Goal: Communication & Community: Answer question/provide support

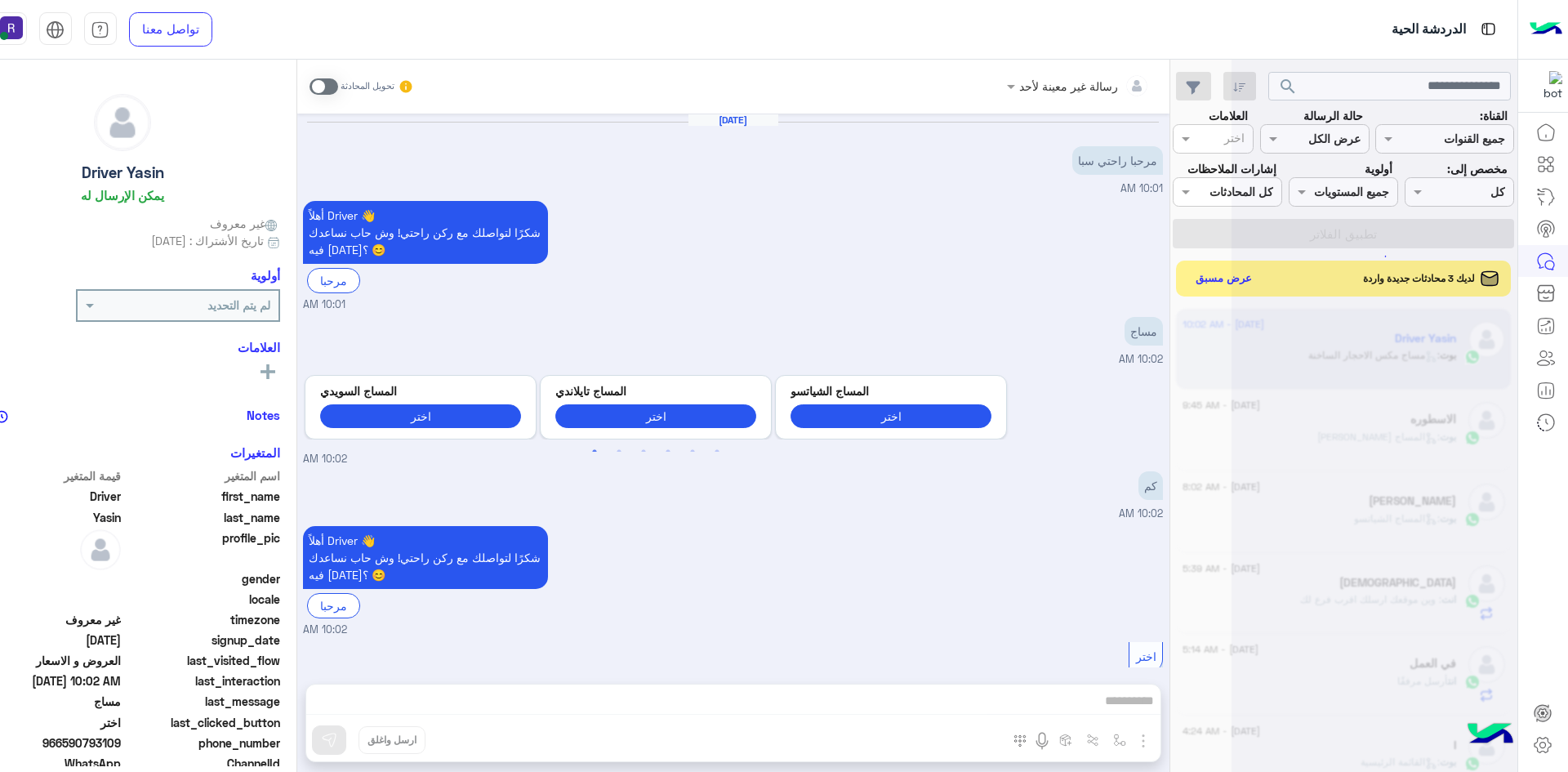
scroll to position [360, 0]
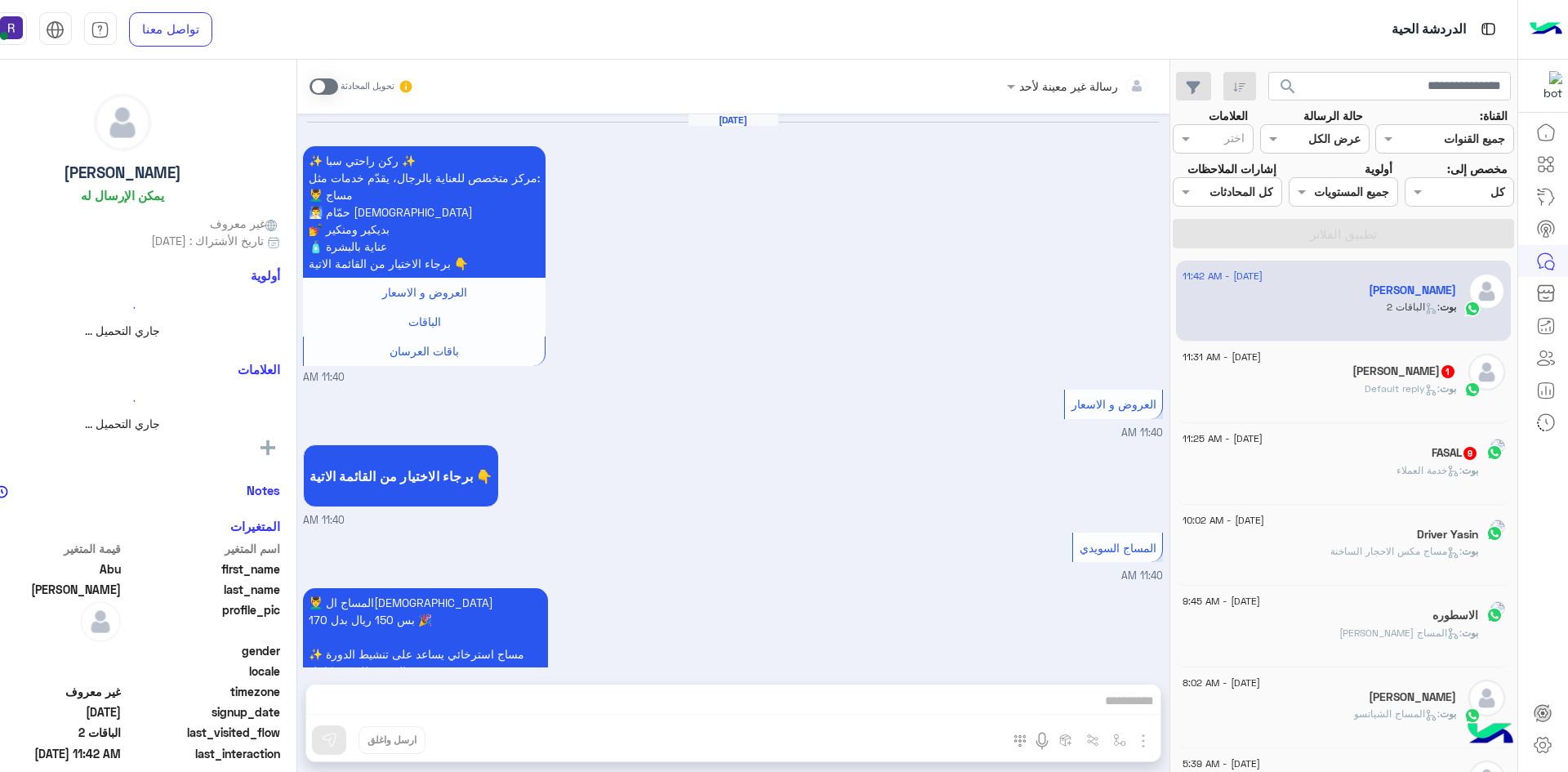
scroll to position [1466, 0]
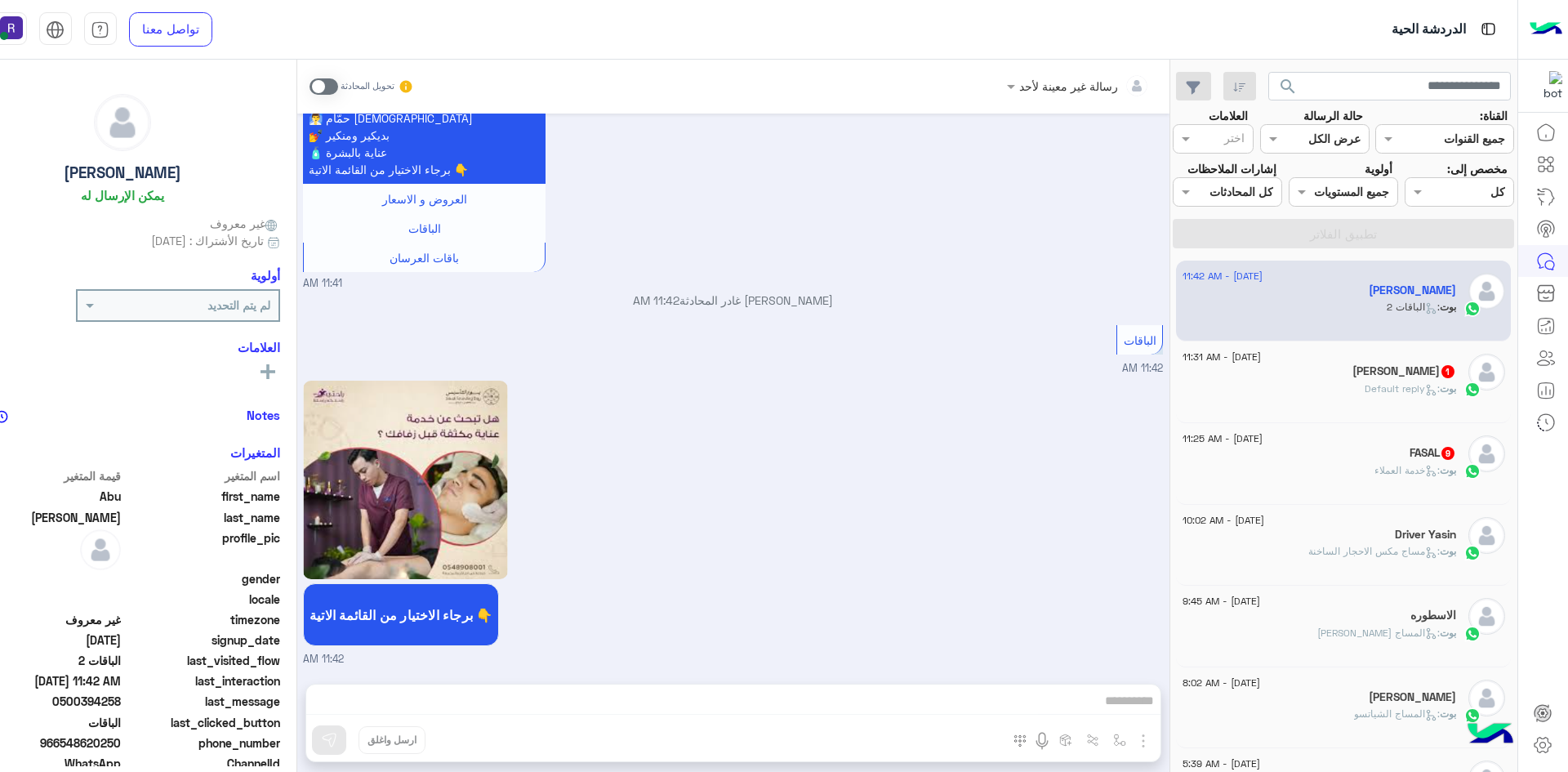
click at [1379, 365] on div "Allauddin 1" at bounding box center [1320, 373] width 273 height 17
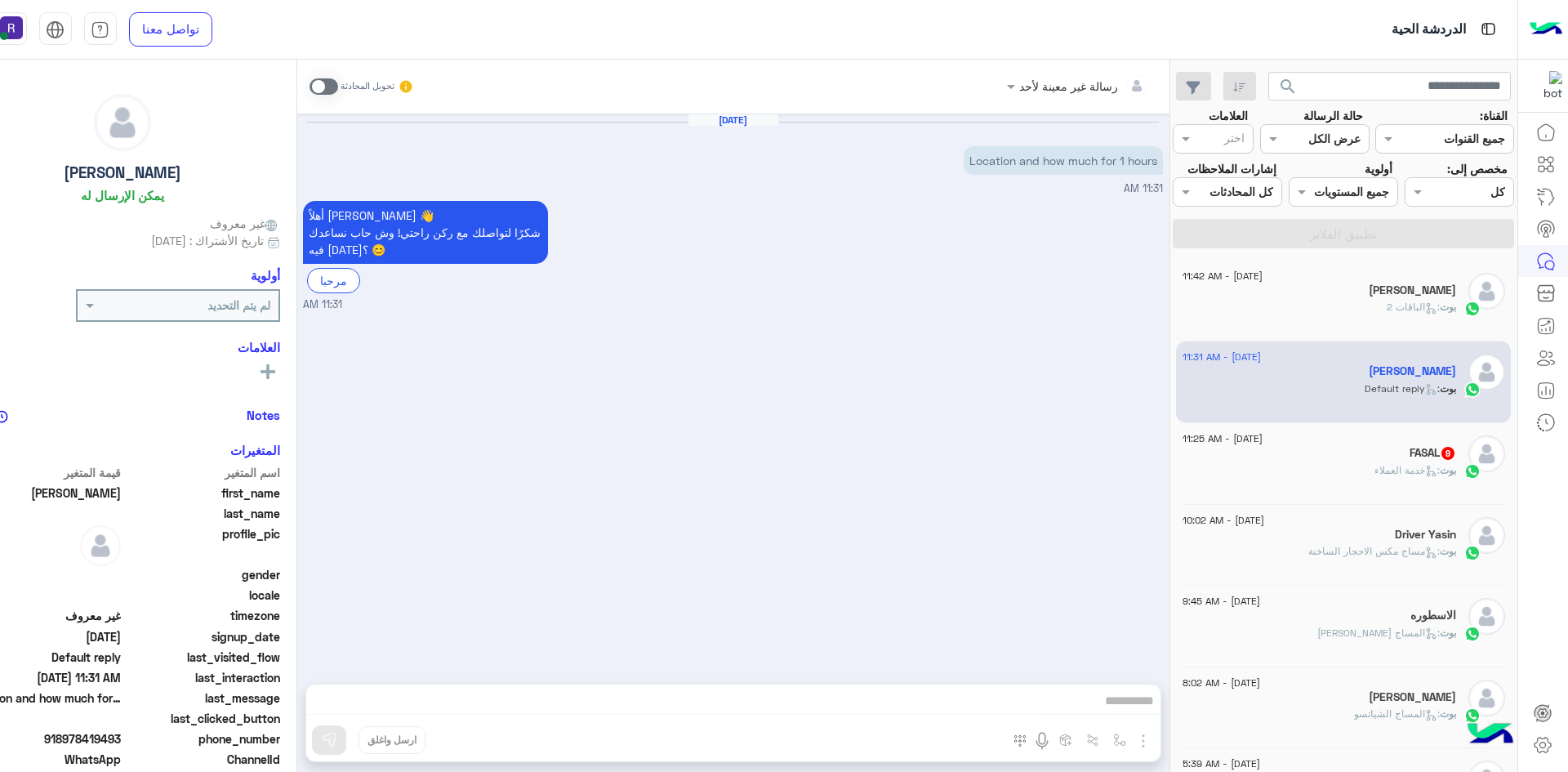
click at [1378, 442] on div "[DATE] - 11:25 AM" at bounding box center [1320, 441] width 273 height 11
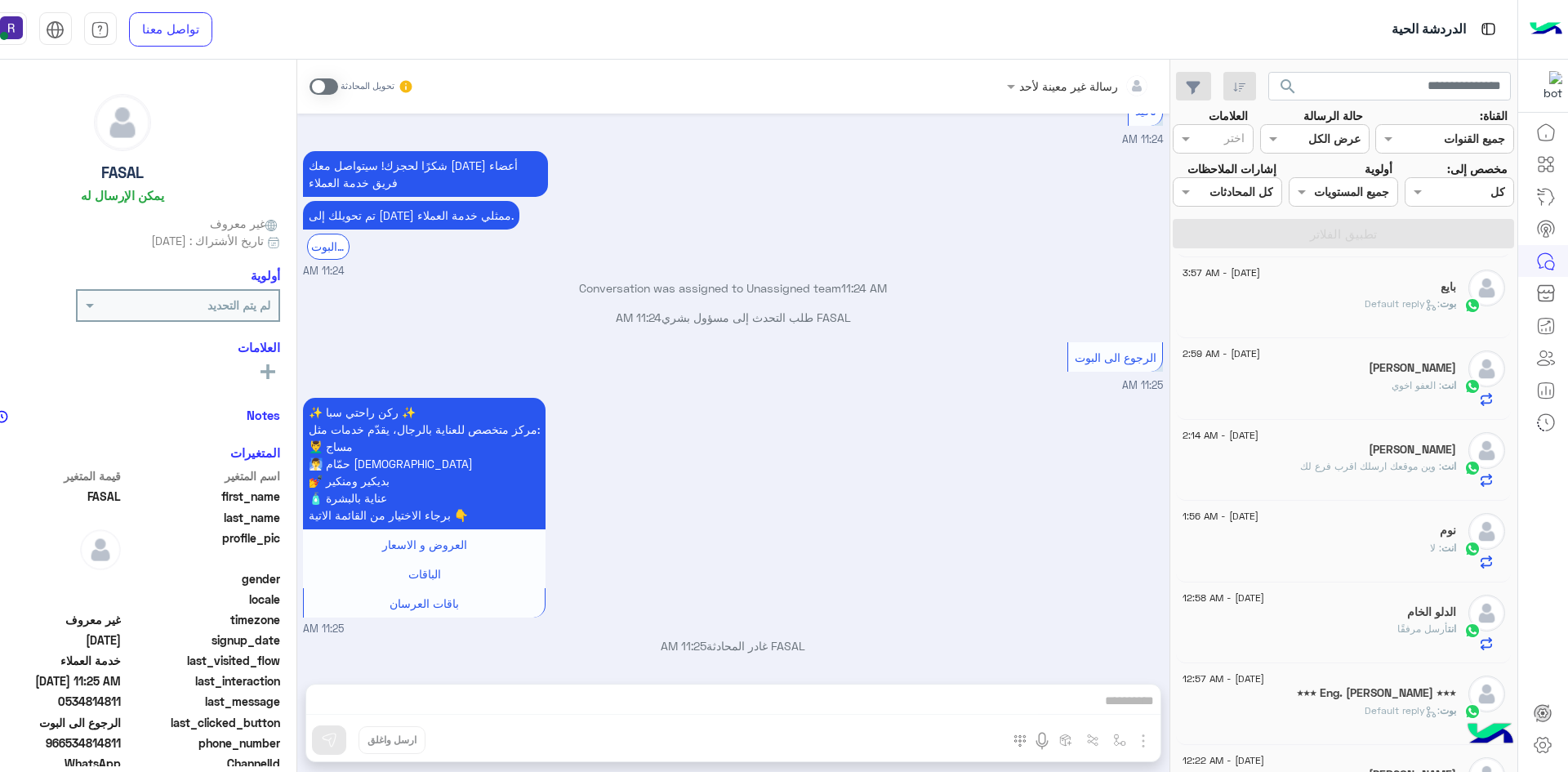
scroll to position [1062, 0]
click at [1363, 491] on div "30 August - 12:22 AM ahmed انت : رجالي فقط" at bounding box center [1344, 458] width 335 height 81
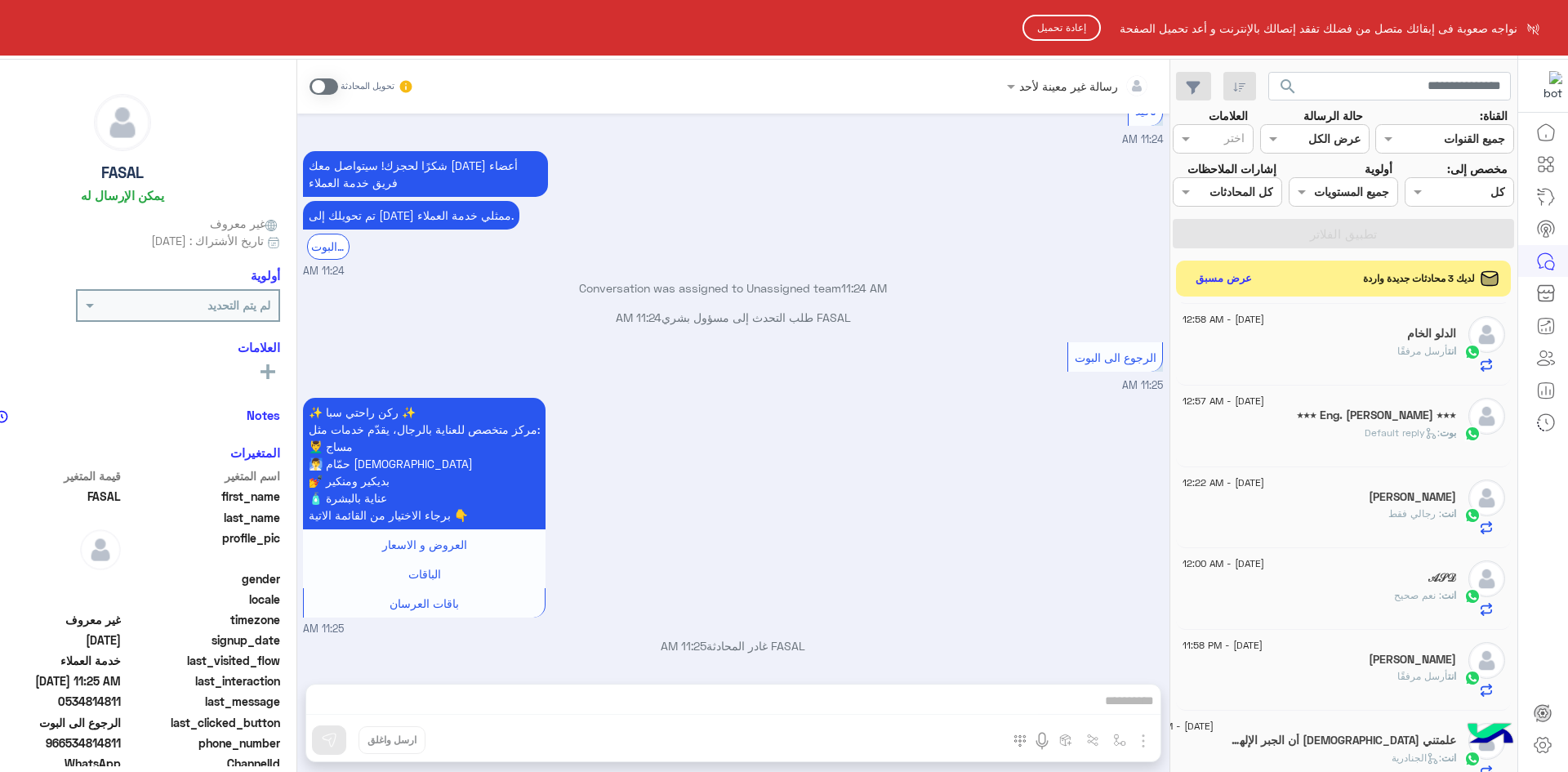
click at [1215, 283] on html "نواجه صعوبة فى إبقائك متصل من فضلك تفقد إتصالك بالإنترنت و أعد تحميل الصفحة إعا…" at bounding box center [784, 386] width 1568 height 772
click at [1034, 20] on button "إعادة تحميل" at bounding box center [1062, 27] width 79 height 26
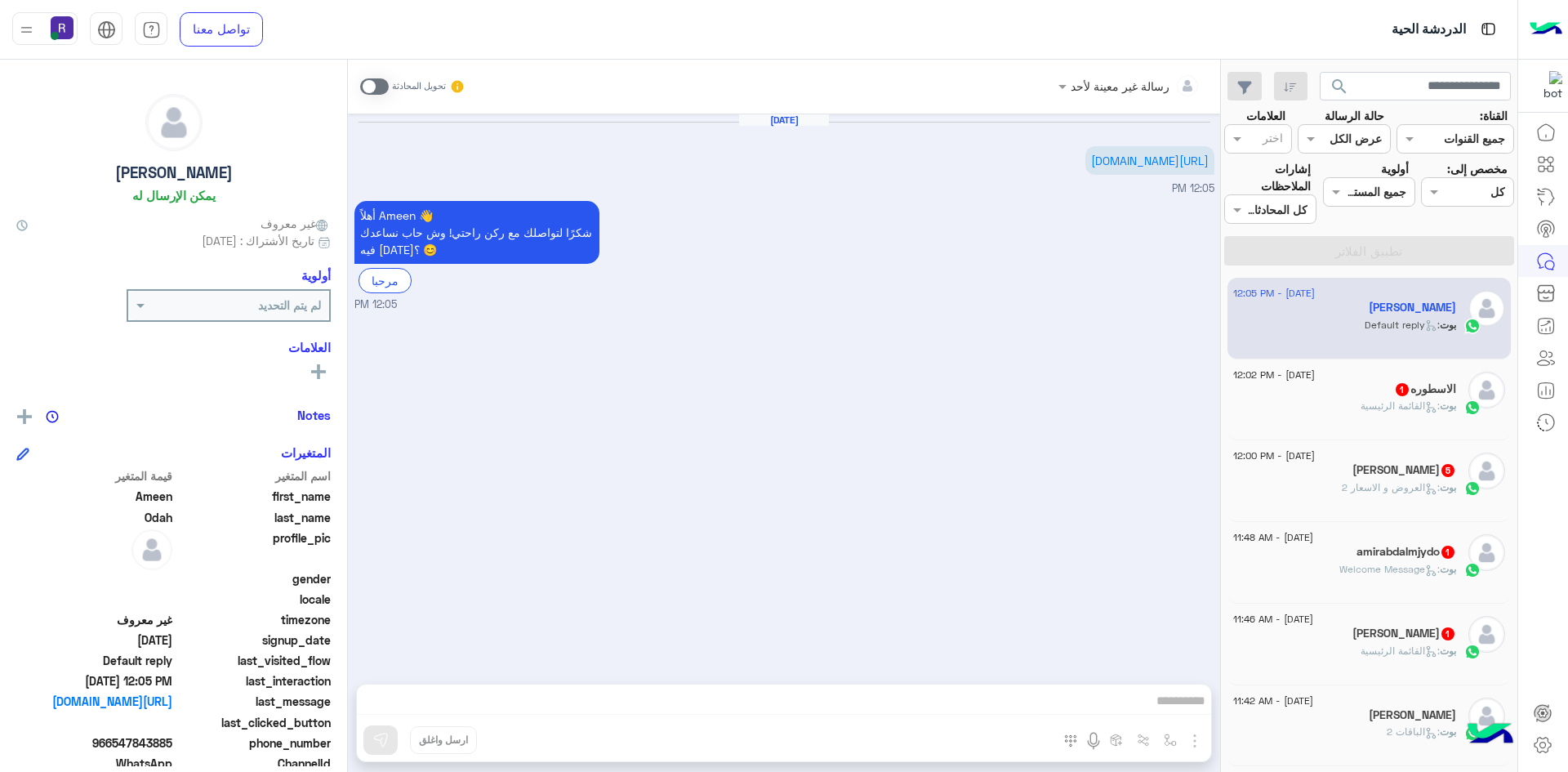
click at [1362, 412] on span "بوت : القائمة الرئيسية" at bounding box center [1408, 406] width 96 height 13
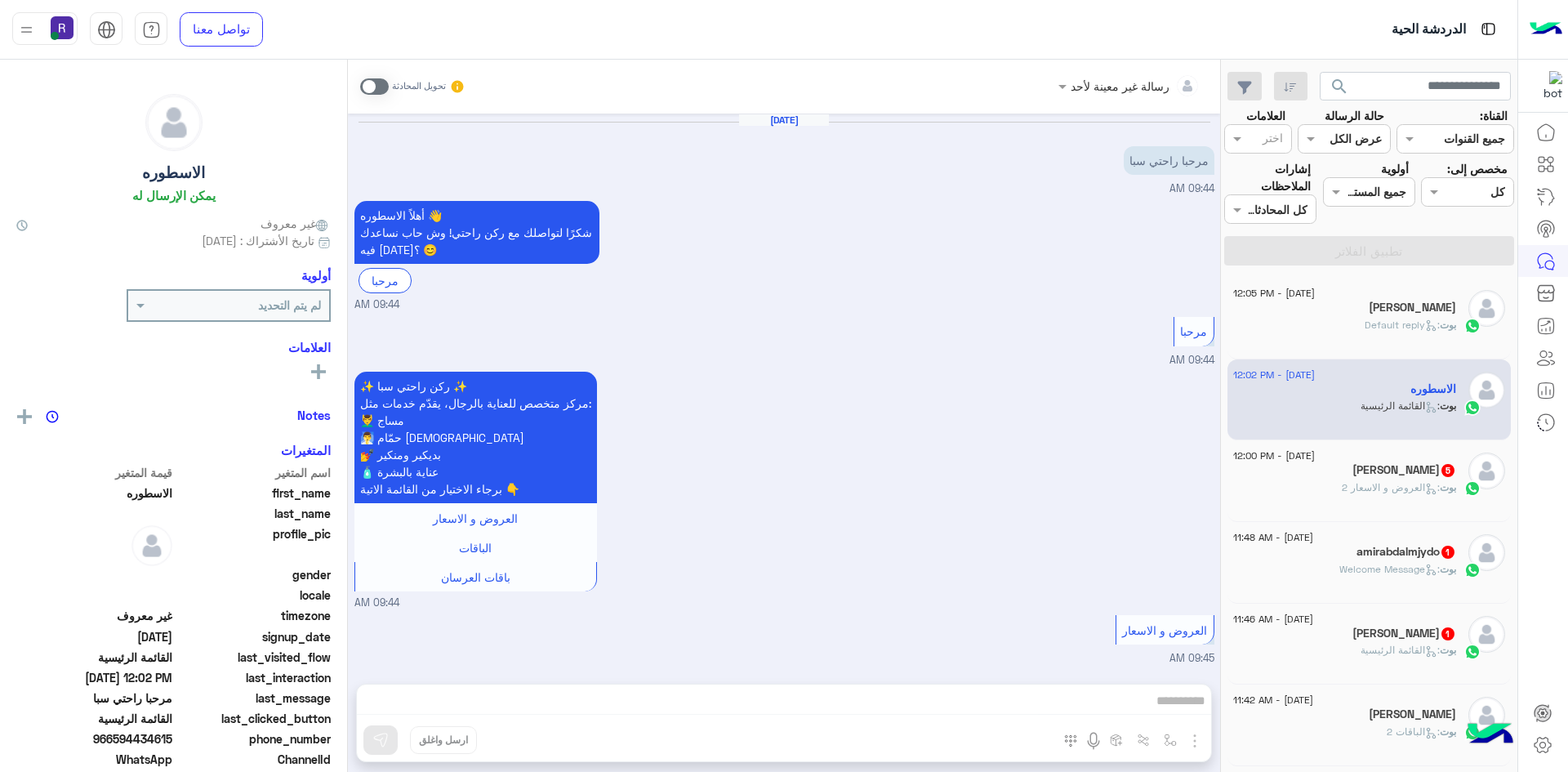
scroll to position [705, 0]
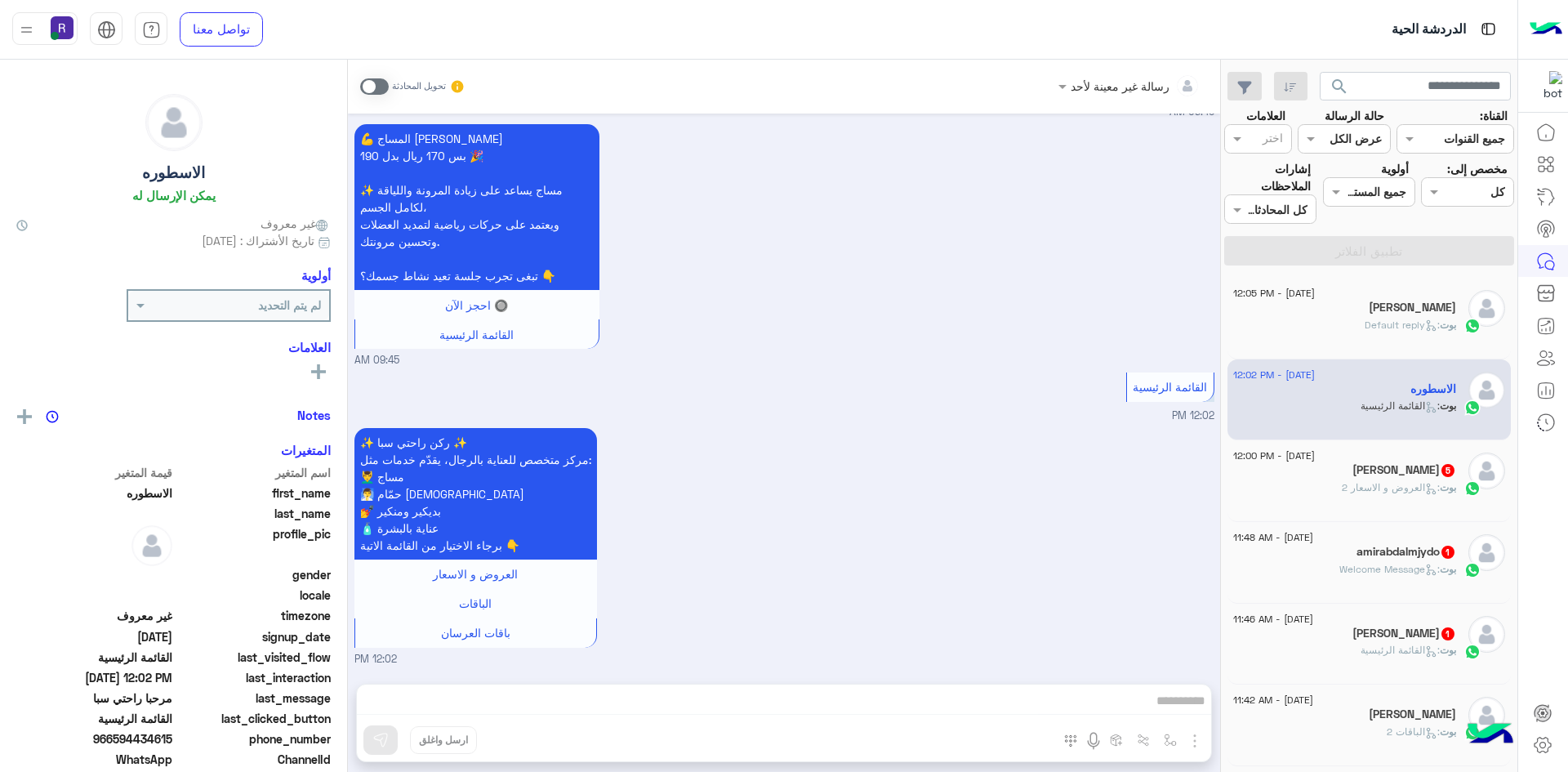
click at [1363, 497] on div "بوت : العروض و الاسعار 2" at bounding box center [1346, 495] width 223 height 29
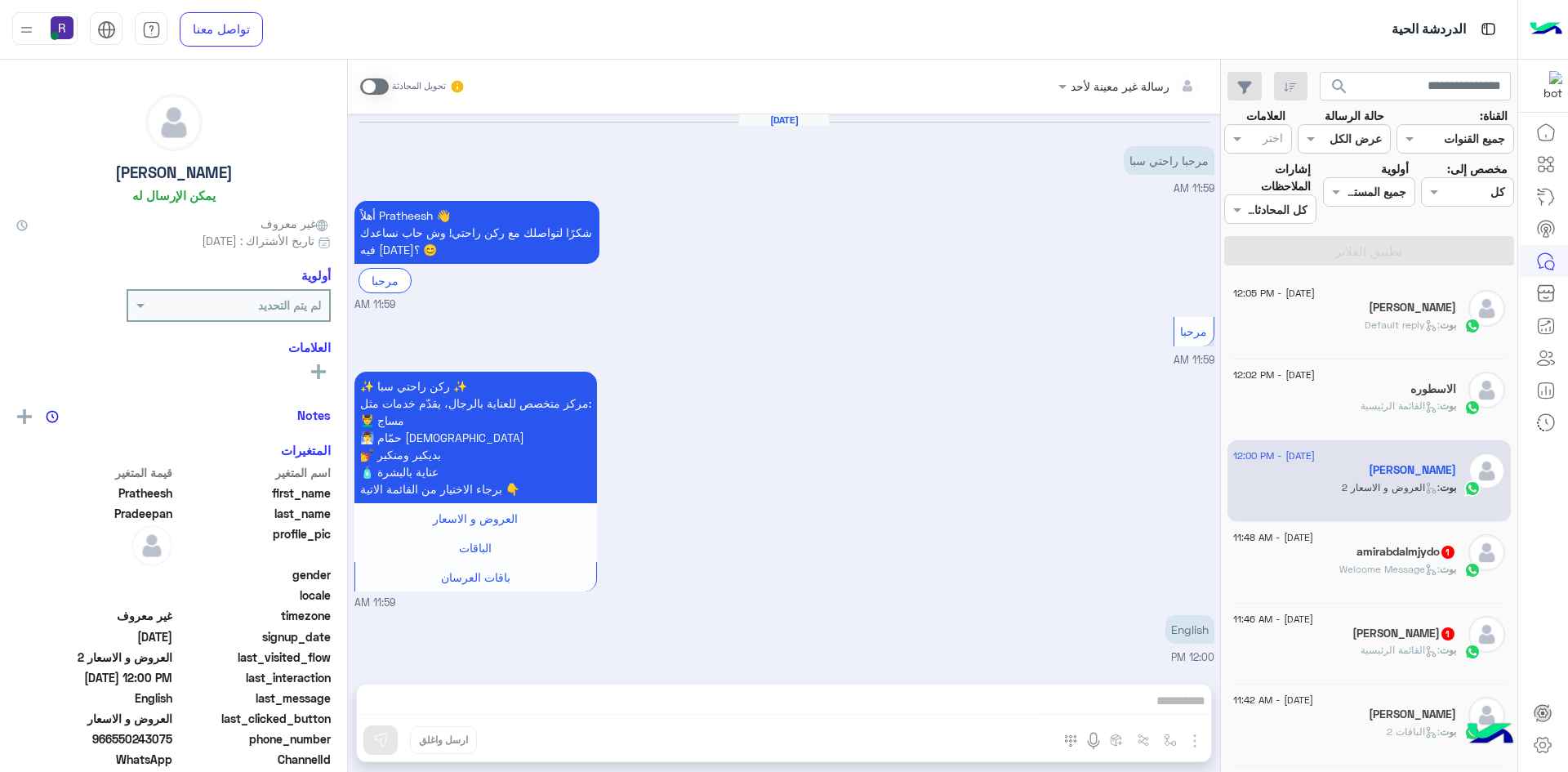
scroll to position [572, 0]
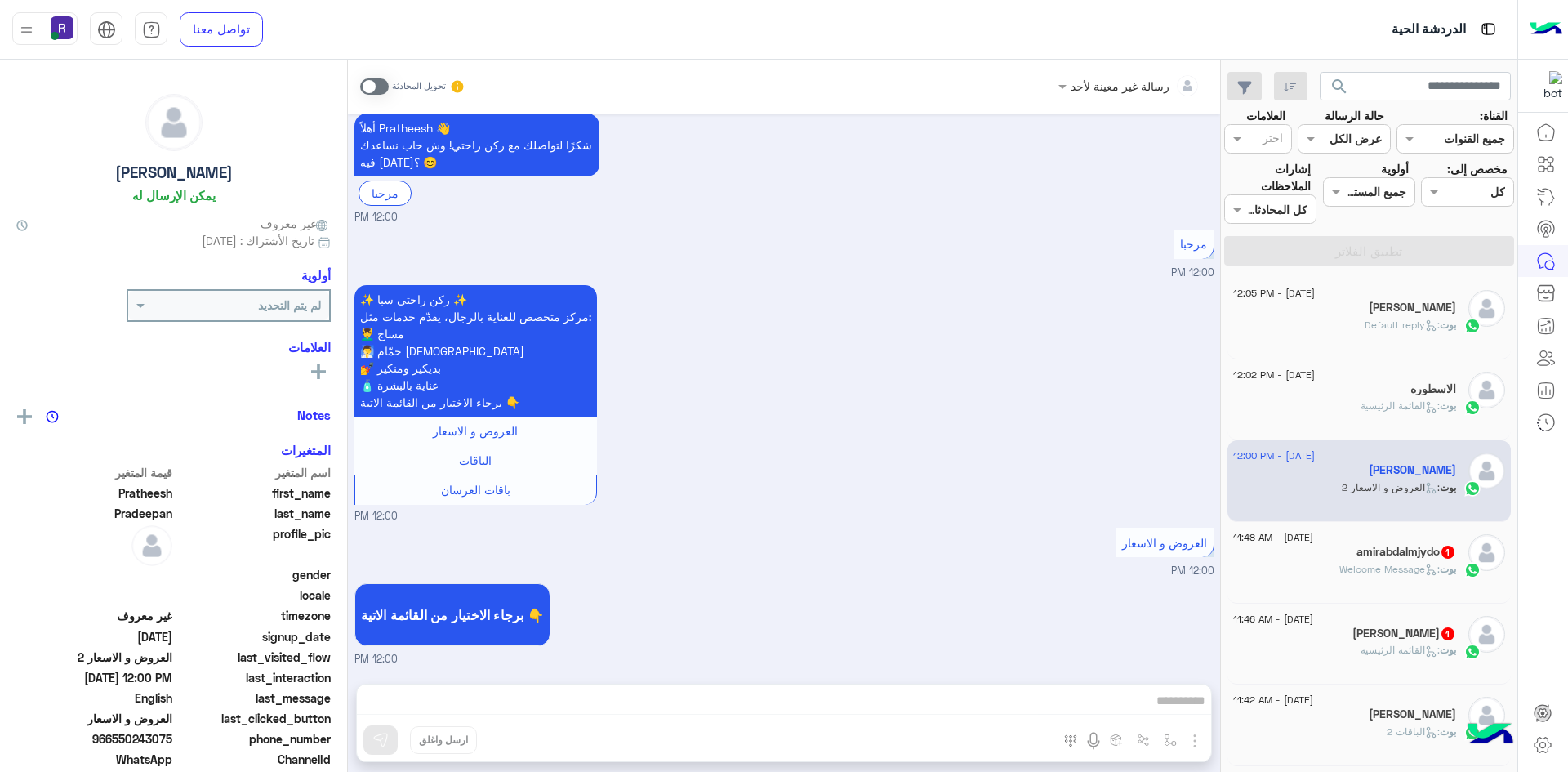
click at [1377, 555] on h5 "amirabdalmjydo 1" at bounding box center [1407, 552] width 100 height 14
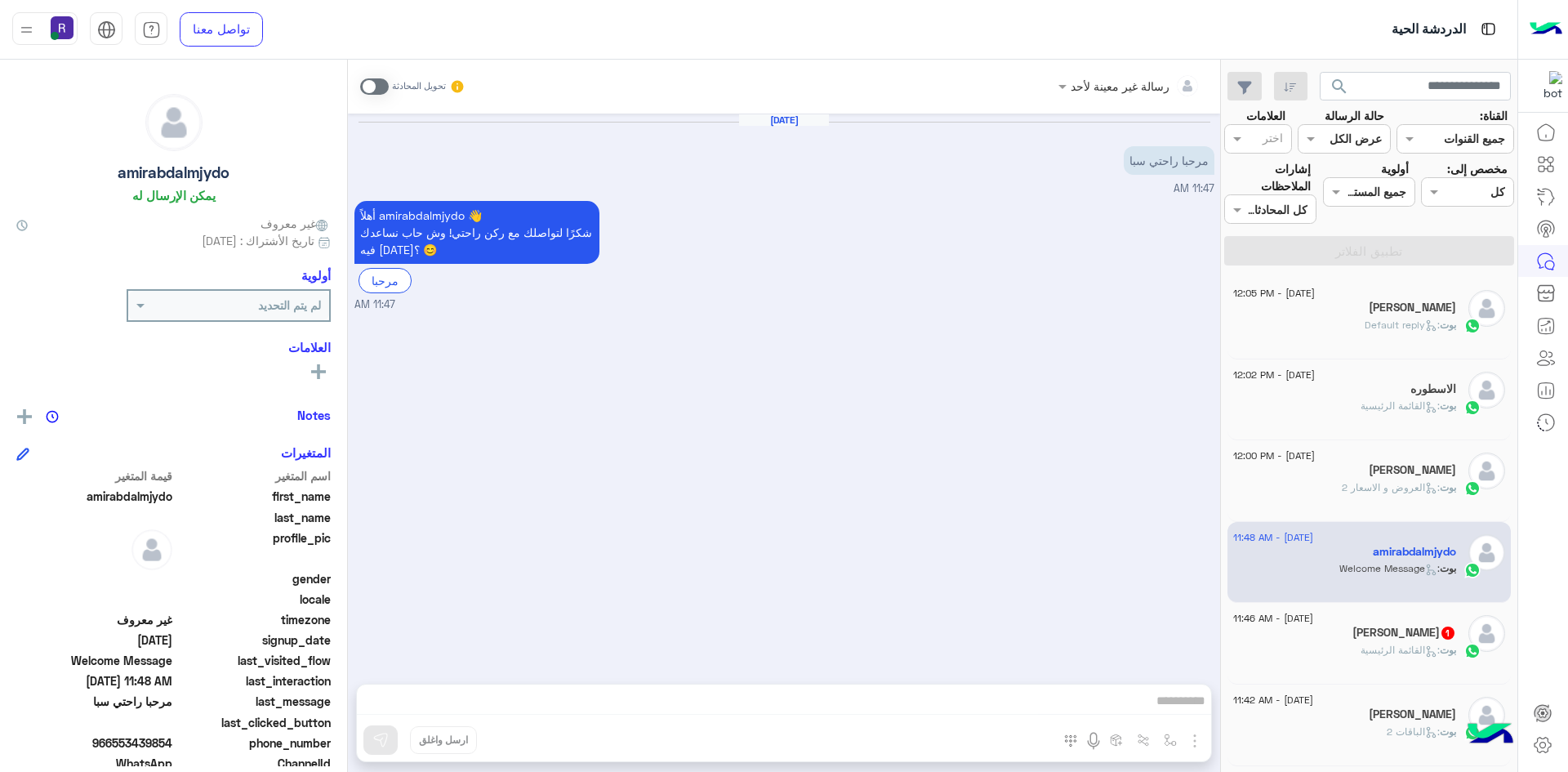
click at [1367, 648] on span ": القائمة الرئيسية" at bounding box center [1400, 650] width 80 height 13
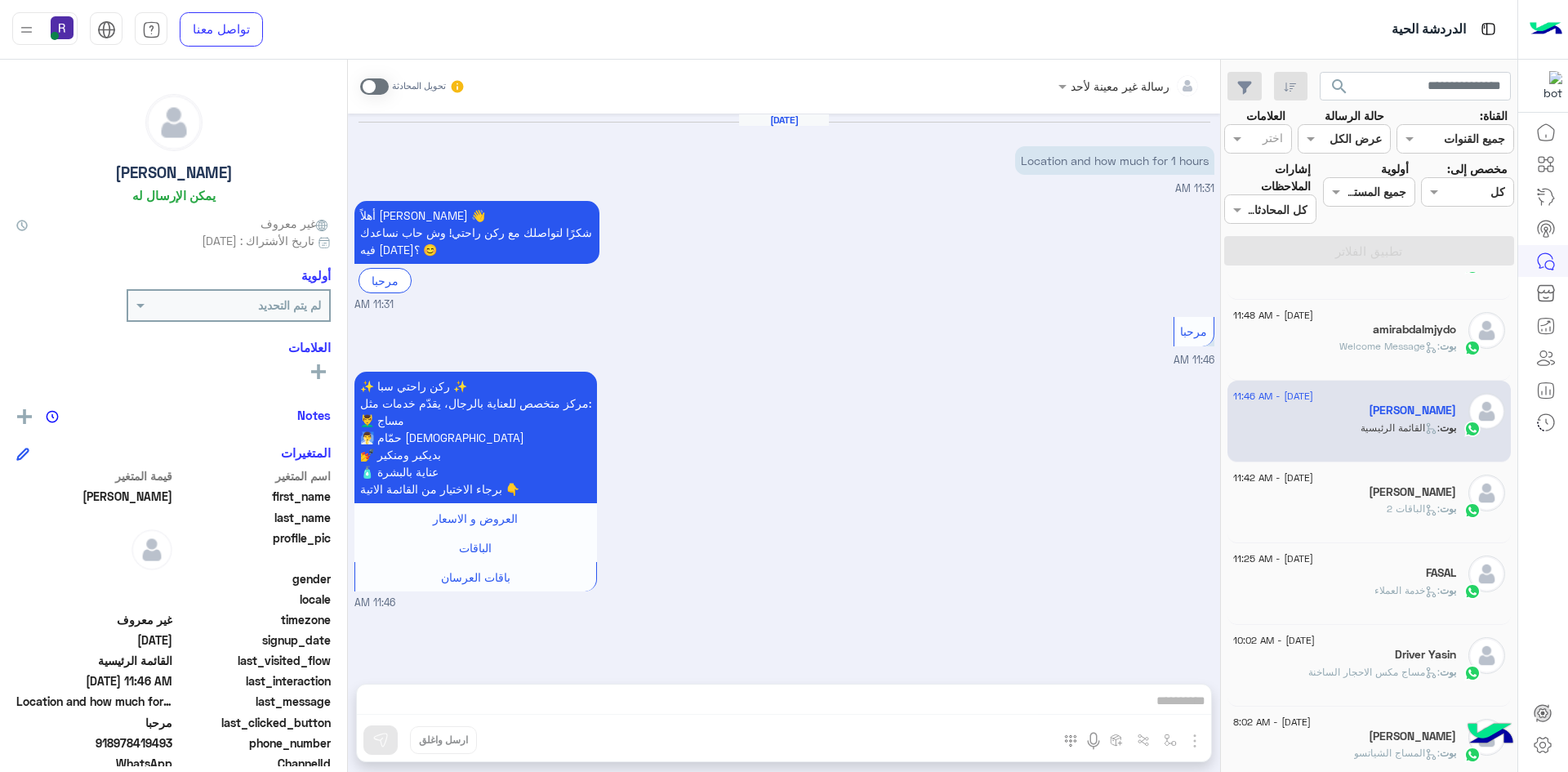
scroll to position [164, 0]
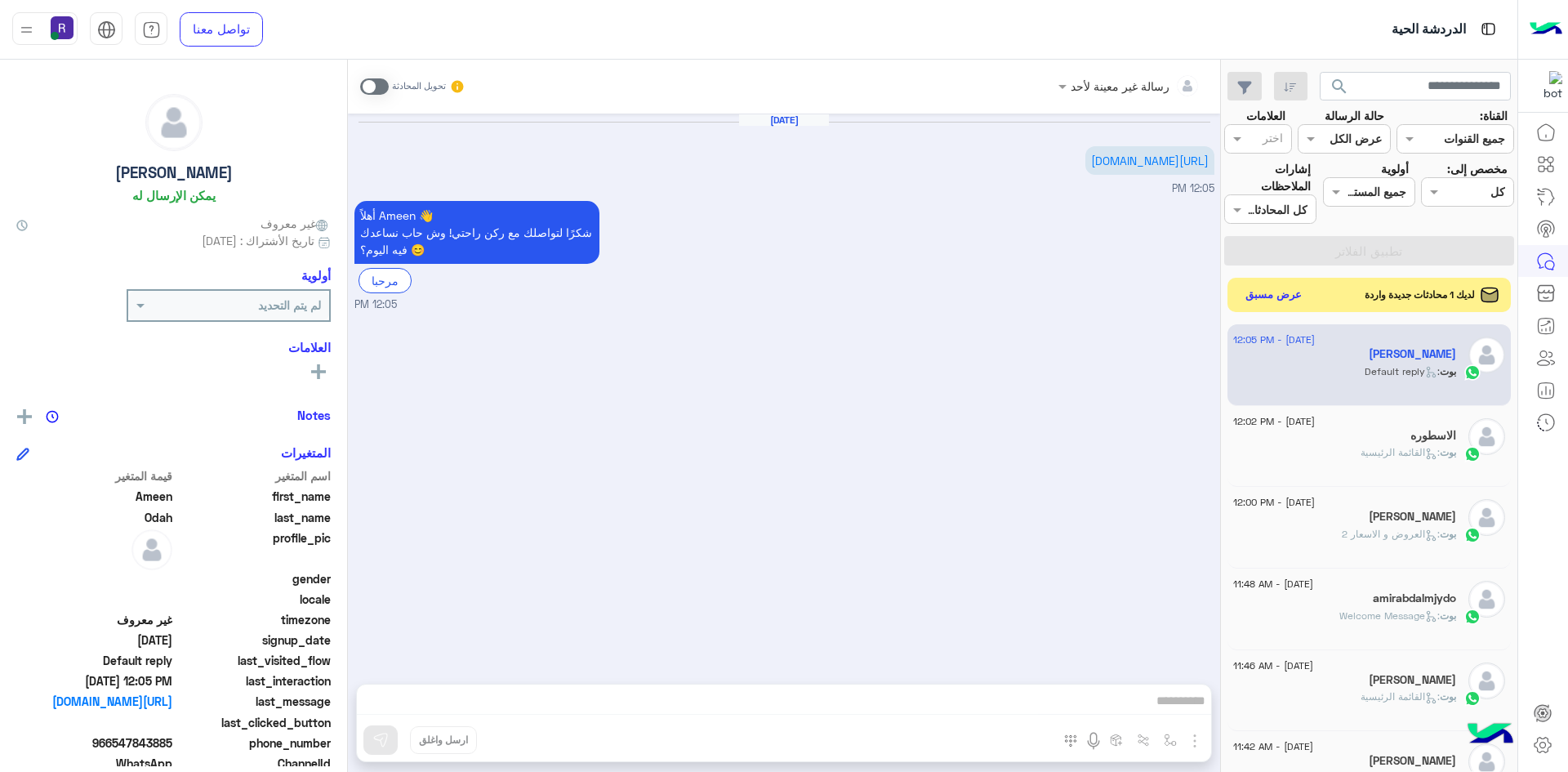
click at [1282, 297] on button "عرض مسبق" at bounding box center [1274, 295] width 69 height 22
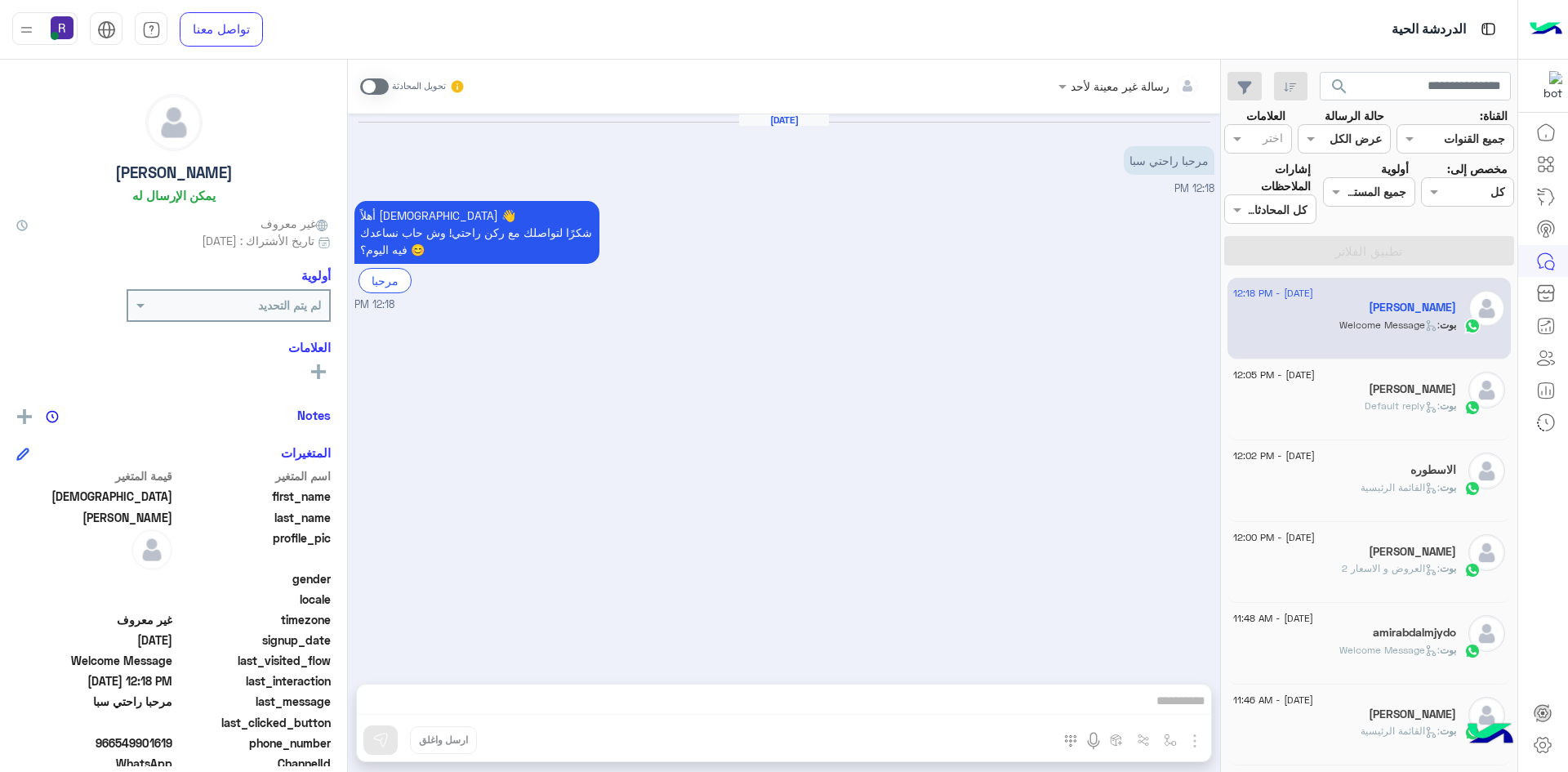
click at [379, 85] on span at bounding box center [374, 87] width 29 height 16
click at [1189, 734] on img "button" at bounding box center [1195, 741] width 20 height 20
click at [1177, 712] on span "الصور" at bounding box center [1163, 705] width 30 height 19
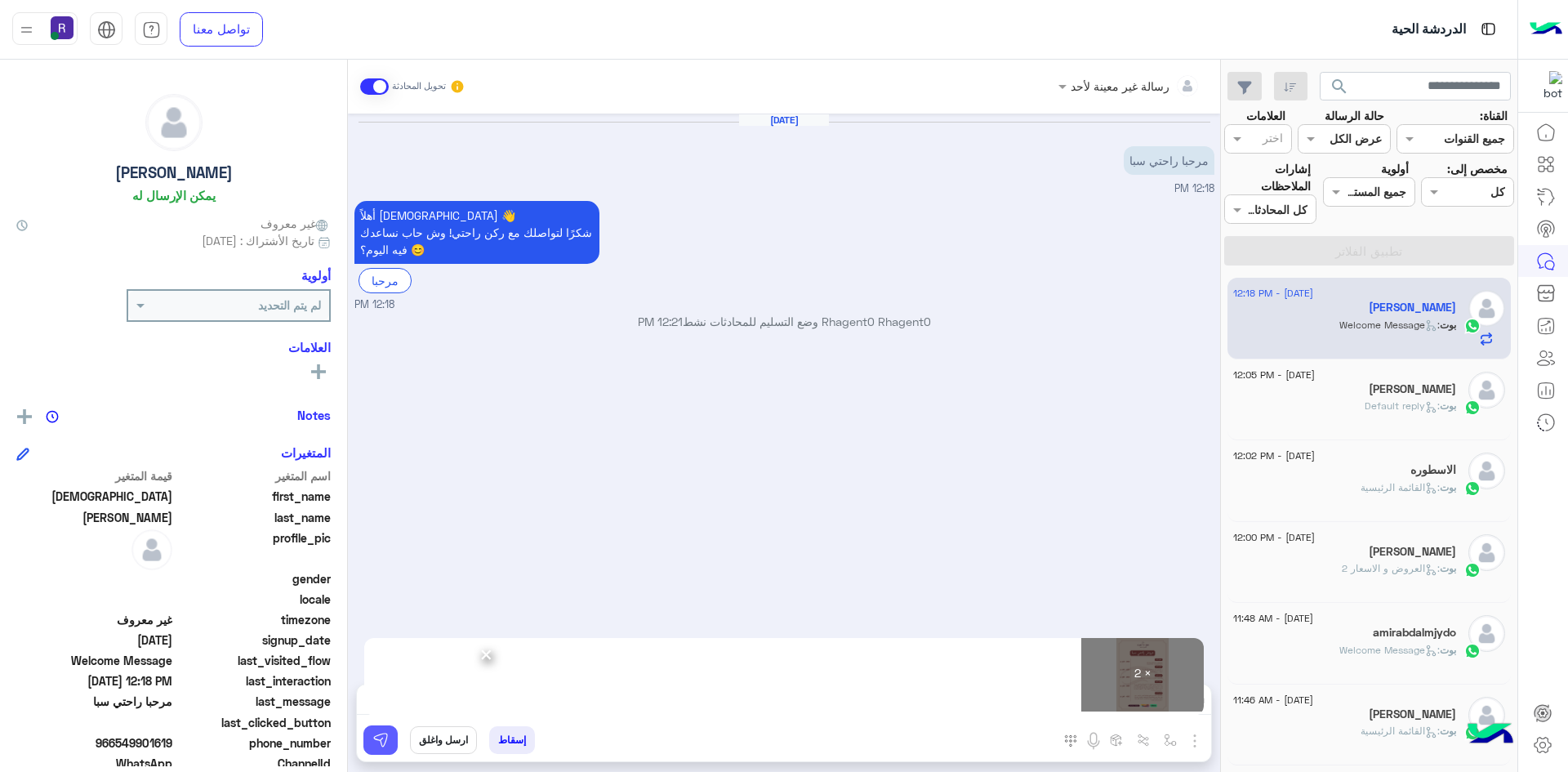
click at [389, 742] on button at bounding box center [381, 740] width 34 height 29
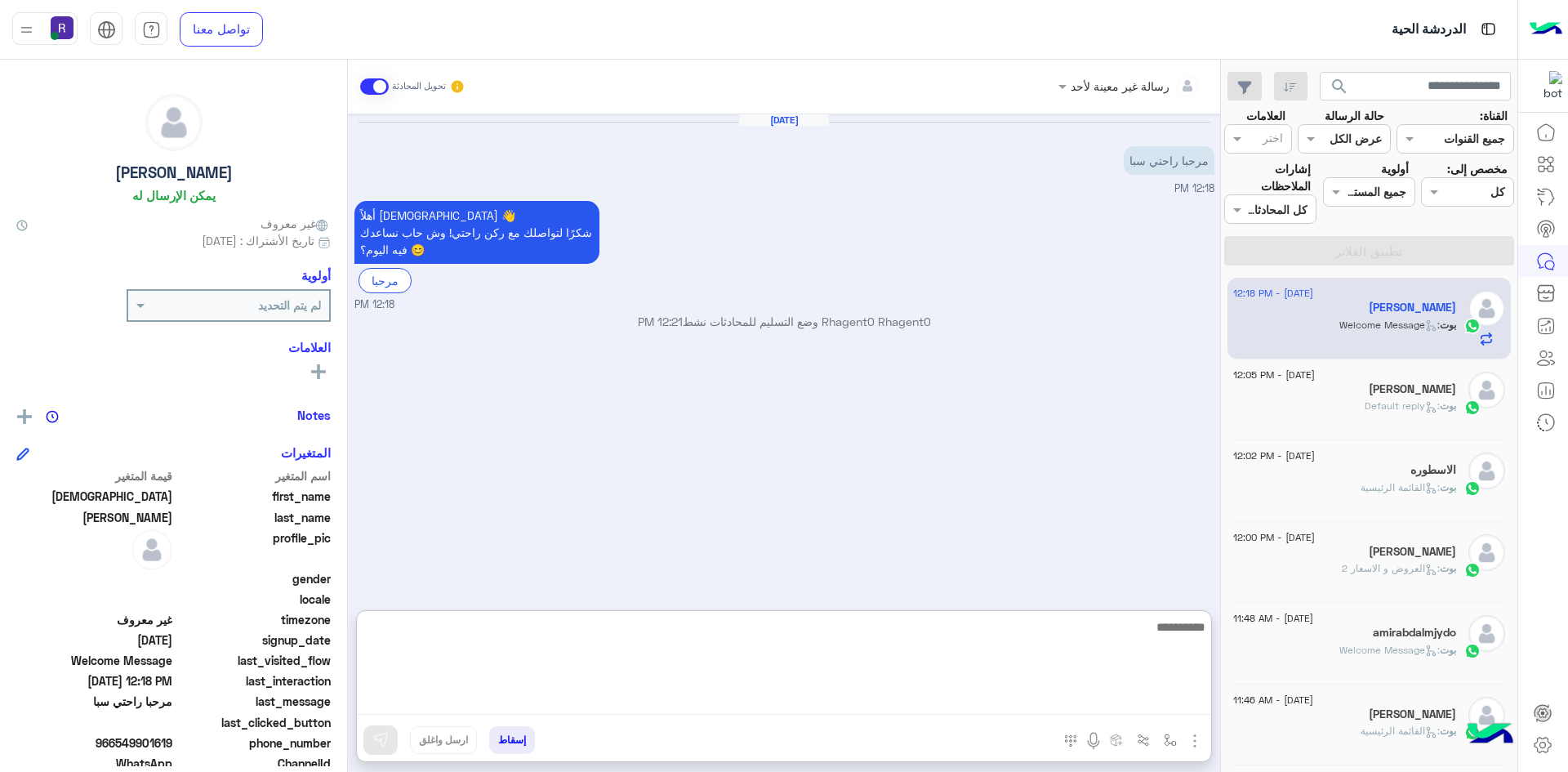
drag, startPoint x: 517, startPoint y: 709, endPoint x: 801, endPoint y: 689, distance: 284.7
click at [801, 689] on textarea at bounding box center [784, 666] width 854 height 98
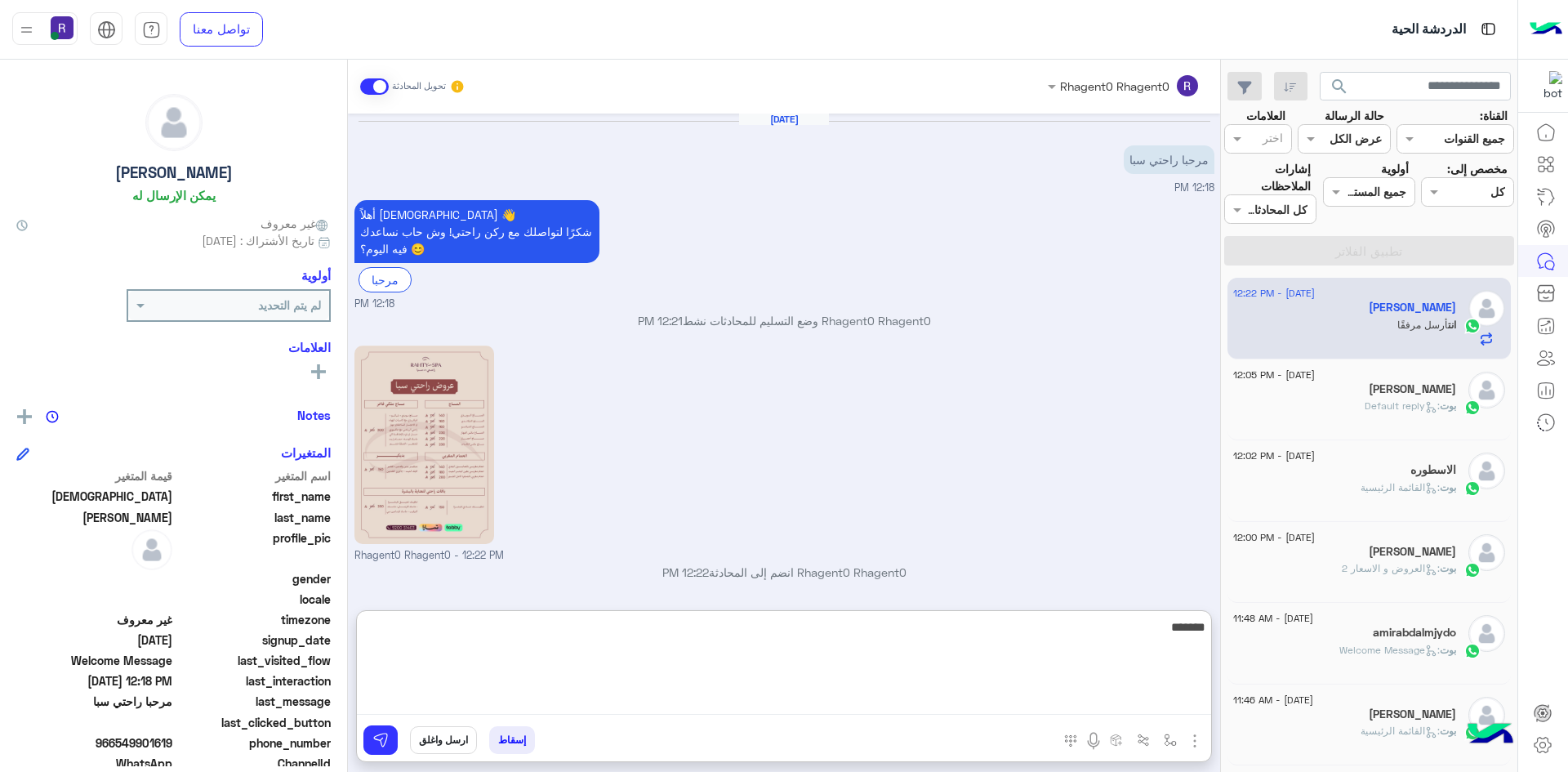
scroll to position [222, 0]
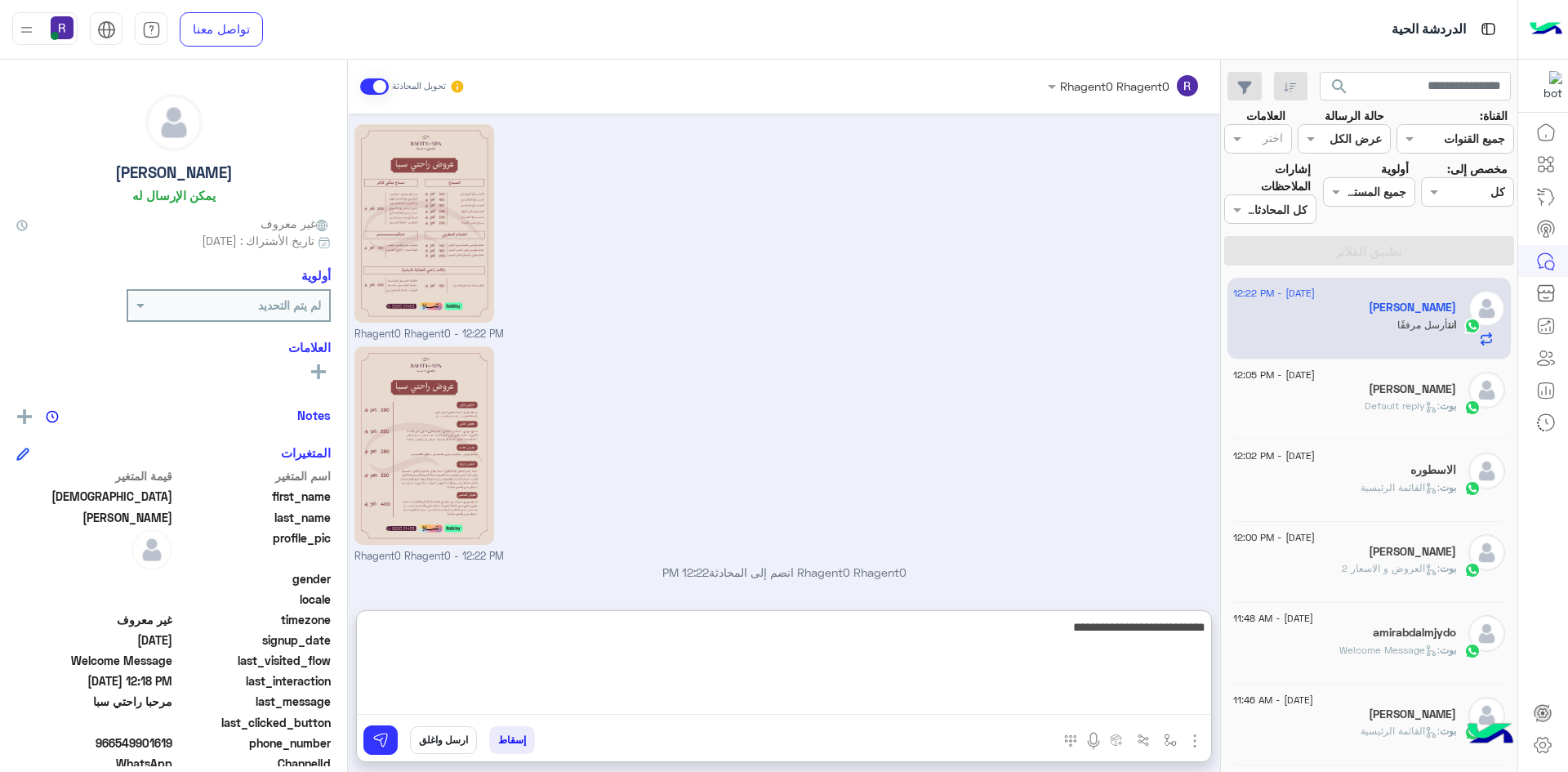
type textarea "**********"
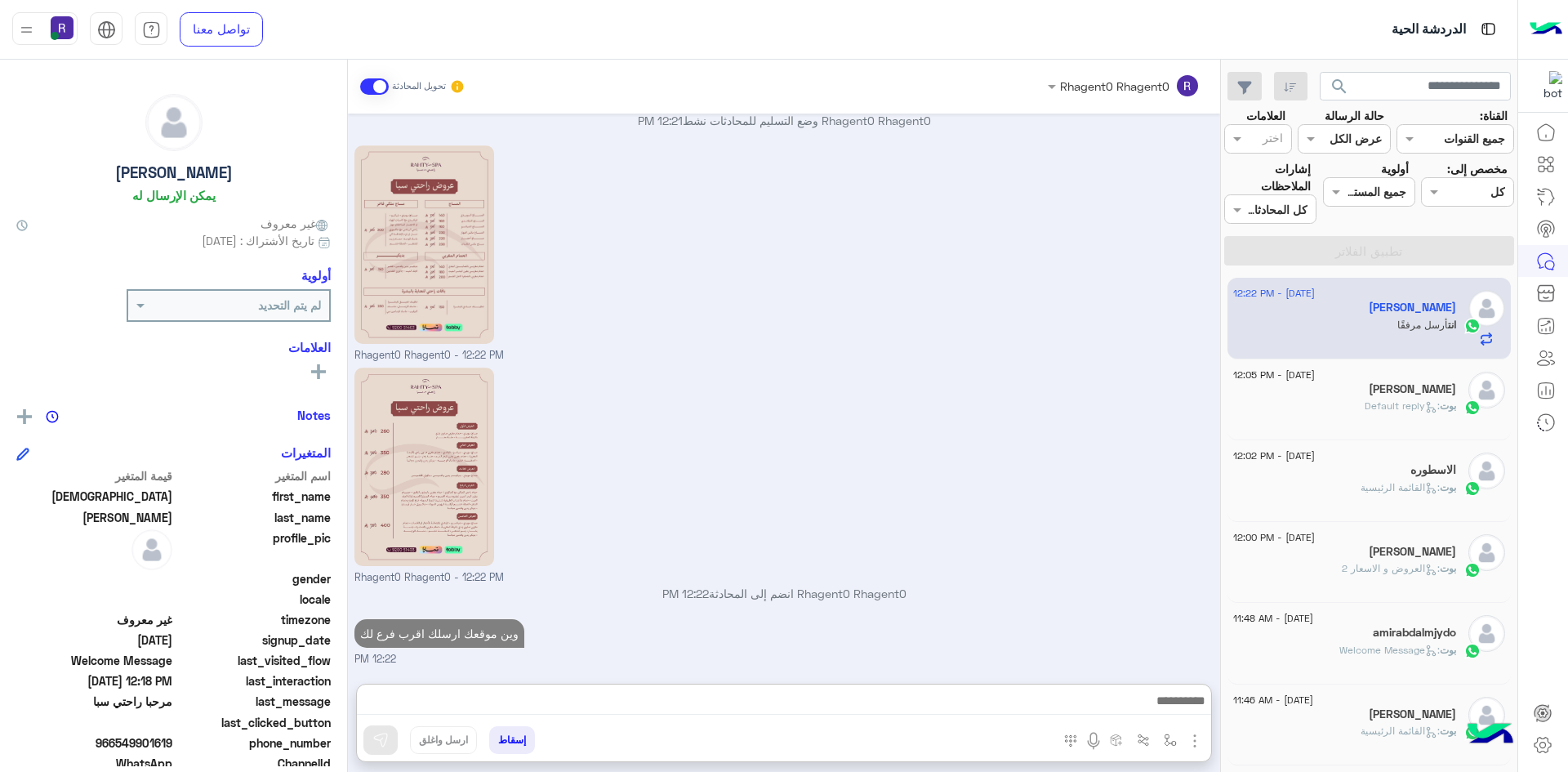
click at [1425, 411] on icon at bounding box center [1431, 407] width 13 height 13
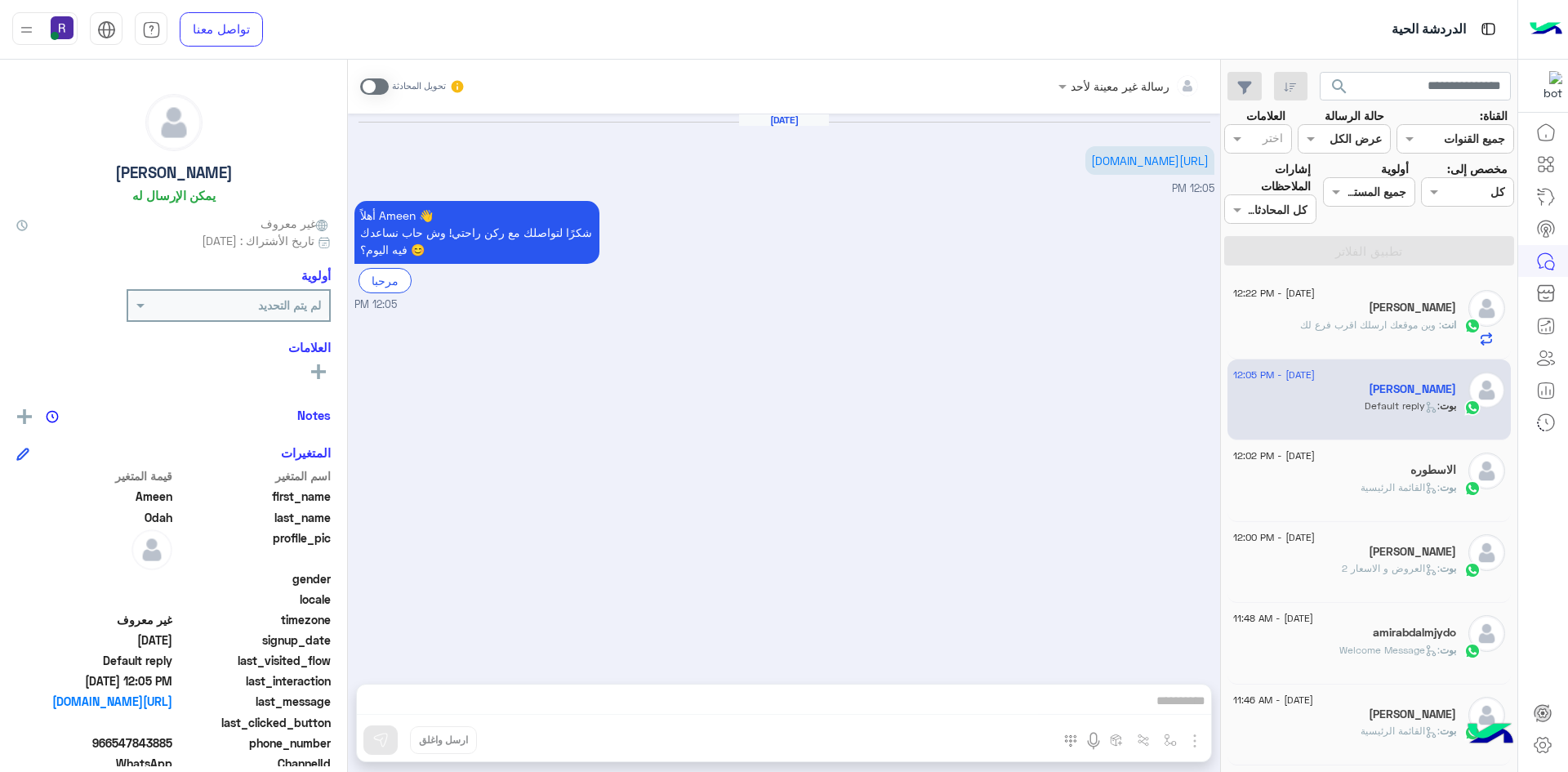
click at [386, 86] on span at bounding box center [374, 87] width 29 height 16
click at [1196, 739] on img "button" at bounding box center [1195, 741] width 20 height 20
click at [1176, 708] on span "الصور" at bounding box center [1163, 705] width 30 height 19
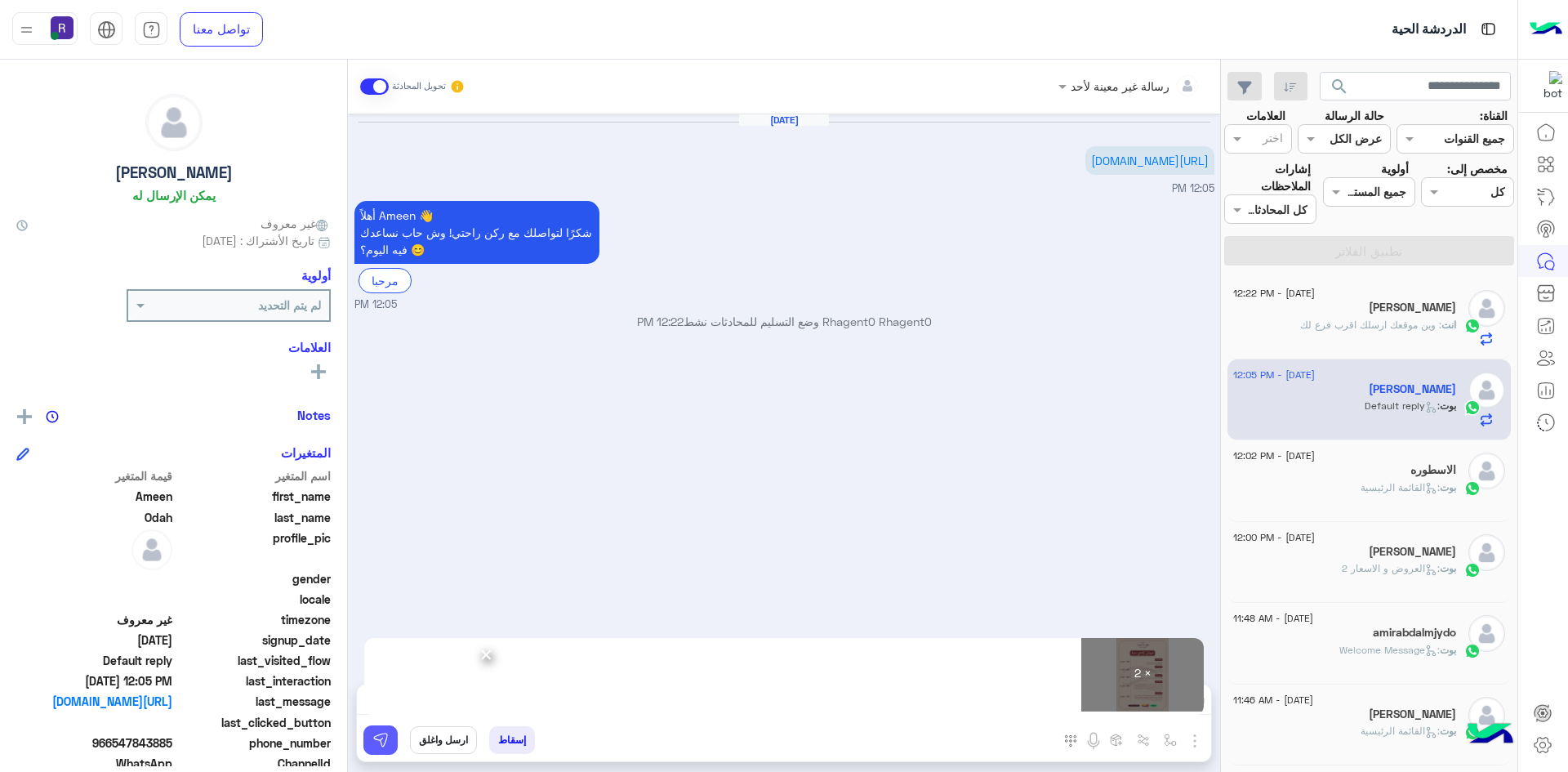
click at [377, 739] on img at bounding box center [381, 740] width 16 height 16
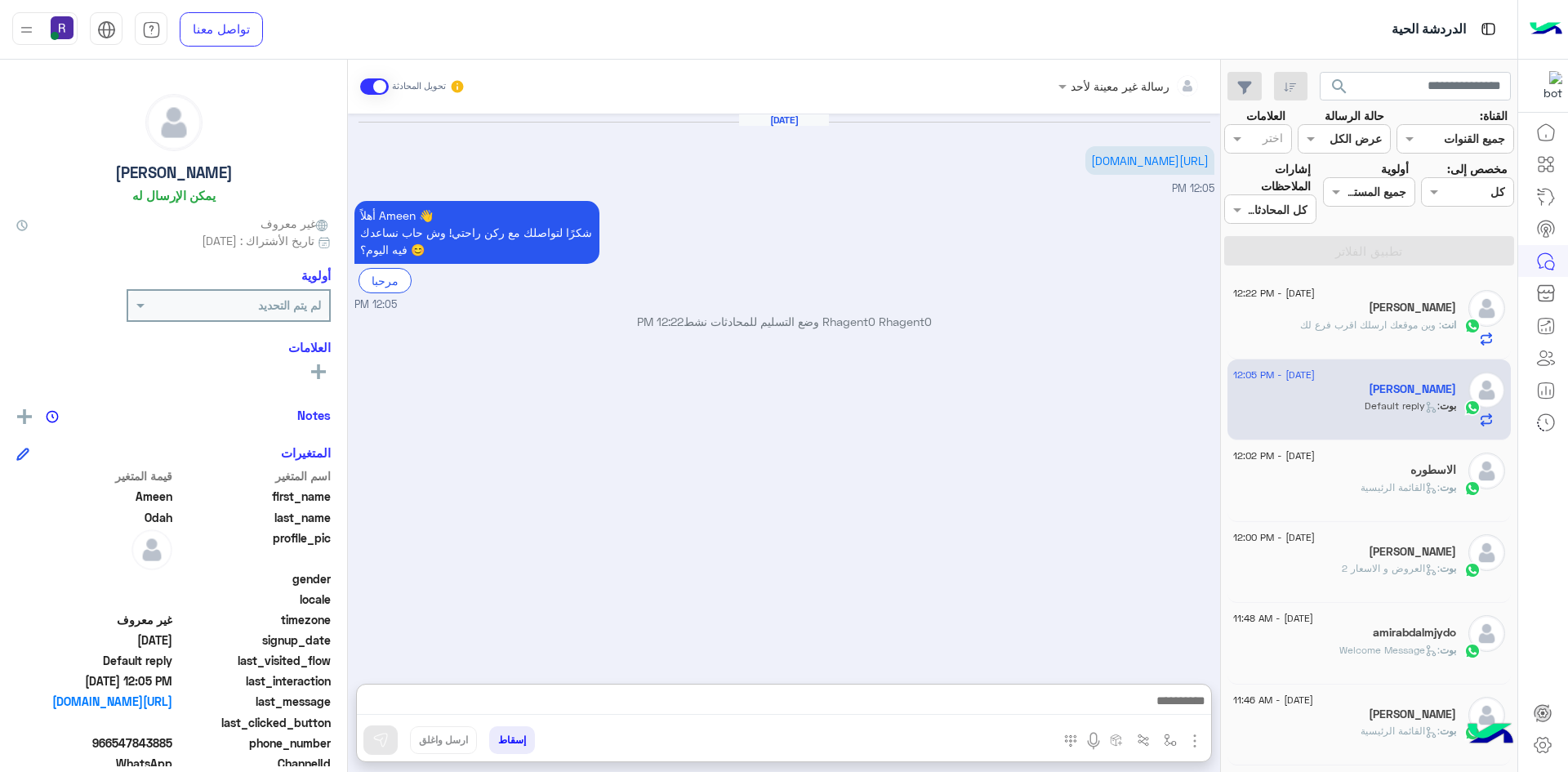
drag, startPoint x: 500, startPoint y: 701, endPoint x: 1027, endPoint y: 511, distance: 560.2
click at [1008, 503] on div "Aug 30, 2025 https://tinyurl.com/ArabianOud-2239 12:05 PM أهلاً Ameen 👋 شكرًا ل…" at bounding box center [784, 390] width 872 height 554
click at [1348, 331] on p "انت : وين موقعك ارسلك اقرب فرع لك" at bounding box center [1378, 325] width 156 height 14
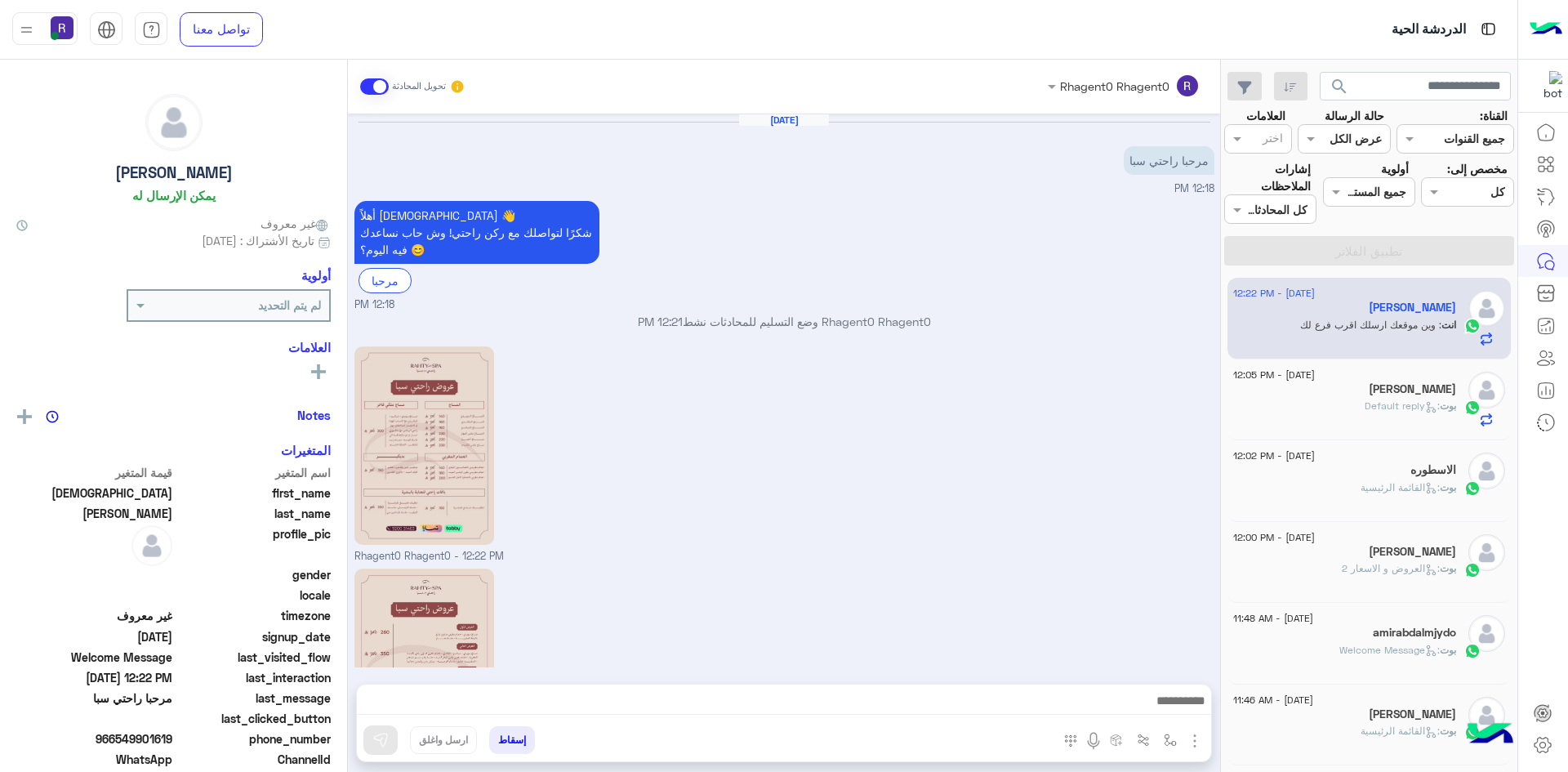
scroll to position [201, 0]
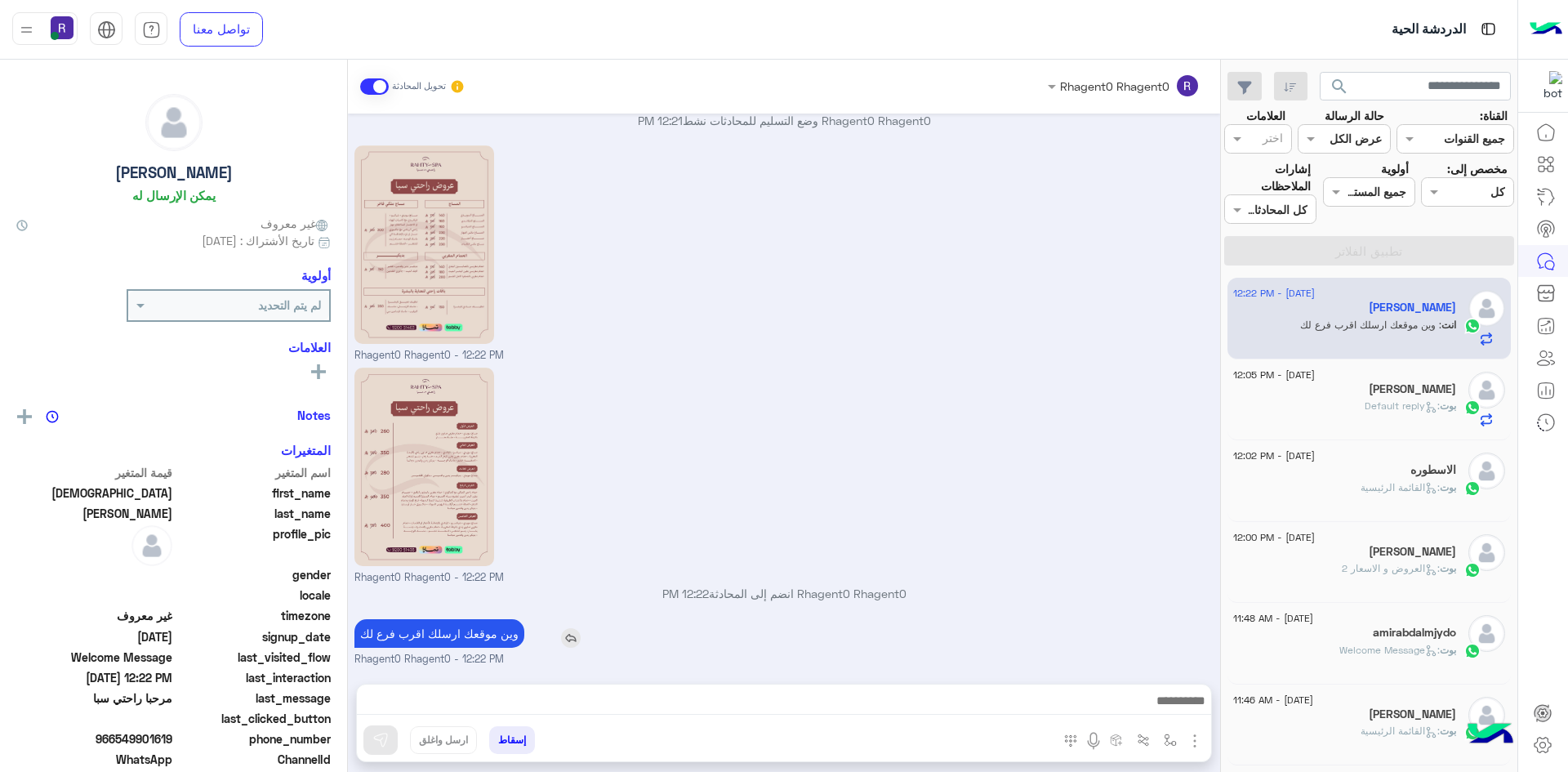
click at [452, 635] on p "وين موقعك ارسلك اقرب فرع لك" at bounding box center [440, 634] width 170 height 29
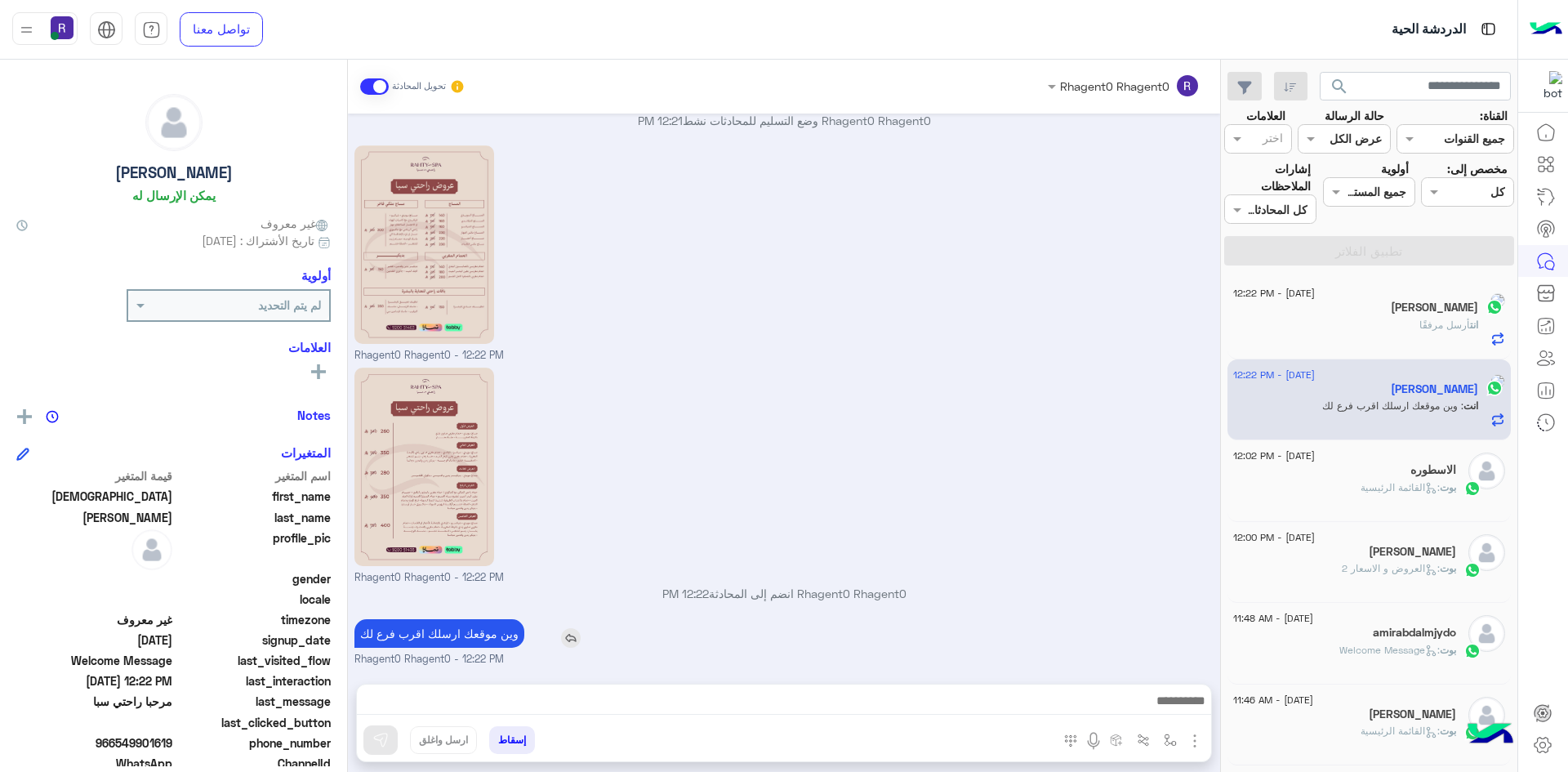
copy app-msgs-text
click at [1397, 322] on span "أرسل مرفقًا" at bounding box center [1422, 325] width 51 height 13
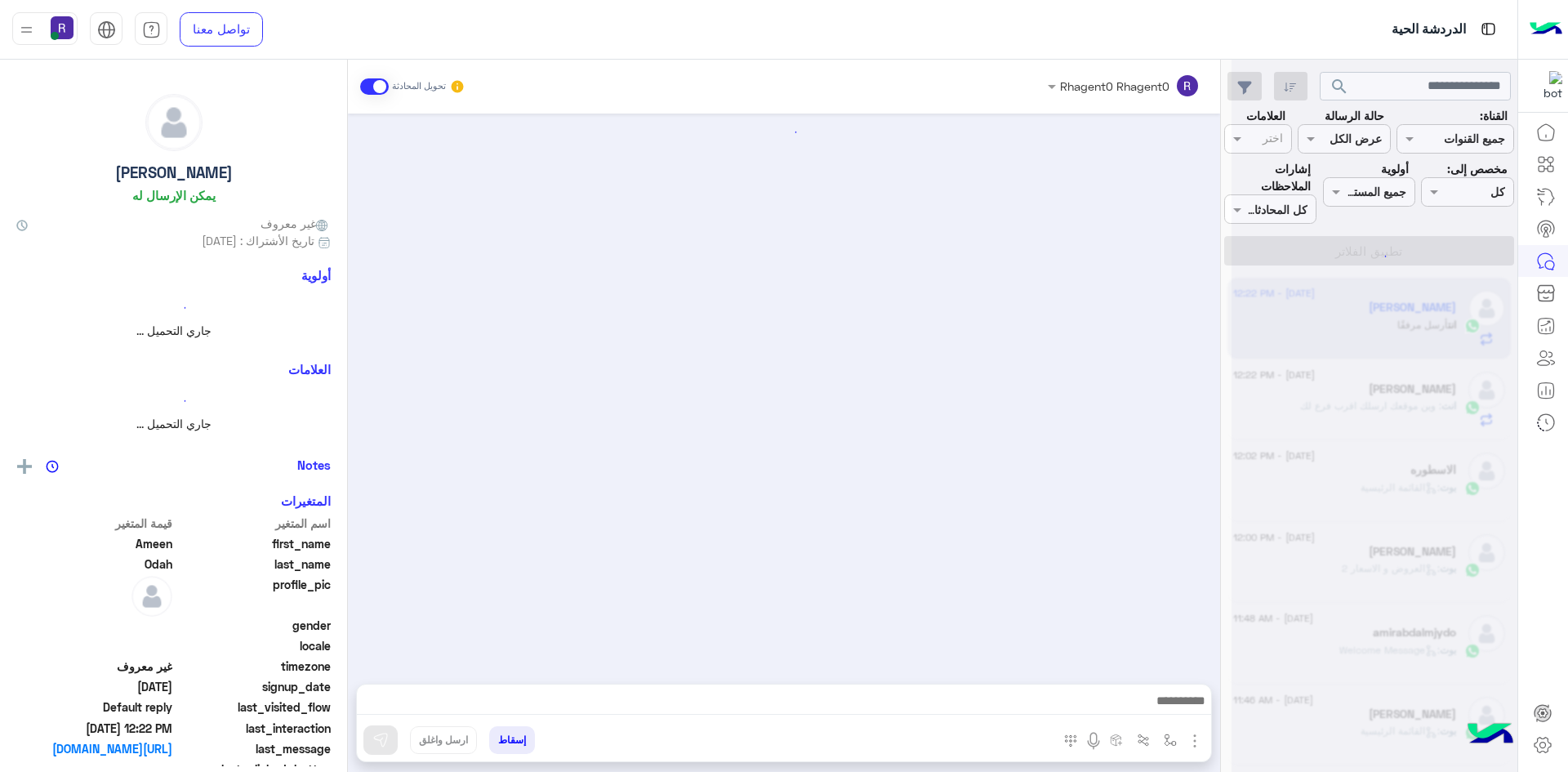
scroll to position [148, 0]
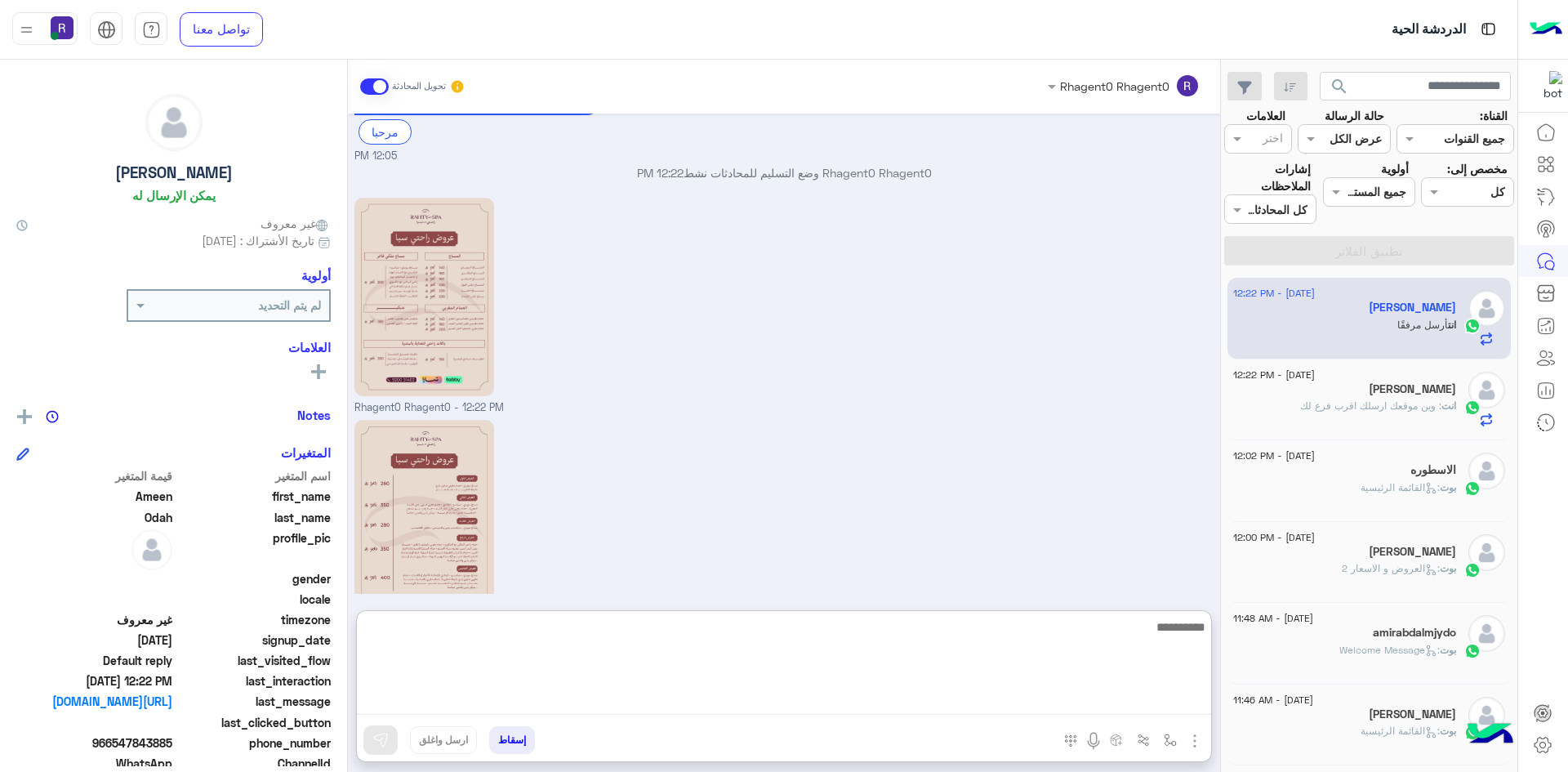
paste textarea "**********"
type textarea "**********"
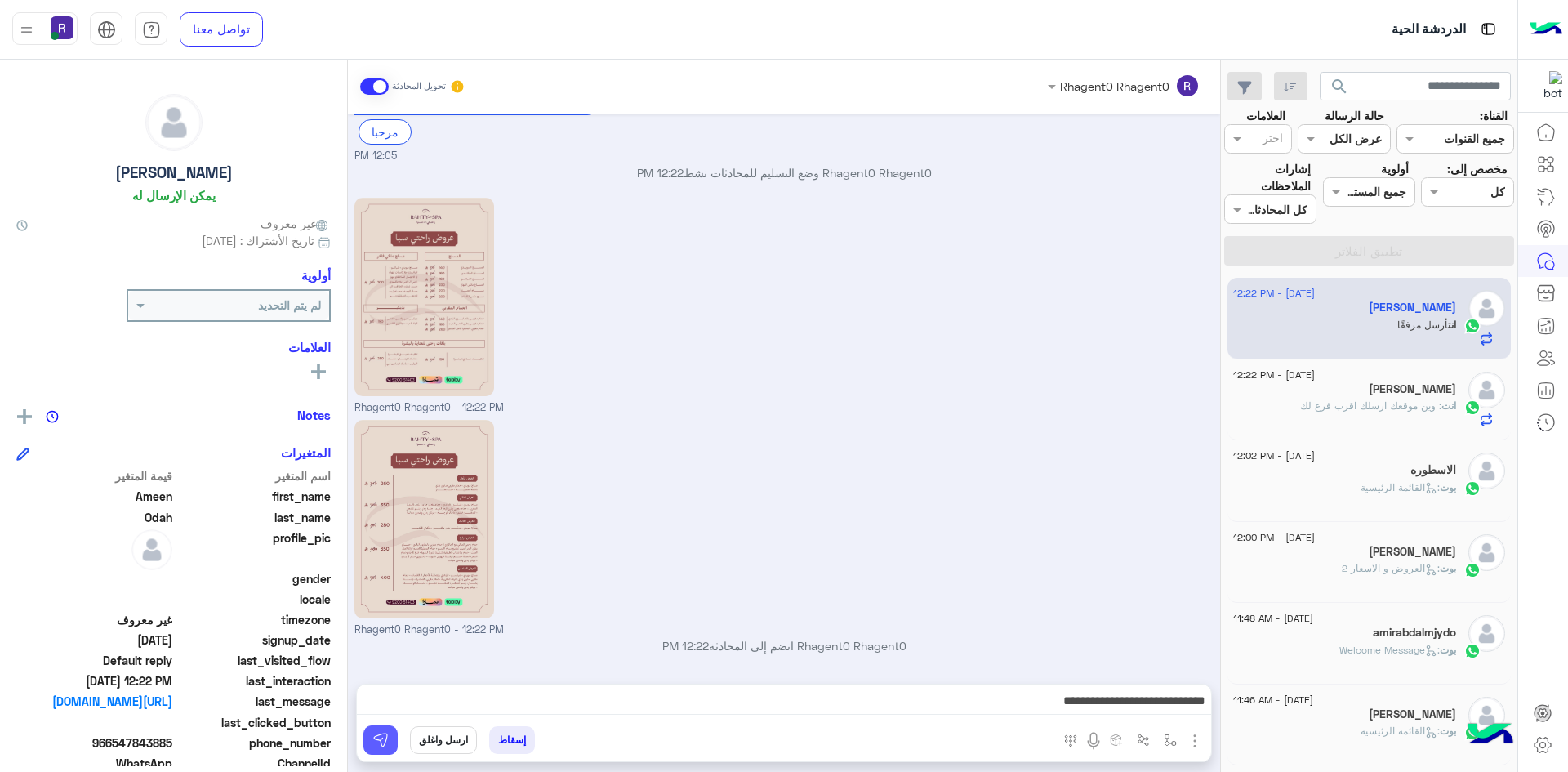
click at [386, 738] on img at bounding box center [381, 740] width 16 height 16
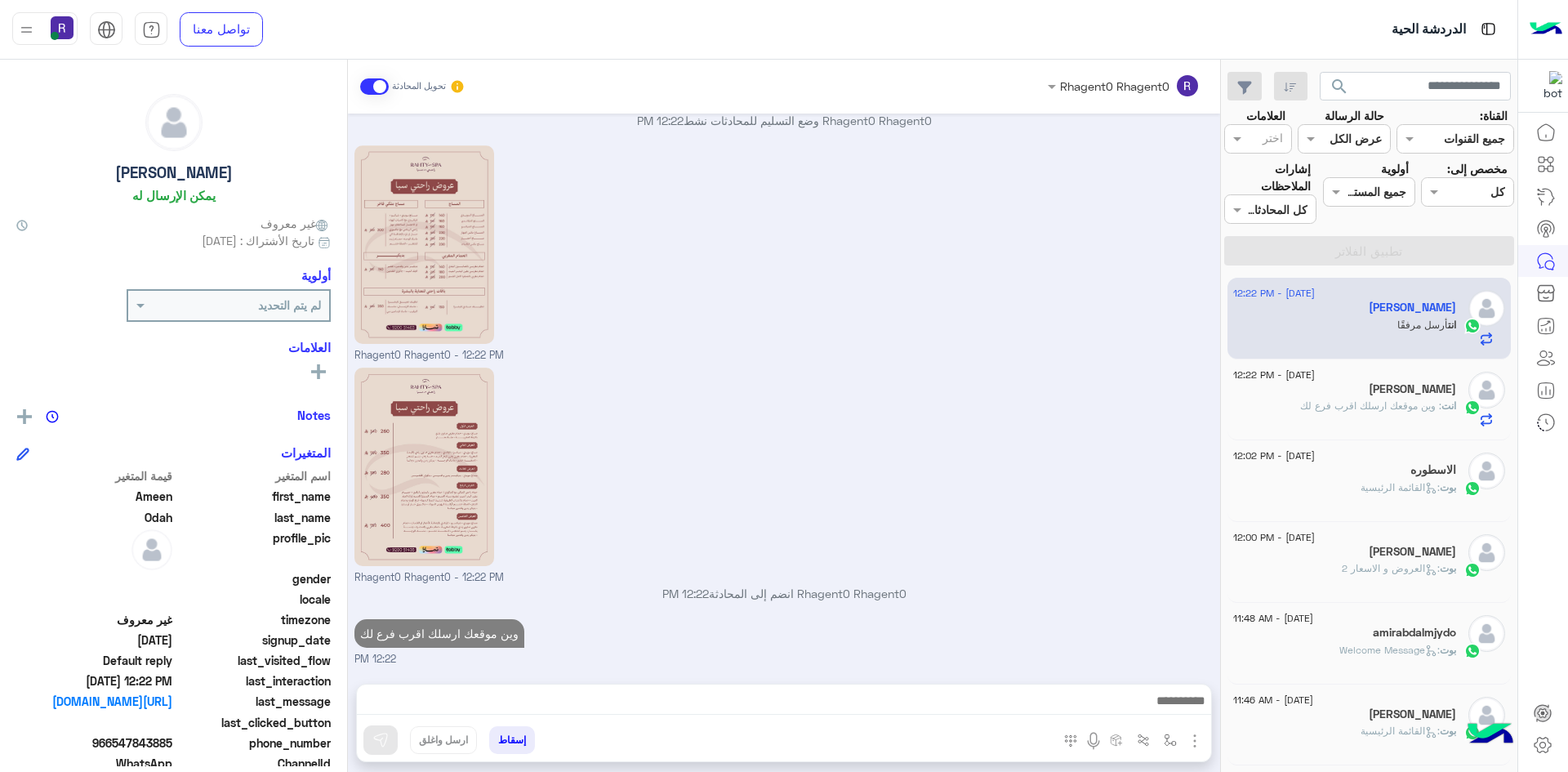
click at [1425, 482] on icon at bounding box center [1431, 488] width 13 height 13
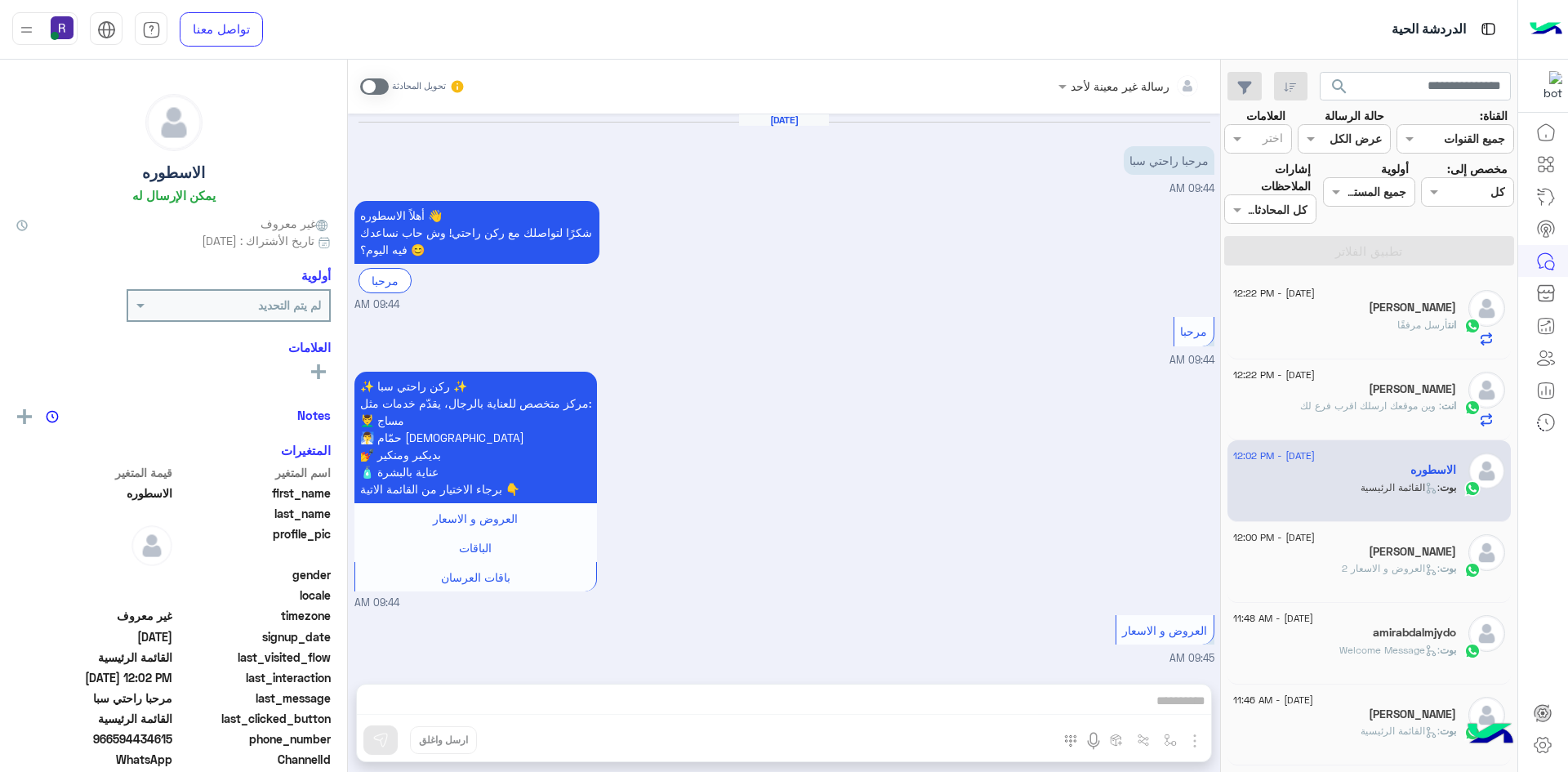
scroll to position [705, 0]
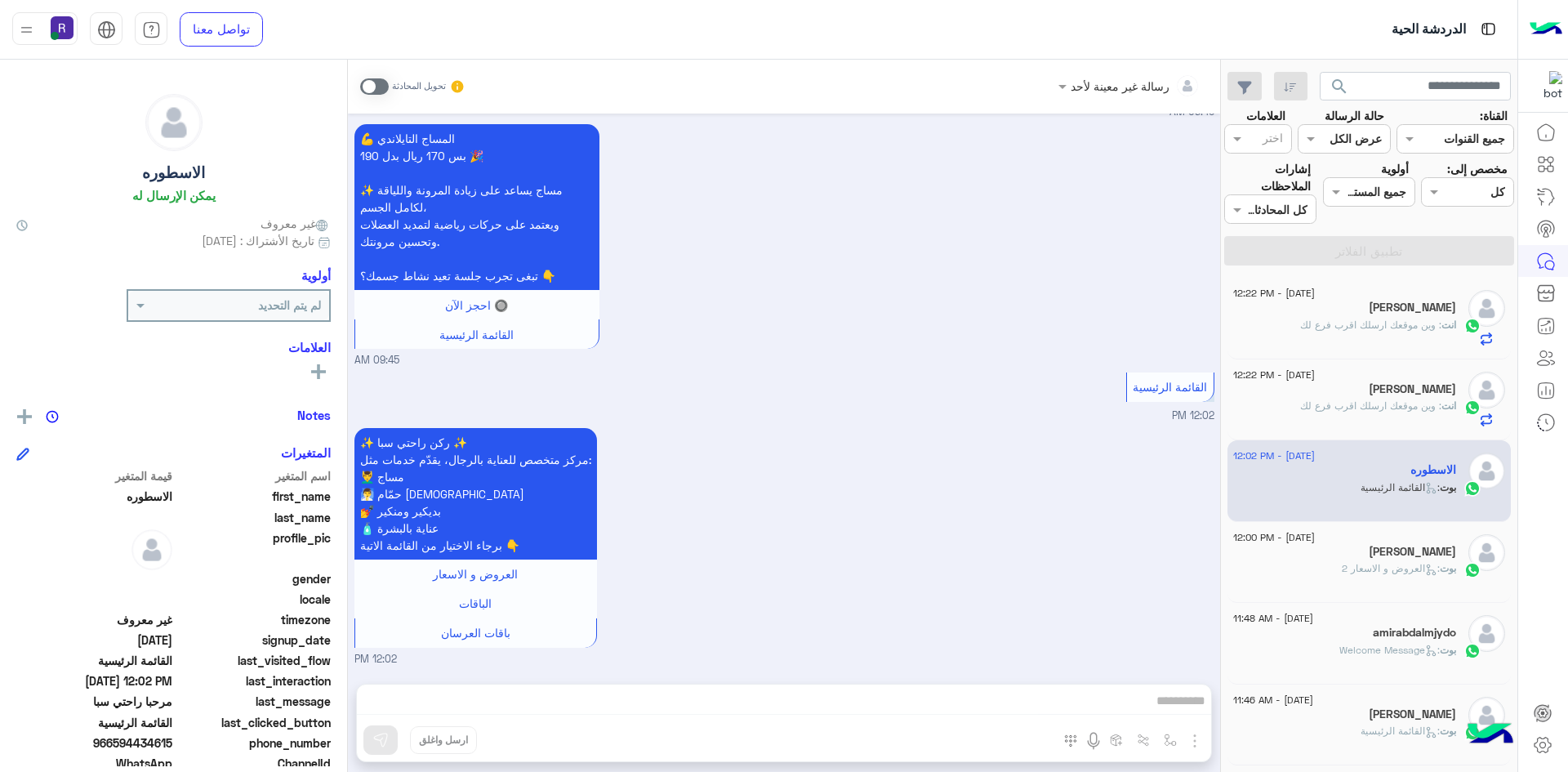
click at [385, 79] on label at bounding box center [374, 87] width 29 height 16
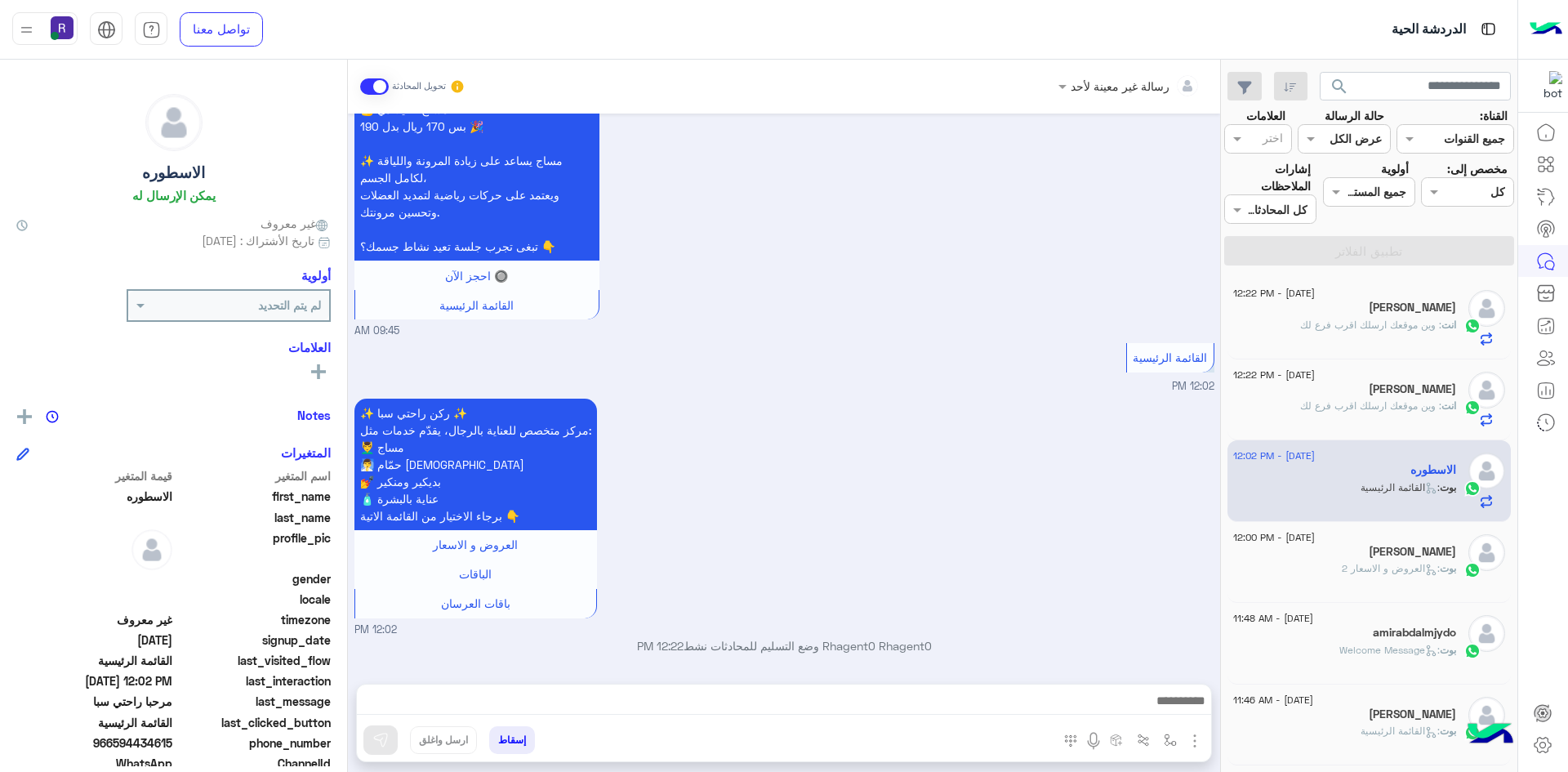
click at [382, 87] on span at bounding box center [374, 87] width 29 height 16
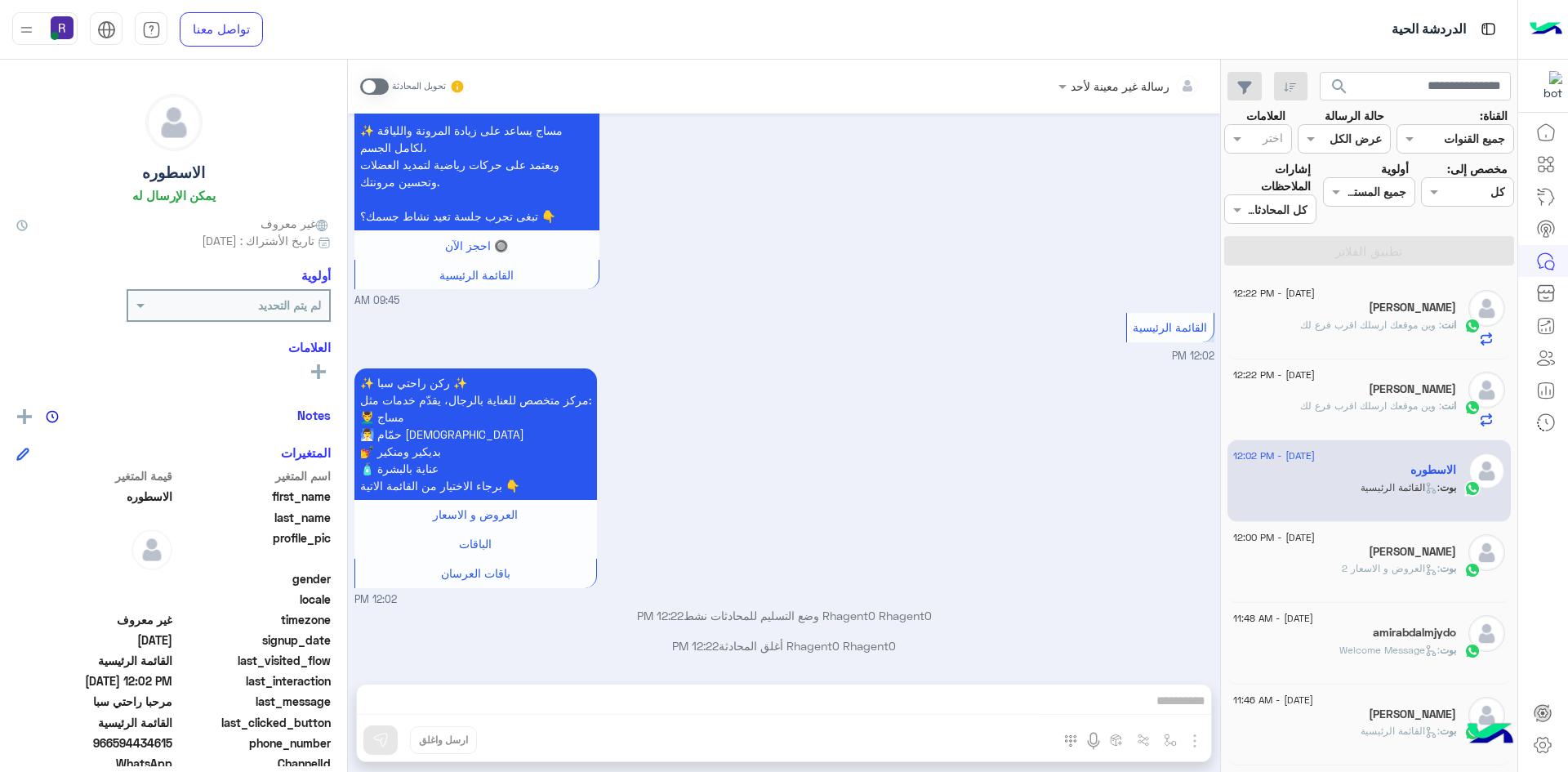
click at [382, 87] on span at bounding box center [374, 87] width 29 height 16
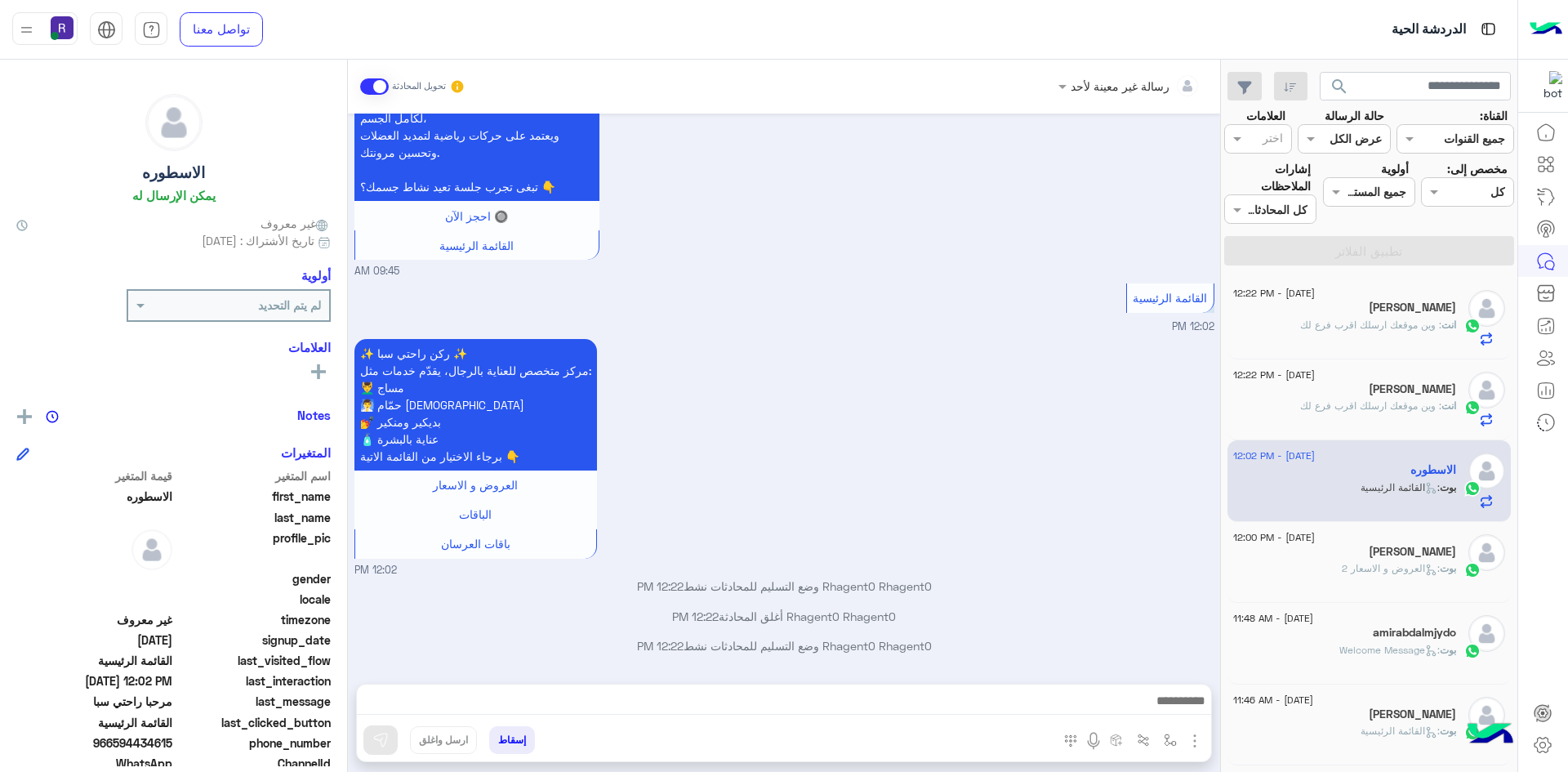
click at [1199, 741] on img "button" at bounding box center [1195, 741] width 20 height 20
click at [1176, 701] on span "الصور" at bounding box center [1163, 705] width 30 height 19
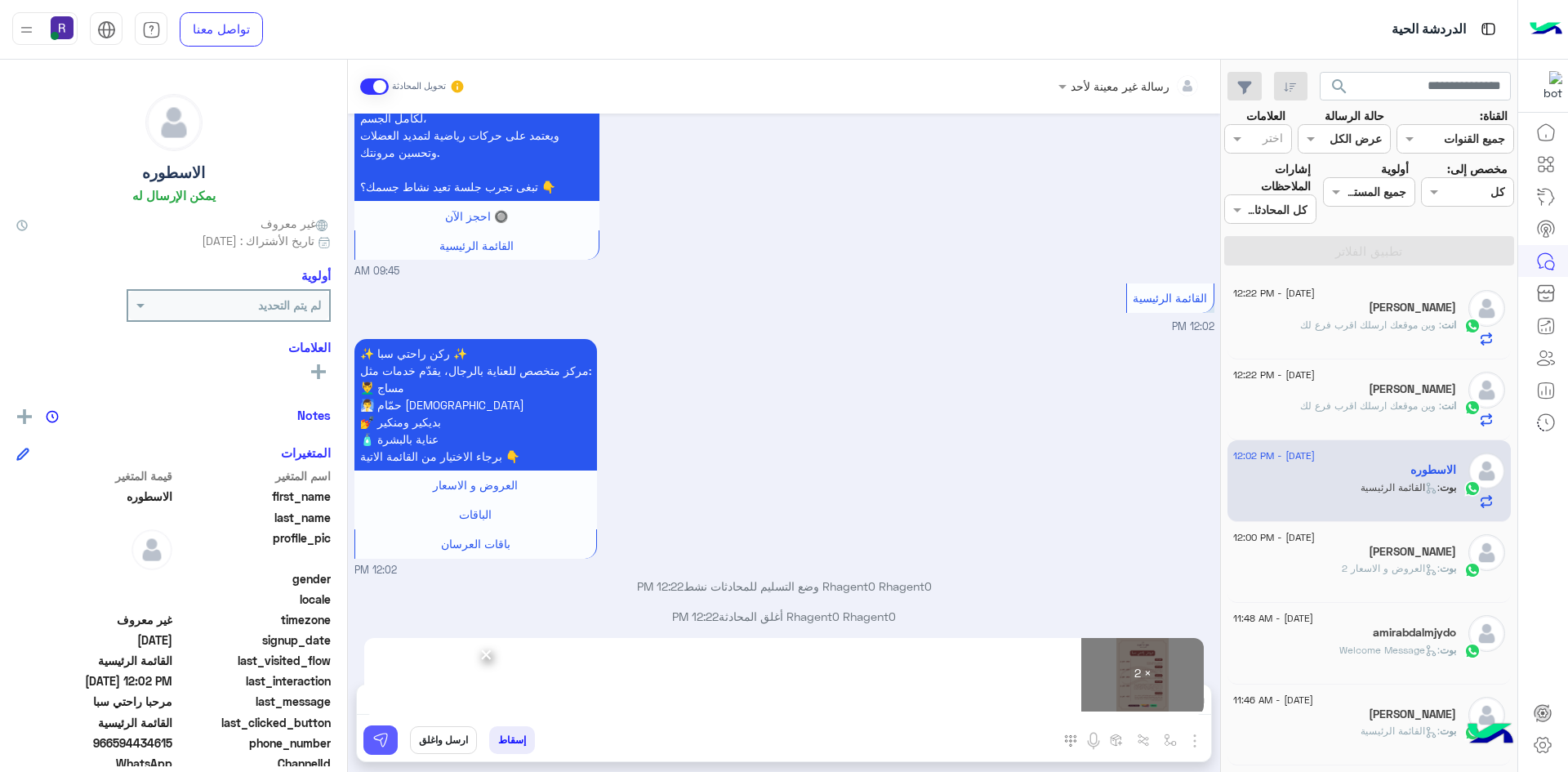
click at [380, 749] on button at bounding box center [381, 740] width 34 height 29
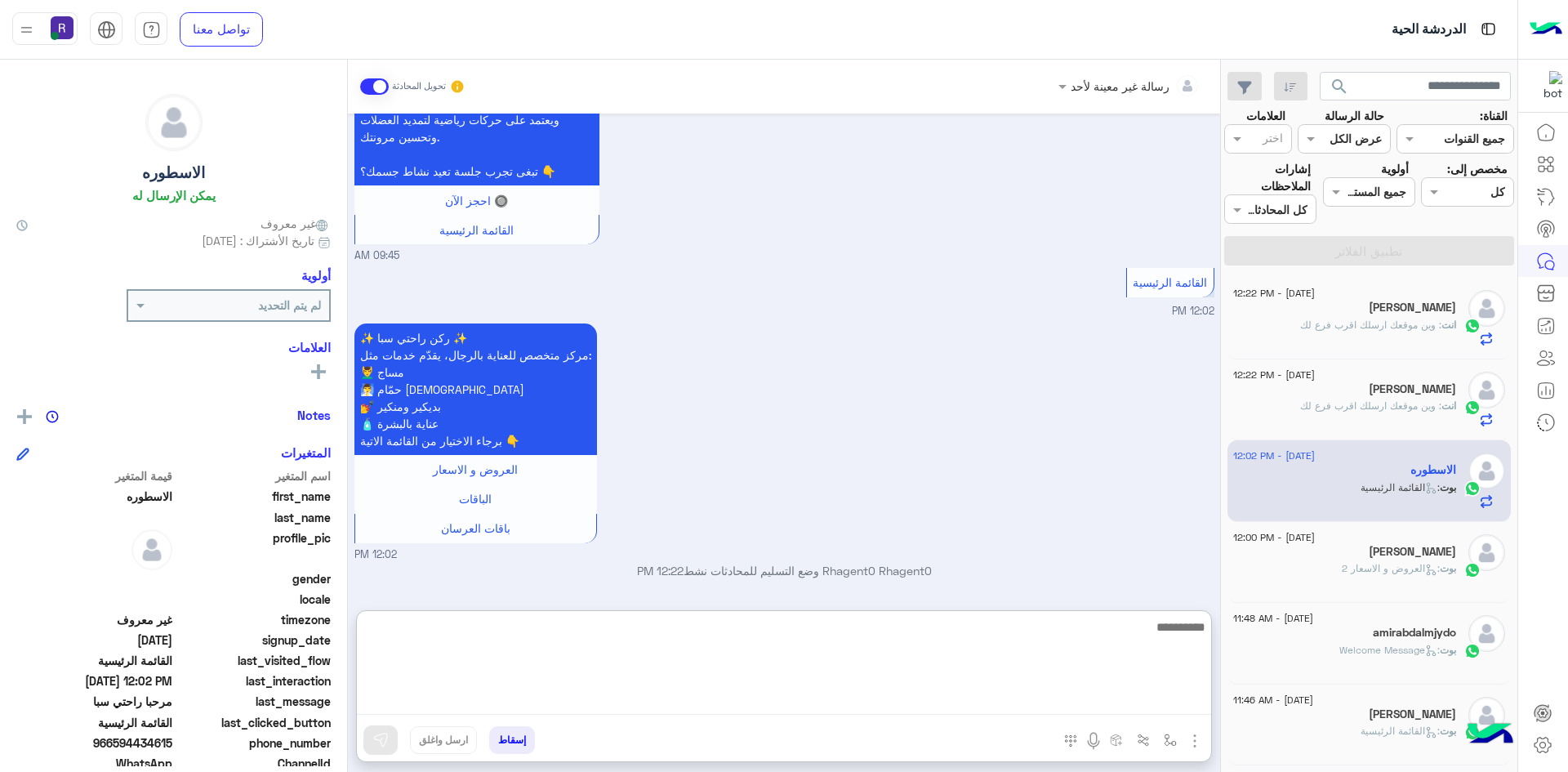
paste textarea "**********"
type textarea "**********"
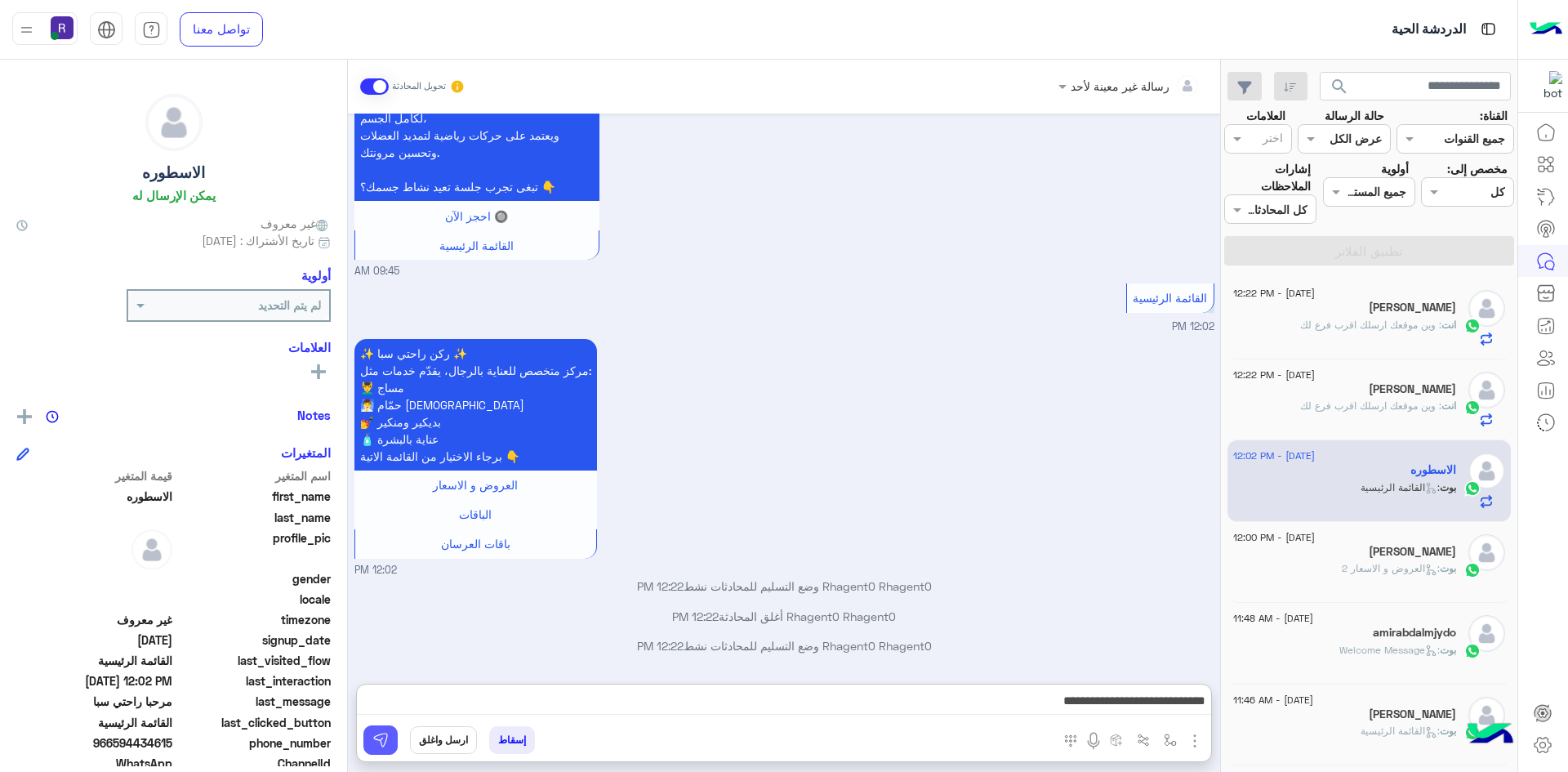
click at [385, 746] on img at bounding box center [381, 740] width 16 height 16
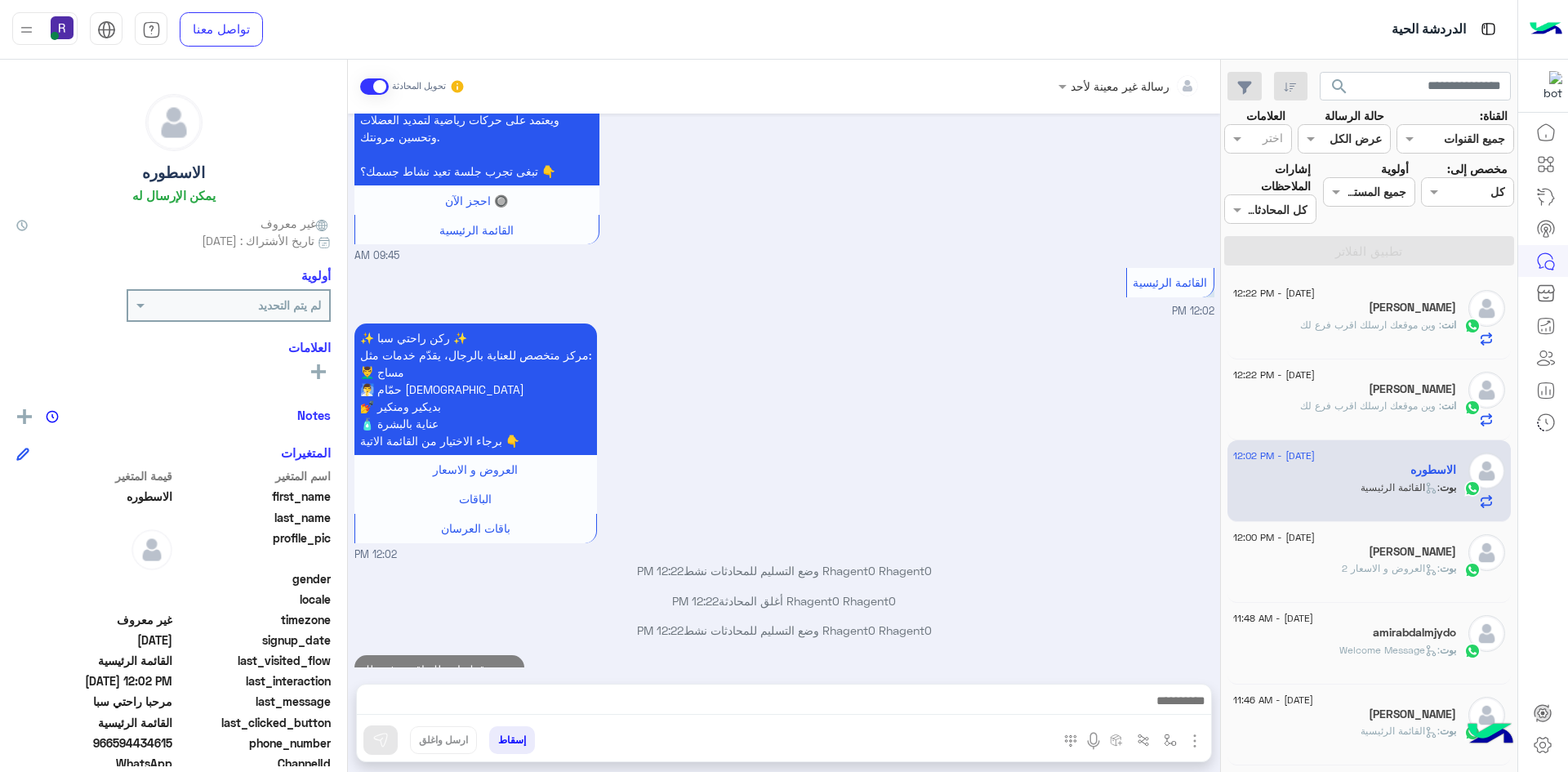
scroll to position [846, 0]
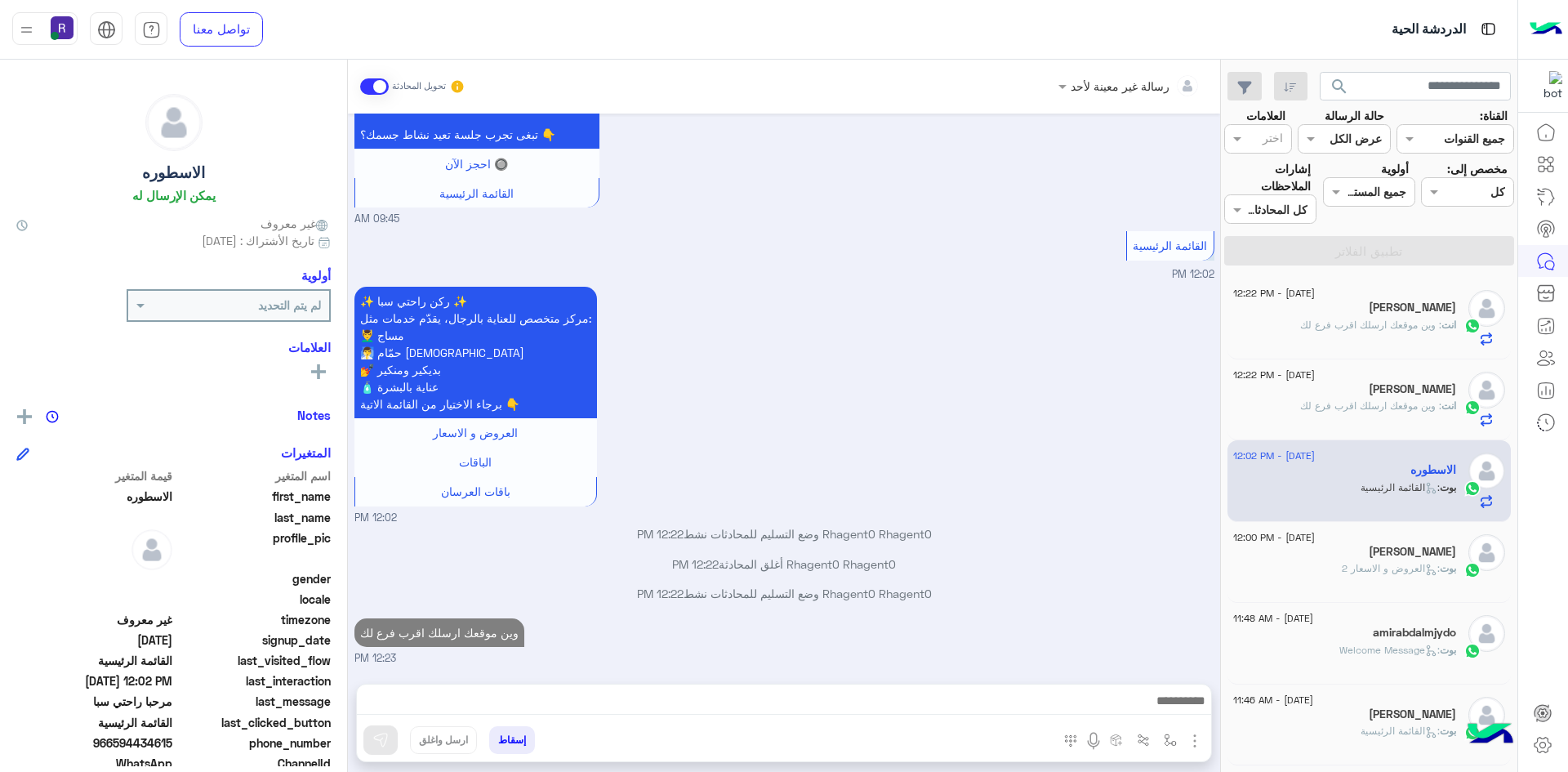
click at [1312, 545] on div "[PERSON_NAME]" at bounding box center [1346, 553] width 223 height 17
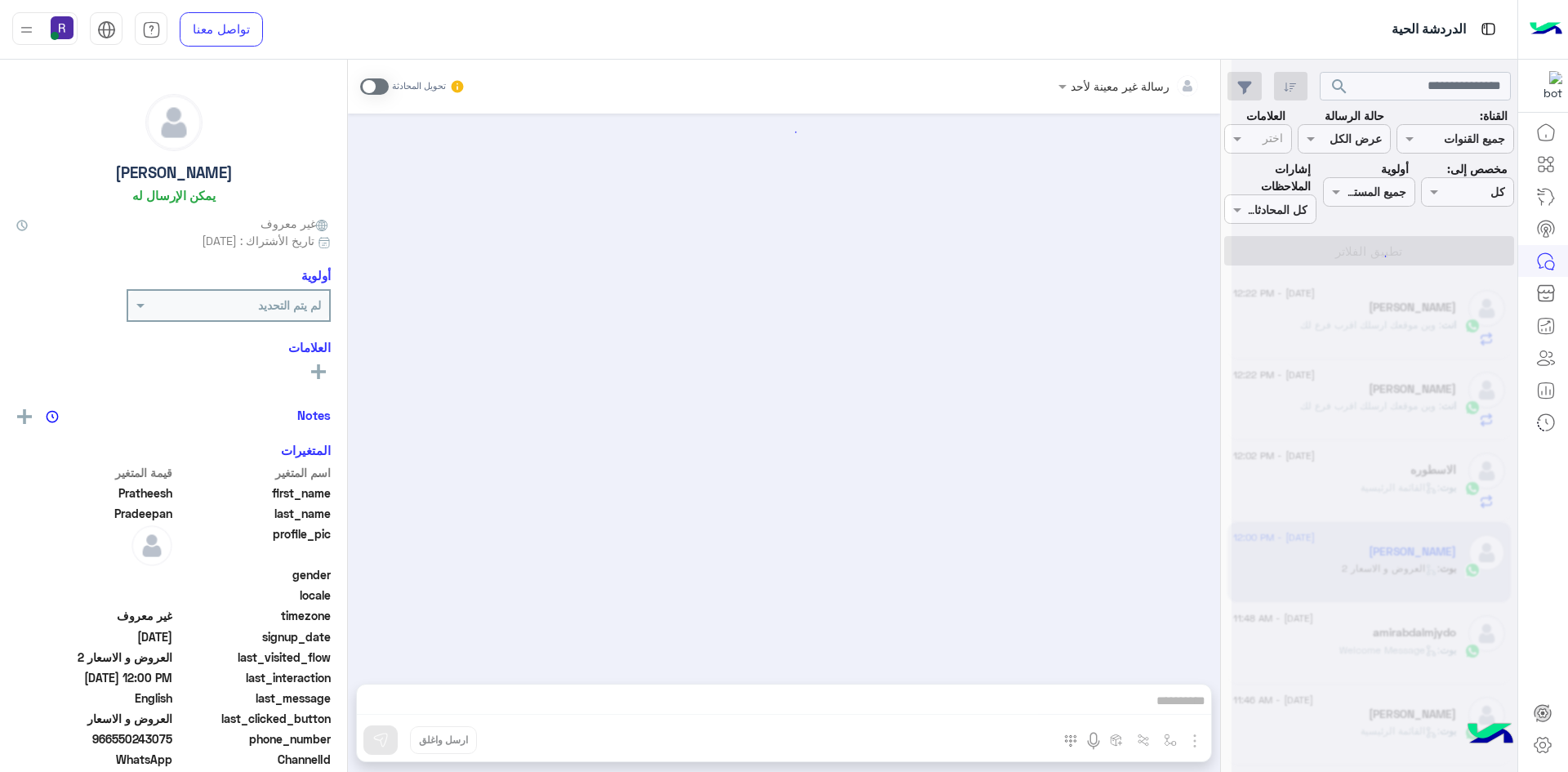
scroll to position [572, 0]
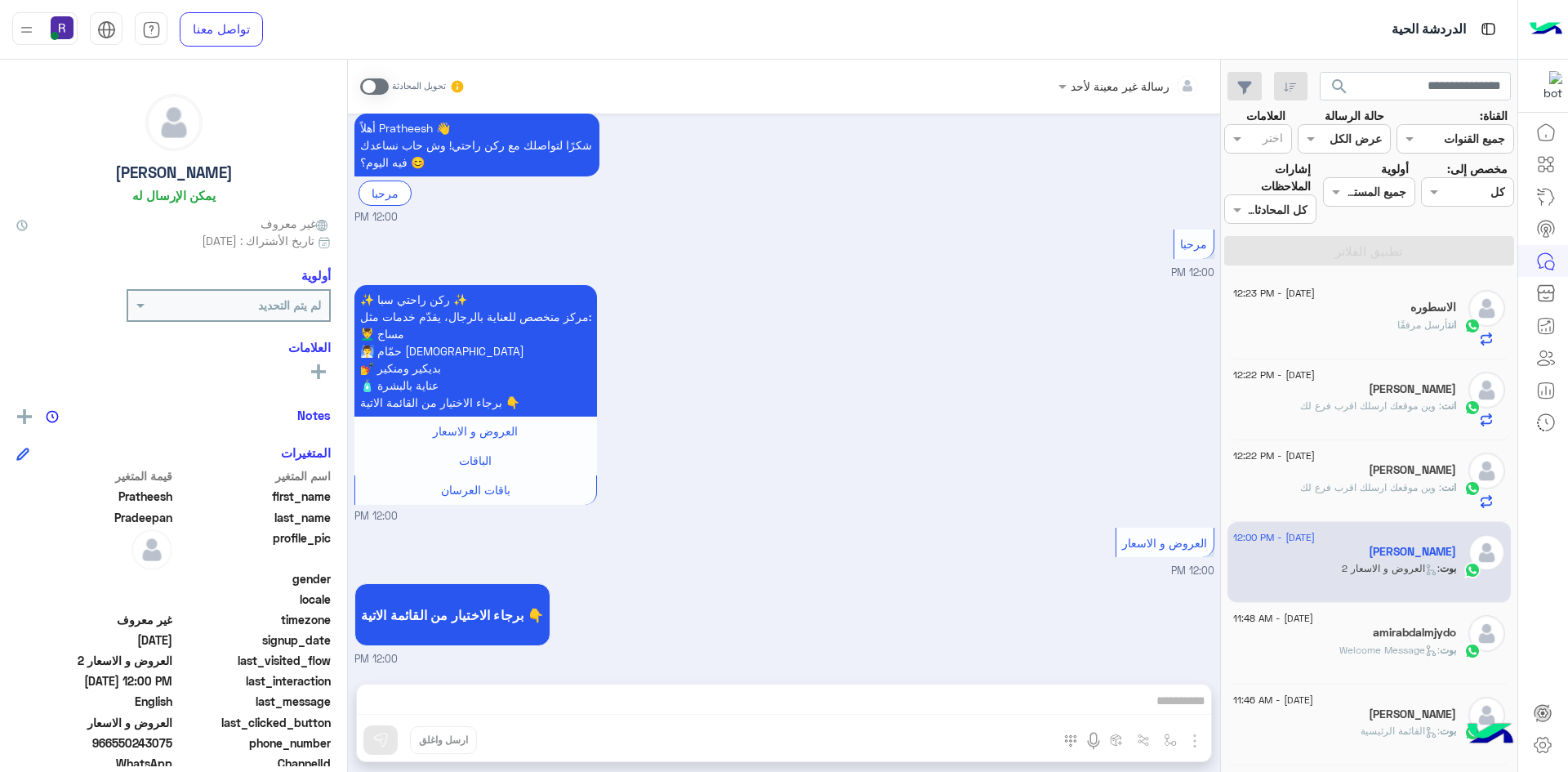
click at [383, 88] on span at bounding box center [374, 87] width 29 height 16
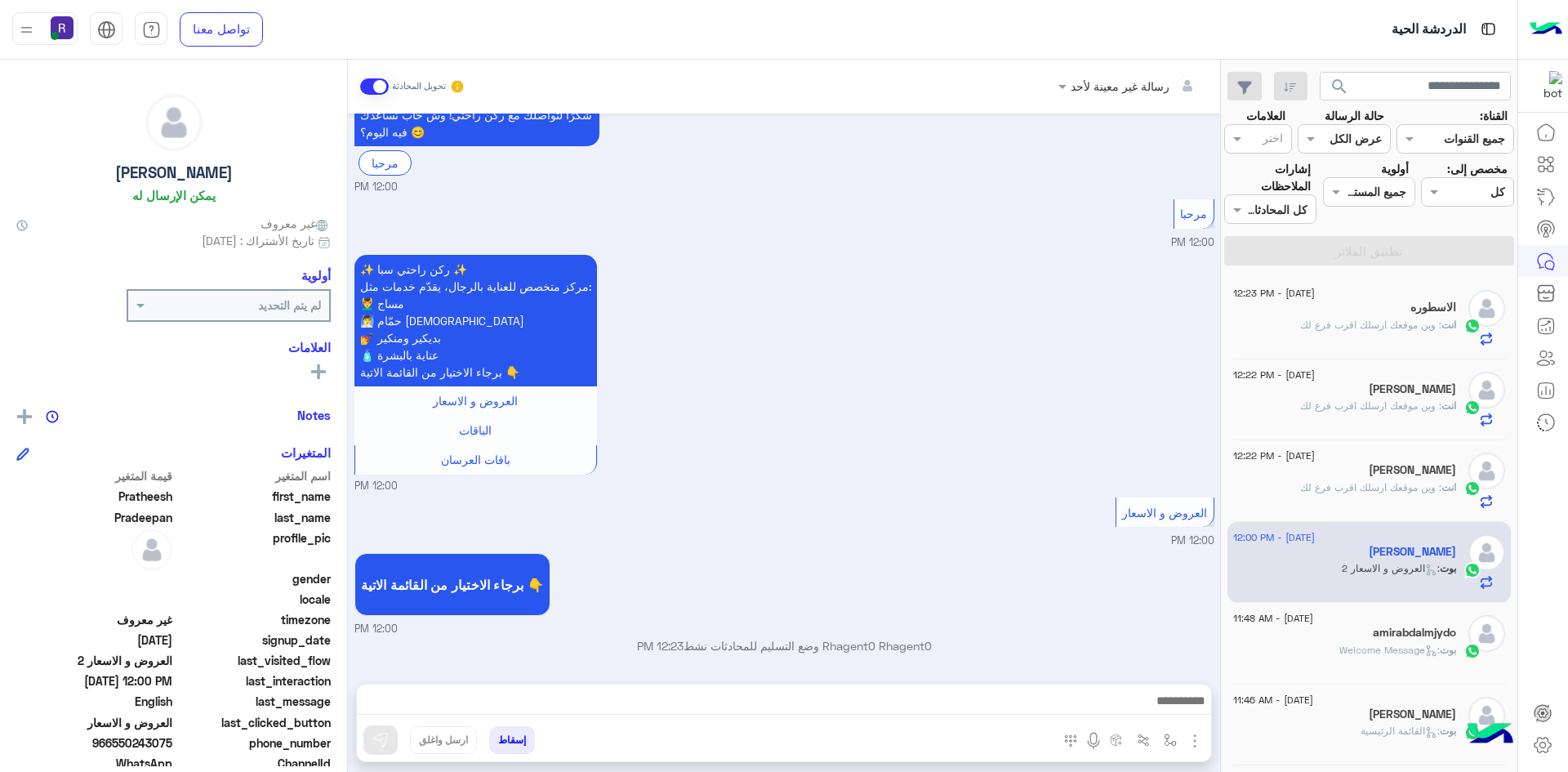
click at [1195, 738] on img "button" at bounding box center [1195, 741] width 20 height 20
click at [1164, 701] on span "الصور" at bounding box center [1163, 705] width 30 height 19
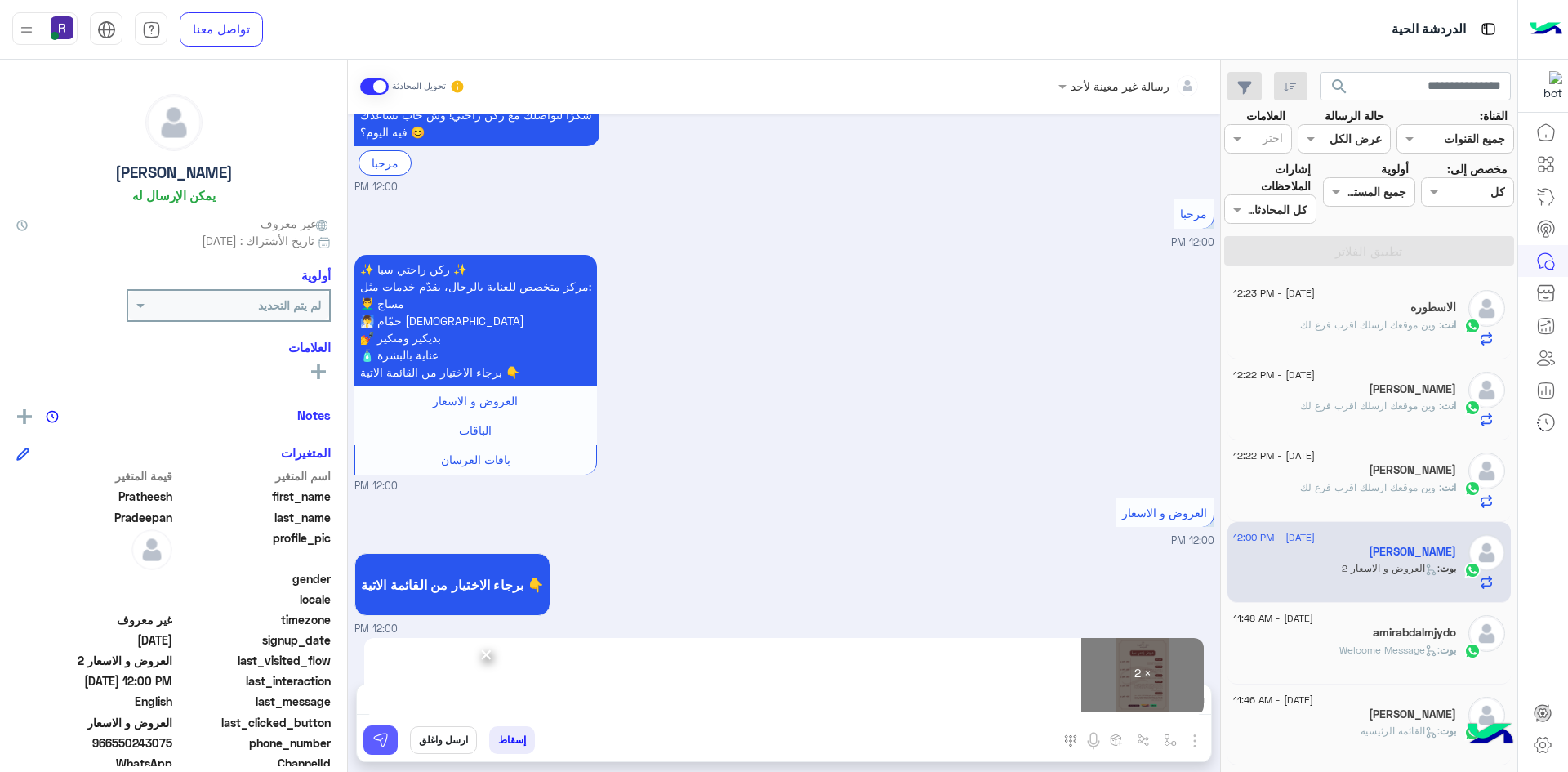
click at [390, 746] on button at bounding box center [381, 740] width 34 height 29
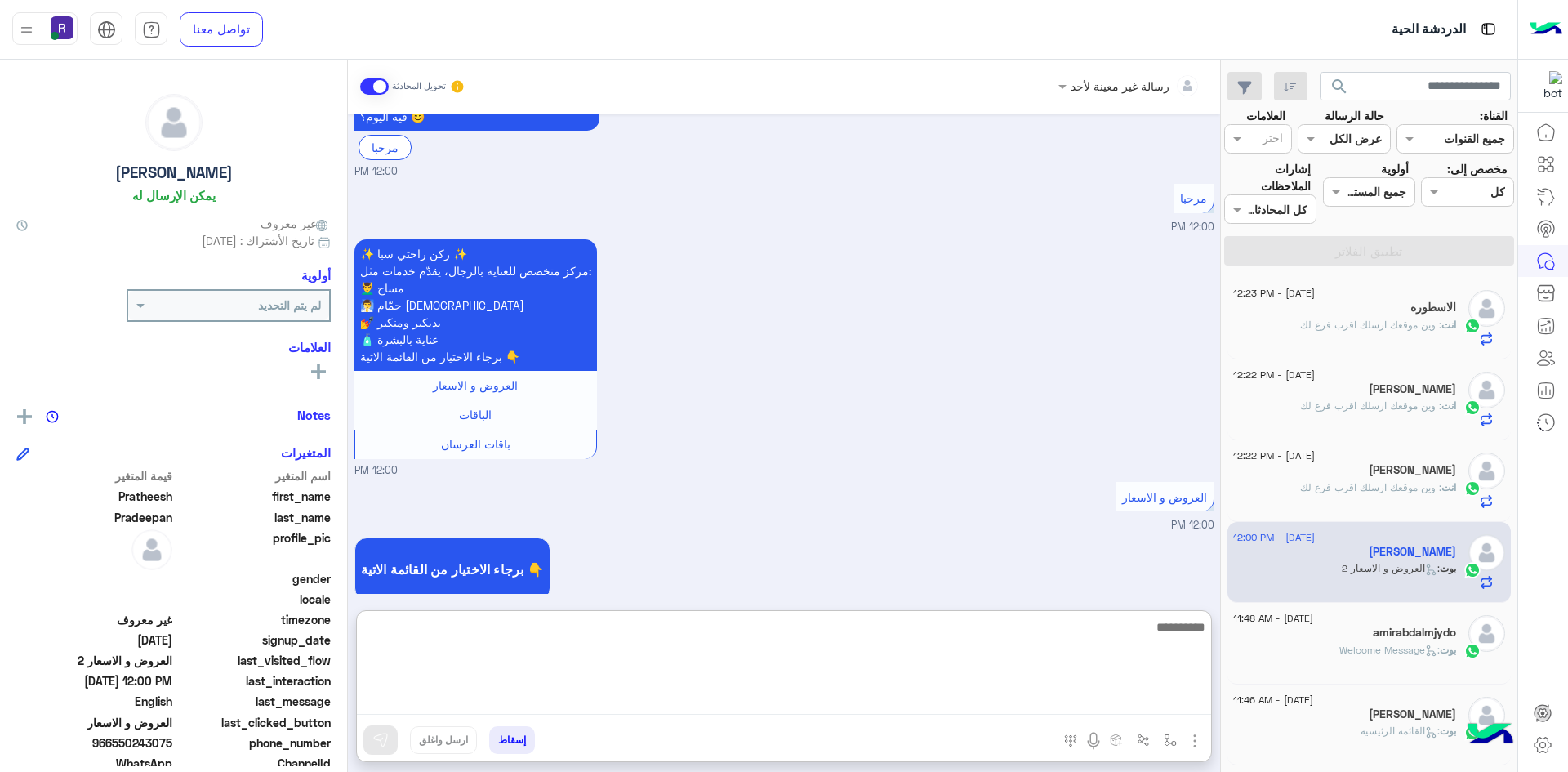
paste textarea "**********"
type textarea "**********"
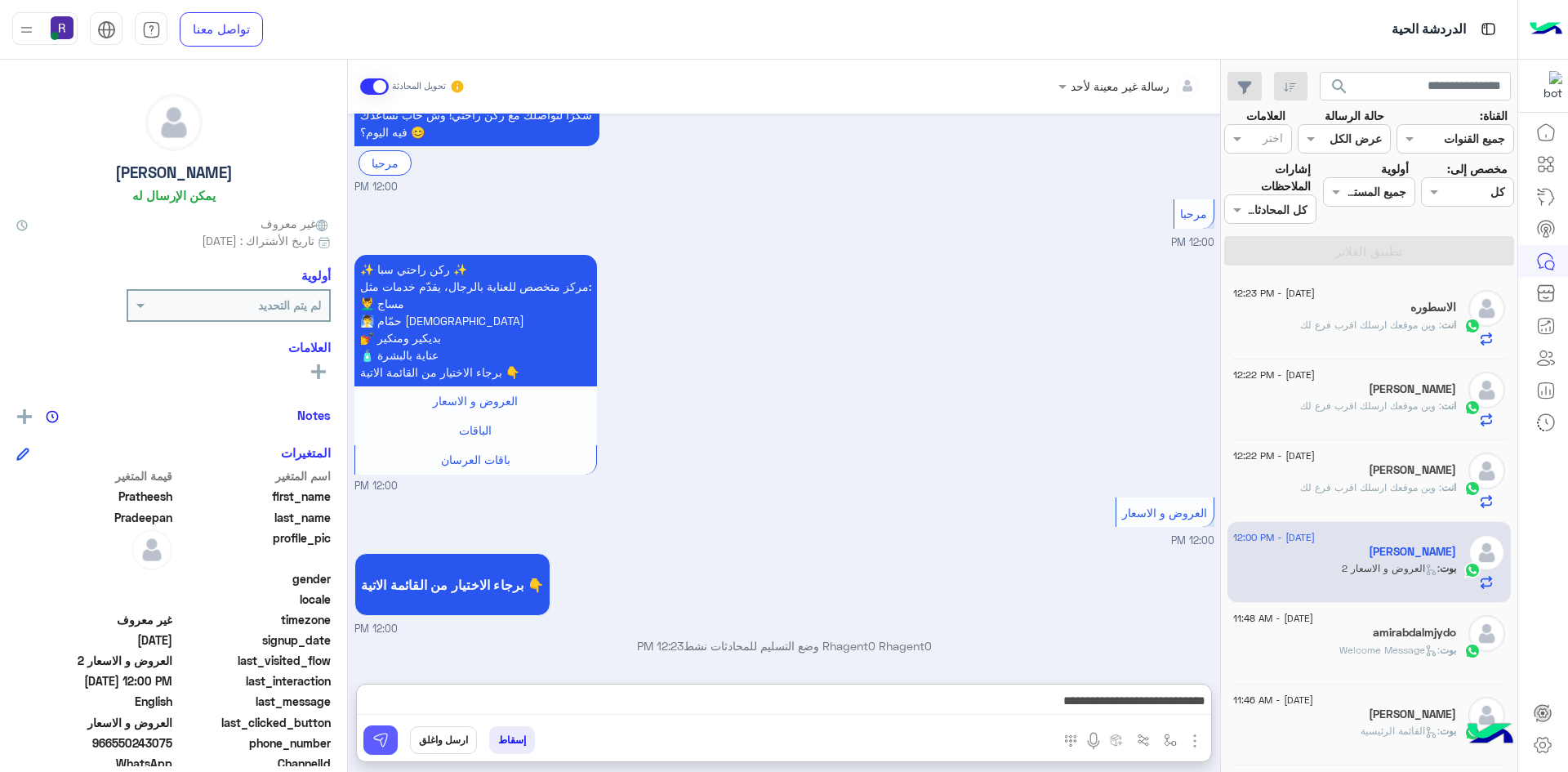
click at [374, 748] on img at bounding box center [381, 740] width 16 height 16
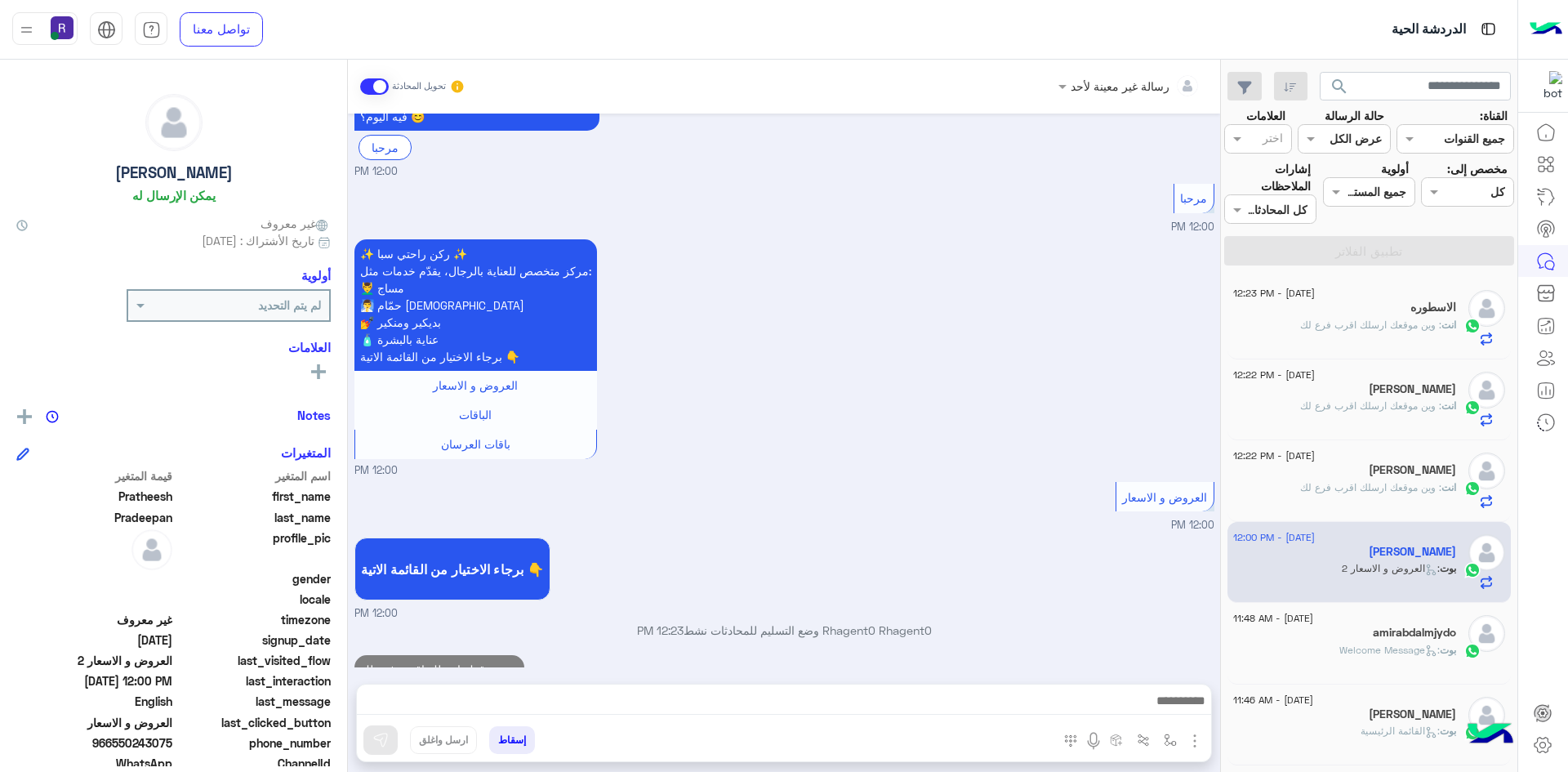
scroll to position [653, 0]
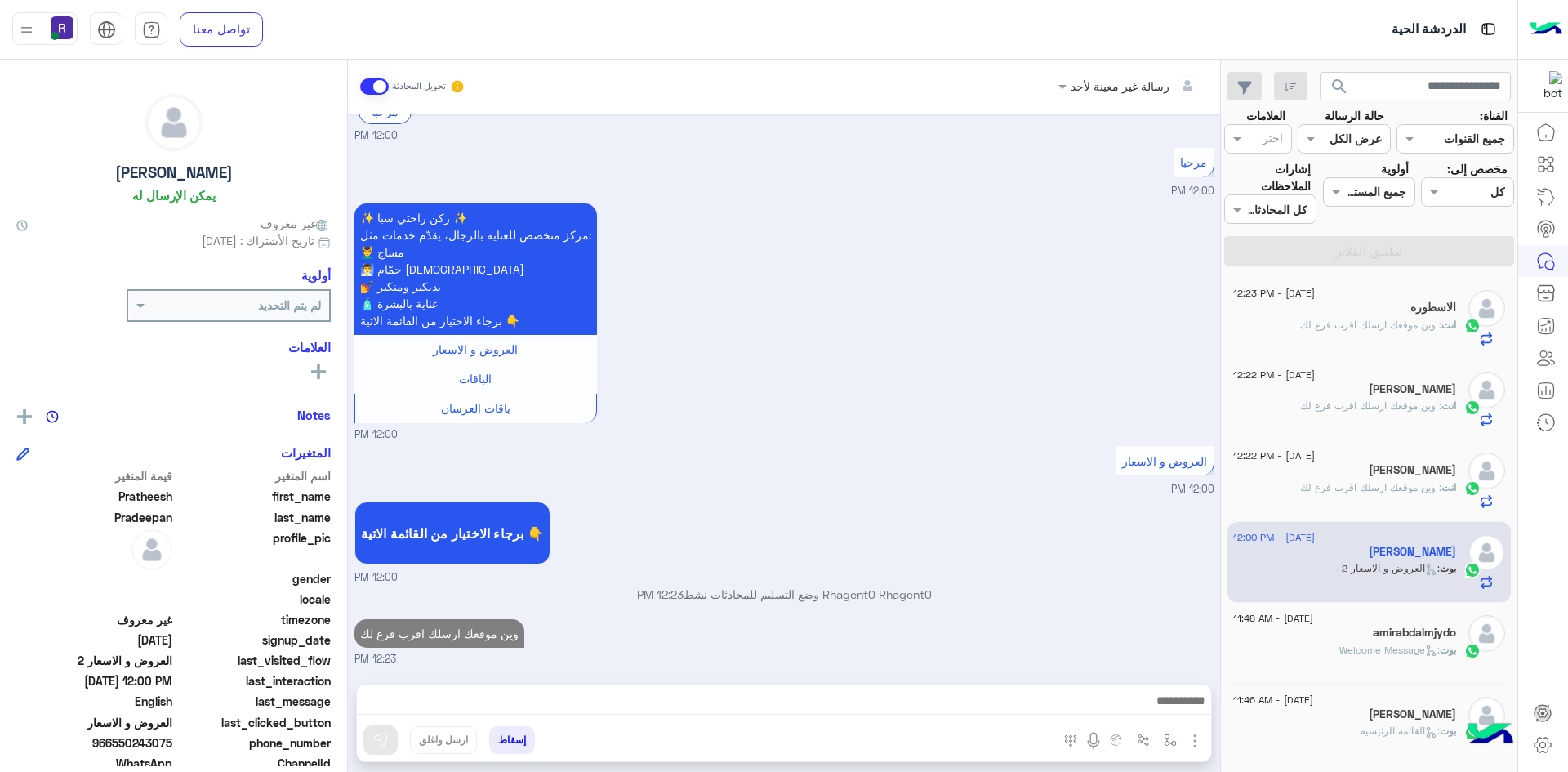
click at [1374, 647] on span ": Welcome Message" at bounding box center [1389, 650] width 100 height 13
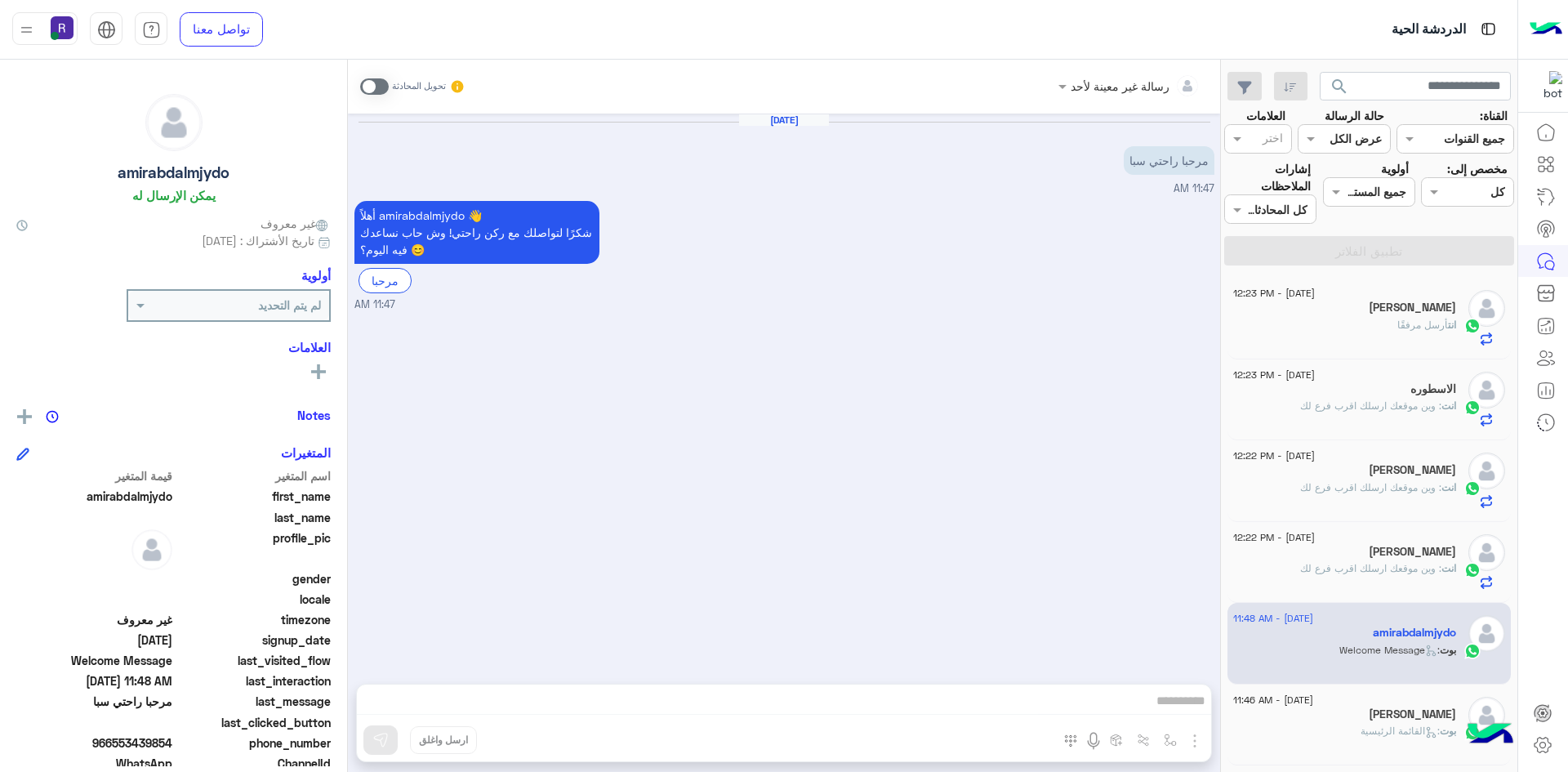
click at [380, 88] on span at bounding box center [374, 87] width 29 height 16
click at [1198, 734] on img "button" at bounding box center [1195, 741] width 20 height 20
click at [1180, 707] on button "الصور" at bounding box center [1170, 705] width 70 height 33
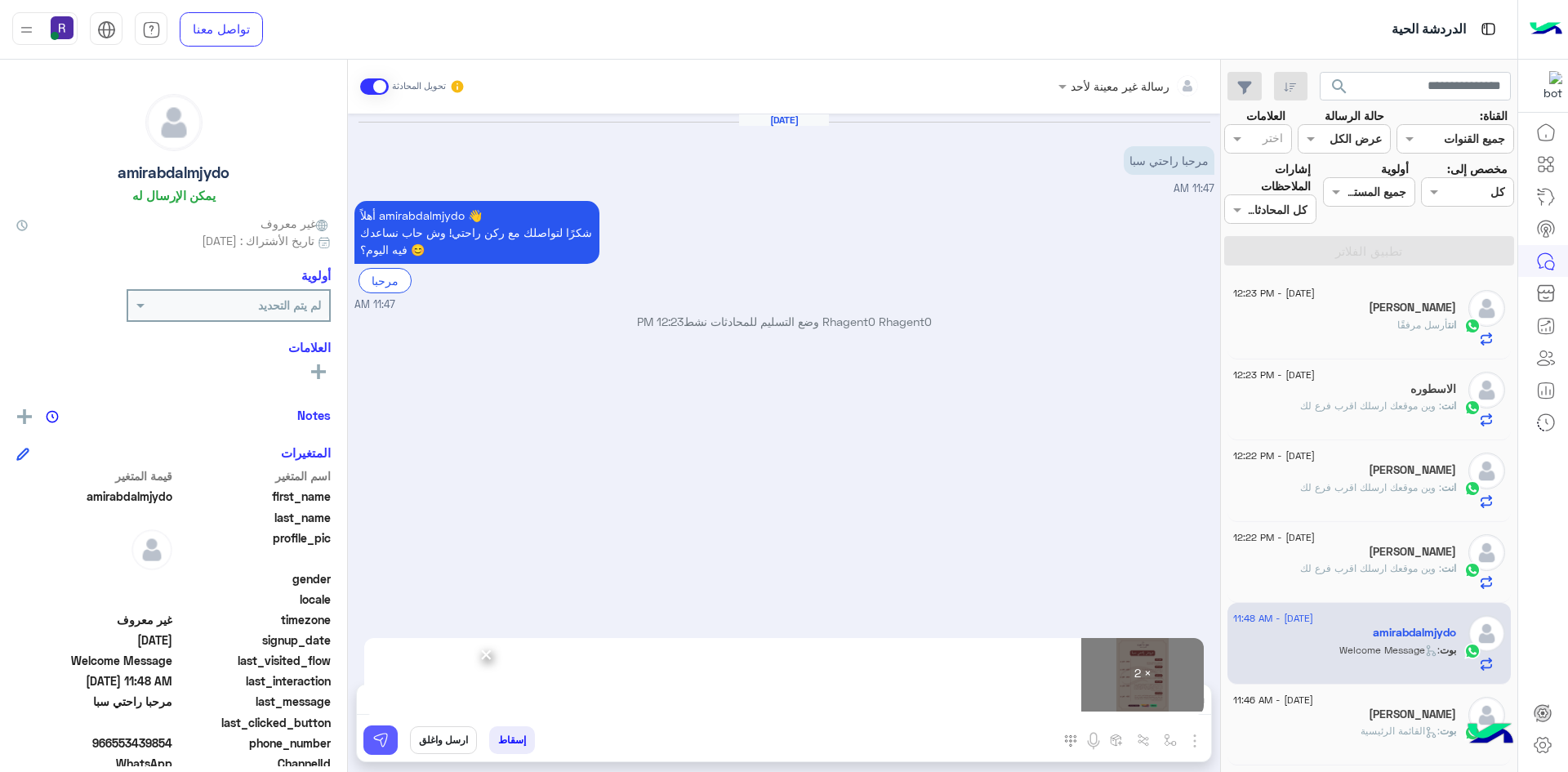
click at [389, 739] on button at bounding box center [381, 740] width 34 height 29
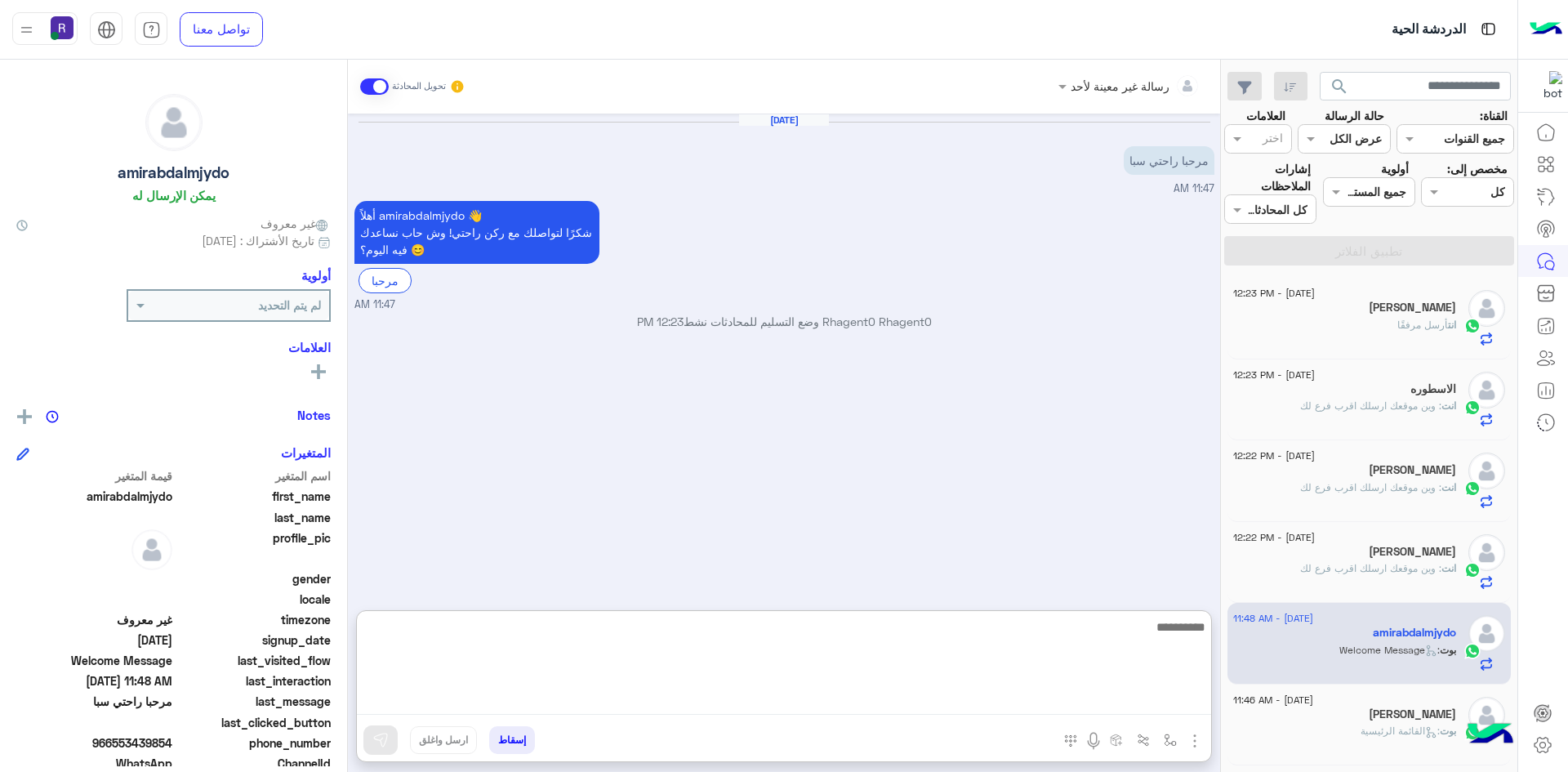
paste textarea "**********"
type textarea "**********"
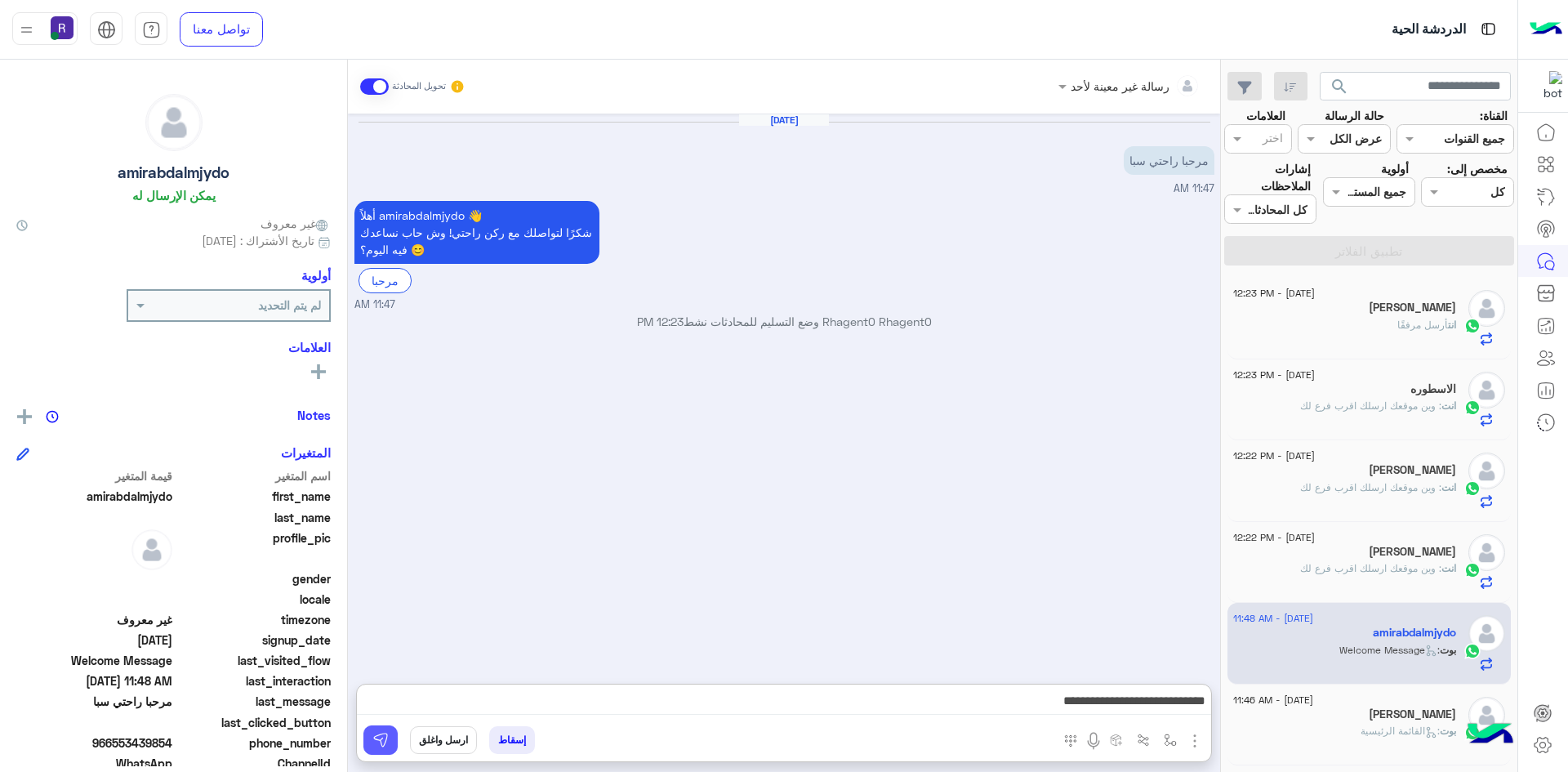
click at [385, 727] on button at bounding box center [381, 740] width 34 height 29
click at [1402, 324] on span "أرسل مرفقًا" at bounding box center [1422, 325] width 51 height 13
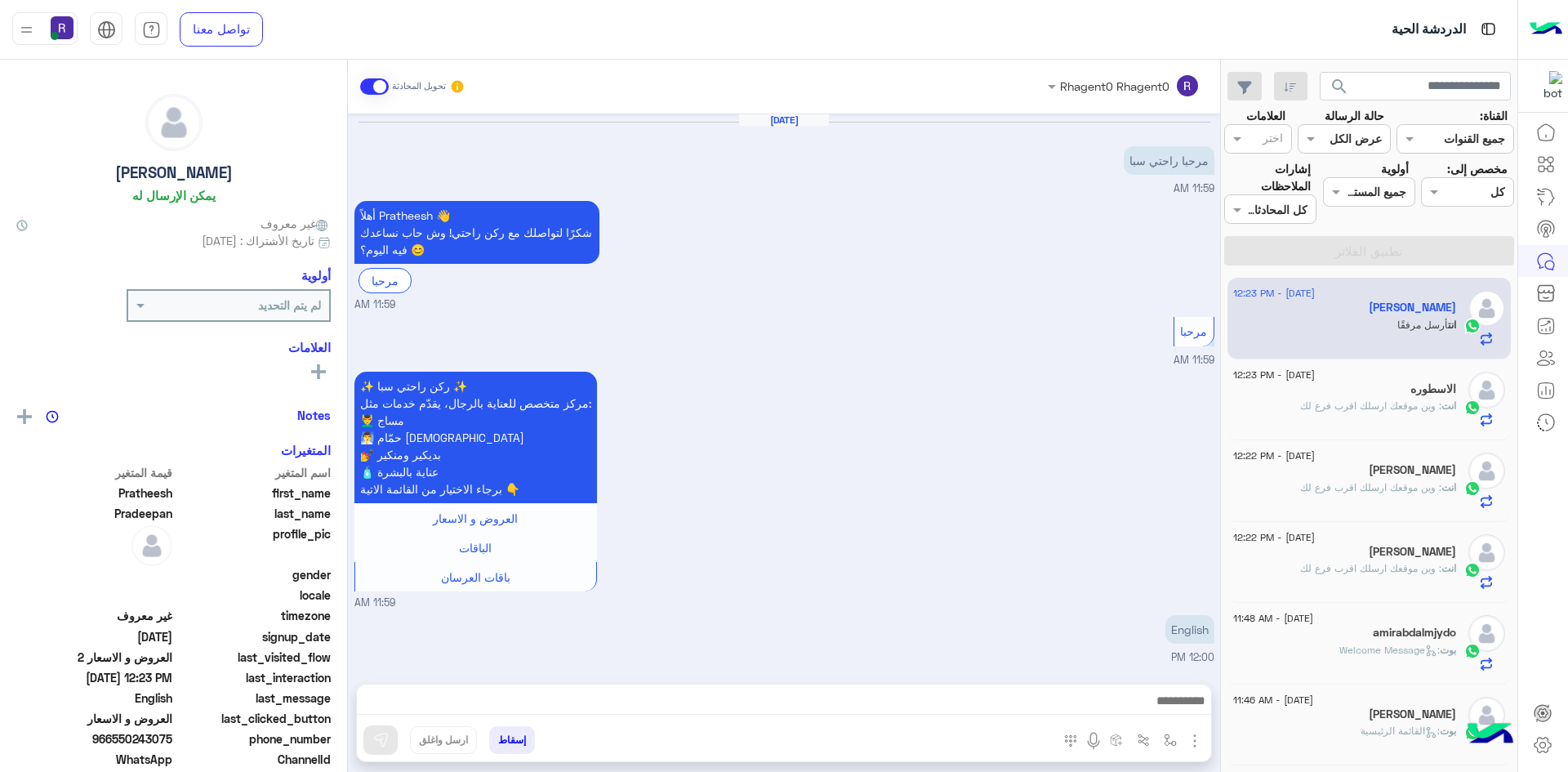
scroll to position [1128, 0]
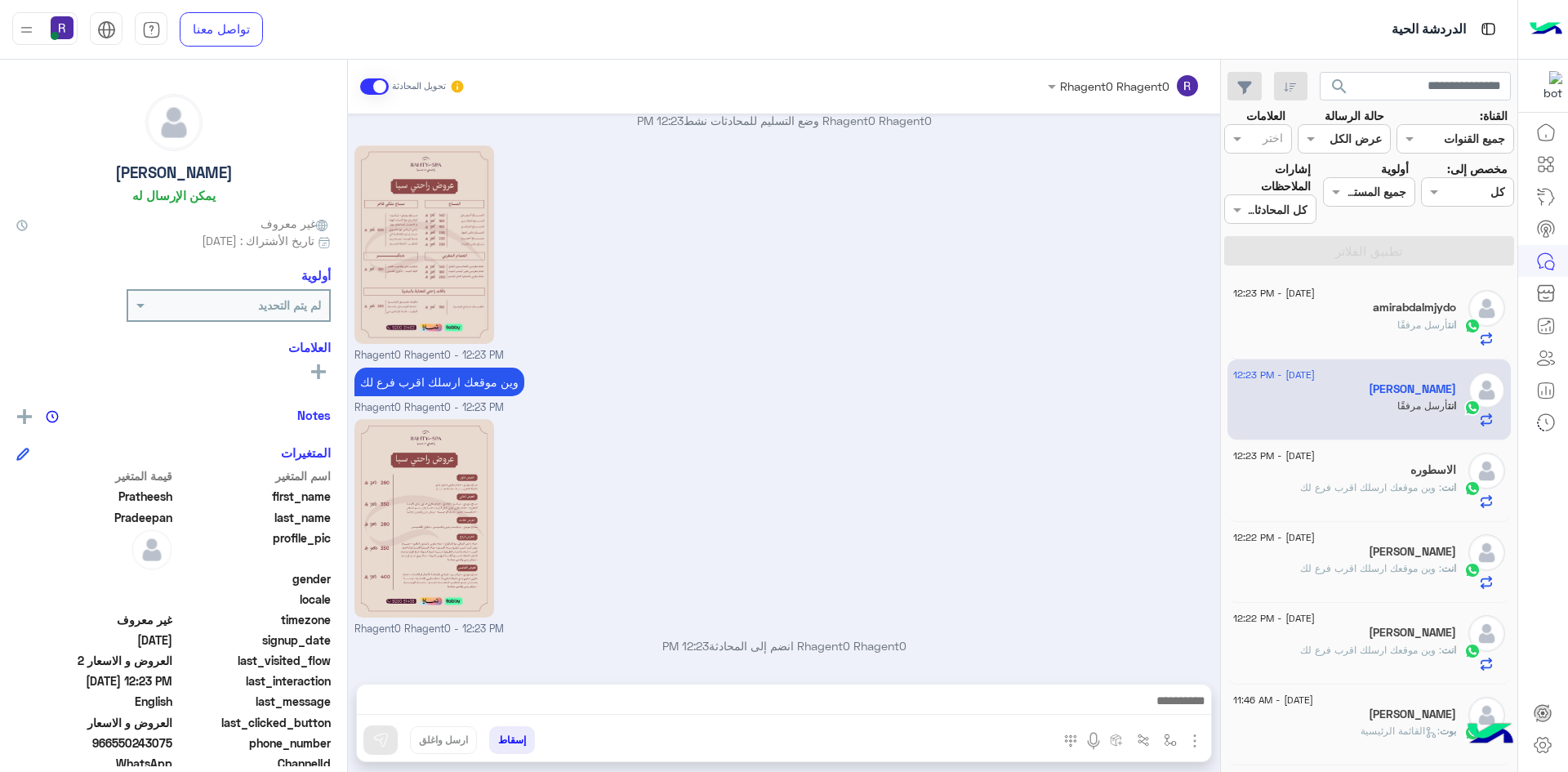
click at [1382, 462] on div "[DATE] - 12:23 PM" at bounding box center [1346, 457] width 223 height 11
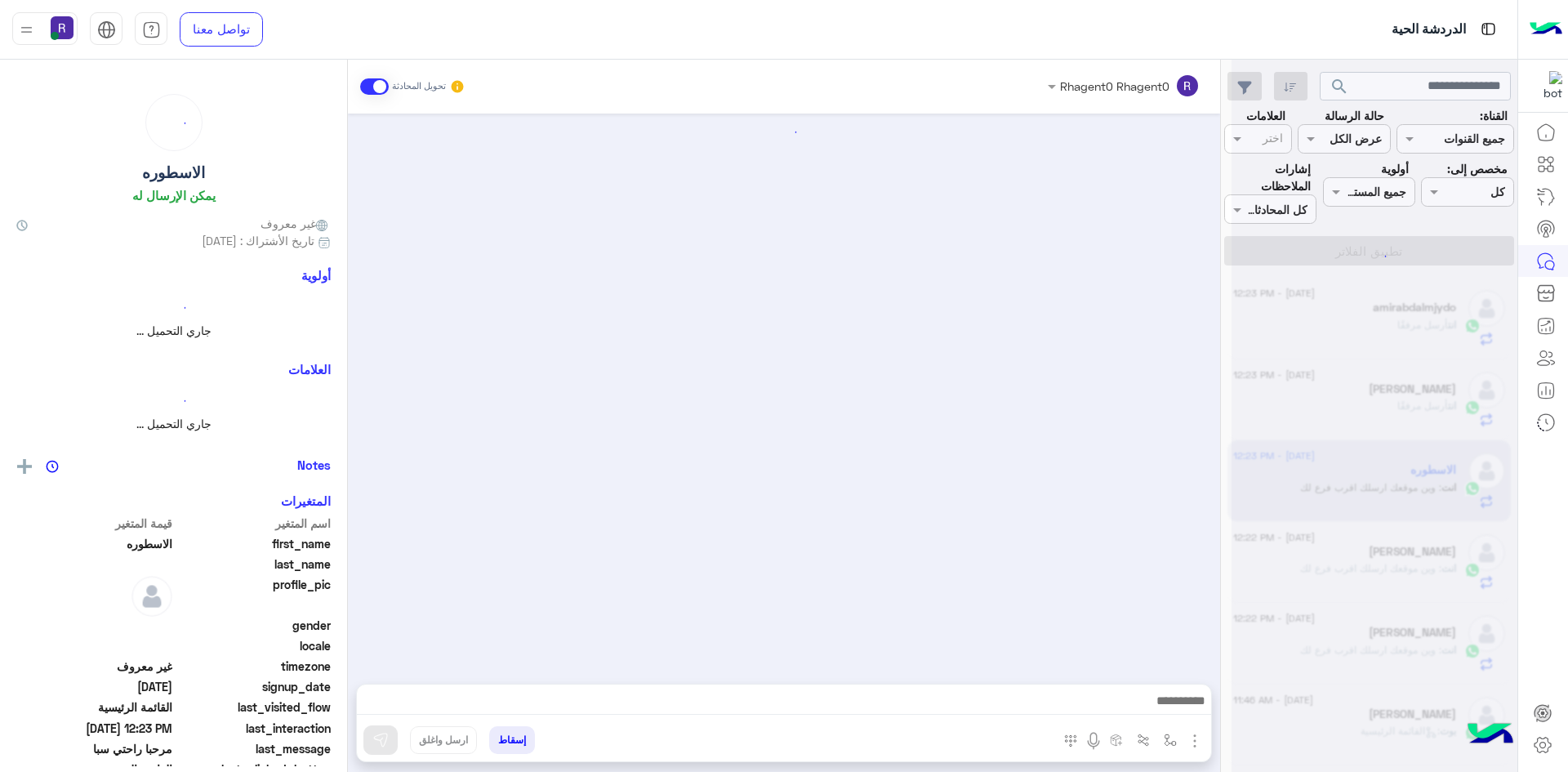
scroll to position [1349, 0]
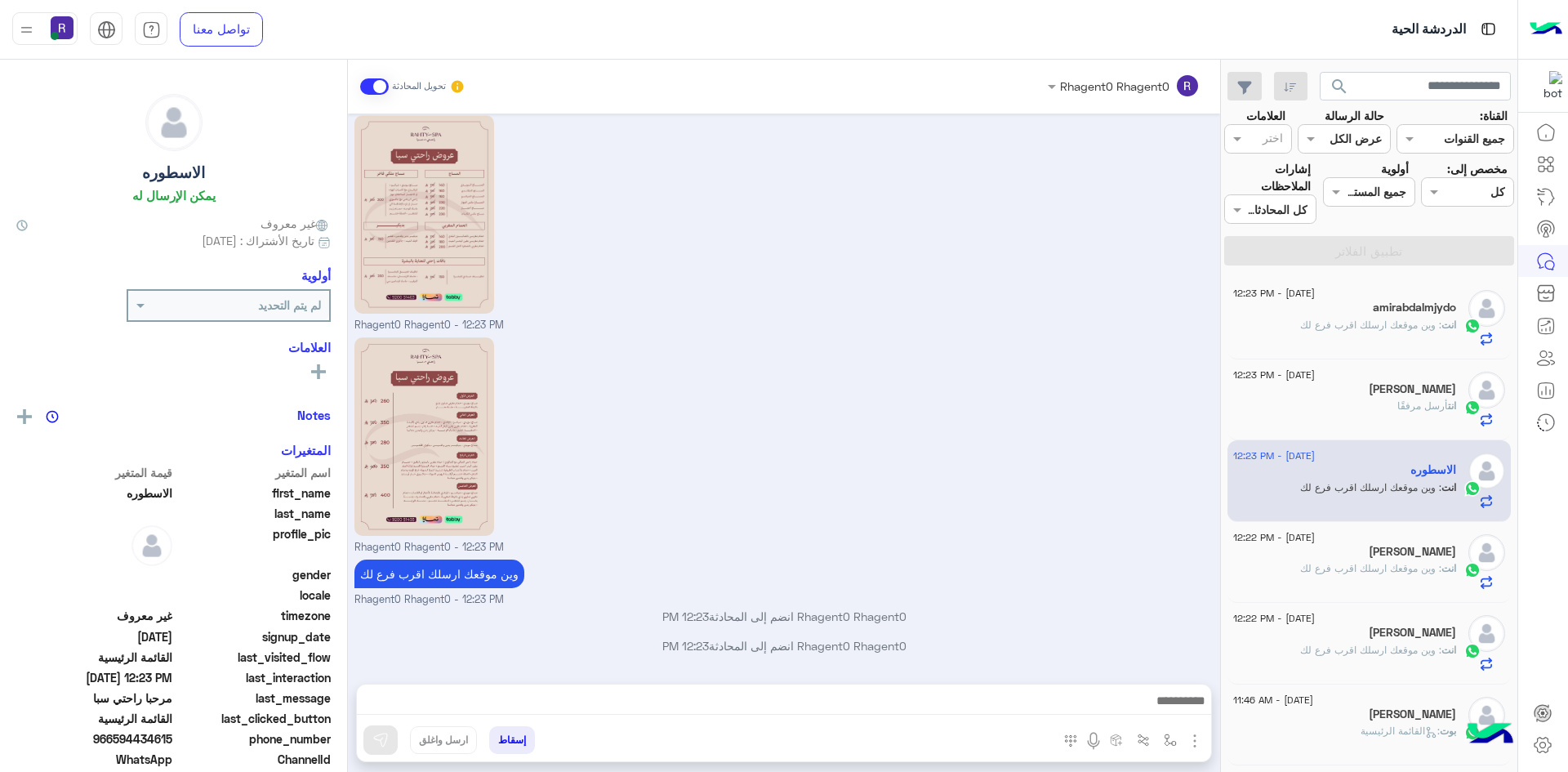
click at [1394, 566] on span ": وين موقعك ارسلك اقرب فرع لك" at bounding box center [1371, 568] width 141 height 13
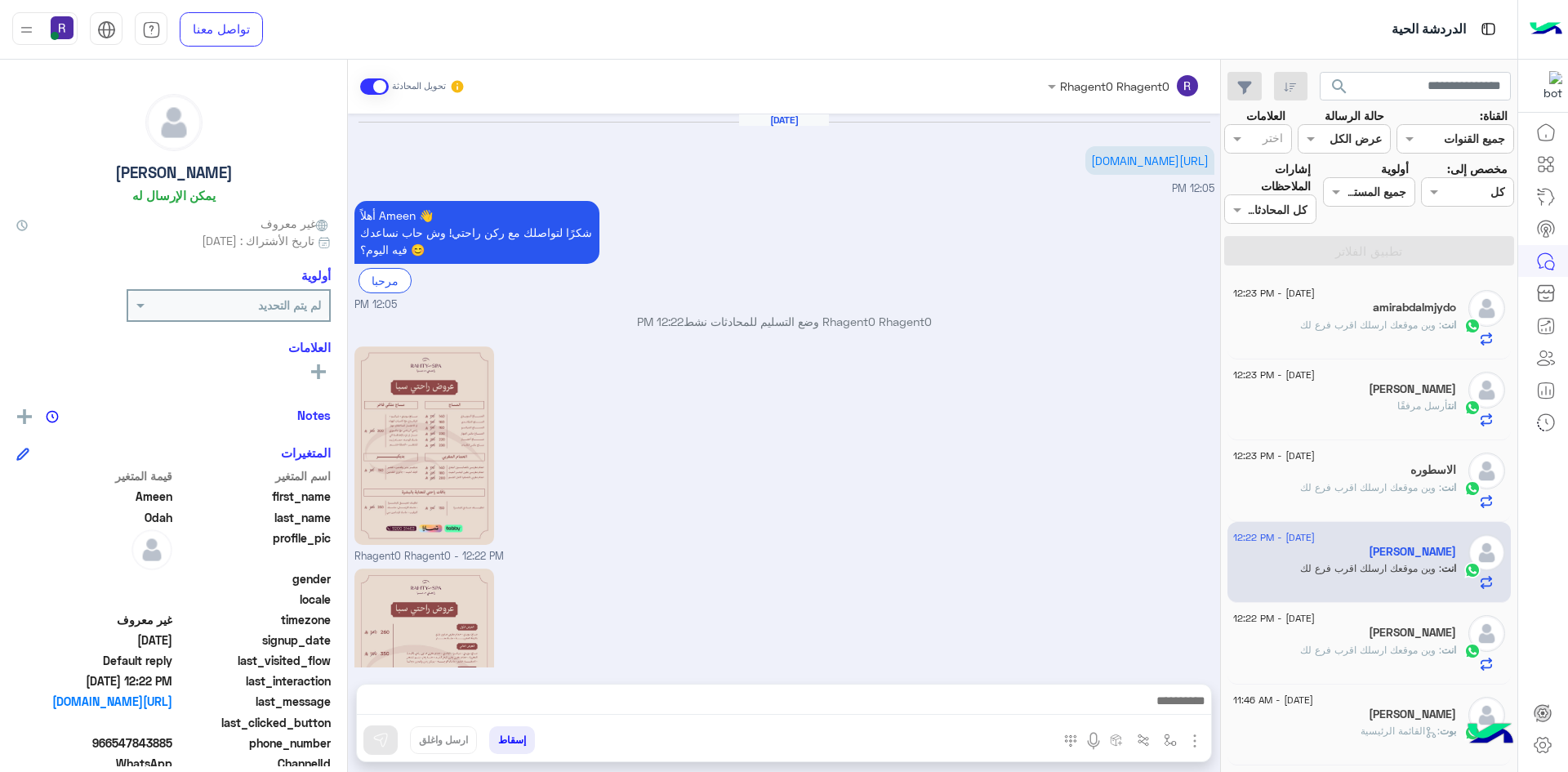
scroll to position [201, 0]
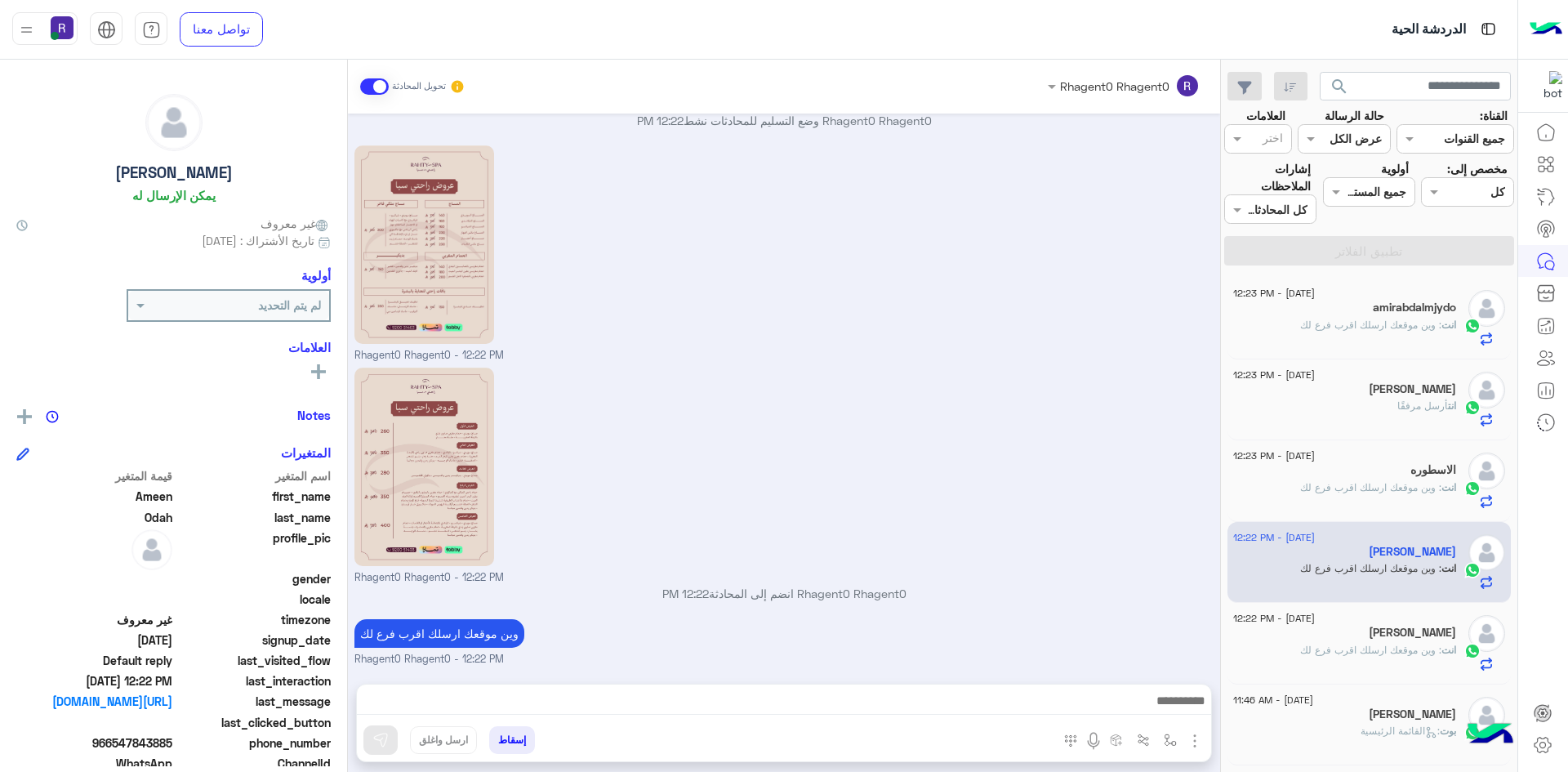
click at [1369, 634] on h5 "[PERSON_NAME]" at bounding box center [1413, 633] width 88 height 14
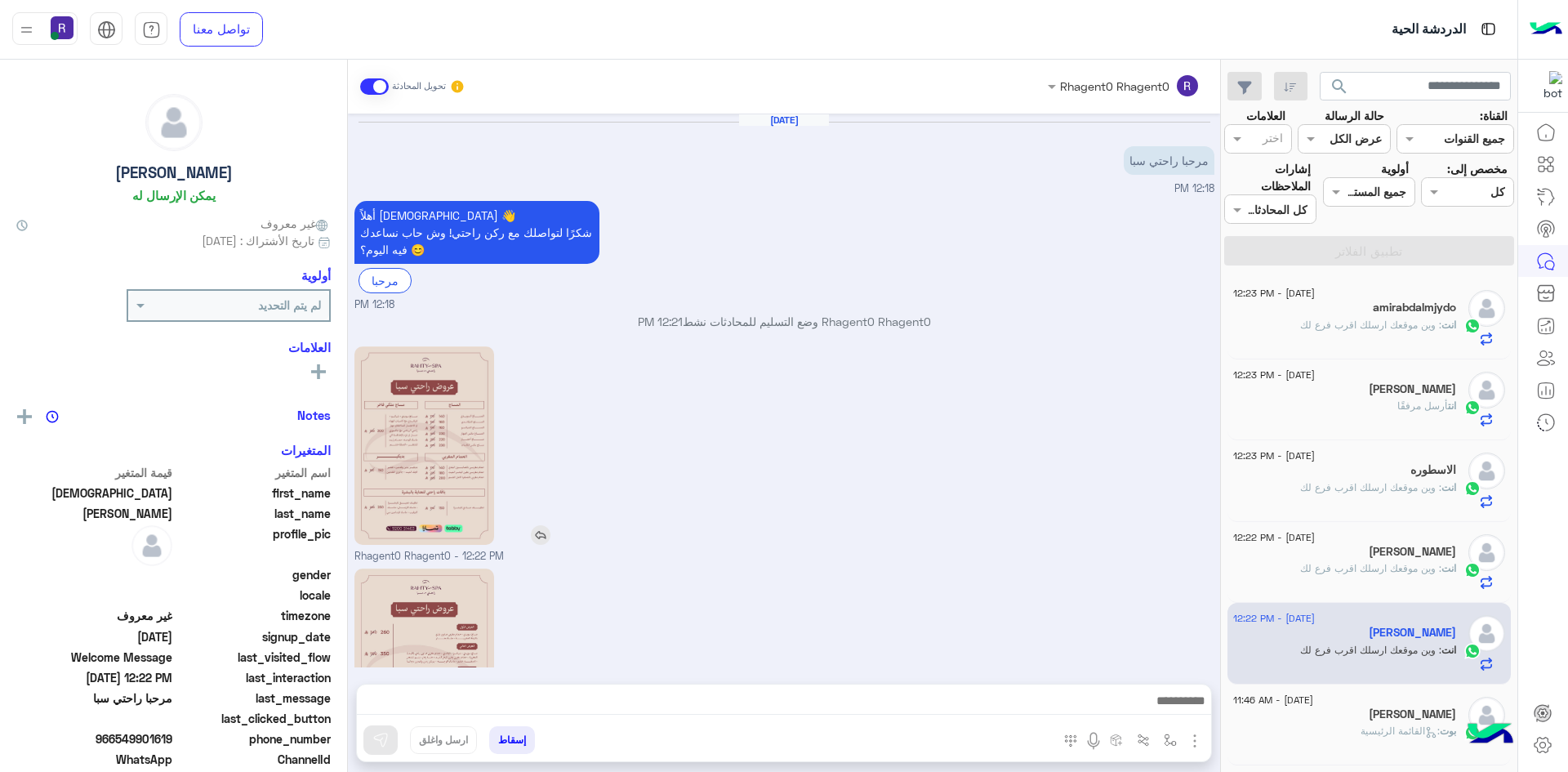
scroll to position [201, 0]
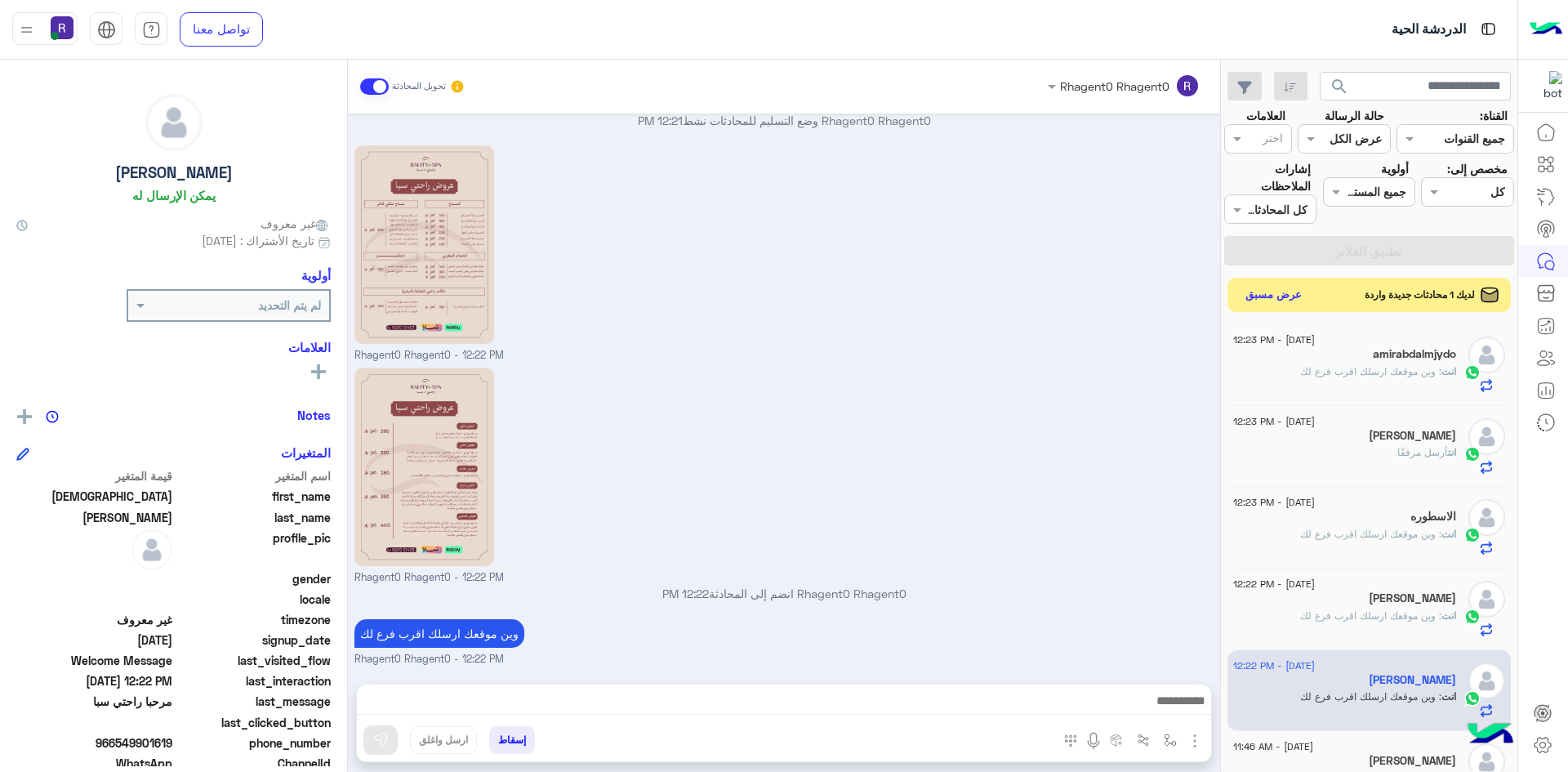
click at [1286, 295] on button "عرض مسبق" at bounding box center [1274, 295] width 69 height 22
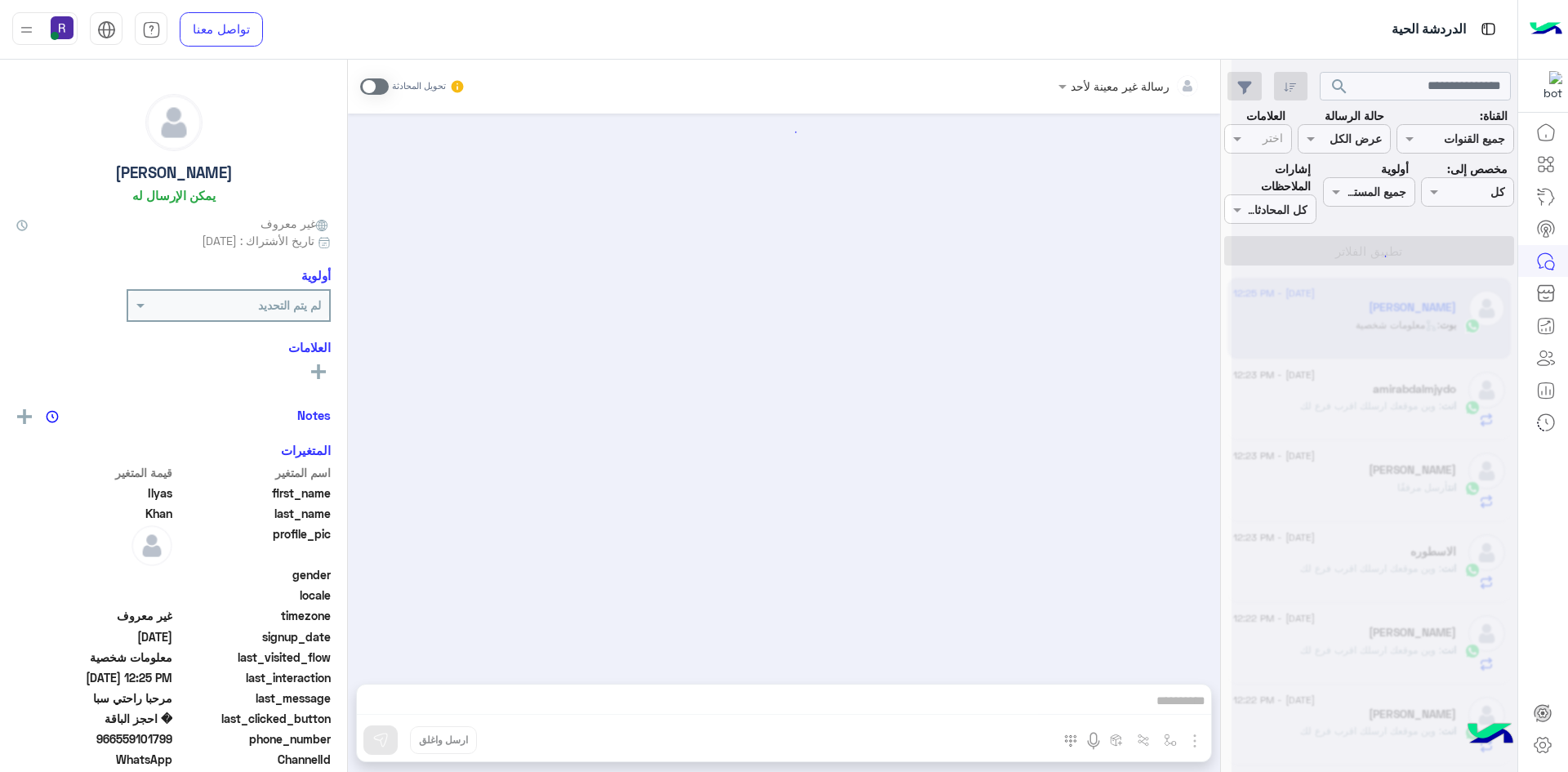
scroll to position [1008, 0]
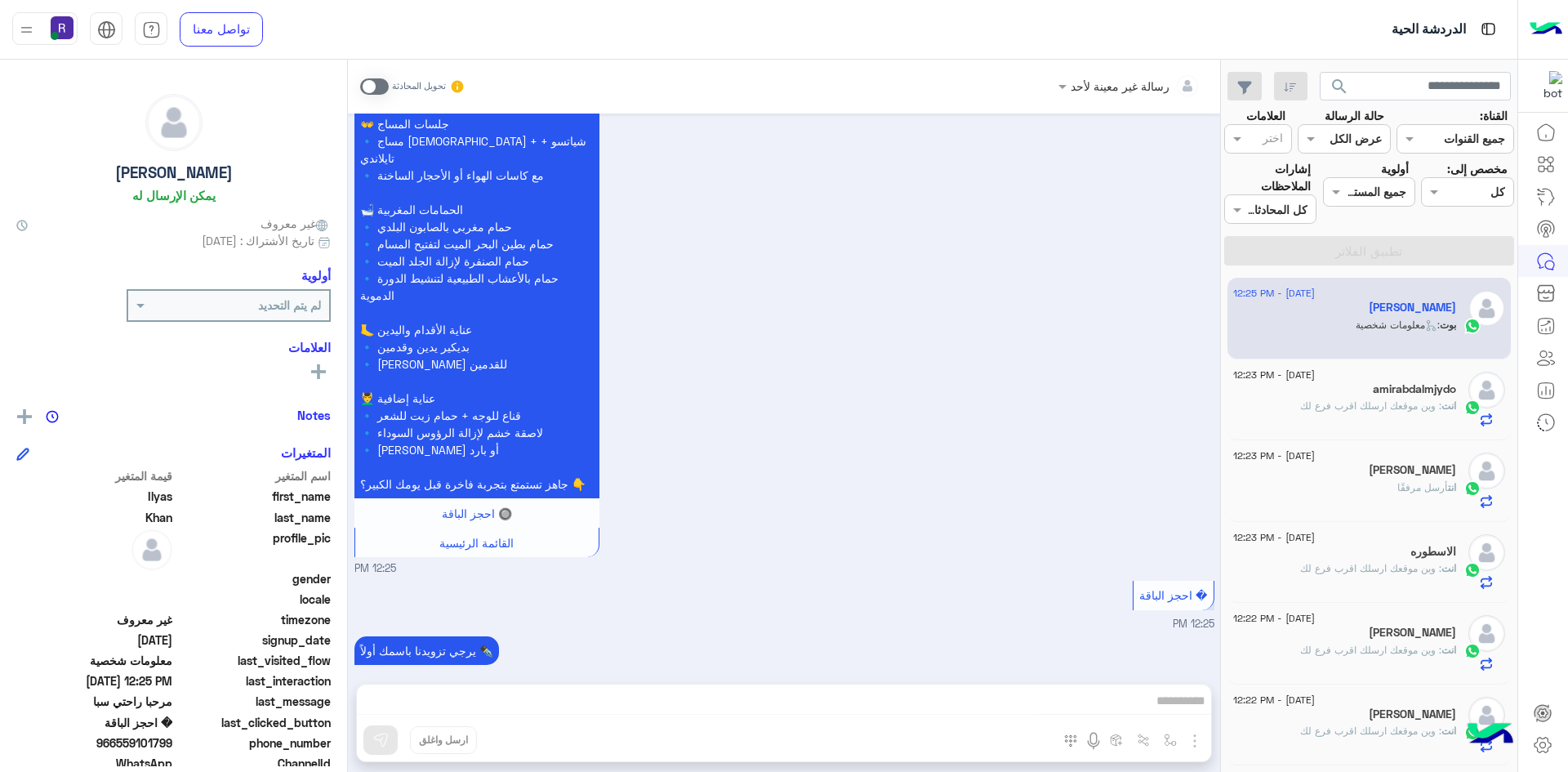
click at [383, 88] on span at bounding box center [374, 87] width 29 height 16
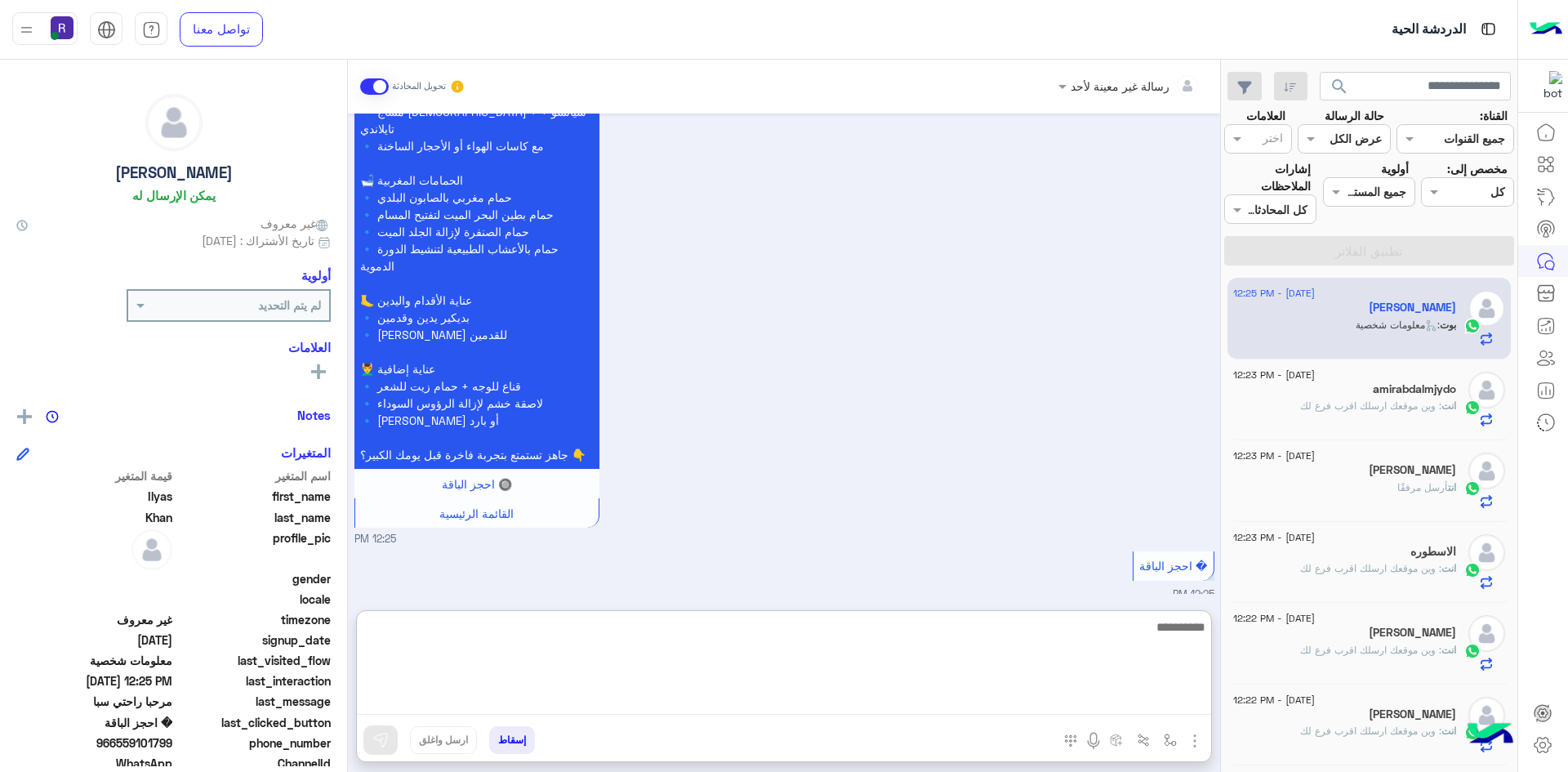
paste textarea "**********"
type textarea "**********"
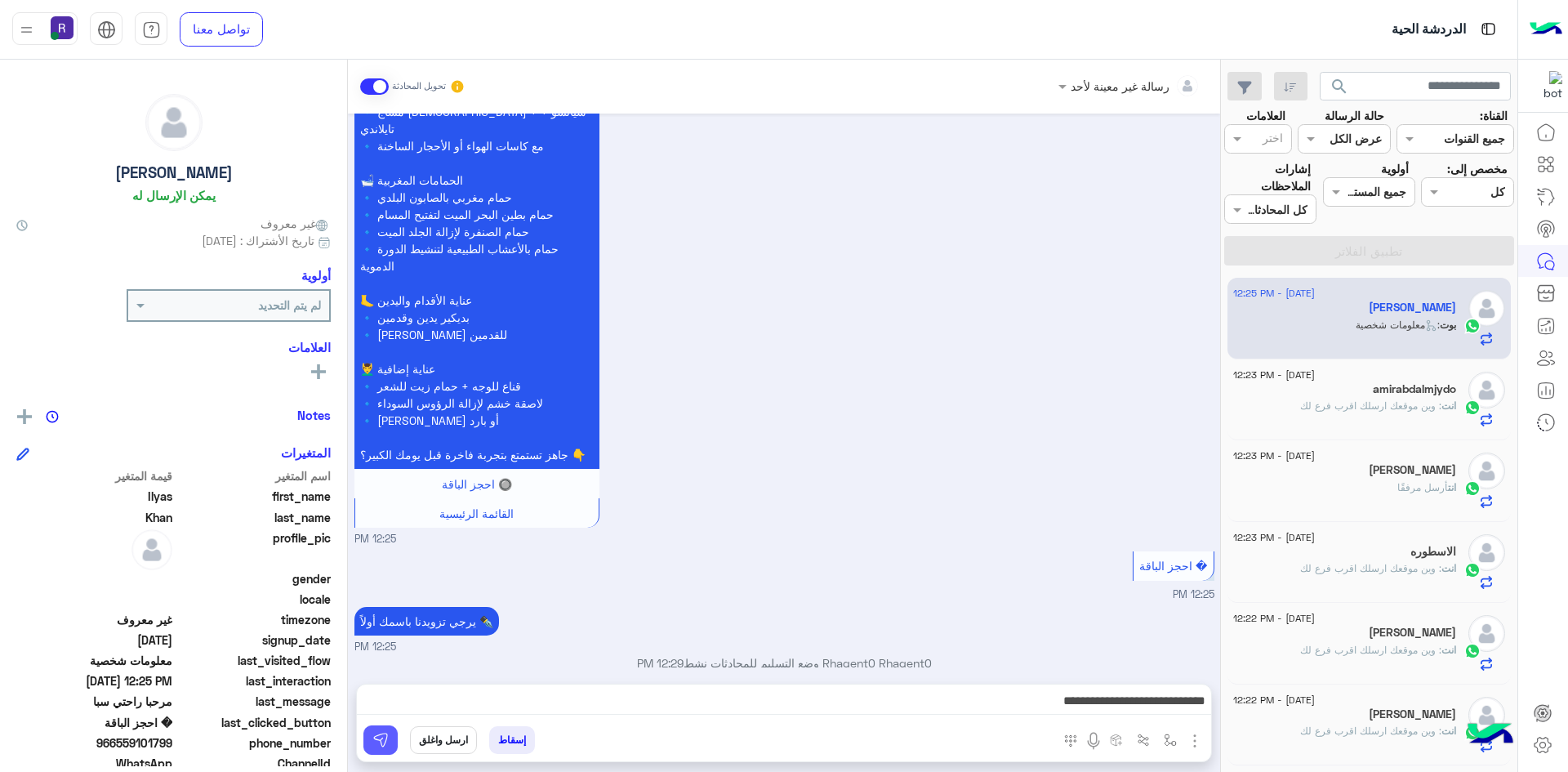
click at [383, 734] on img at bounding box center [381, 740] width 16 height 16
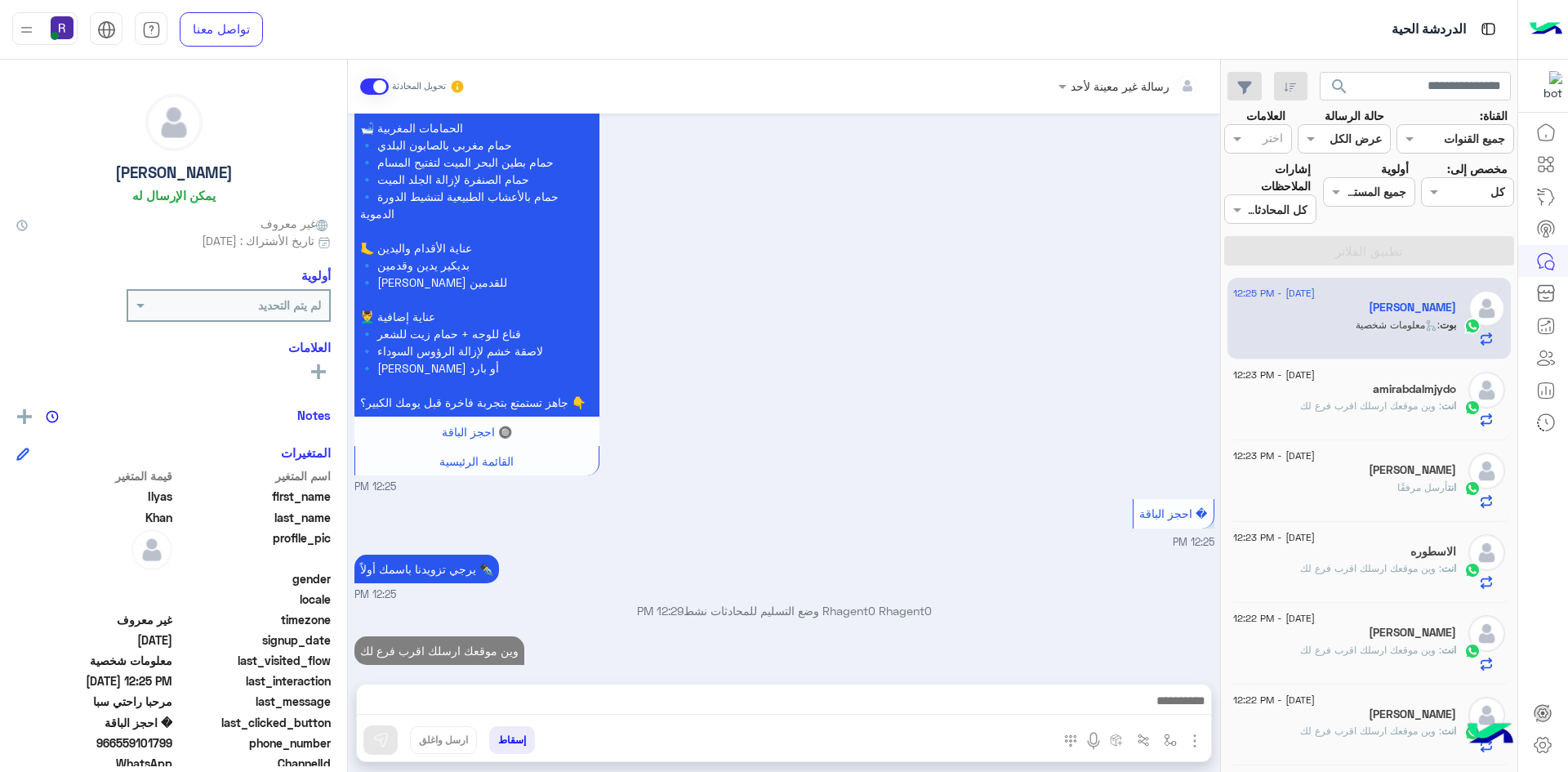
scroll to position [1120, 0]
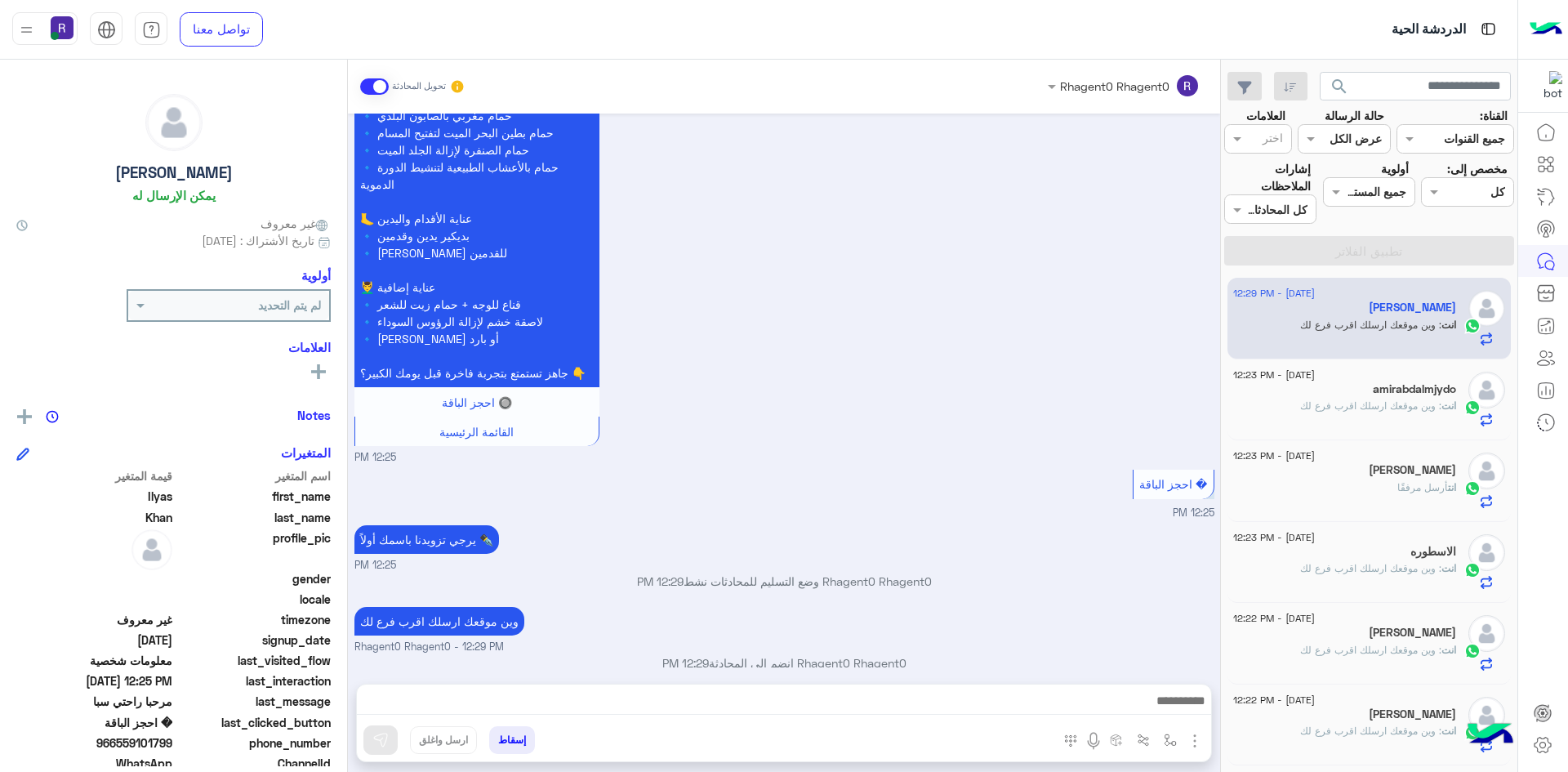
click at [1360, 407] on span ": وين موقعك ارسلك اقرب فرع لك" at bounding box center [1371, 406] width 141 height 13
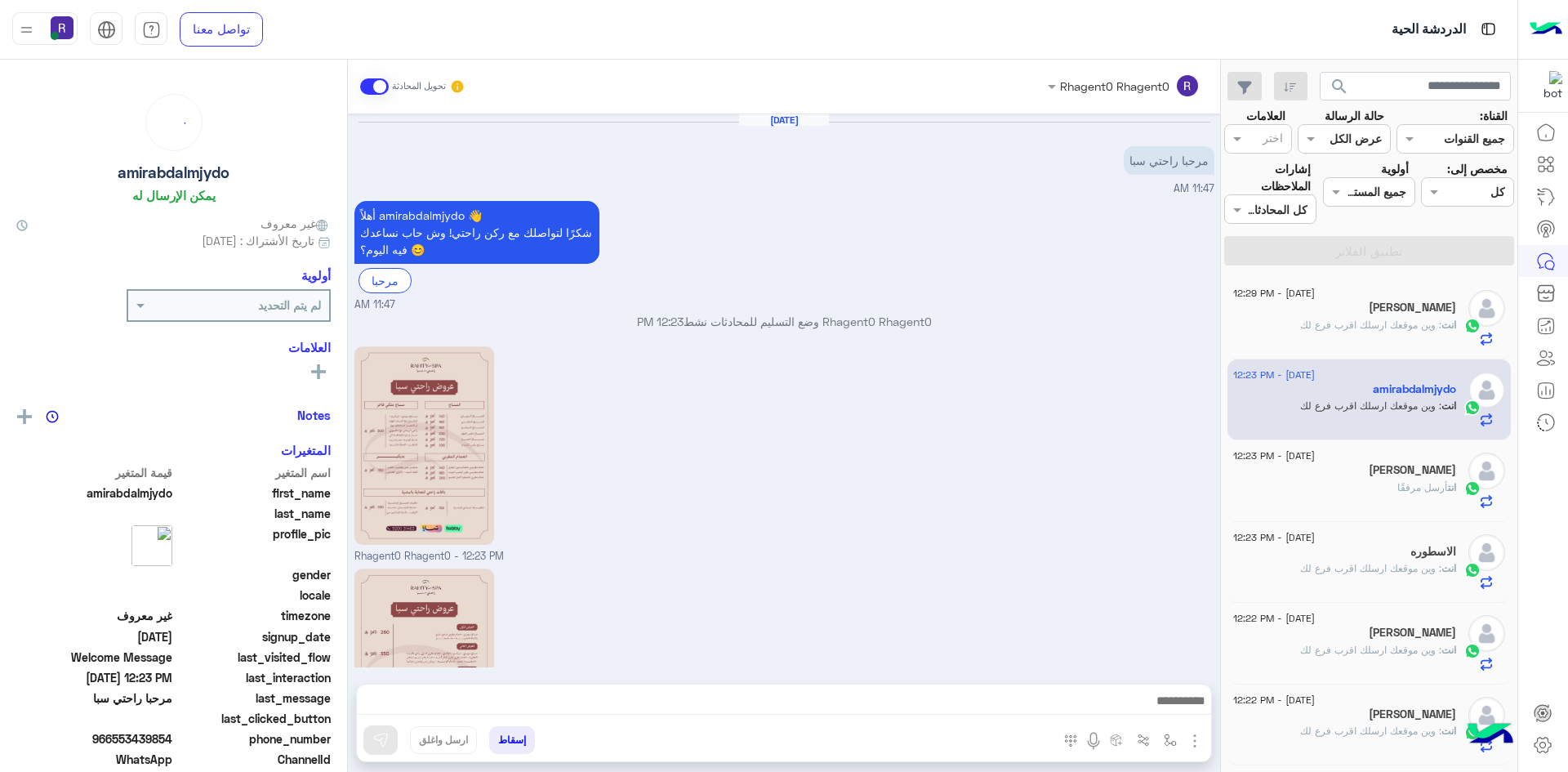
scroll to position [201, 0]
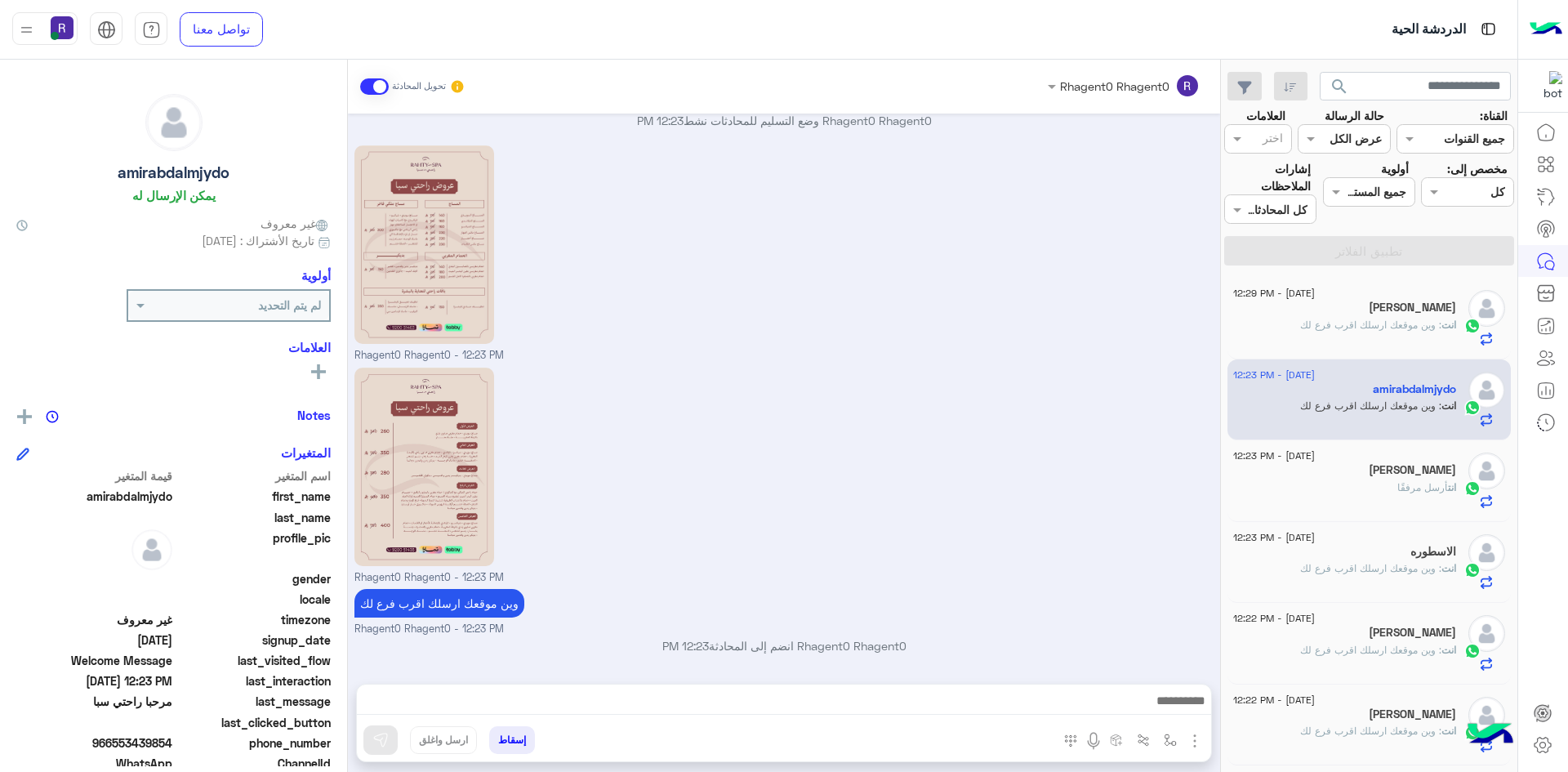
click at [1374, 329] on span ": وين موقعك ارسلك اقرب فرع لك" at bounding box center [1371, 325] width 141 height 13
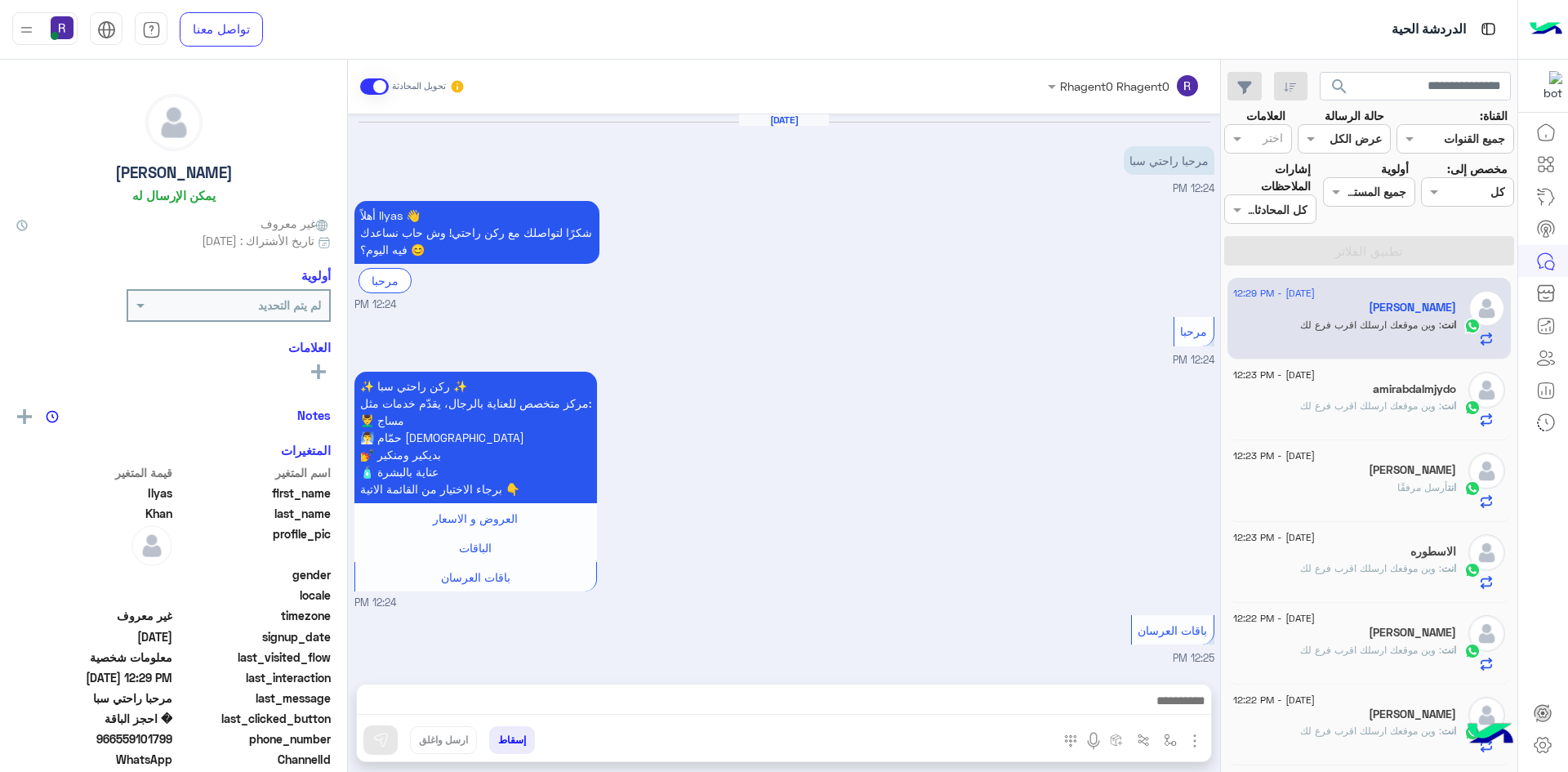
scroll to position [1120, 0]
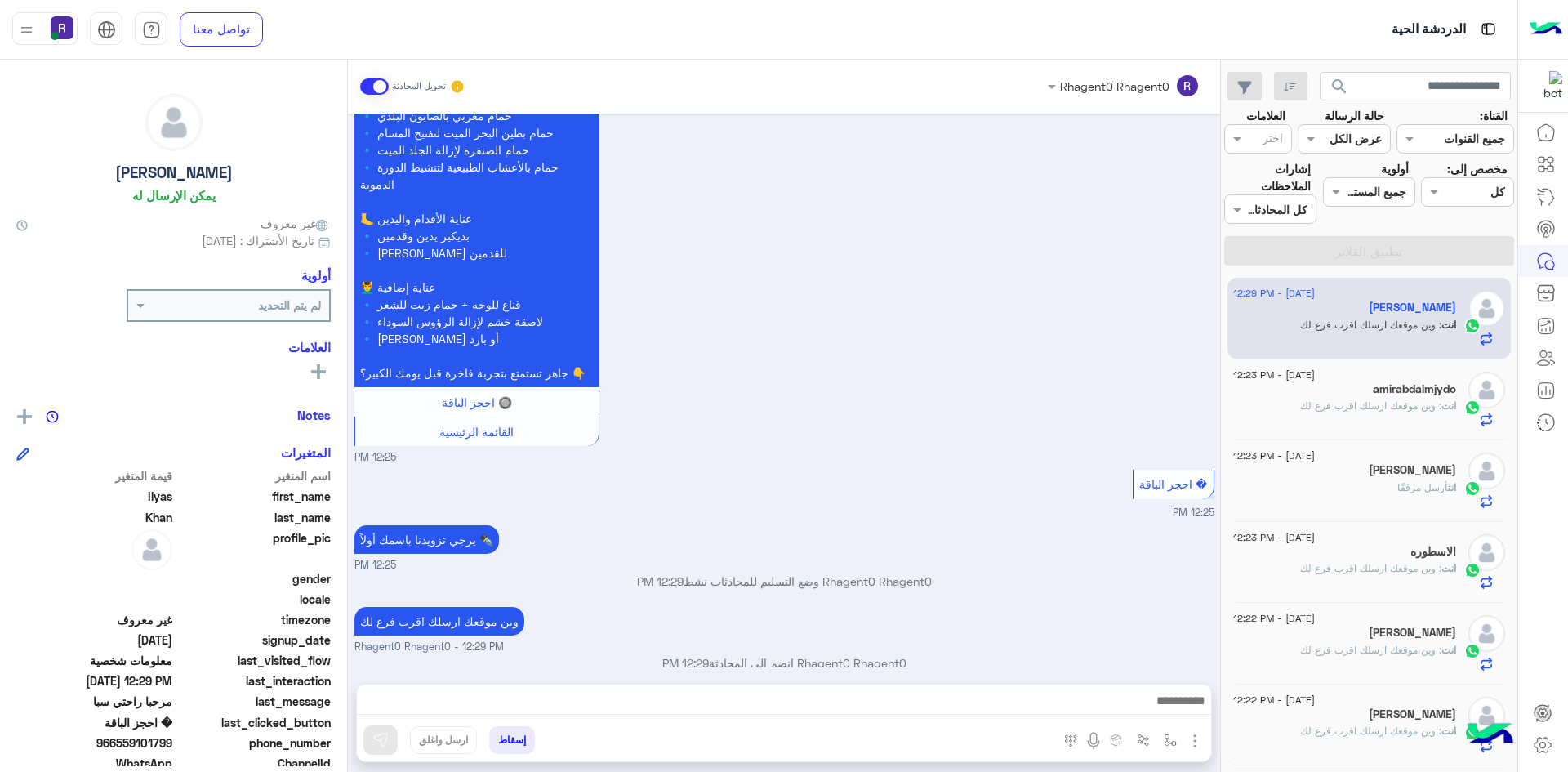
click at [1410, 414] on p "انت : وين موقعك ارسلك اقرب فرع لك" at bounding box center [1378, 406] width 156 height 14
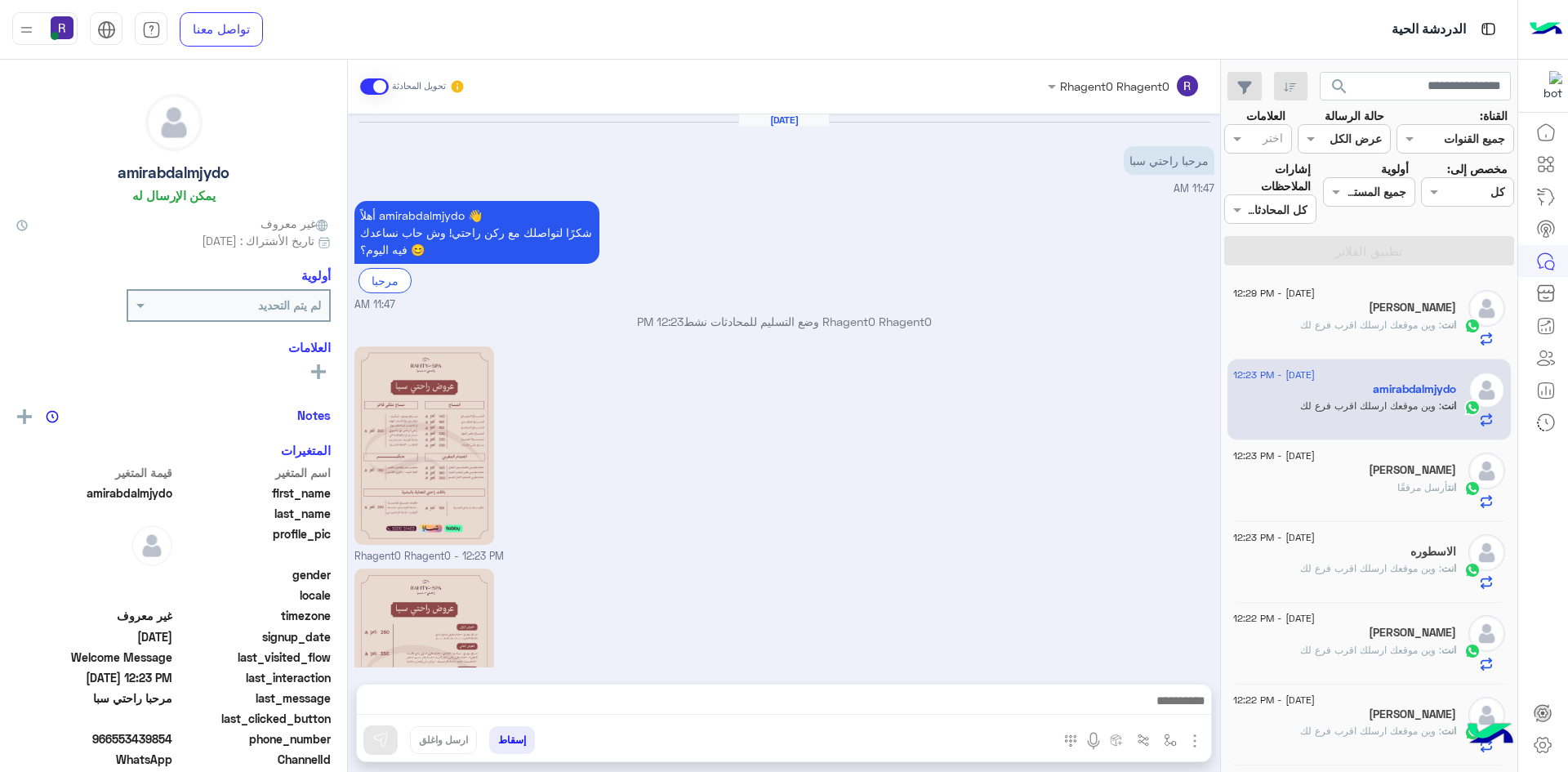
scroll to position [201, 0]
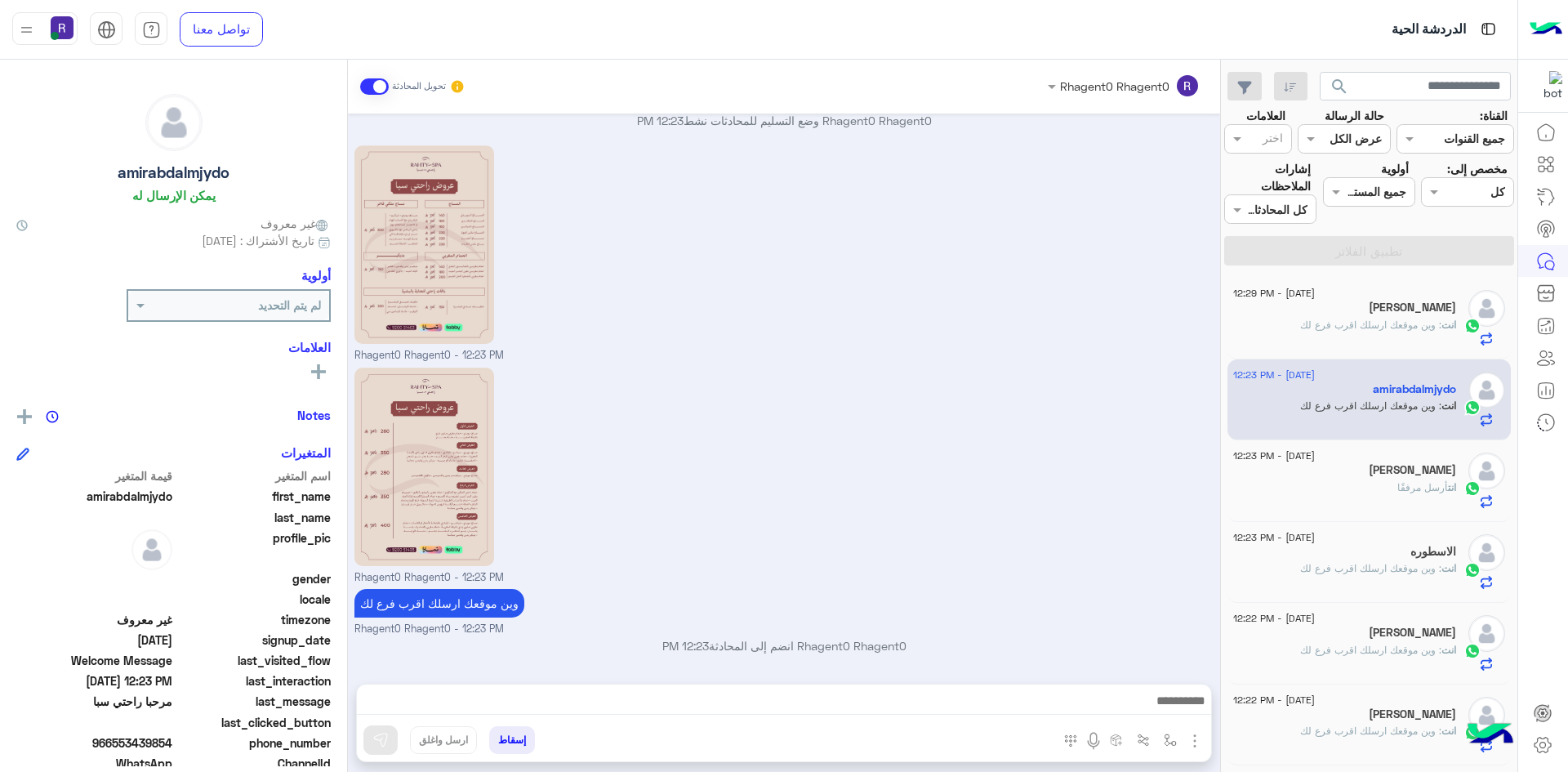
click at [1379, 333] on div "انت : وين موقعك ارسلك اقرب فرع لك" at bounding box center [1346, 332] width 223 height 29
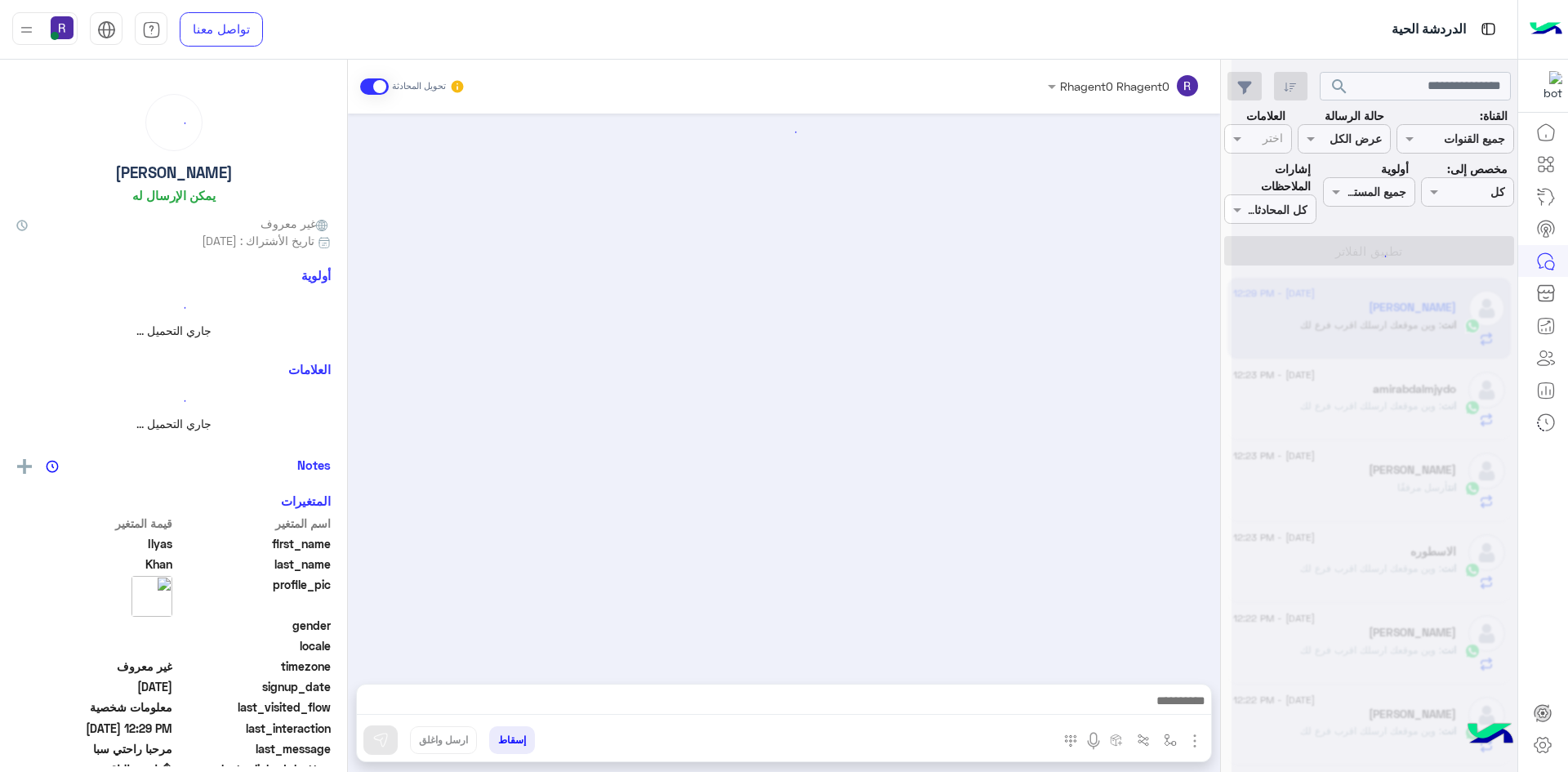
scroll to position [1120, 0]
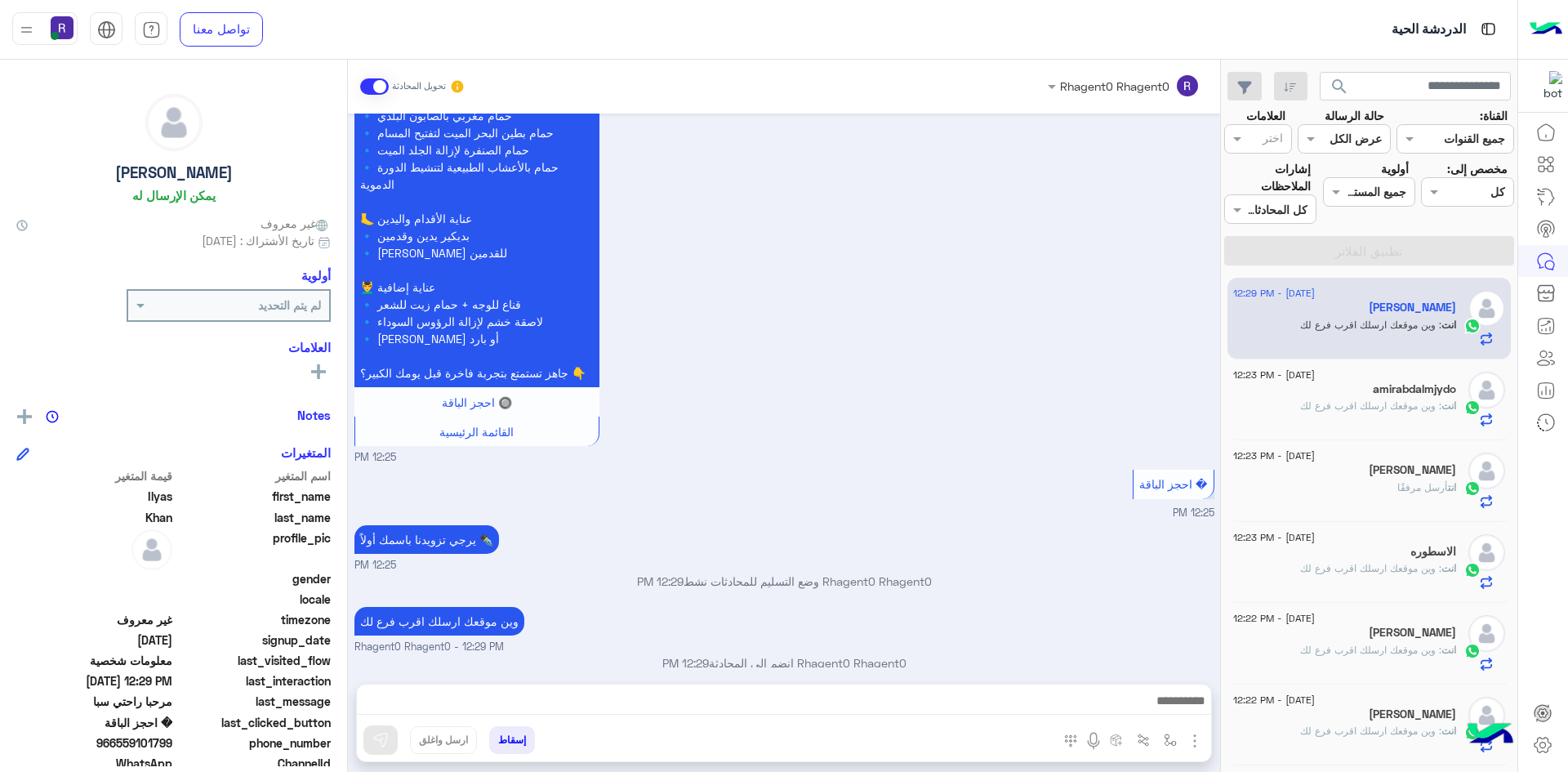
click at [1321, 405] on span ": وين موقعك ارسلك اقرب فرع لك" at bounding box center [1371, 406] width 141 height 13
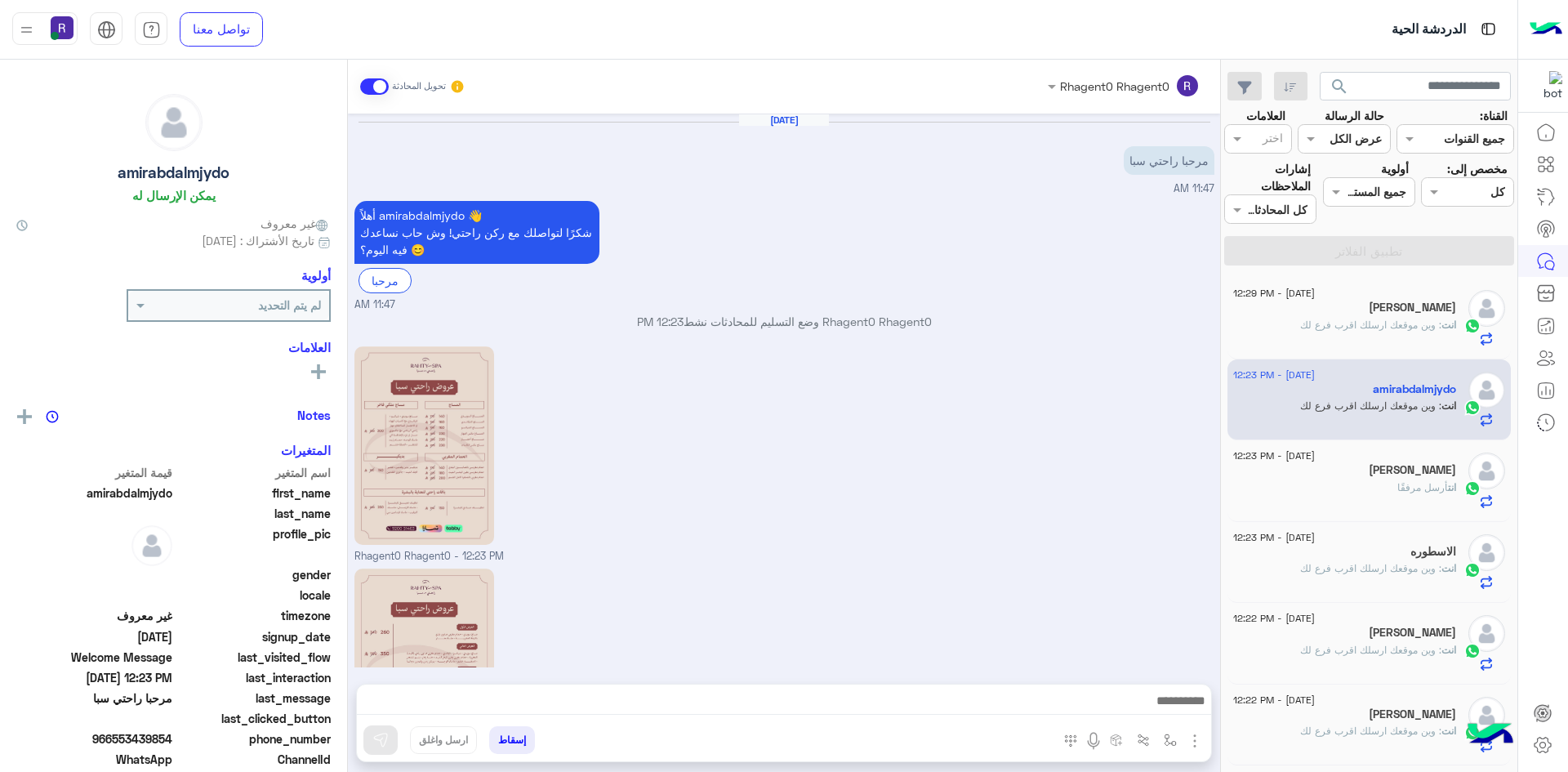
scroll to position [201, 0]
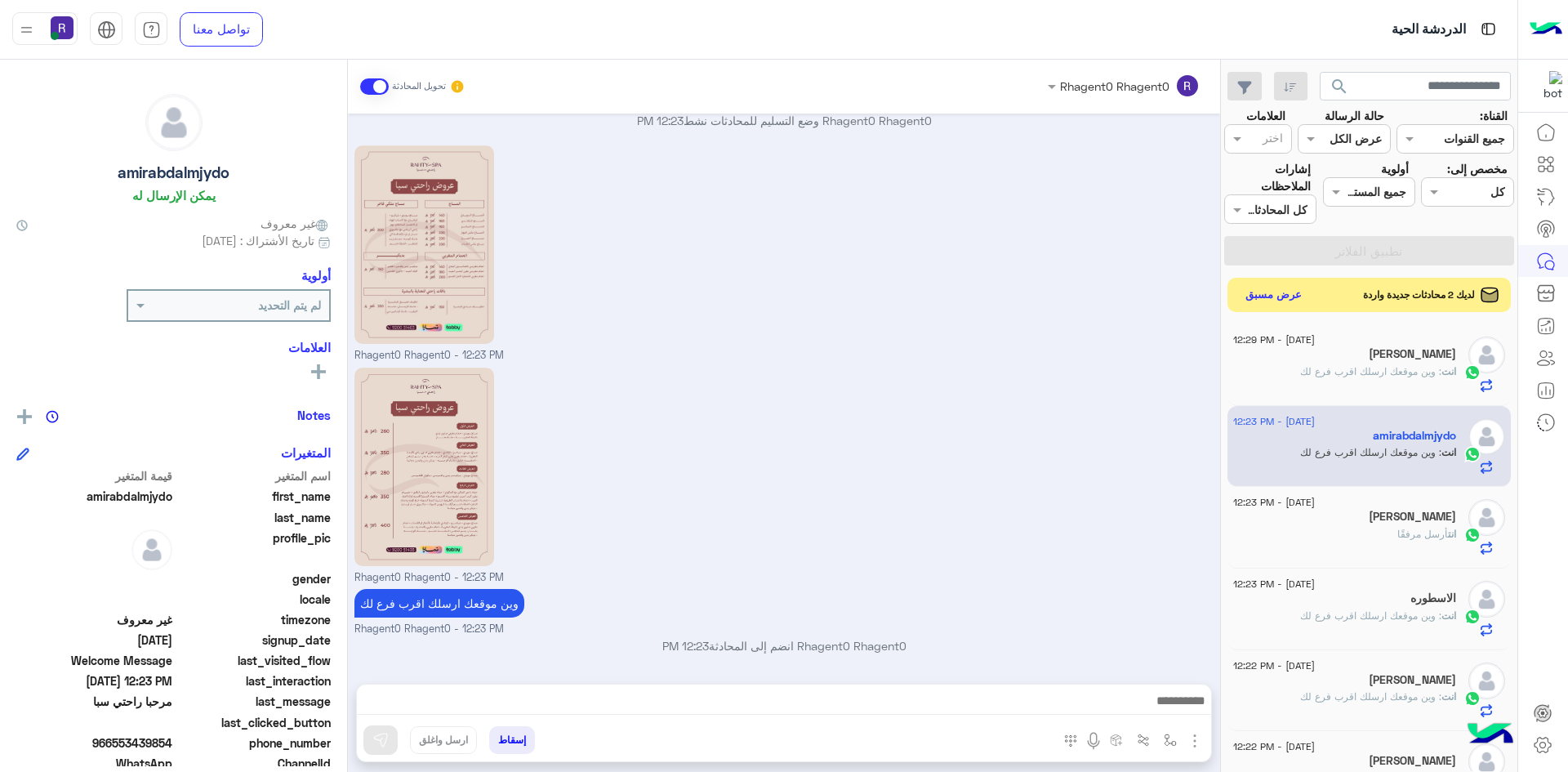
click at [1284, 293] on button "عرض مسبق" at bounding box center [1274, 295] width 69 height 22
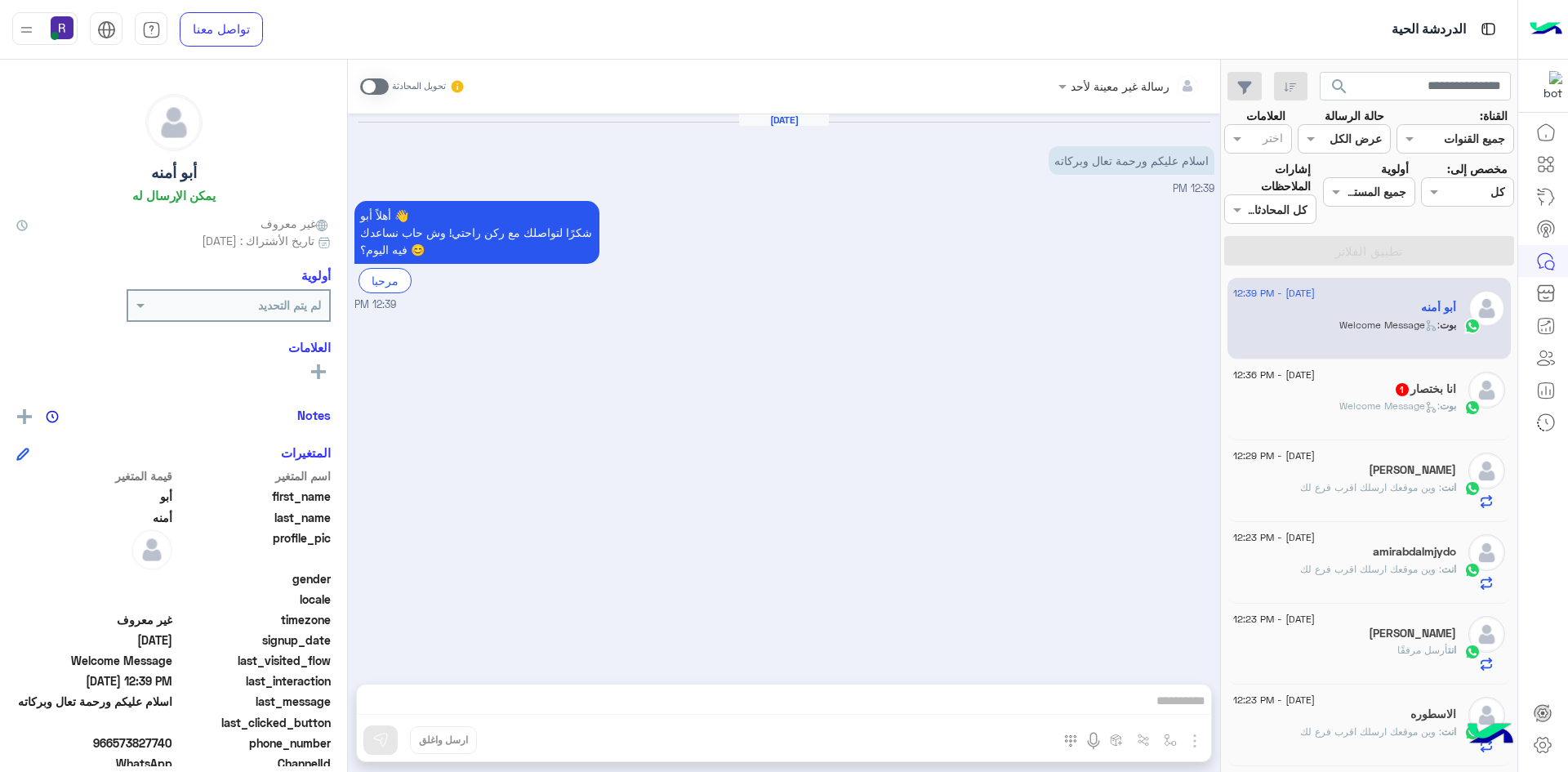
click at [384, 86] on span at bounding box center [374, 87] width 29 height 16
click at [1199, 741] on img "button" at bounding box center [1195, 741] width 20 height 20
click at [1154, 712] on span "الصور" at bounding box center [1163, 705] width 30 height 19
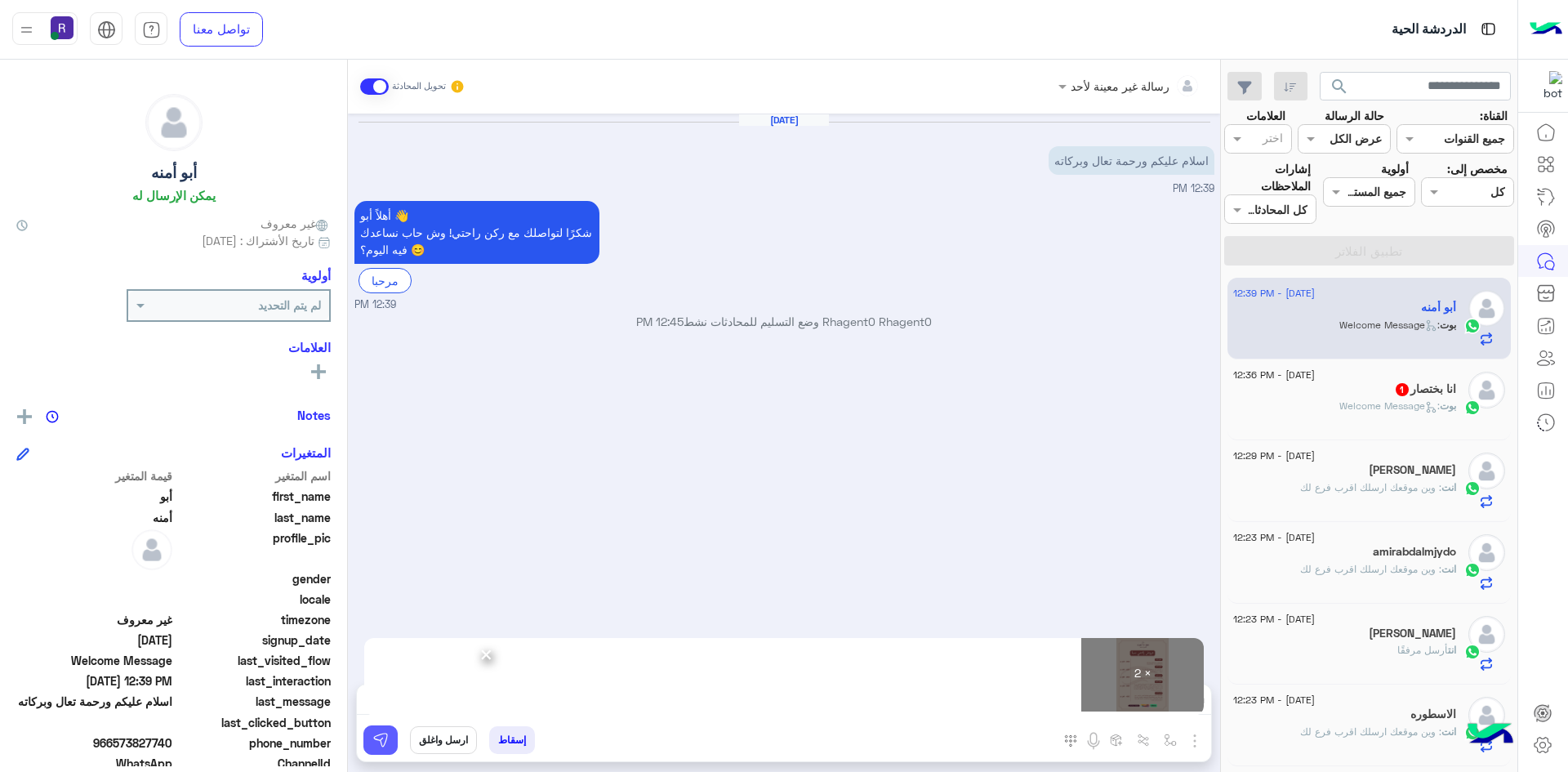
click at [373, 743] on img at bounding box center [381, 740] width 16 height 16
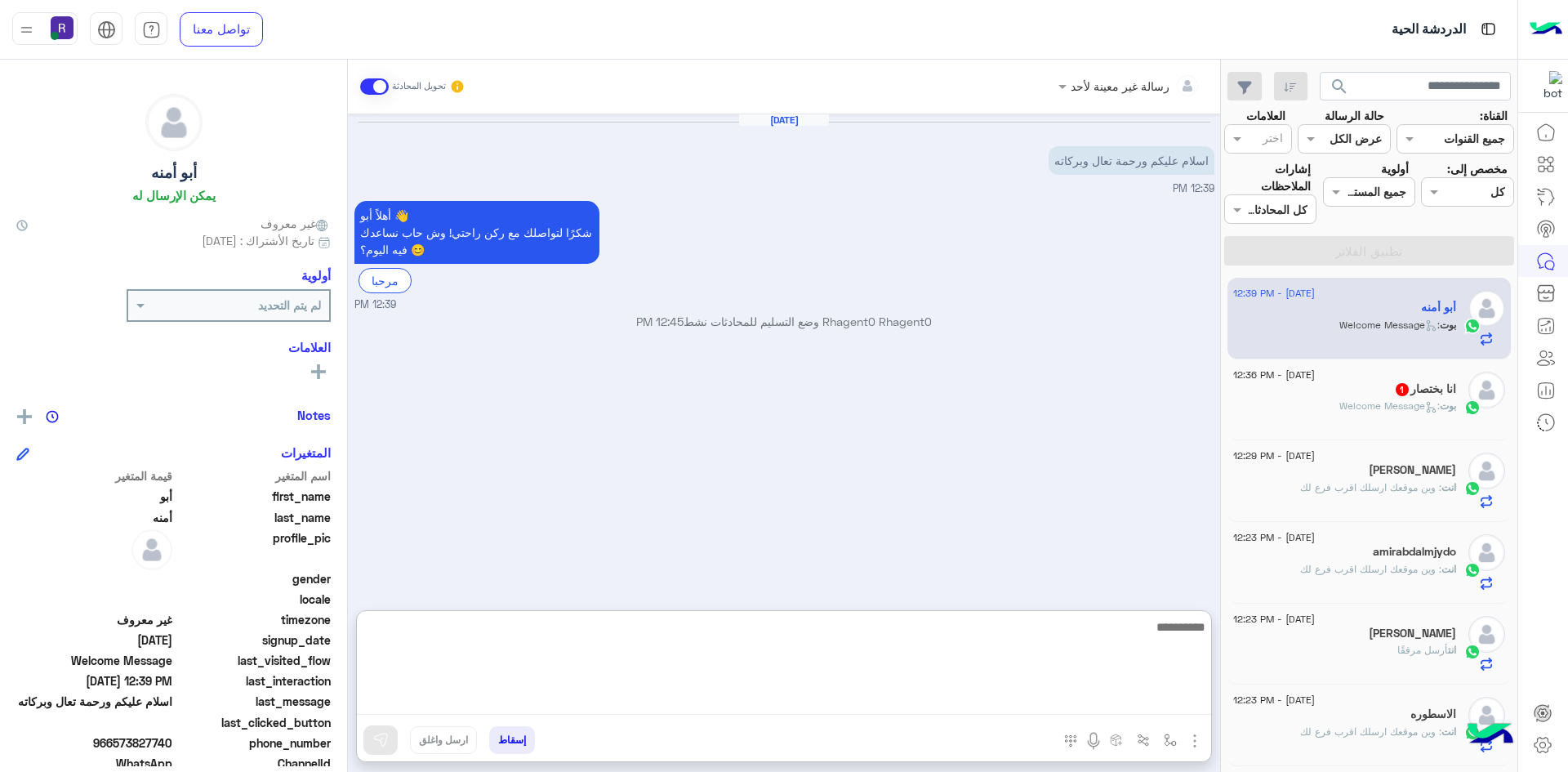
paste textarea "**********"
type textarea "**********"
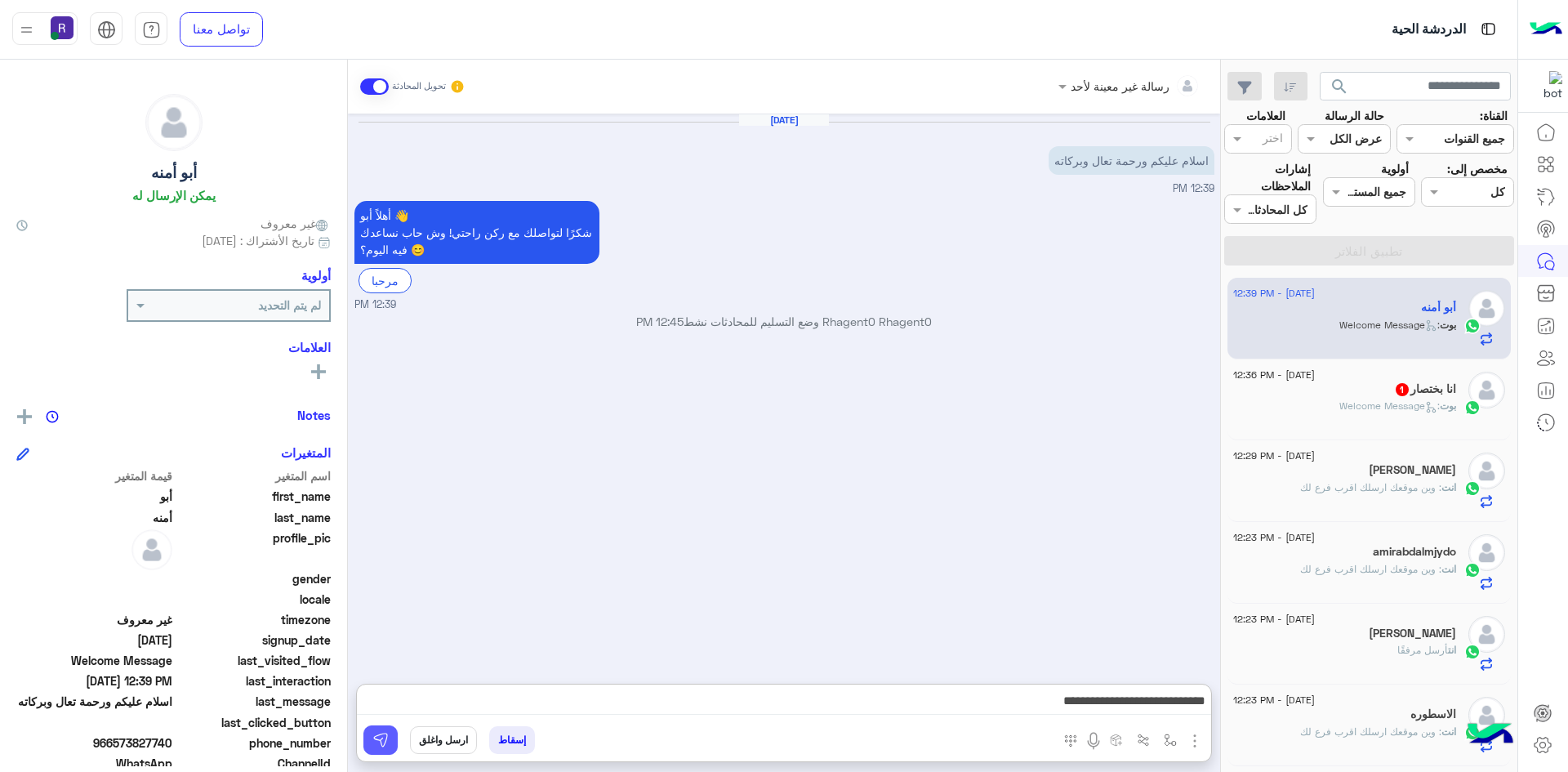
click at [388, 740] on img at bounding box center [381, 740] width 16 height 16
click at [1354, 400] on span ": Welcome Message" at bounding box center [1389, 406] width 100 height 13
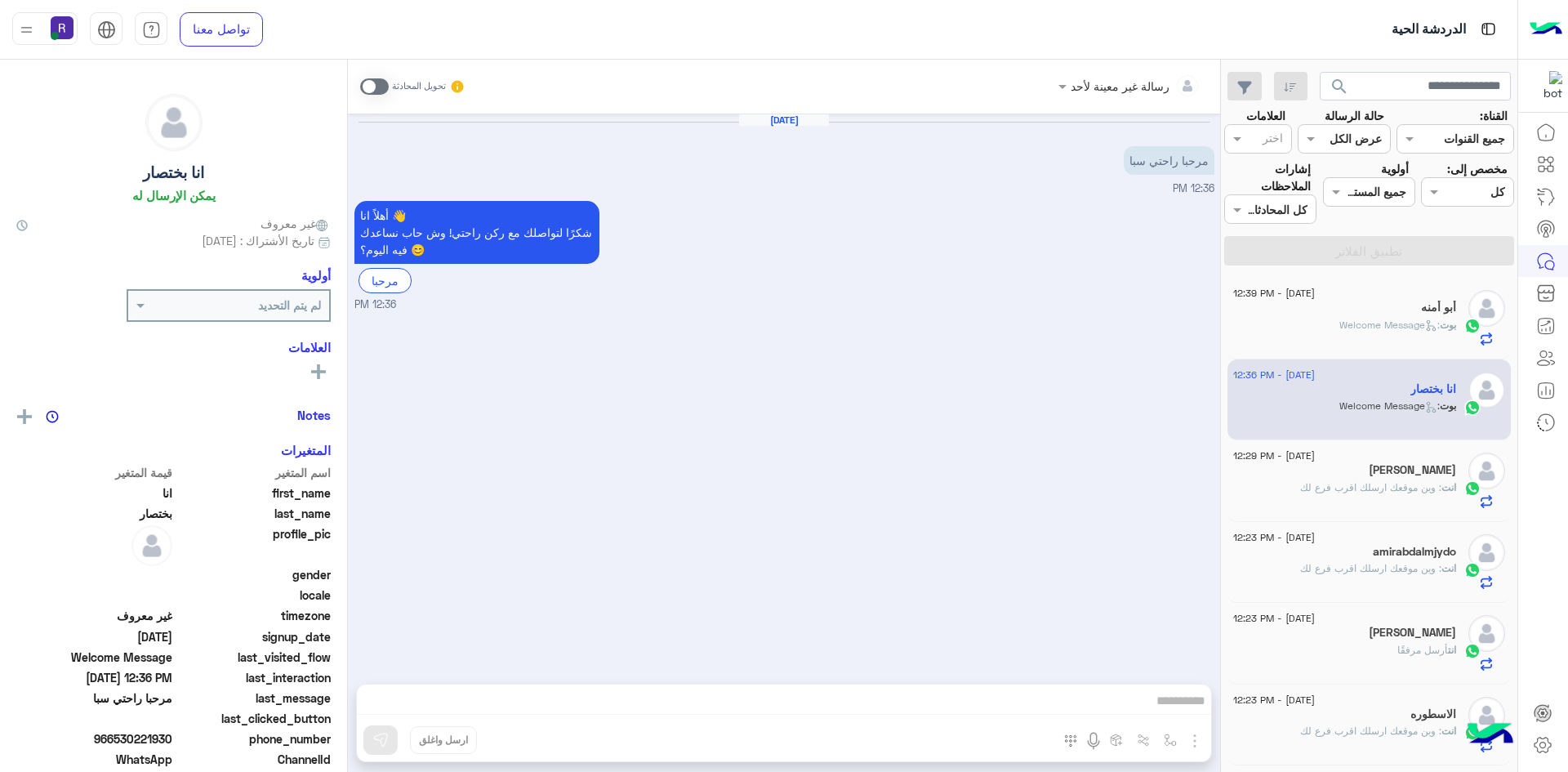
click at [382, 80] on span at bounding box center [374, 87] width 29 height 16
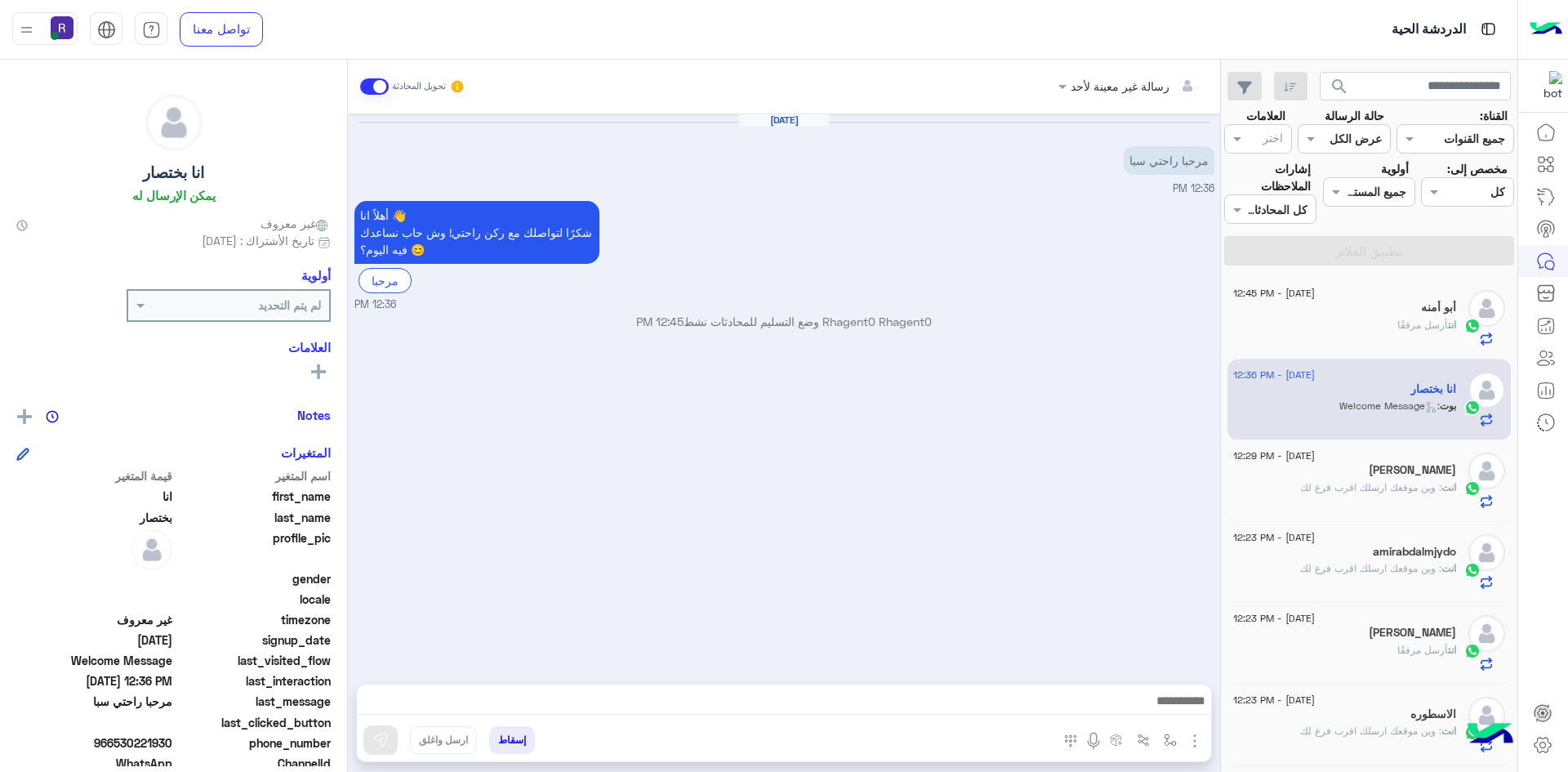
click at [1198, 737] on img "button" at bounding box center [1195, 741] width 20 height 20
click at [1174, 710] on span "الصور" at bounding box center [1163, 705] width 30 height 19
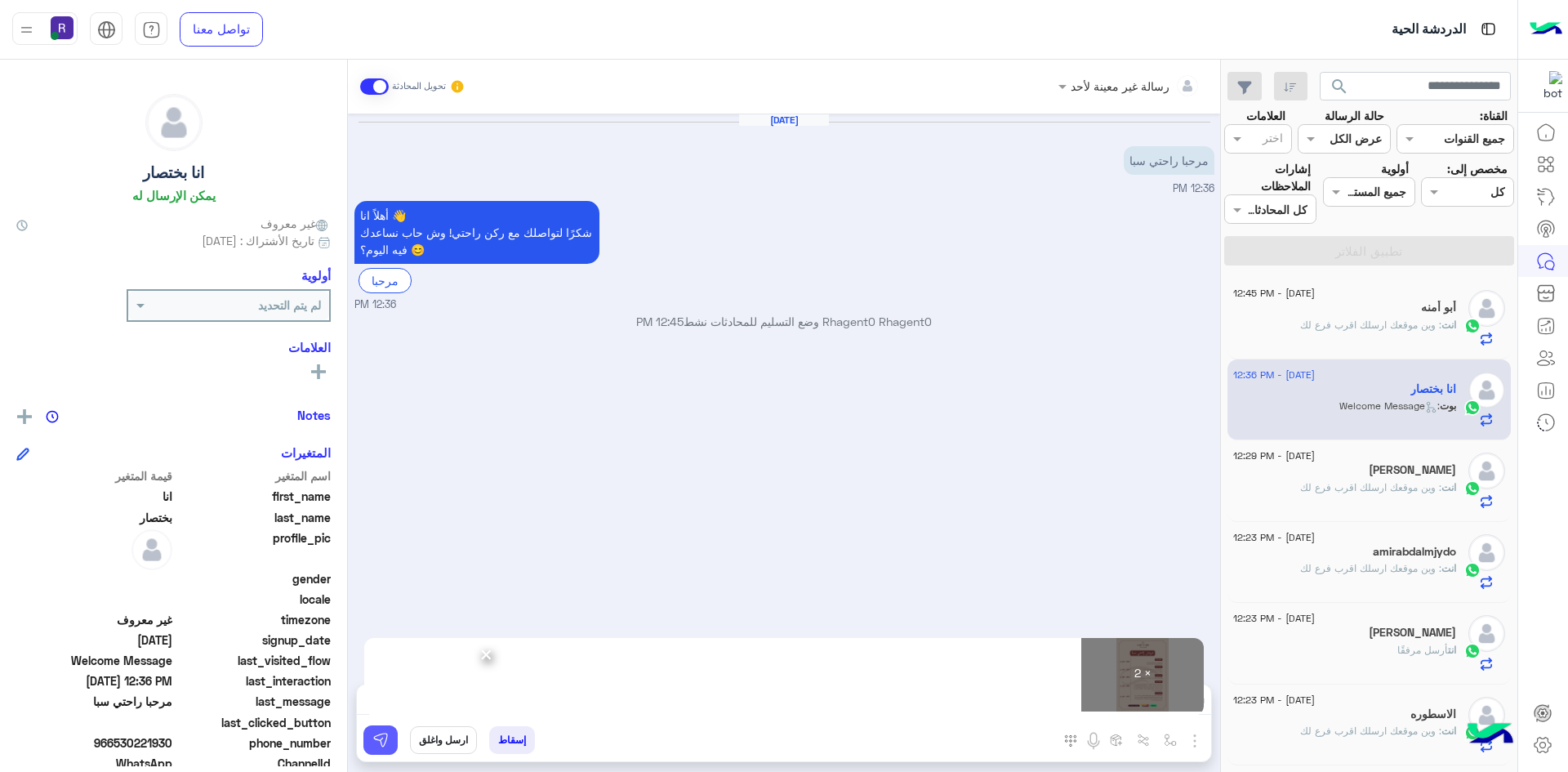
click at [383, 738] on img at bounding box center [381, 740] width 16 height 16
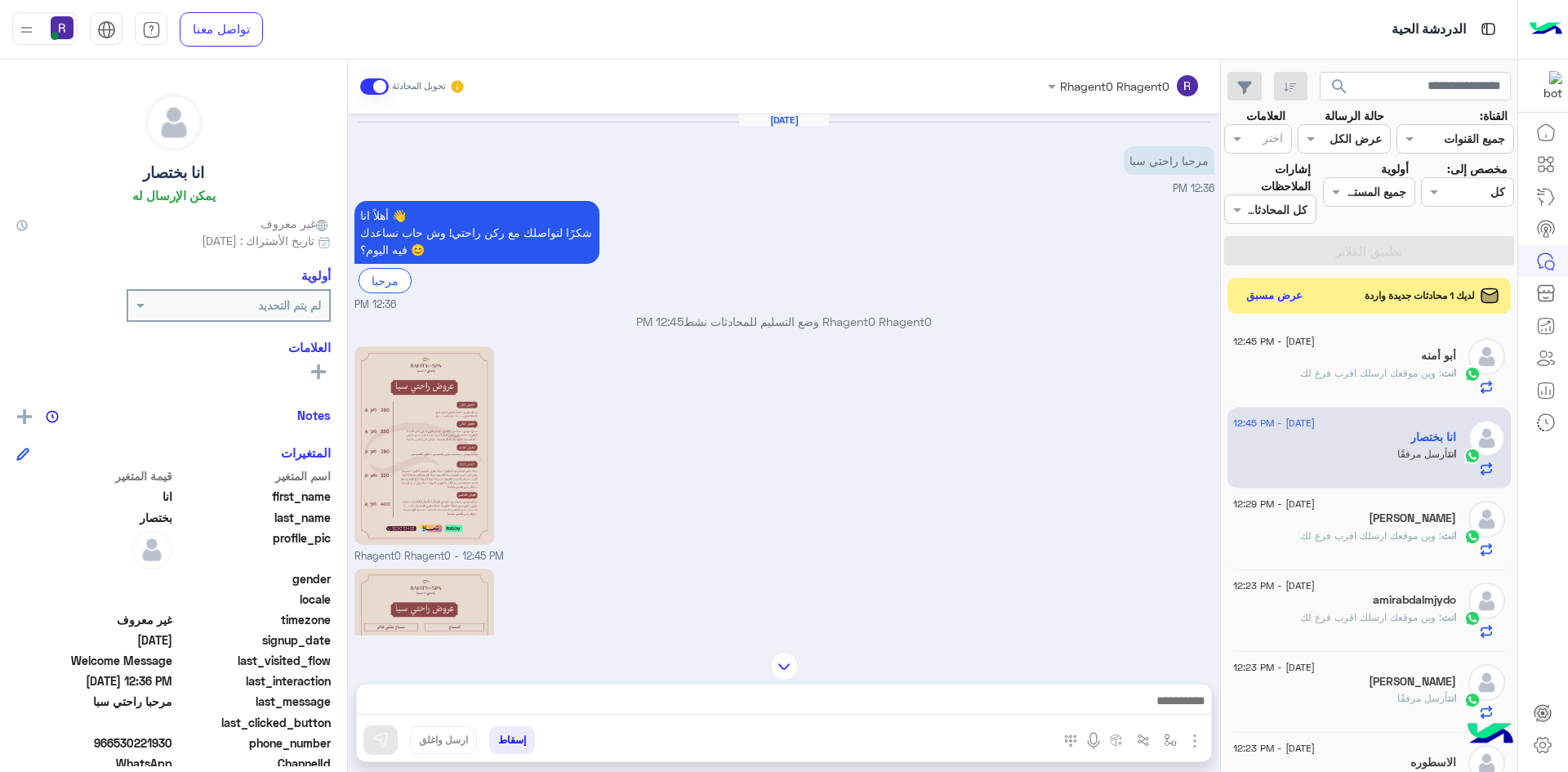
scroll to position [148, 0]
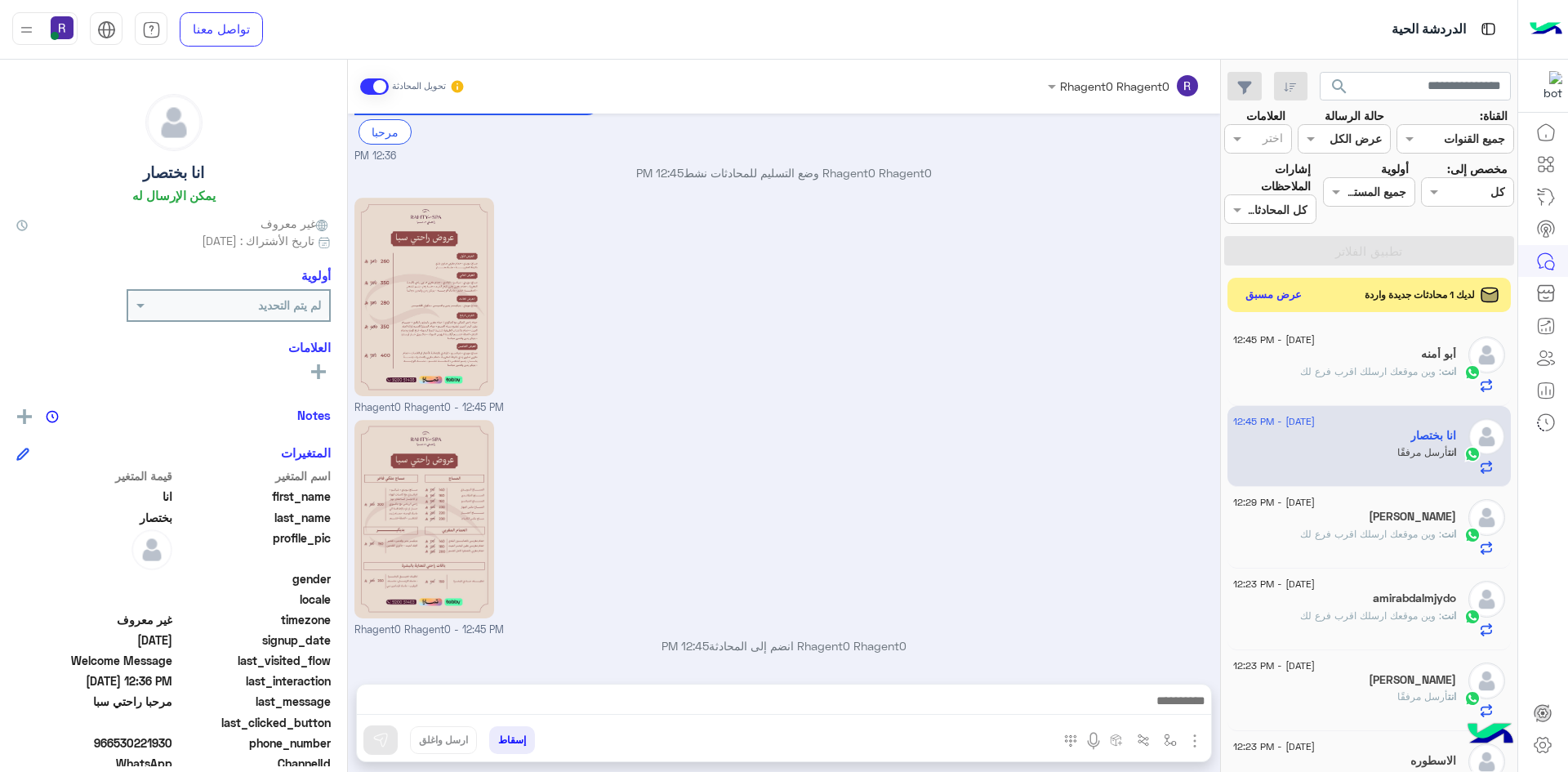
click at [1293, 294] on button "عرض مسبق" at bounding box center [1274, 295] width 69 height 22
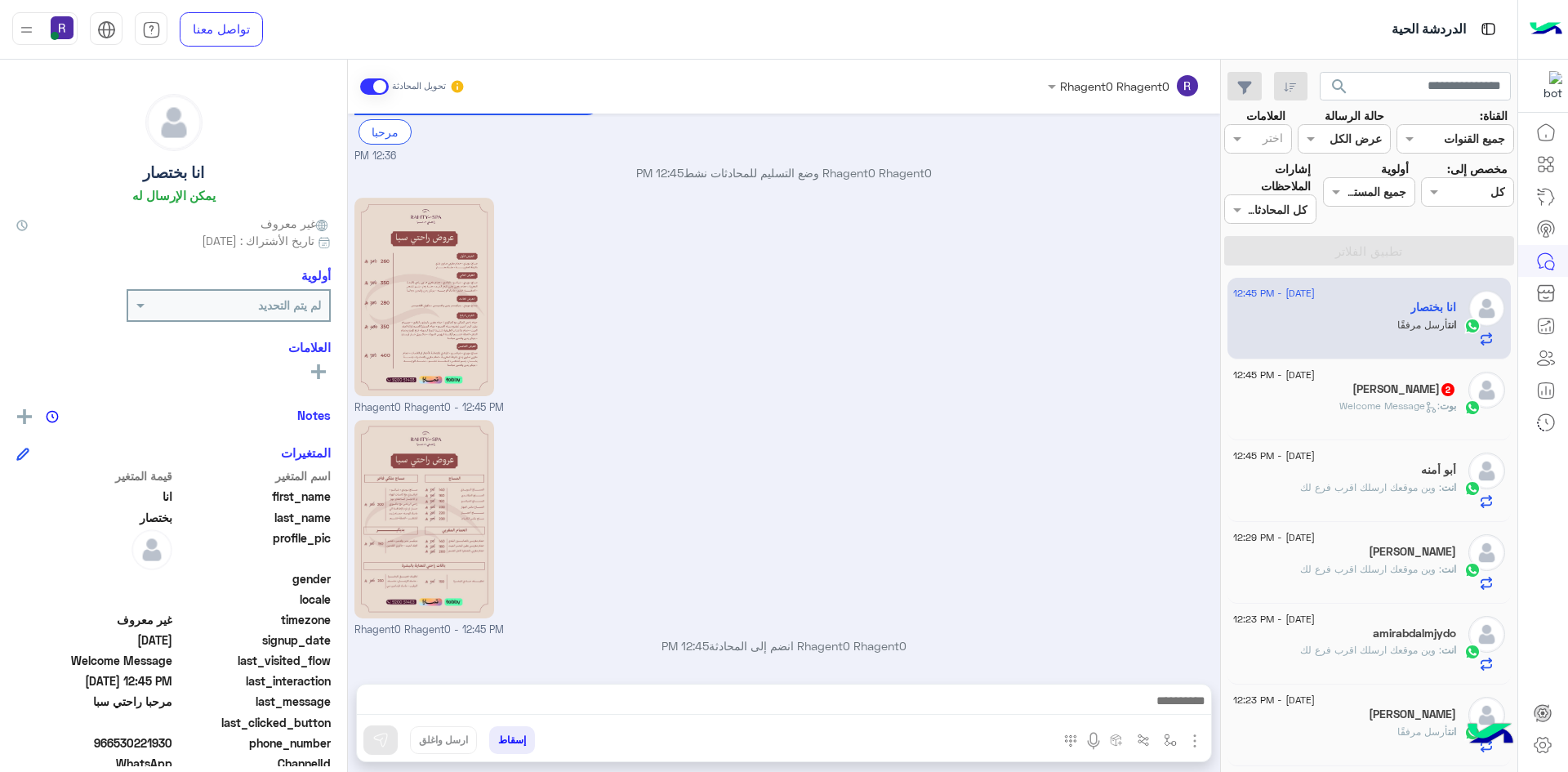
click at [1374, 405] on span ": Welcome Message" at bounding box center [1389, 406] width 100 height 13
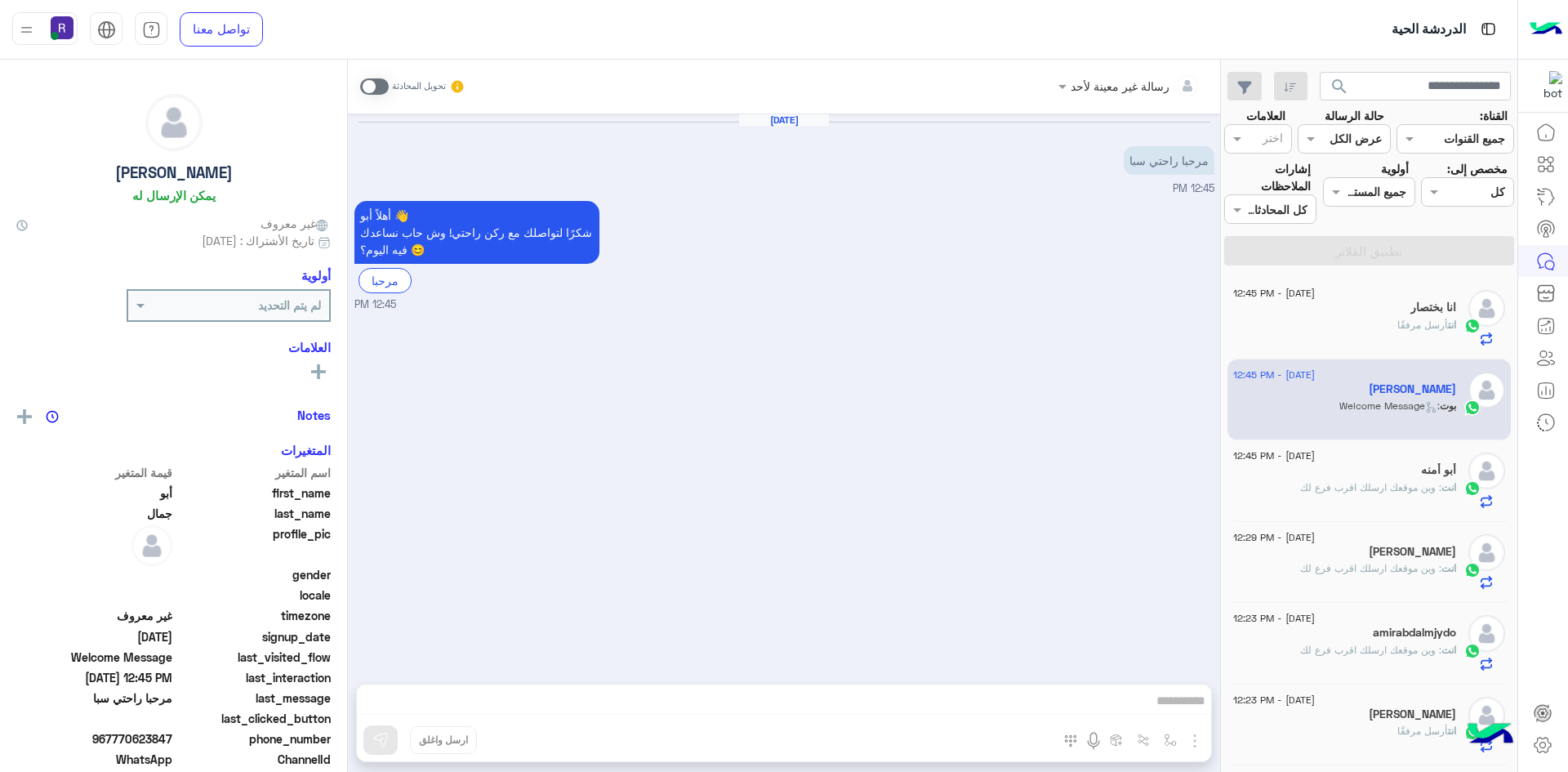
click at [382, 88] on span at bounding box center [374, 87] width 29 height 16
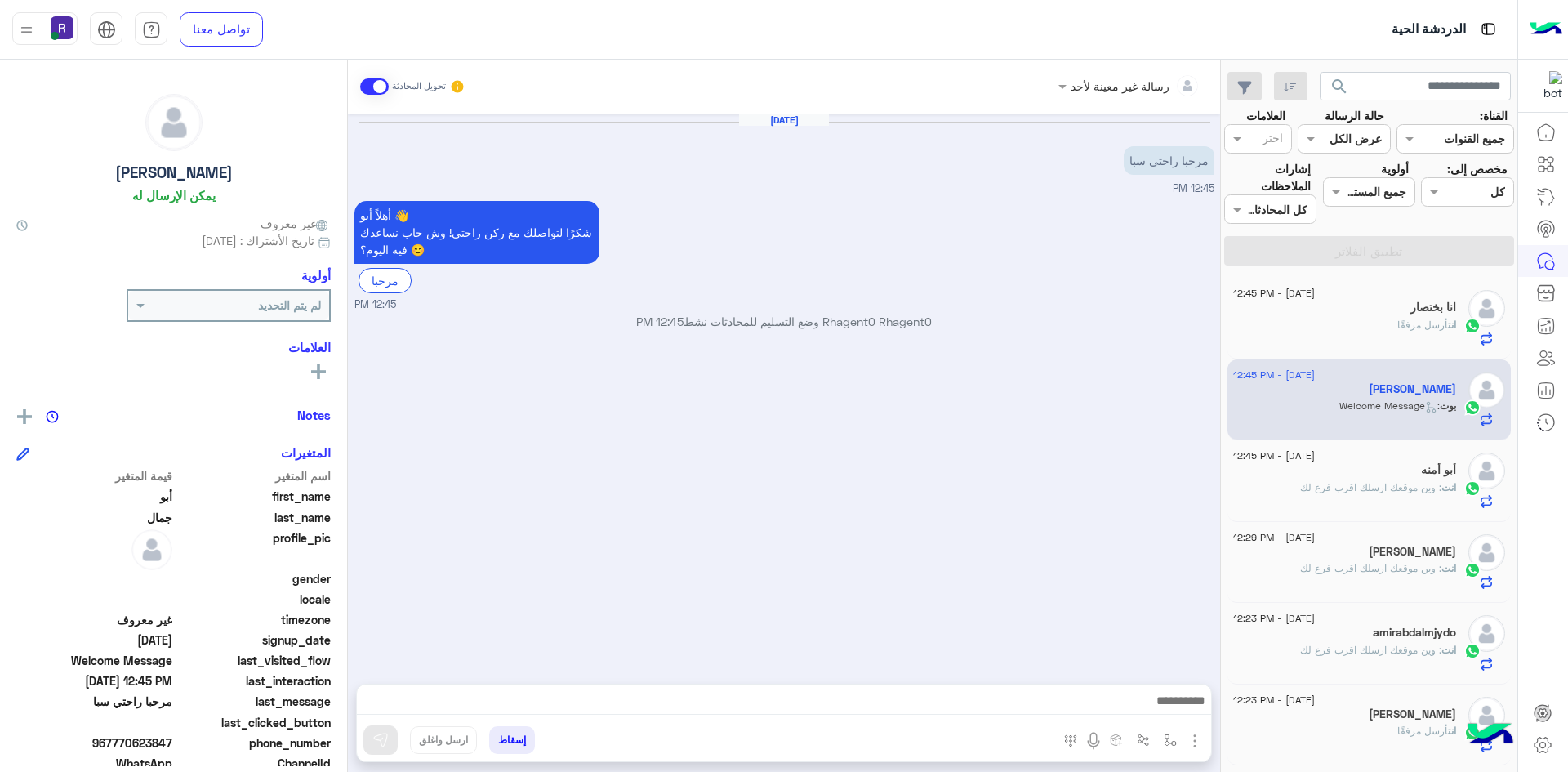
click at [1194, 739] on img "button" at bounding box center [1195, 741] width 20 height 20
click at [1170, 709] on span "الصور" at bounding box center [1163, 705] width 30 height 19
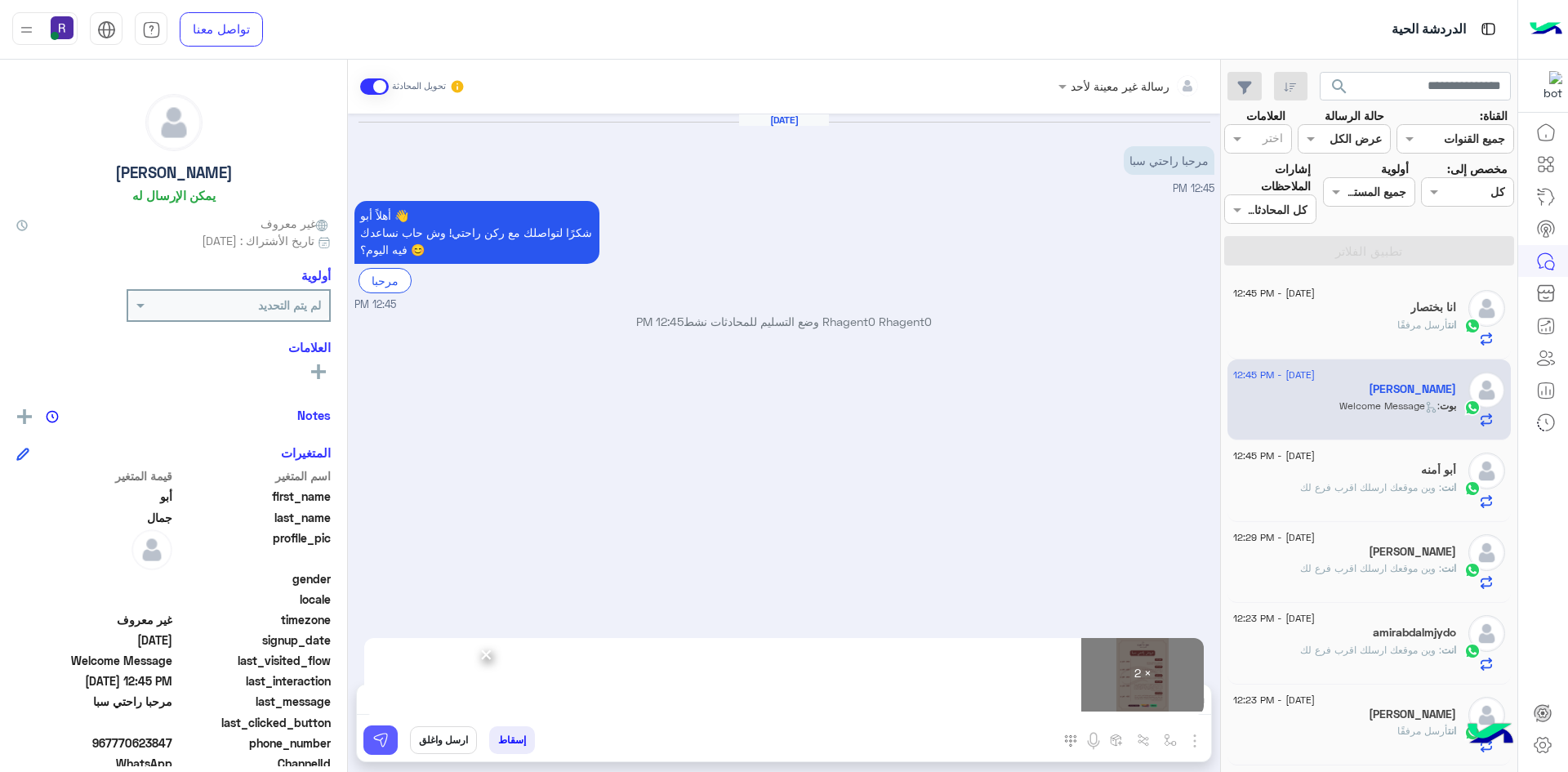
click at [382, 744] on img at bounding box center [381, 740] width 16 height 16
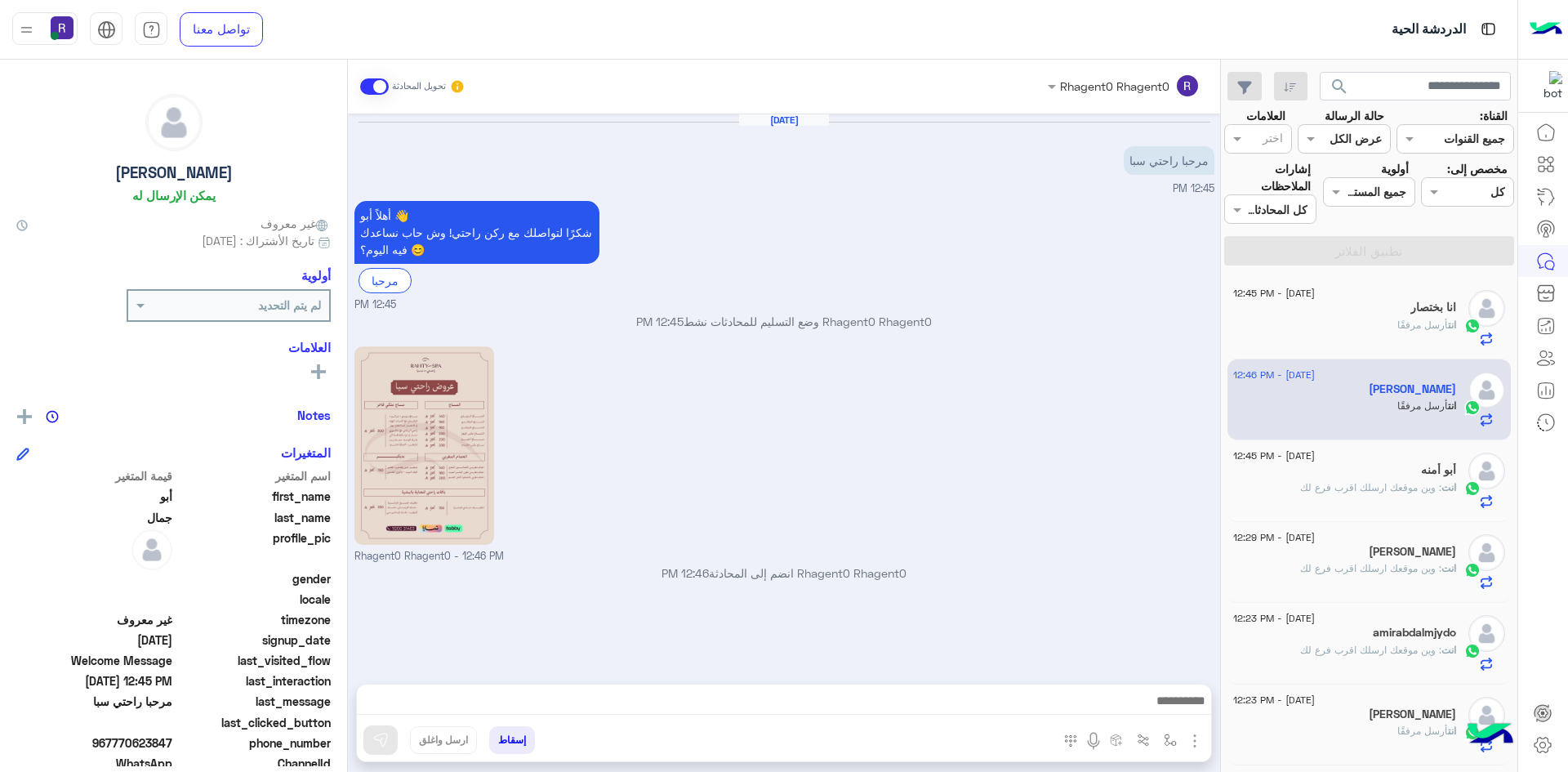
scroll to position [148, 0]
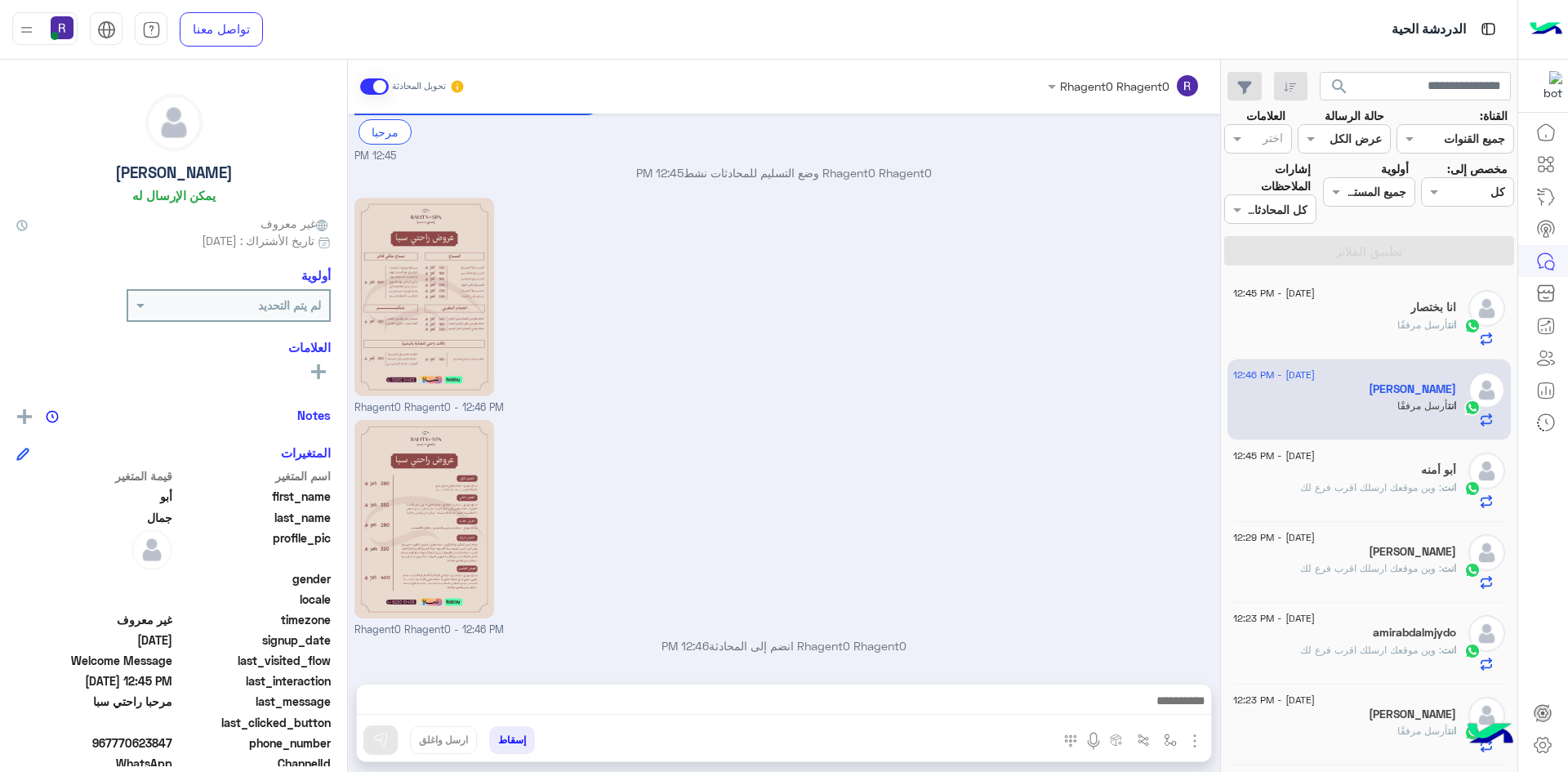
click at [1396, 485] on span ": وين موقعك ارسلك اقرب فرع لك" at bounding box center [1371, 487] width 141 height 13
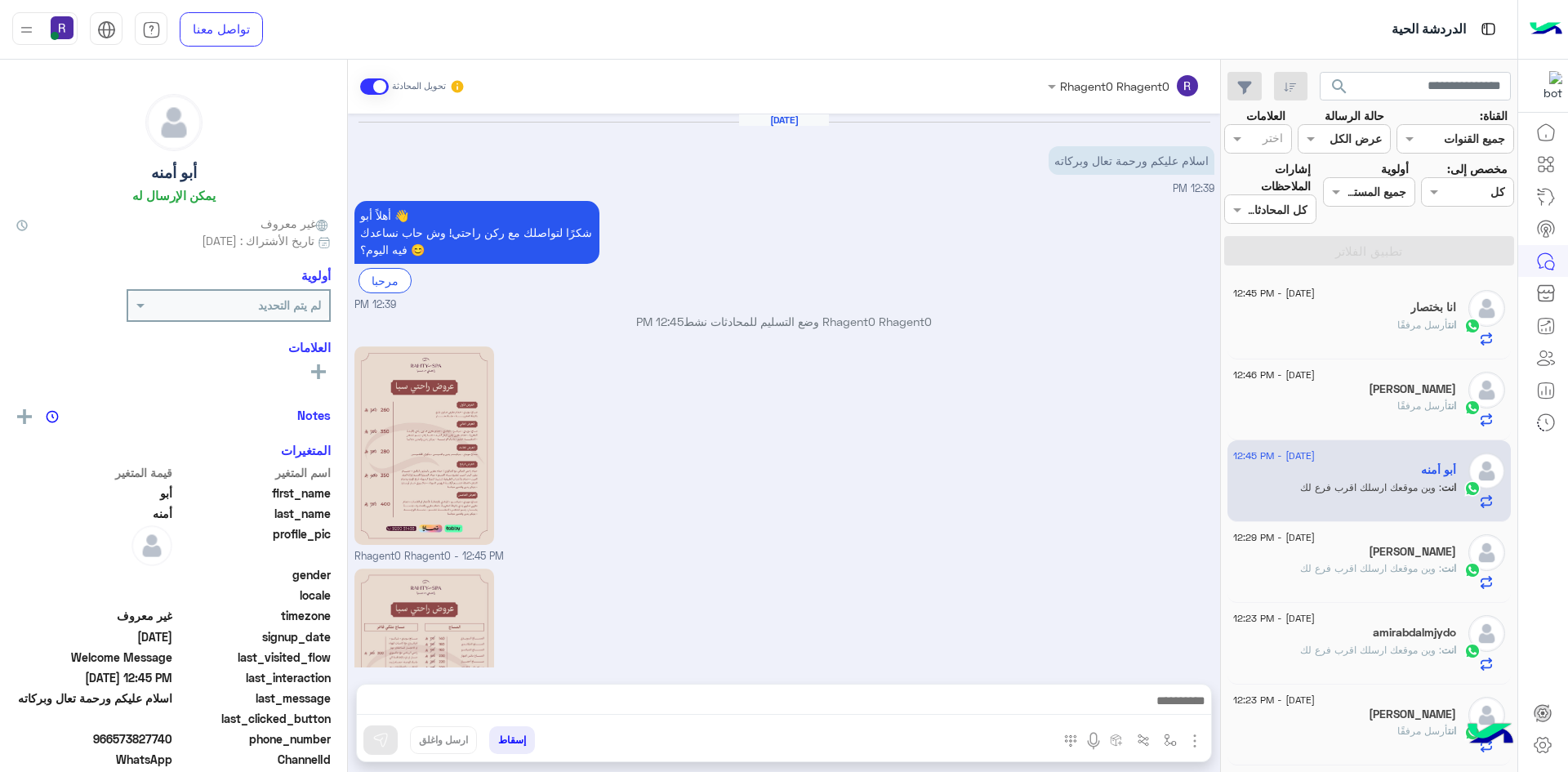
scroll to position [201, 0]
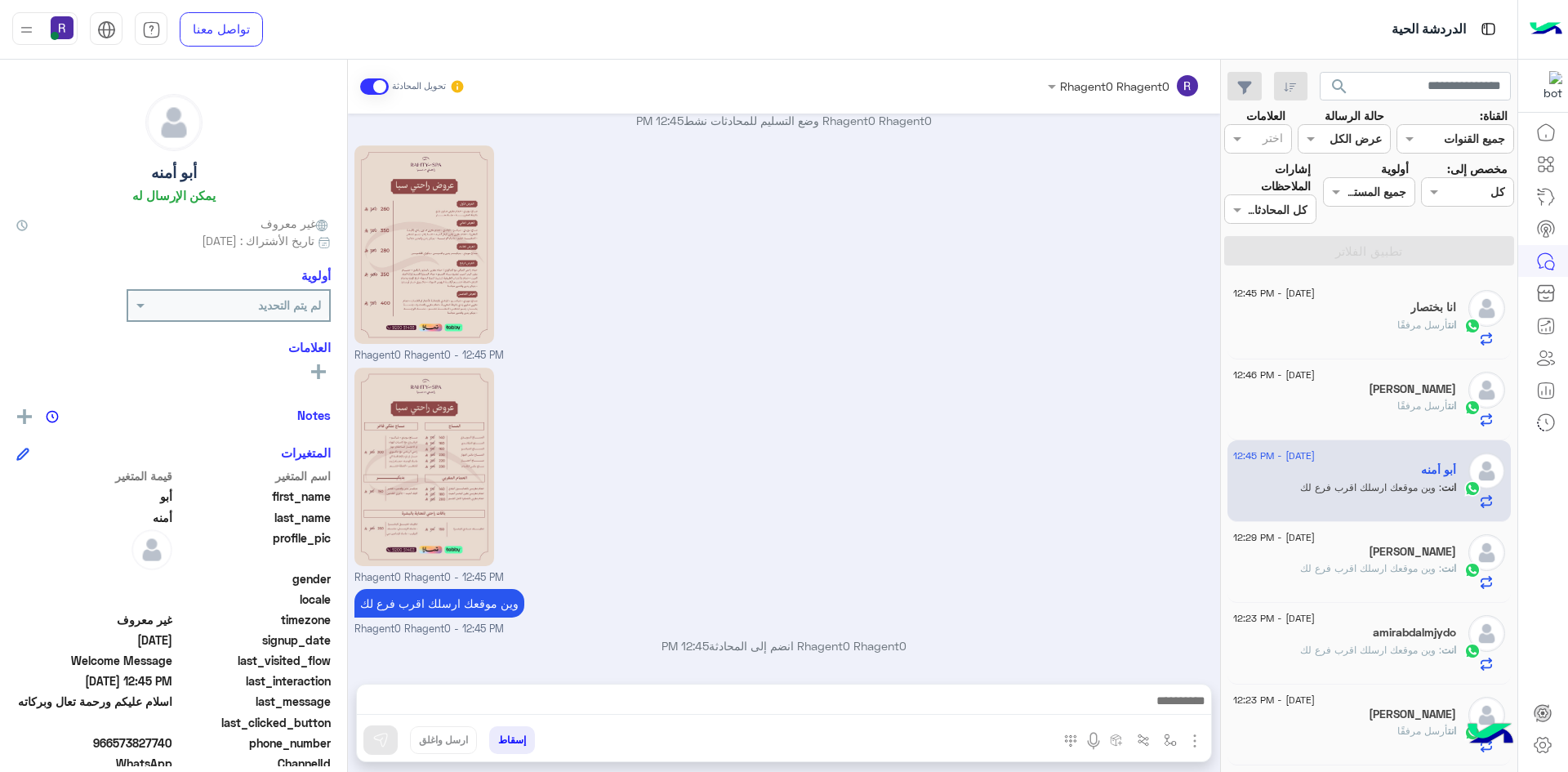
click at [1400, 338] on div "انت أرسل مرفقًا" at bounding box center [1346, 332] width 223 height 29
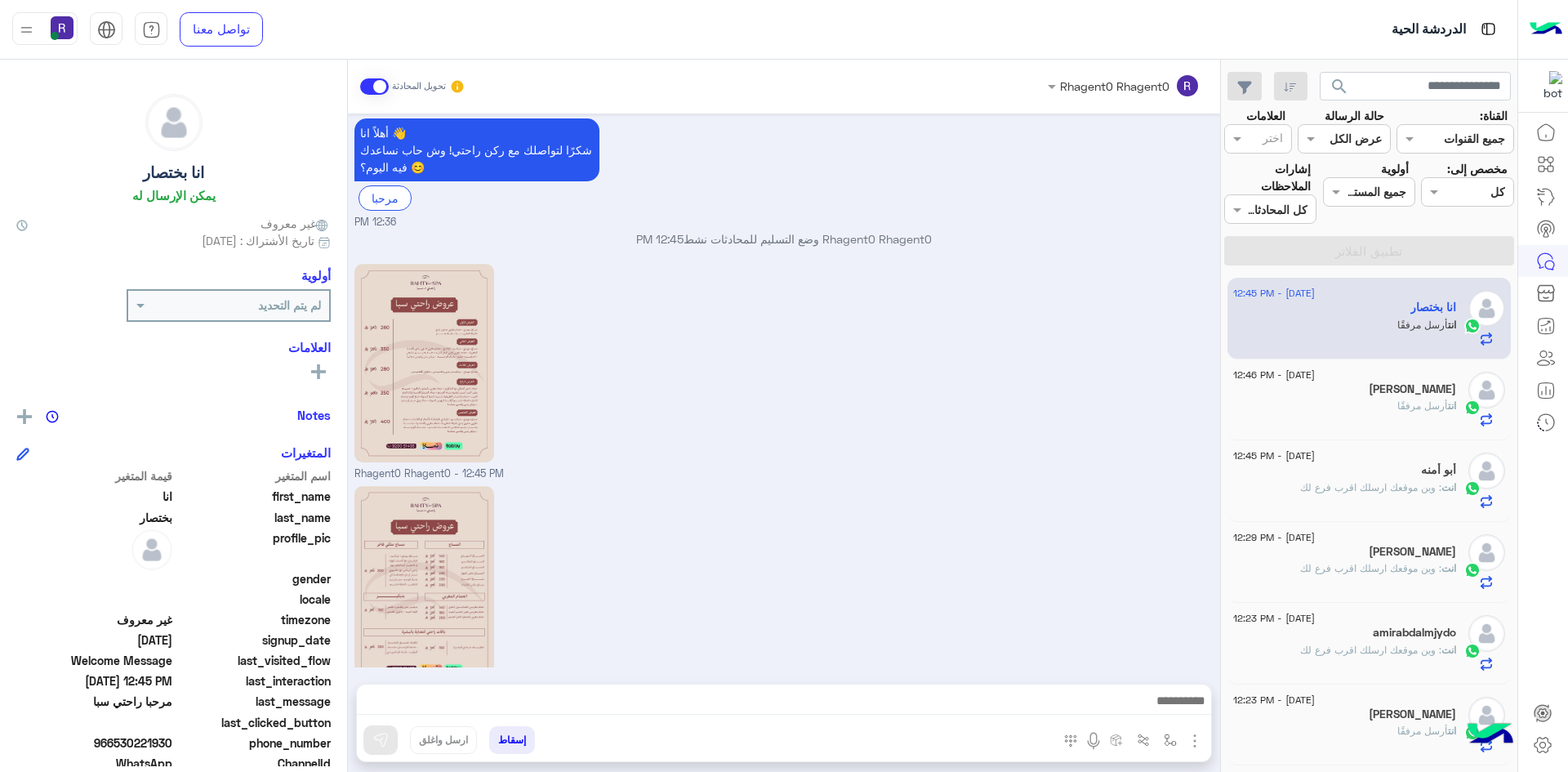
scroll to position [148, 0]
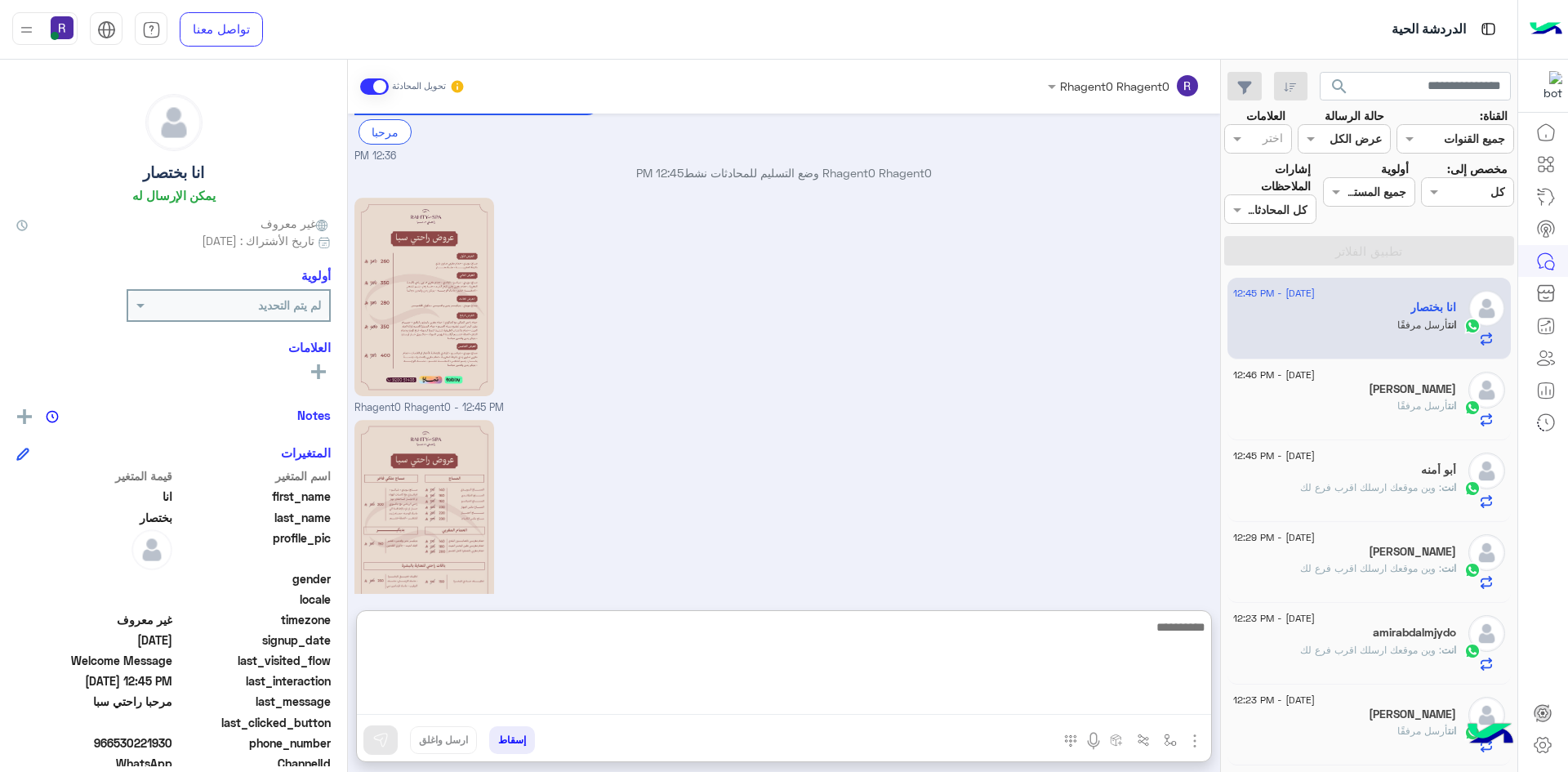
paste textarea "**********"
type textarea "**********"
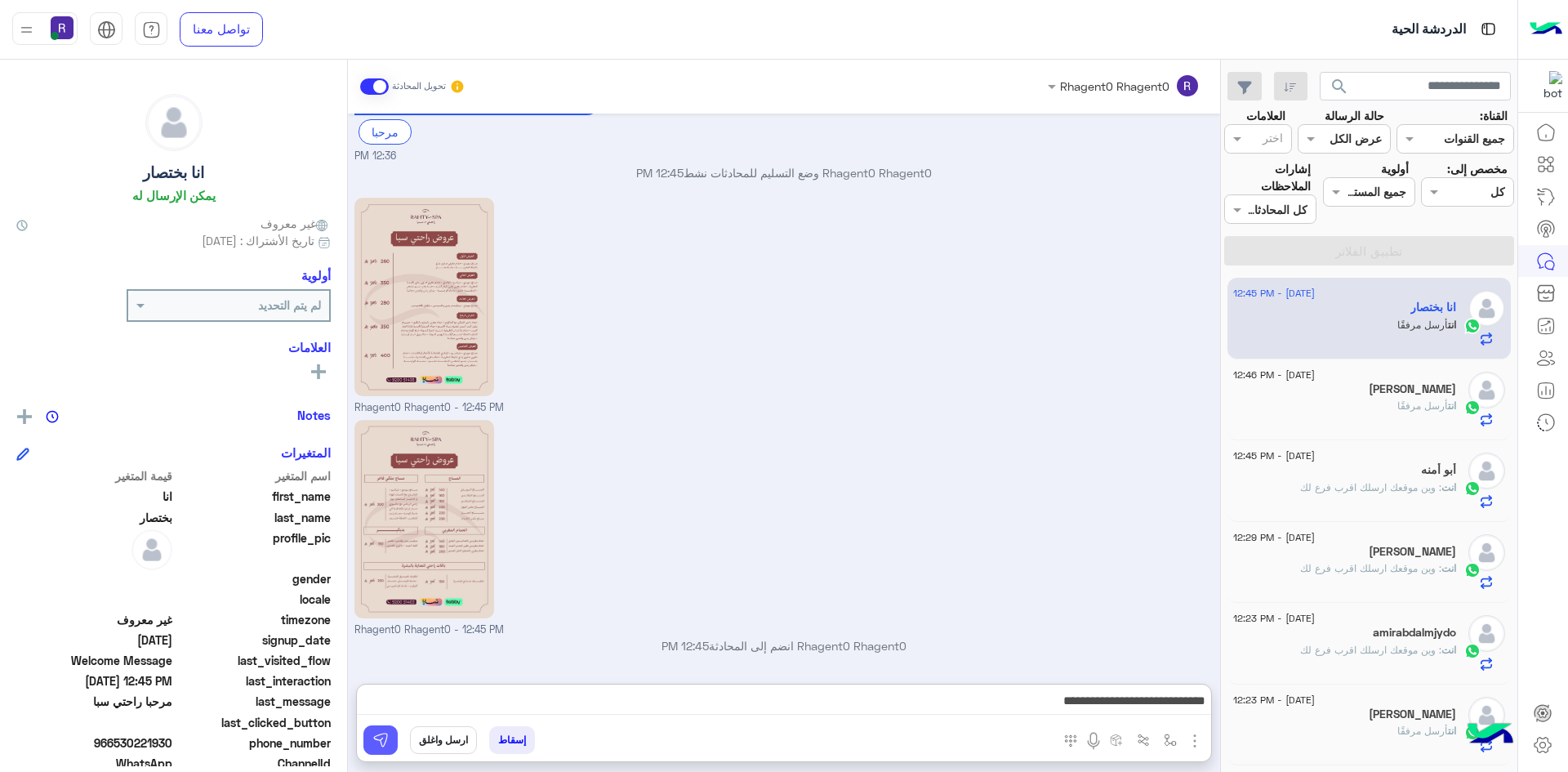
click at [382, 745] on img at bounding box center [381, 740] width 16 height 16
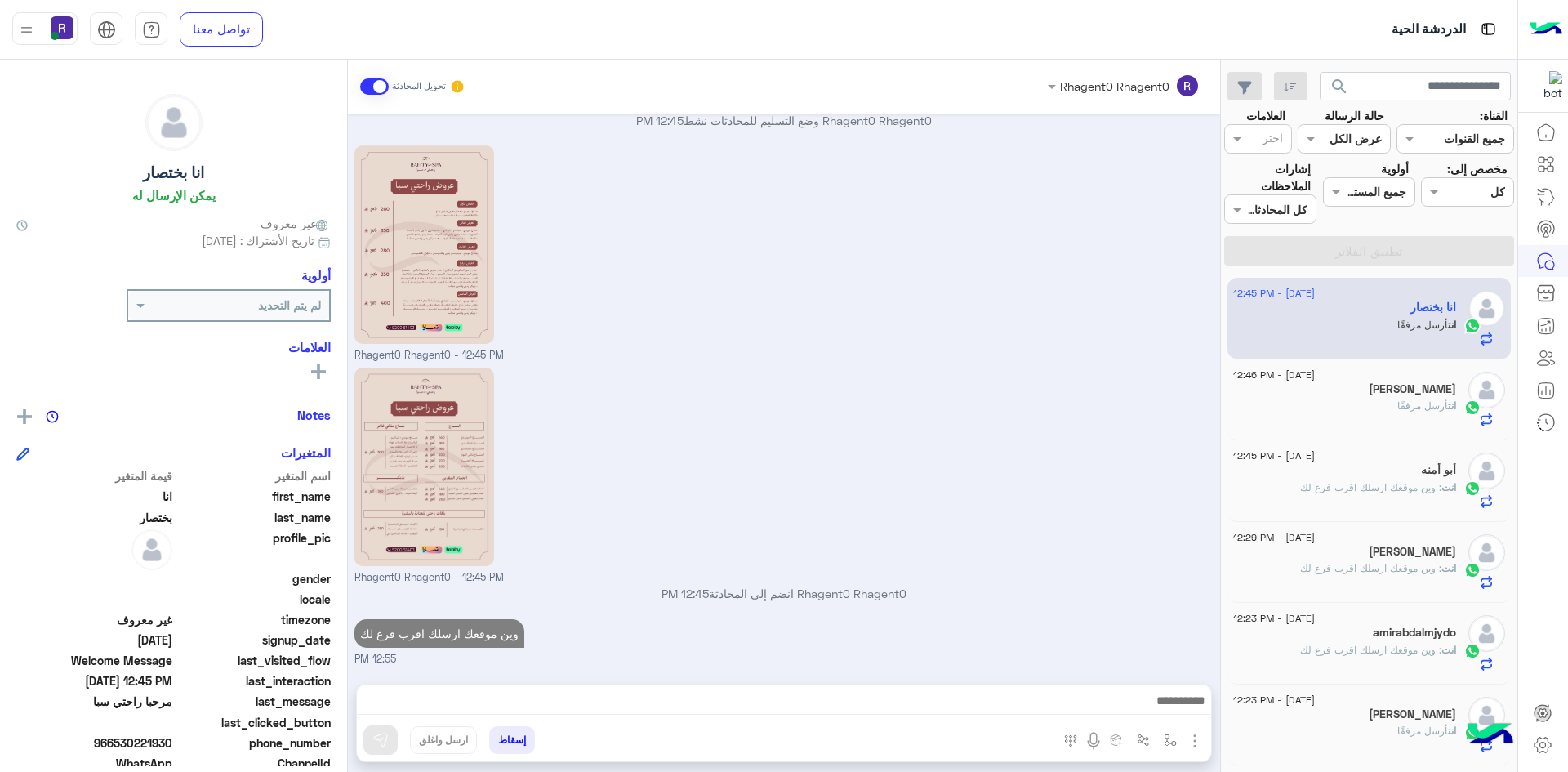
scroll to position [201, 0]
click at [1402, 415] on div "انت أرسل مرفقًا" at bounding box center [1346, 413] width 223 height 29
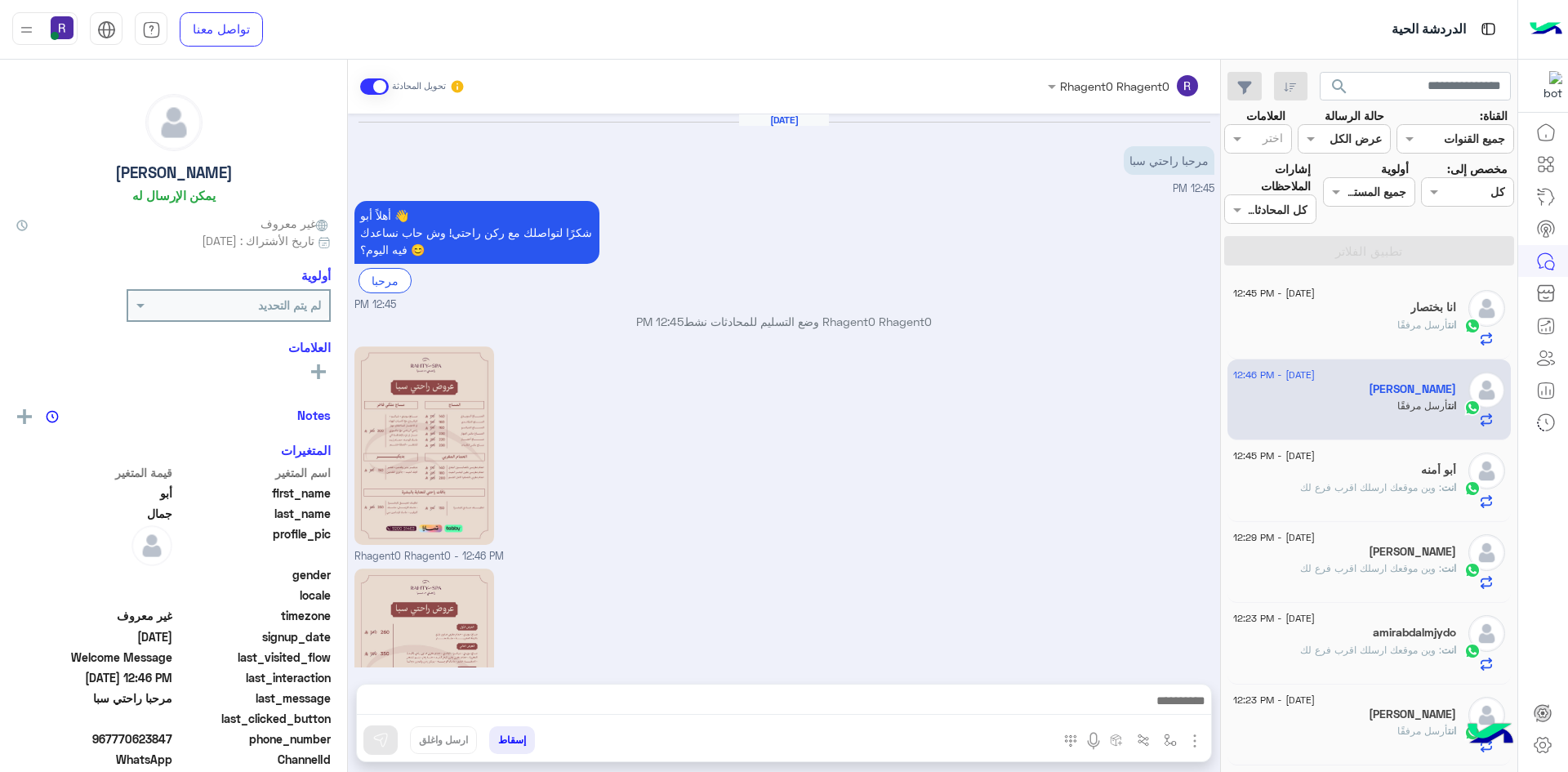
scroll to position [148, 0]
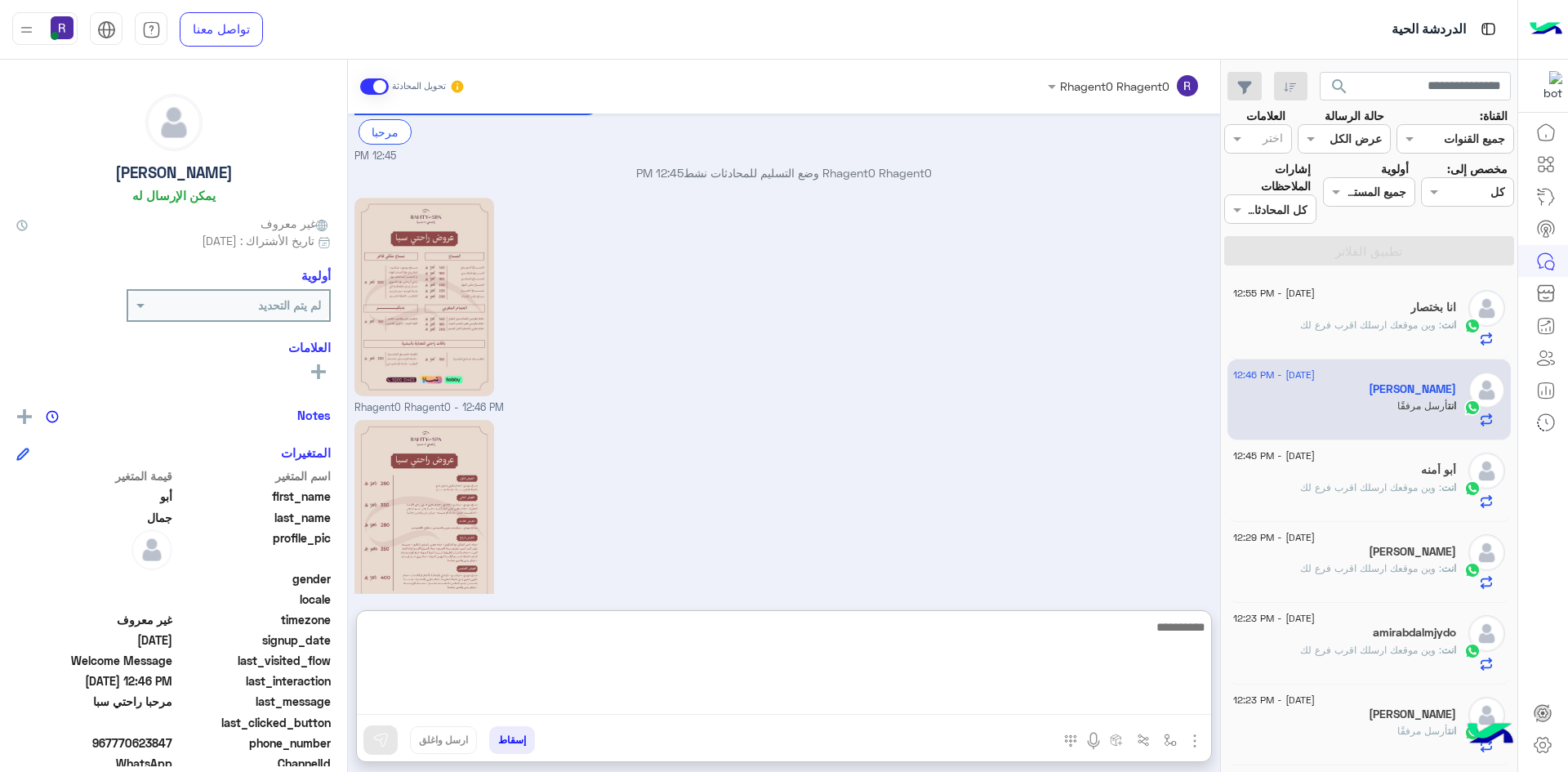
paste textarea "**********"
type textarea "**********"
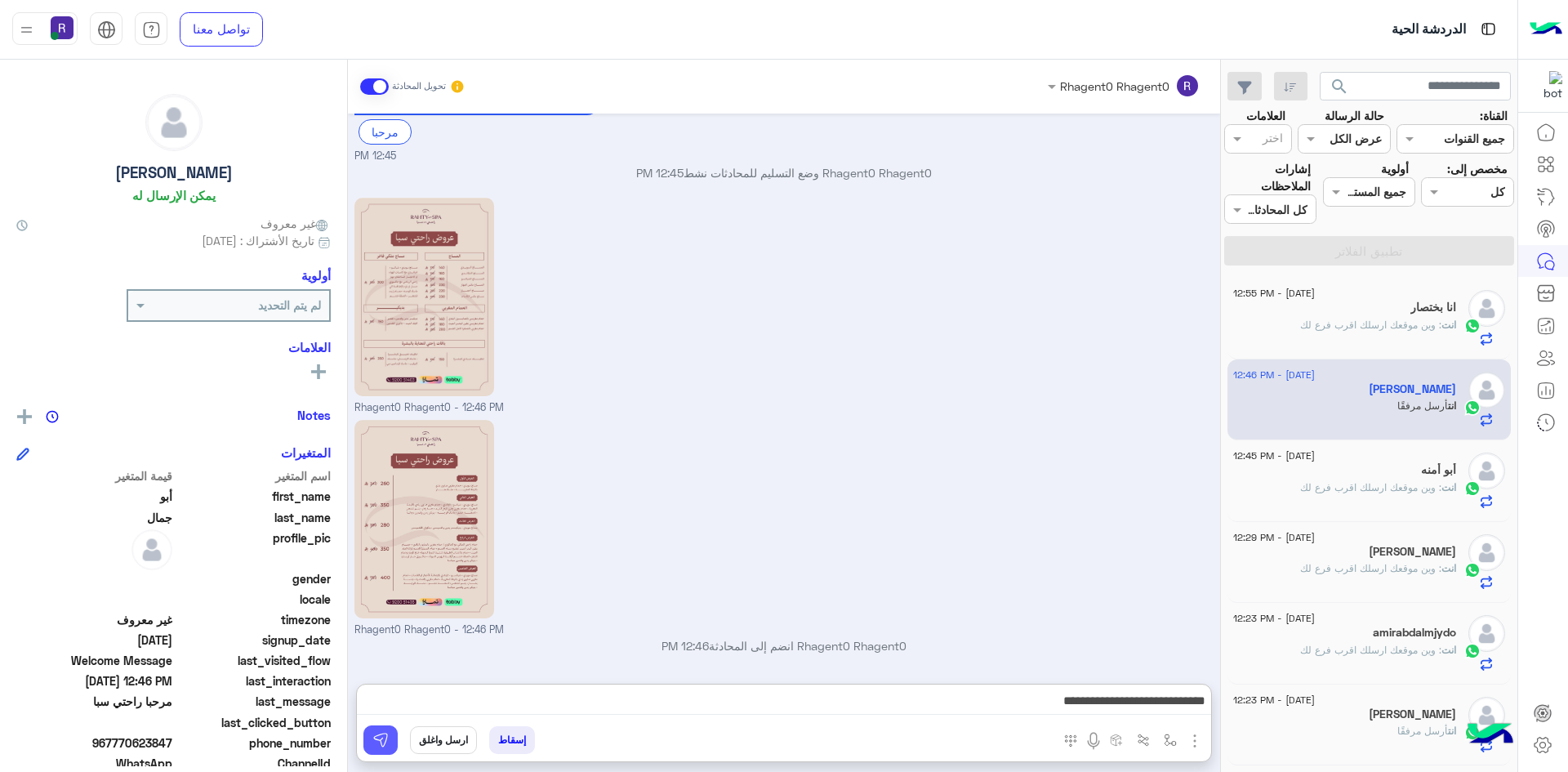
click at [387, 745] on img at bounding box center [381, 740] width 16 height 16
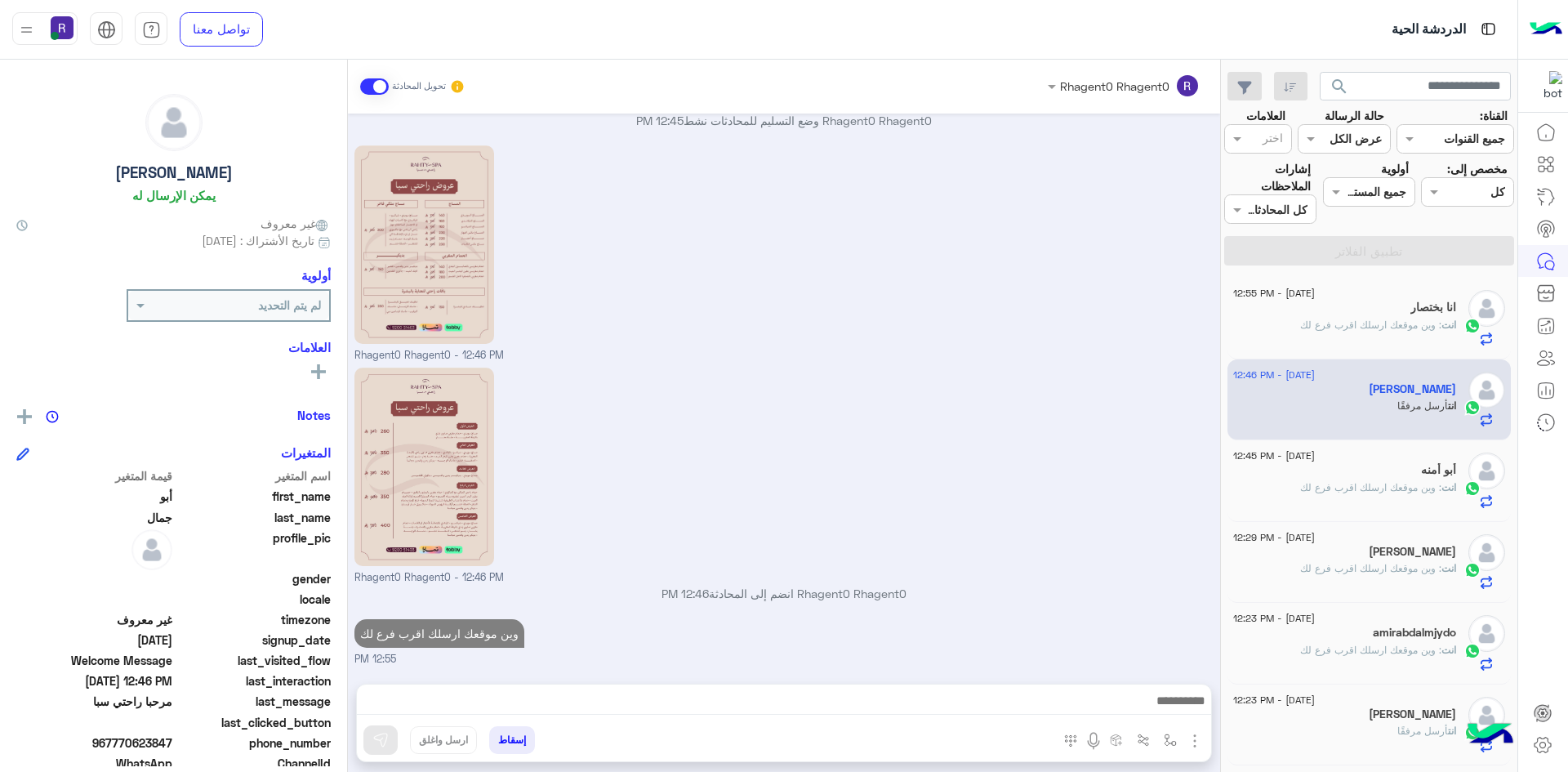
scroll to position [201, 0]
click at [1323, 472] on div "أبو أمنه" at bounding box center [1346, 471] width 223 height 17
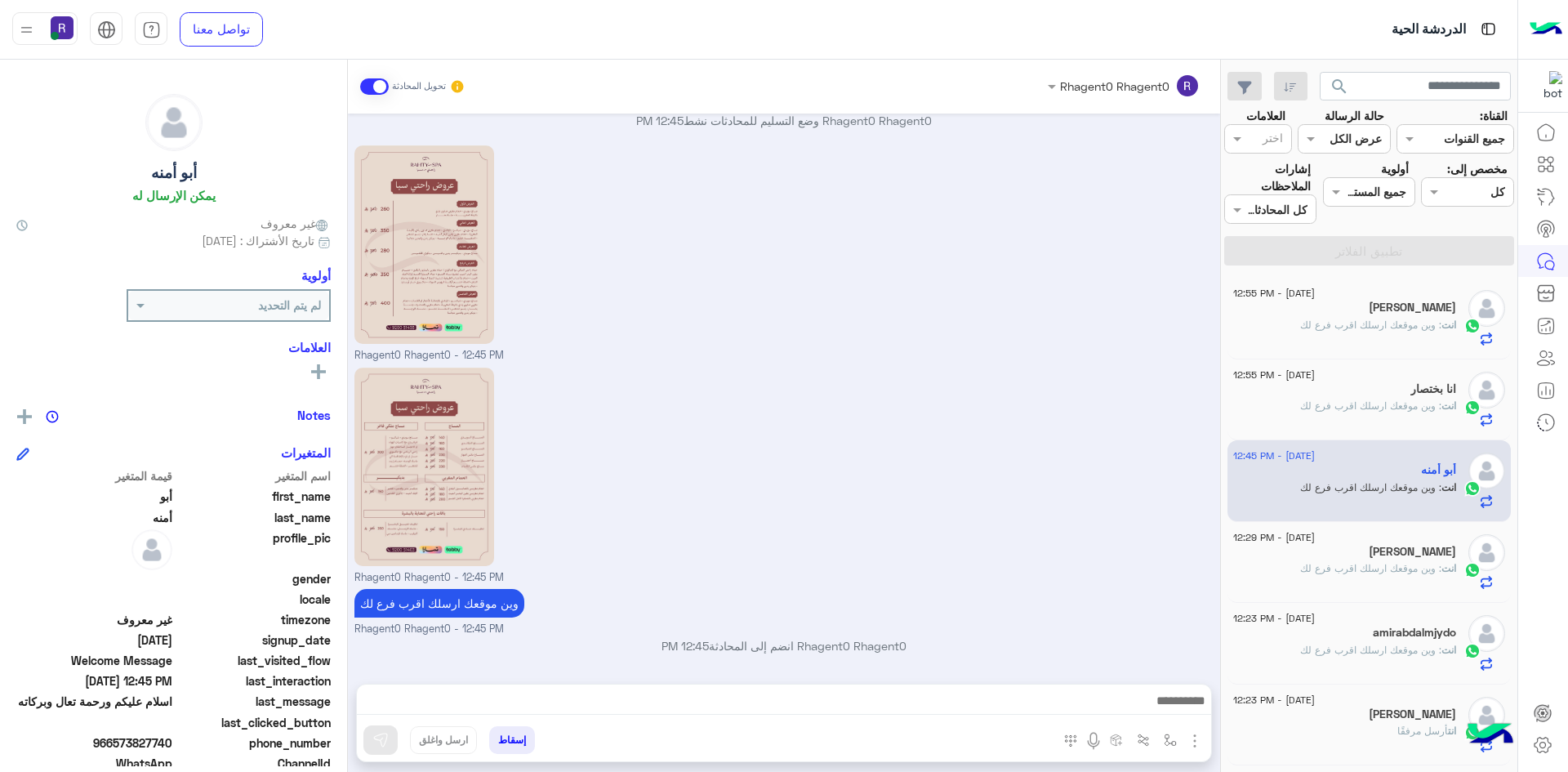
click at [1381, 319] on span ": وين موقعك ارسلك اقرب فرع لك" at bounding box center [1371, 325] width 141 height 13
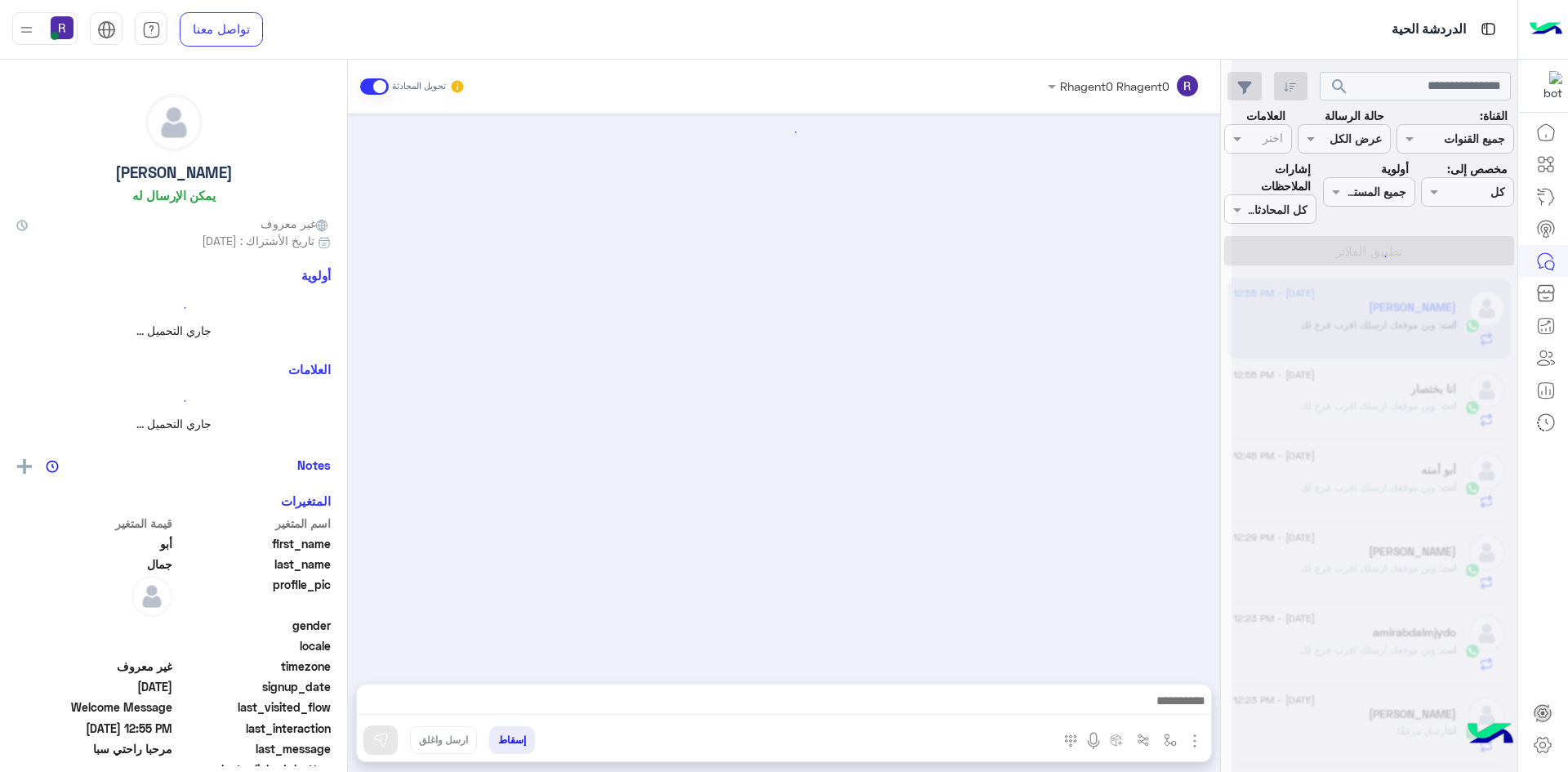
scroll to position [201, 0]
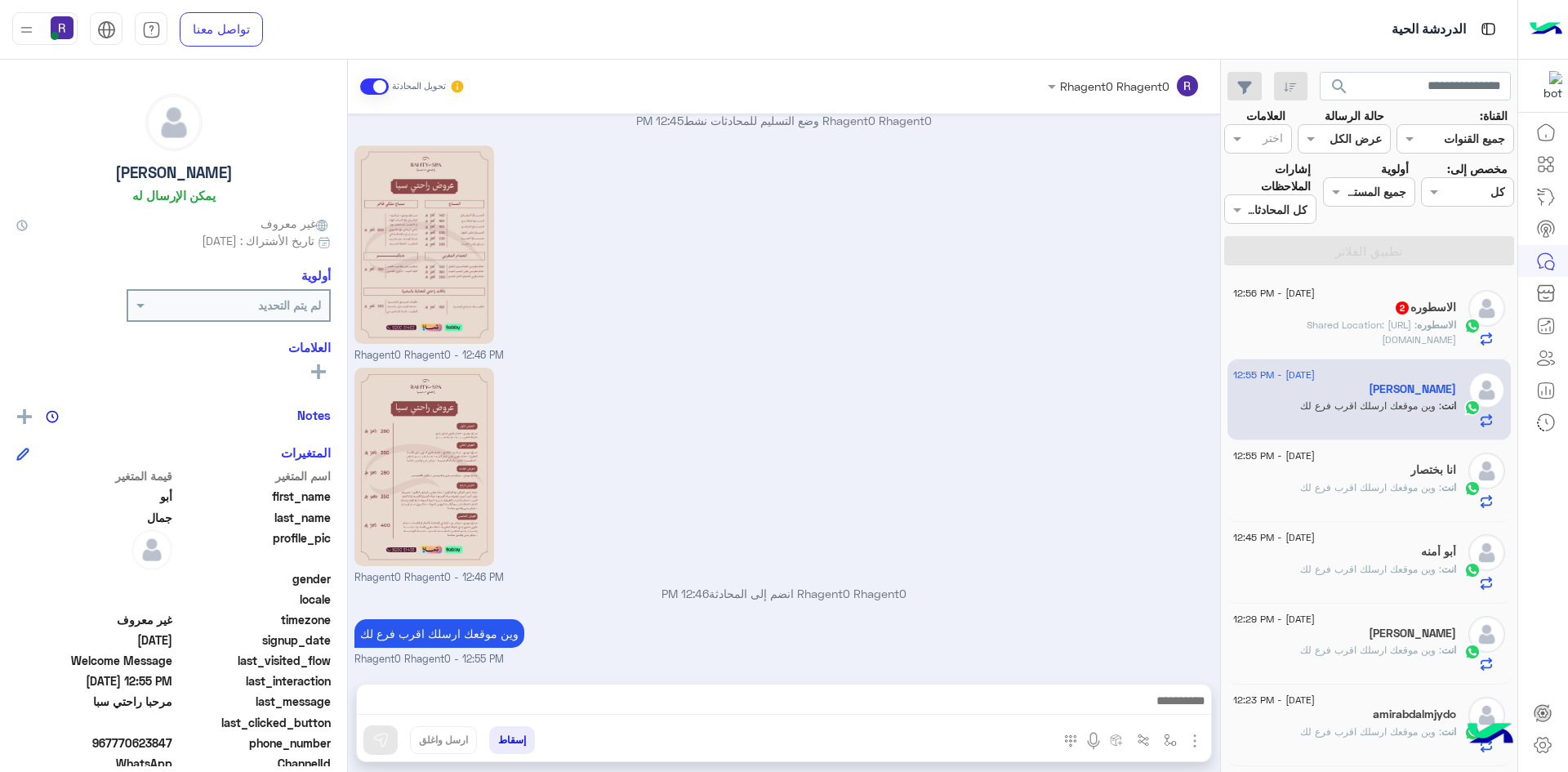
click at [1338, 330] on span ": Shared Location: https://maps.google.com/maps?q=24.919287,46.7939943" at bounding box center [1381, 332] width 149 height 27
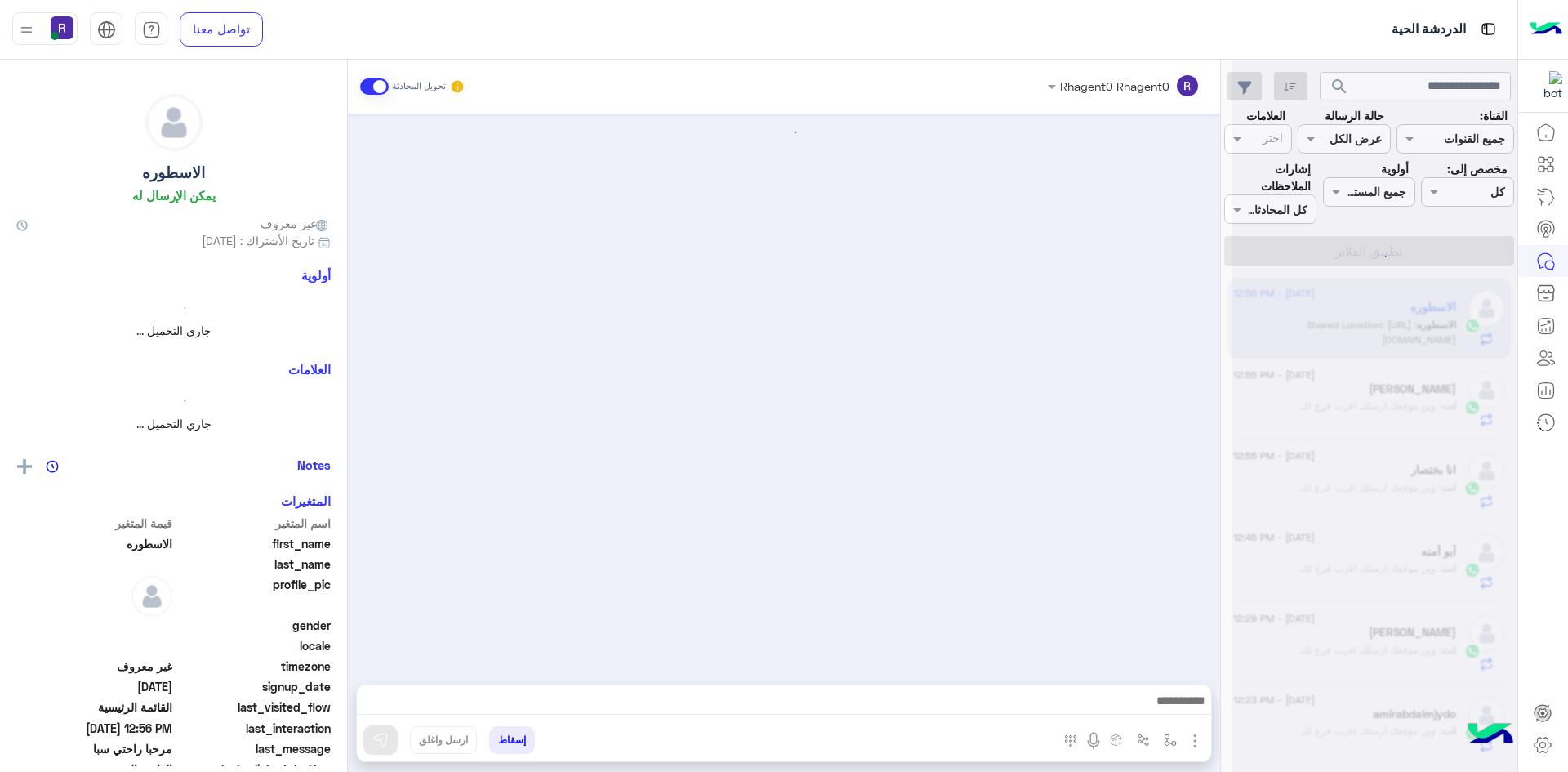
scroll to position [1527, 0]
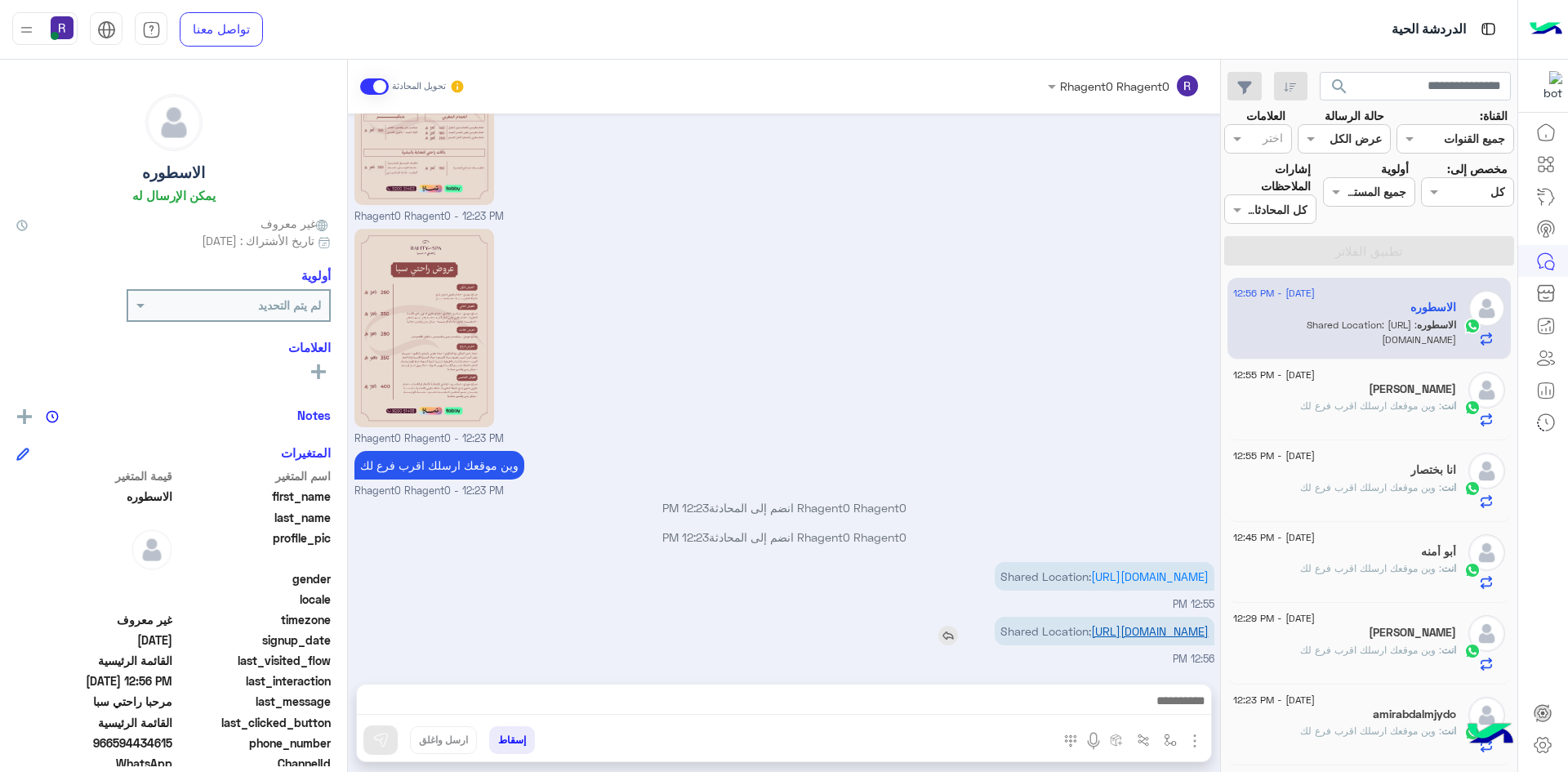
click at [1131, 624] on link "https://maps.google.com/maps?q=24.919287,46.7939943" at bounding box center [1150, 631] width 118 height 14
click at [1189, 738] on img "button" at bounding box center [1195, 741] width 20 height 20
click at [1171, 709] on span "الصور" at bounding box center [1163, 705] width 30 height 19
click at [1165, 735] on img "button" at bounding box center [1170, 740] width 13 height 13
click at [1145, 698] on input "text" at bounding box center [1119, 704] width 110 height 19
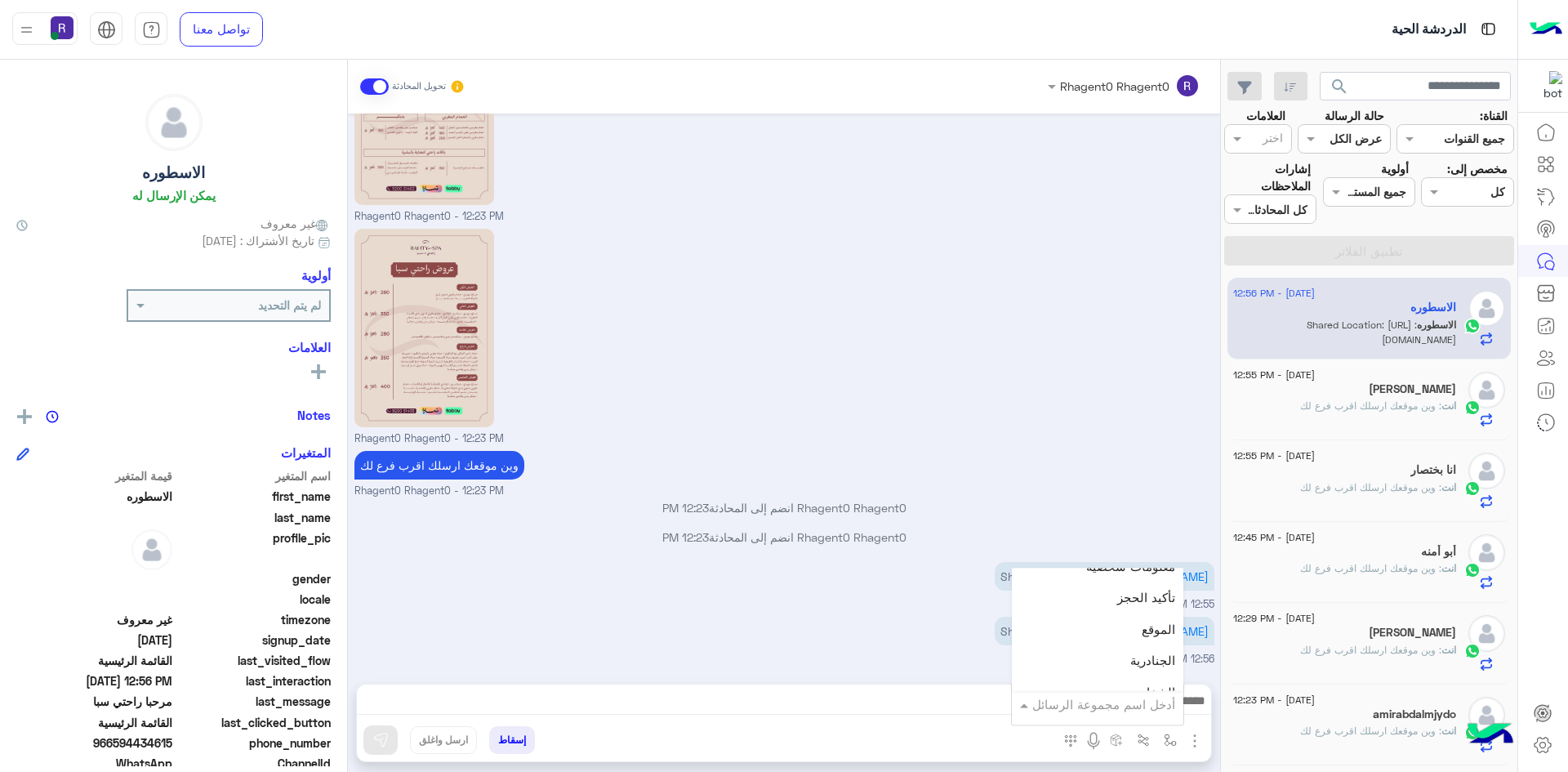
scroll to position [1062, 0]
click at [1095, 615] on div "الجنادرية" at bounding box center [1098, 623] width 172 height 32
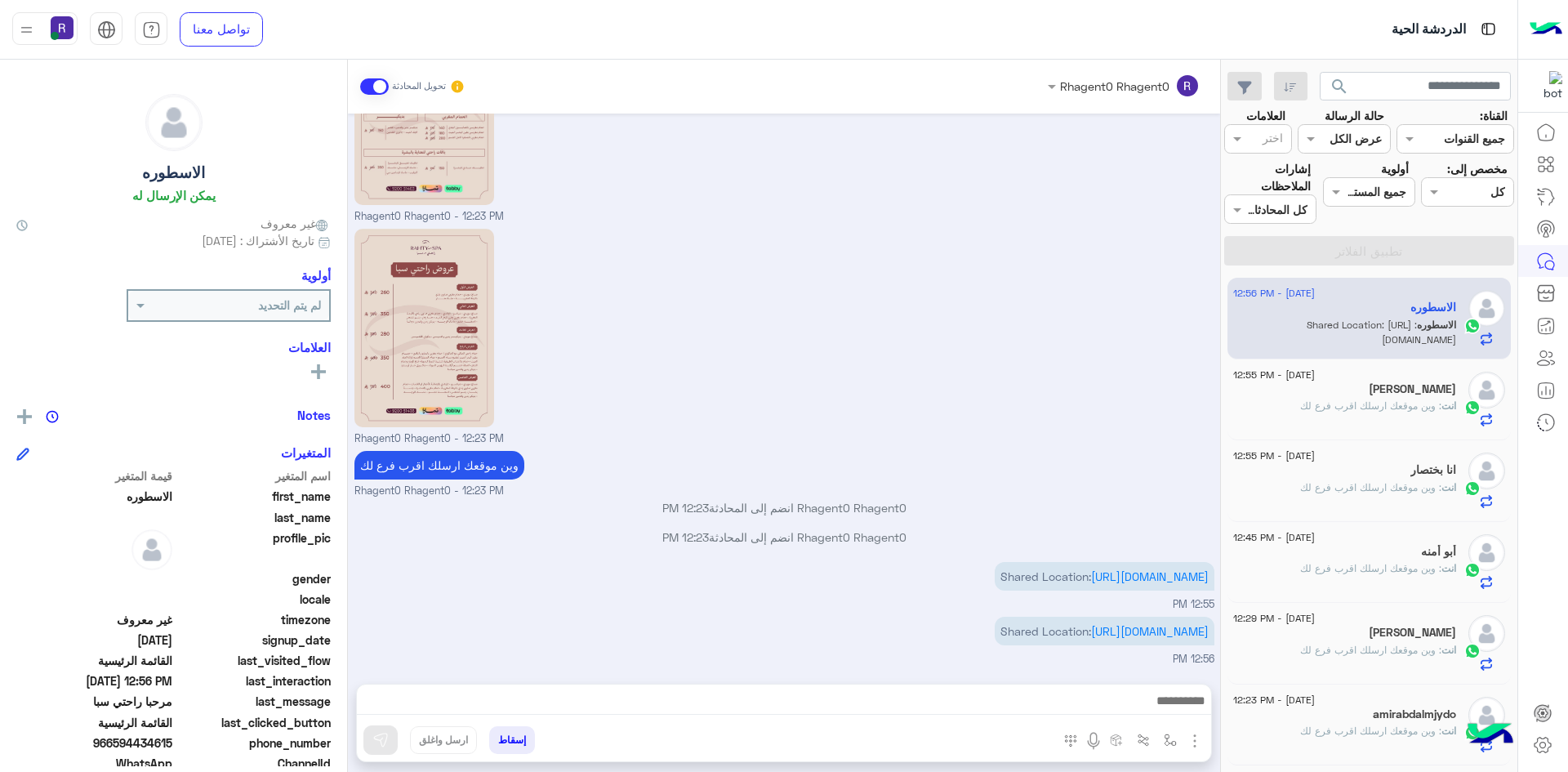
type textarea "*********"
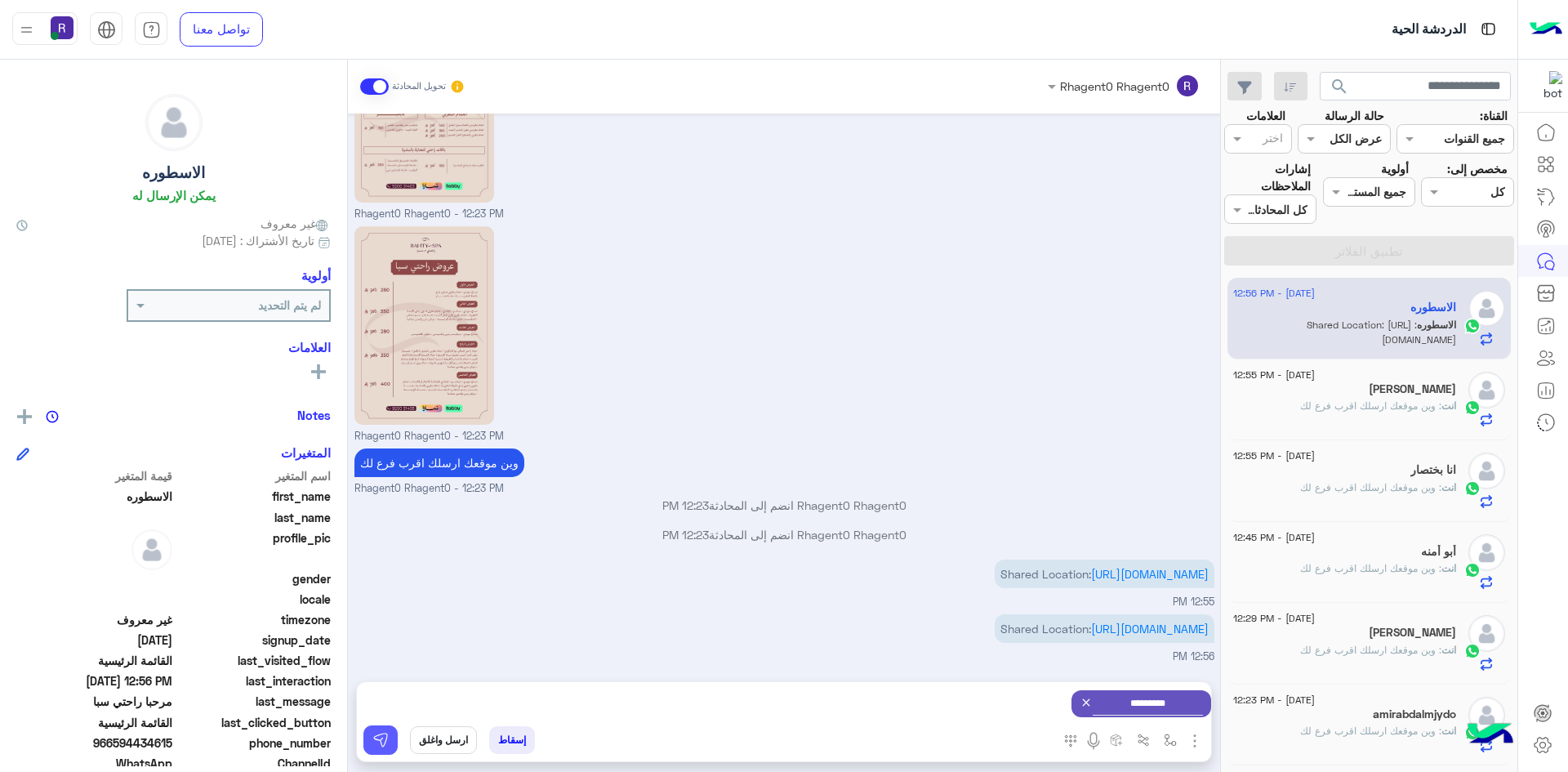
click at [377, 743] on img at bounding box center [381, 740] width 16 height 16
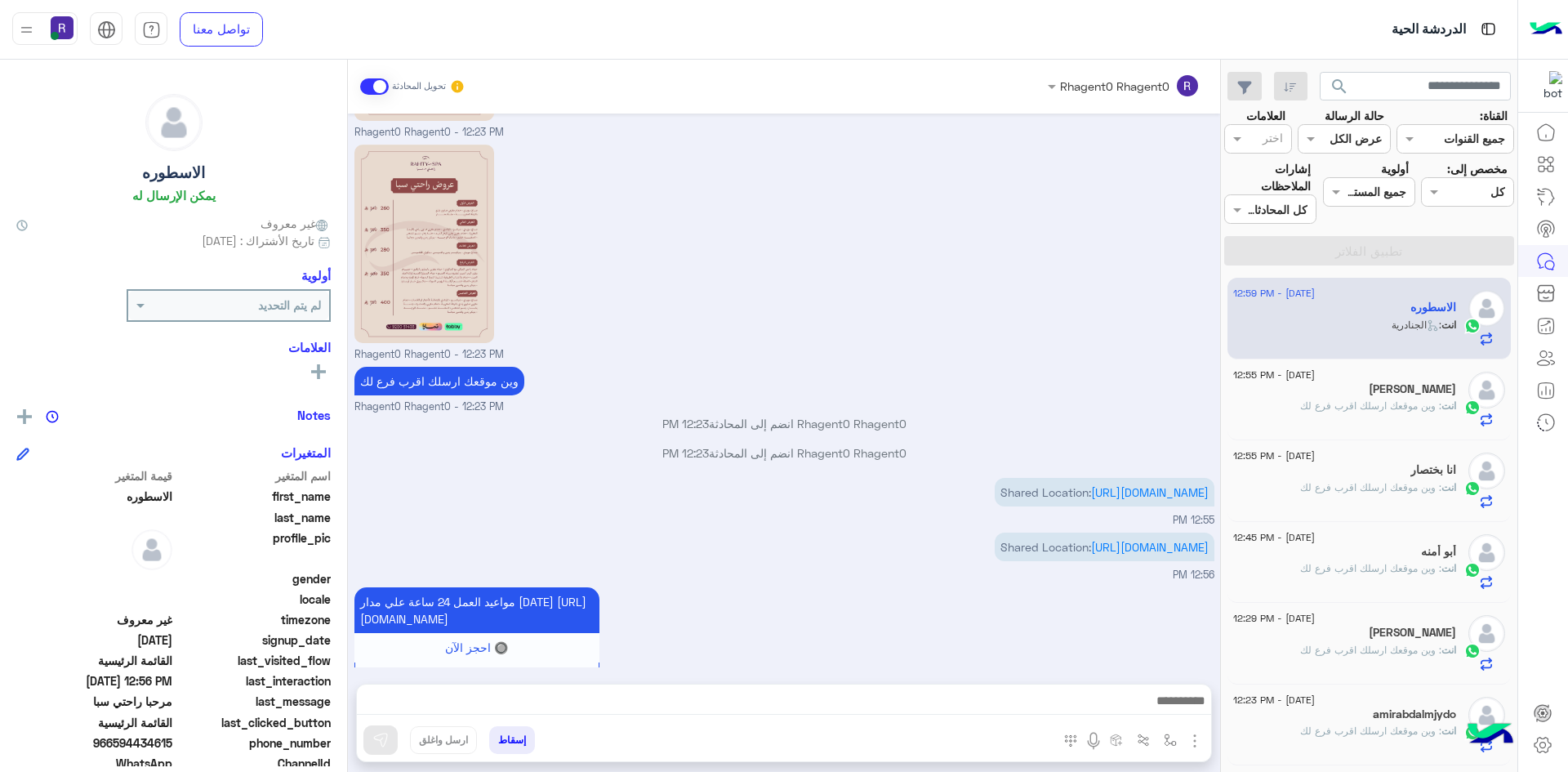
scroll to position [1672, 0]
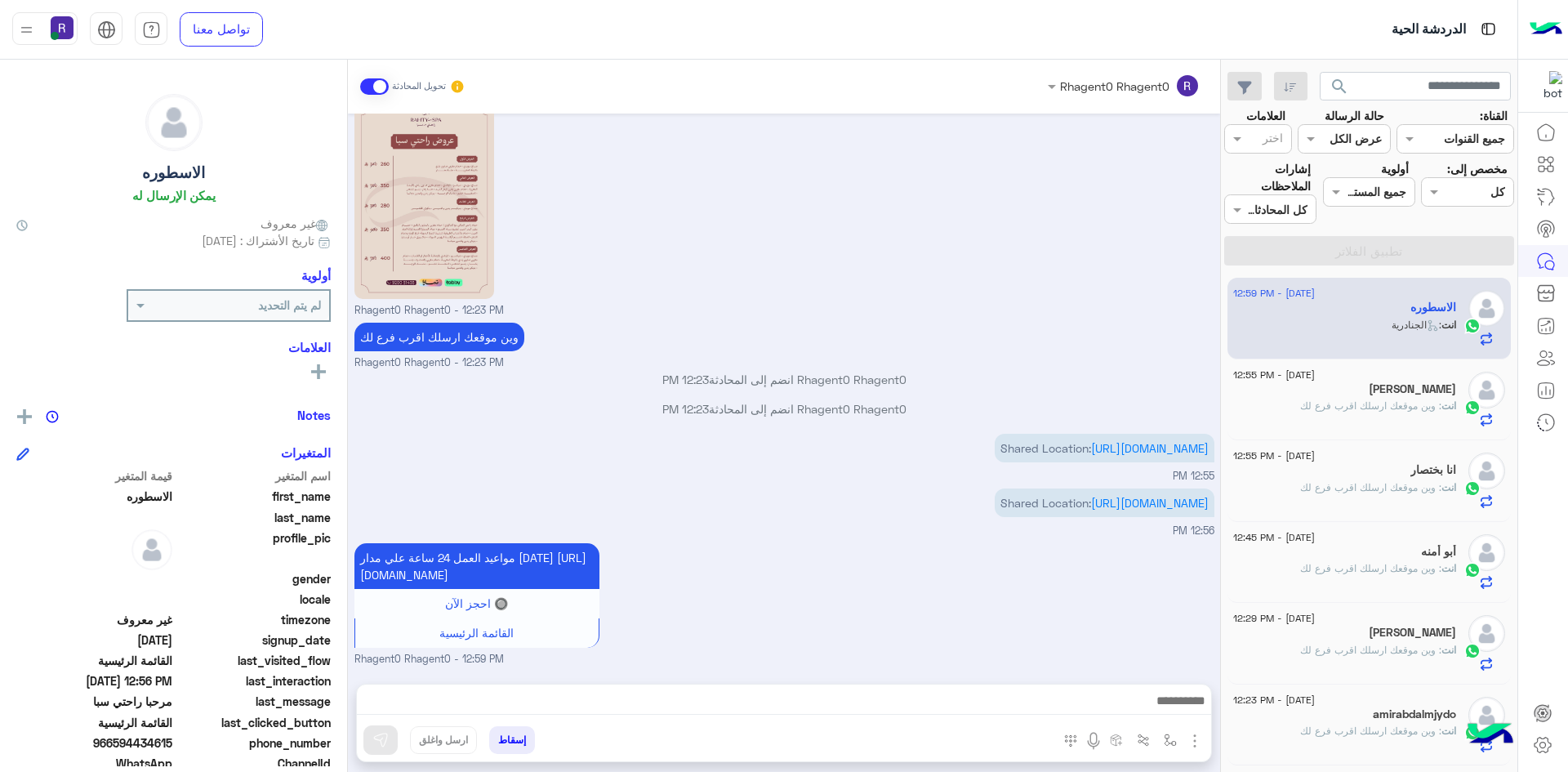
click at [1364, 397] on div "[PERSON_NAME]" at bounding box center [1346, 390] width 223 height 17
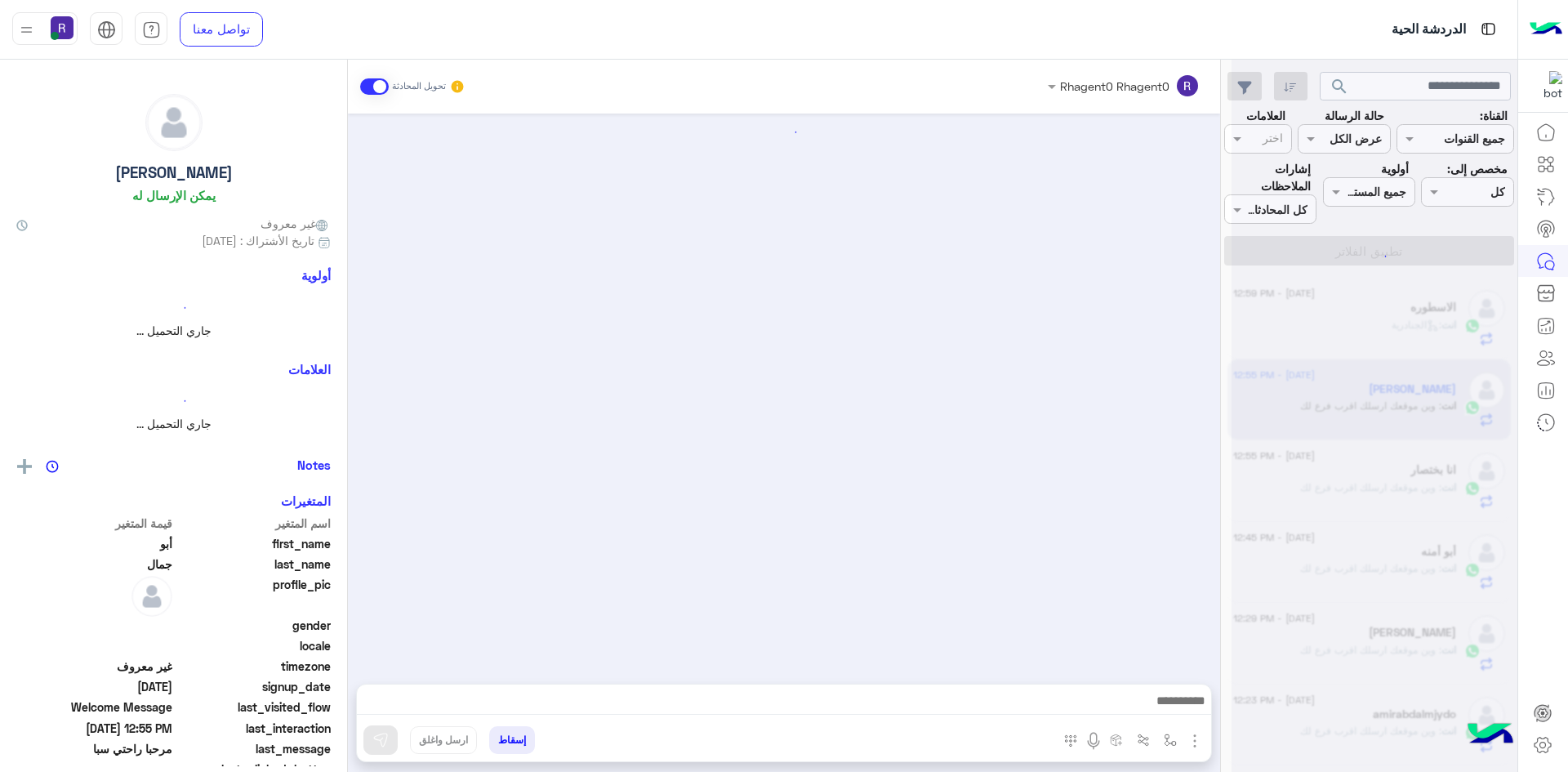
scroll to position [201, 0]
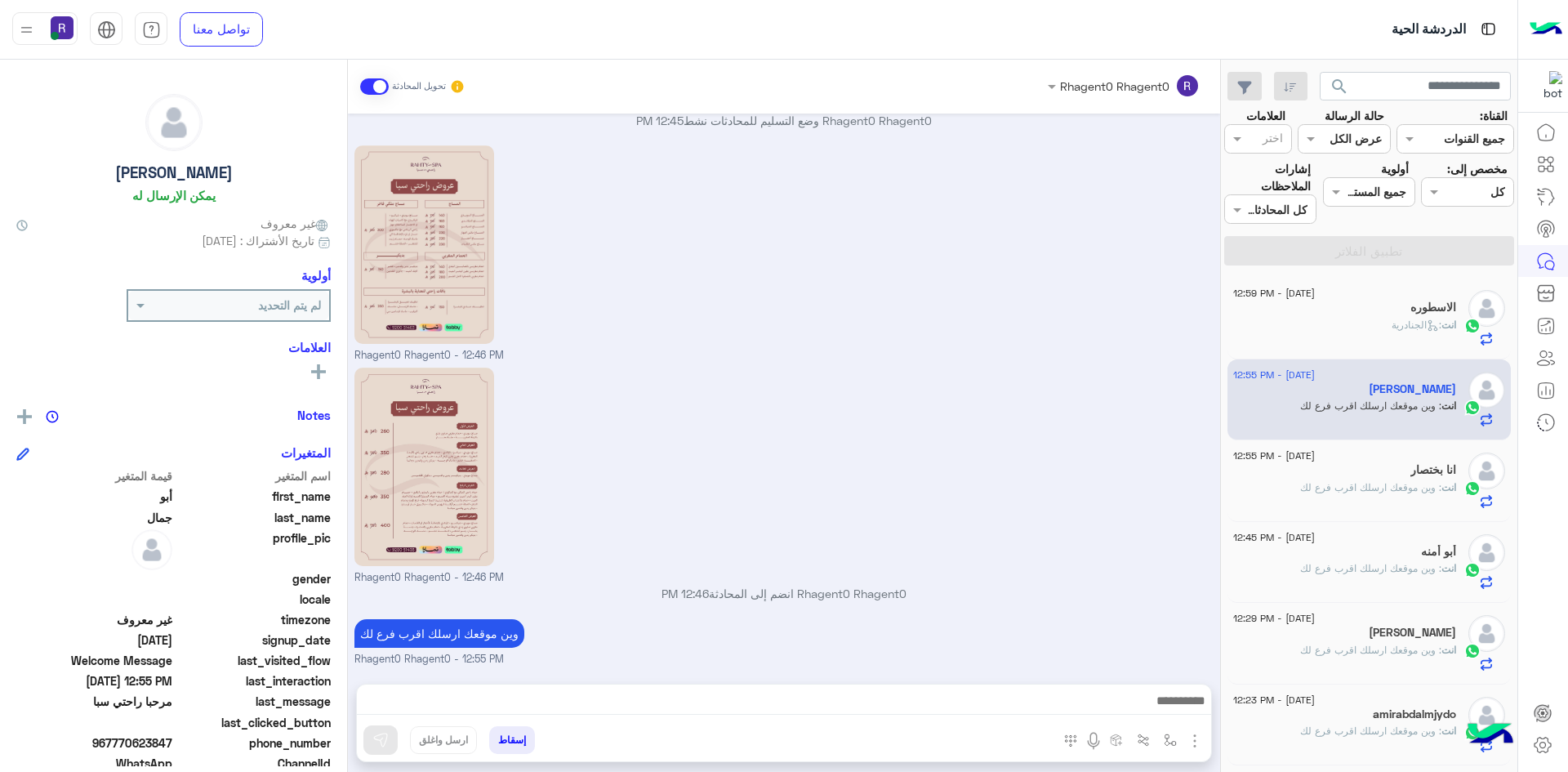
click at [1317, 476] on div "انا بختصار" at bounding box center [1346, 471] width 223 height 17
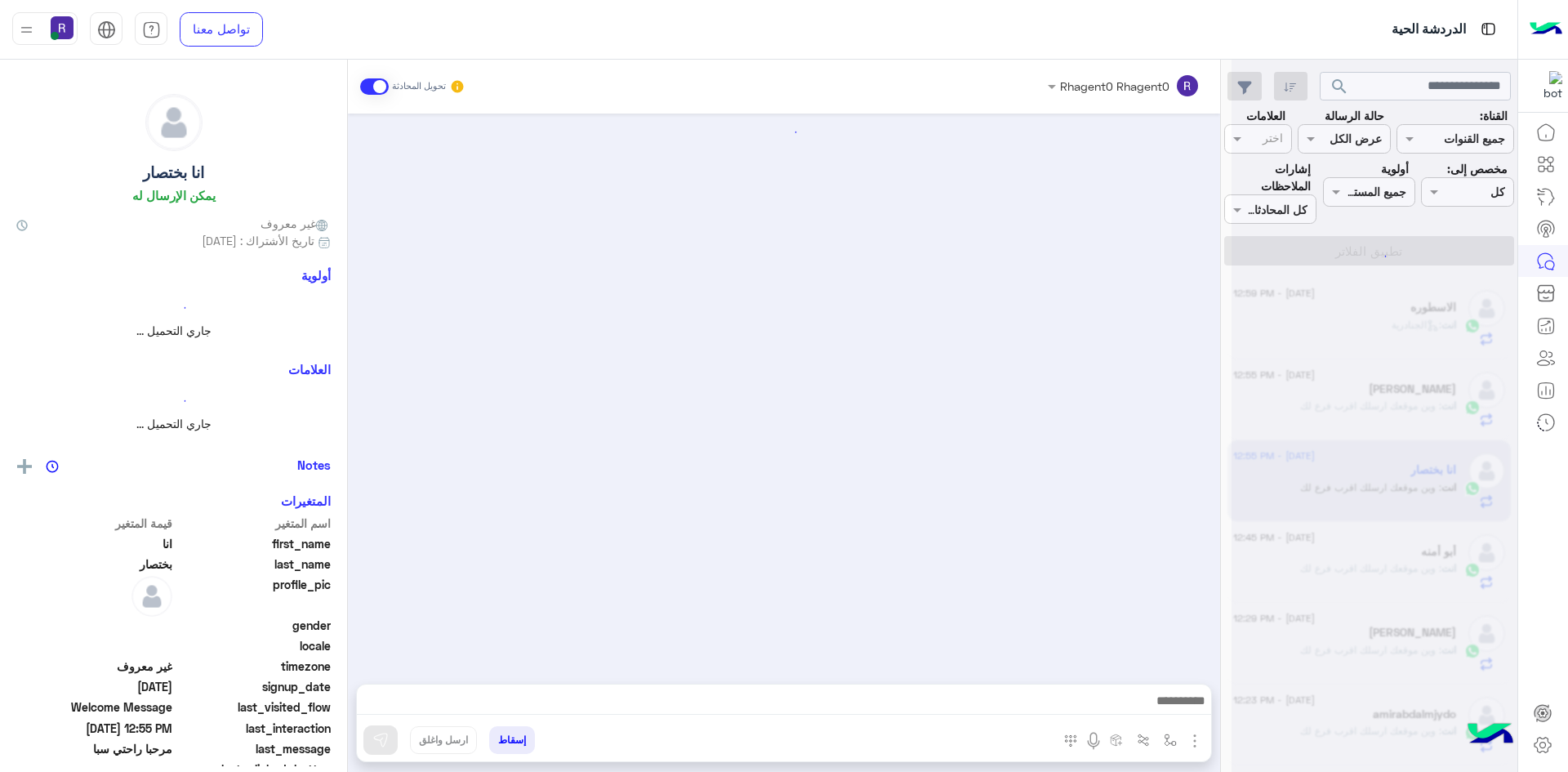
scroll to position [201, 0]
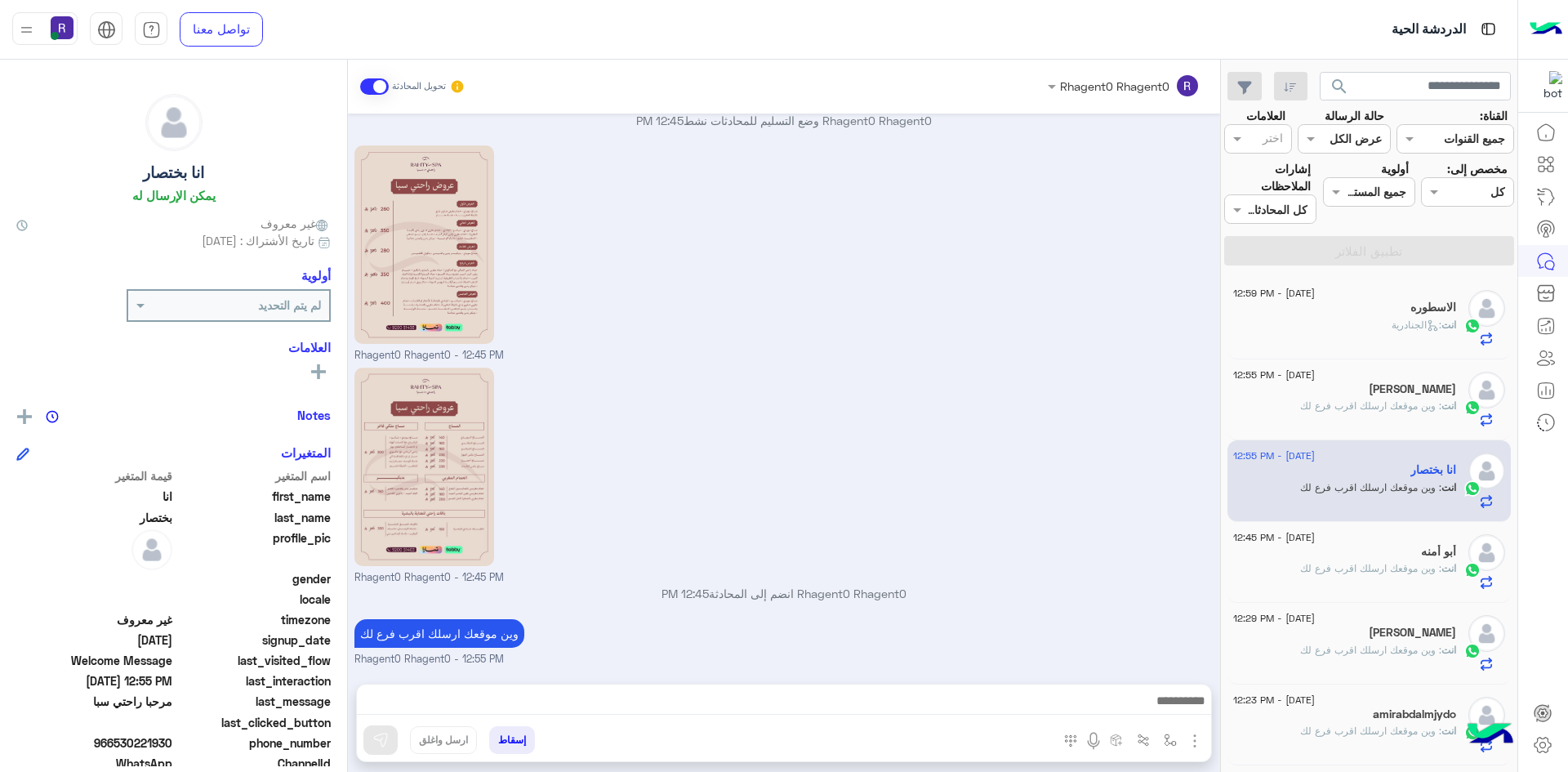
click at [1392, 328] on span ": الجنادرية" at bounding box center [1417, 325] width 50 height 13
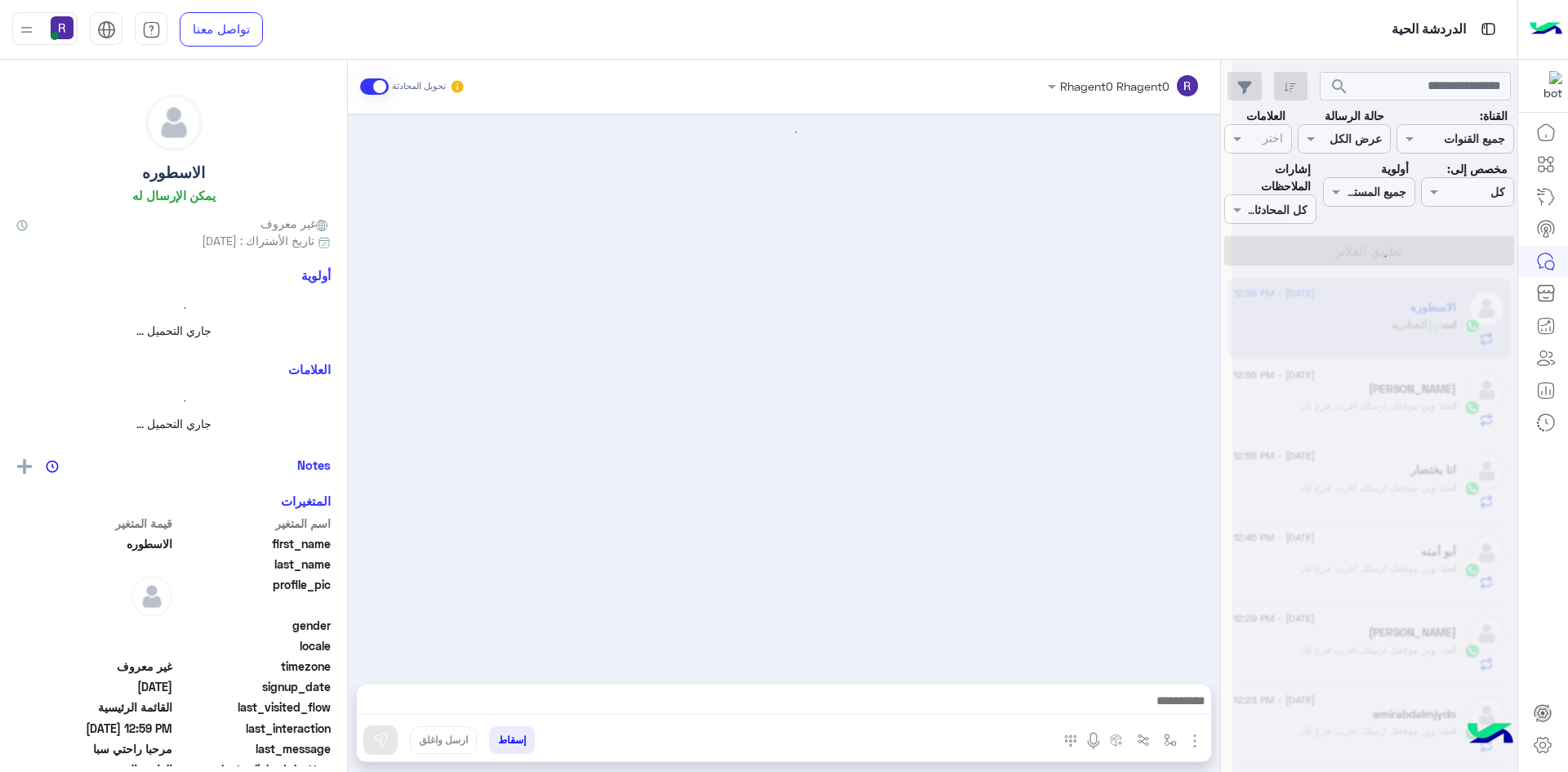
scroll to position [1617, 0]
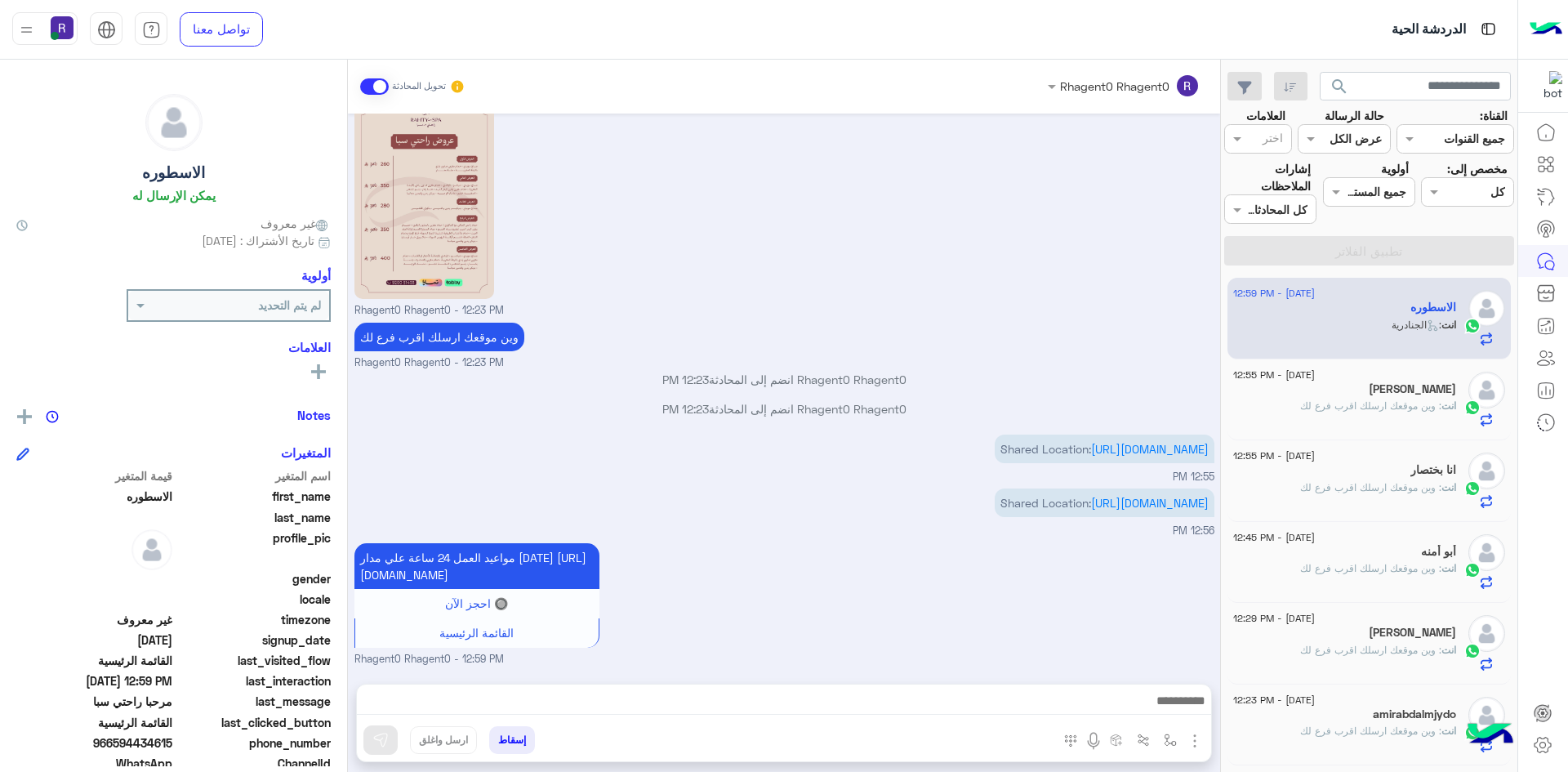
click at [1371, 403] on span ": وين موقعك ارسلك اقرب فرع لك" at bounding box center [1371, 406] width 141 height 13
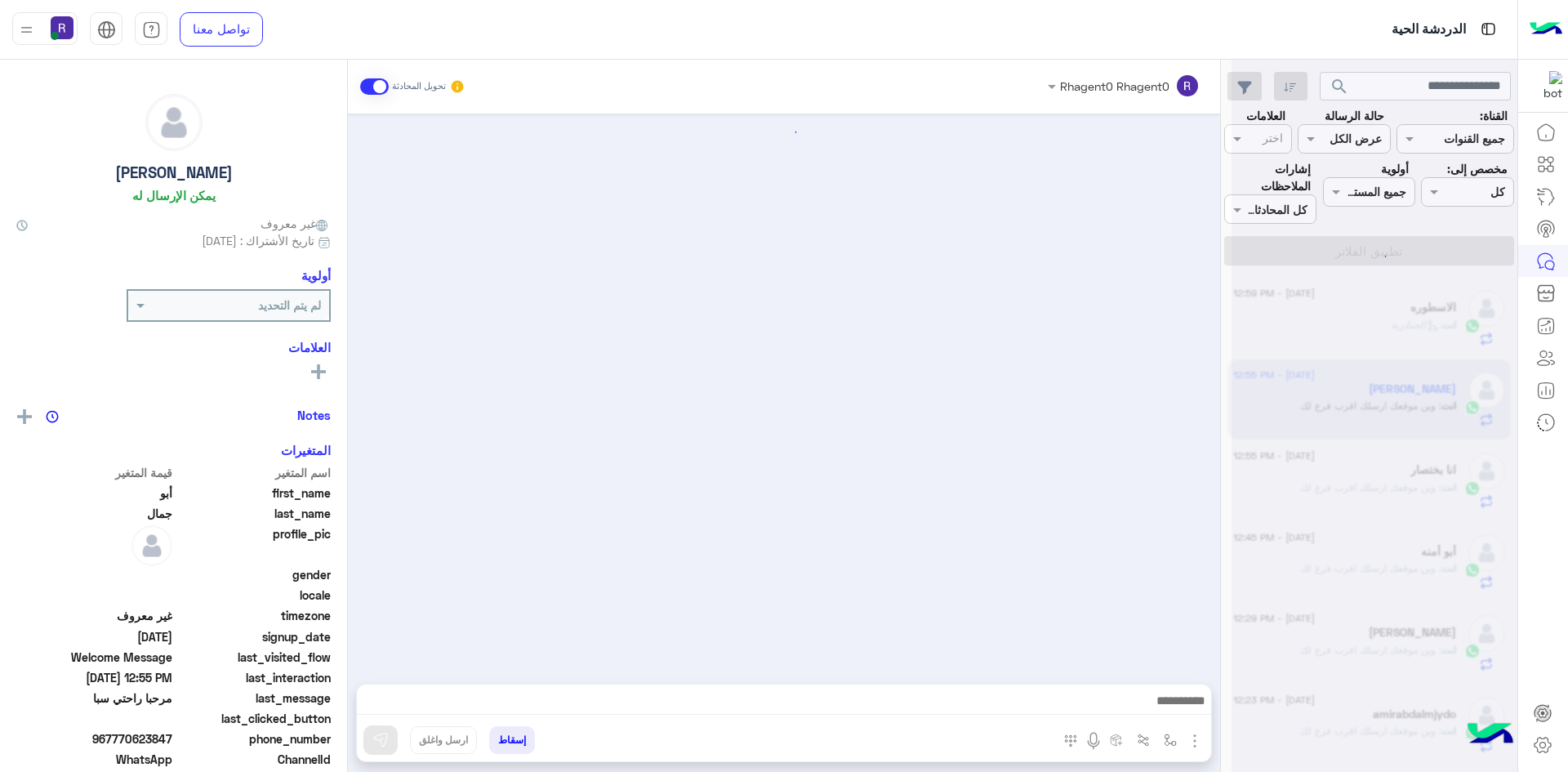
scroll to position [201, 0]
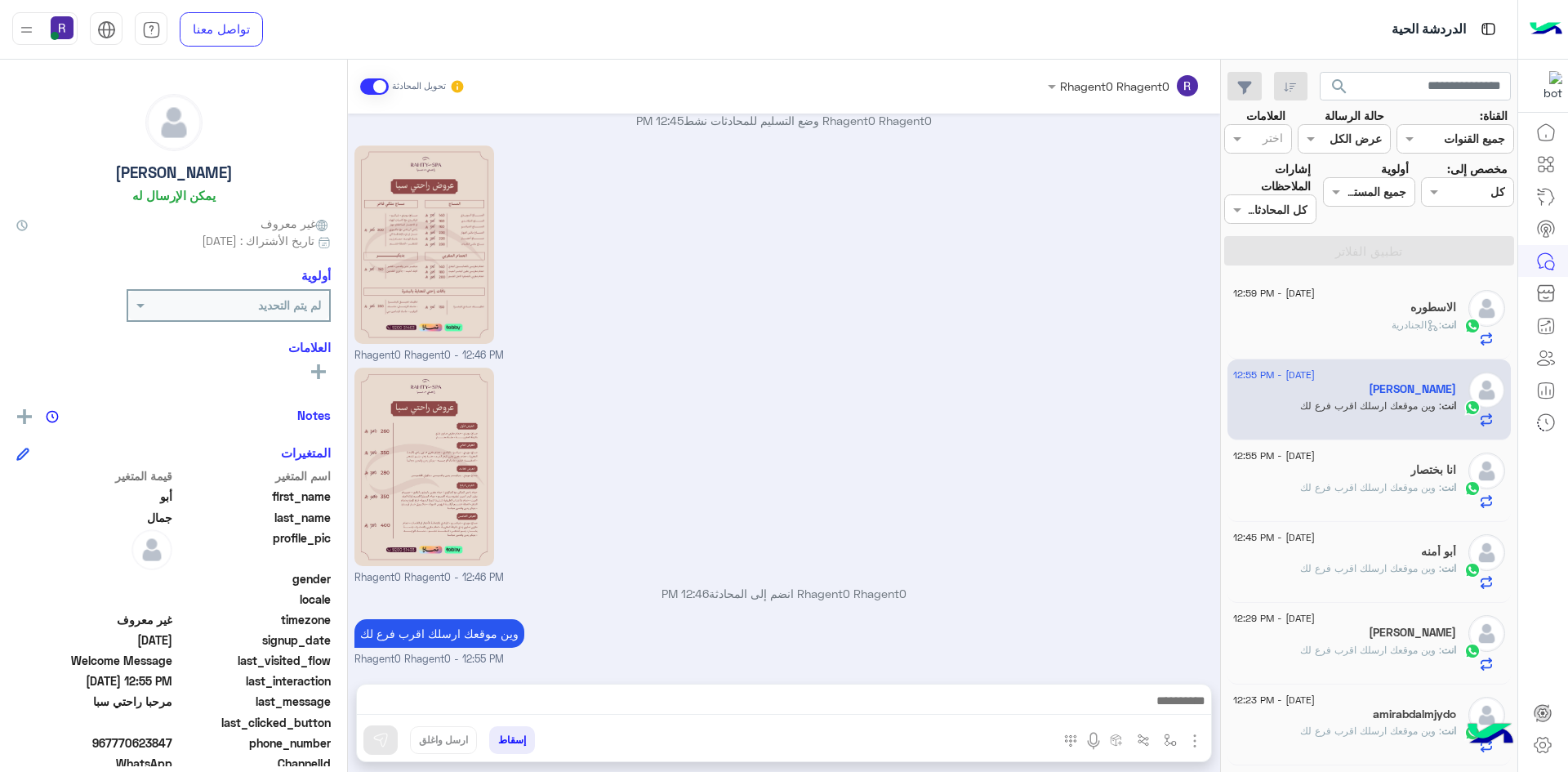
click at [1300, 473] on div "انا بختصار" at bounding box center [1346, 471] width 223 height 17
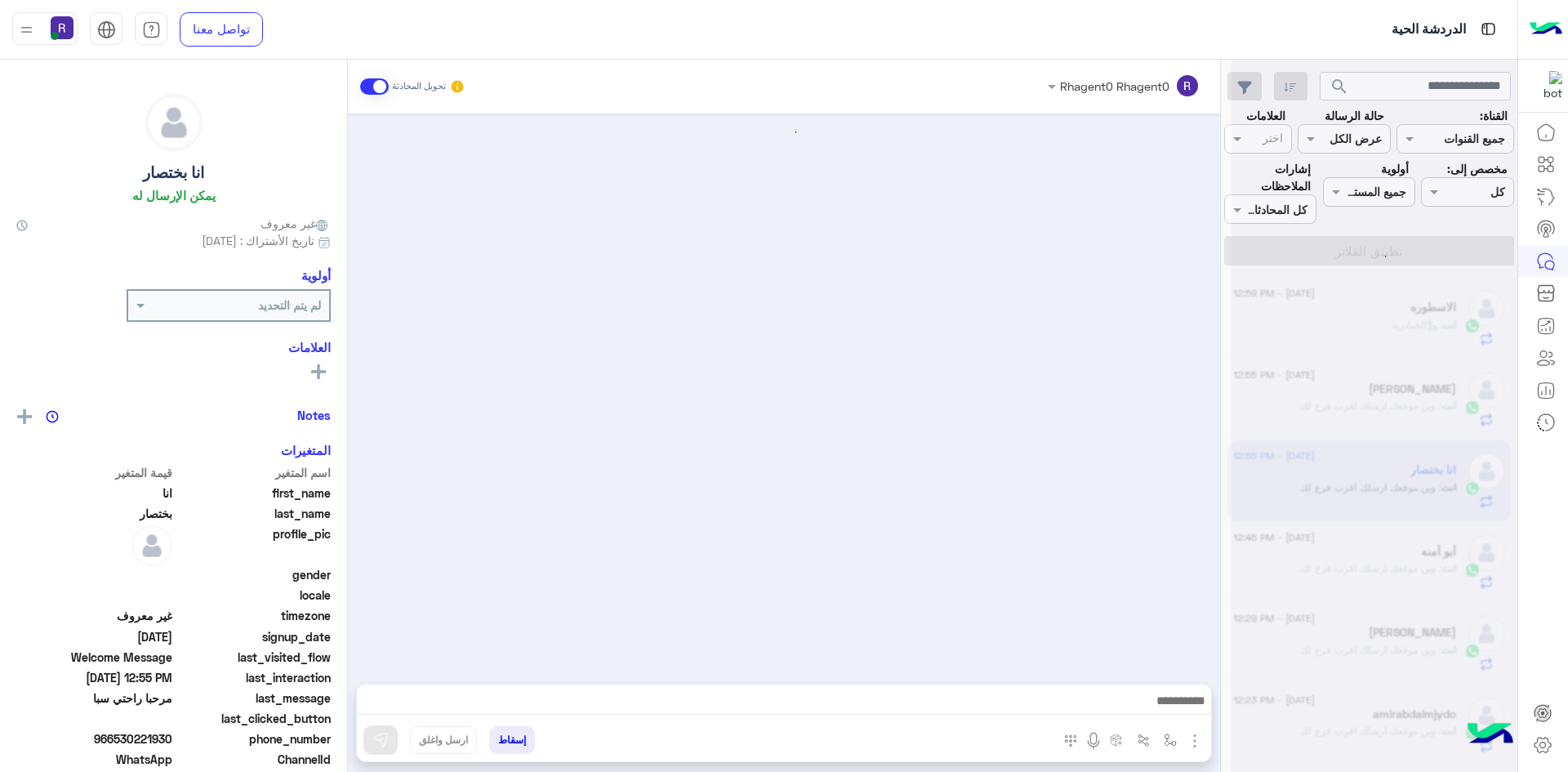
scroll to position [201, 0]
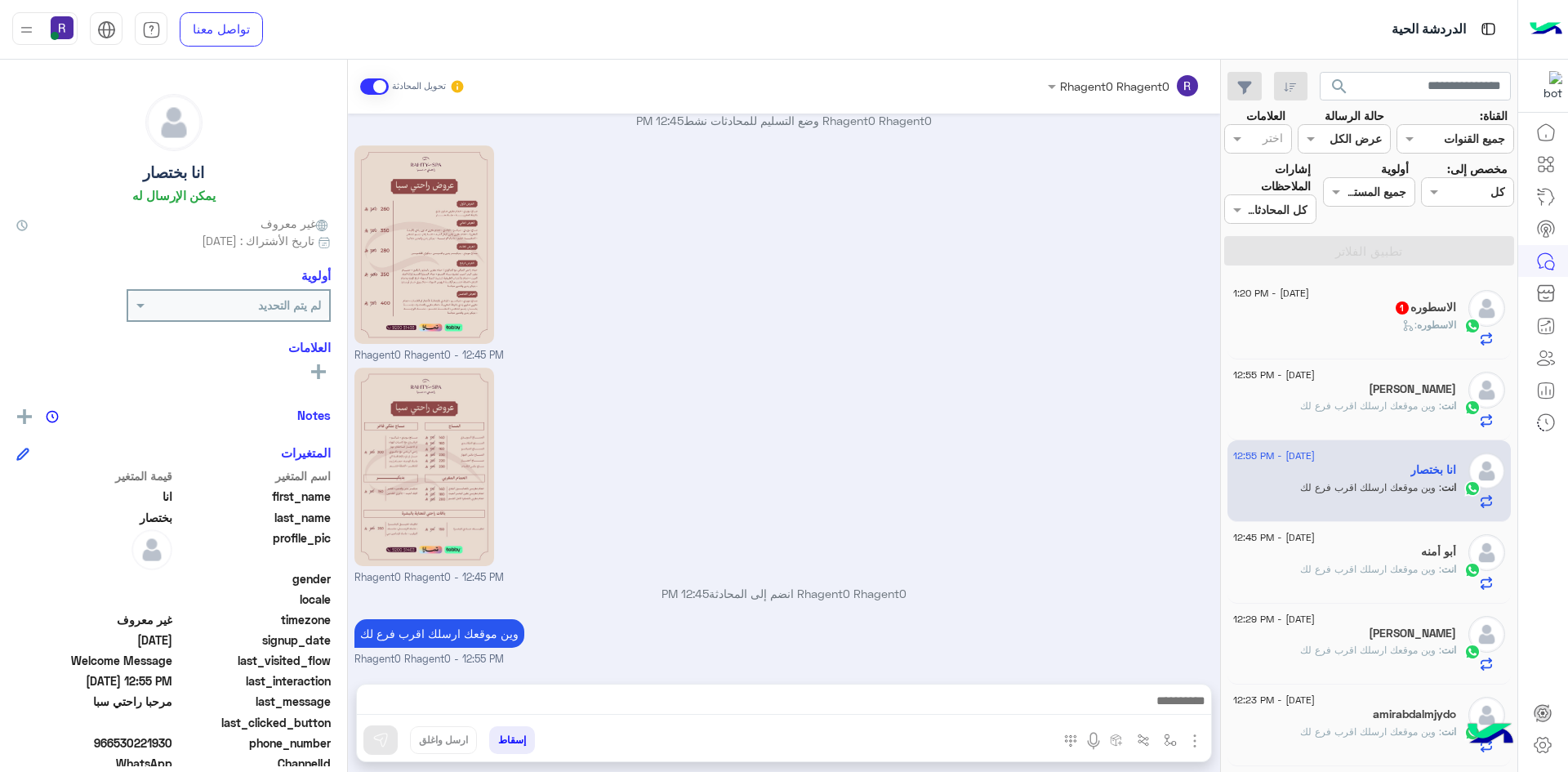
click at [1113, 268] on div "Rhagent0 Rhagent0 - 12:45 PM" at bounding box center [784, 252] width 860 height 222
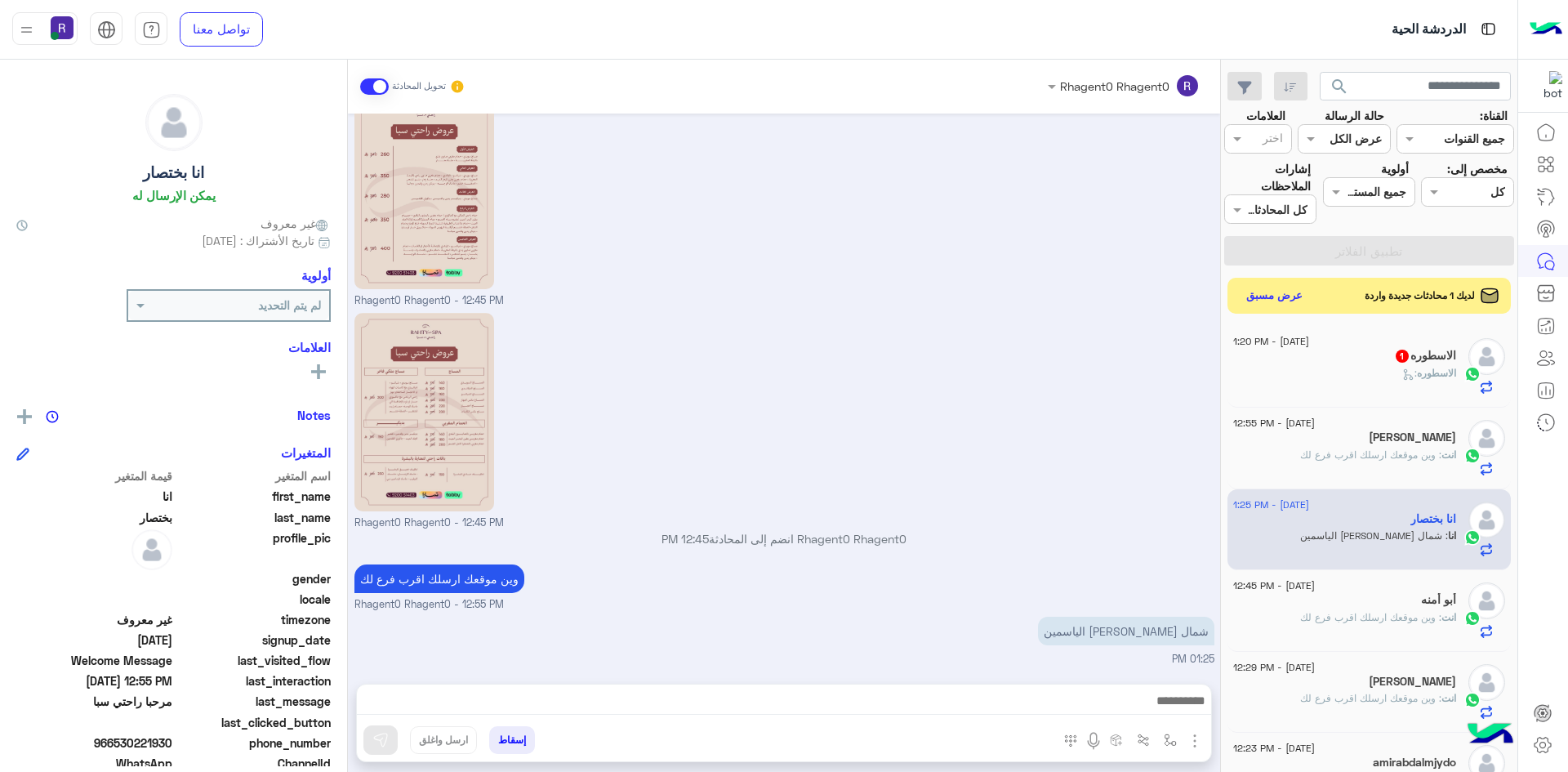
click at [1193, 738] on img "button" at bounding box center [1195, 741] width 20 height 20
click at [1052, 660] on div "شمال الرياض حي الياسمين 01:25 PM" at bounding box center [784, 640] width 860 height 55
click at [1170, 742] on img "button" at bounding box center [1170, 740] width 13 height 13
click at [1156, 704] on input "text" at bounding box center [1119, 704] width 110 height 19
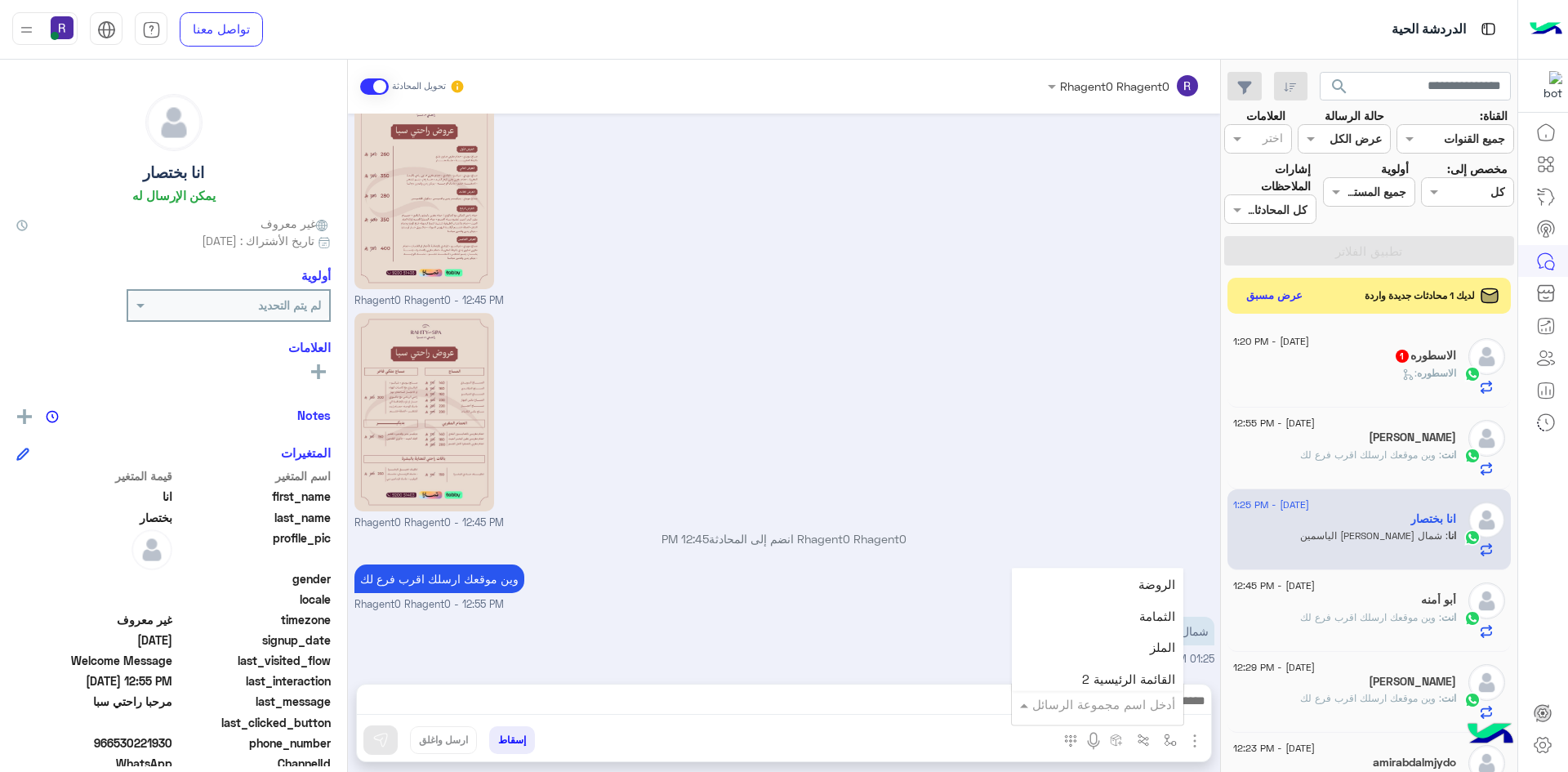
scroll to position [1062, 0]
click at [1122, 626] on div "الجنادرية" at bounding box center [1098, 623] width 172 height 32
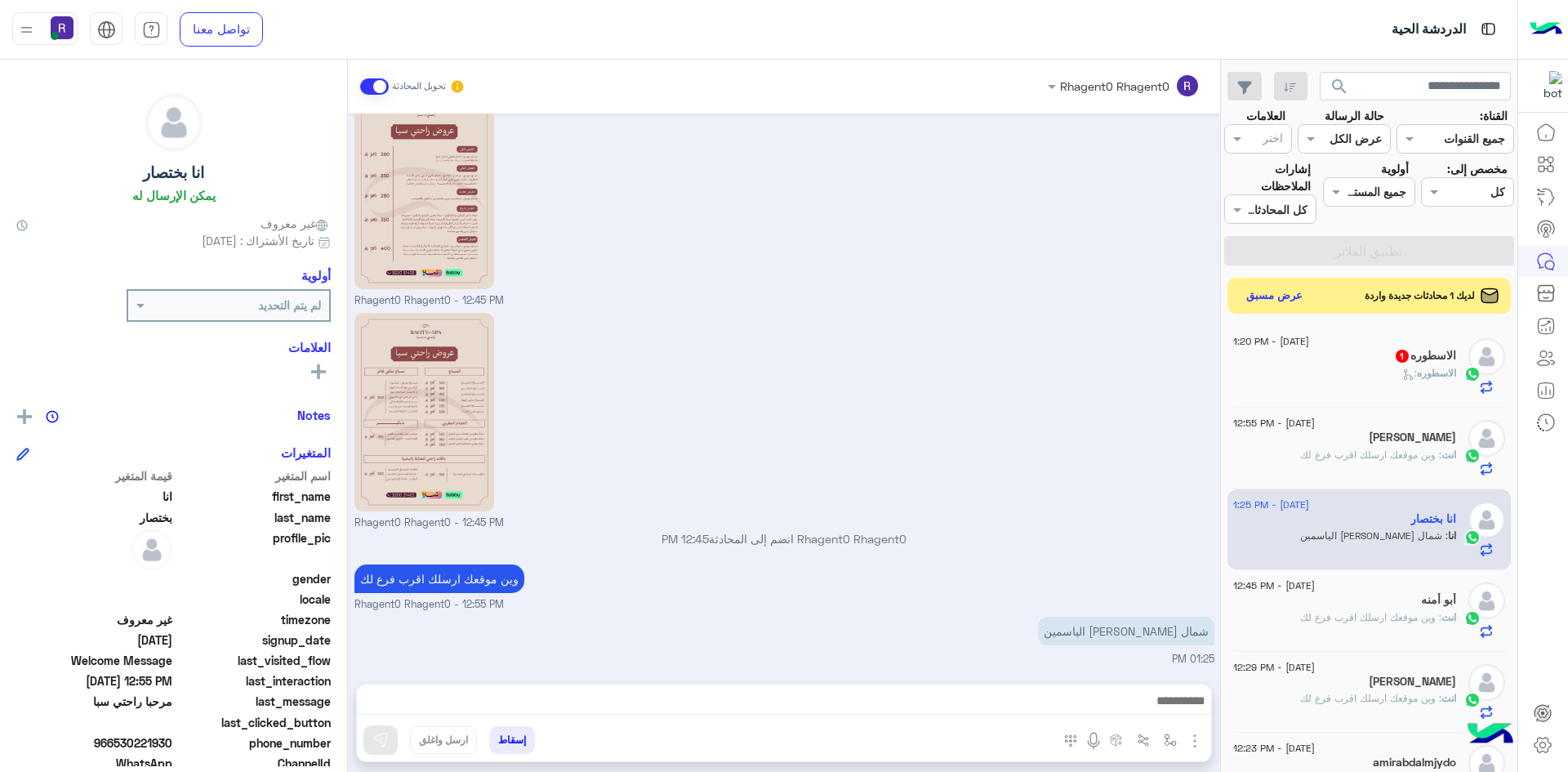
type textarea "*********"
click at [378, 750] on button at bounding box center [381, 740] width 34 height 29
click at [1172, 738] on img "button" at bounding box center [1170, 740] width 13 height 13
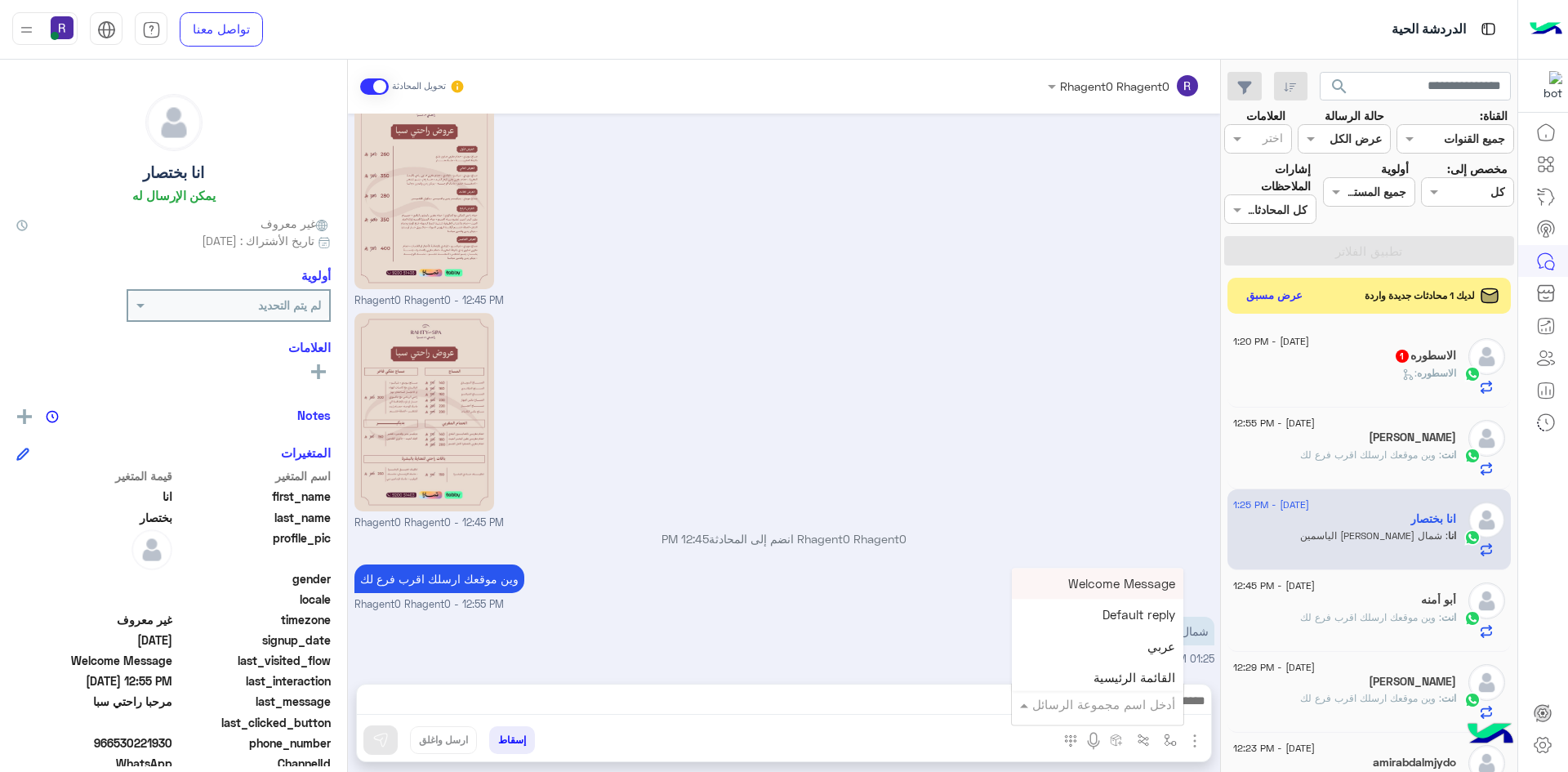
click at [1127, 703] on input "text" at bounding box center [1119, 704] width 110 height 19
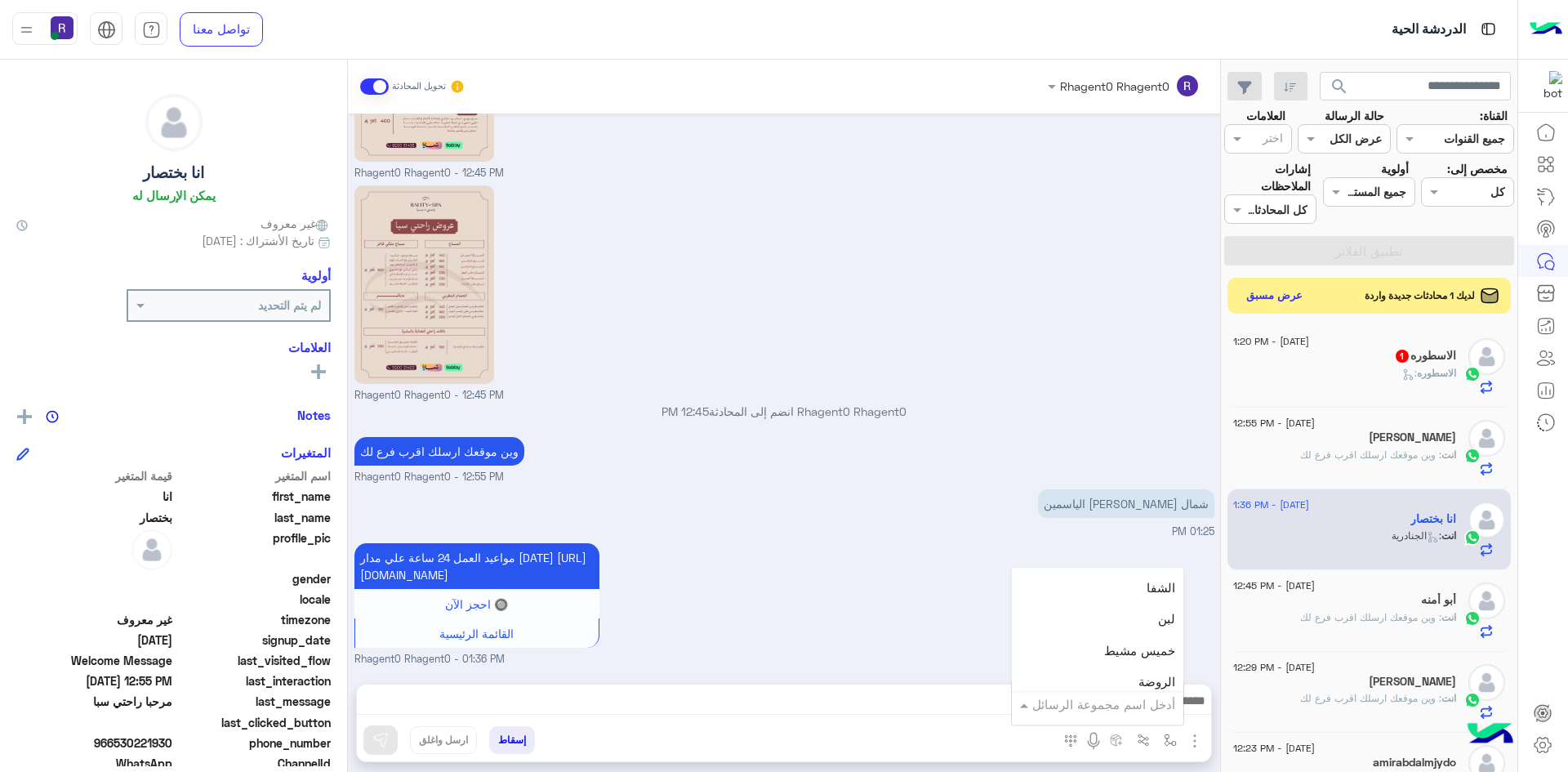
scroll to position [1144, 0]
click at [1127, 604] on div "لبن" at bounding box center [1098, 604] width 172 height 32
type textarea "***"
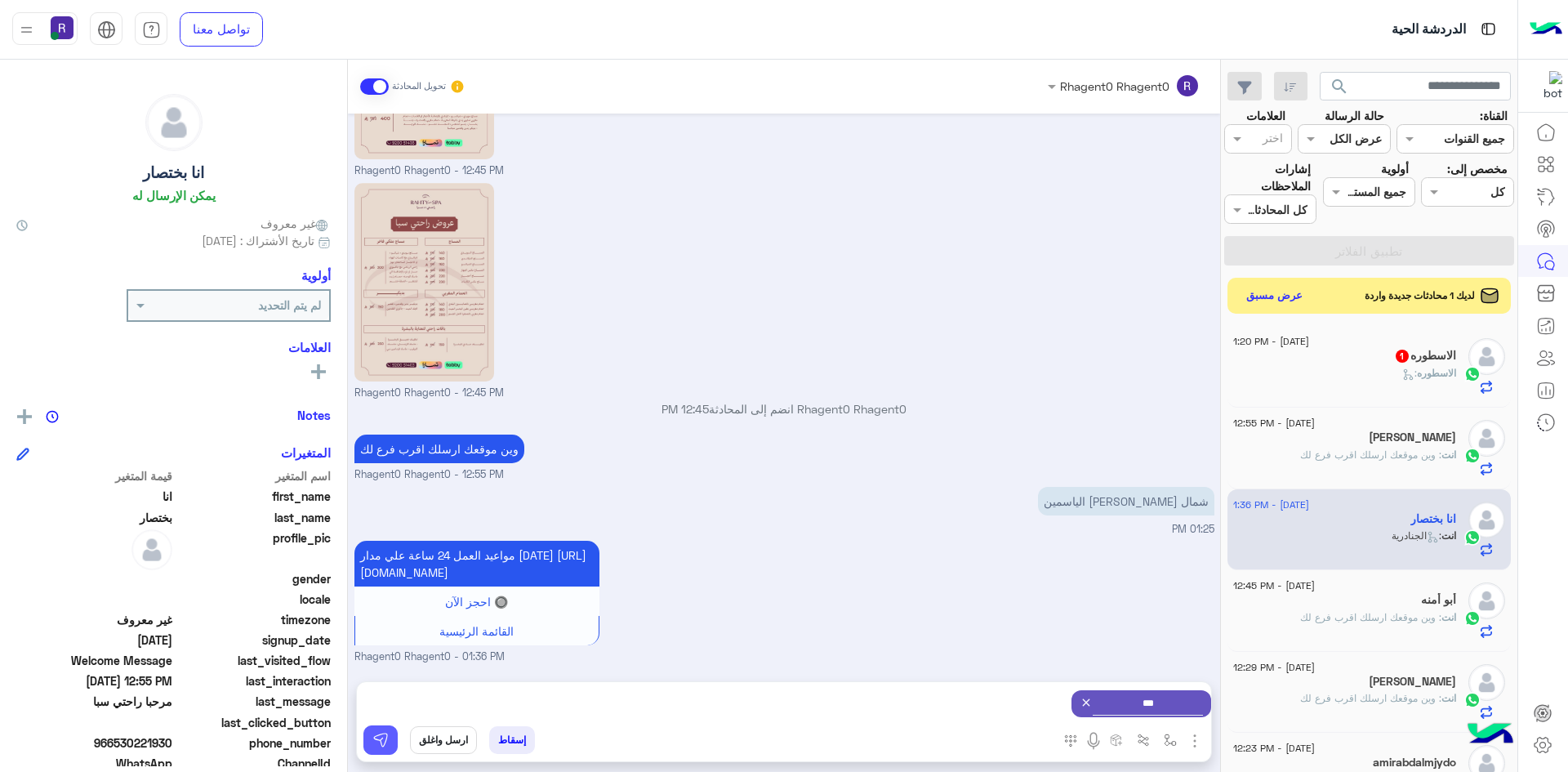
click at [393, 743] on button at bounding box center [381, 740] width 34 height 29
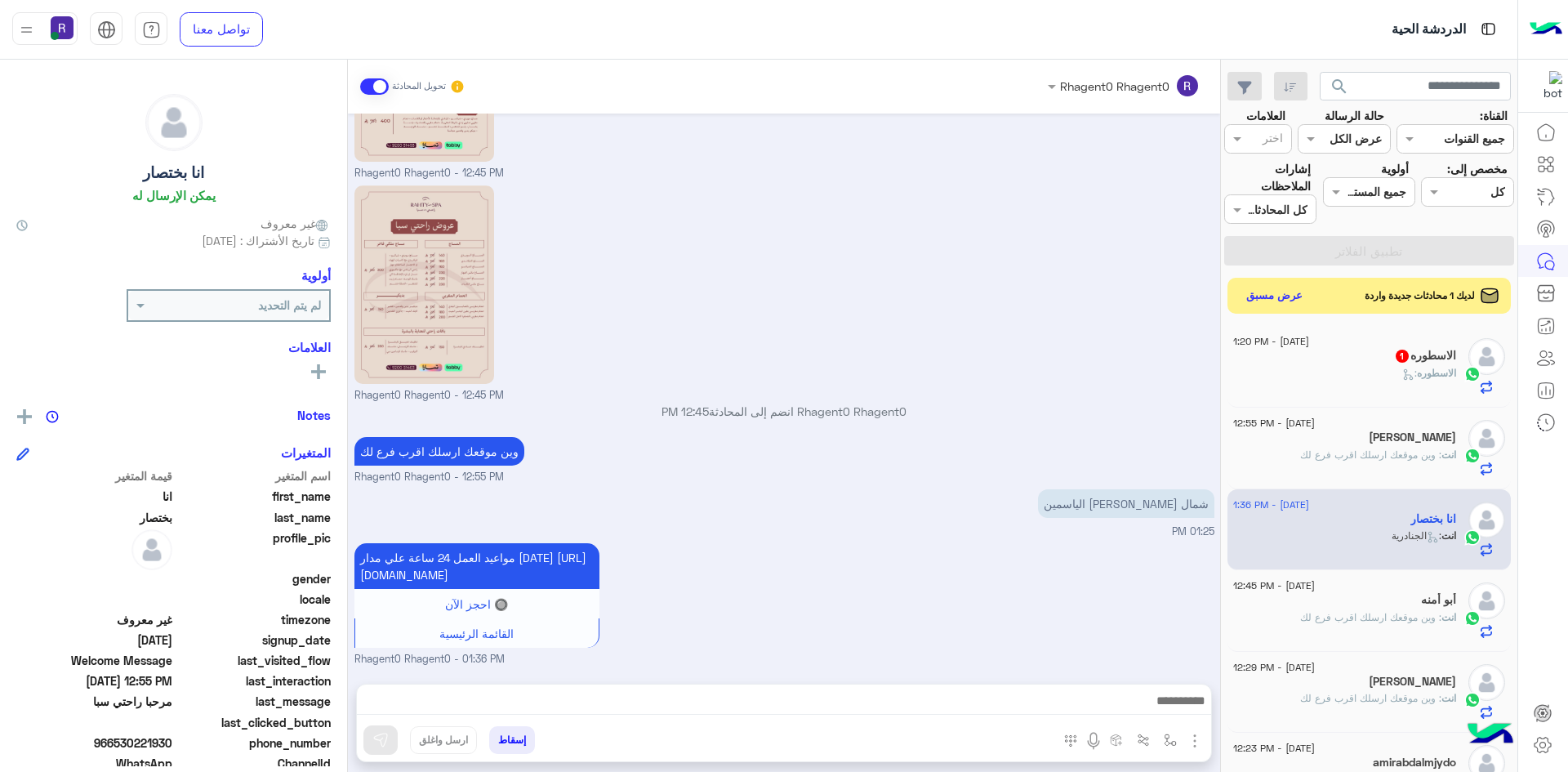
scroll to position [400, 0]
click at [1381, 348] on div "30 August - 1:20 PM" at bounding box center [1346, 344] width 223 height 11
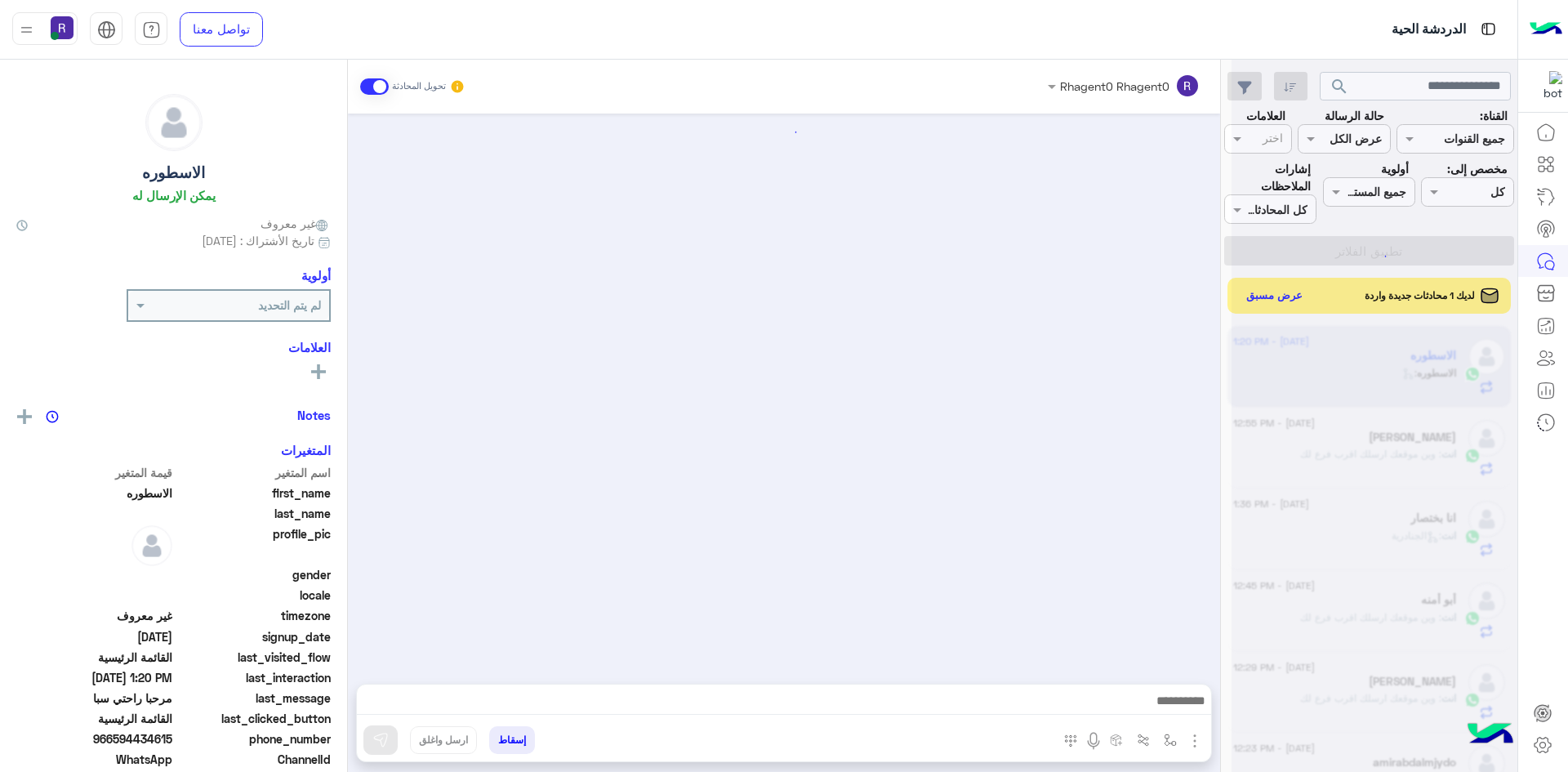
scroll to position [1557, 0]
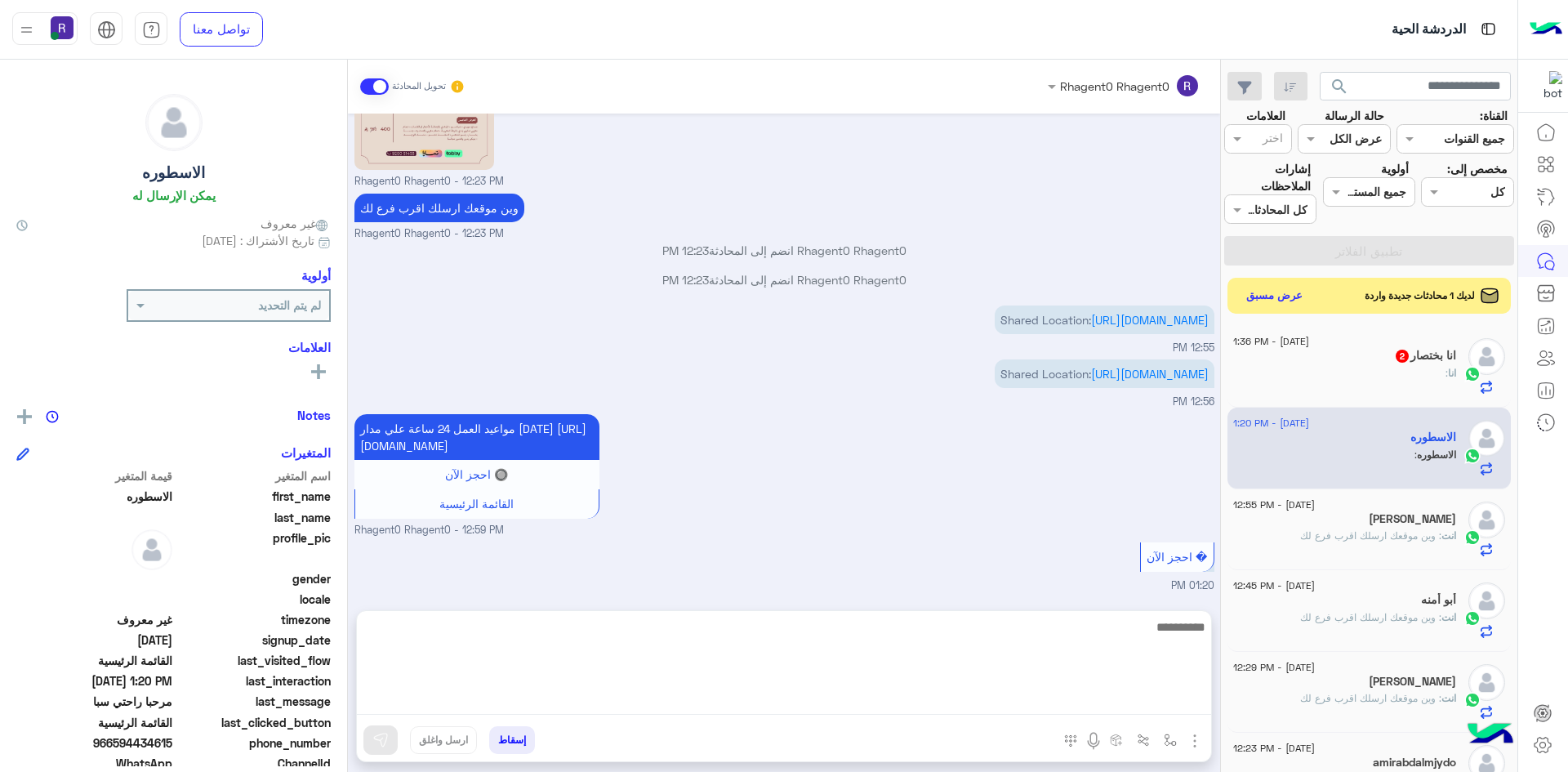
click at [776, 706] on textarea at bounding box center [784, 666] width 854 height 98
type textarea "*********"
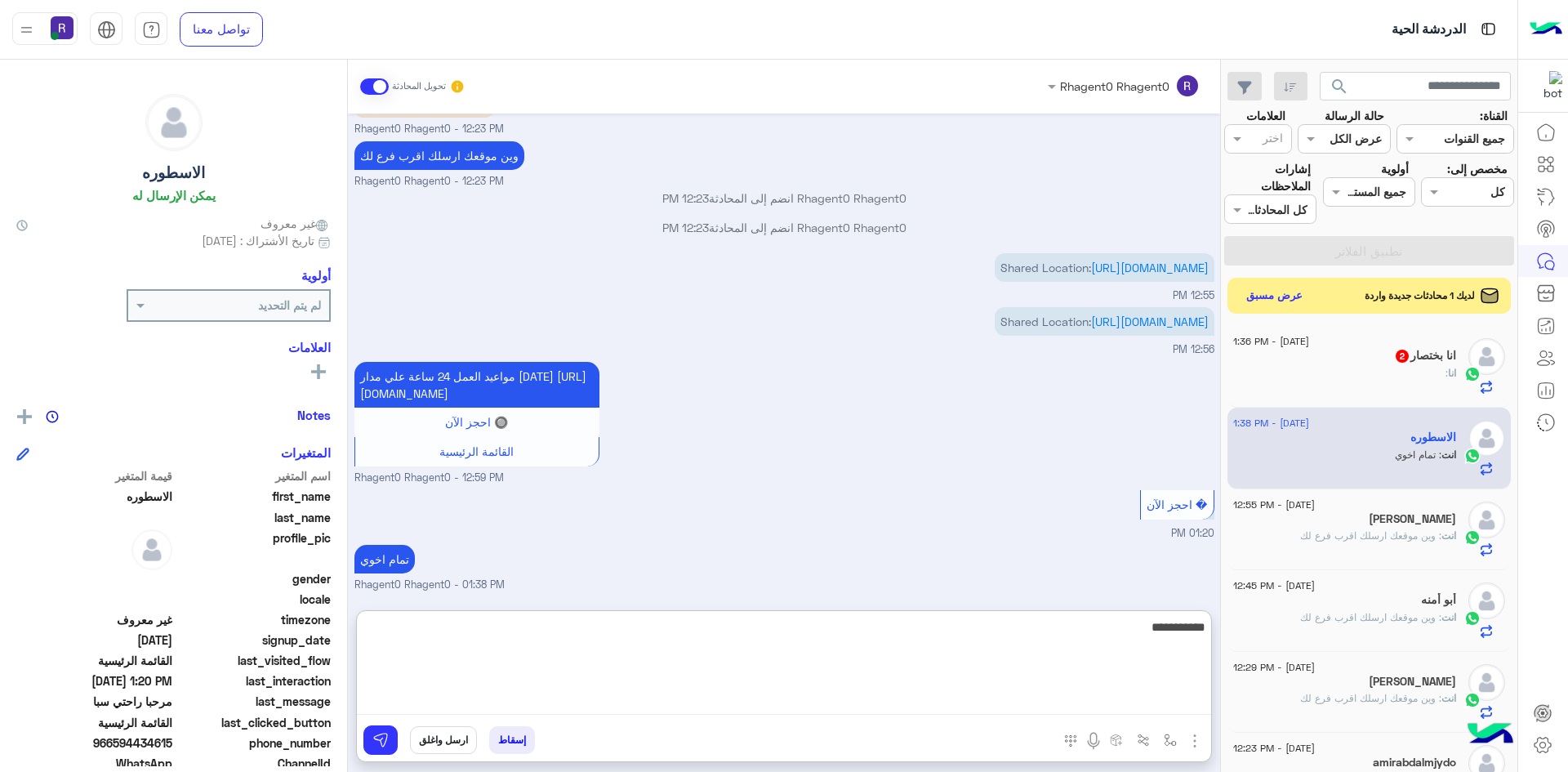
type textarea "**********"
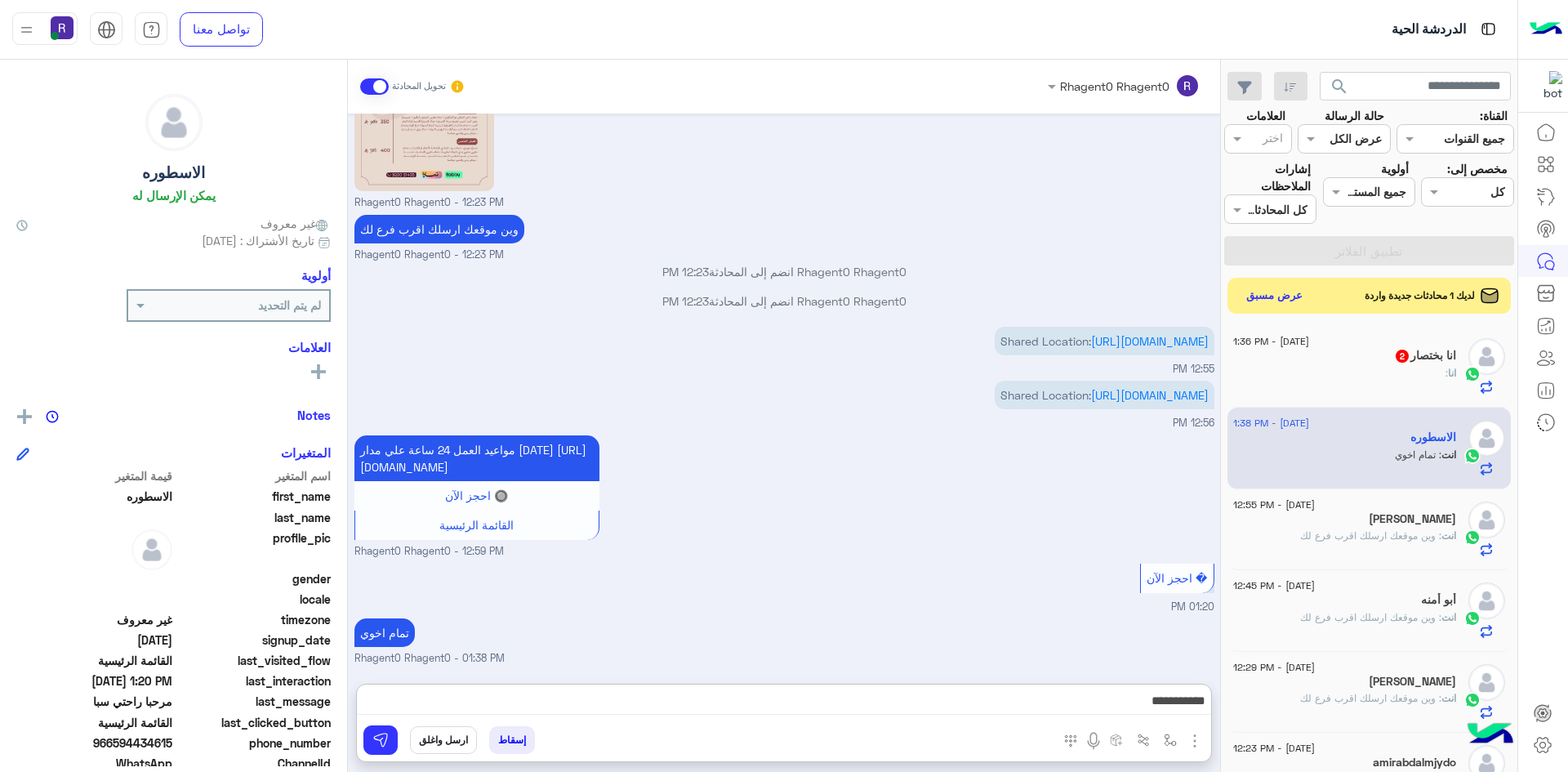
click at [767, 543] on div "Aug 30, 2025 مرحبا 09:44 AM ✨ ركن راحتي سبا ✨ مركز متخصص للعناية بالرجال، يقدّم…" at bounding box center [784, 390] width 872 height 554
click at [1440, 375] on div "انا :" at bounding box center [1346, 381] width 223 height 29
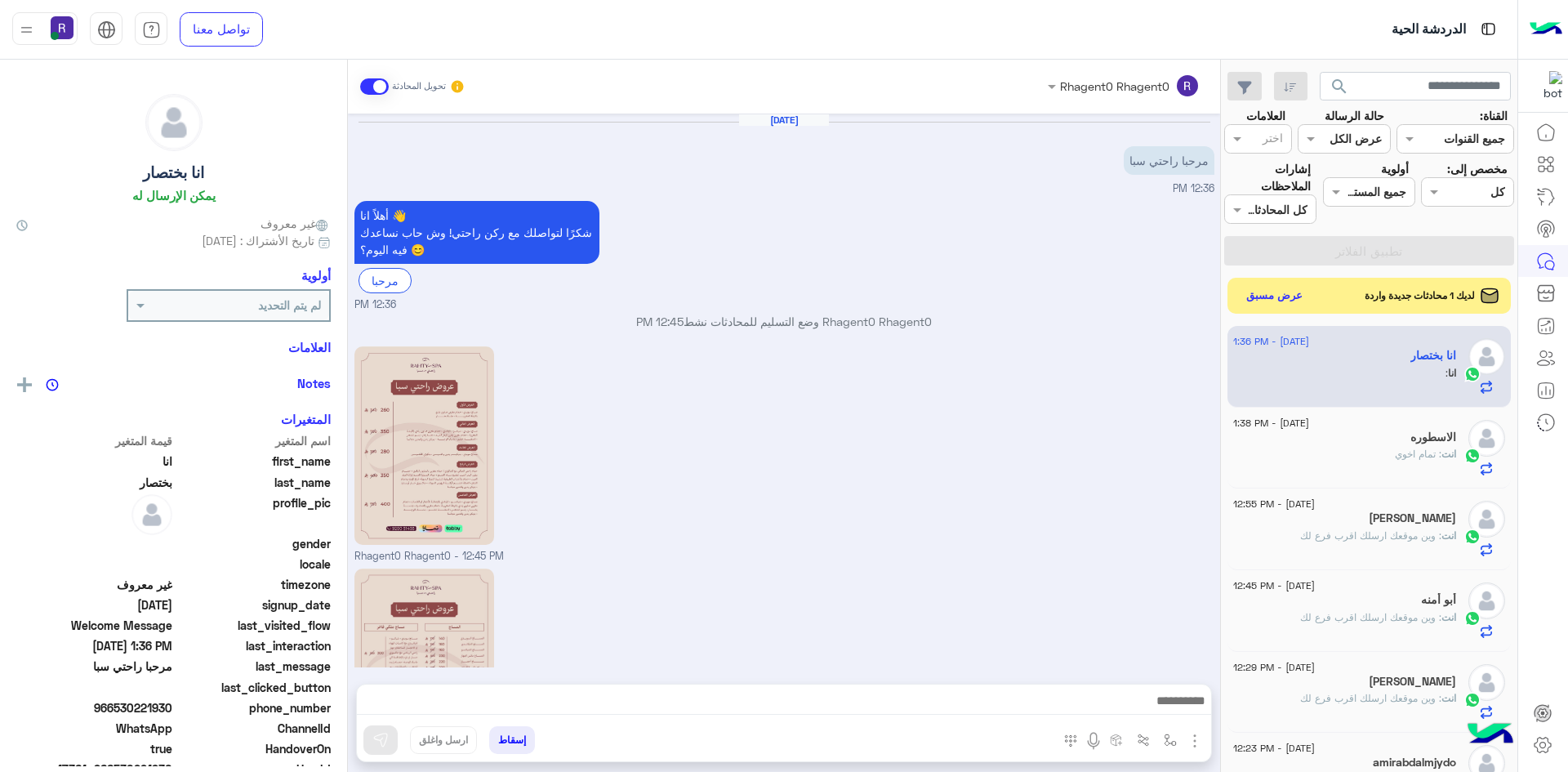
scroll to position [656, 0]
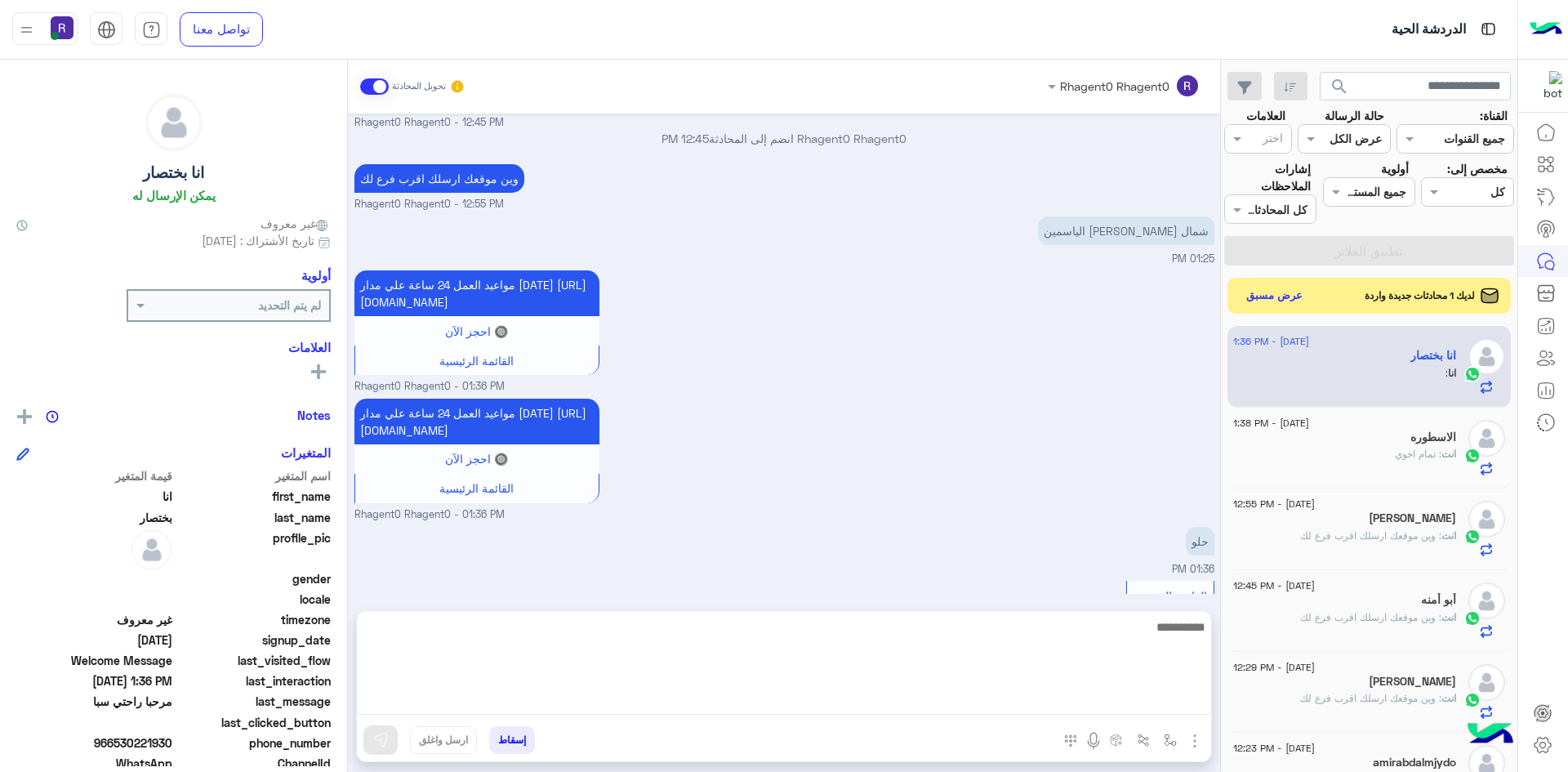
click at [1034, 695] on textarea at bounding box center [784, 666] width 854 height 98
type textarea "*********"
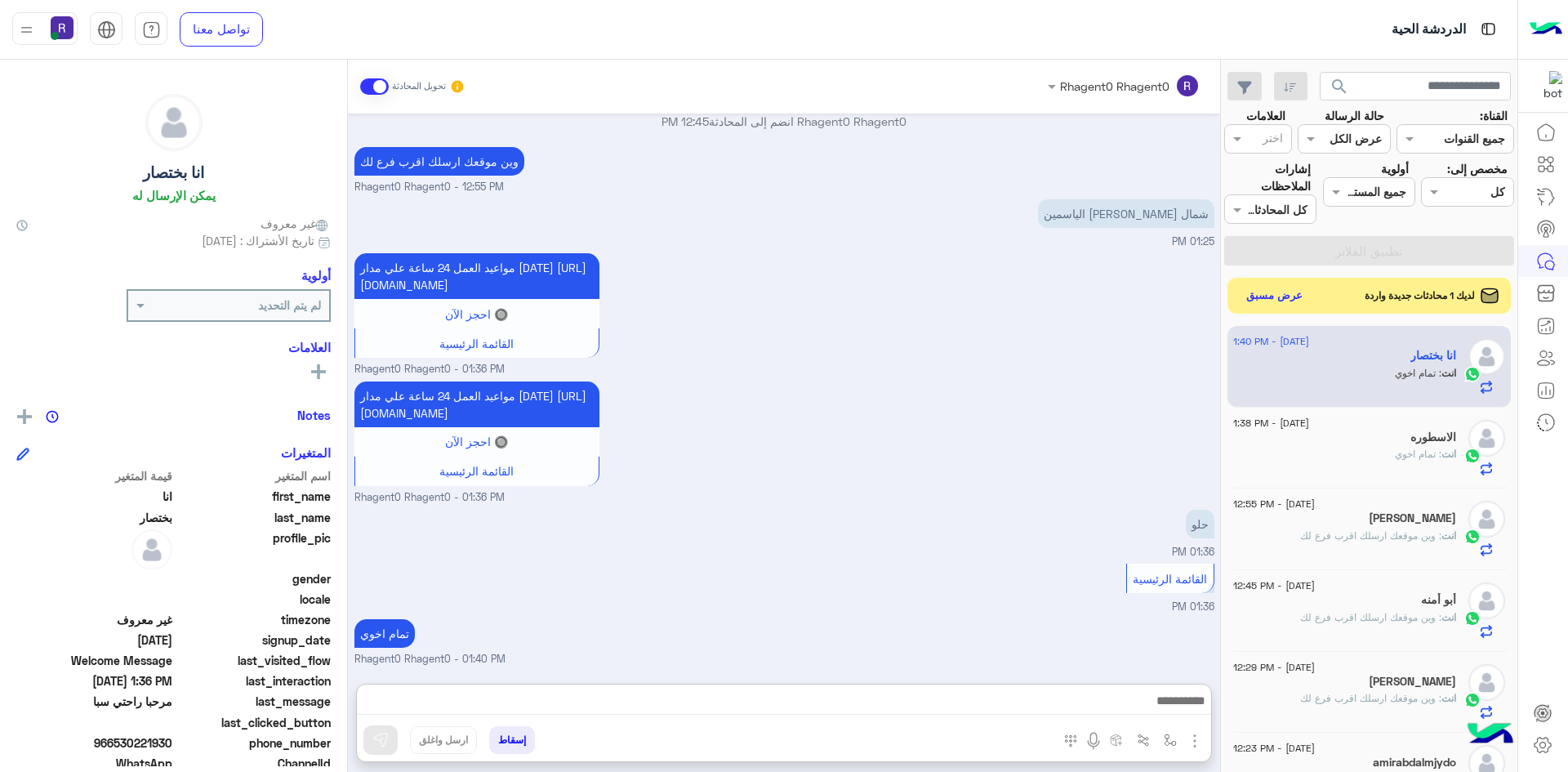
click at [910, 506] on div "حلو 01:36 PM" at bounding box center [784, 533] width 860 height 55
click at [1286, 297] on button "عرض مسبق" at bounding box center [1274, 295] width 69 height 22
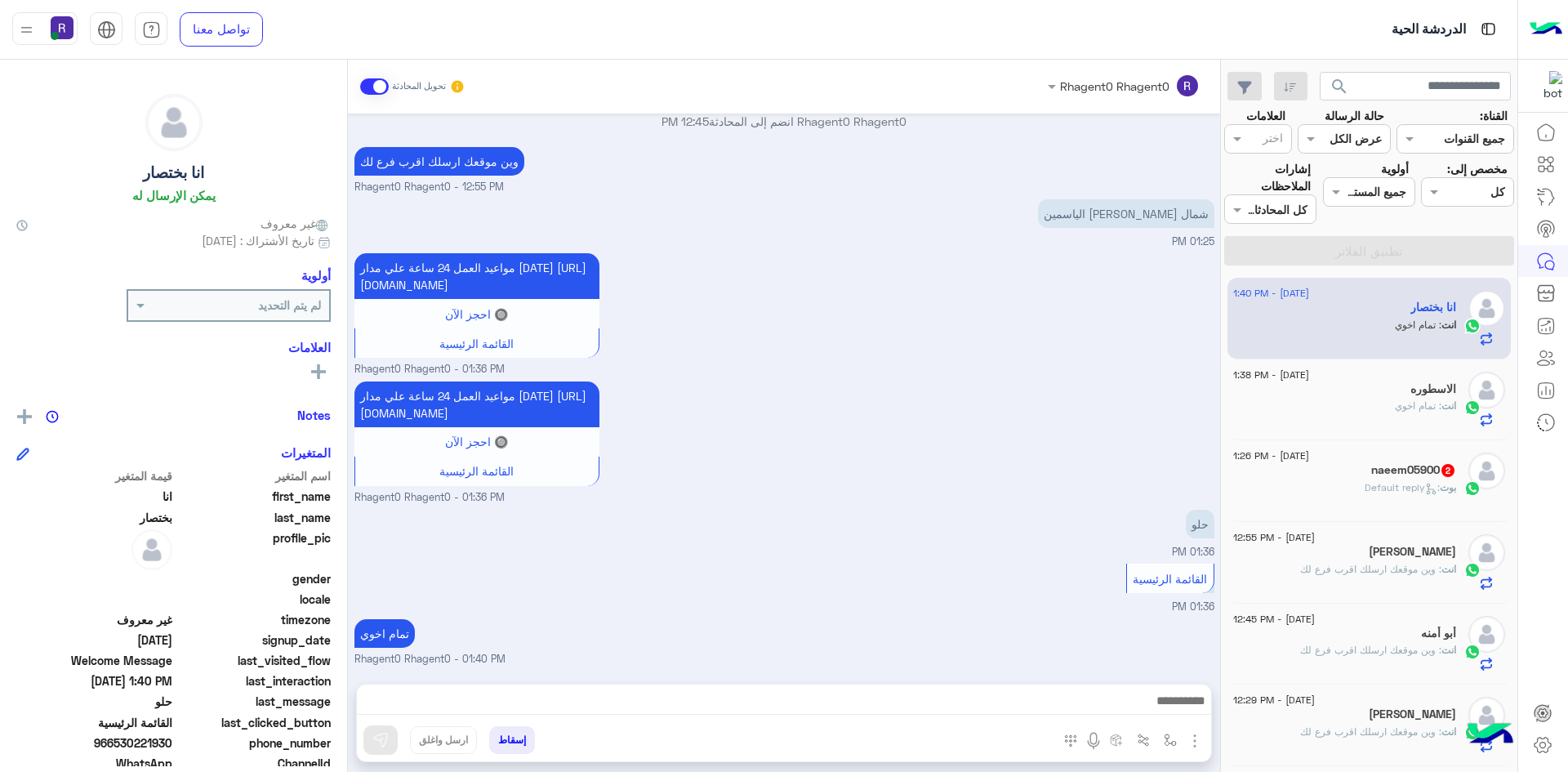
click at [1380, 489] on span ": Default reply" at bounding box center [1403, 487] width 75 height 13
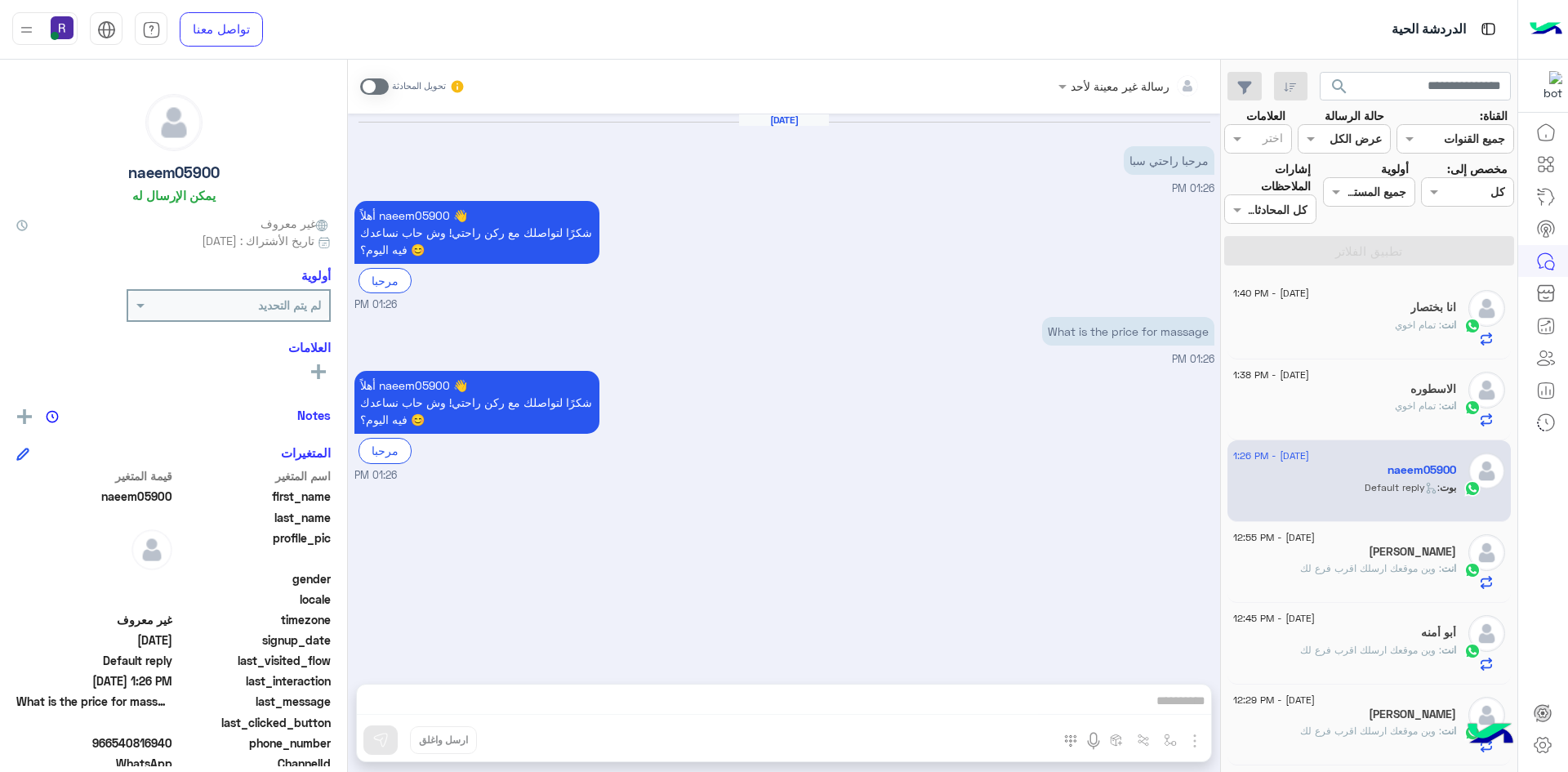
click at [379, 88] on span at bounding box center [374, 87] width 29 height 16
click at [1195, 737] on img "button" at bounding box center [1195, 741] width 20 height 20
click at [1171, 709] on span "الصور" at bounding box center [1163, 705] width 30 height 19
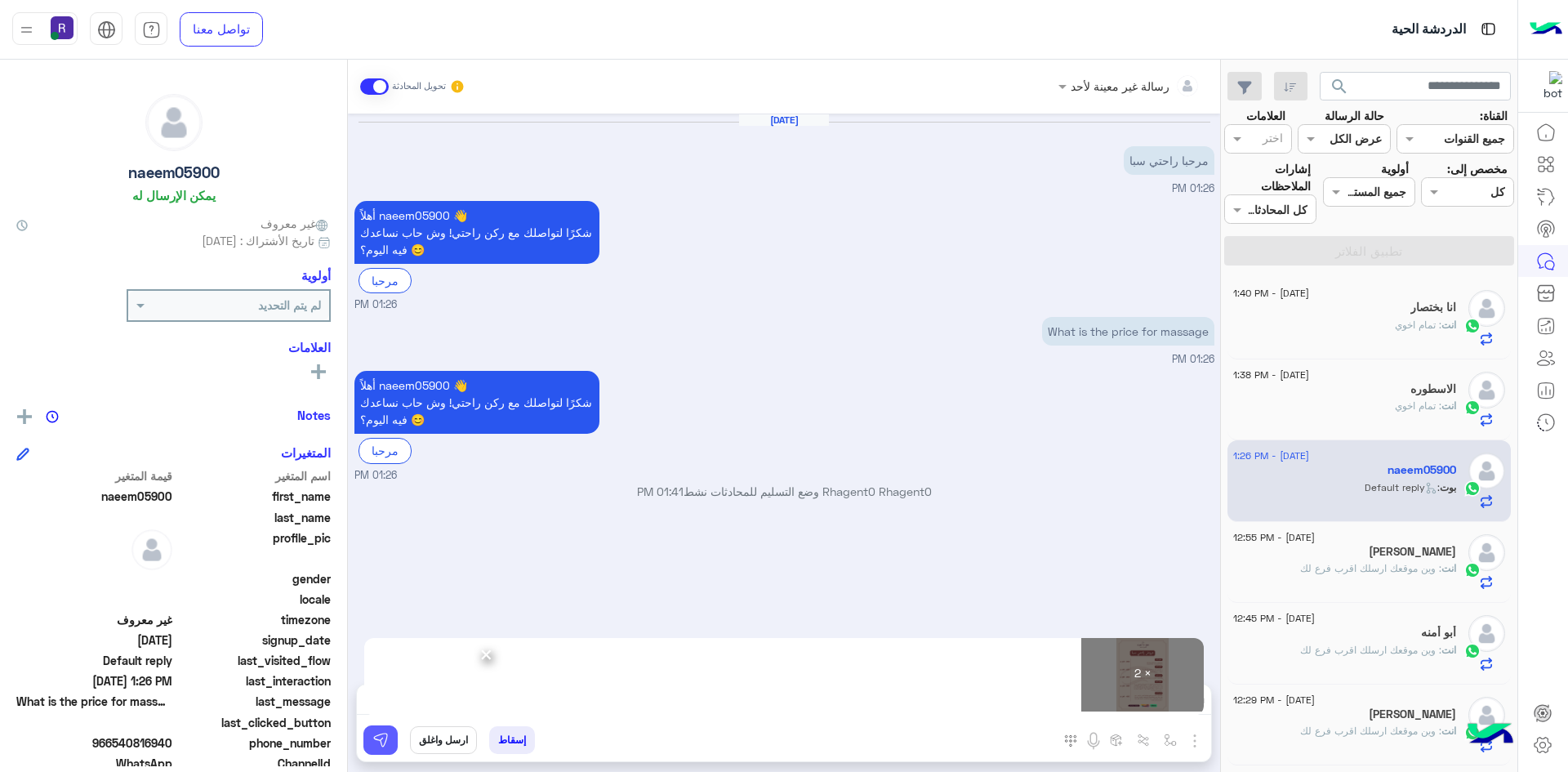
click at [392, 743] on button at bounding box center [381, 740] width 34 height 29
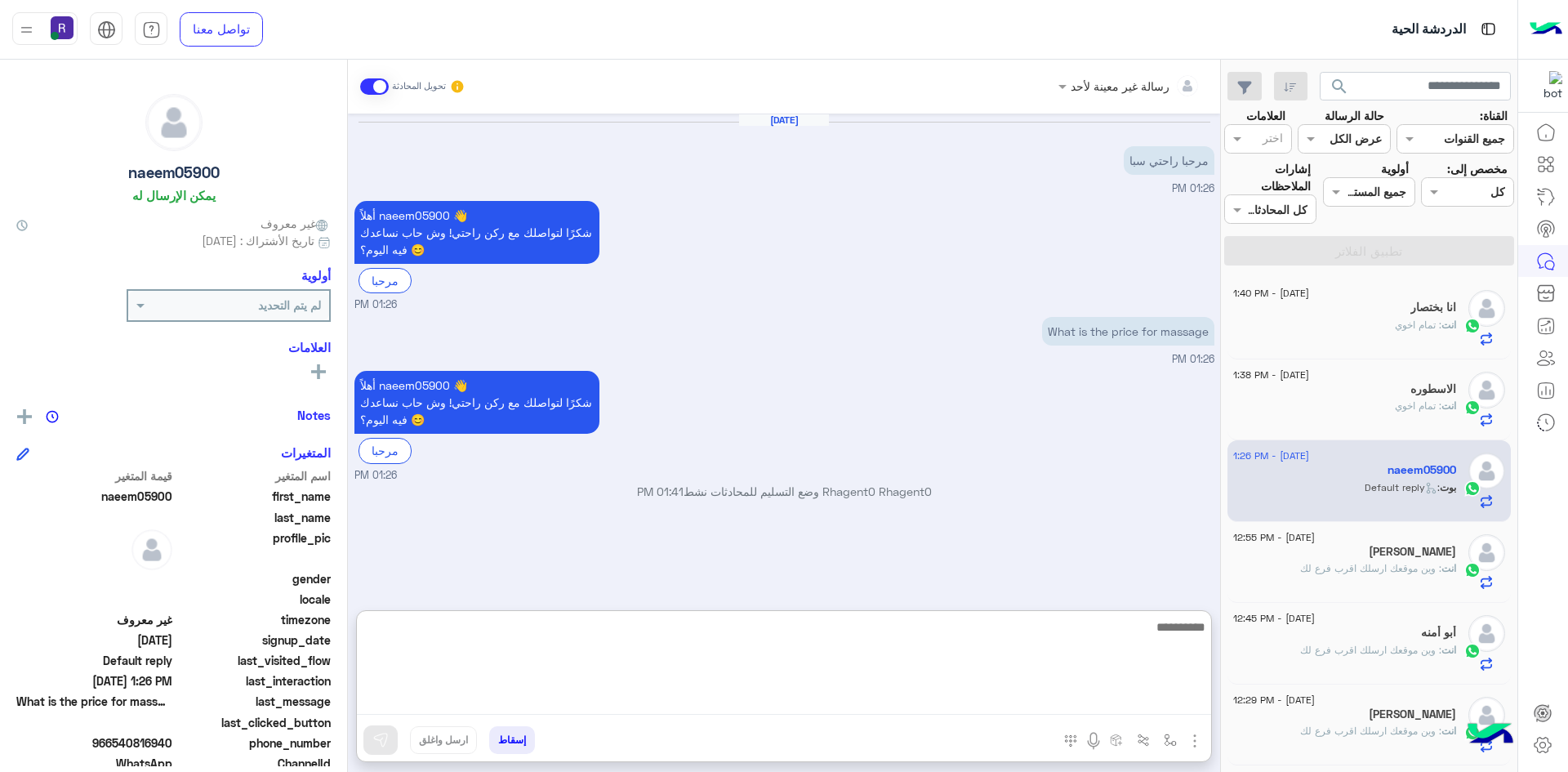
paste textarea "**********"
type textarea "**********"
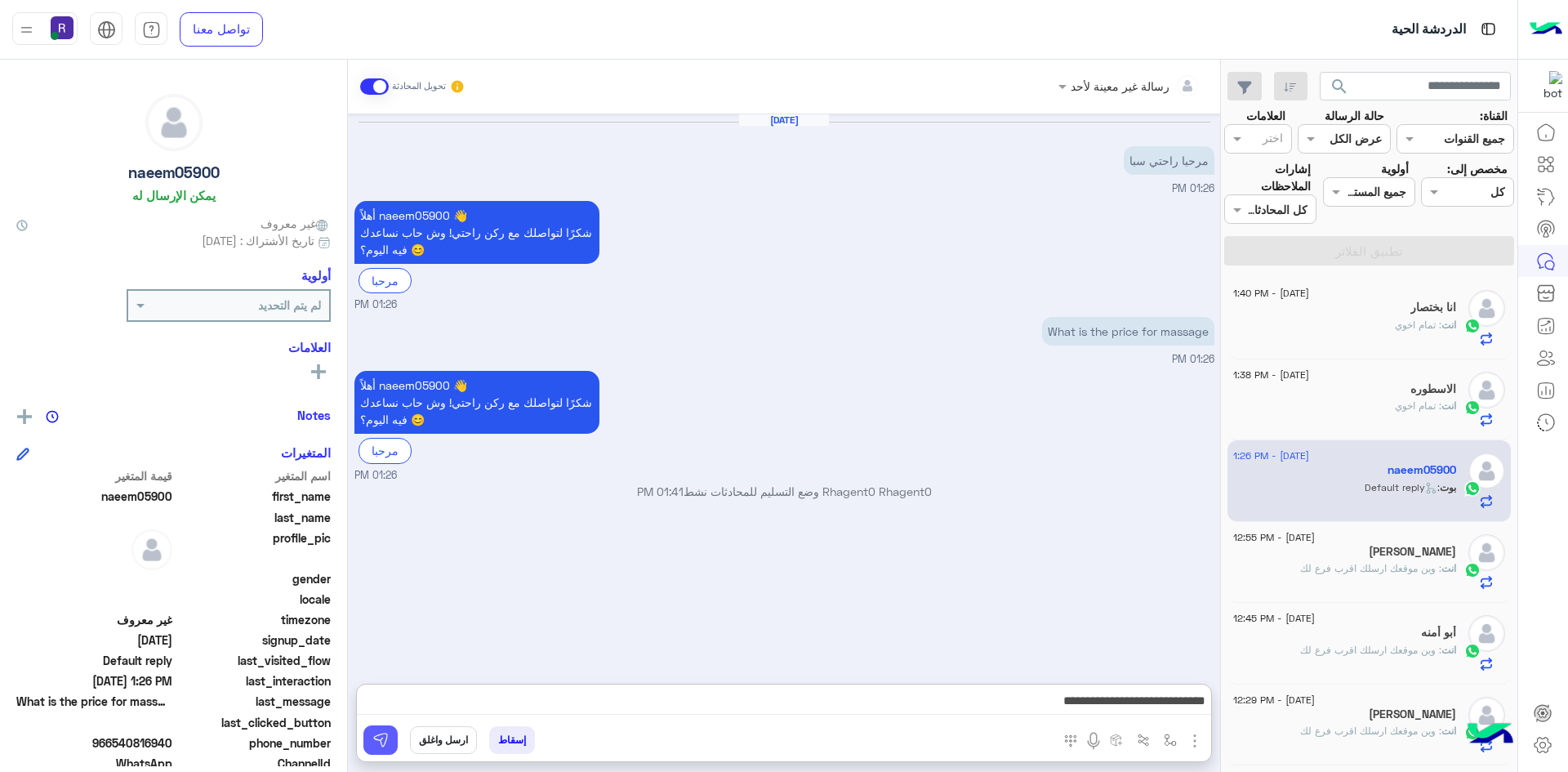
click at [389, 736] on button at bounding box center [381, 740] width 34 height 29
click at [1362, 563] on span ": وين موقعك ارسلك اقرب فرع لك" at bounding box center [1371, 568] width 141 height 13
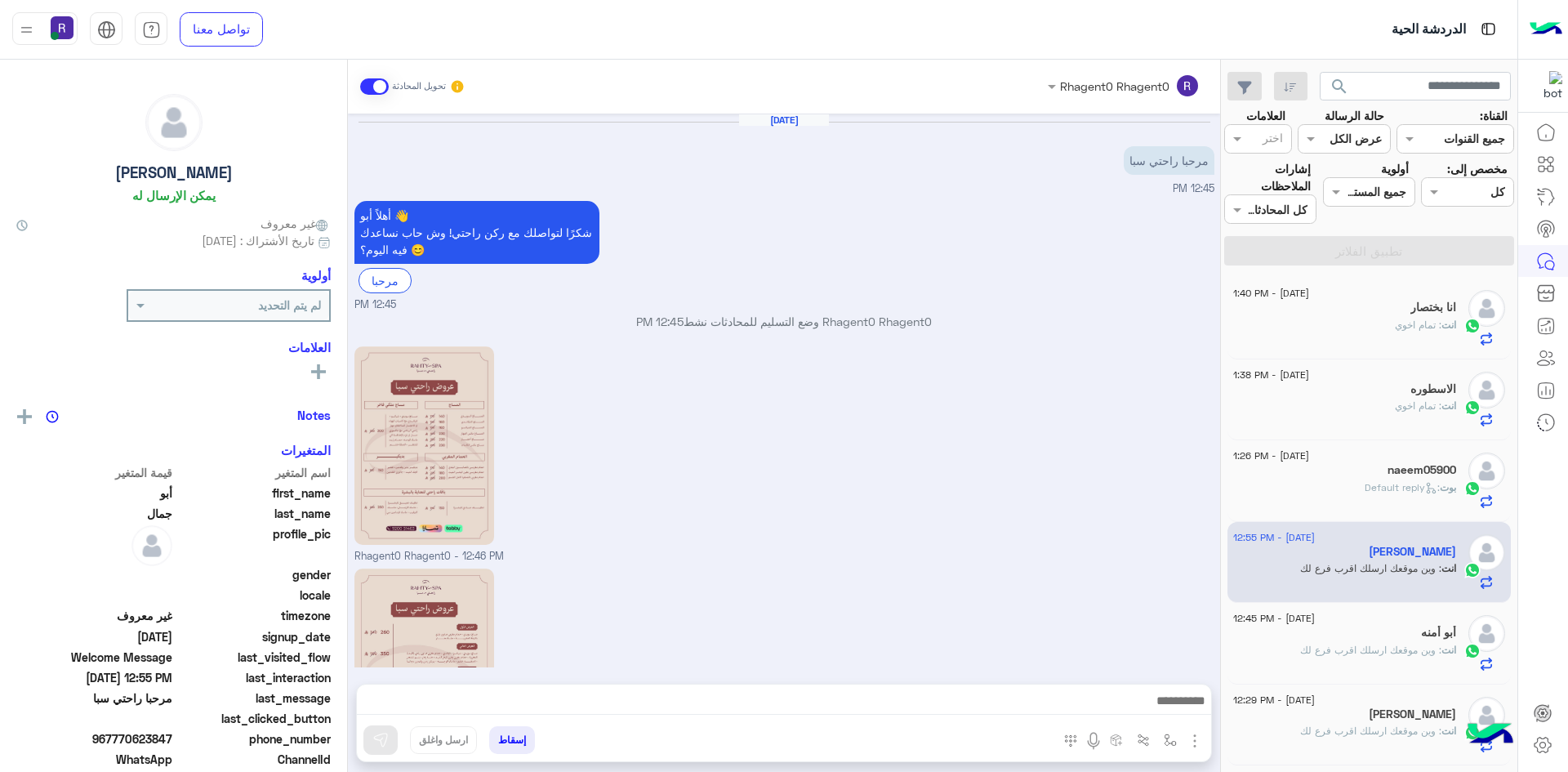
scroll to position [201, 0]
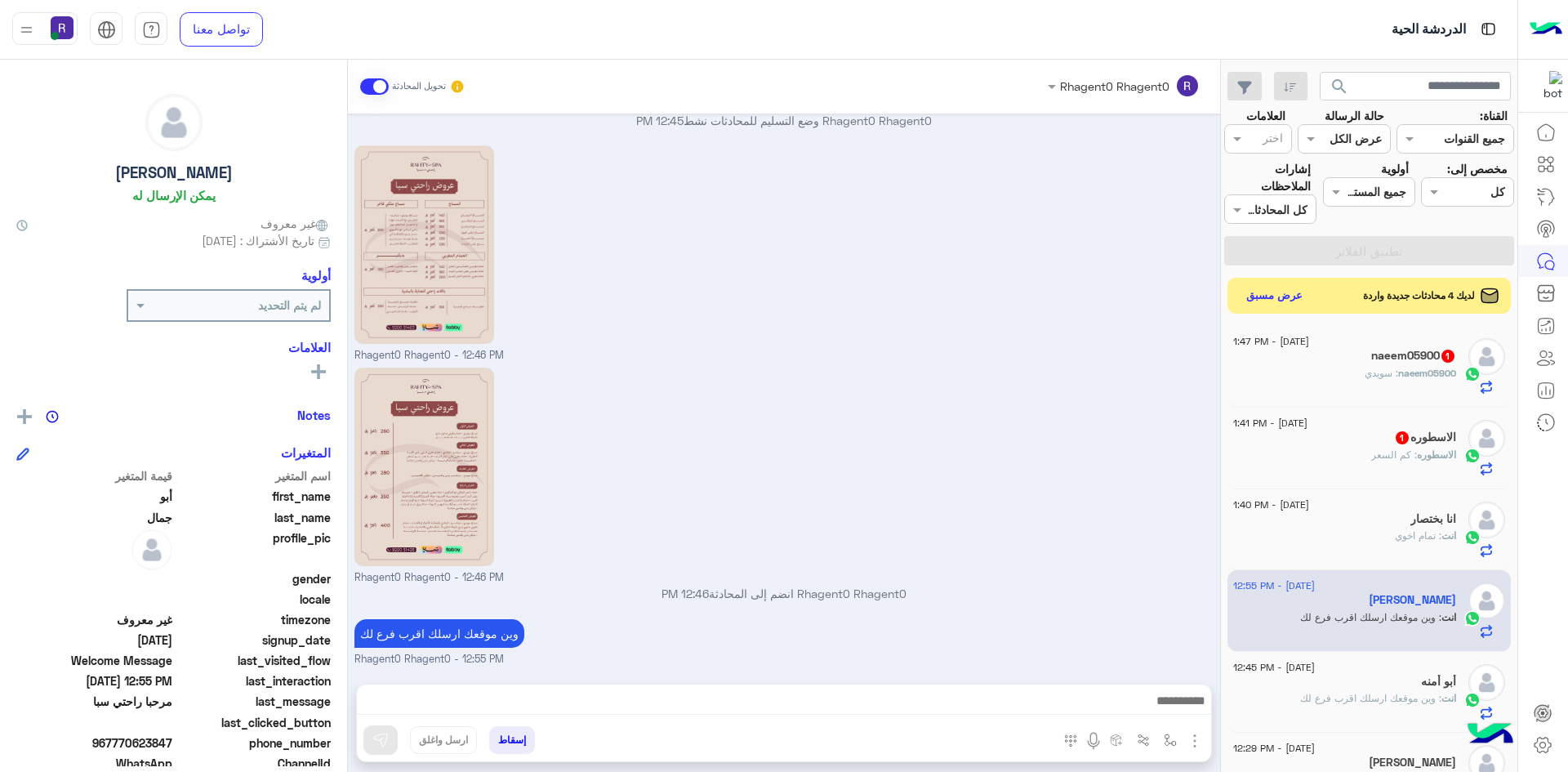
click at [1328, 460] on div "الاسطوره : كم السعر" at bounding box center [1346, 462] width 223 height 29
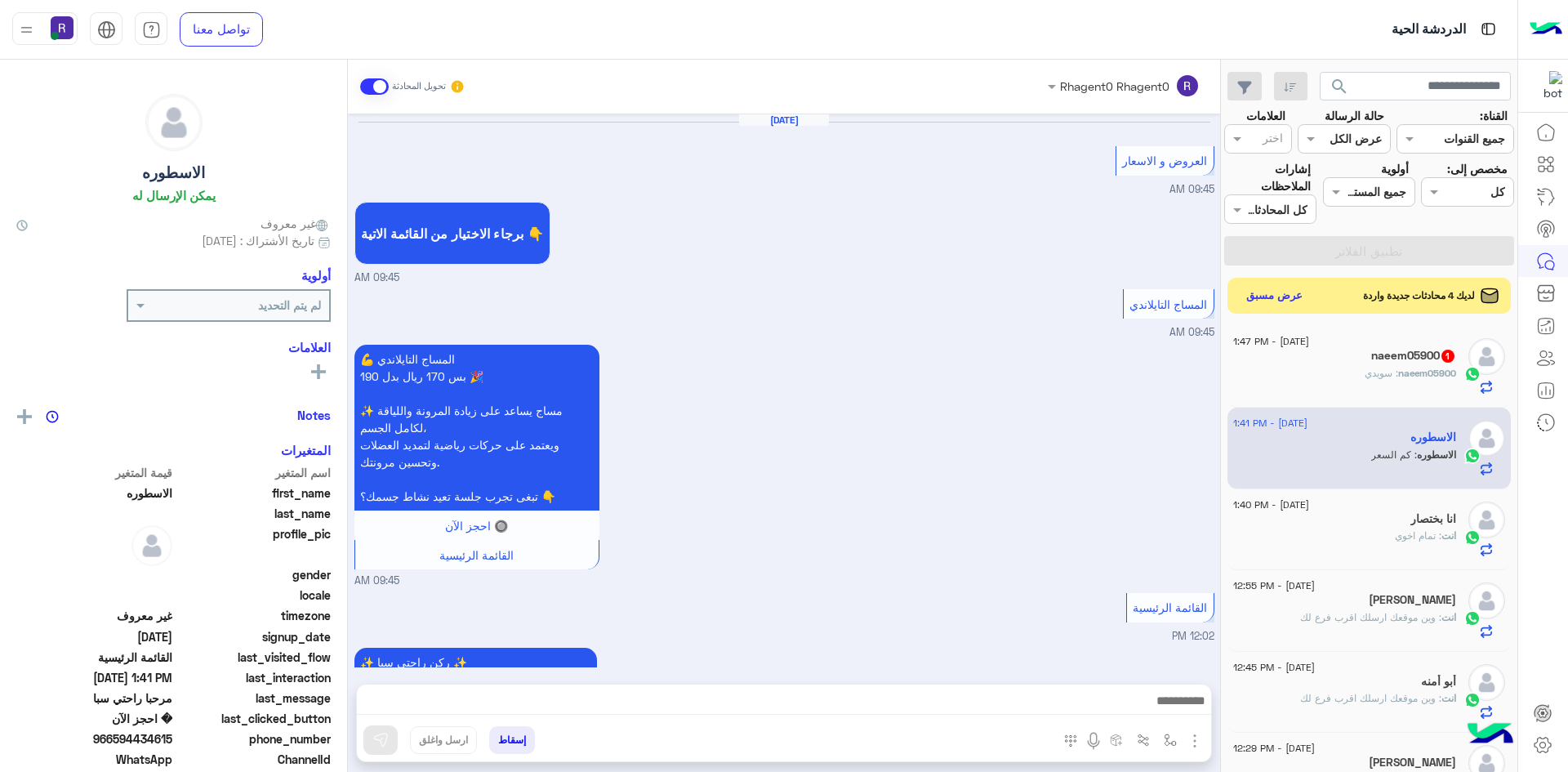
scroll to position [1365, 0]
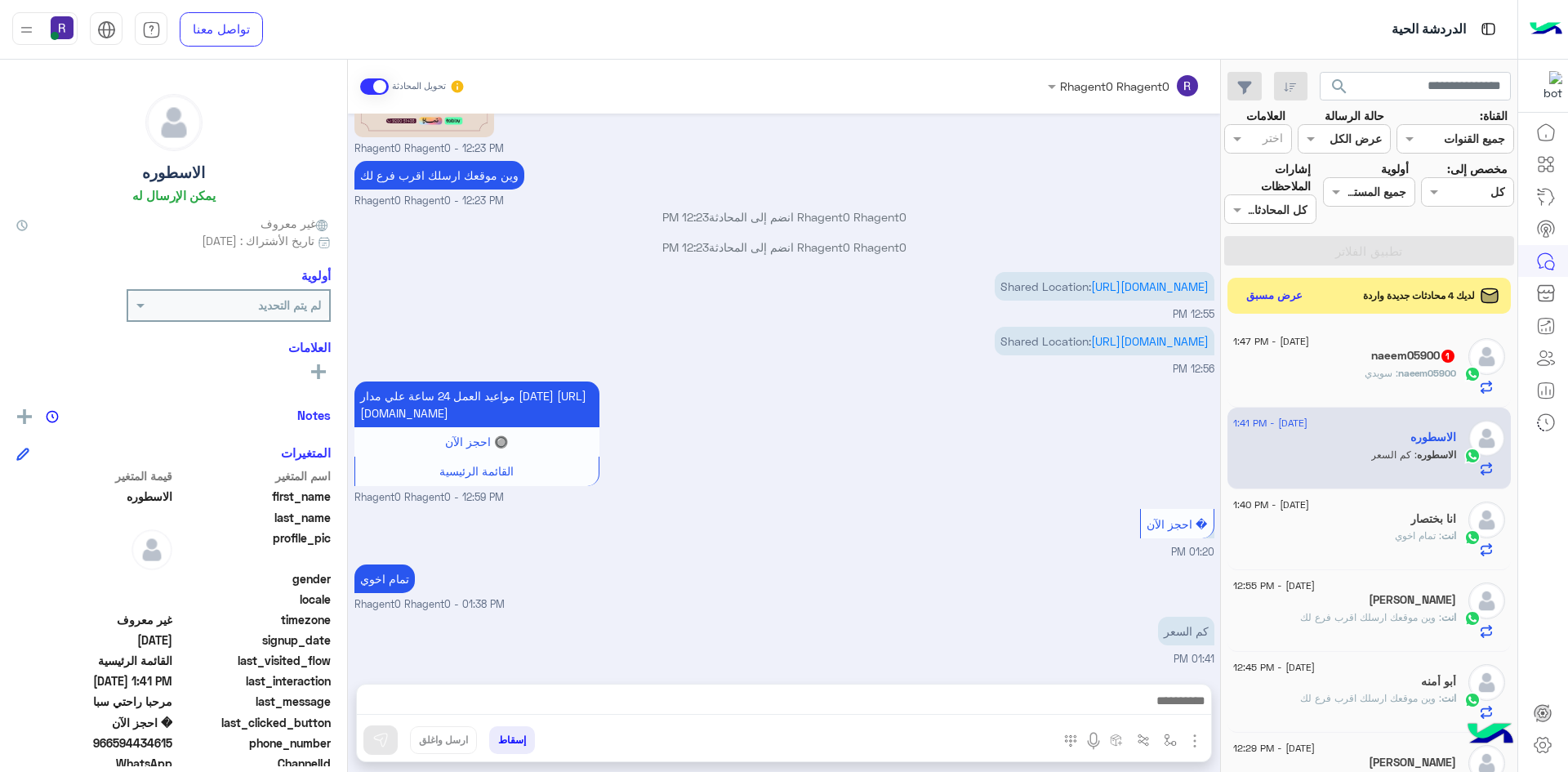
click at [1195, 745] on img "button" at bounding box center [1195, 741] width 20 height 20
click at [1176, 709] on span "الصور" at bounding box center [1163, 705] width 30 height 19
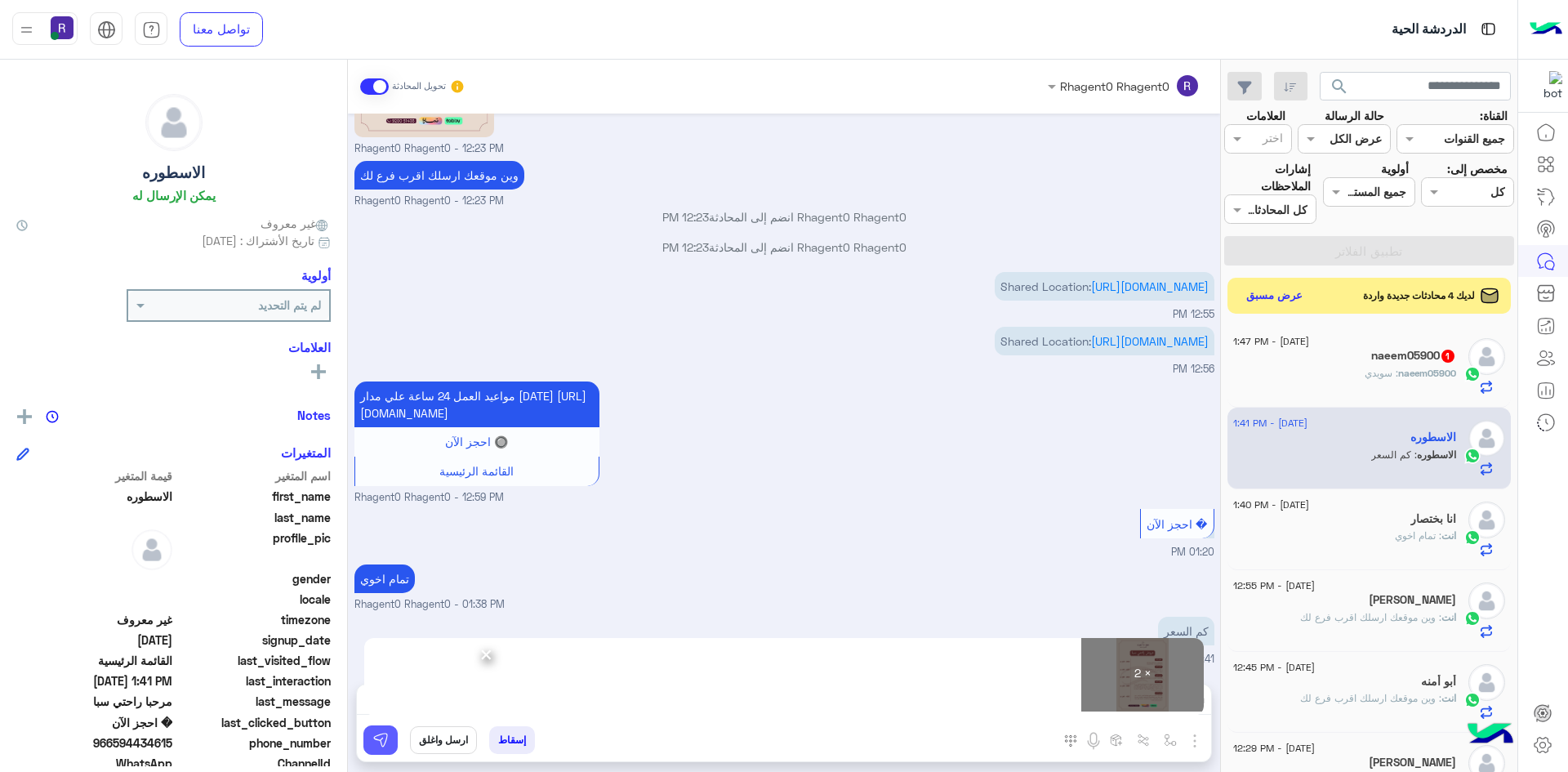
click at [379, 744] on img at bounding box center [381, 740] width 16 height 16
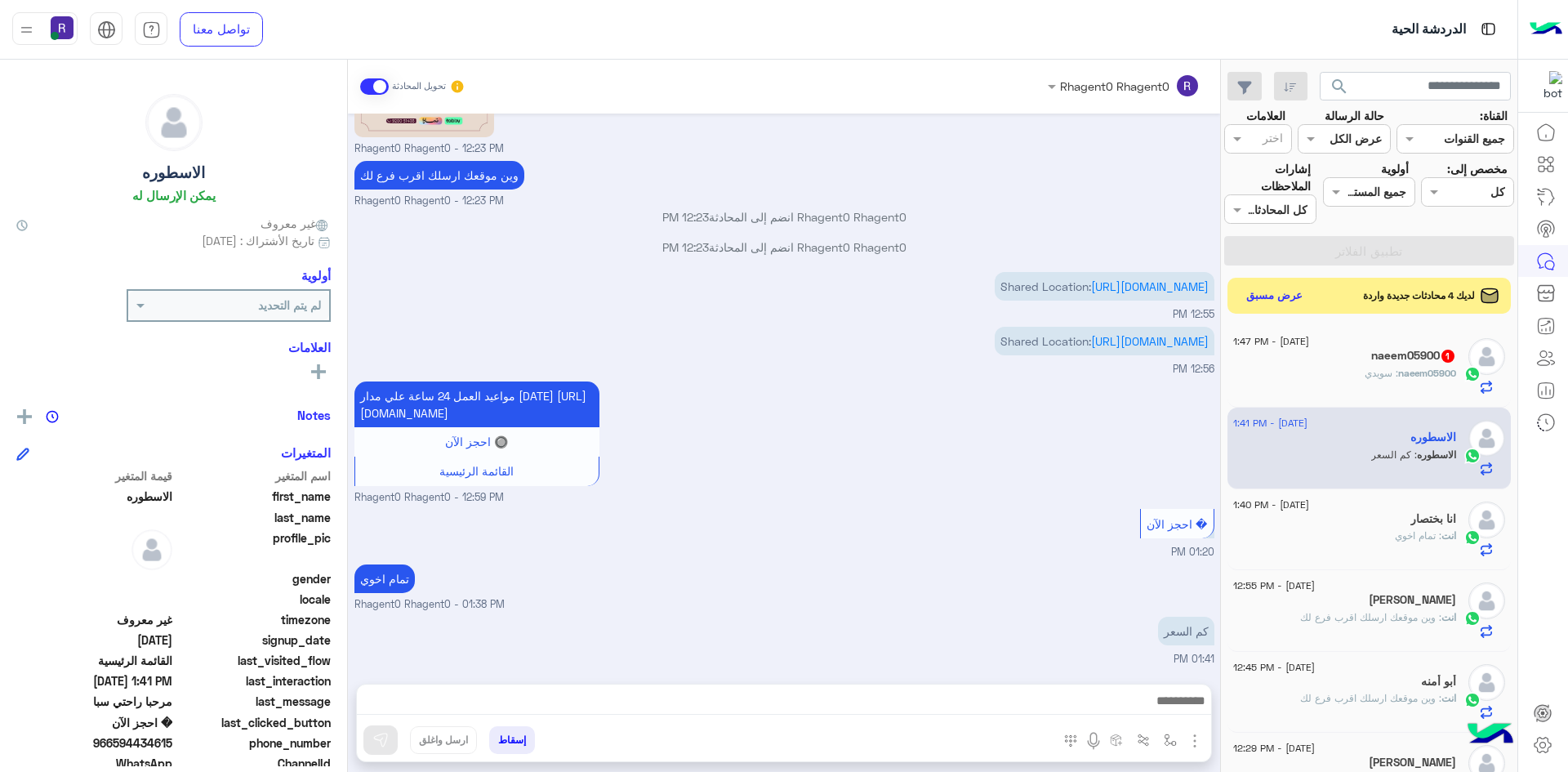
click at [1368, 373] on span ": سويدي" at bounding box center [1381, 373] width 33 height 13
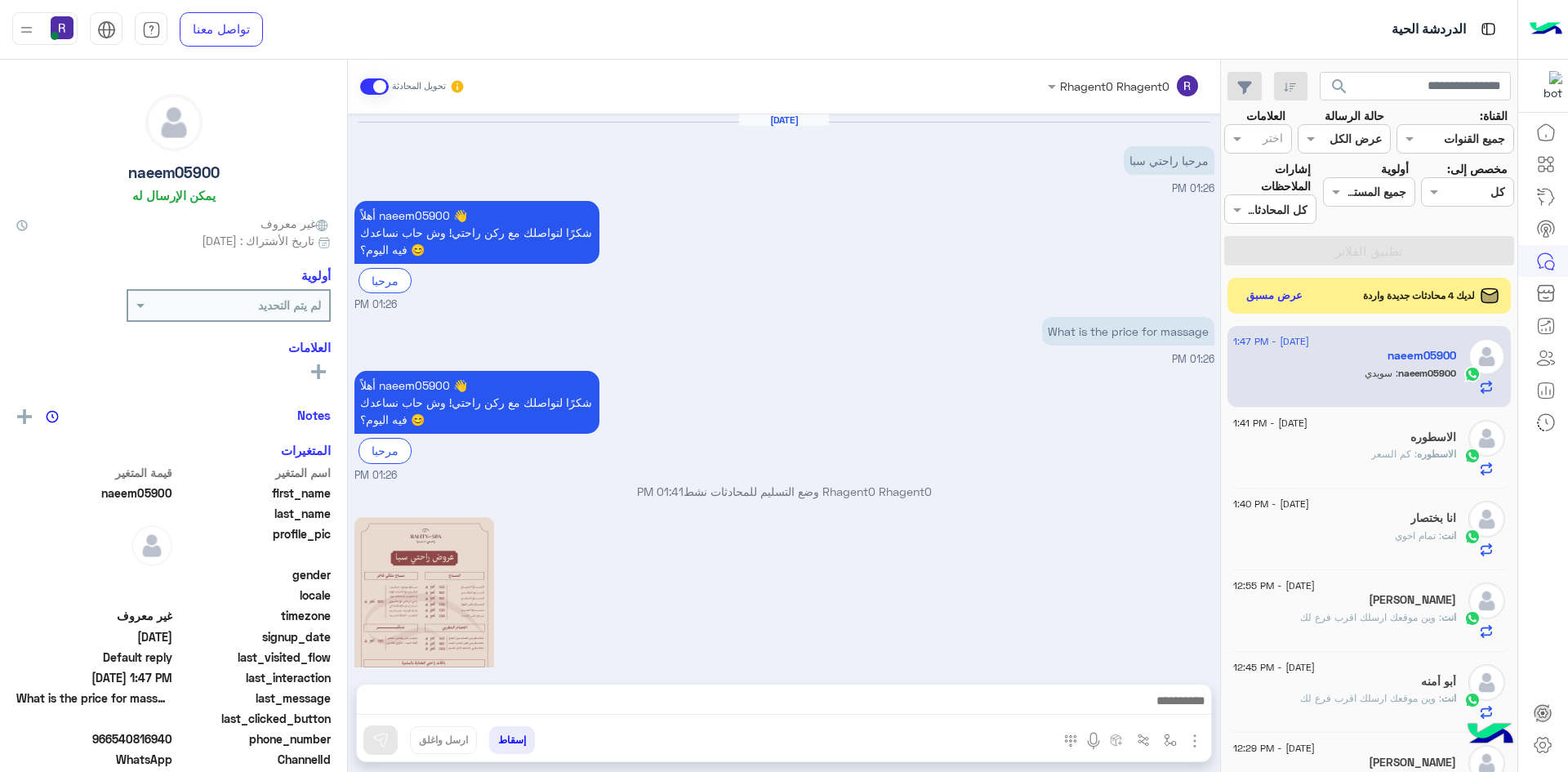
scroll to position [426, 0]
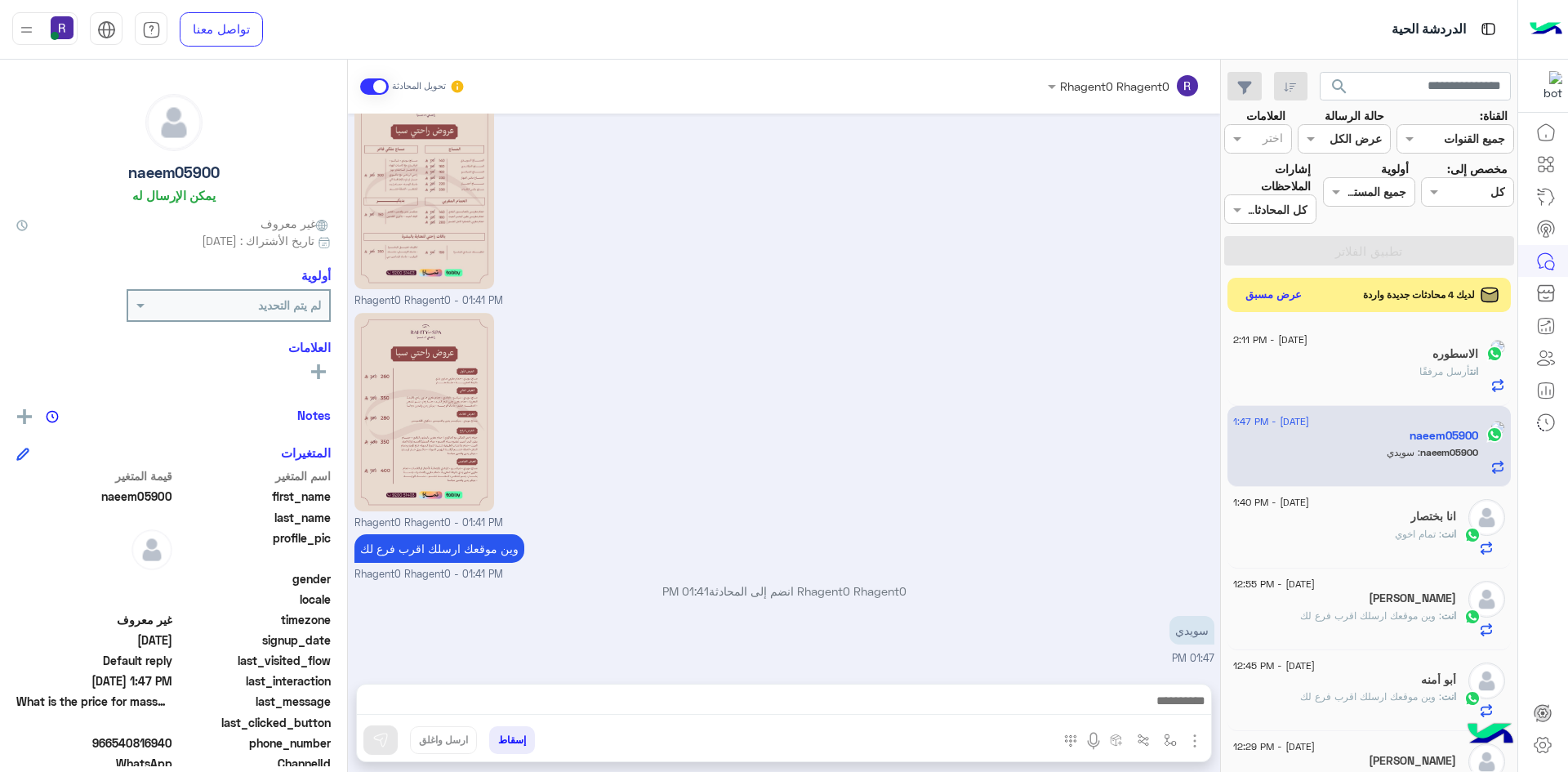
click at [1300, 298] on button "عرض مسبق" at bounding box center [1274, 295] width 69 height 22
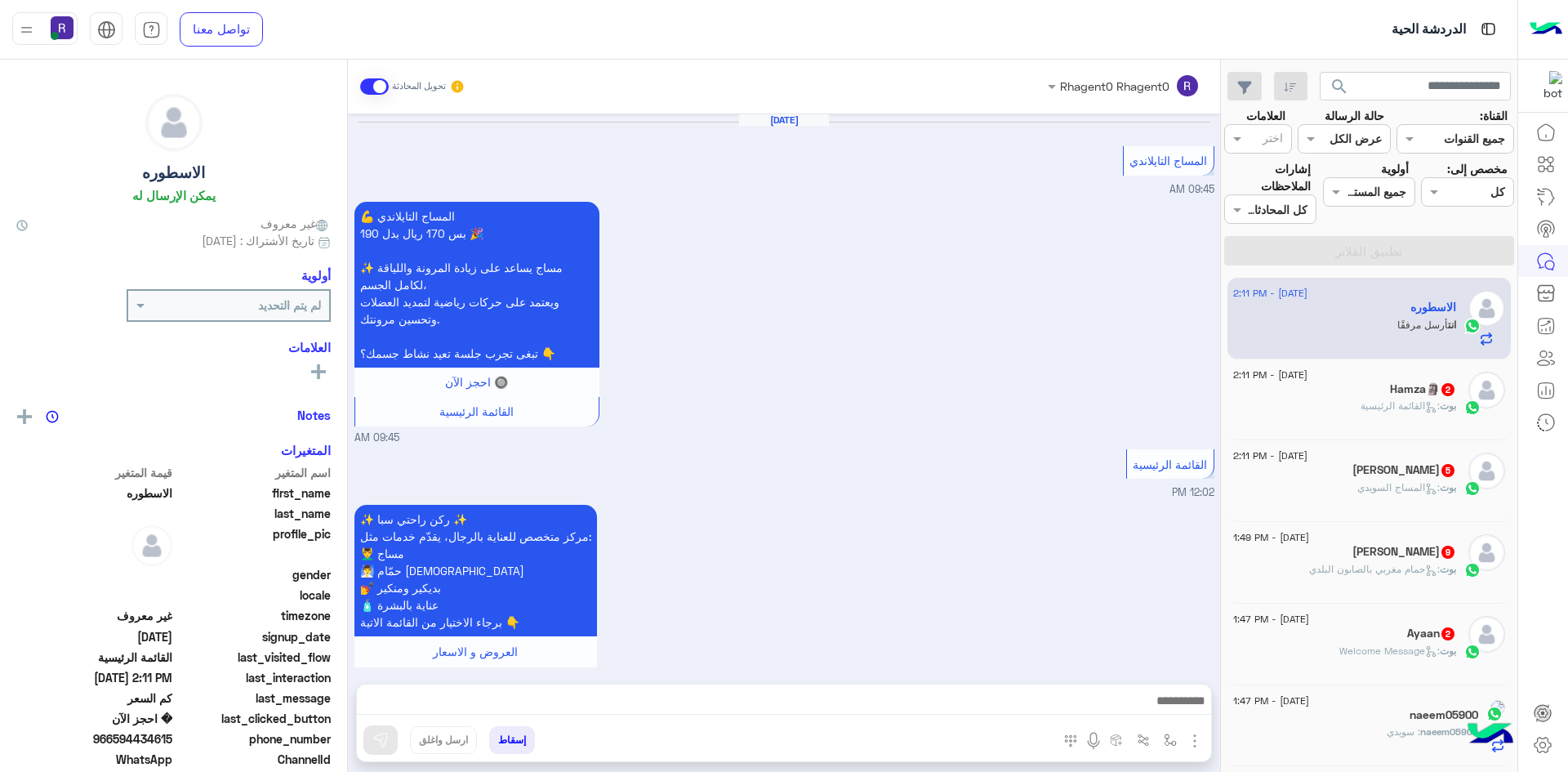
scroll to position [1650, 0]
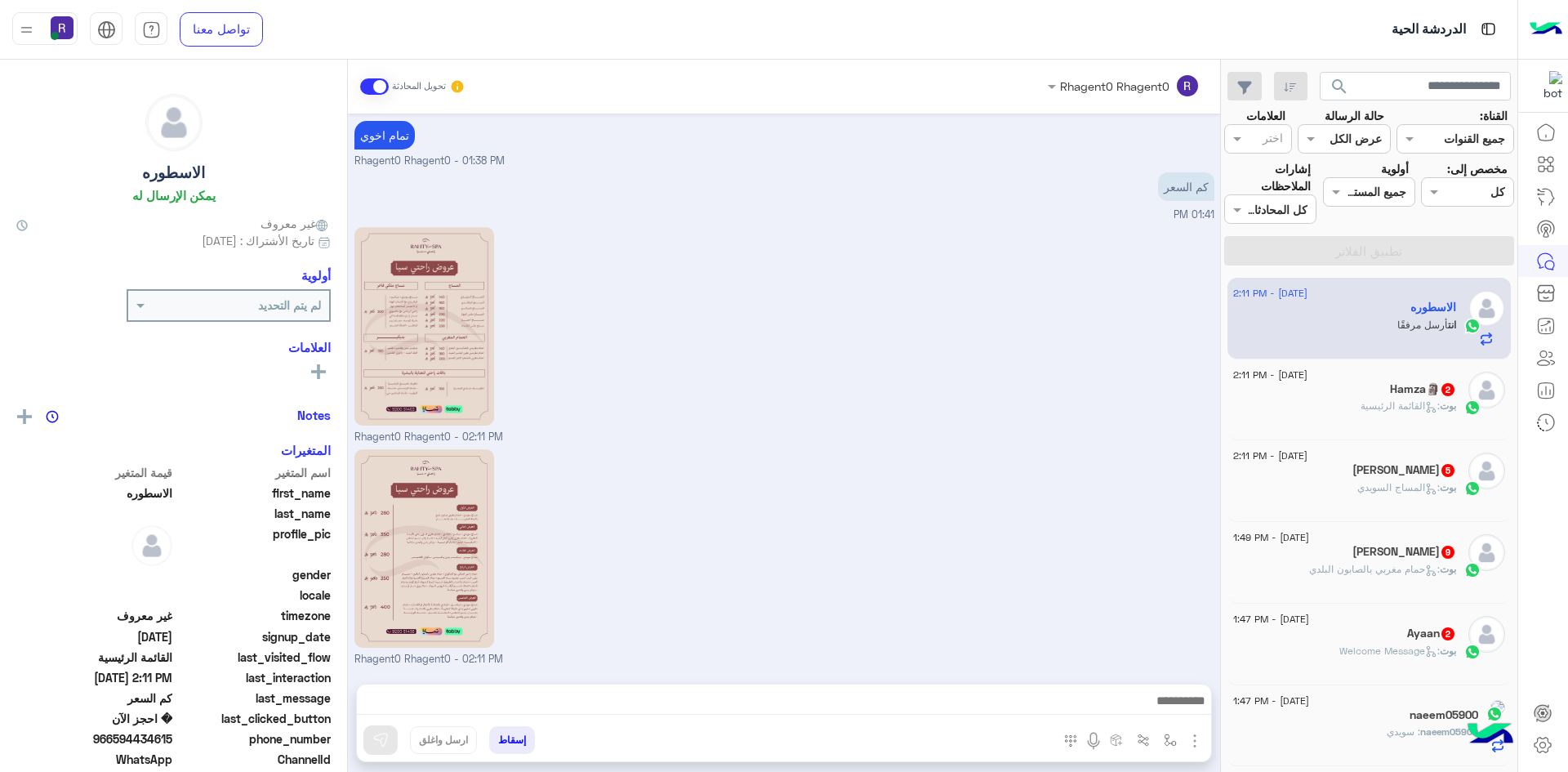
click at [1416, 641] on div "Ayaan 2" at bounding box center [1346, 634] width 223 height 17
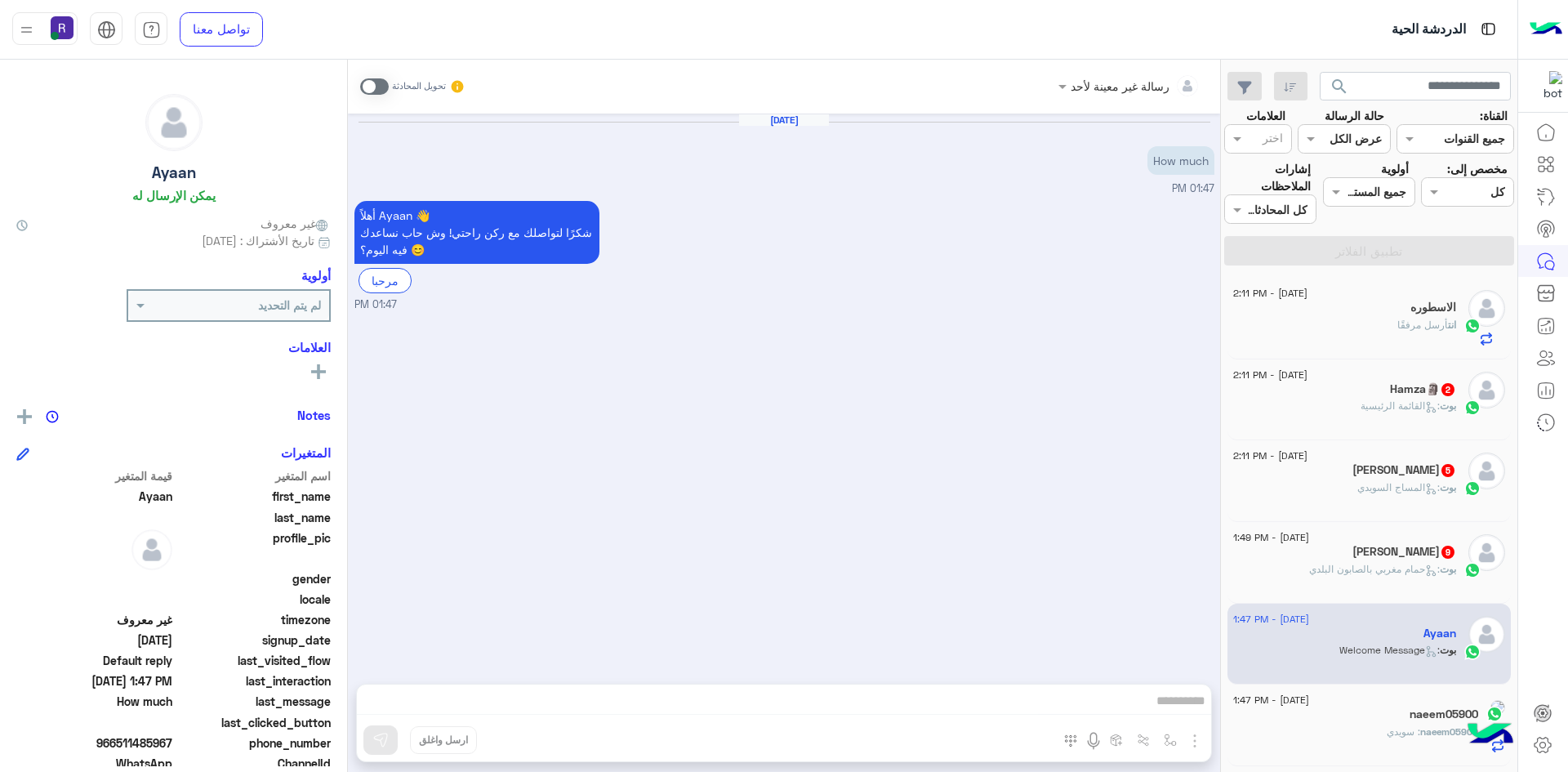
click at [383, 88] on span at bounding box center [374, 87] width 29 height 16
click at [1191, 736] on img "button" at bounding box center [1195, 741] width 20 height 20
click at [1177, 711] on span "الصور" at bounding box center [1163, 705] width 30 height 19
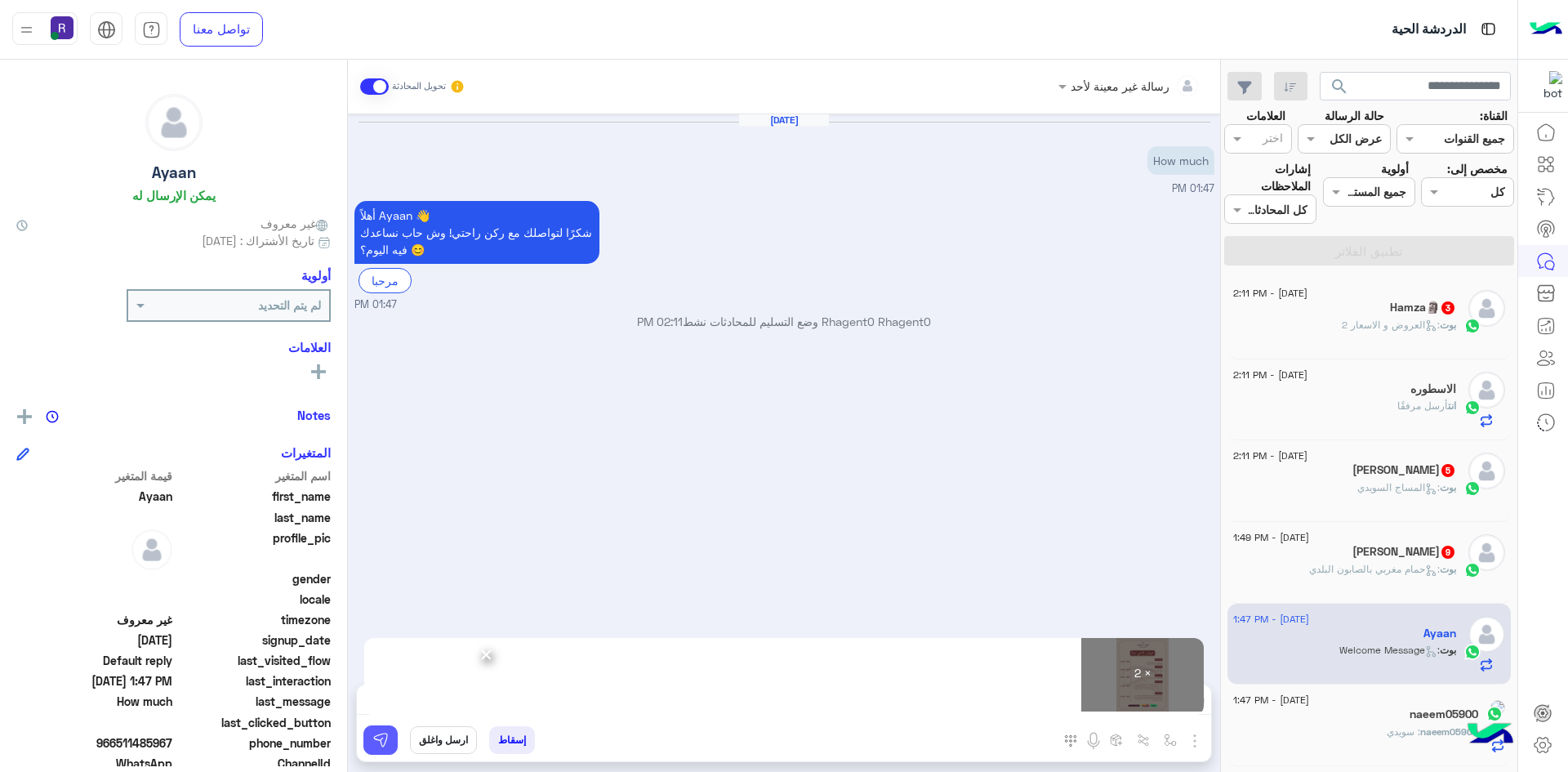
click at [382, 740] on img at bounding box center [381, 740] width 16 height 16
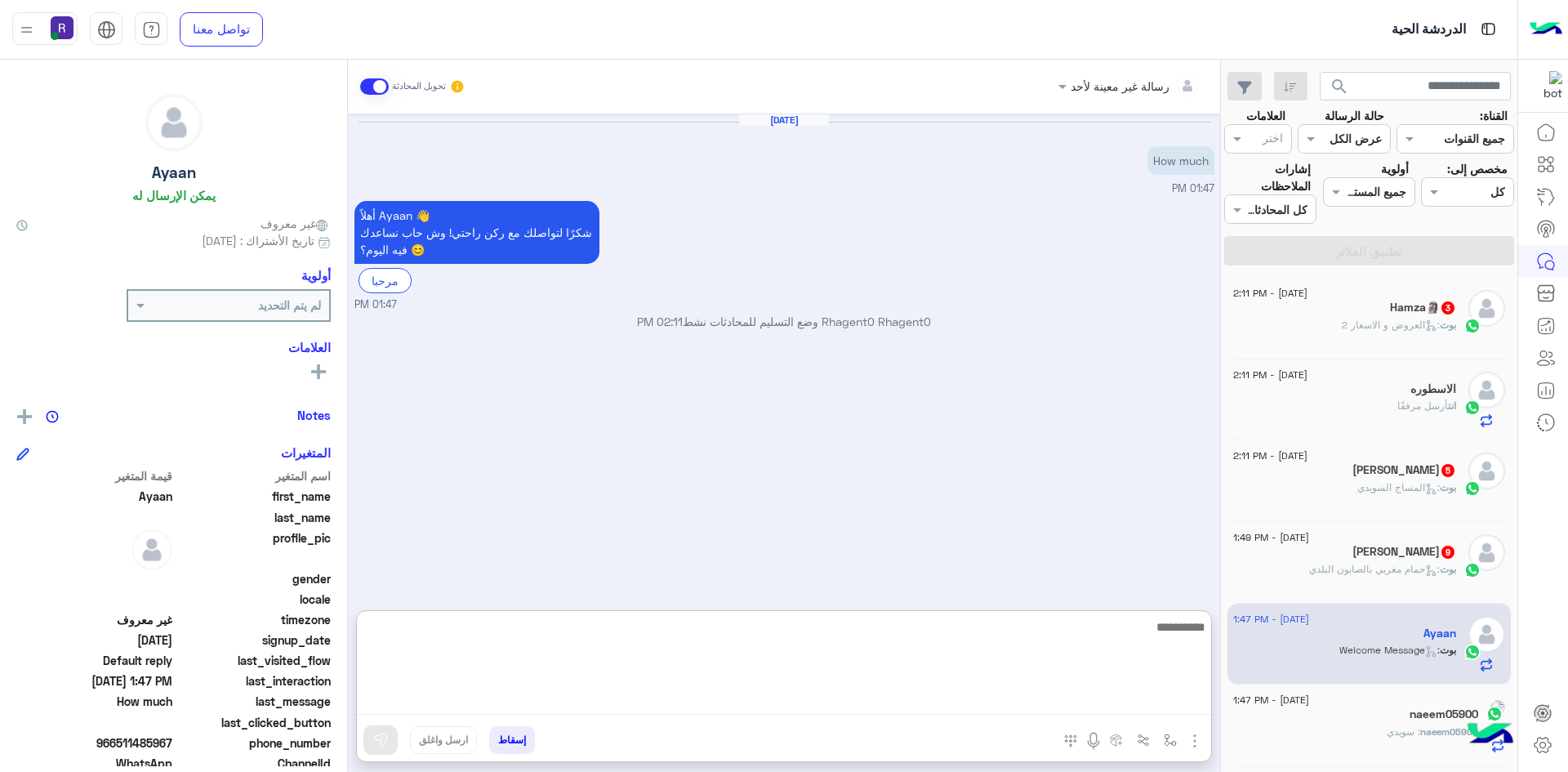
paste textarea "**********"
type textarea "**********"
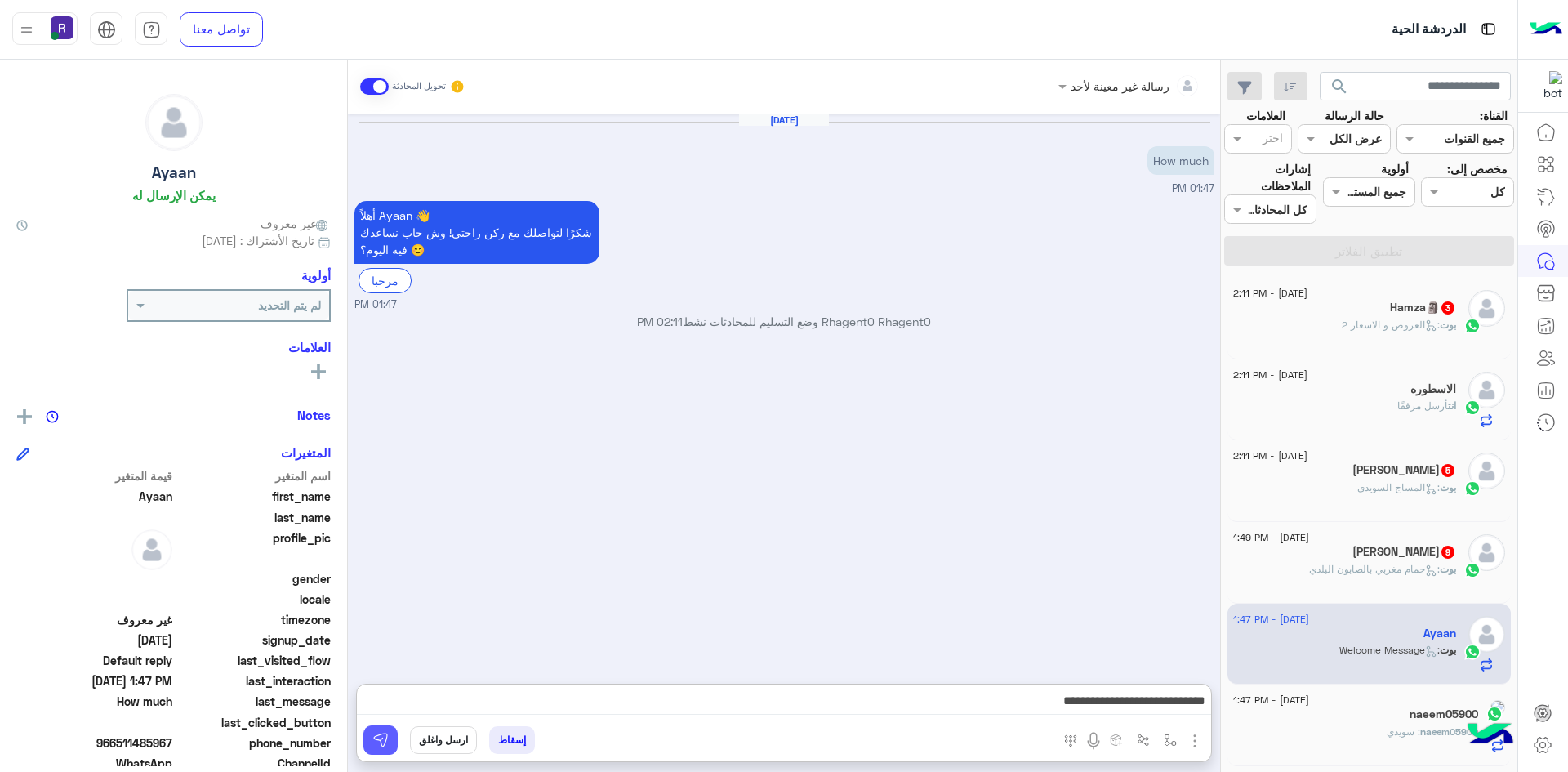
click at [387, 737] on img at bounding box center [381, 740] width 16 height 16
click at [1375, 563] on span ": حمام مغربي بالصابون البلدي" at bounding box center [1375, 569] width 130 height 13
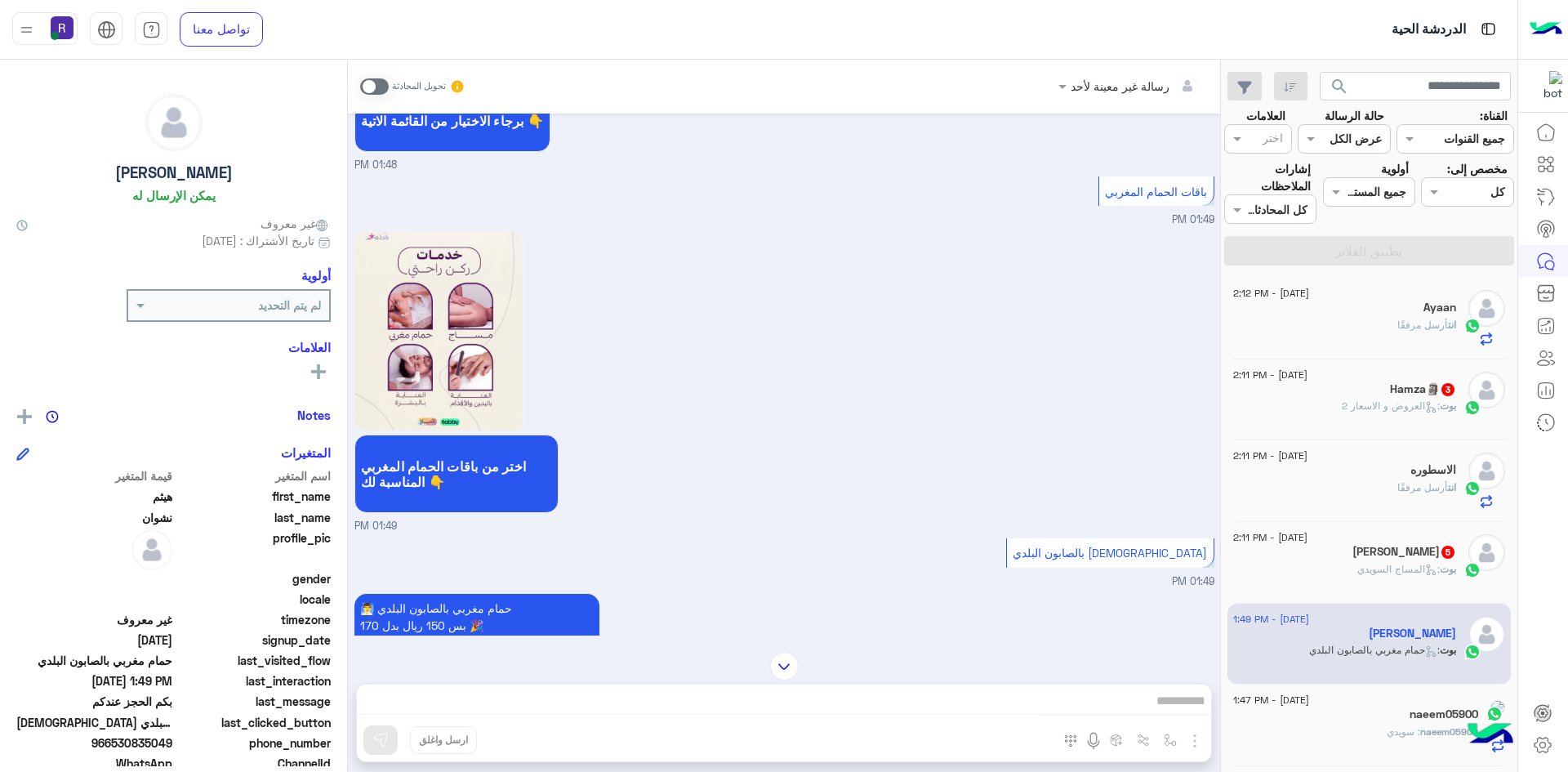
scroll to position [1935, 0]
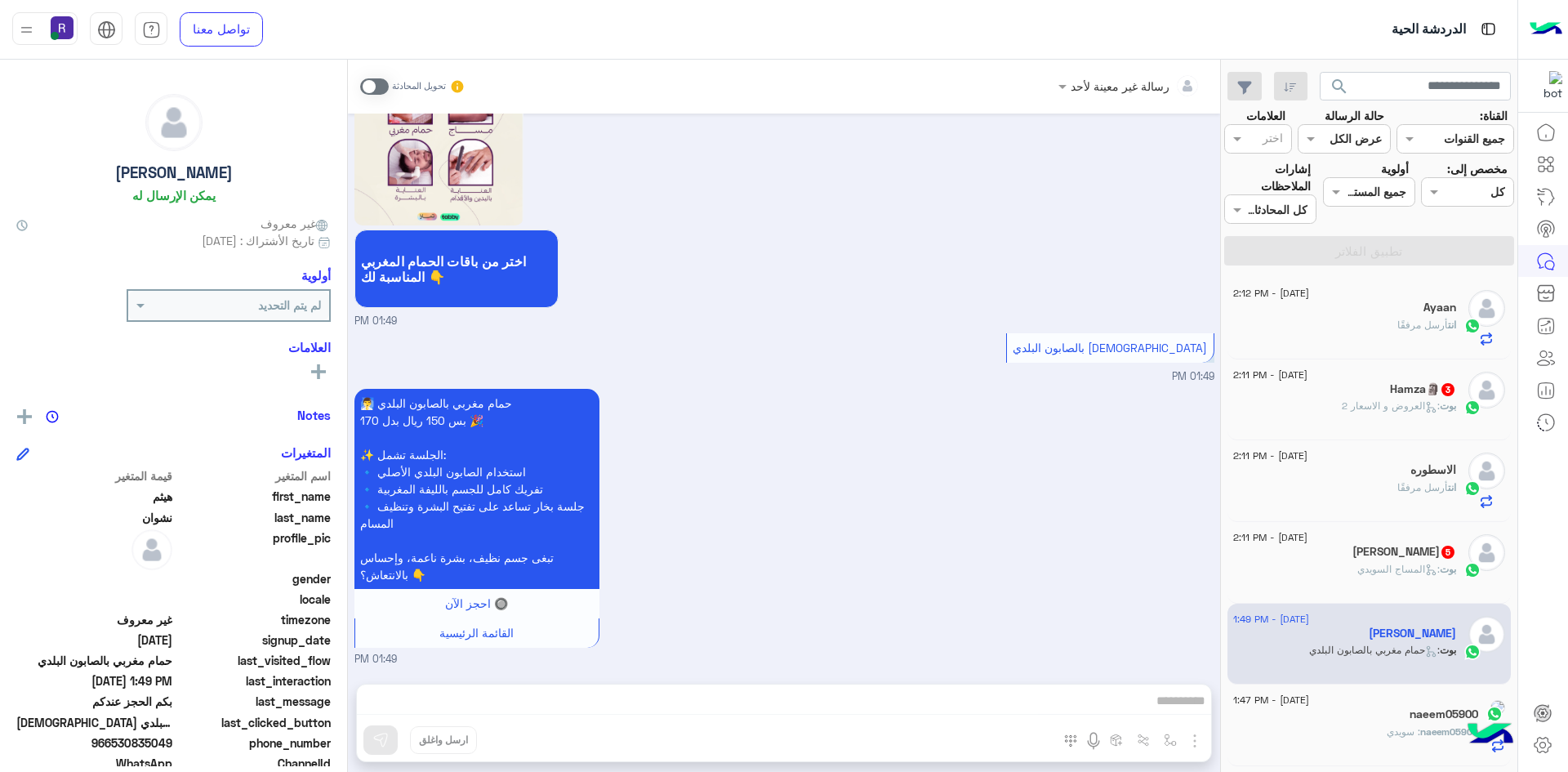
click at [382, 85] on span at bounding box center [374, 87] width 29 height 16
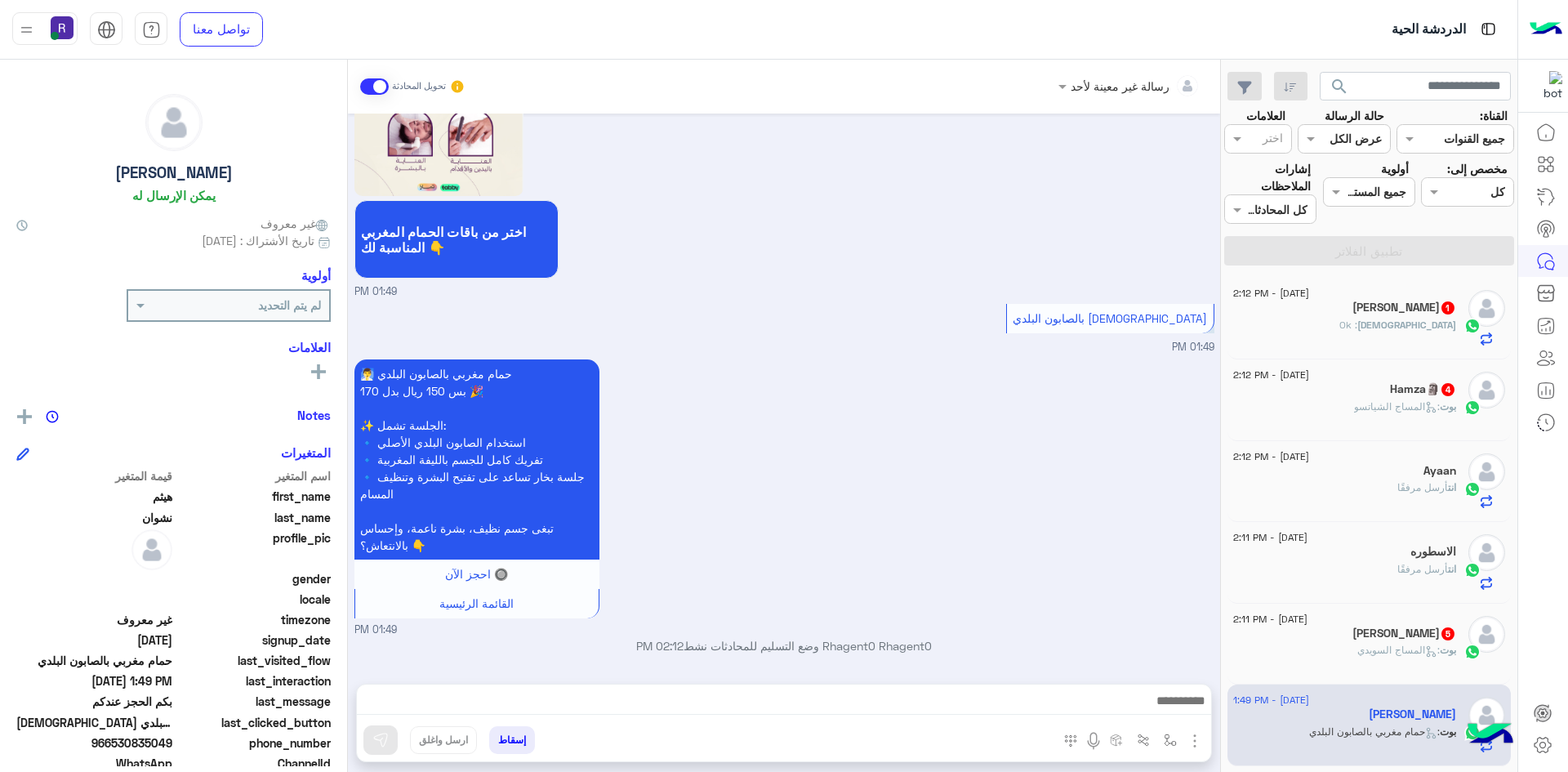
scroll to position [1966, 0]
click at [1437, 645] on span ": المساج السويدي" at bounding box center [1398, 650] width 82 height 13
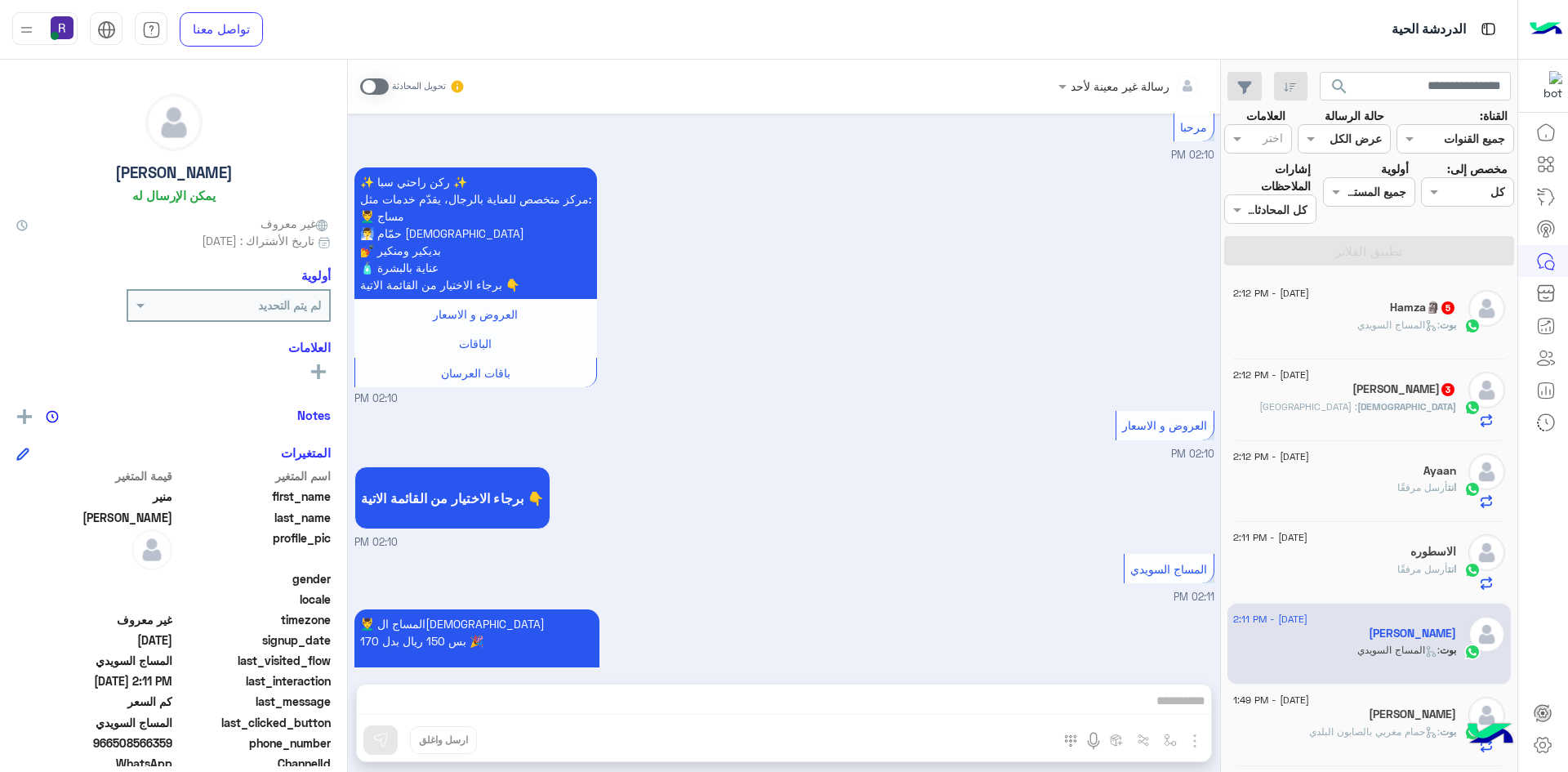
scroll to position [576, 0]
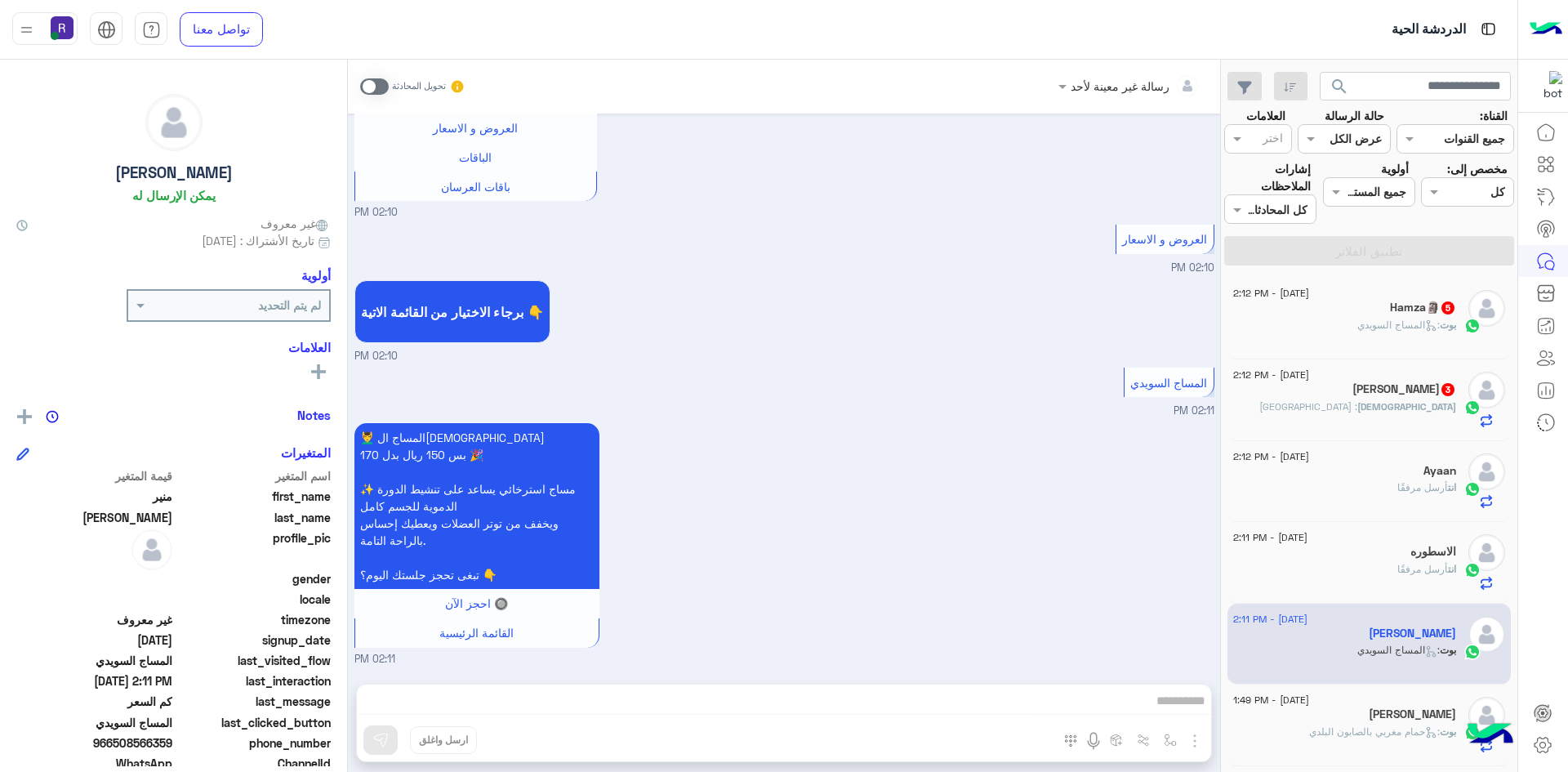
click at [382, 85] on span at bounding box center [374, 87] width 29 height 16
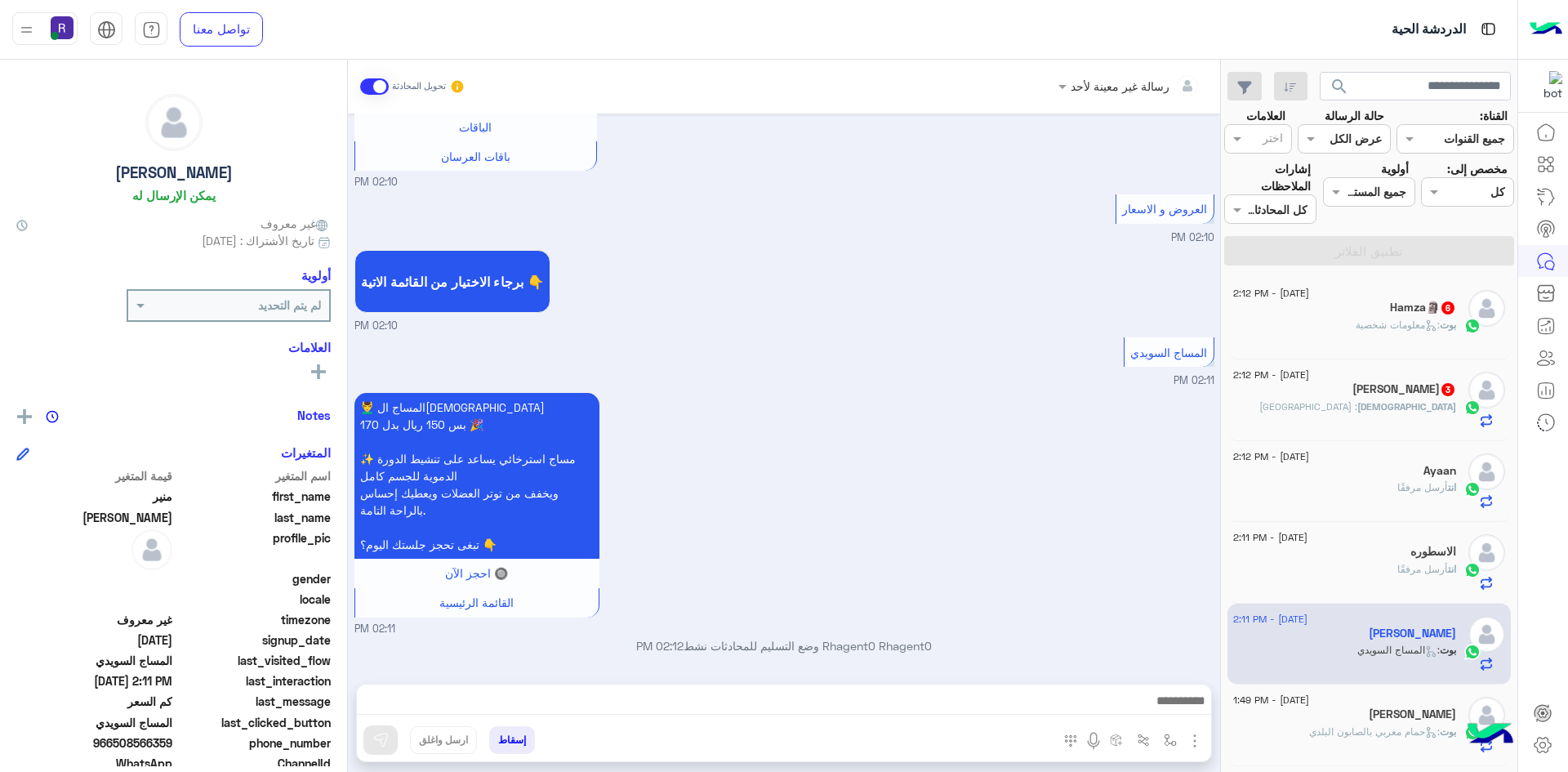
click at [1195, 741] on img "button" at bounding box center [1195, 741] width 20 height 20
click at [1178, 717] on button "الصور" at bounding box center [1170, 705] width 70 height 33
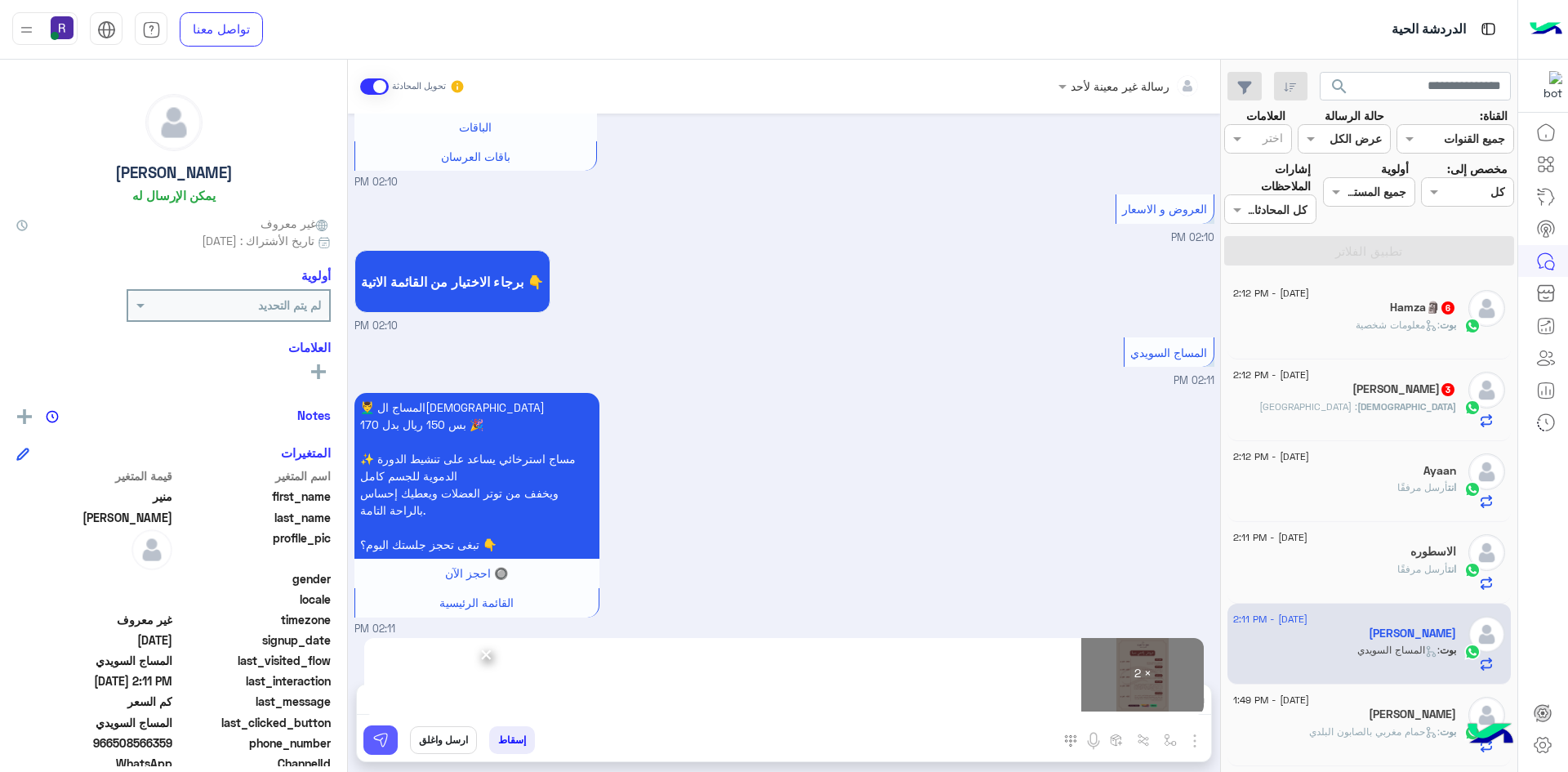
click at [386, 740] on img at bounding box center [381, 740] width 16 height 16
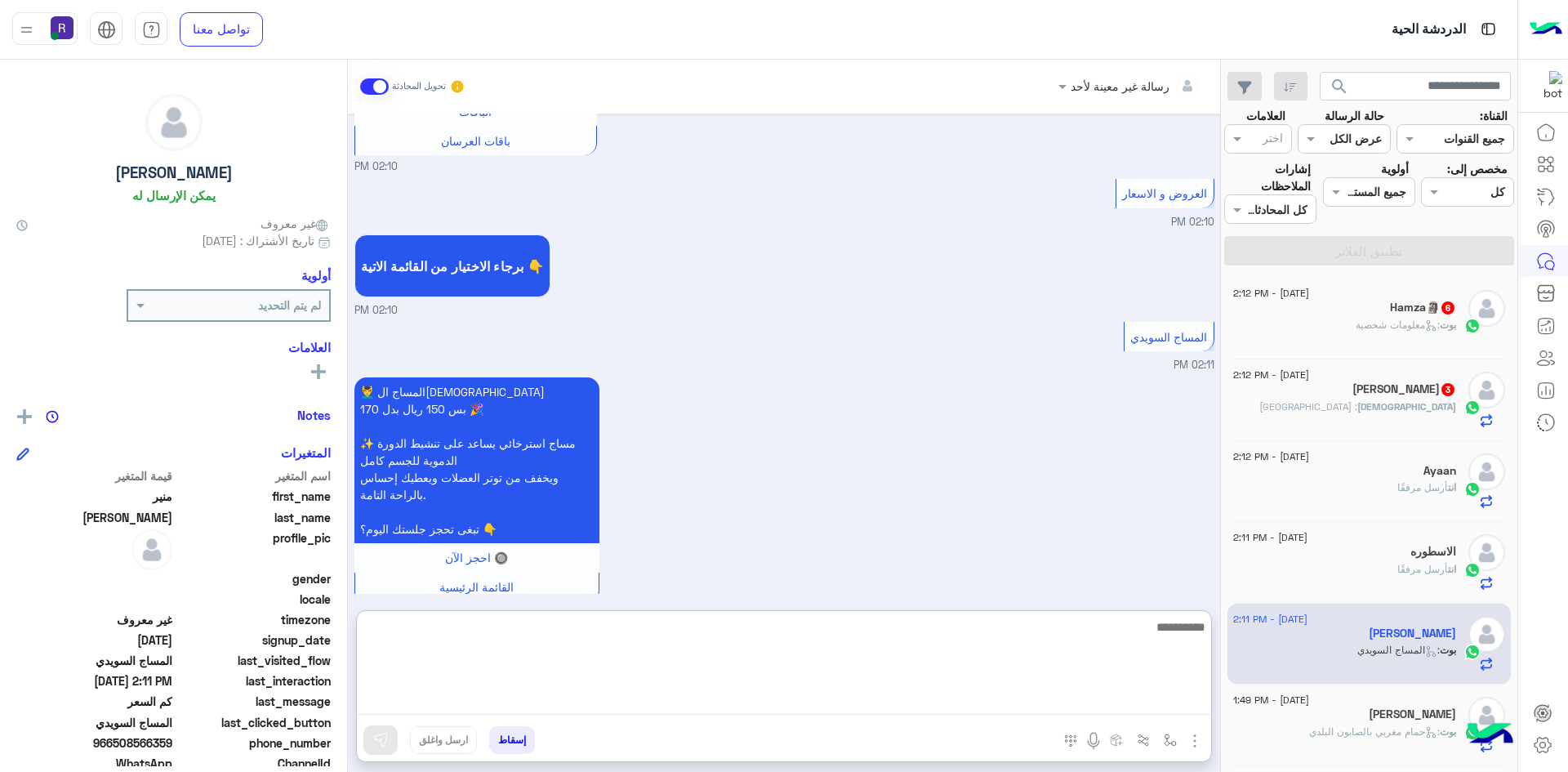
paste textarea "**********"
type textarea "**********"
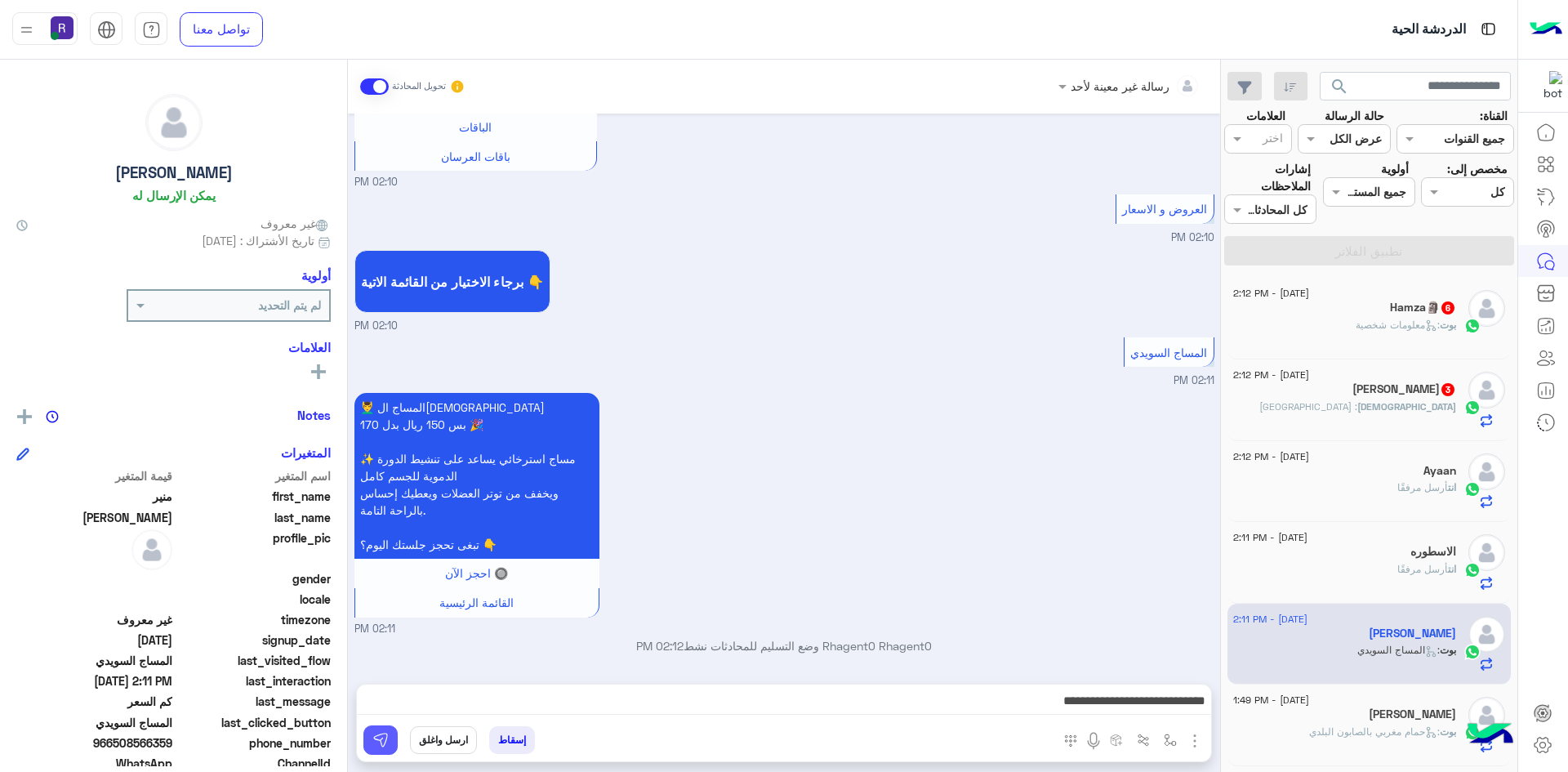
click at [380, 734] on img at bounding box center [381, 740] width 16 height 16
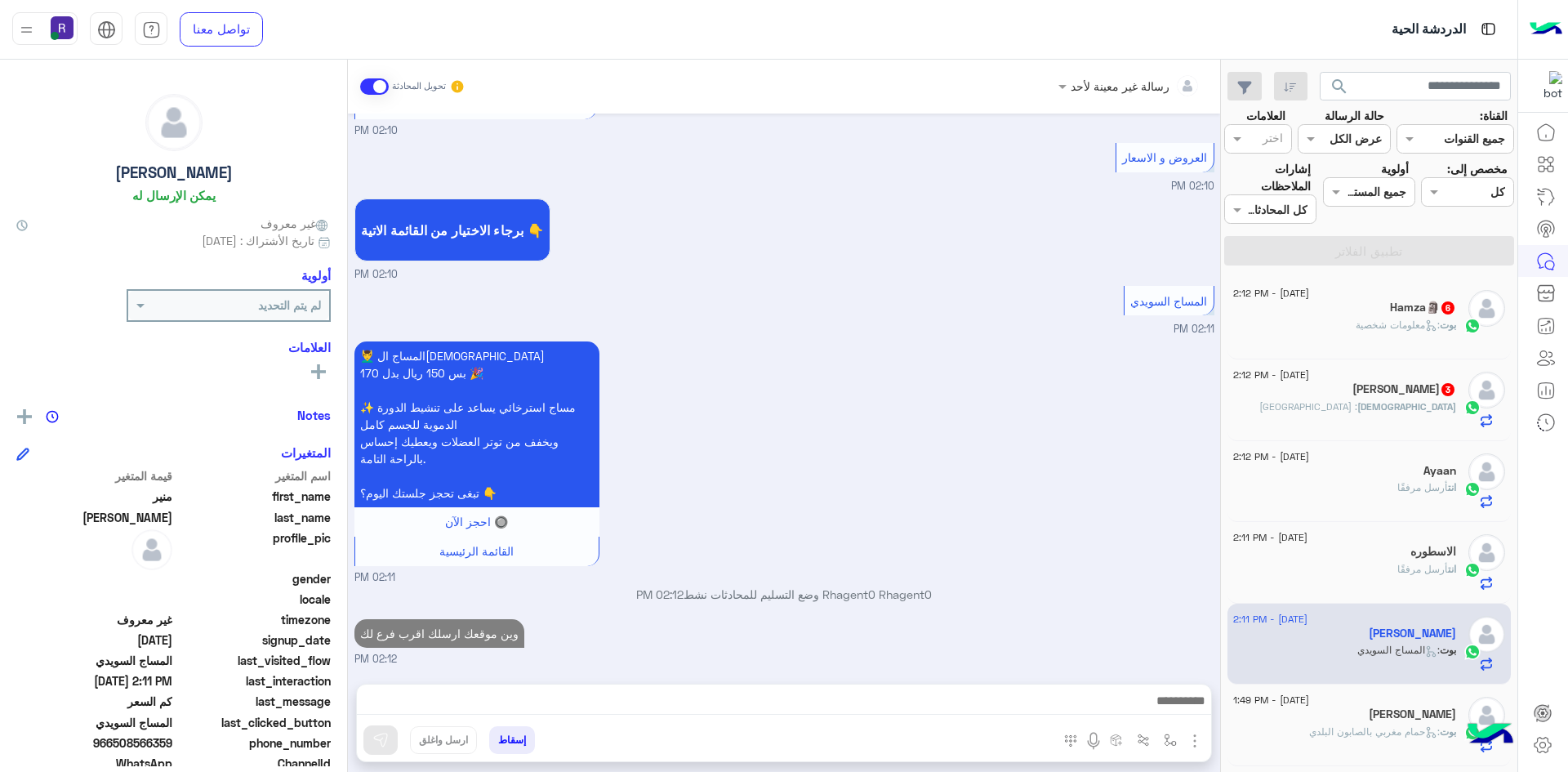
scroll to position [659, 0]
click at [1387, 560] on div "الاسطوره" at bounding box center [1346, 553] width 223 height 17
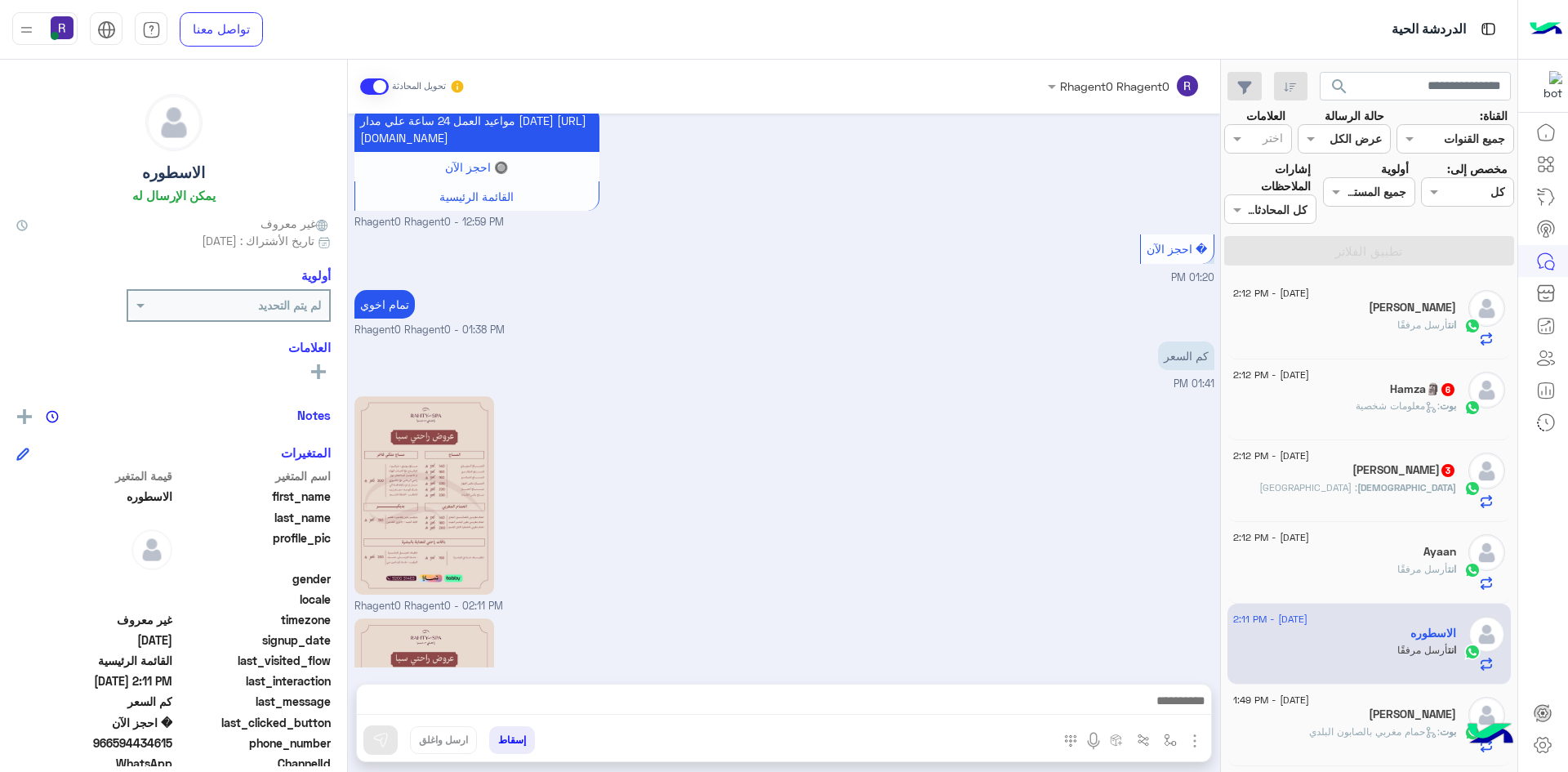
scroll to position [1649, 0]
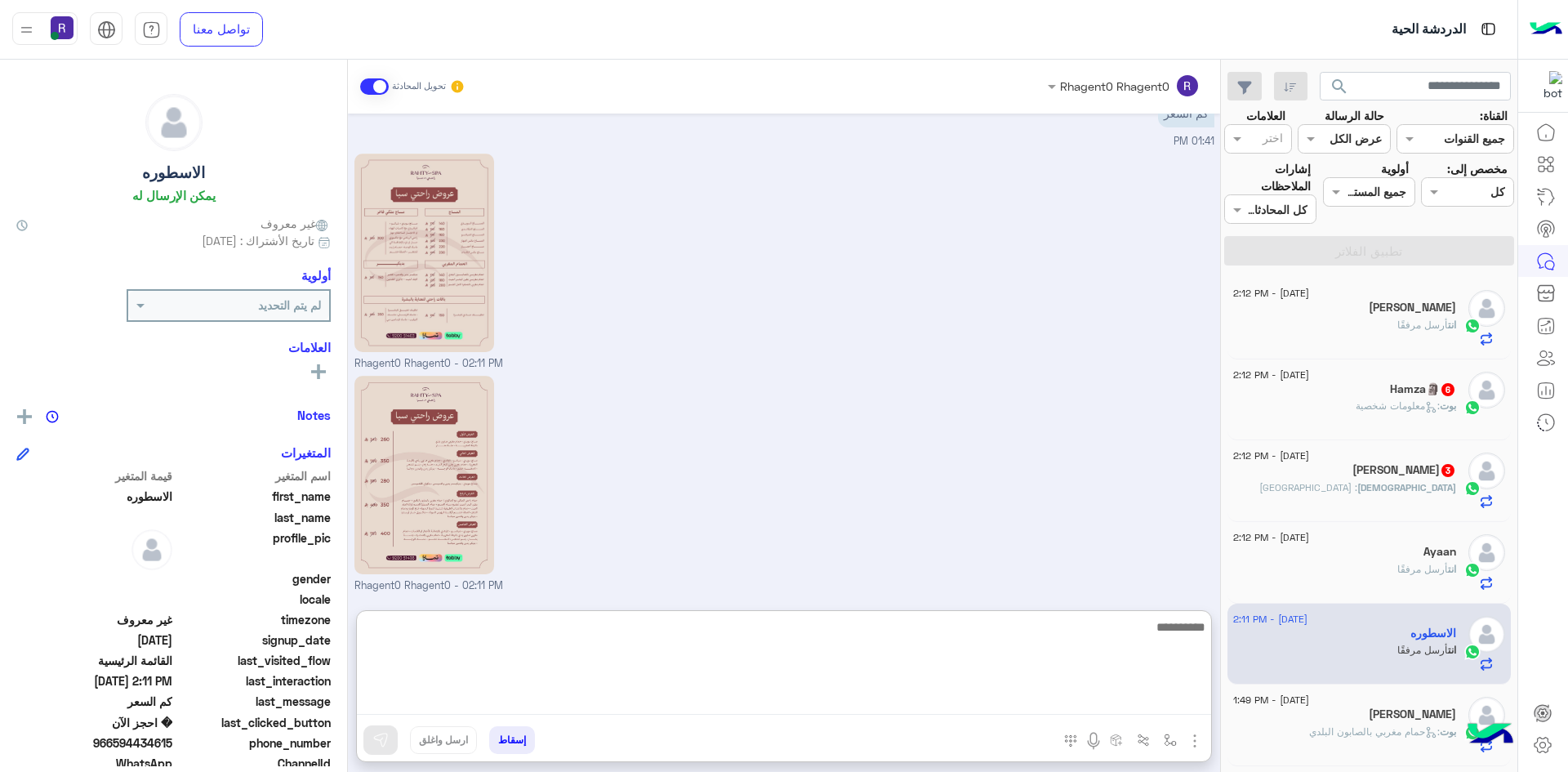
paste textarea "**********"
type textarea "**********"
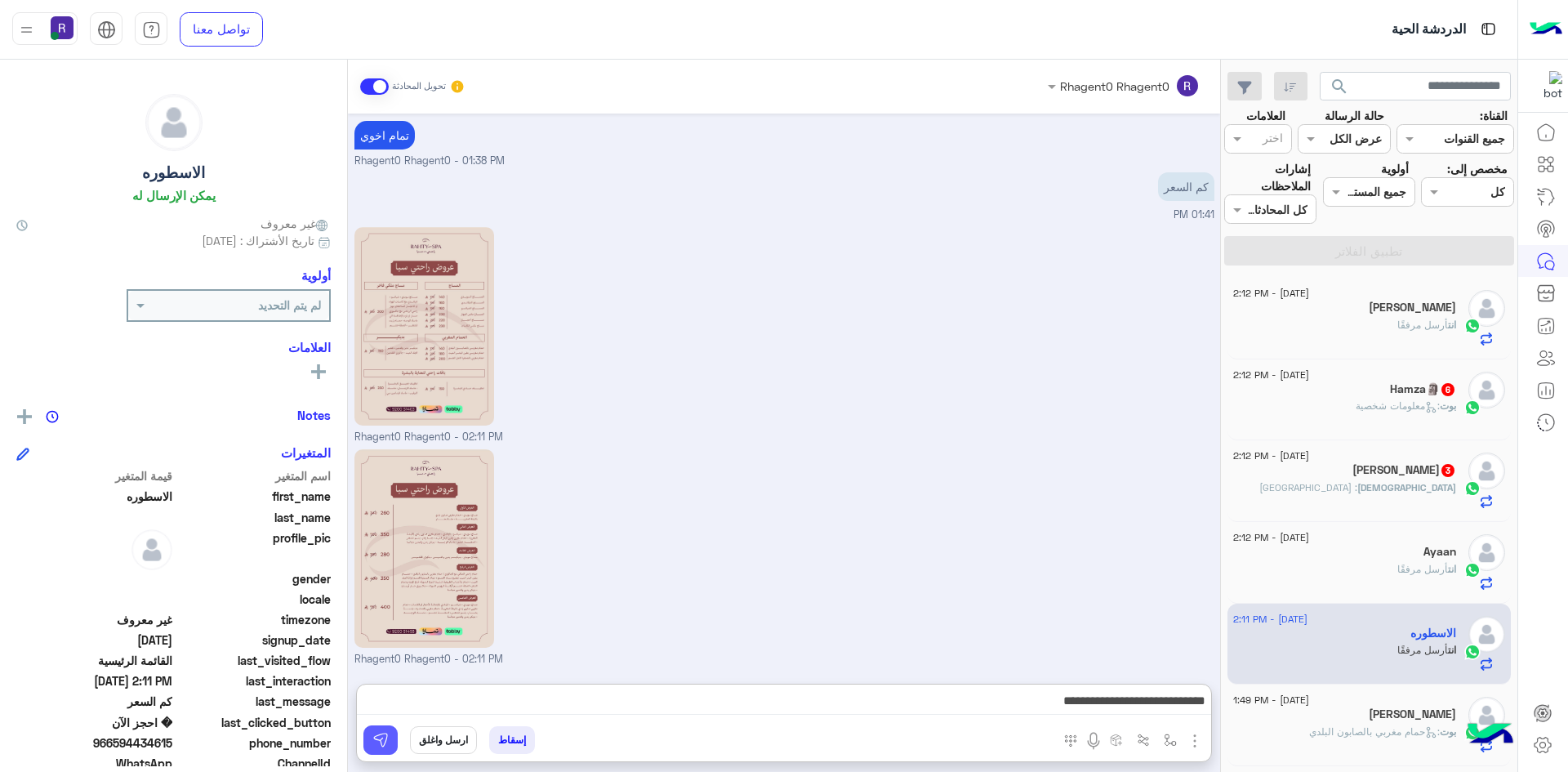
click at [381, 743] on img at bounding box center [381, 740] width 16 height 16
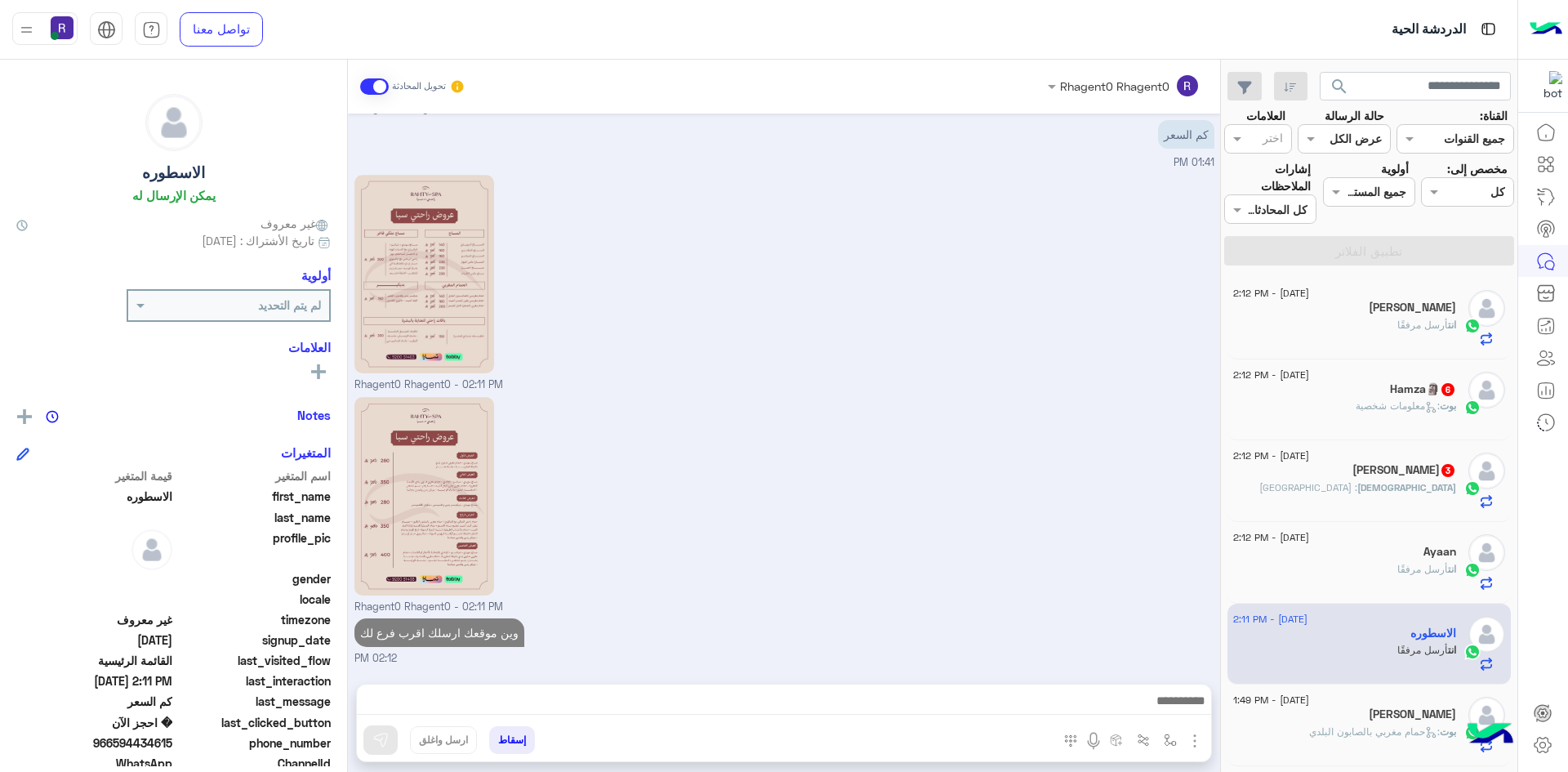
scroll to position [1702, 0]
click at [1291, 562] on div "انت أرسل مرفقًا" at bounding box center [1346, 576] width 223 height 29
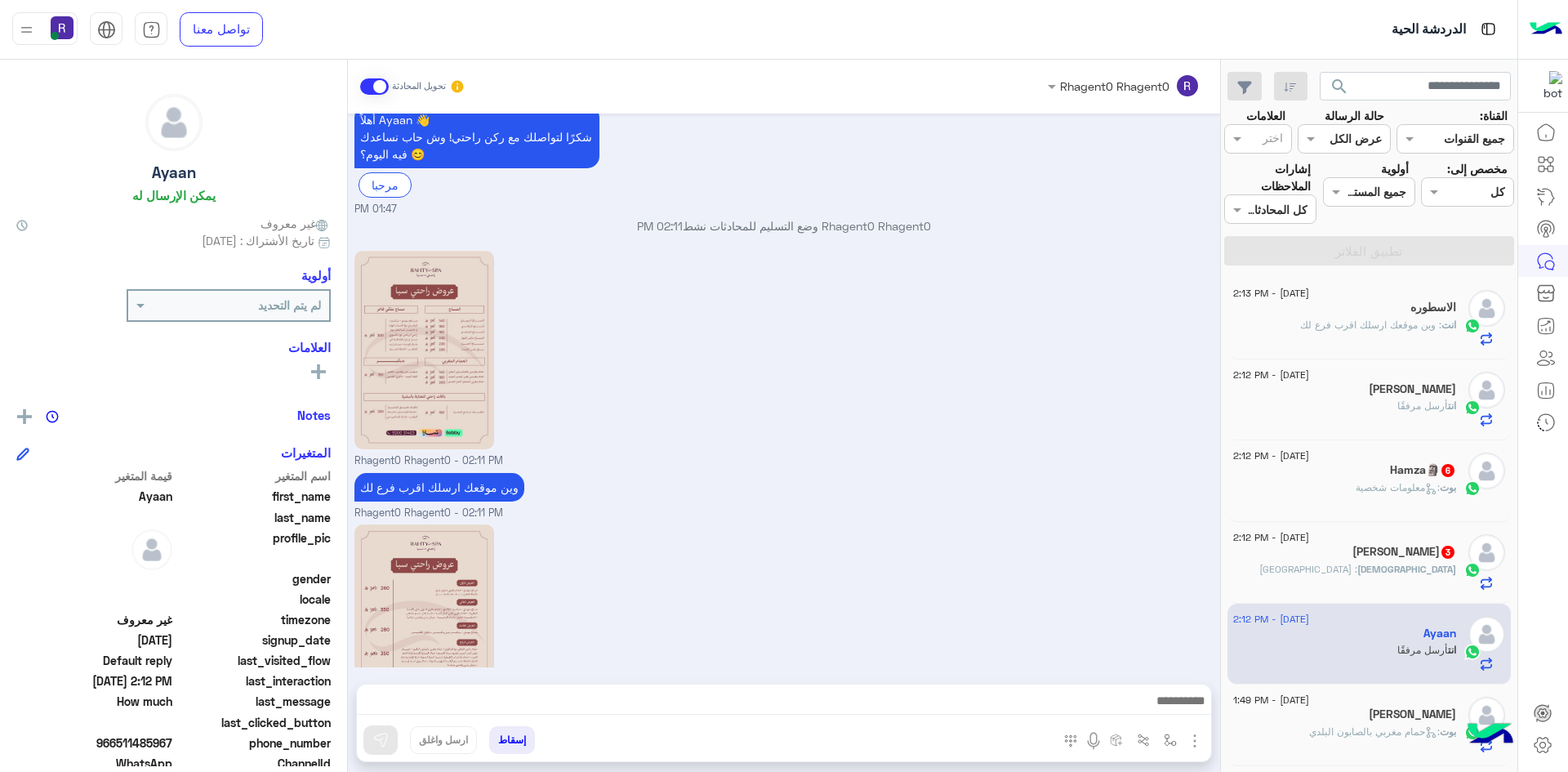
scroll to position [201, 0]
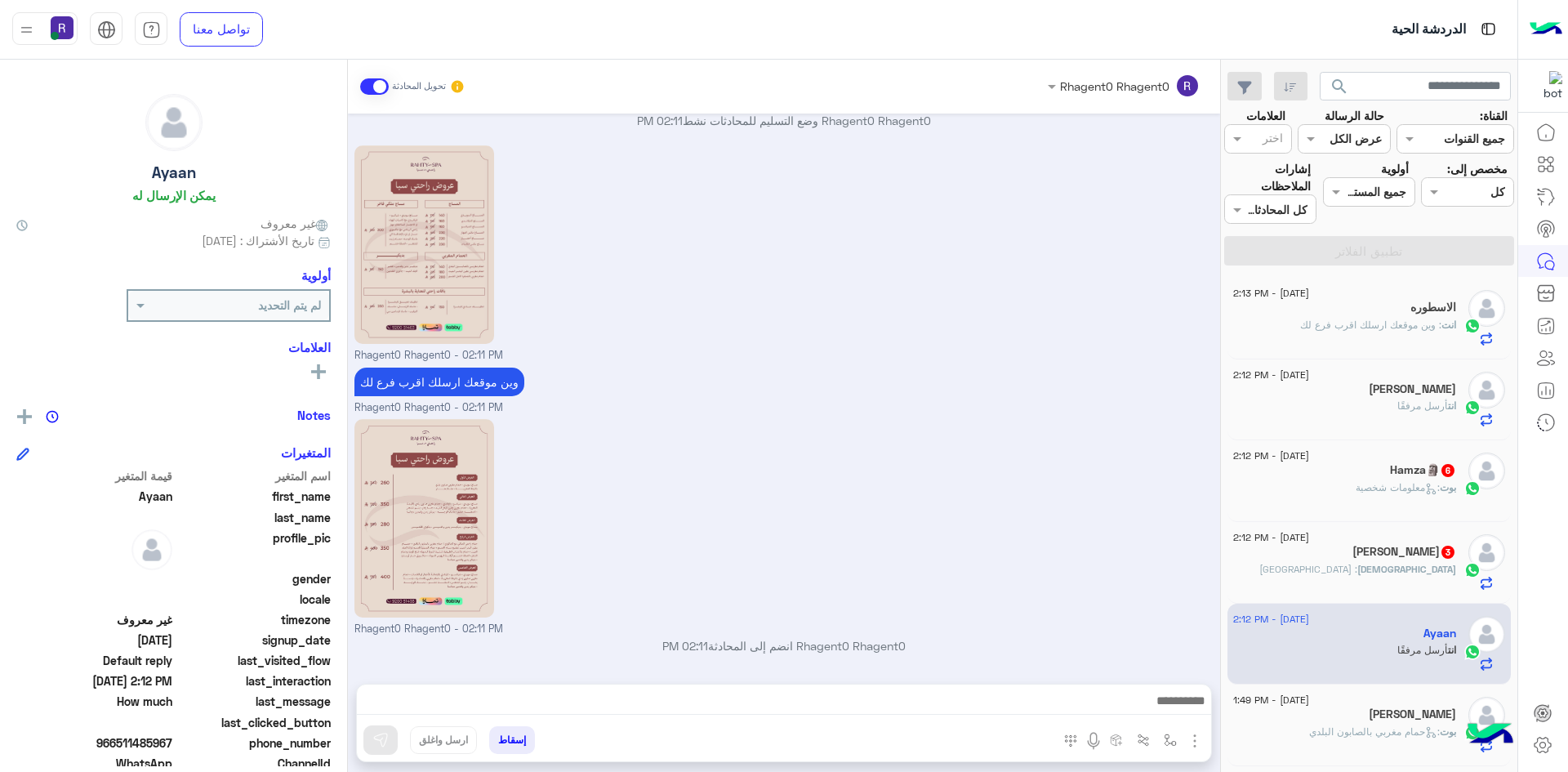
click at [1397, 558] on h5 "Muhammad Hassan 3" at bounding box center [1404, 552] width 104 height 14
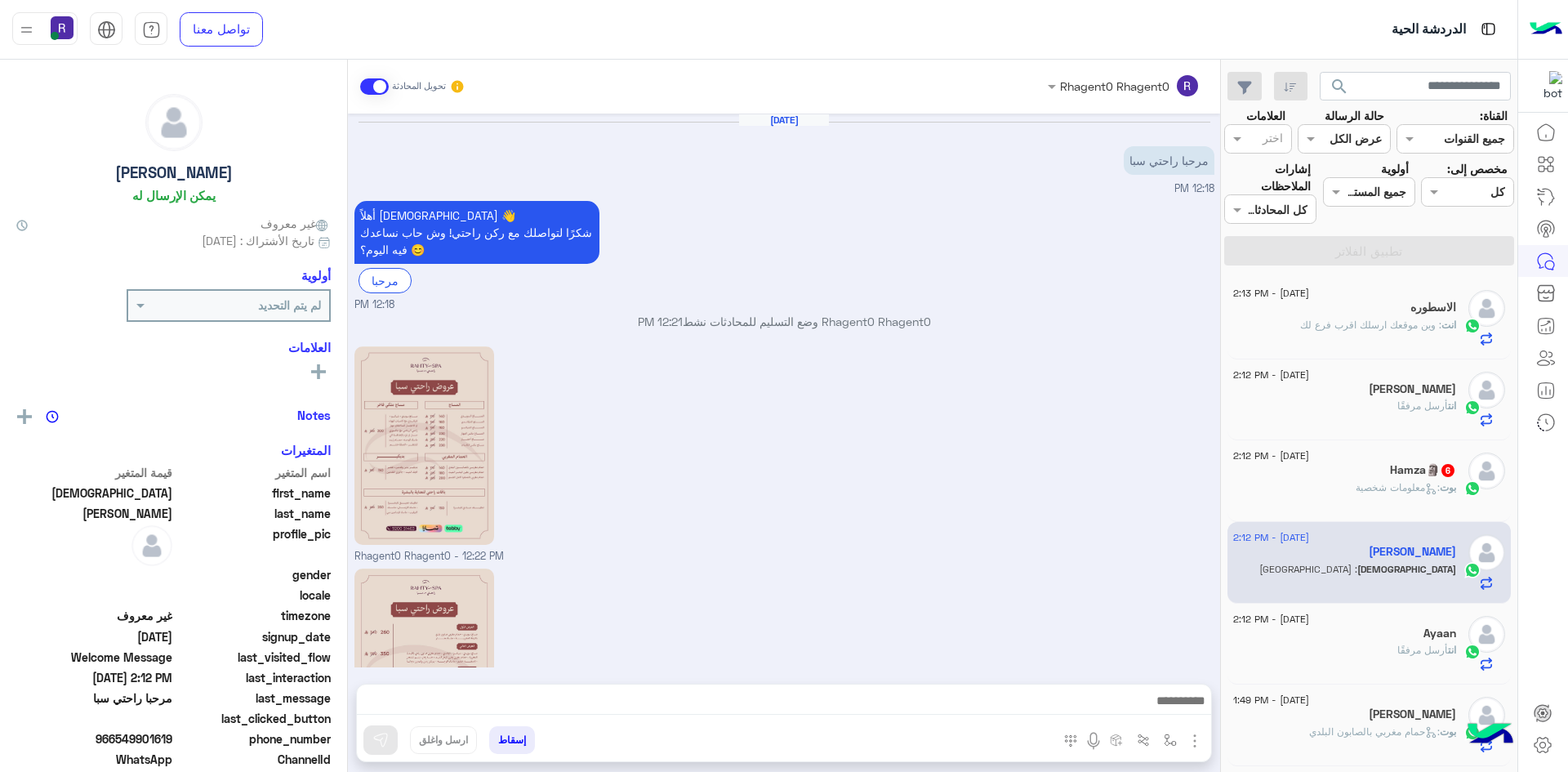
scroll to position [365, 0]
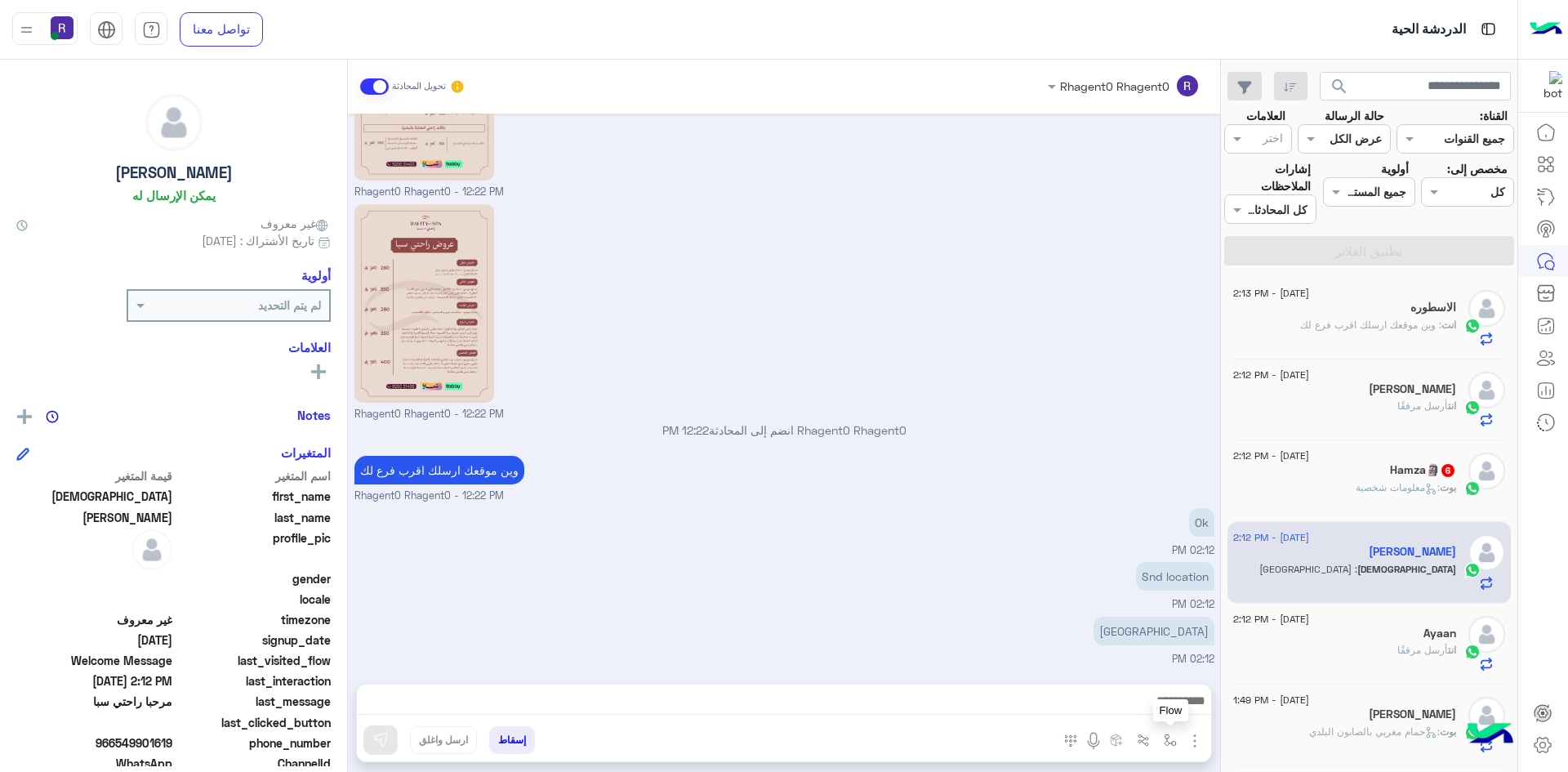
click at [1167, 740] on img "button" at bounding box center [1170, 740] width 13 height 13
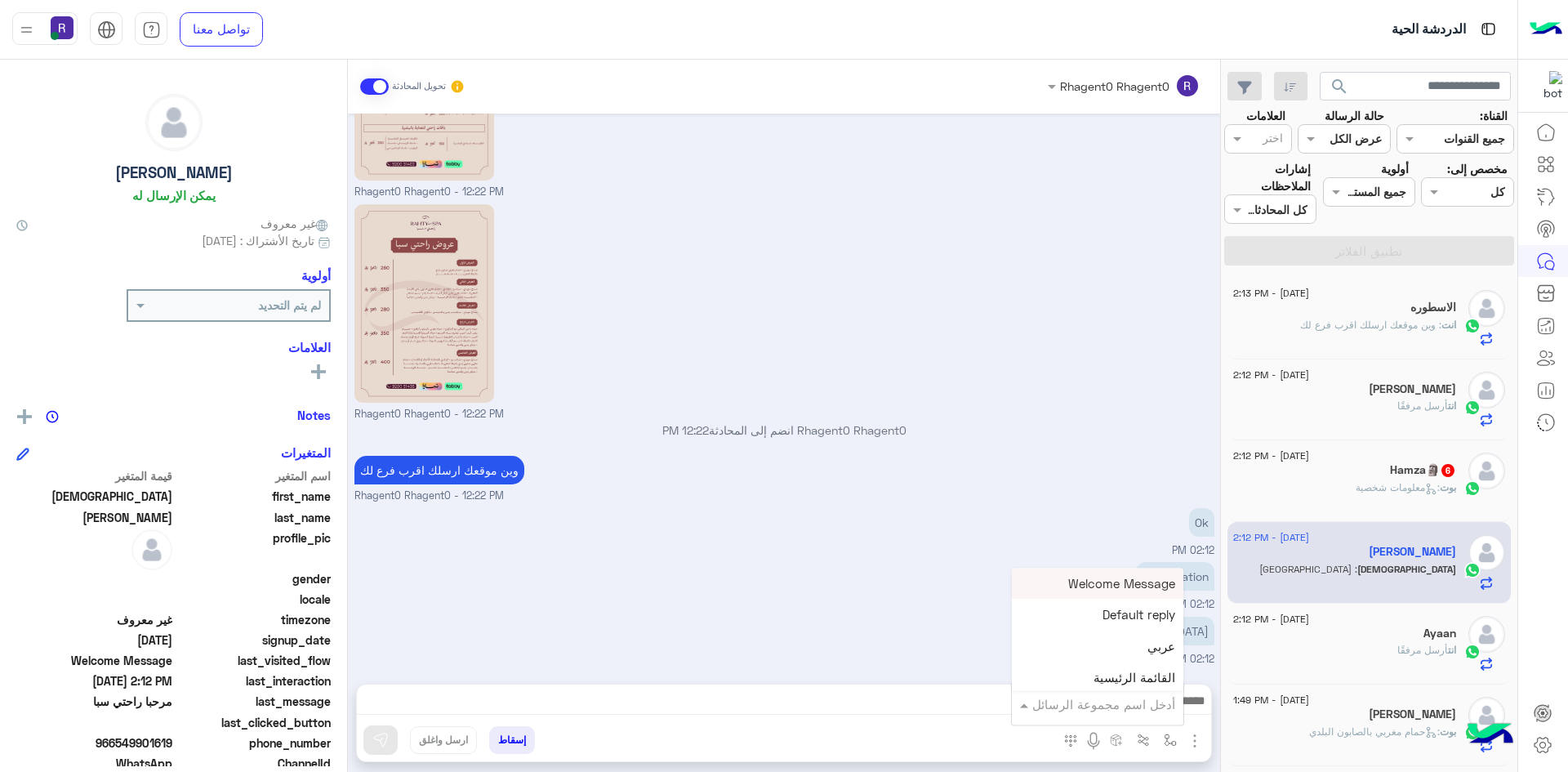
click at [1127, 706] on input "text" at bounding box center [1119, 704] width 110 height 19
click at [1116, 624] on div "الجنادرية" at bounding box center [1098, 623] width 172 height 32
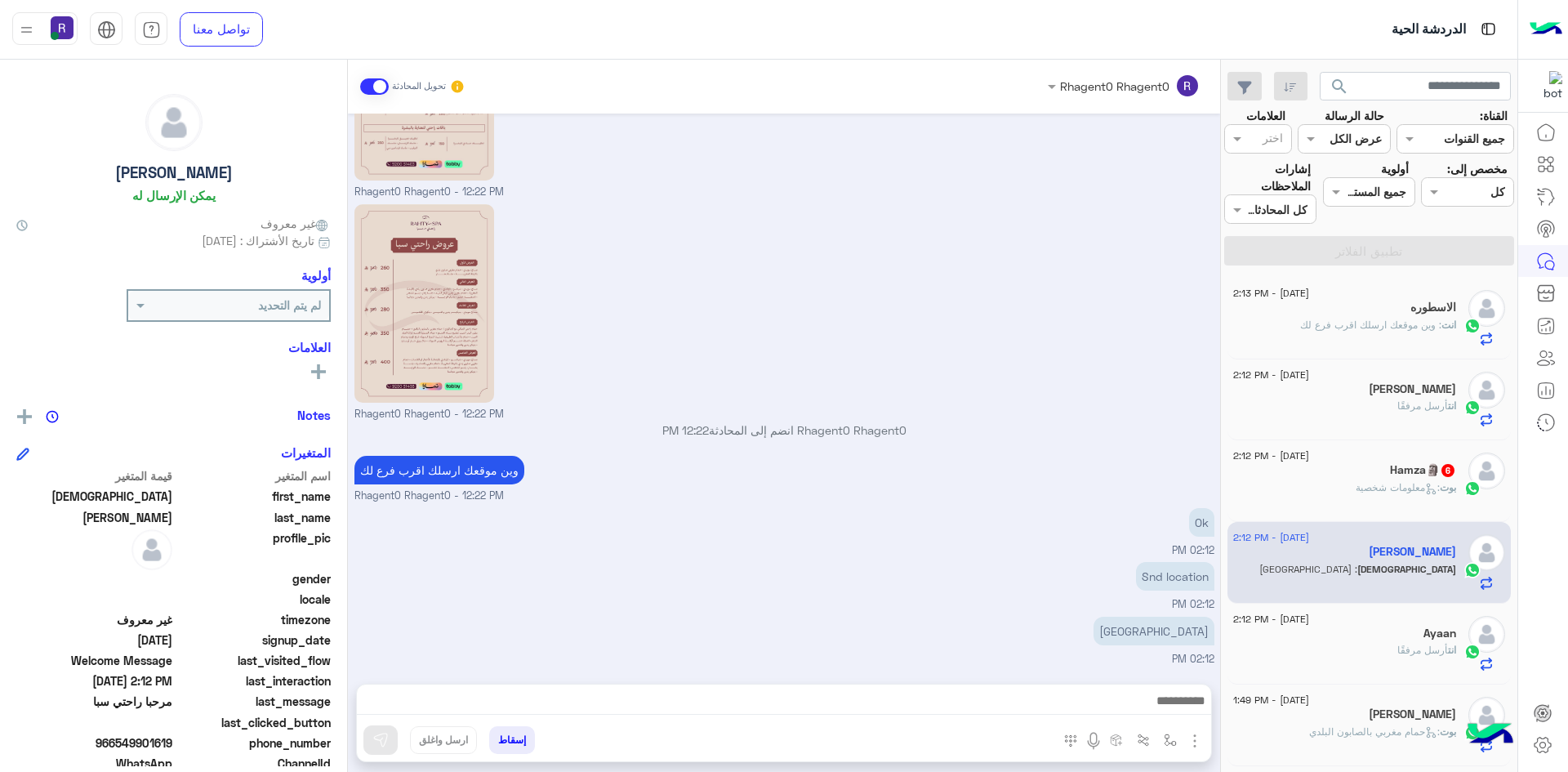
type textarea "*********"
click at [376, 742] on img at bounding box center [381, 740] width 16 height 16
click at [1173, 738] on img "button" at bounding box center [1170, 740] width 13 height 13
click at [1153, 712] on div "أدخل اسم مجموعة الرسائل" at bounding box center [1104, 704] width 143 height 19
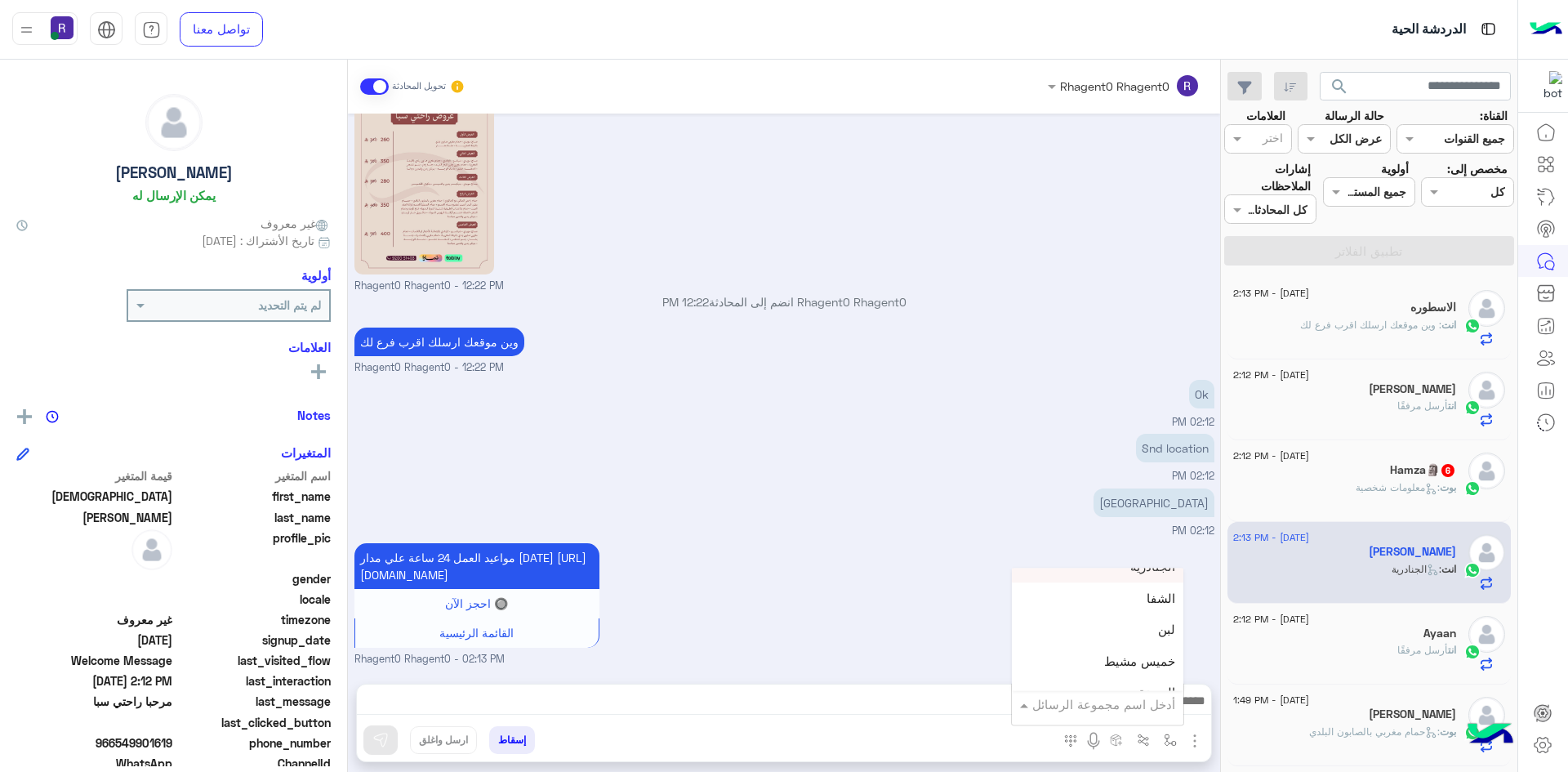
scroll to position [1144, 0]
click at [1132, 608] on div "لبن" at bounding box center [1098, 604] width 172 height 32
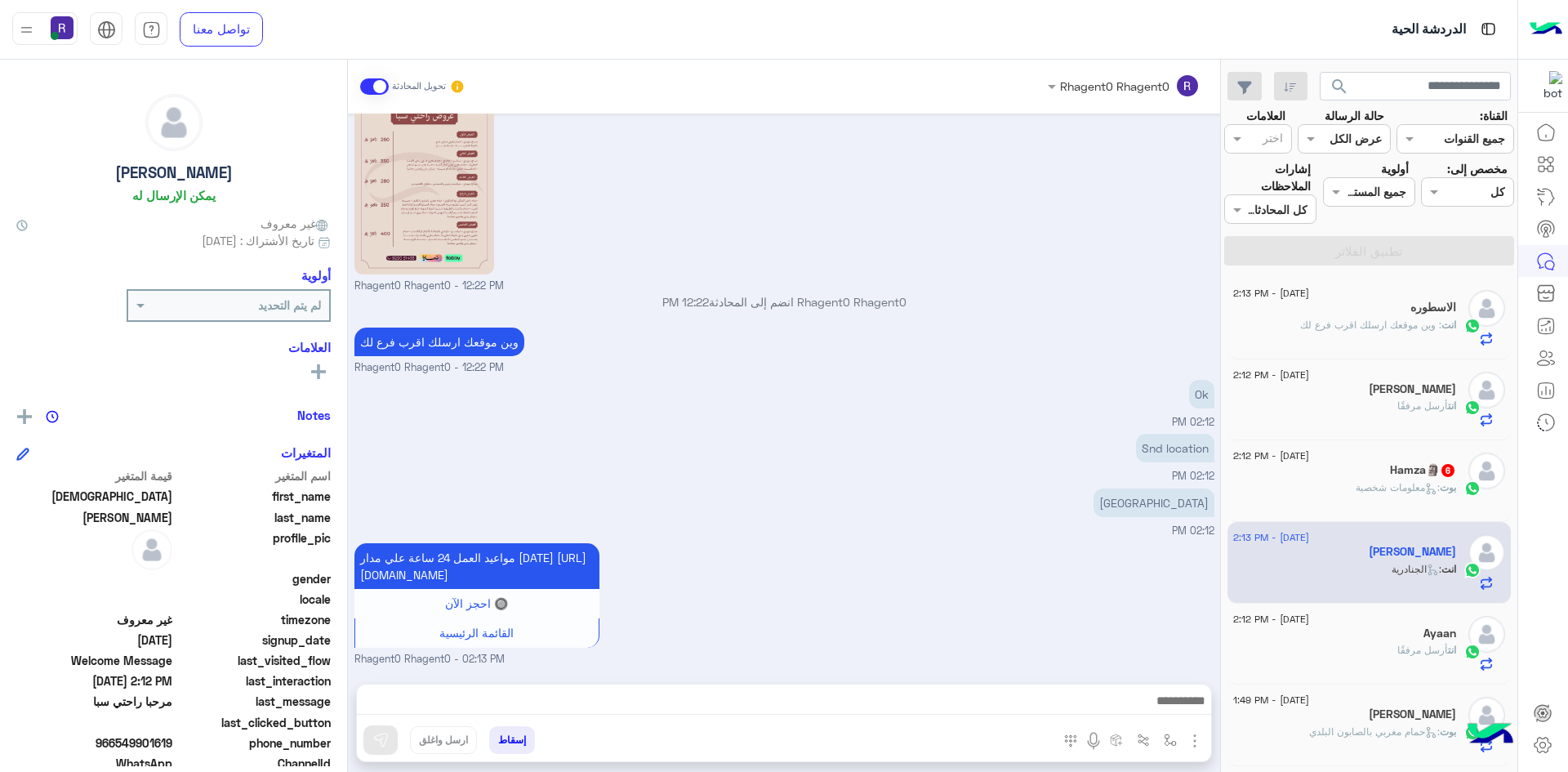
type textarea "***"
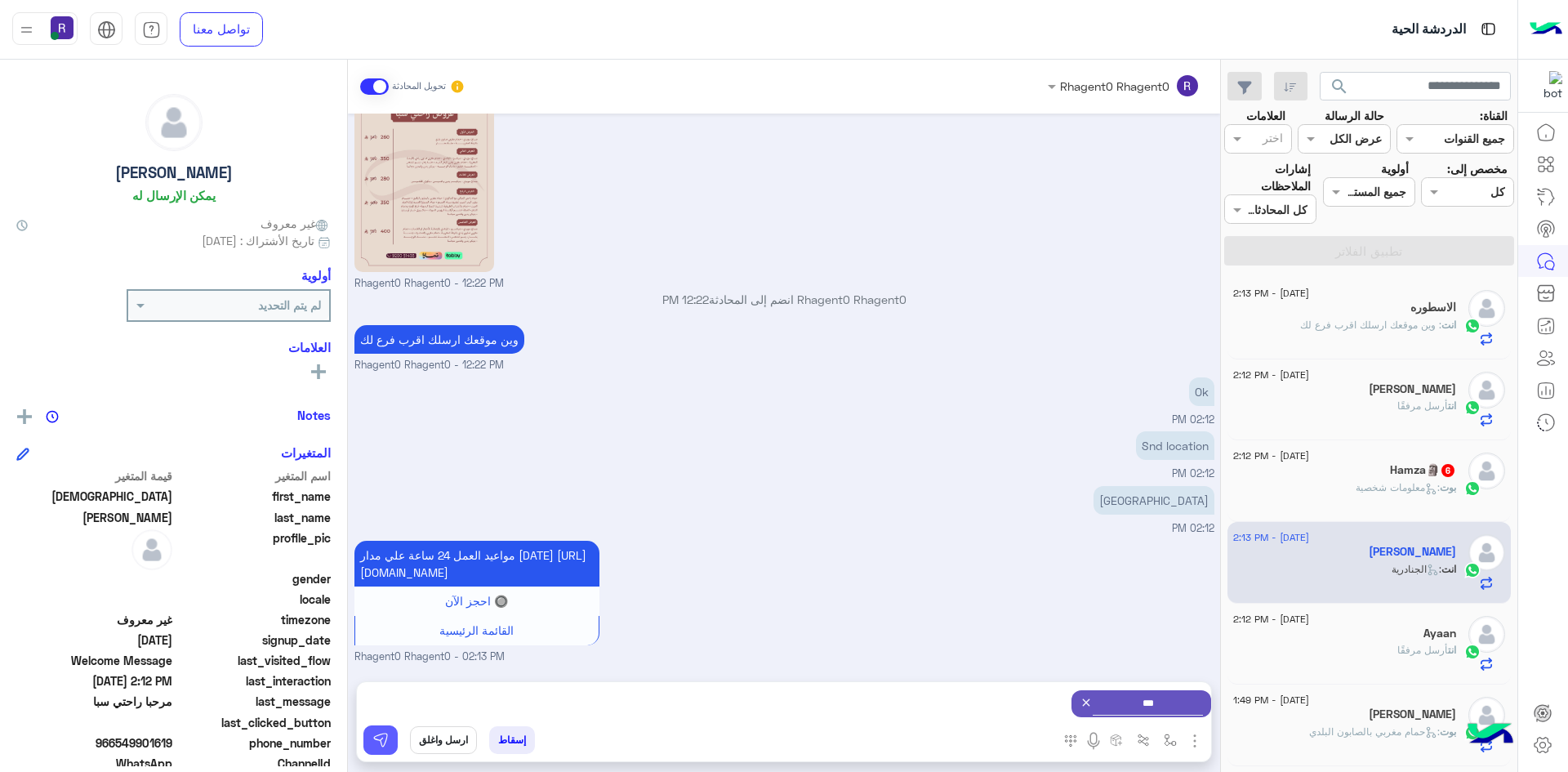
click at [384, 731] on button at bounding box center [381, 740] width 34 height 29
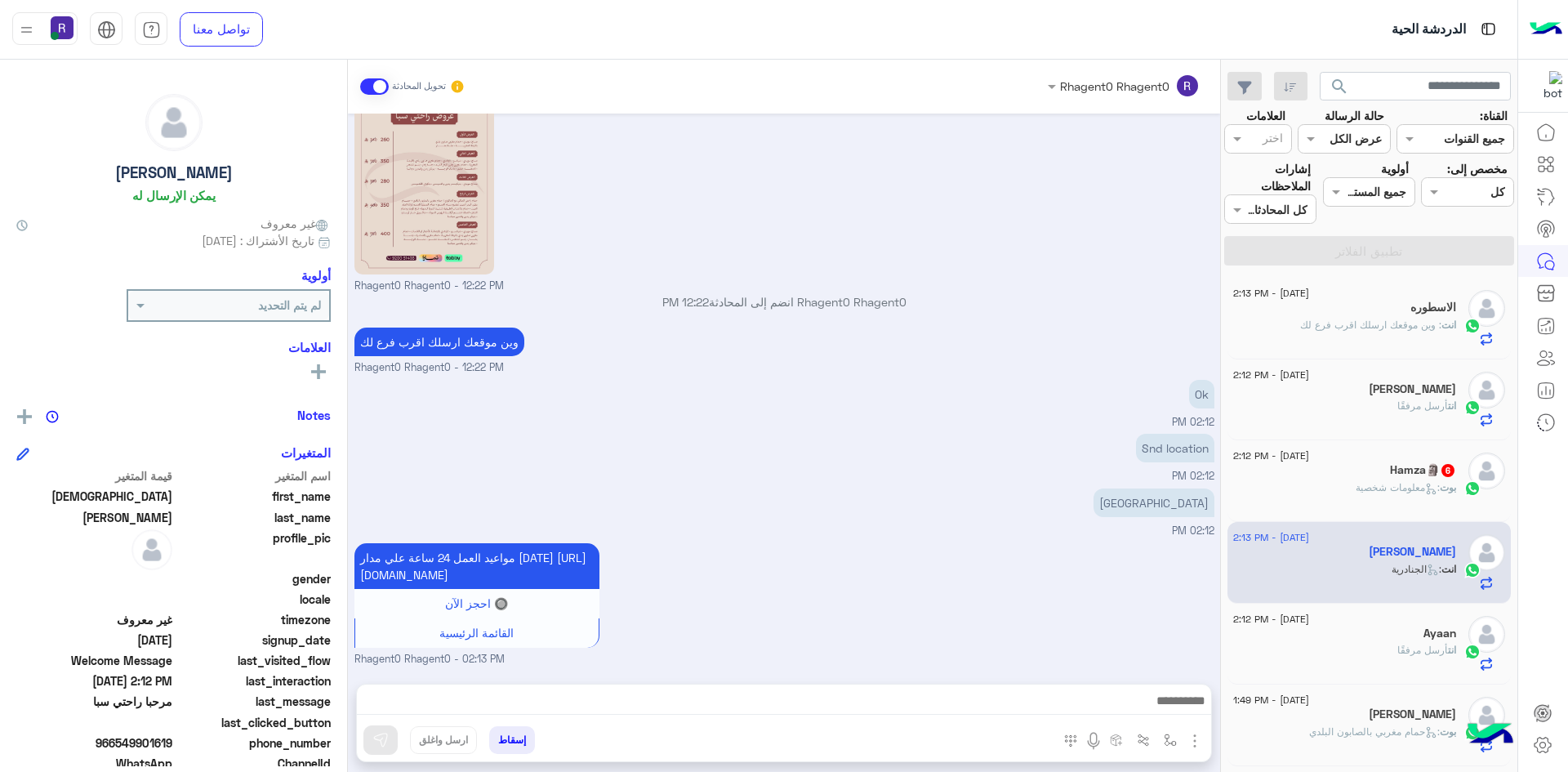
click at [1425, 487] on icon at bounding box center [1431, 489] width 13 height 13
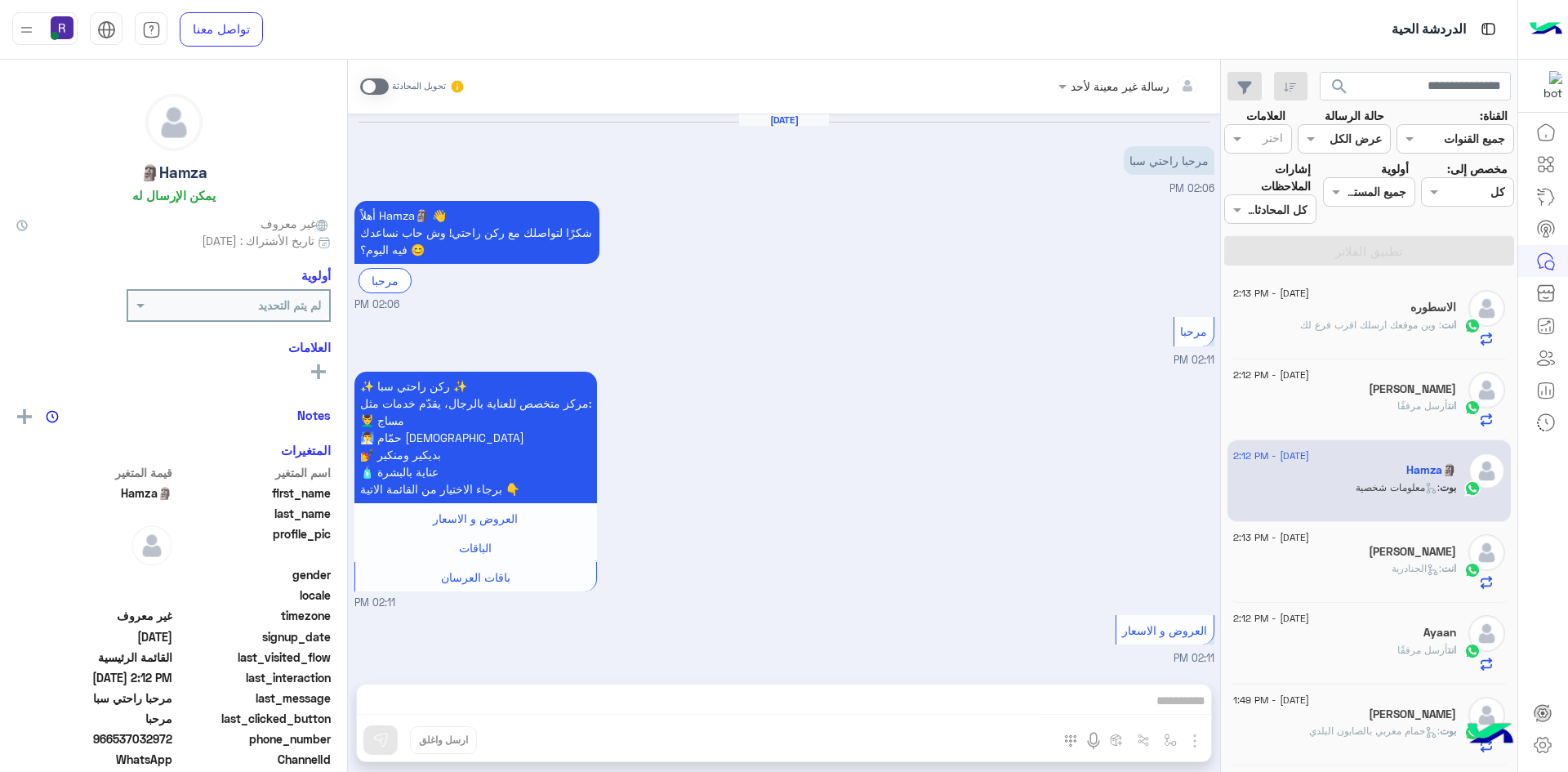
scroll to position [800, 0]
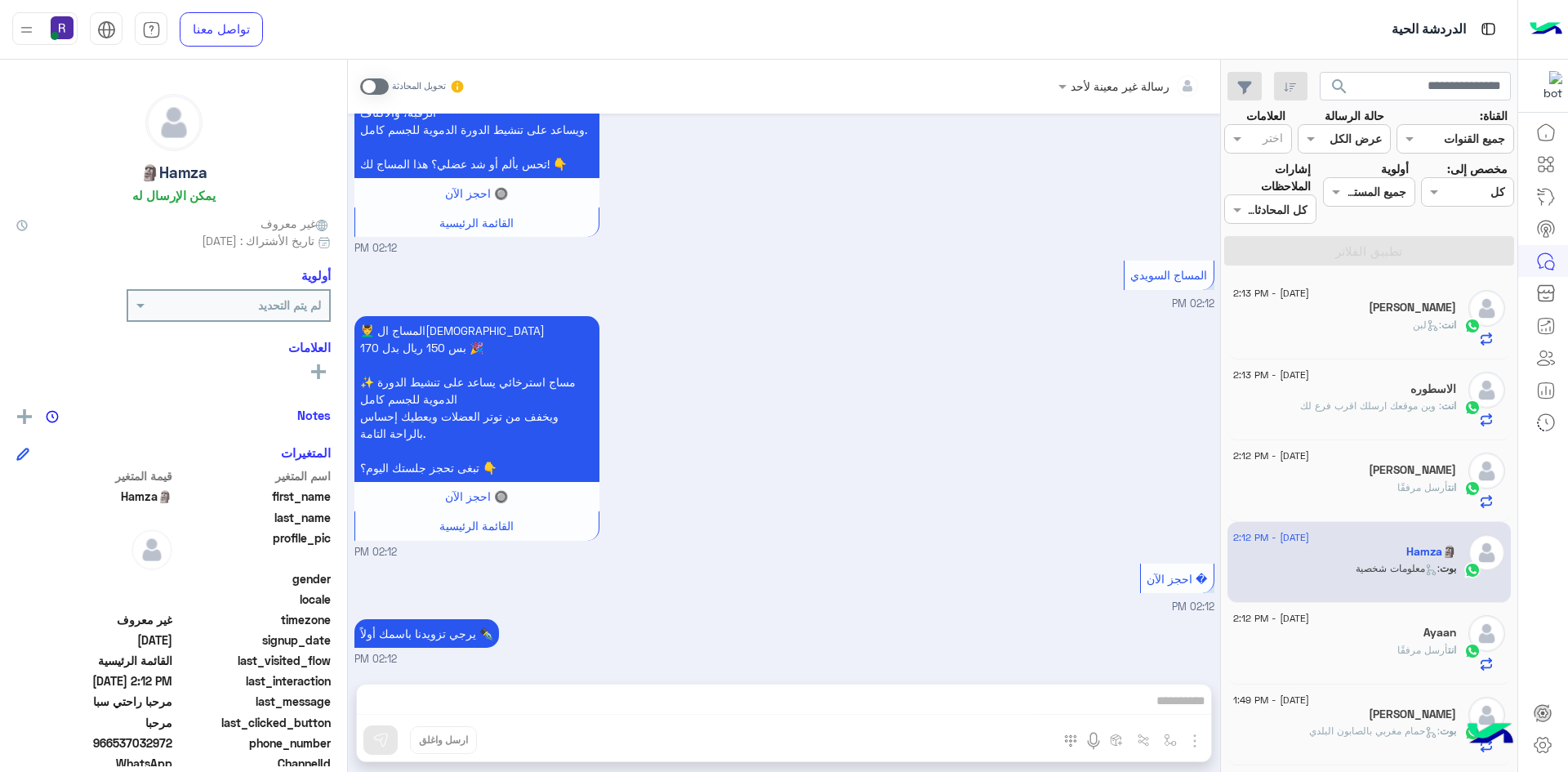
click at [377, 88] on span at bounding box center [374, 87] width 29 height 16
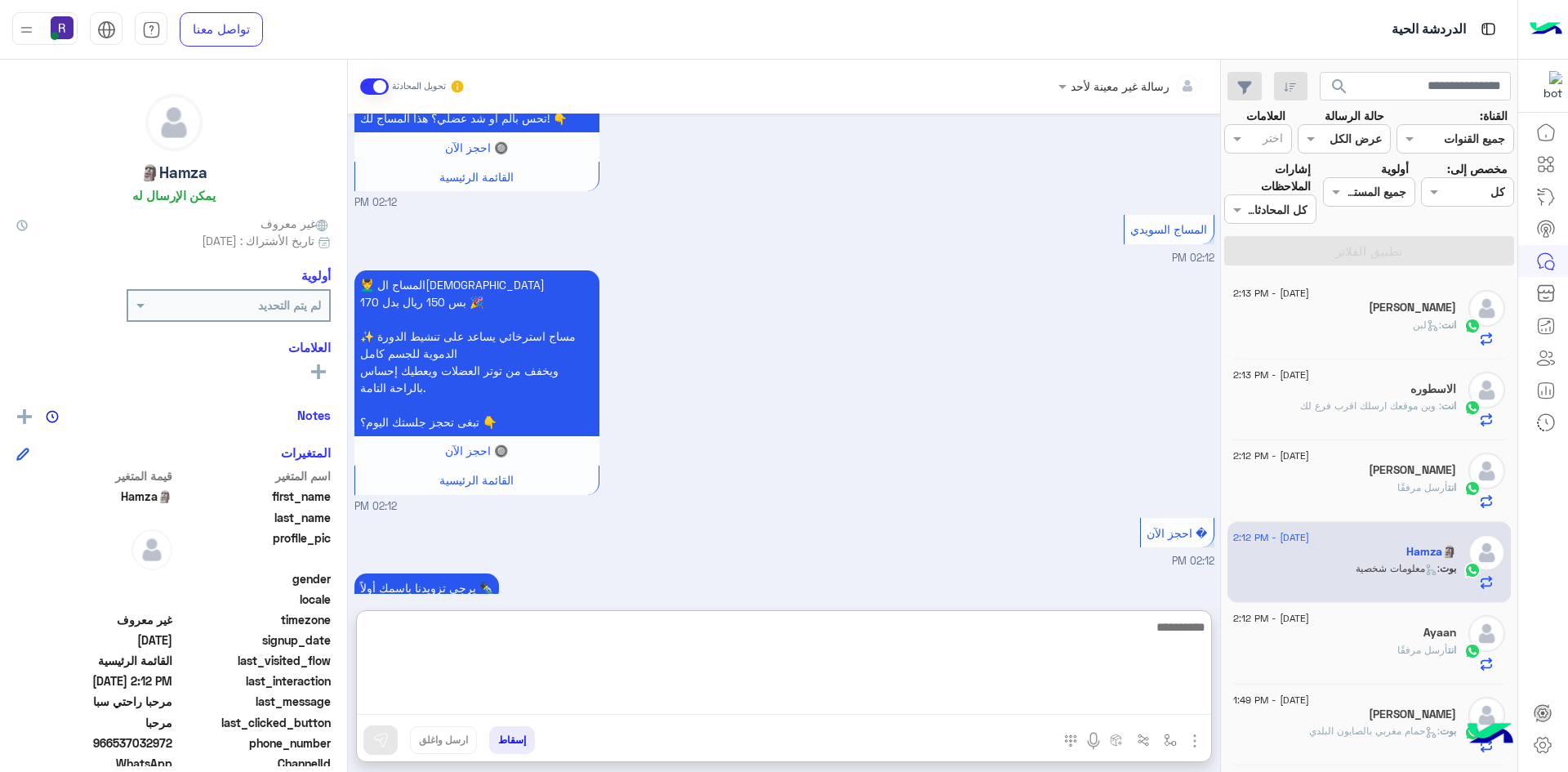
paste textarea "**********"
type textarea "**********"
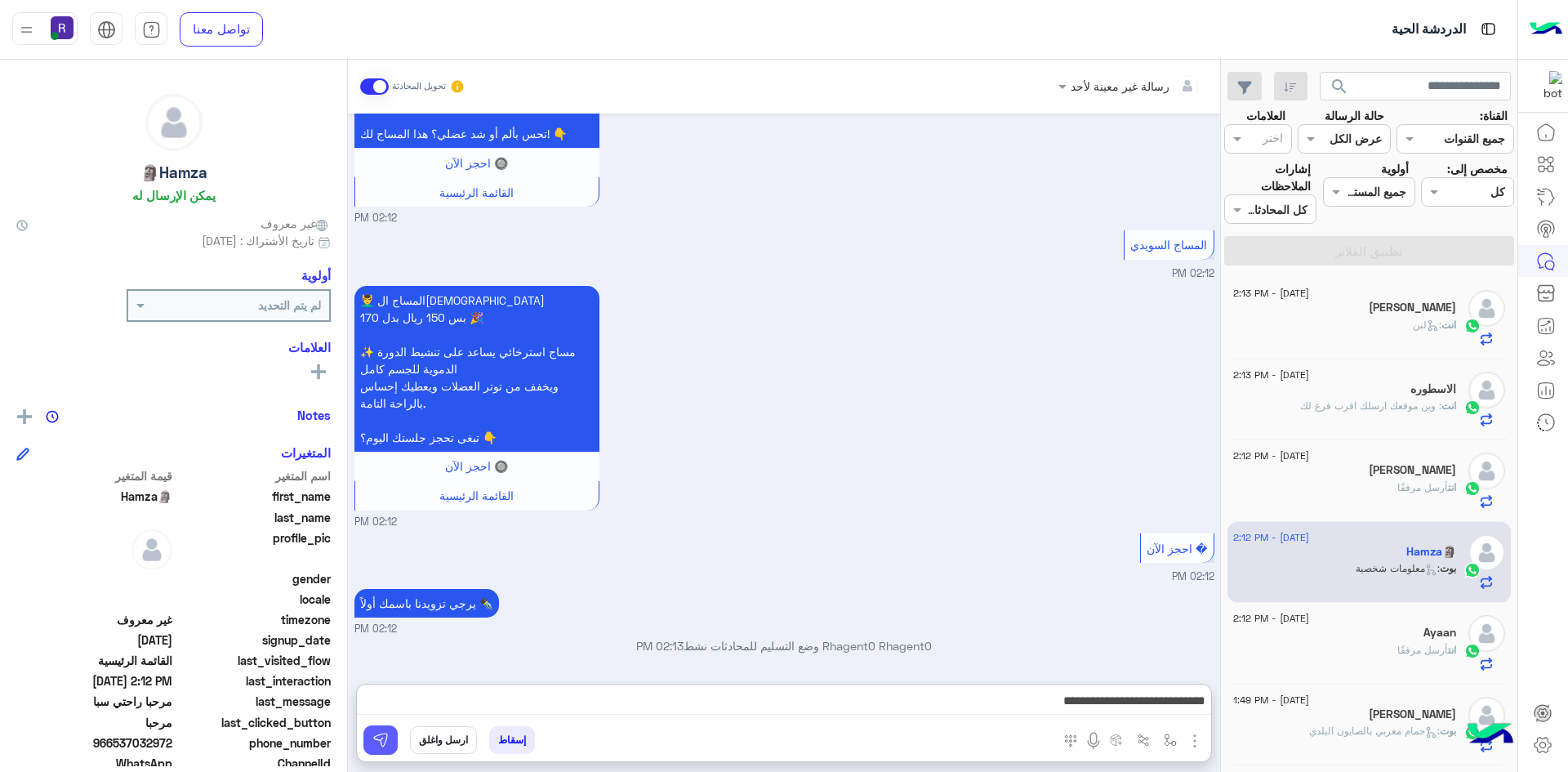
click at [386, 738] on img at bounding box center [381, 740] width 16 height 16
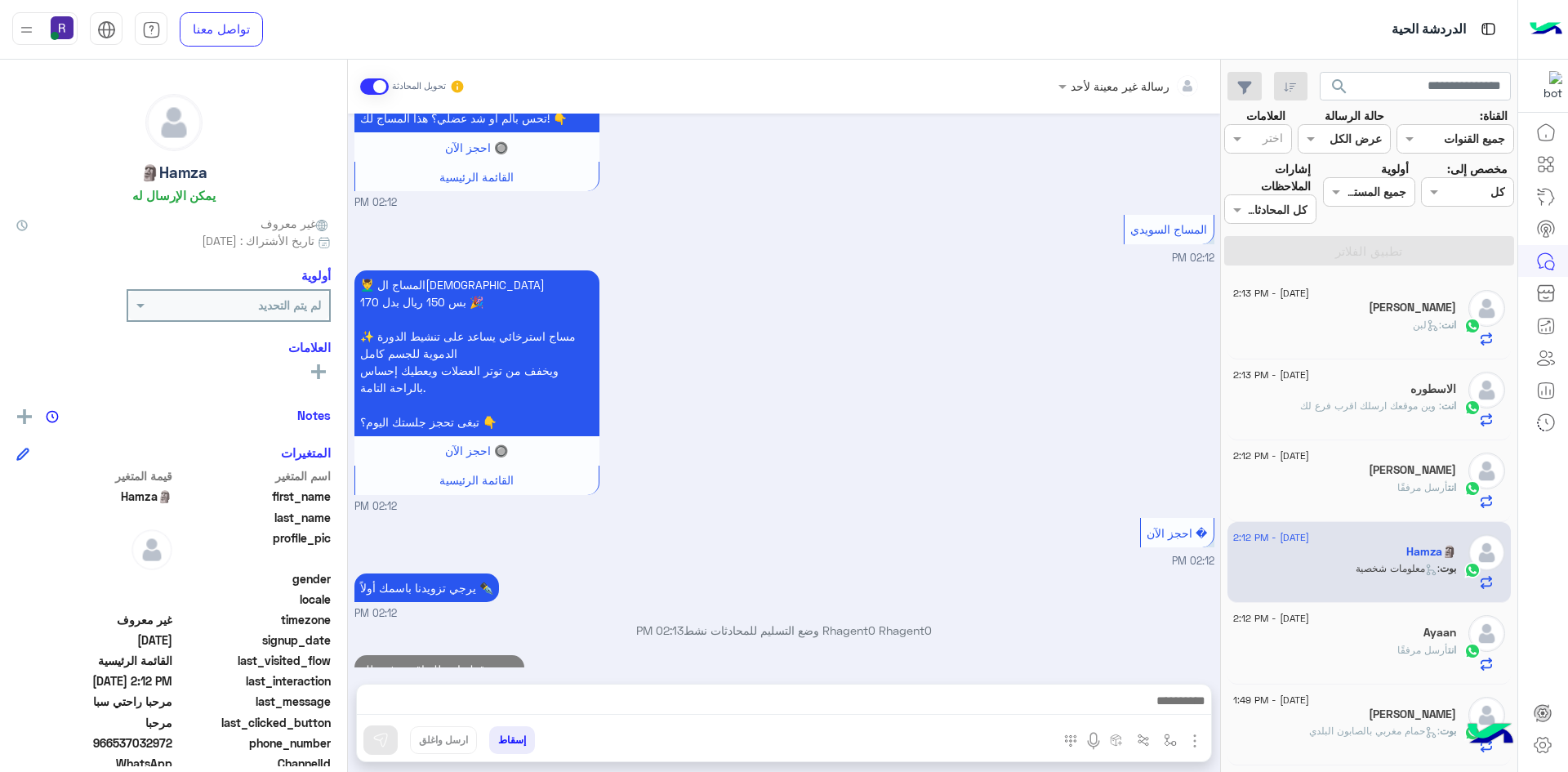
scroll to position [881, 0]
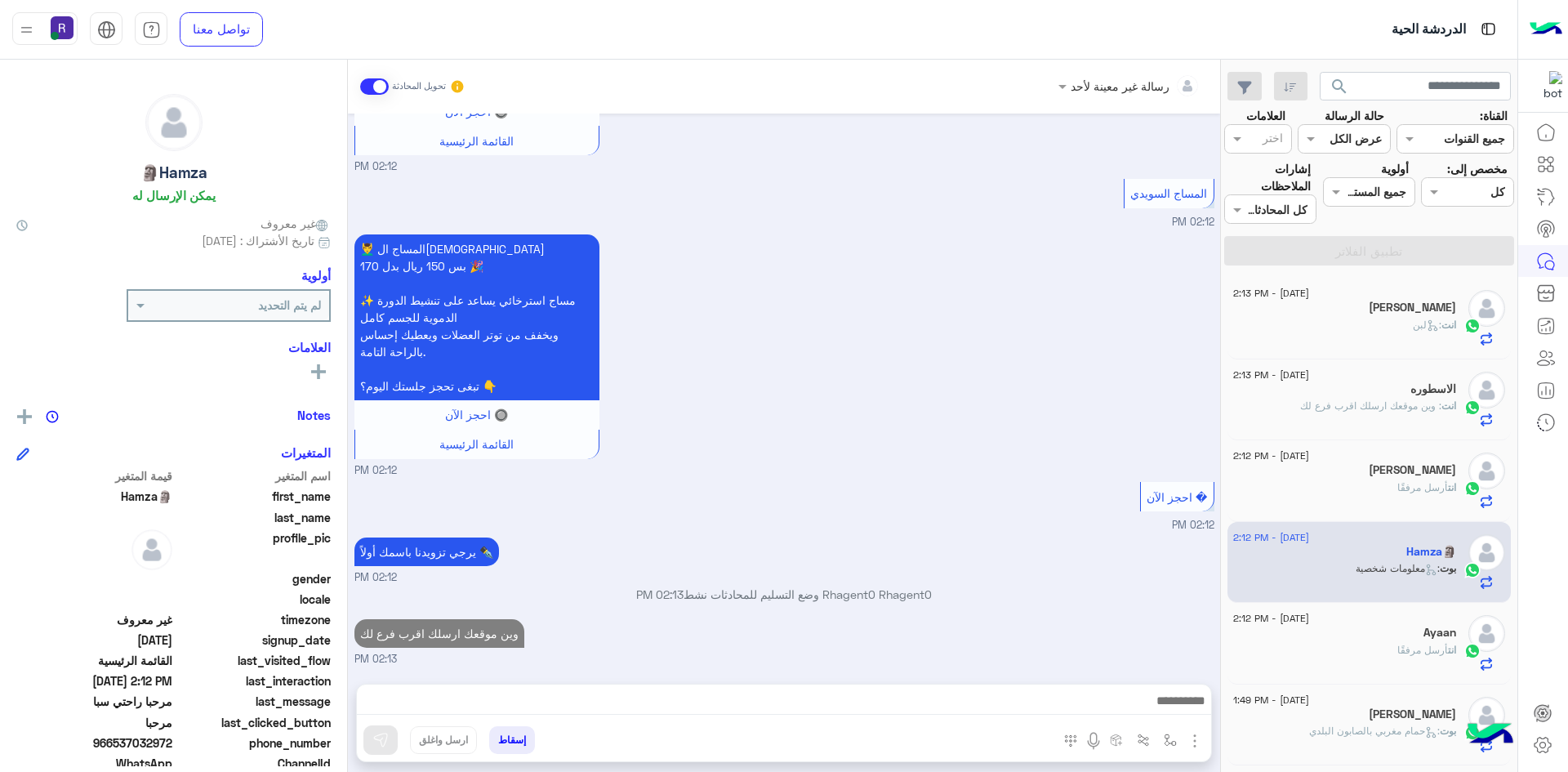
click at [1397, 643] on span "أرسل مرفقًا" at bounding box center [1422, 650] width 51 height 13
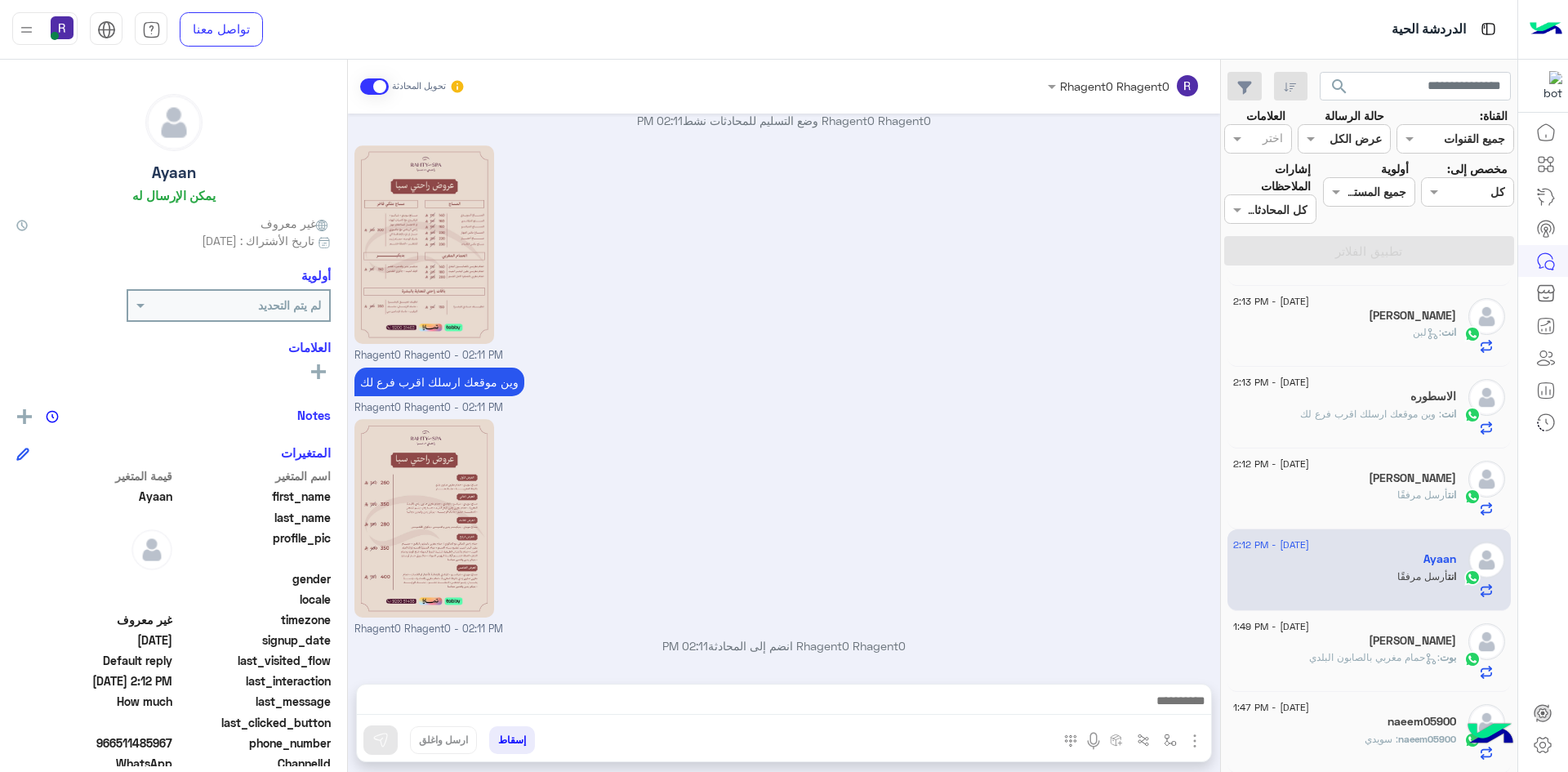
scroll to position [164, 0]
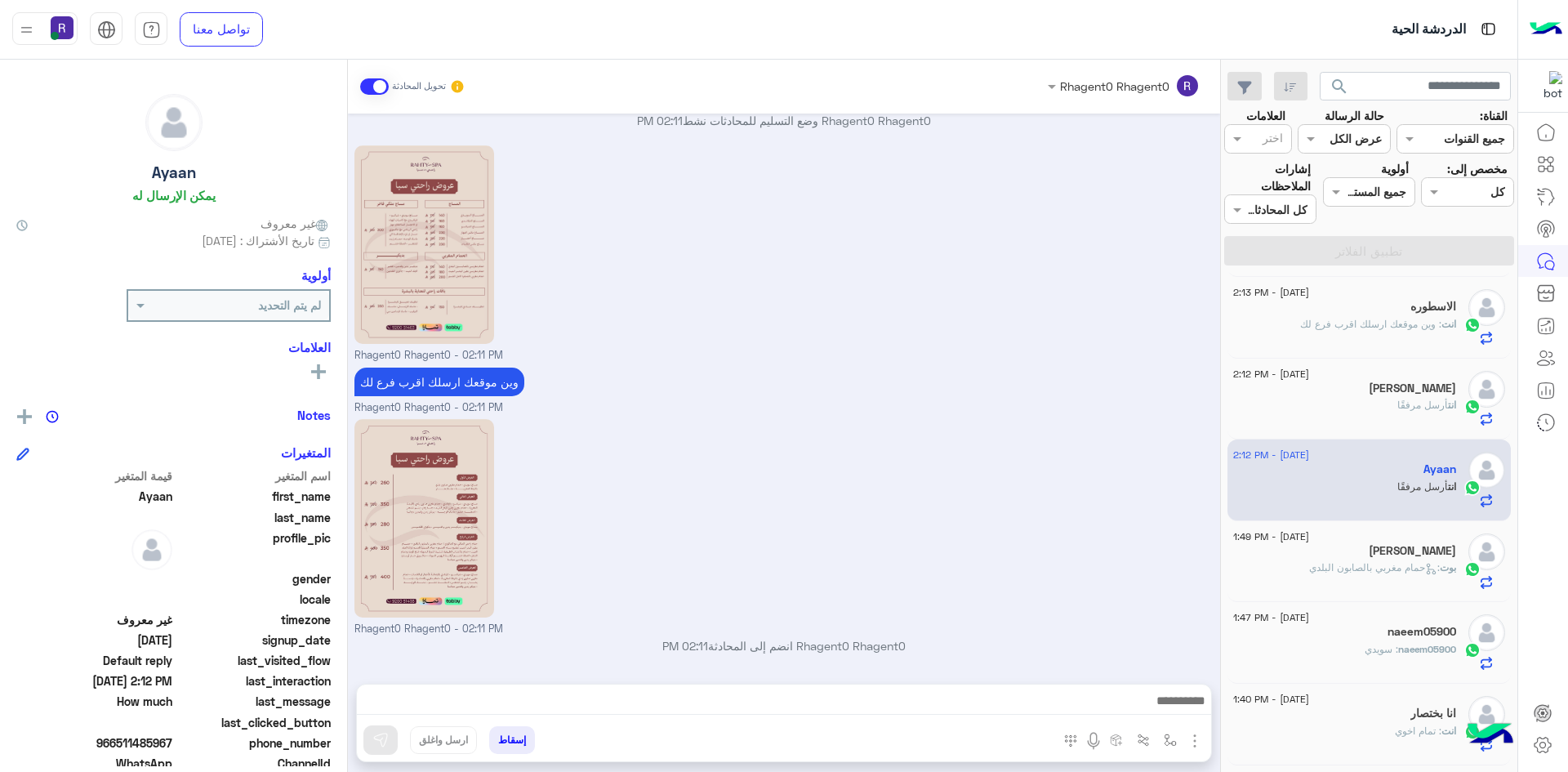
click at [1383, 550] on div "[PERSON_NAME]" at bounding box center [1346, 552] width 223 height 17
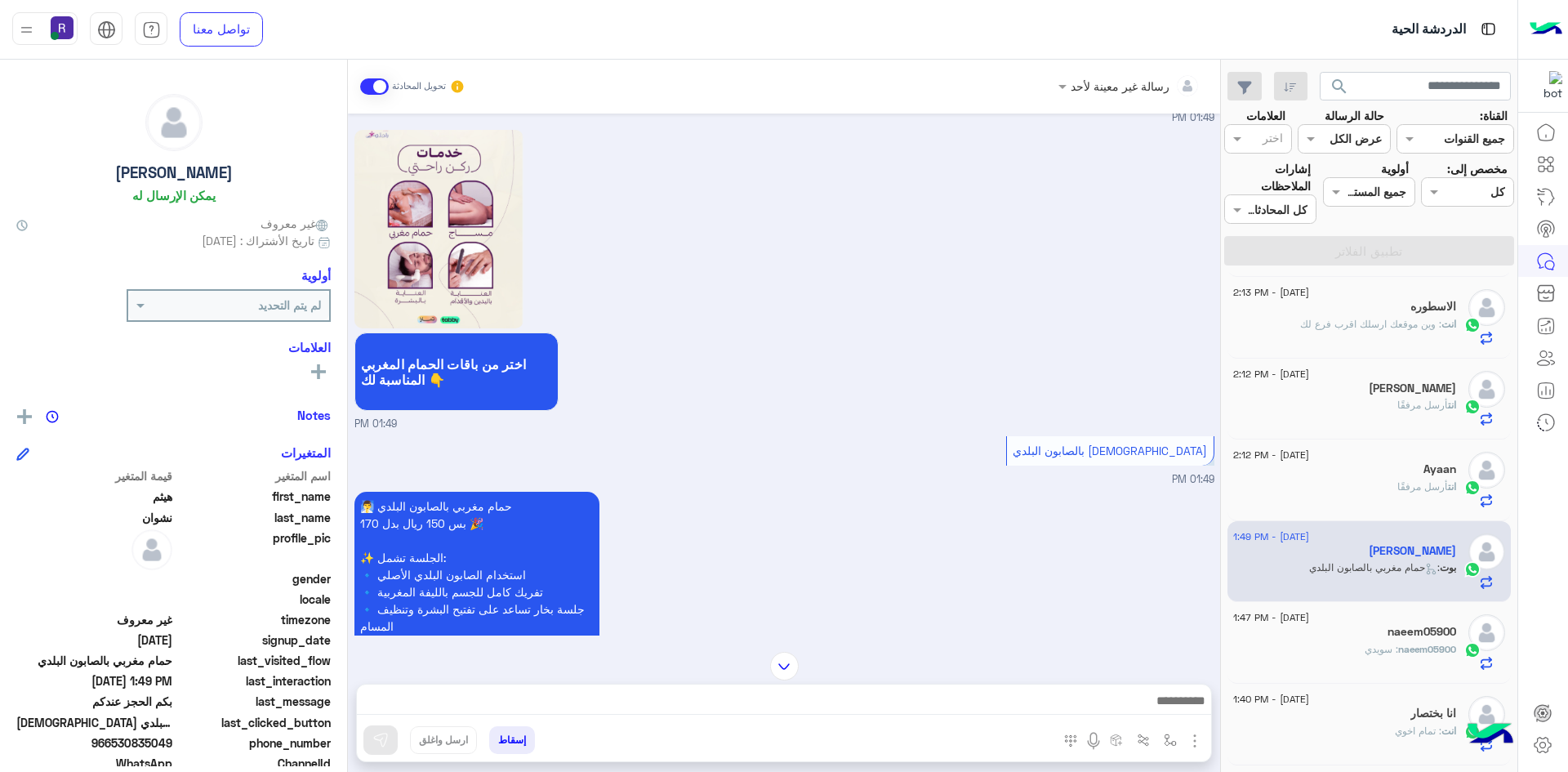
scroll to position [1966, 0]
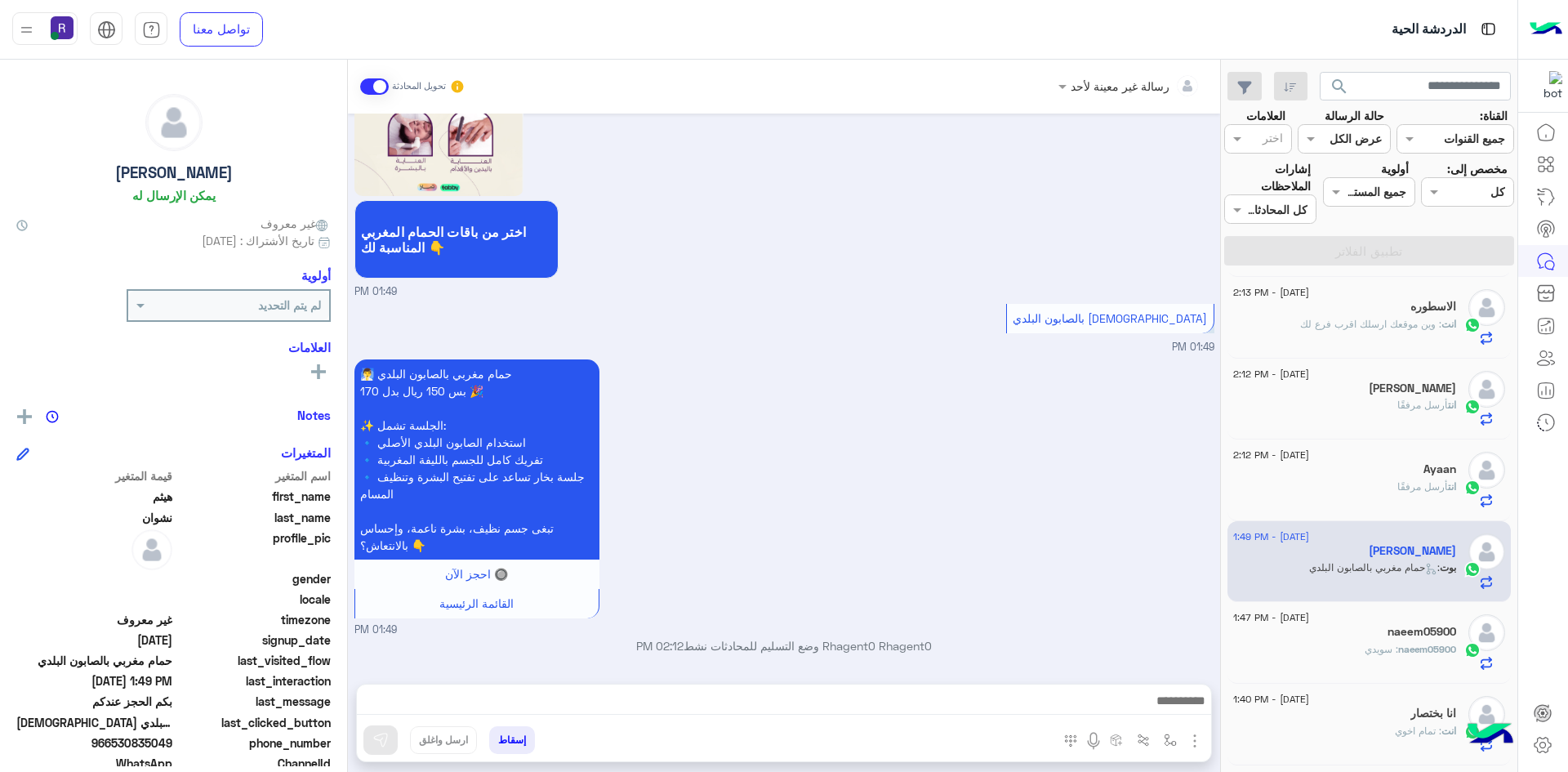
click at [1354, 634] on div "naeem05900" at bounding box center [1346, 633] width 223 height 17
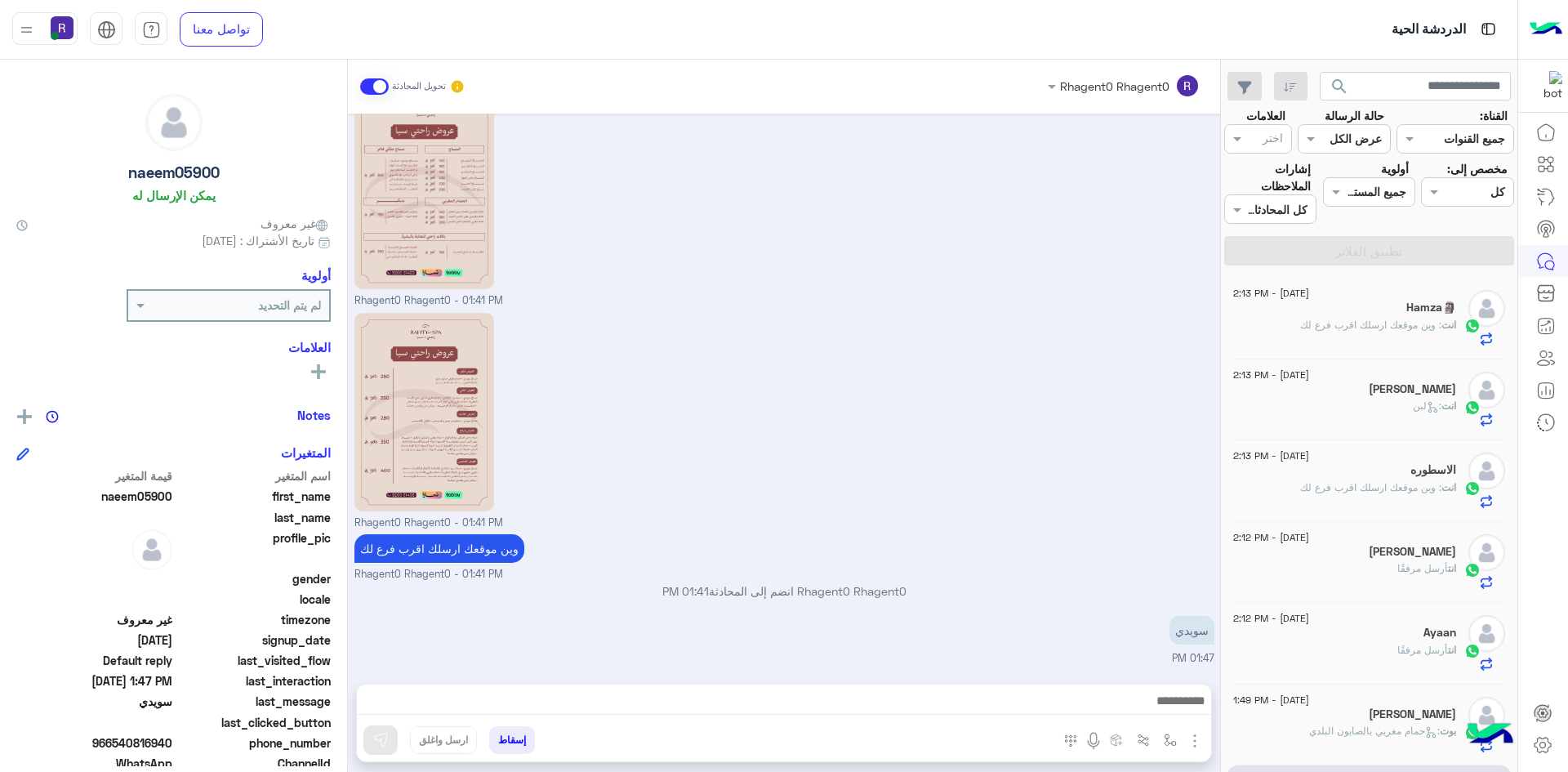
click at [1386, 307] on div "Hamza🗿" at bounding box center [1346, 308] width 223 height 17
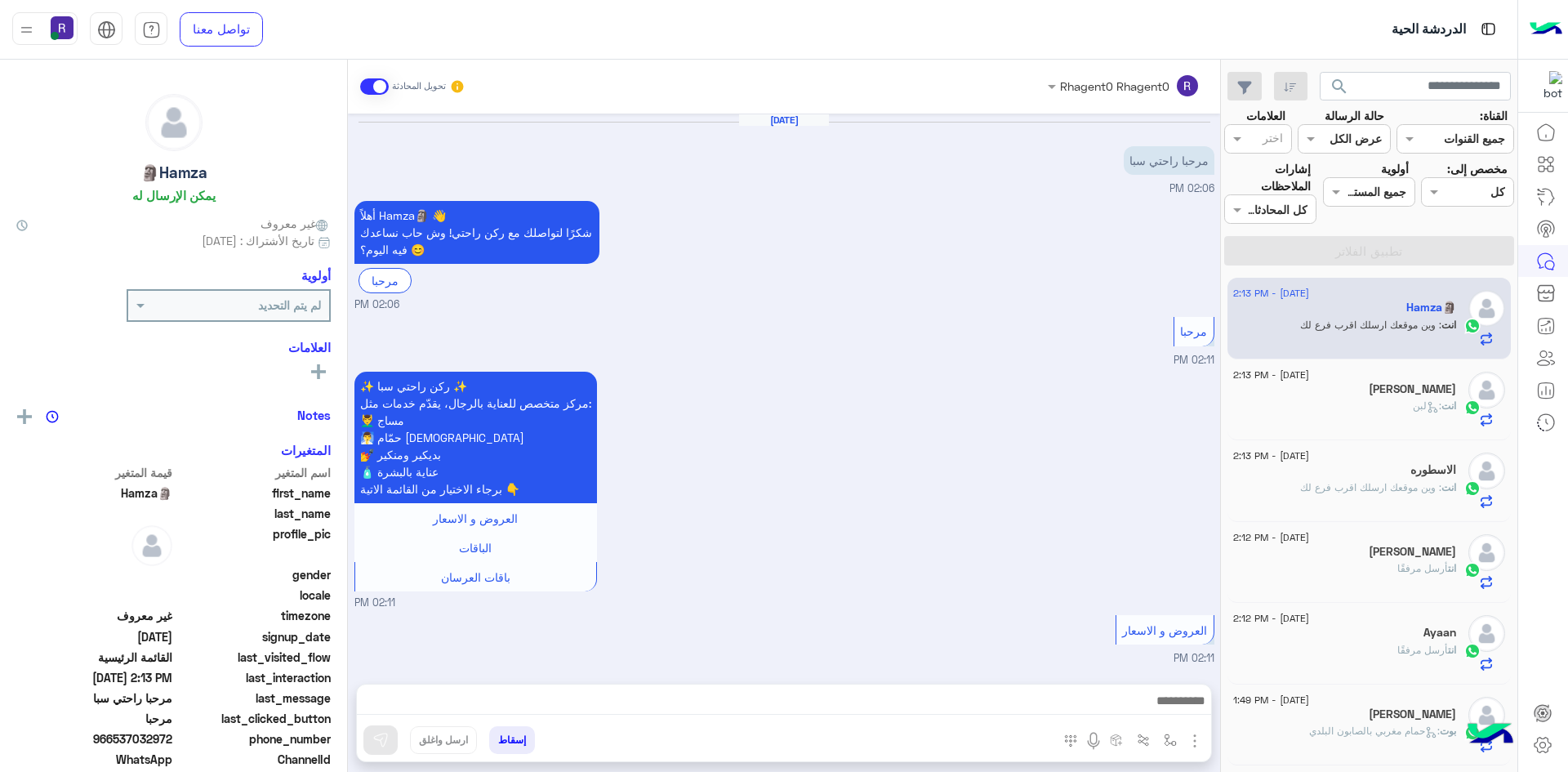
scroll to position [911, 0]
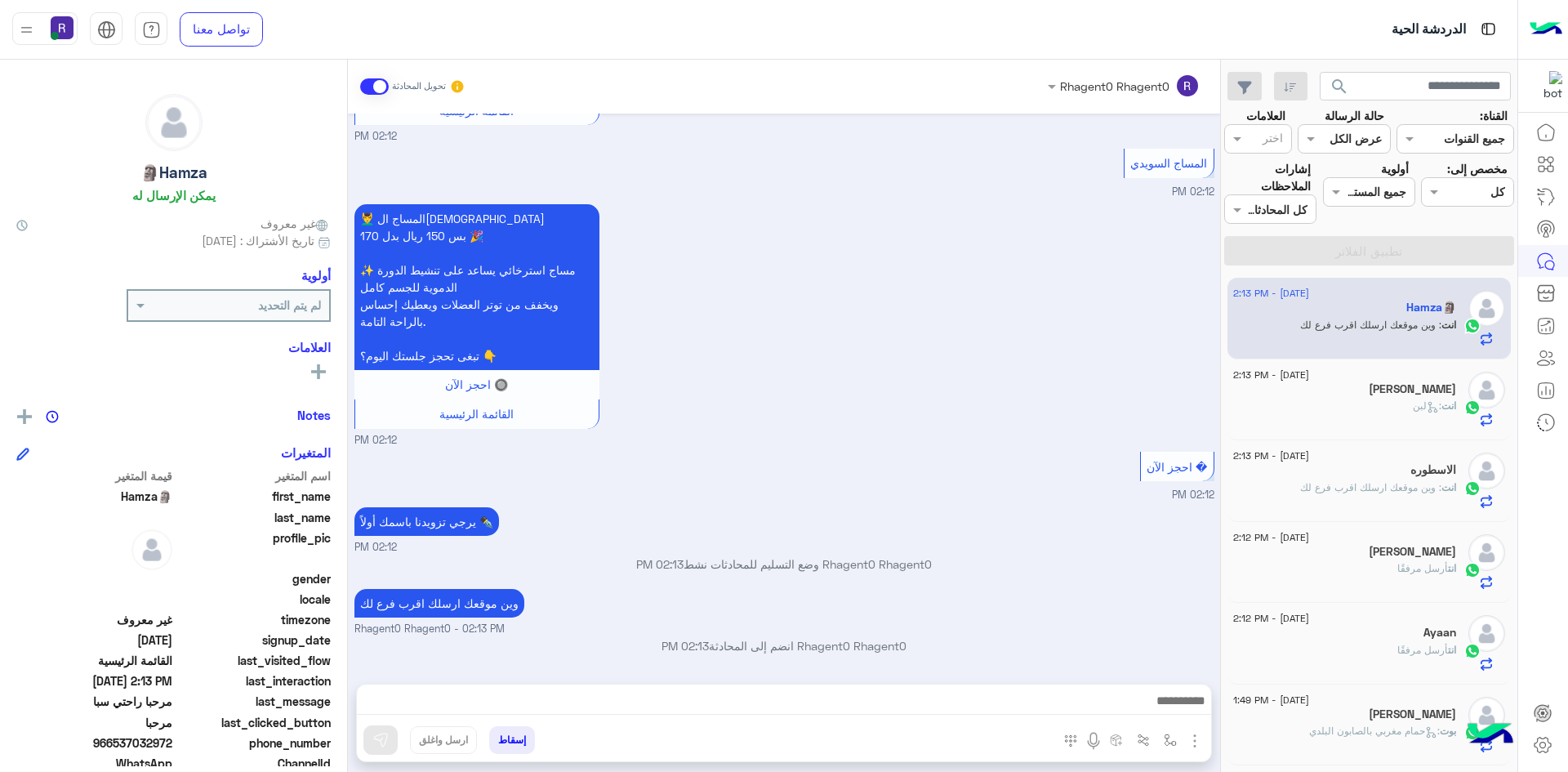
click at [1357, 397] on div "[PERSON_NAME]" at bounding box center [1346, 390] width 223 height 17
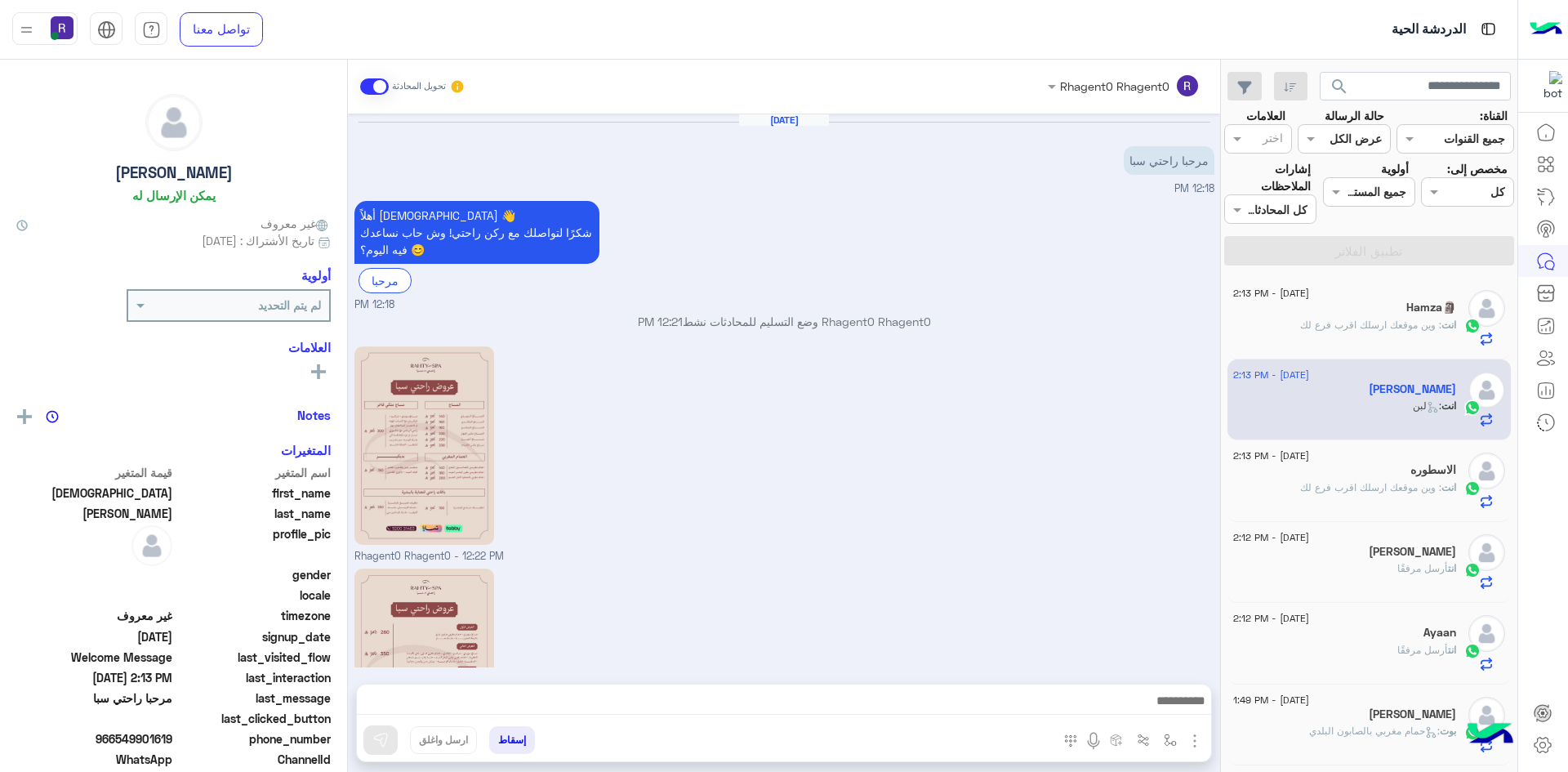
scroll to position [655, 0]
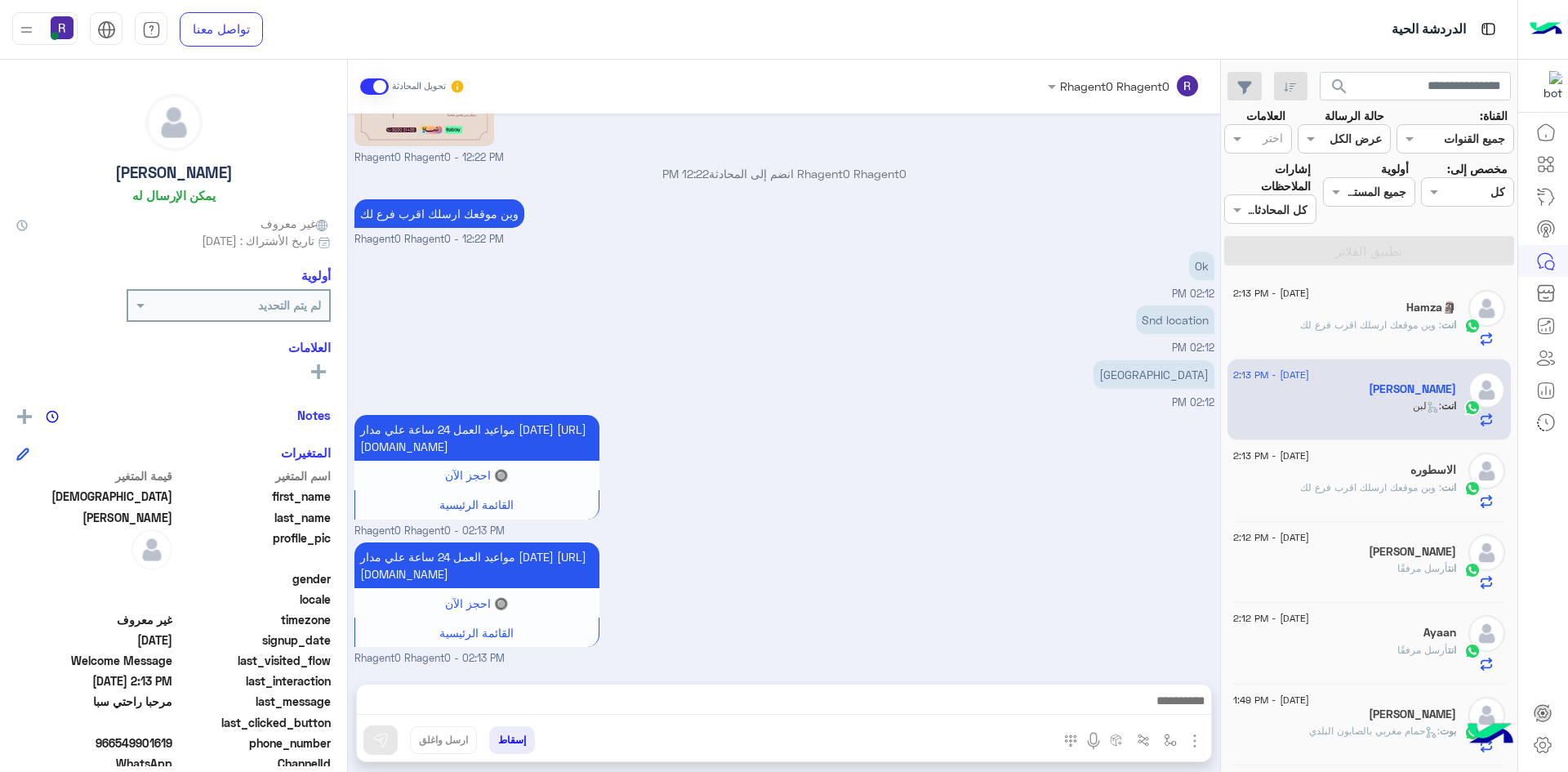
click at [1396, 483] on span ": وين موقعك ارسلك اقرب فرع لك" at bounding box center [1371, 487] width 141 height 13
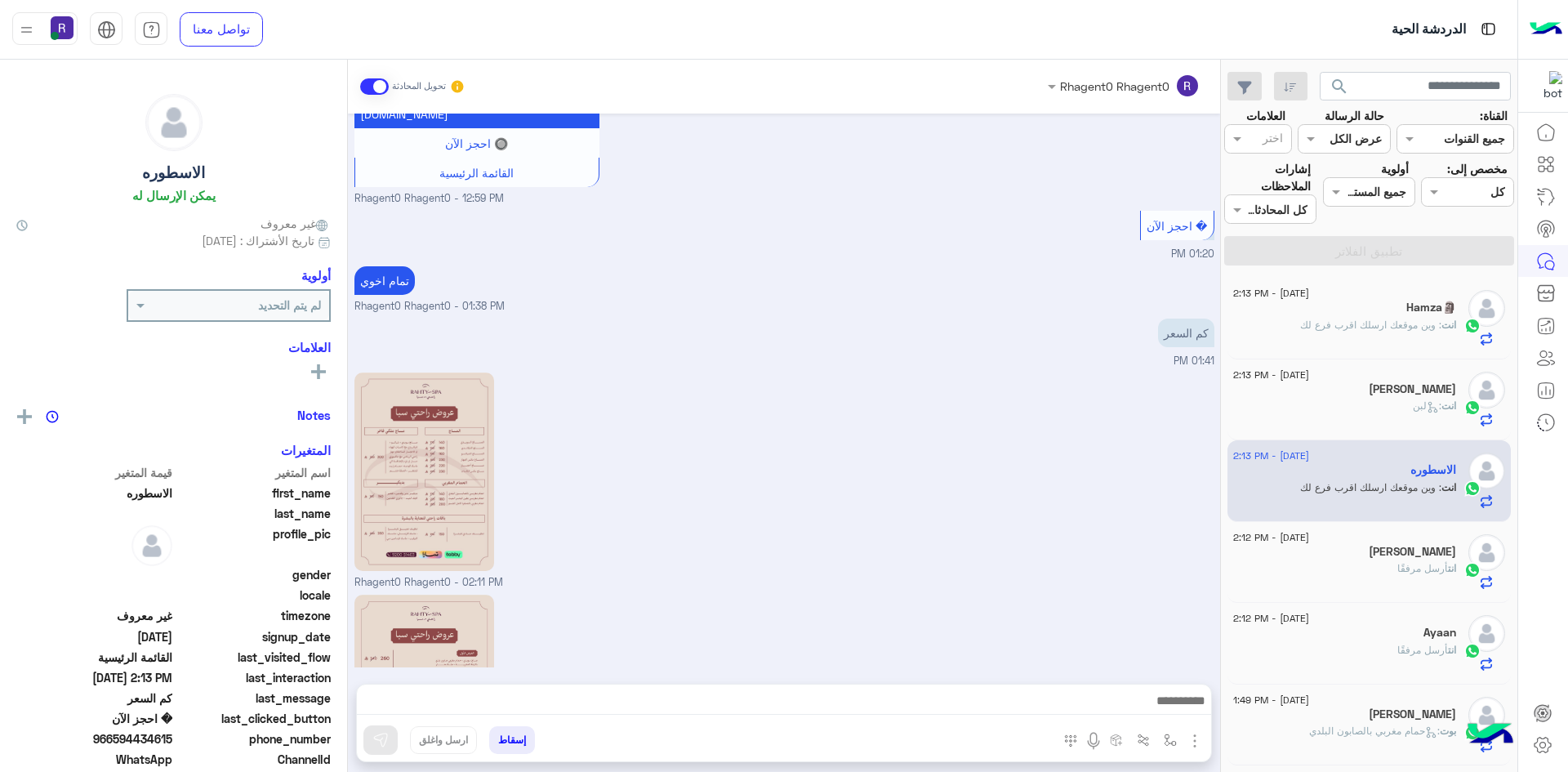
scroll to position [1646, 0]
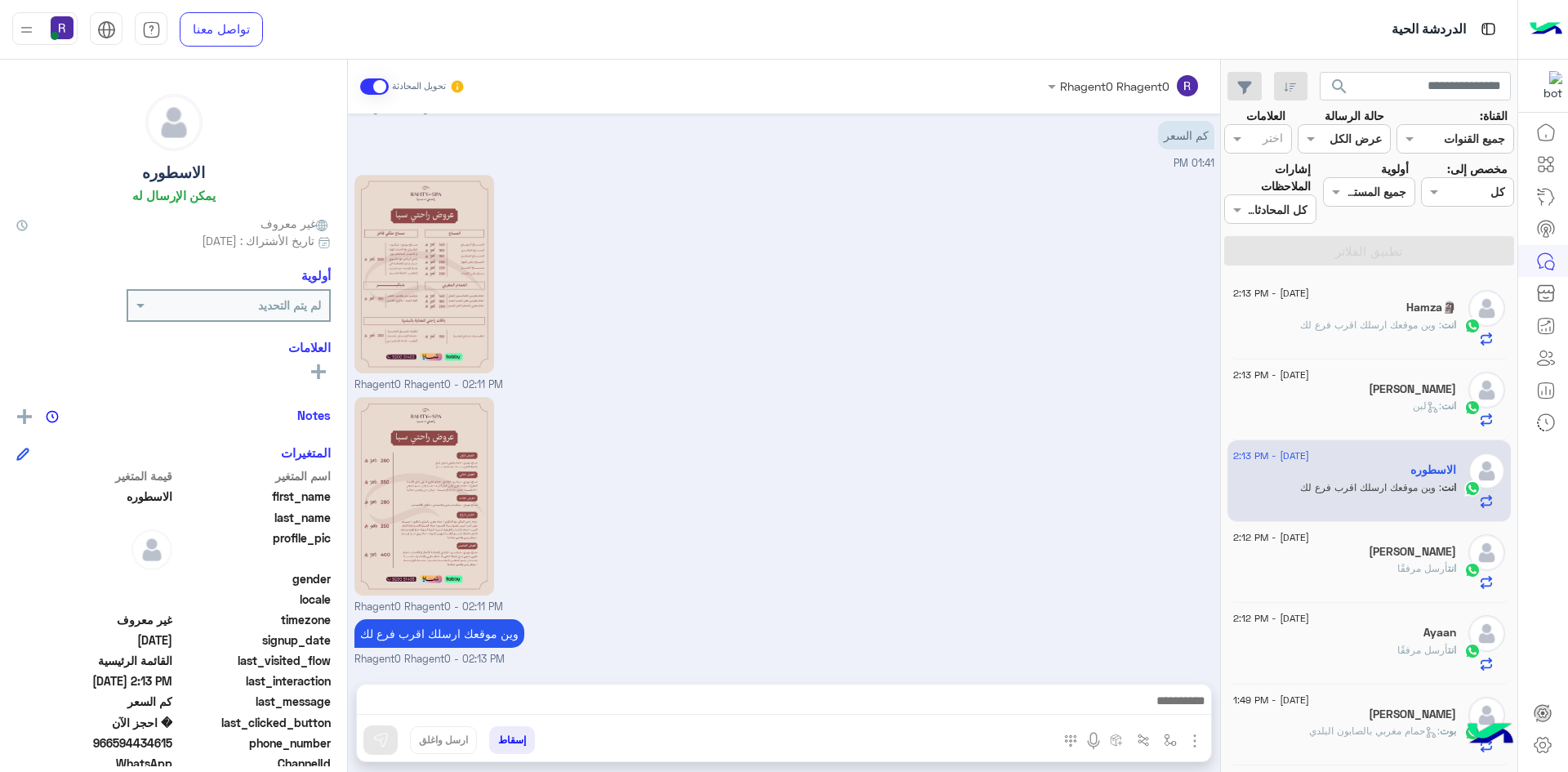
click at [1414, 541] on div "[DATE] - 2:12 PM" at bounding box center [1346, 540] width 223 height 11
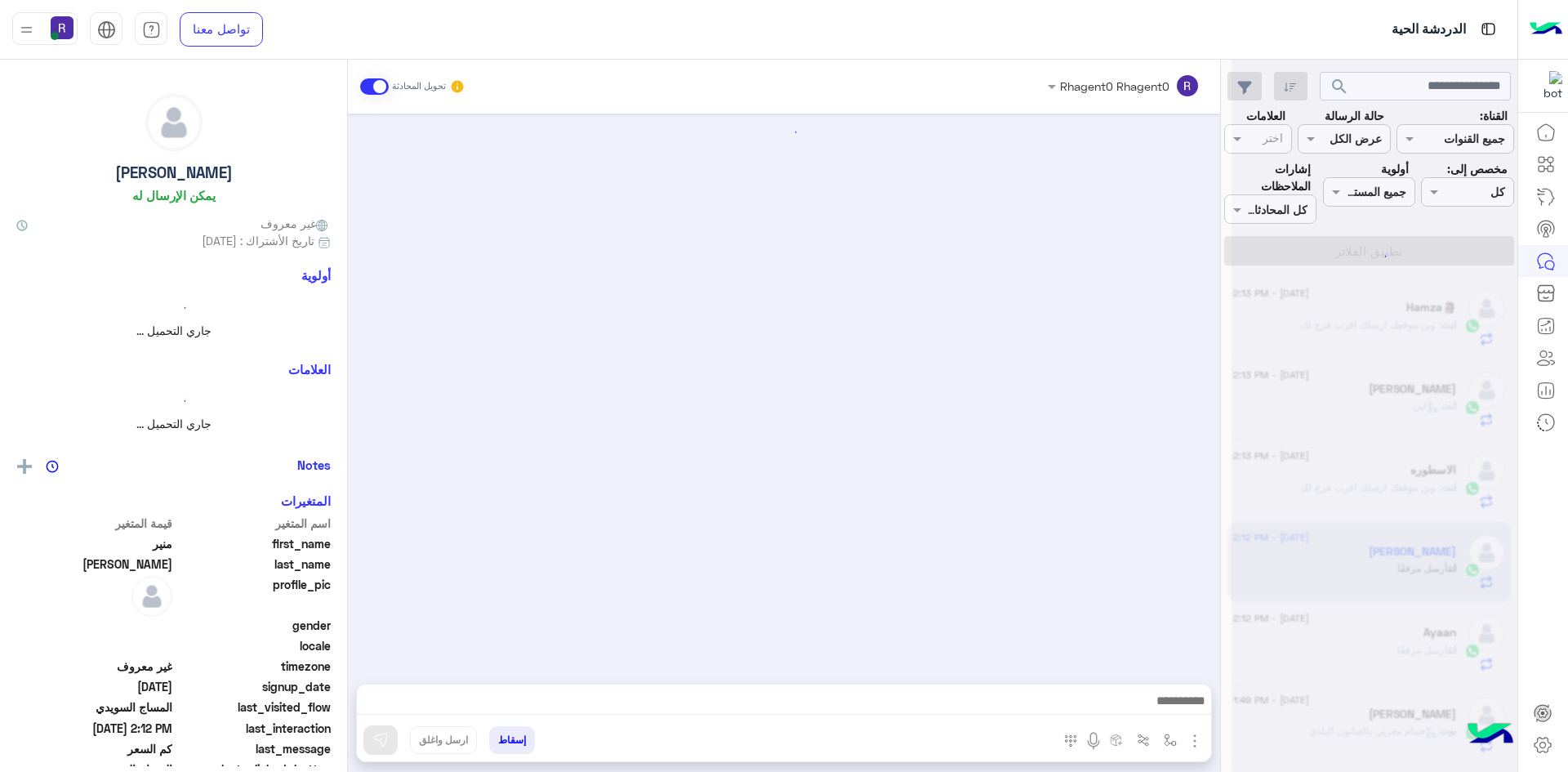
scroll to position [1132, 0]
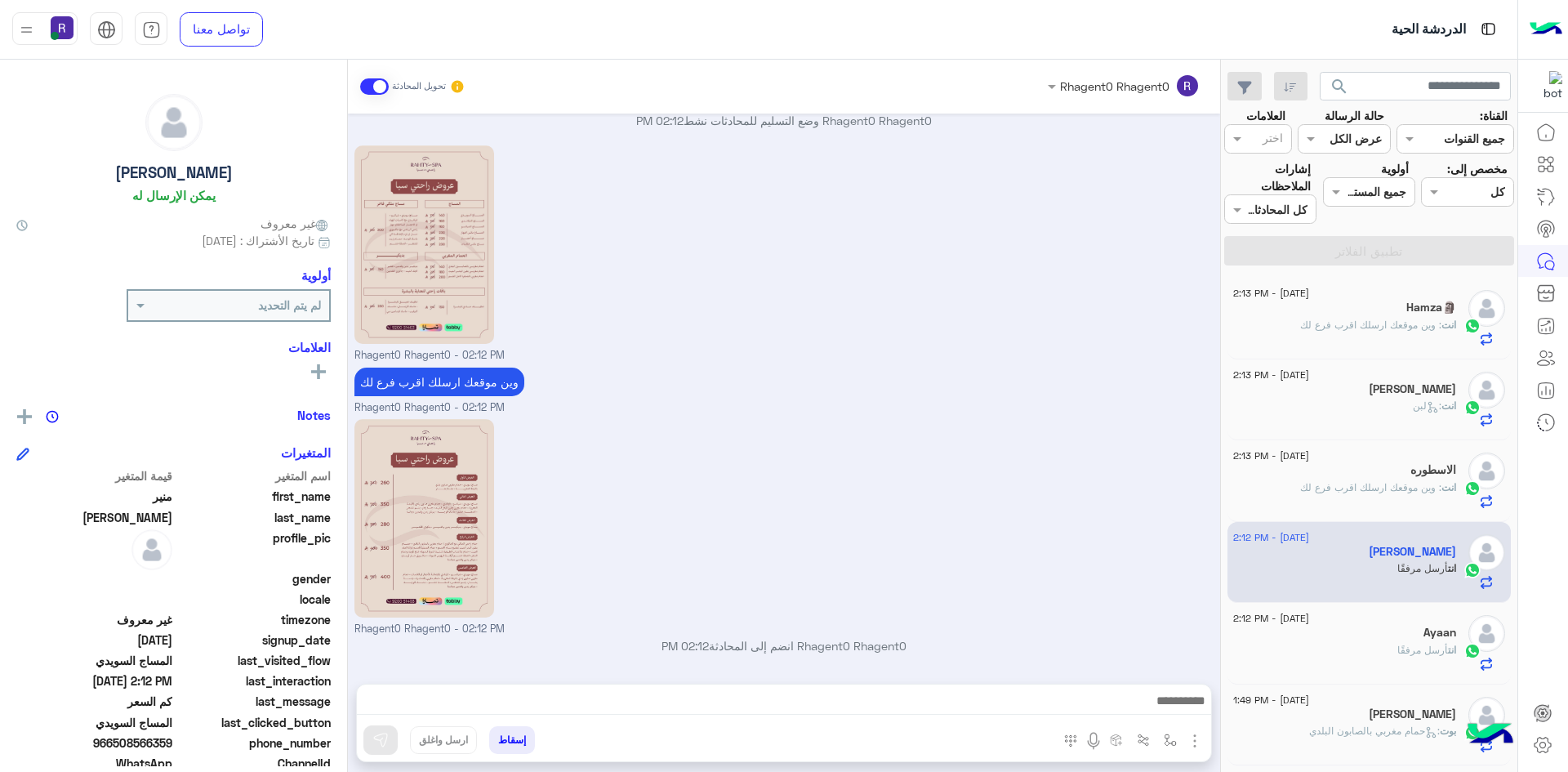
click at [1448, 650] on span "انت" at bounding box center [1452, 650] width 8 height 13
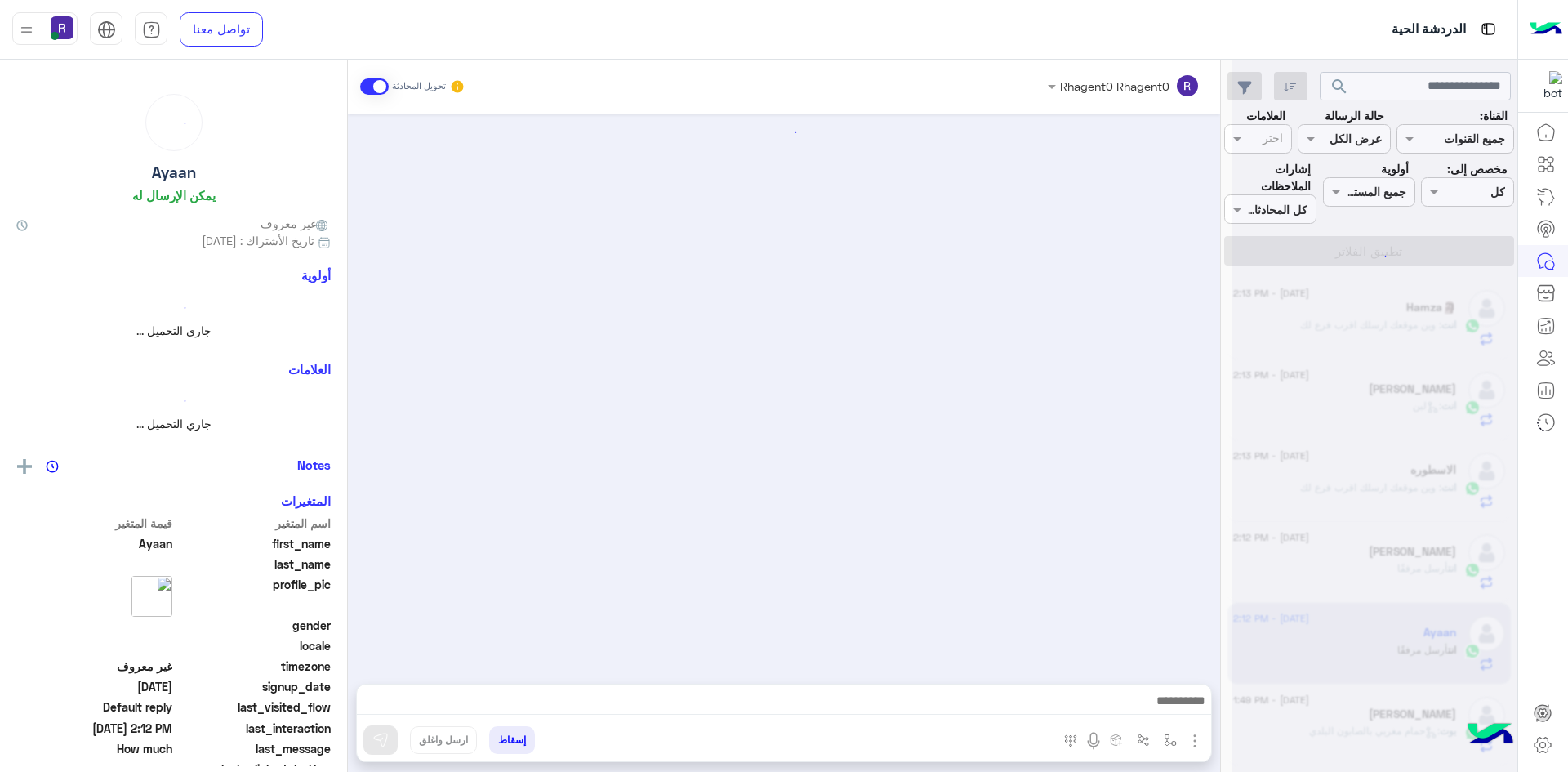
scroll to position [201, 0]
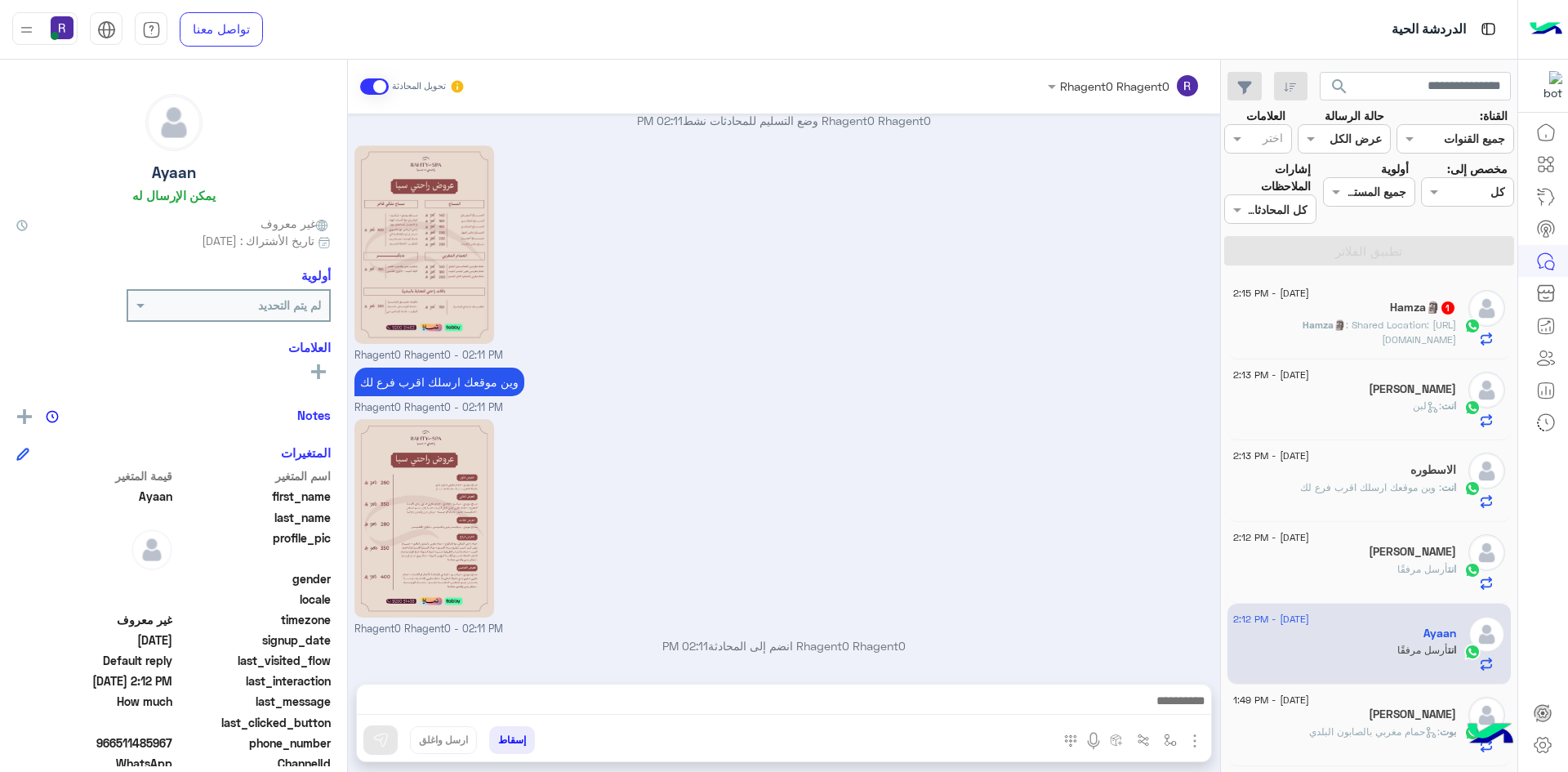
click at [1400, 333] on span ": Shared Location: https://maps.google.com/maps?q=24.6404616,46.7332006" at bounding box center [1401, 332] width 110 height 27
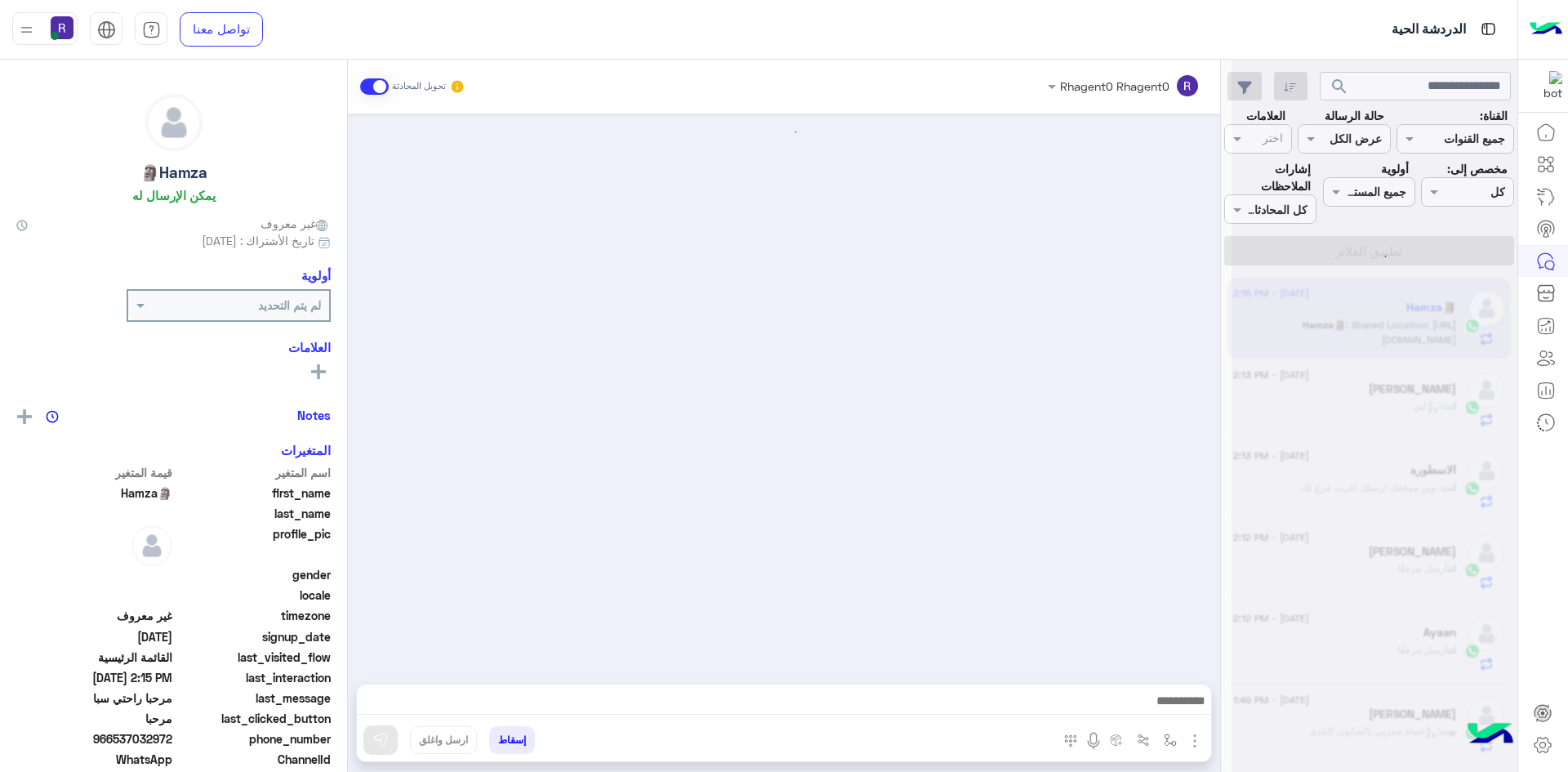
scroll to position [1000, 0]
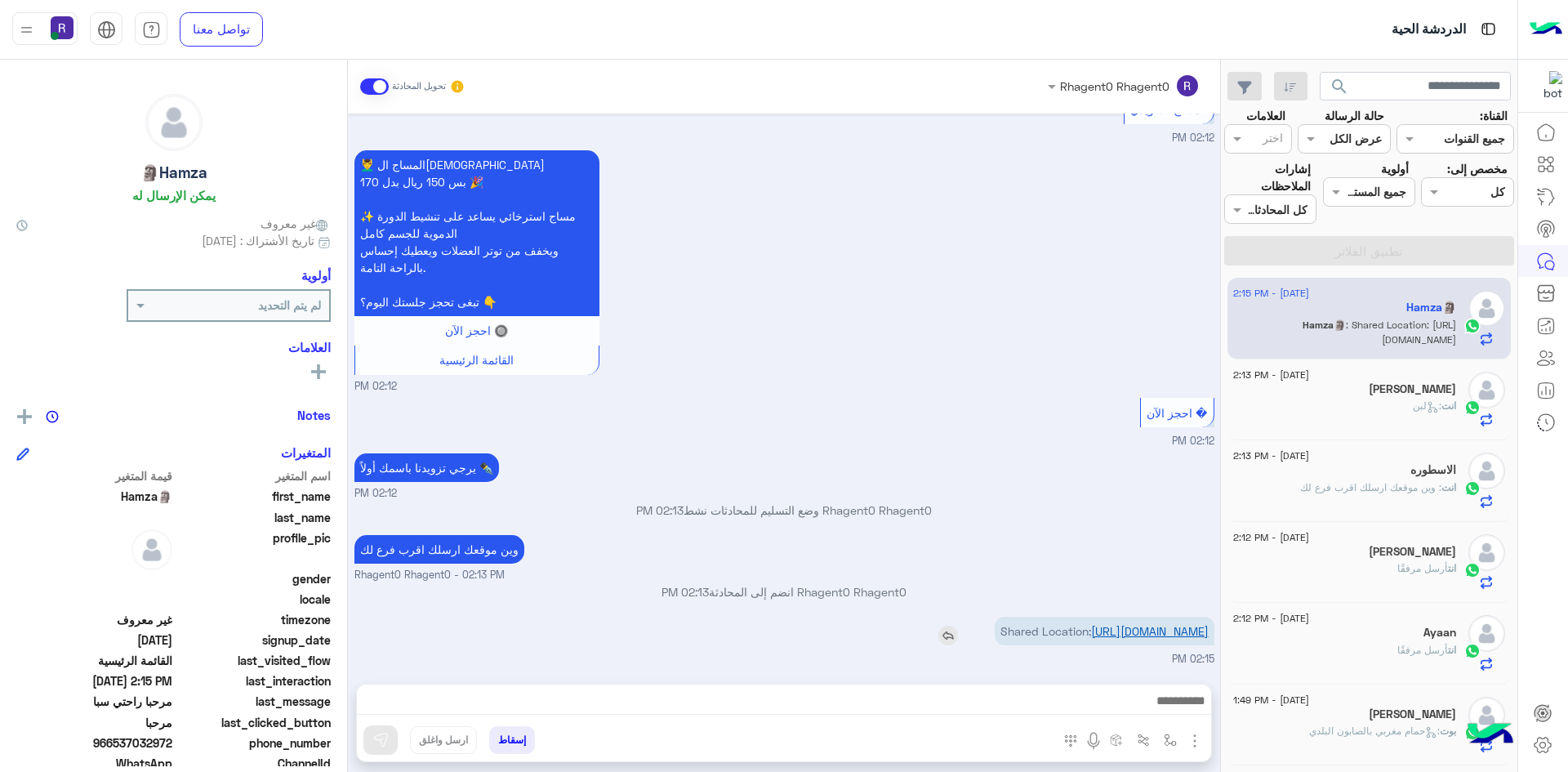
click at [1103, 624] on link "https://maps.google.com/maps?q=24.6404616,46.7332006" at bounding box center [1150, 631] width 118 height 14
click at [1170, 743] on img "button" at bounding box center [1170, 740] width 13 height 13
click at [1161, 709] on input "text" at bounding box center [1119, 704] width 110 height 19
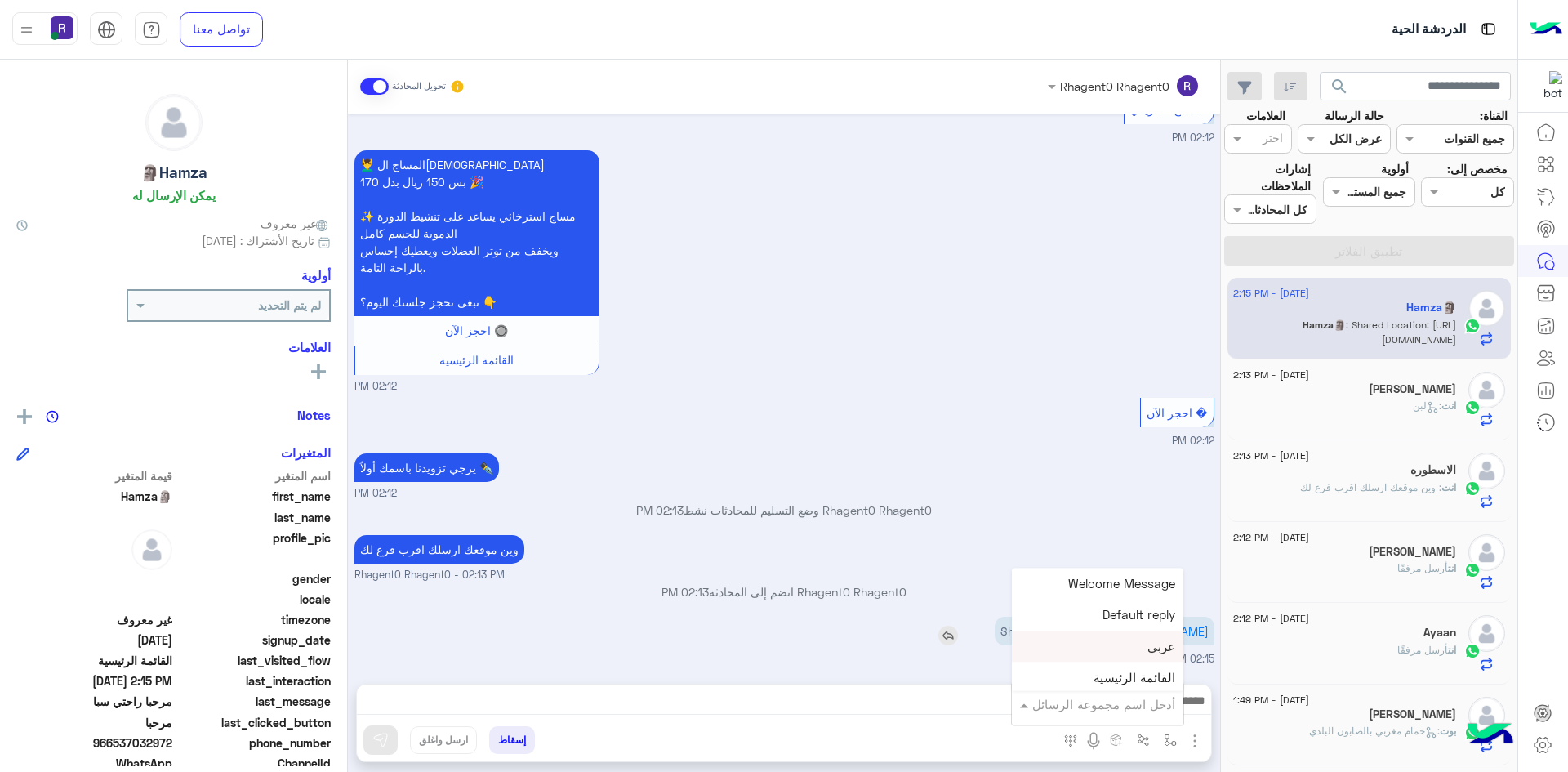
click at [919, 617] on div "Shared Location: https://maps.google.com/maps?q=24.6404616,46.7332006" at bounding box center [1058, 631] width 313 height 29
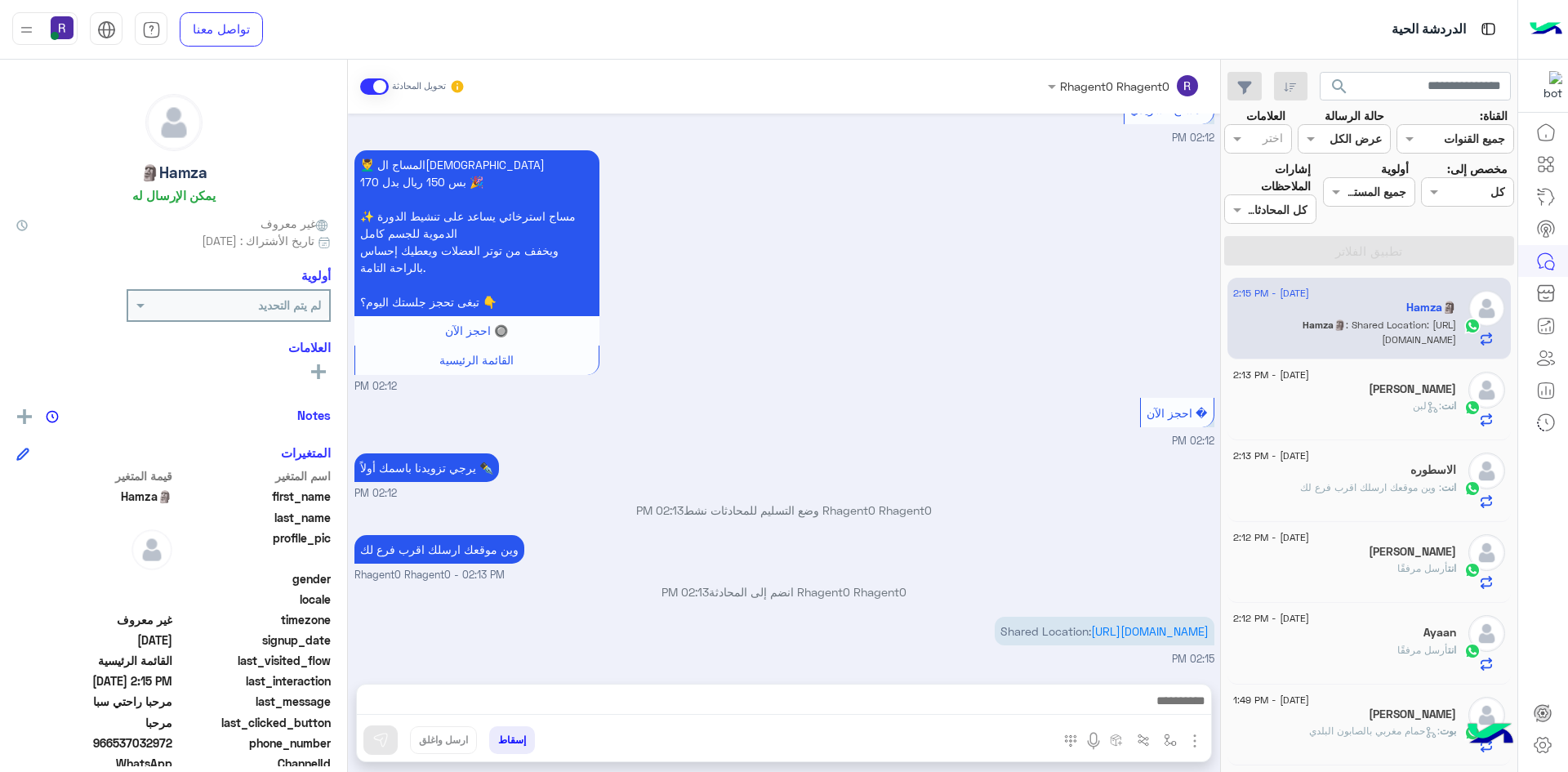
click at [1188, 733] on img "button" at bounding box center [1195, 741] width 20 height 20
click at [1176, 707] on span "الصور" at bounding box center [1163, 705] width 30 height 19
click at [1173, 742] on img "button" at bounding box center [1170, 740] width 13 height 13
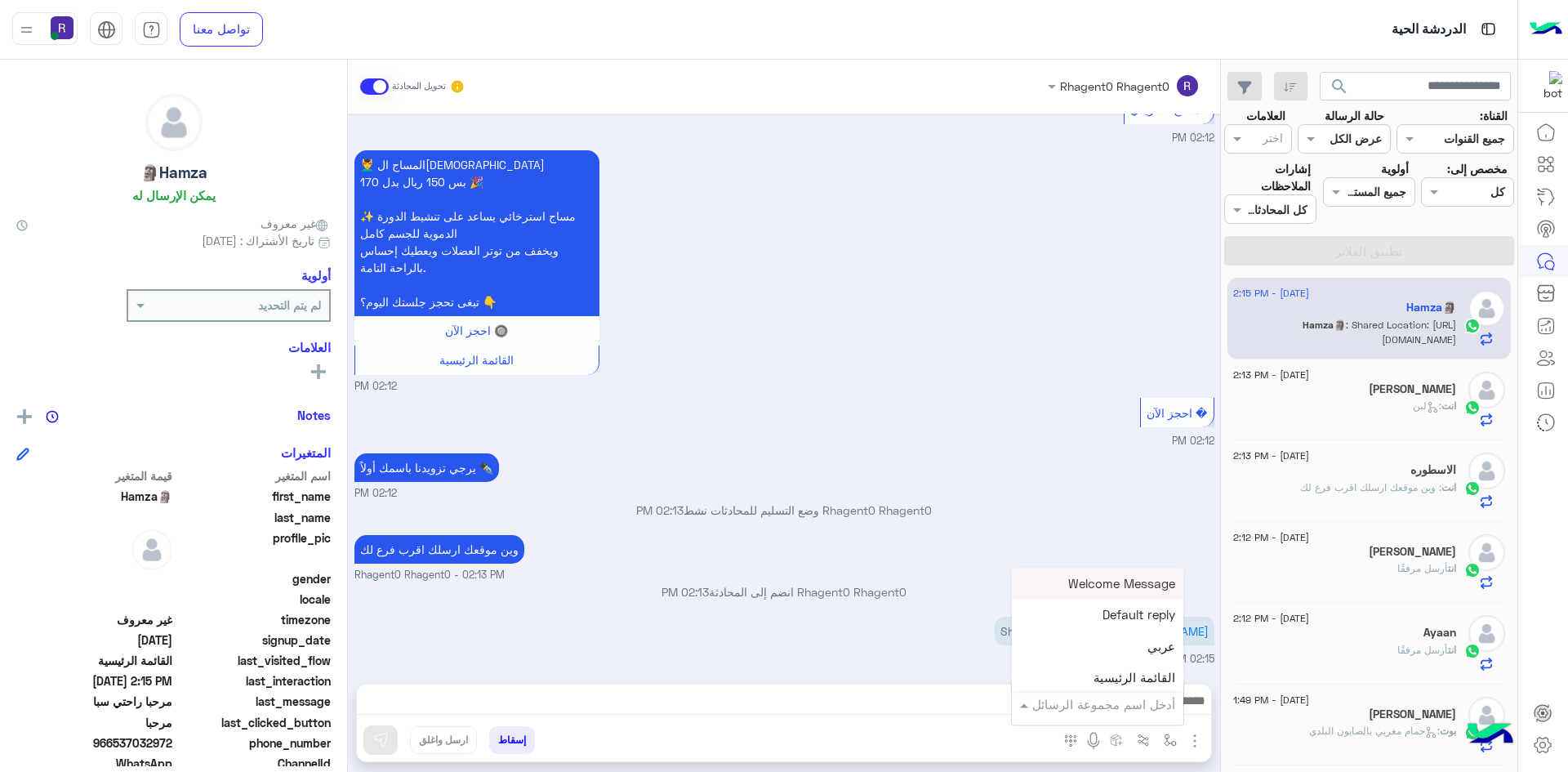
click at [1150, 709] on input "text" at bounding box center [1119, 704] width 110 height 19
click at [1136, 595] on div "لبن" at bounding box center [1098, 604] width 172 height 32
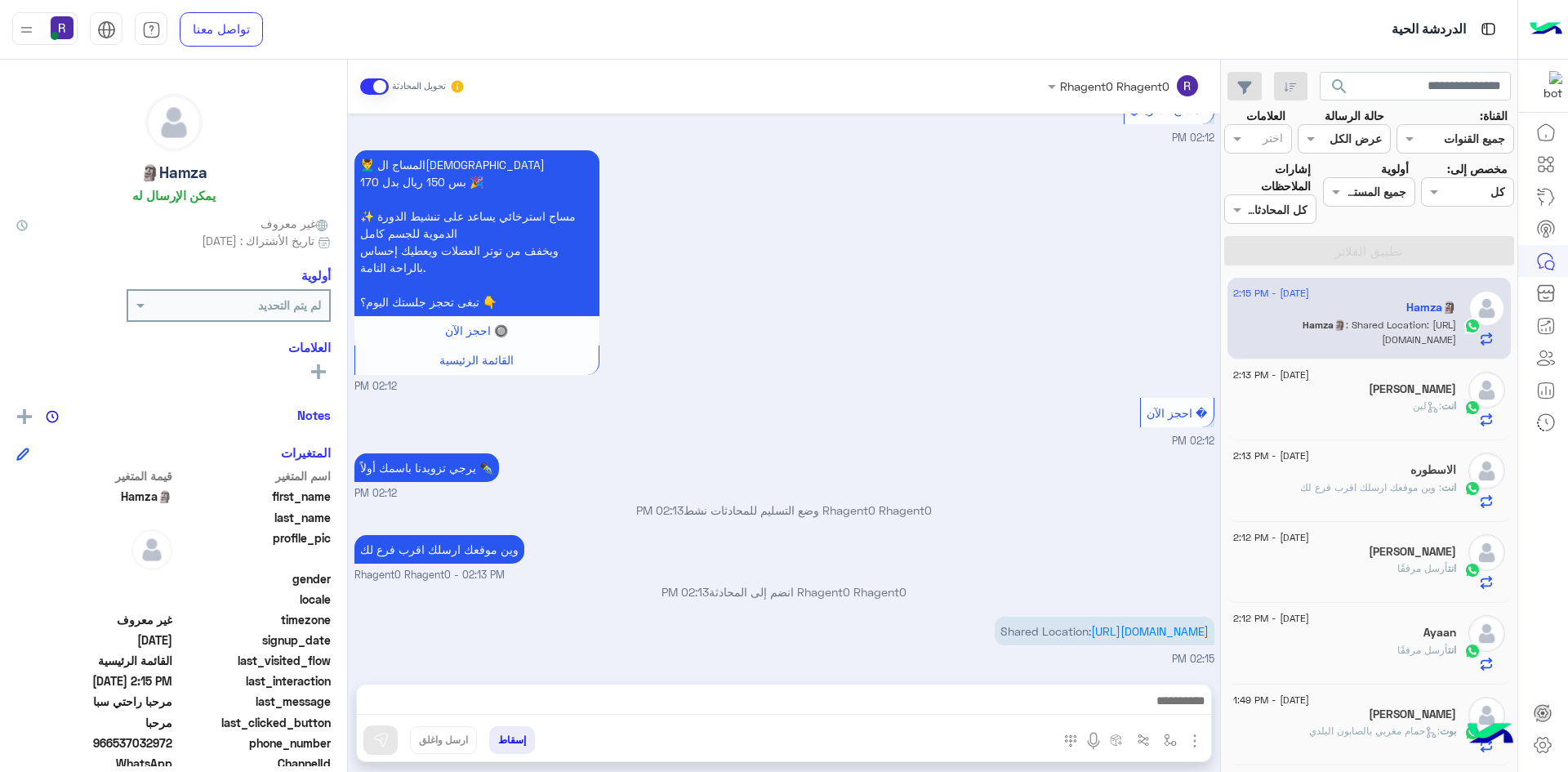
type textarea "***"
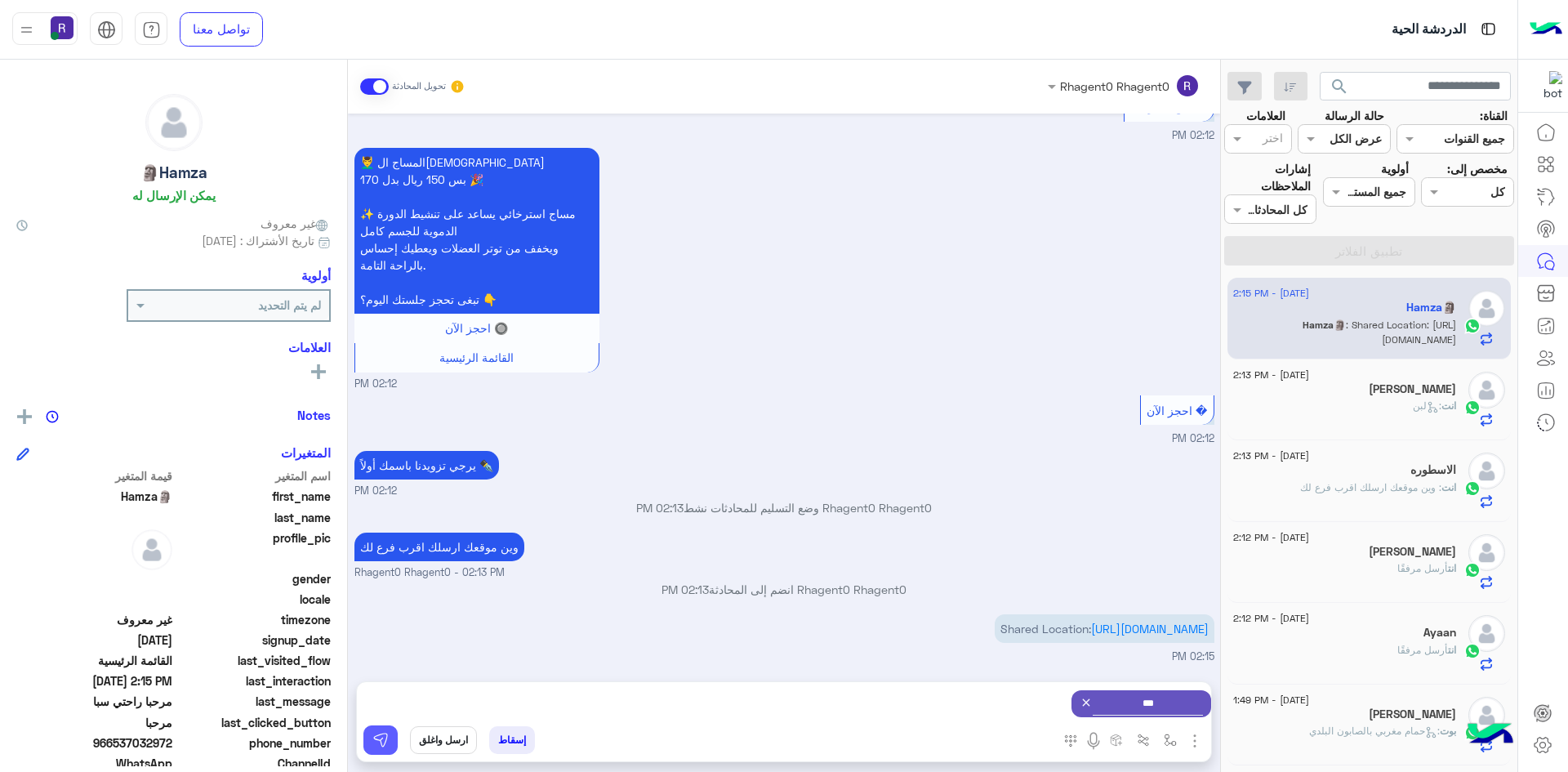
click at [374, 741] on img at bounding box center [381, 740] width 16 height 16
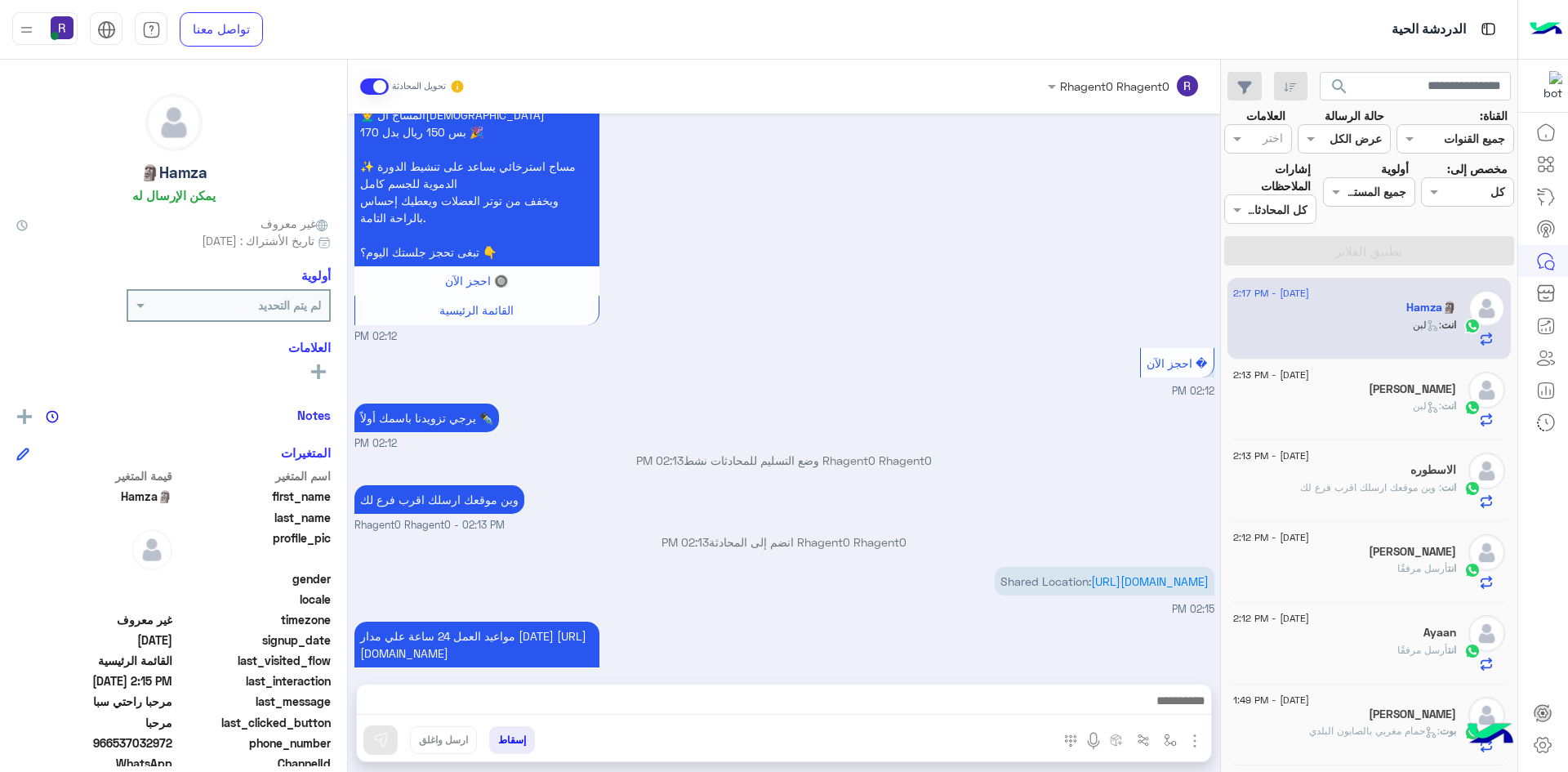
scroll to position [1145, 0]
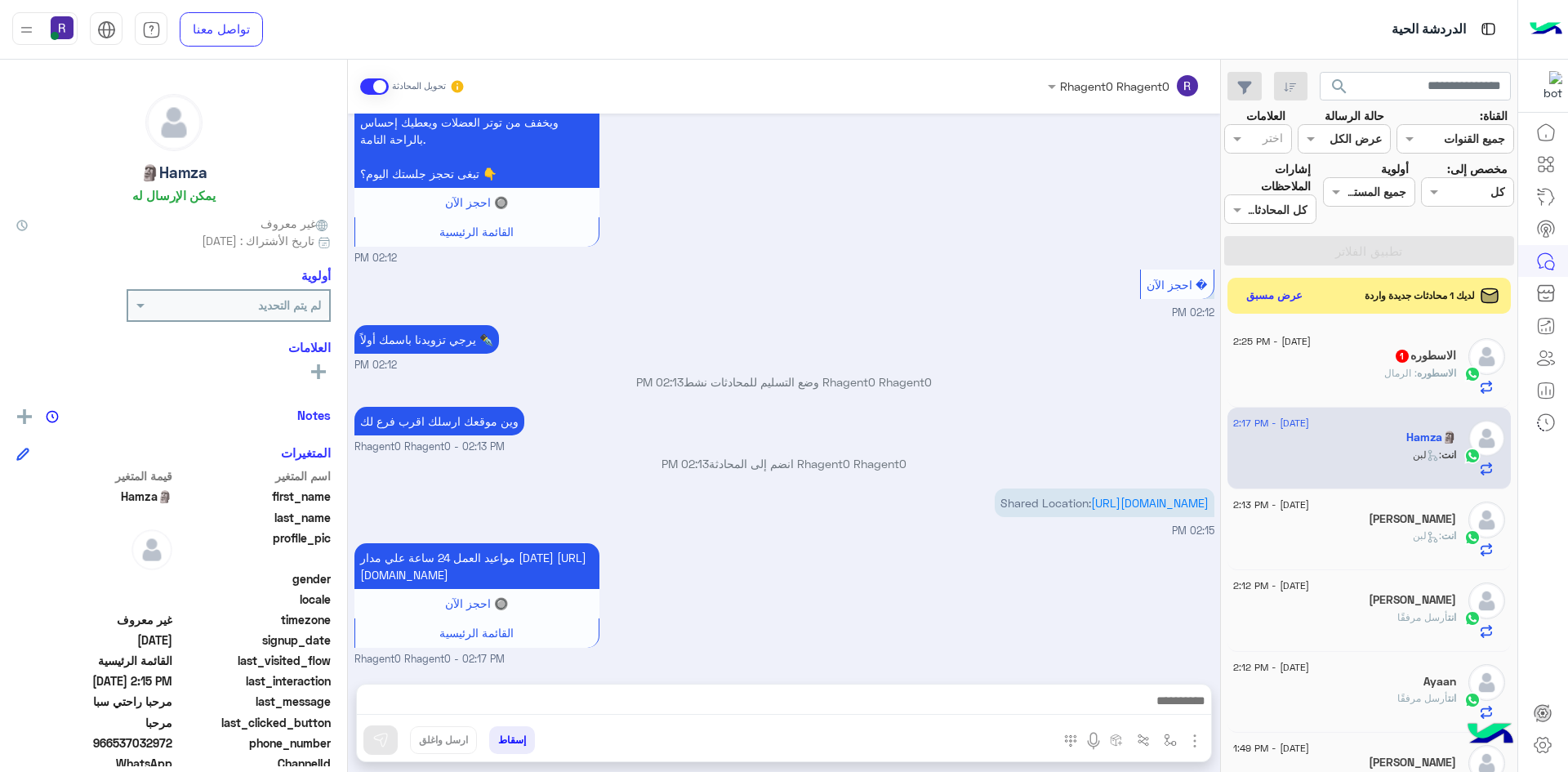
click at [1382, 375] on div "الاسطوره : الرمال" at bounding box center [1346, 381] width 223 height 29
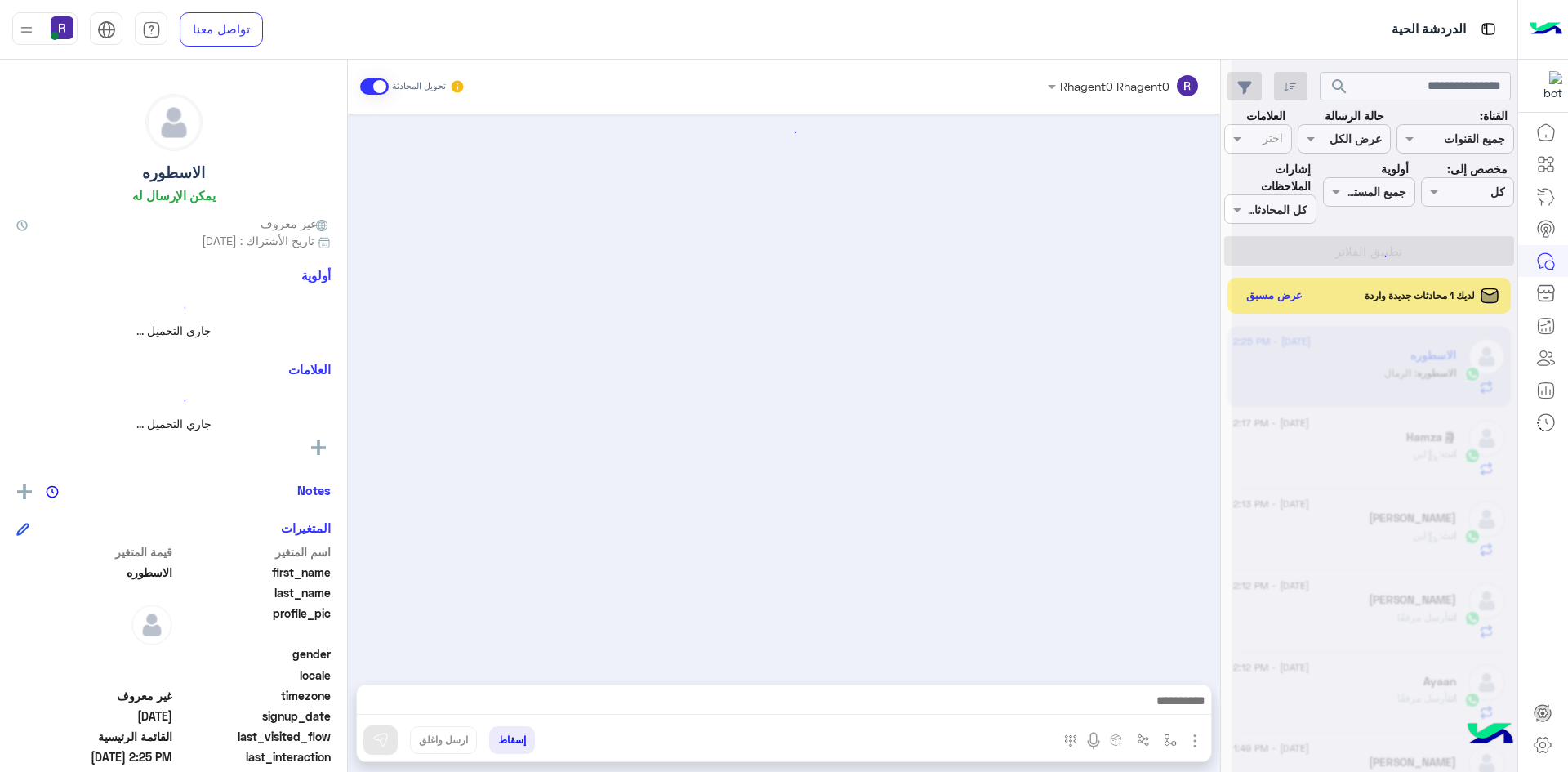
scroll to position [1453, 0]
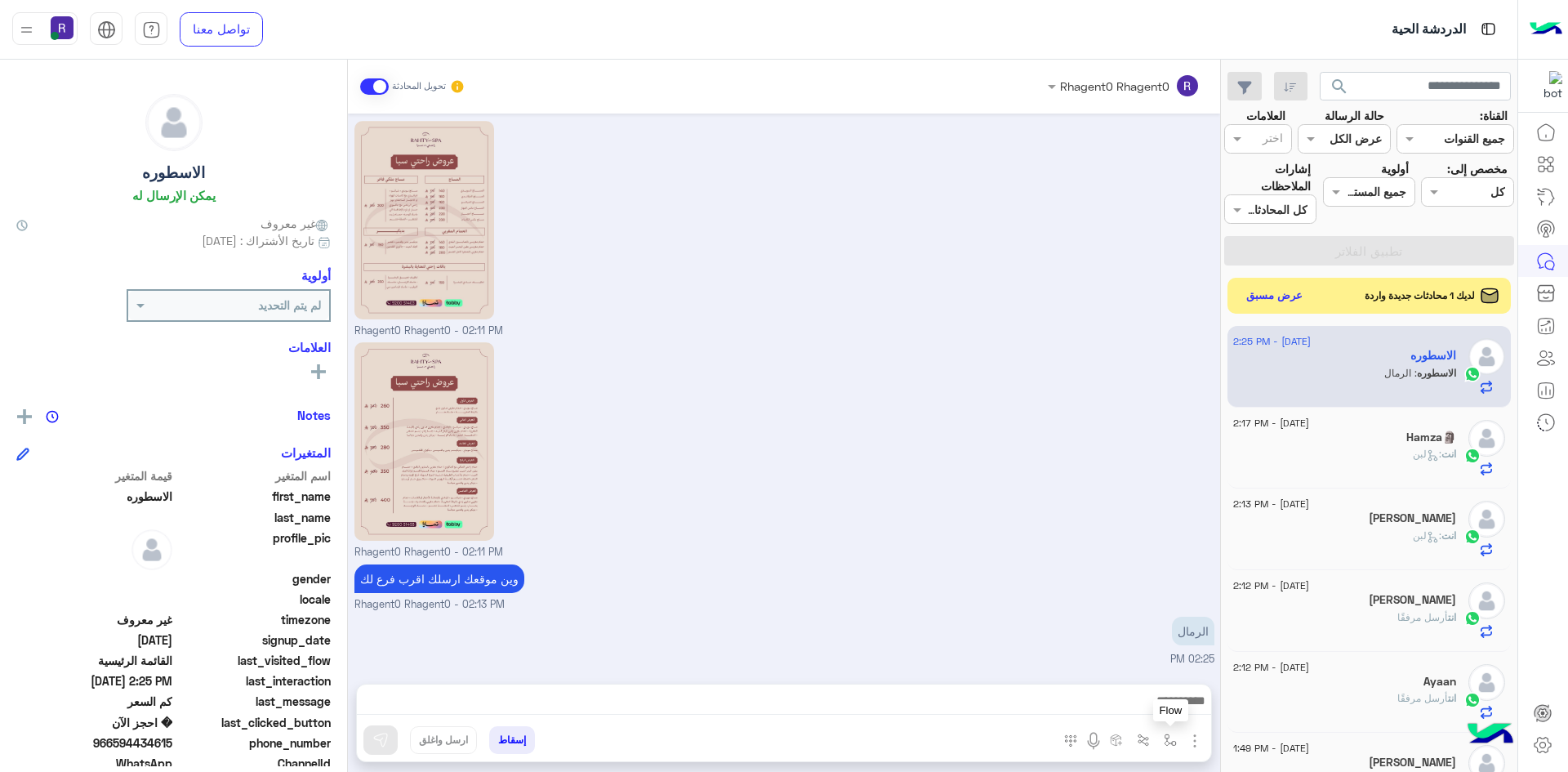
drag, startPoint x: 1175, startPoint y: 739, endPoint x: 1159, endPoint y: 717, distance: 27.2
click at [1174, 739] on img "button" at bounding box center [1170, 740] width 13 height 13
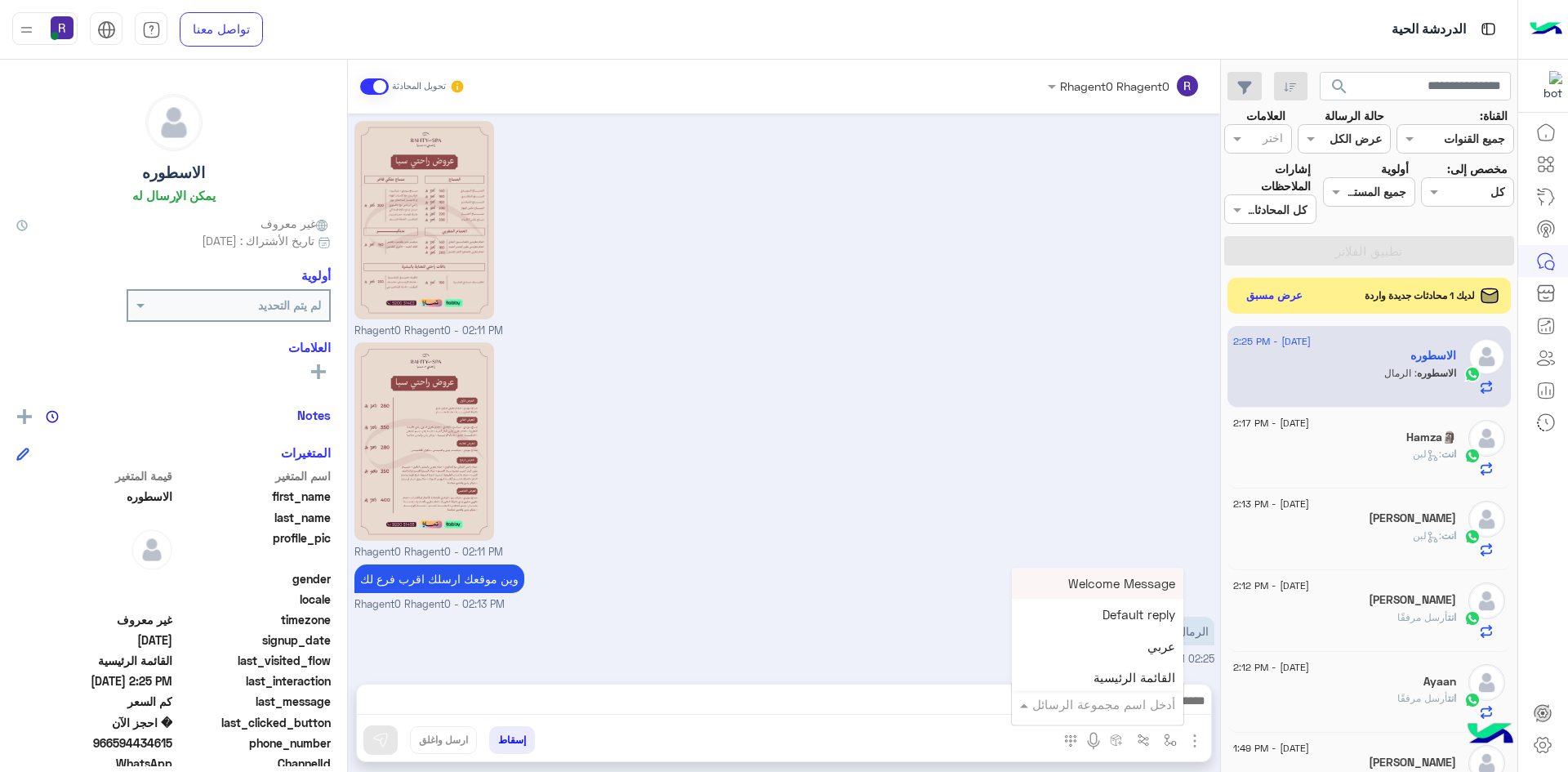
click at [1158, 714] on div "أدخل اسم مجموعة الرسائل" at bounding box center [1098, 704] width 172 height 29
click at [1123, 629] on div "الجنادرية" at bounding box center [1098, 623] width 172 height 32
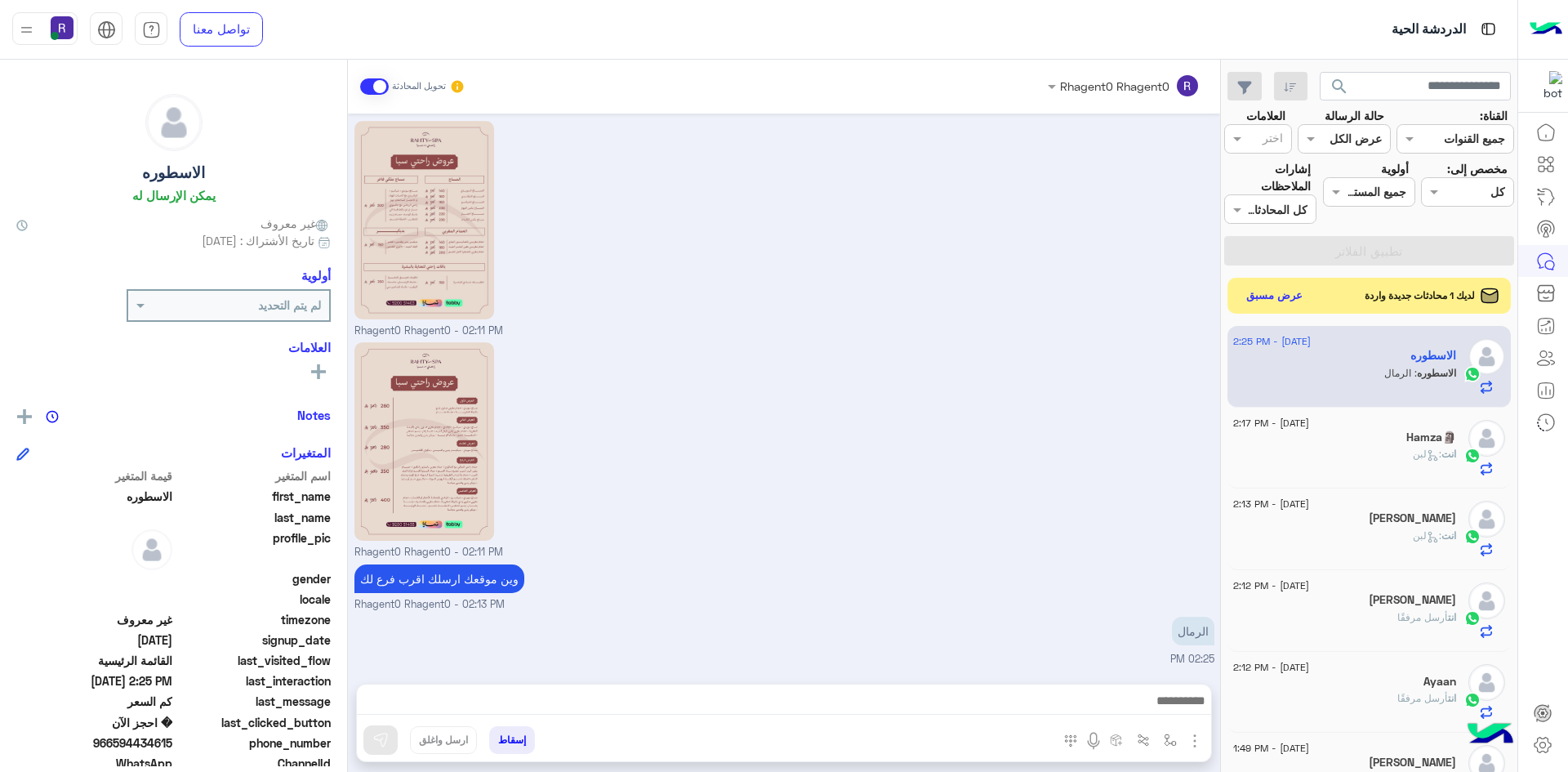
type textarea "*********"
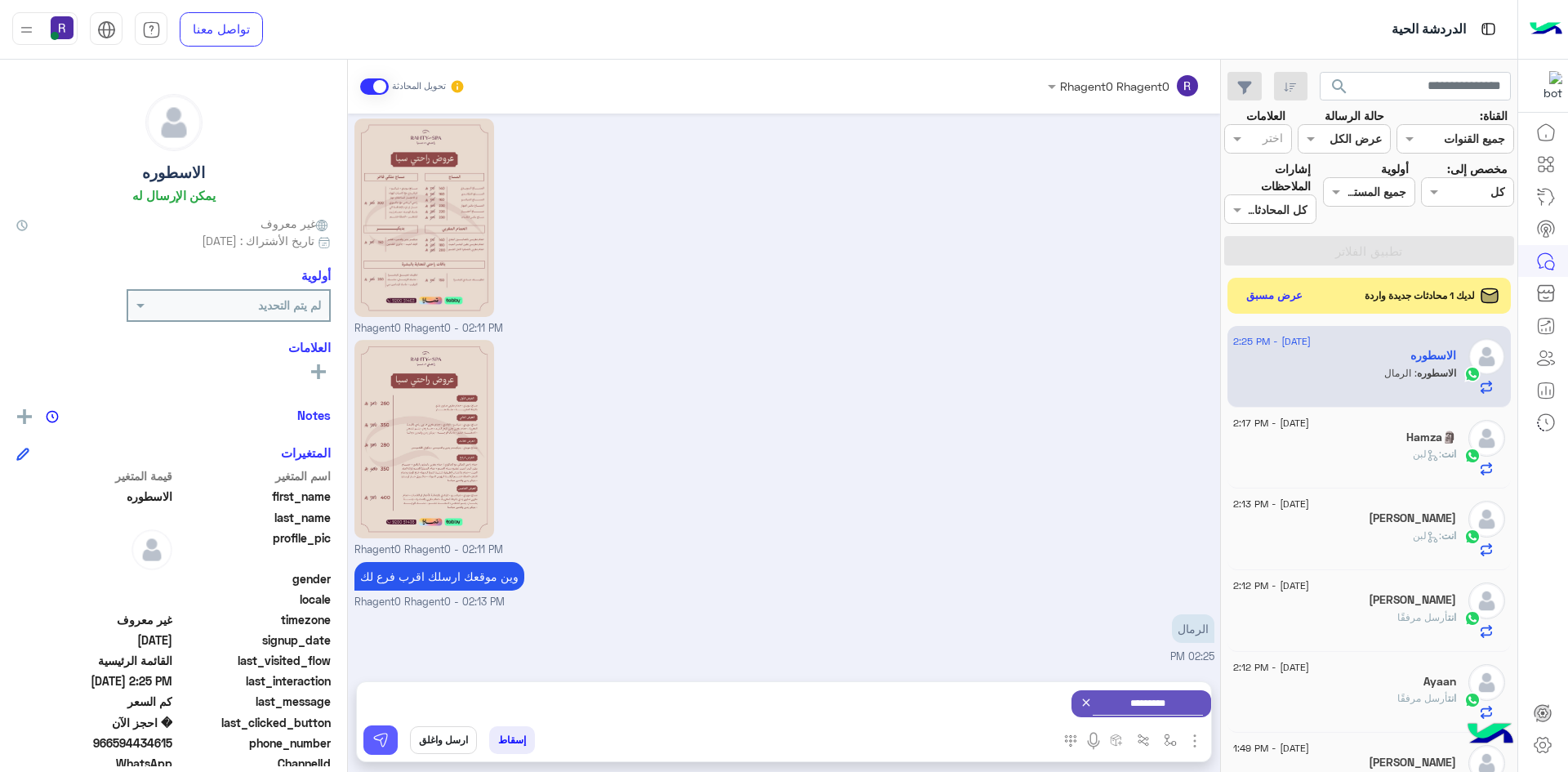
click at [376, 743] on img at bounding box center [381, 740] width 16 height 16
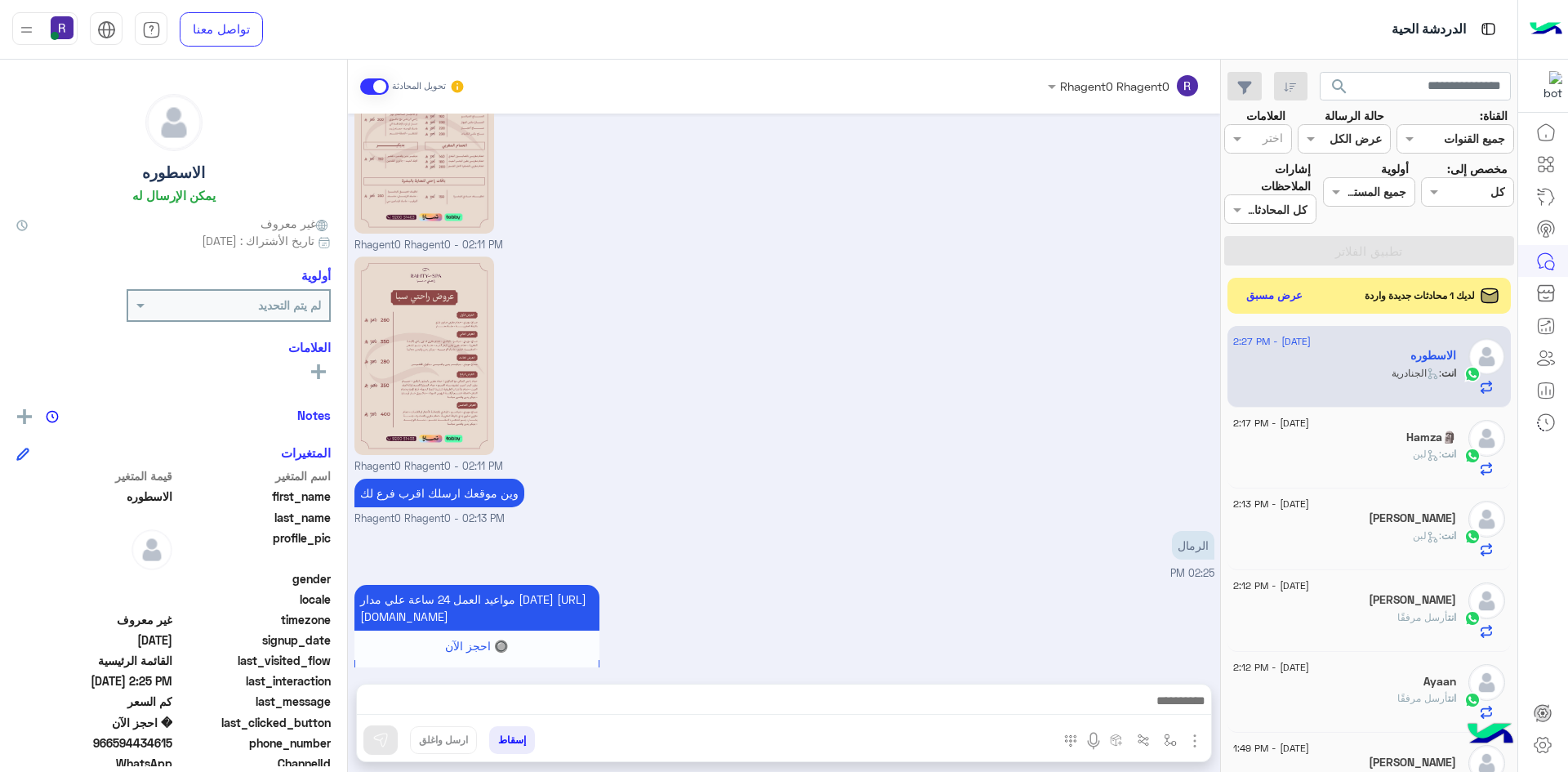
scroll to position [1599, 0]
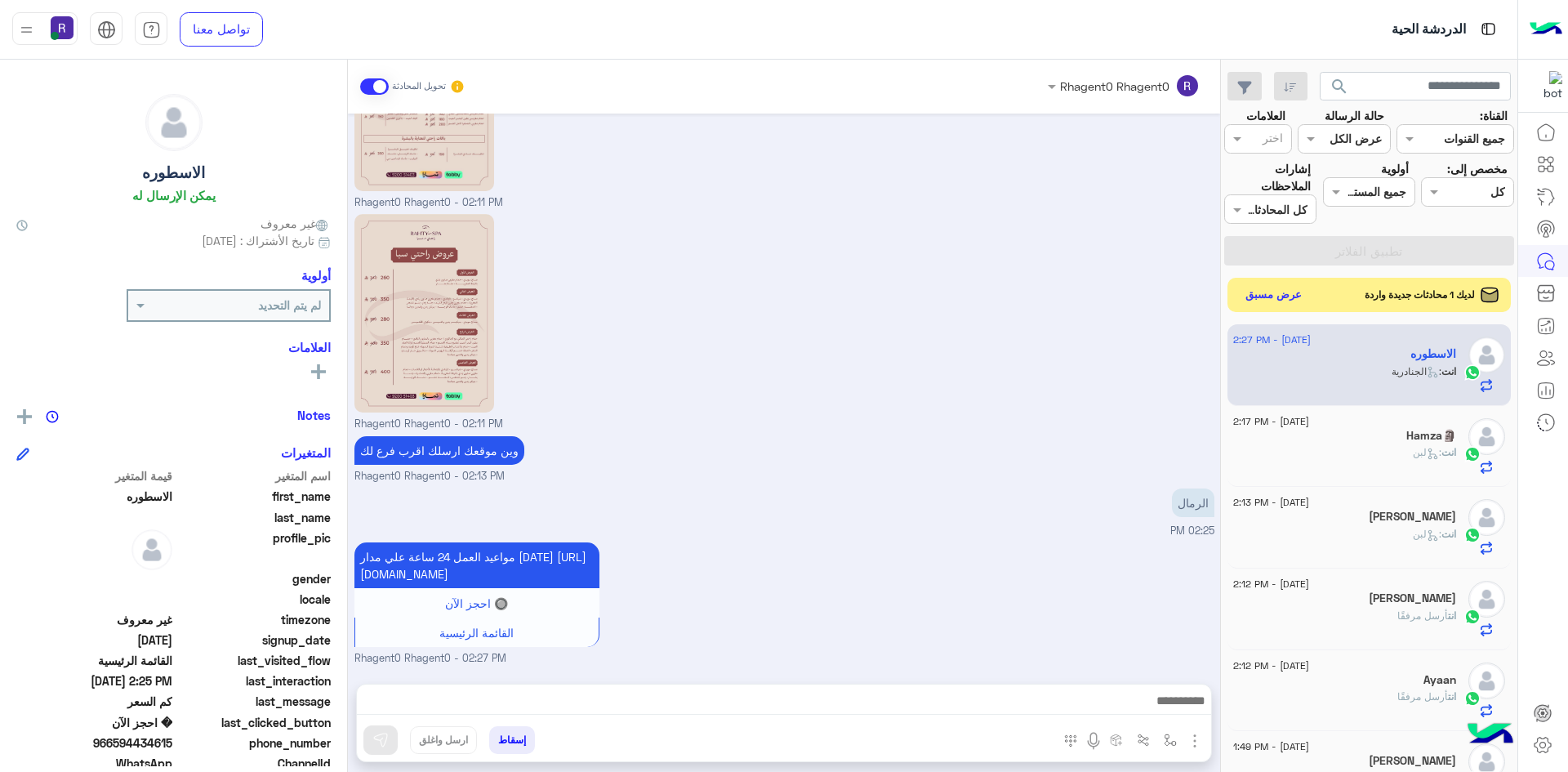
click at [1293, 299] on button "عرض مسبق" at bounding box center [1274, 295] width 69 height 22
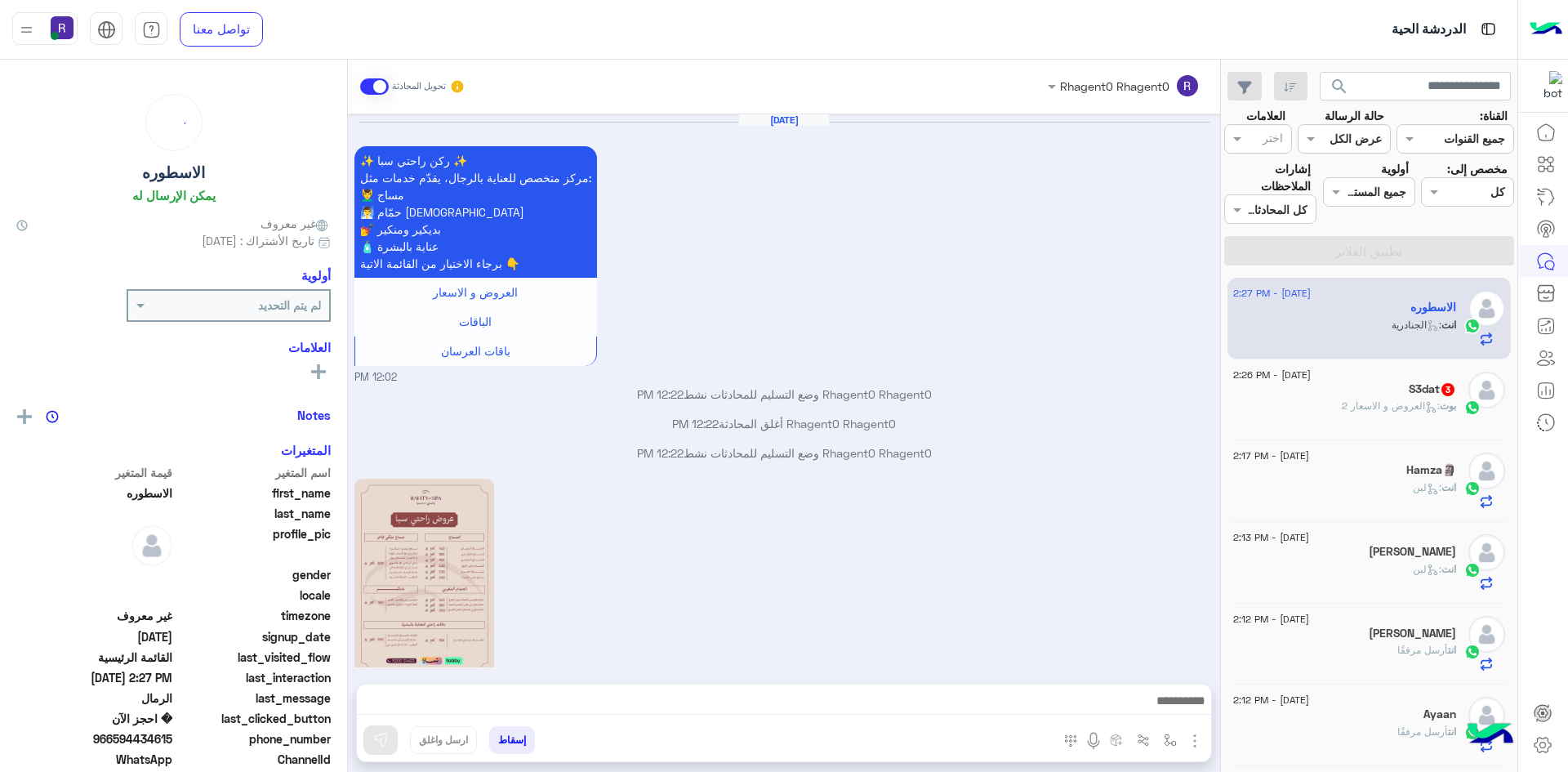
scroll to position [1543, 0]
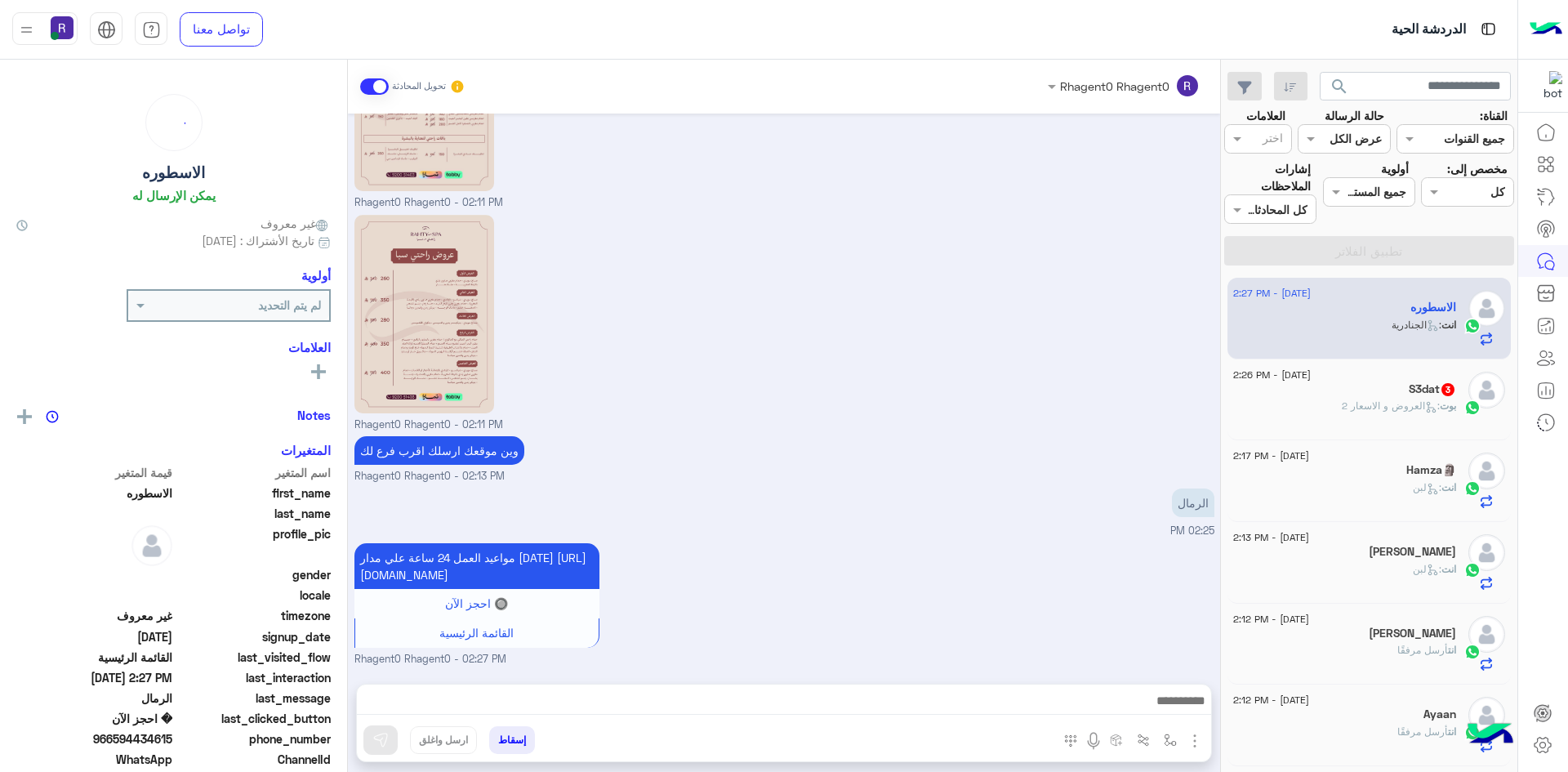
click at [1350, 399] on p "بوت : العروض و الاسعار 2" at bounding box center [1399, 406] width 114 height 14
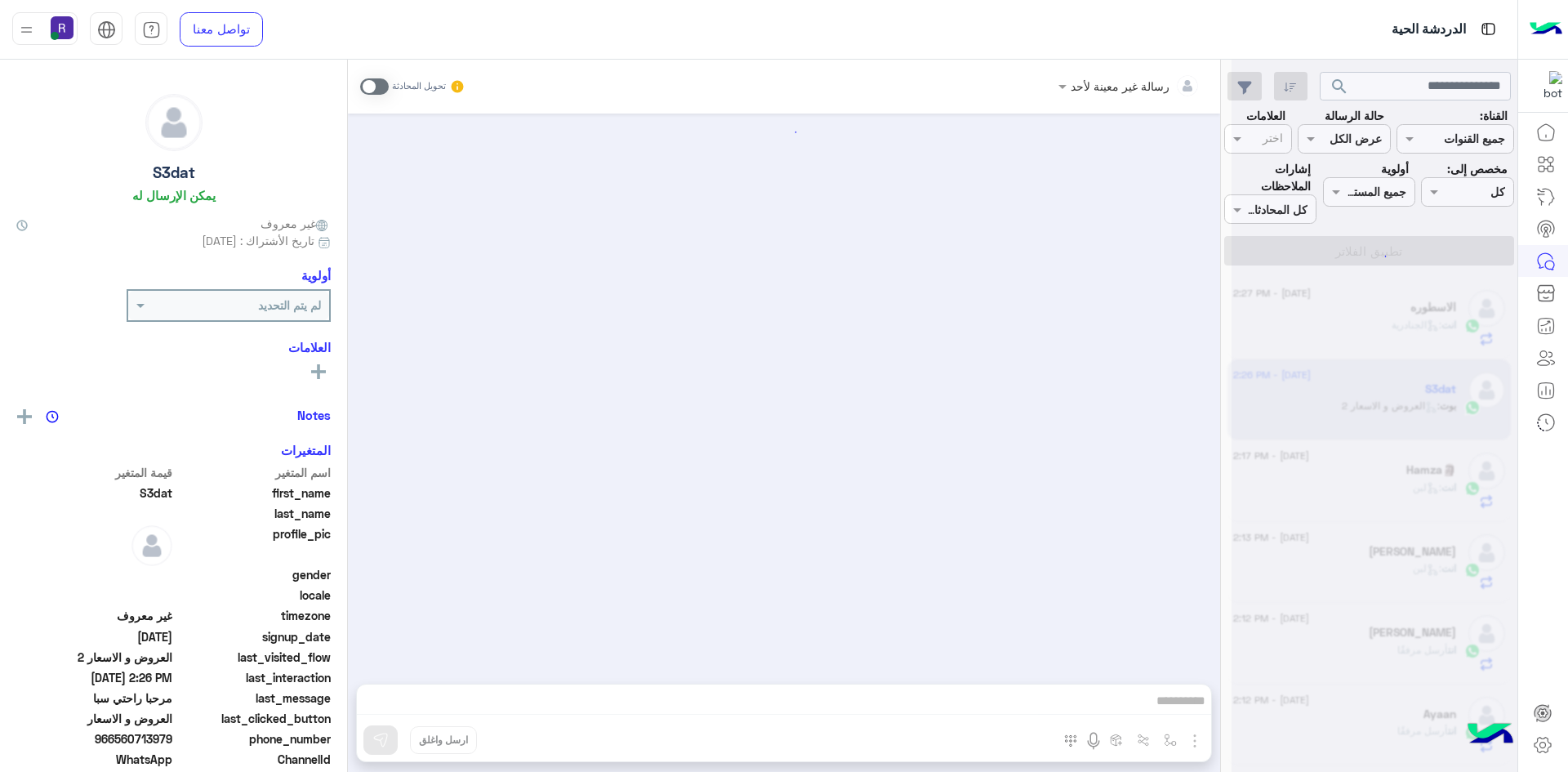
scroll to position [103, 0]
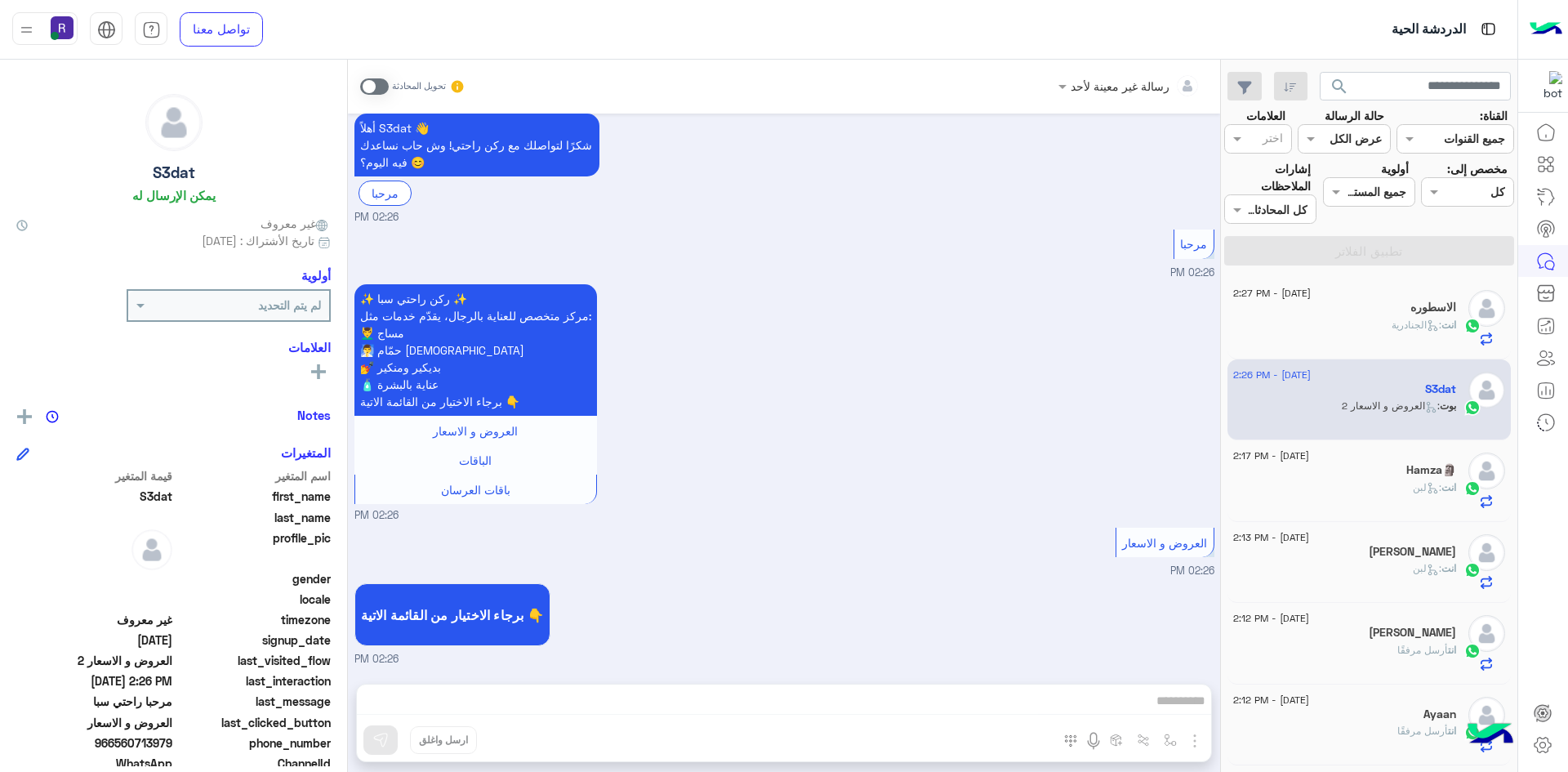
click at [383, 90] on span at bounding box center [374, 87] width 29 height 16
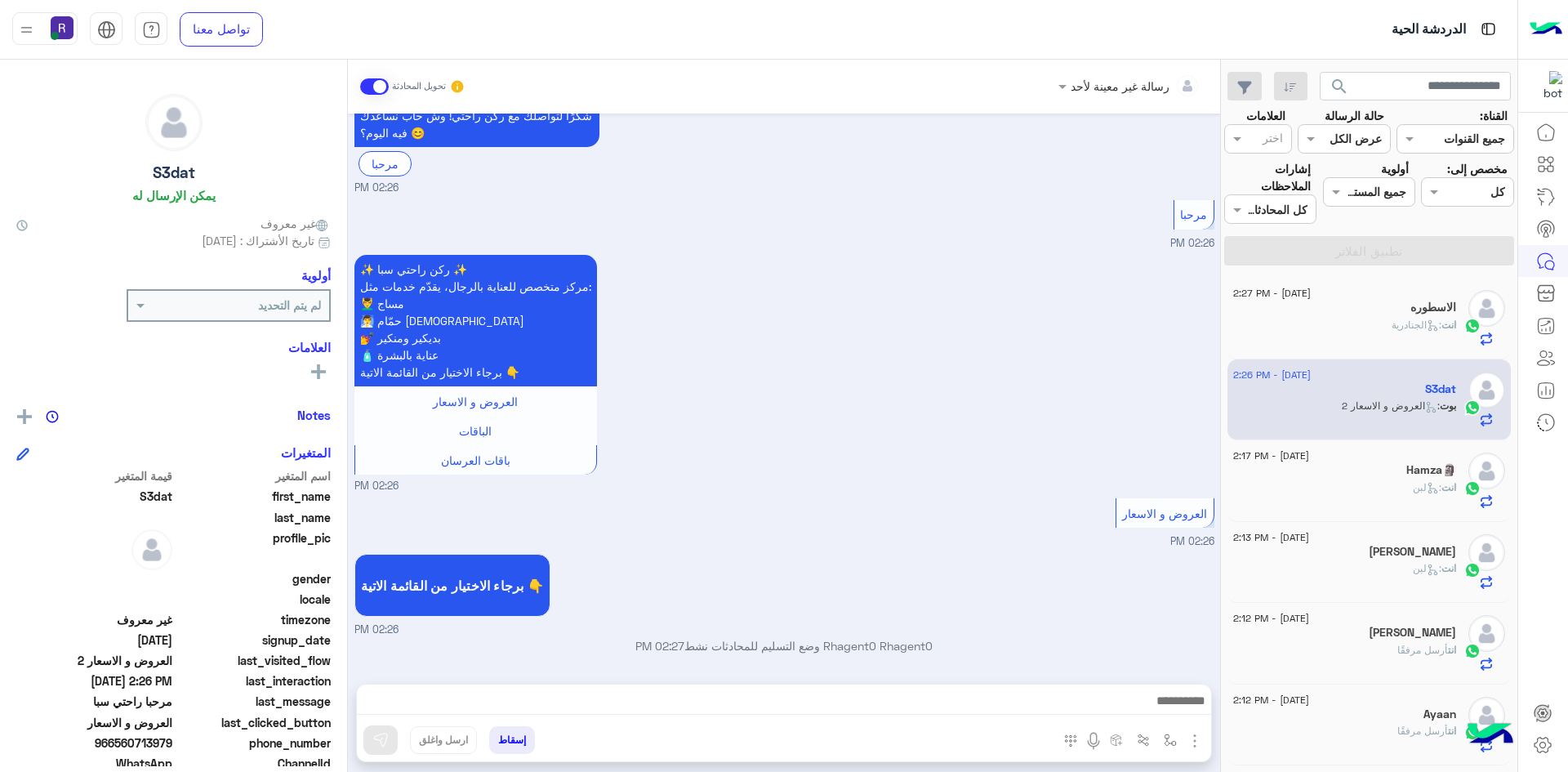
click at [1195, 736] on img "button" at bounding box center [1195, 741] width 20 height 20
click at [1189, 709] on img at bounding box center [1191, 705] width 13 height 19
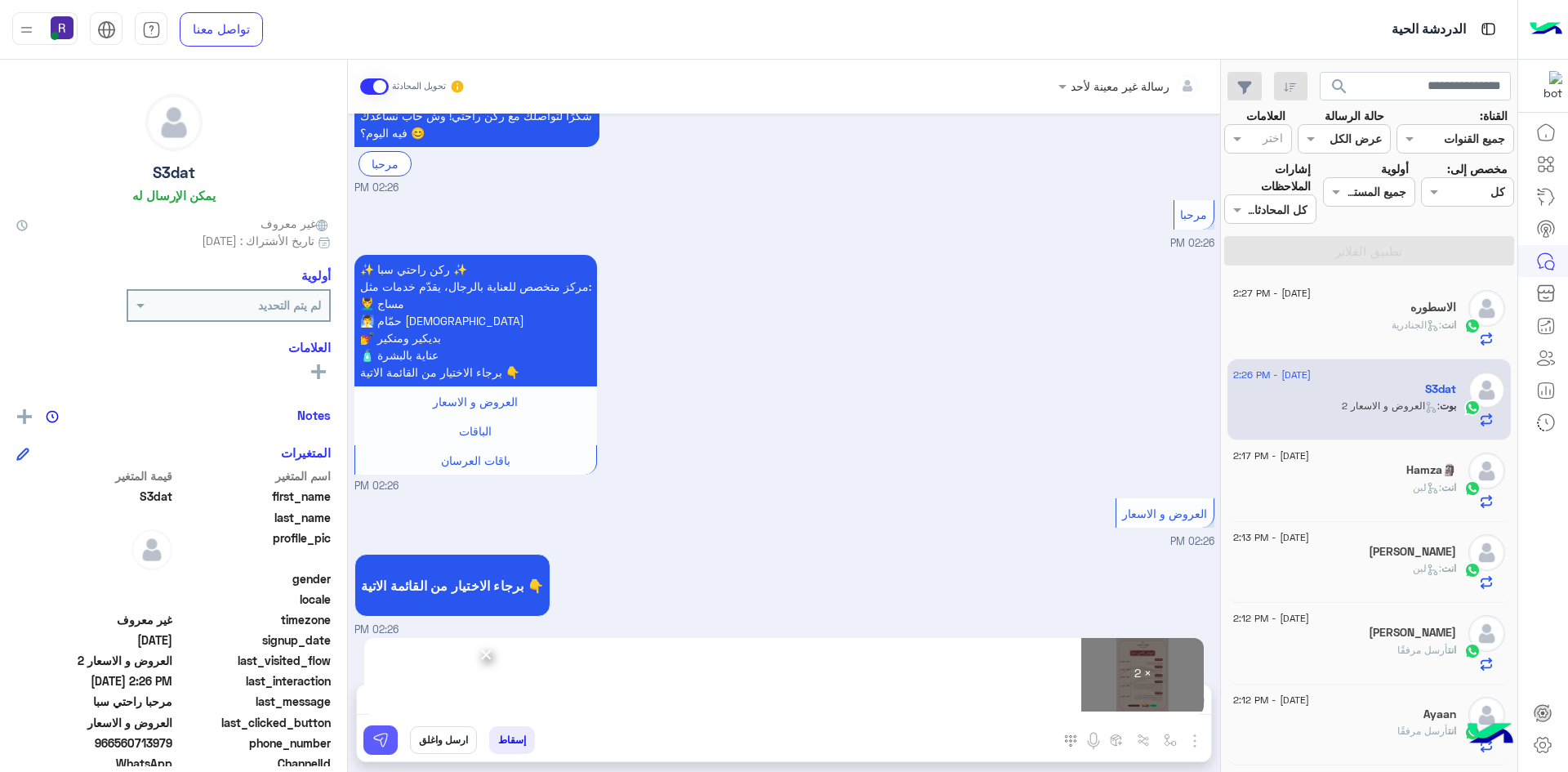
click at [383, 737] on img at bounding box center [381, 740] width 16 height 16
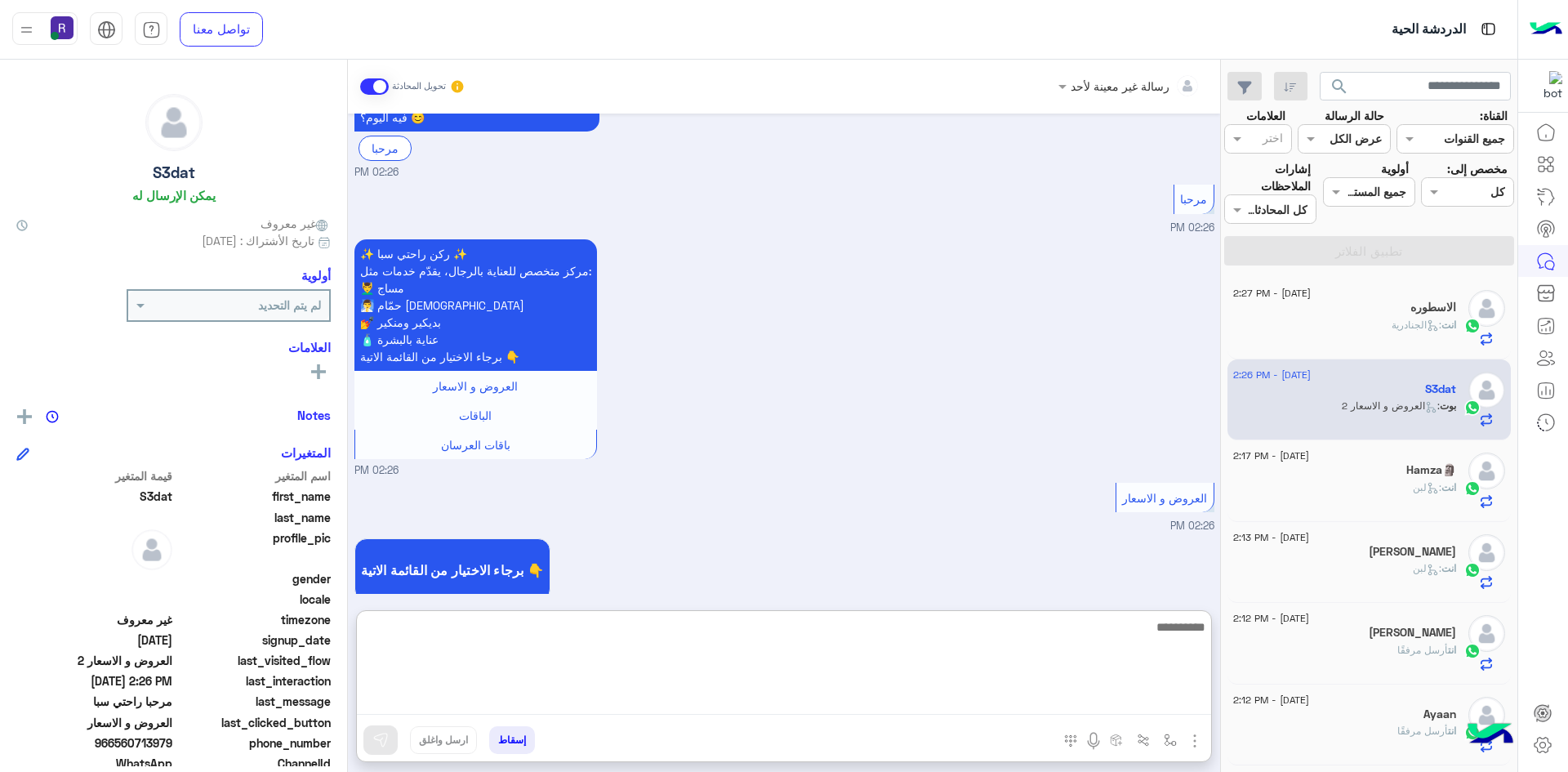
paste textarea "**********"
type textarea "**********"
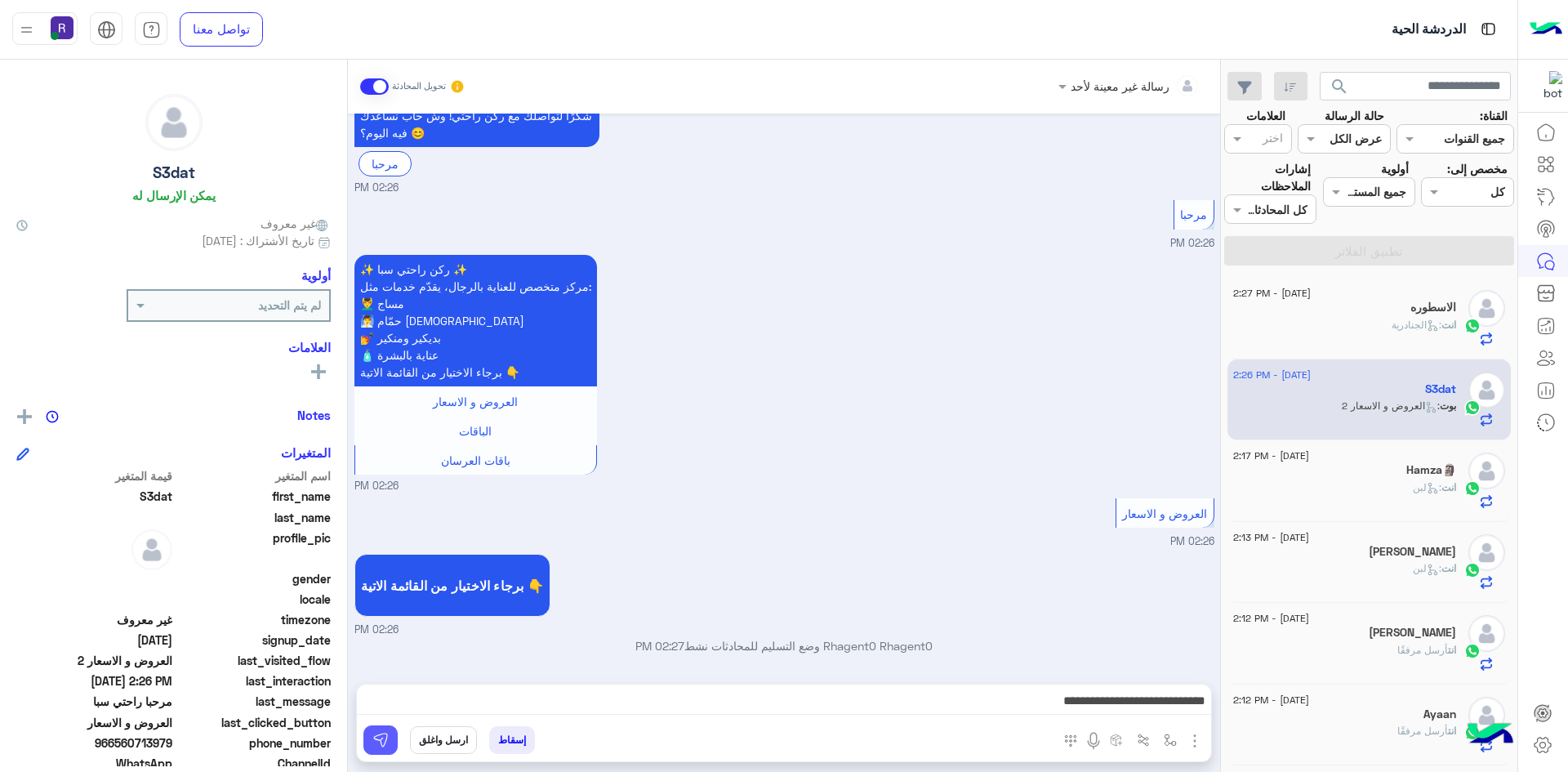
click at [376, 729] on button at bounding box center [381, 740] width 34 height 29
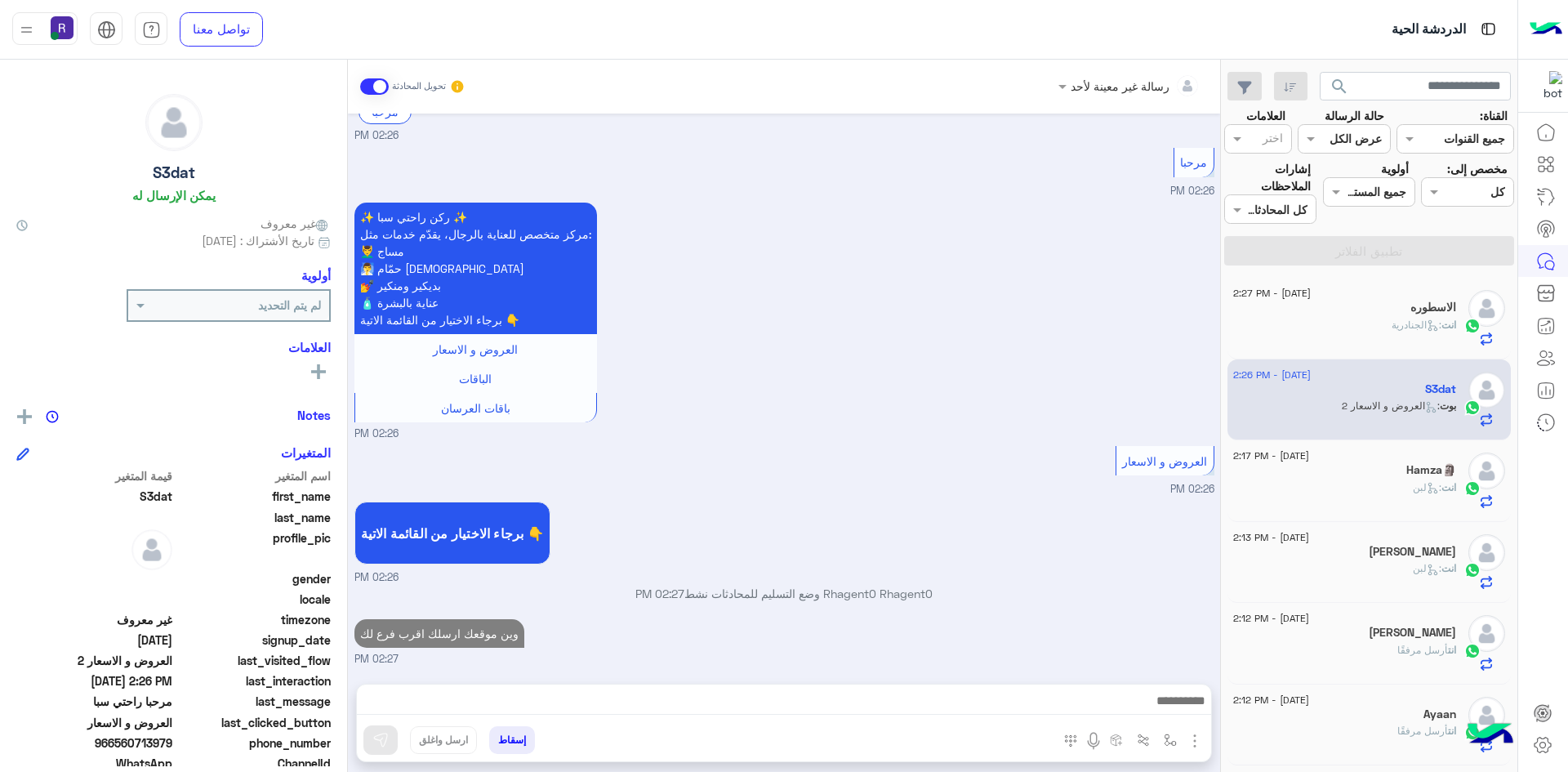
click at [1356, 467] on div "Hamza🗿" at bounding box center [1346, 471] width 223 height 17
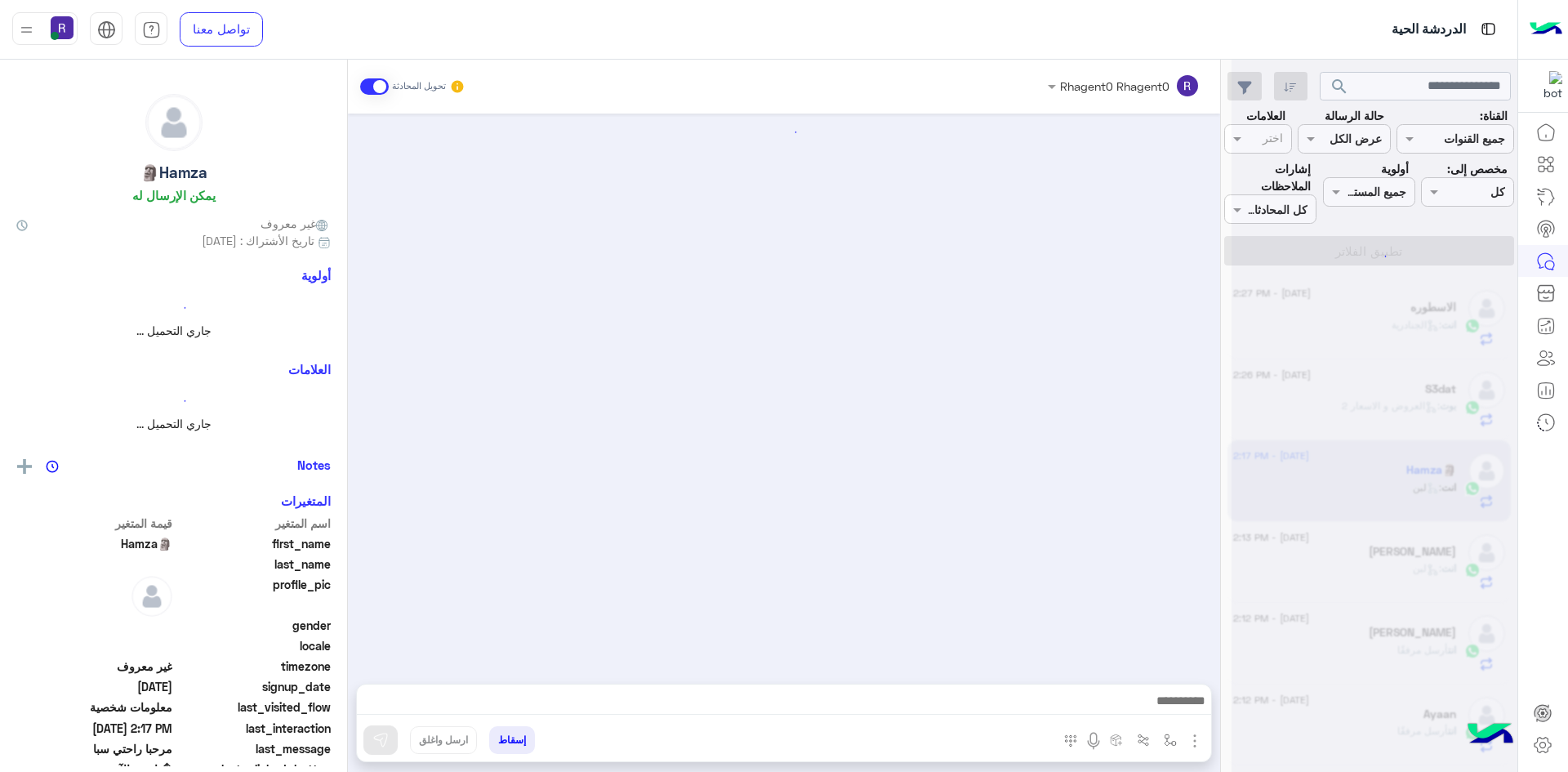
scroll to position [1145, 0]
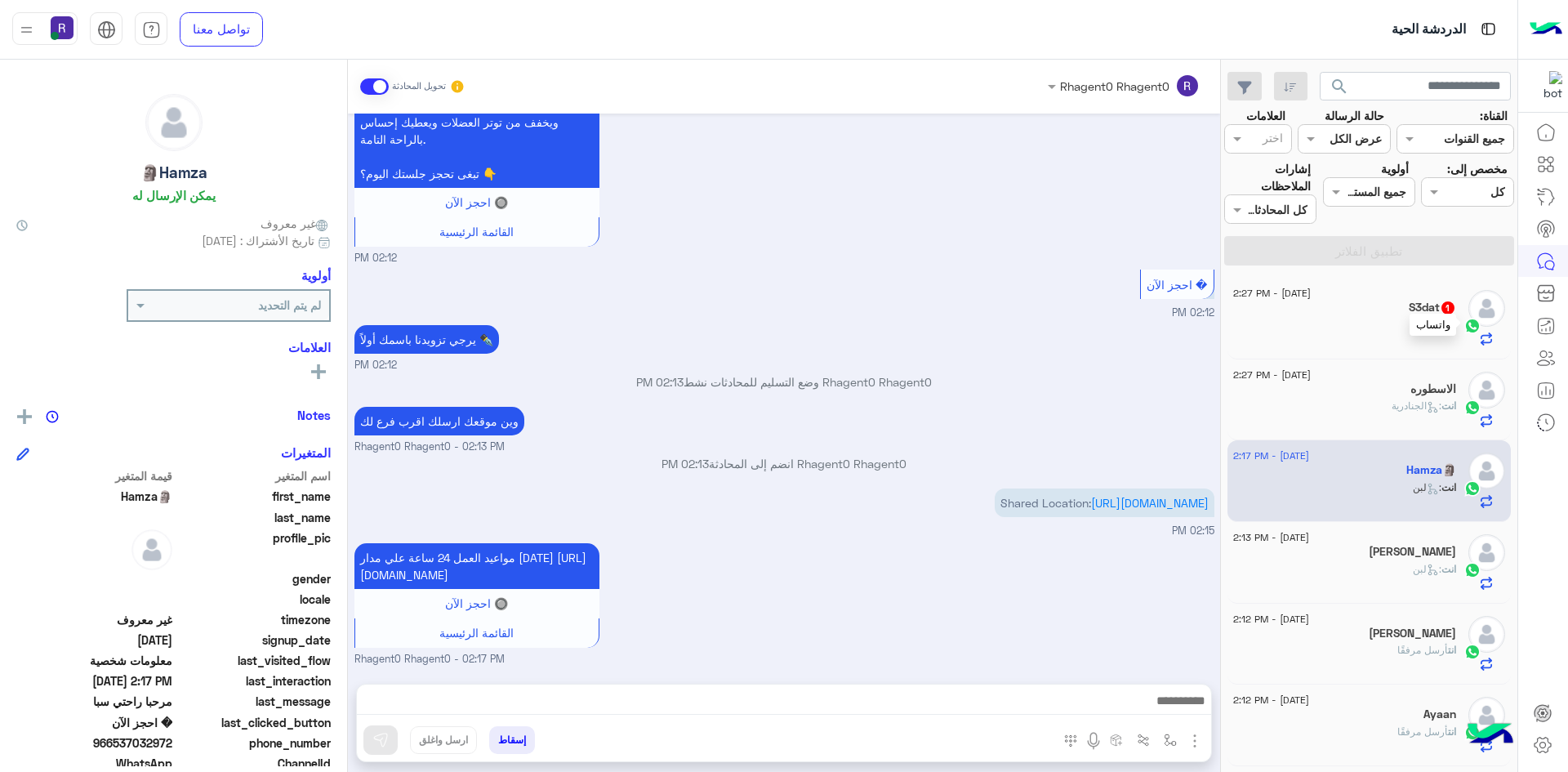
click at [1462, 324] on div at bounding box center [1472, 325] width 24 height 19
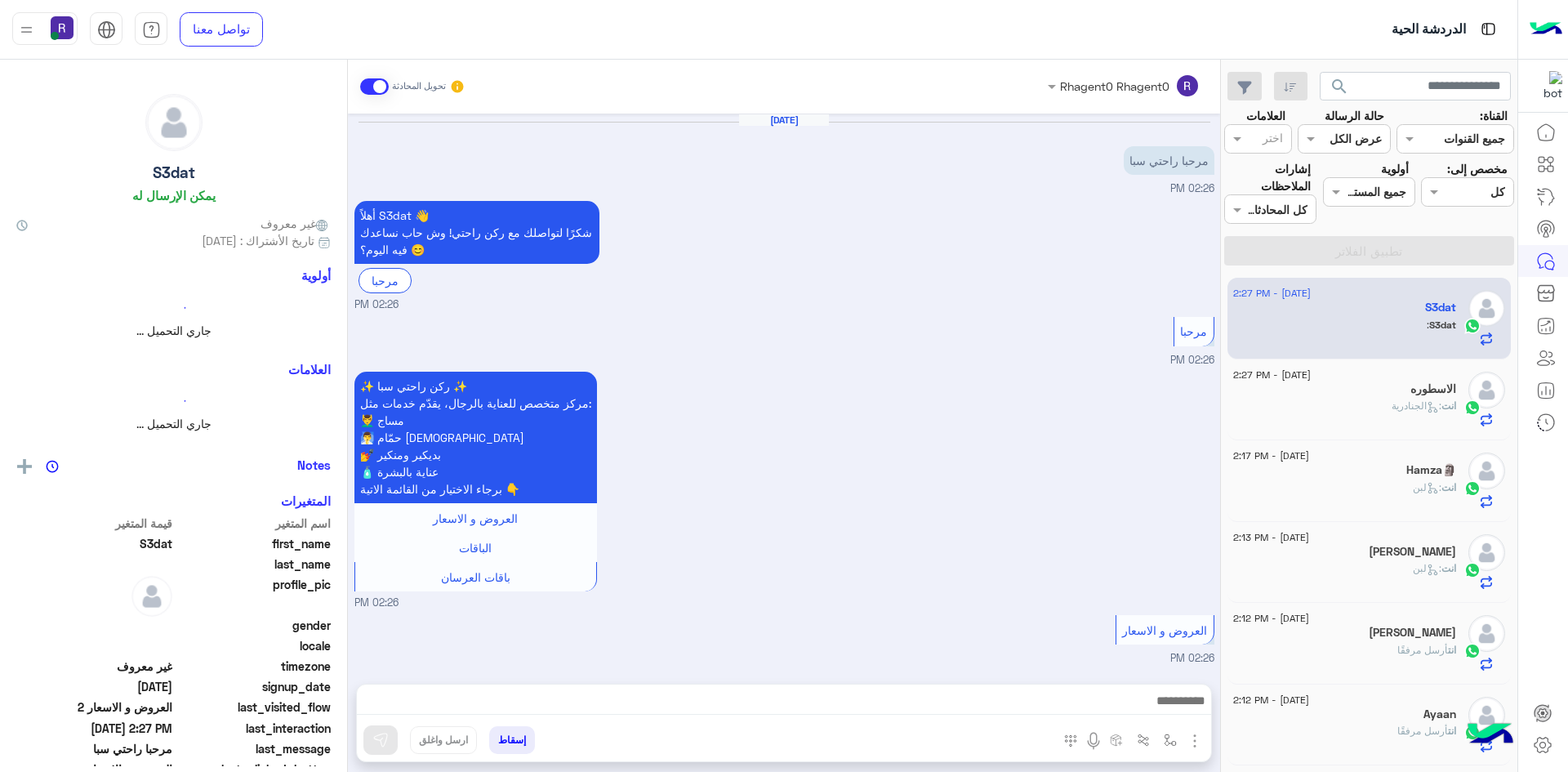
scroll to position [714, 0]
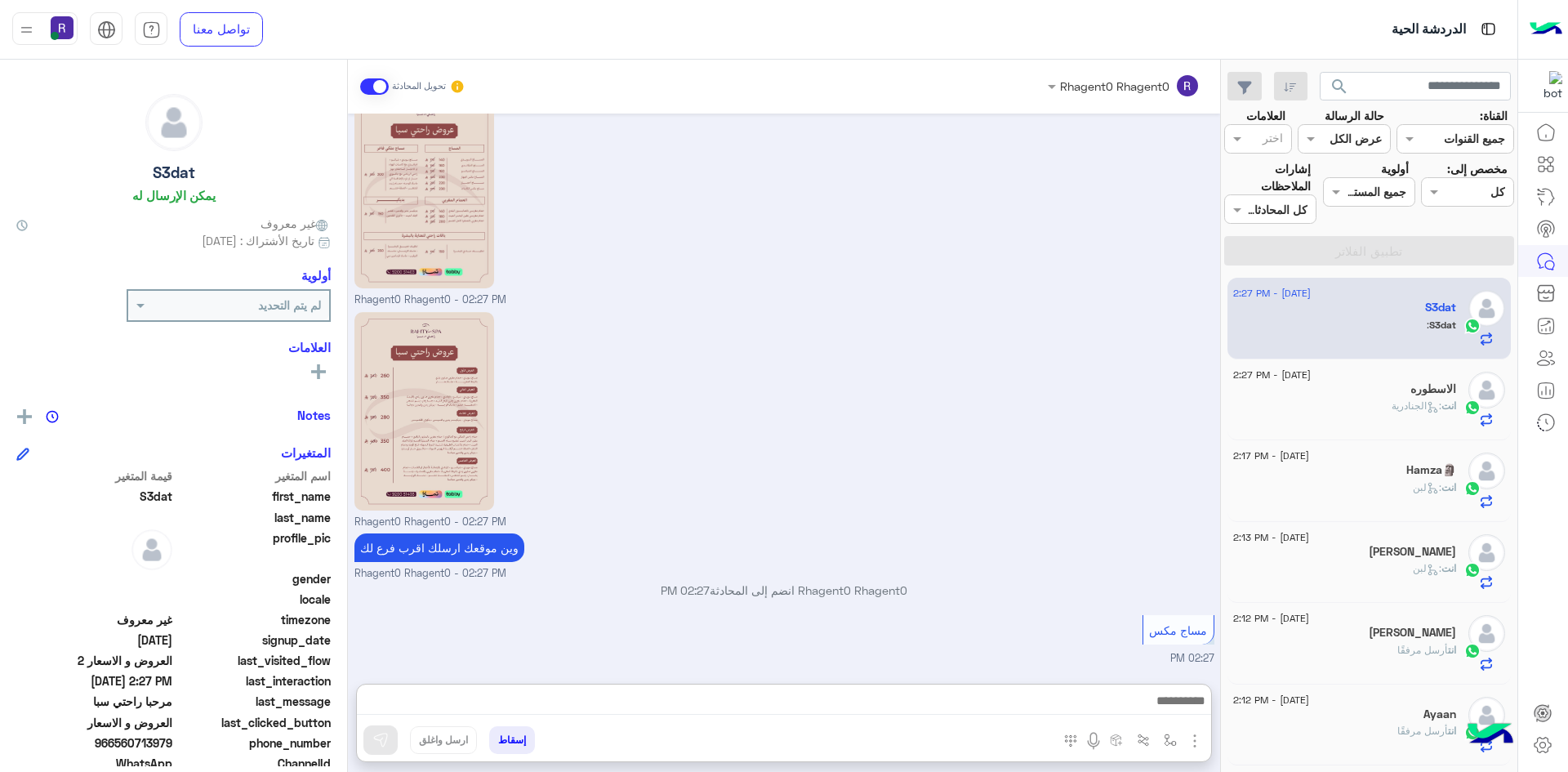
drag, startPoint x: 1089, startPoint y: 709, endPoint x: 858, endPoint y: 608, distance: 252.1
click at [811, 536] on div "وين موقعك ارسلك اقرب فرع لك Rhagent0 Rhagent0 - 02:27 PM" at bounding box center [784, 555] width 860 height 53
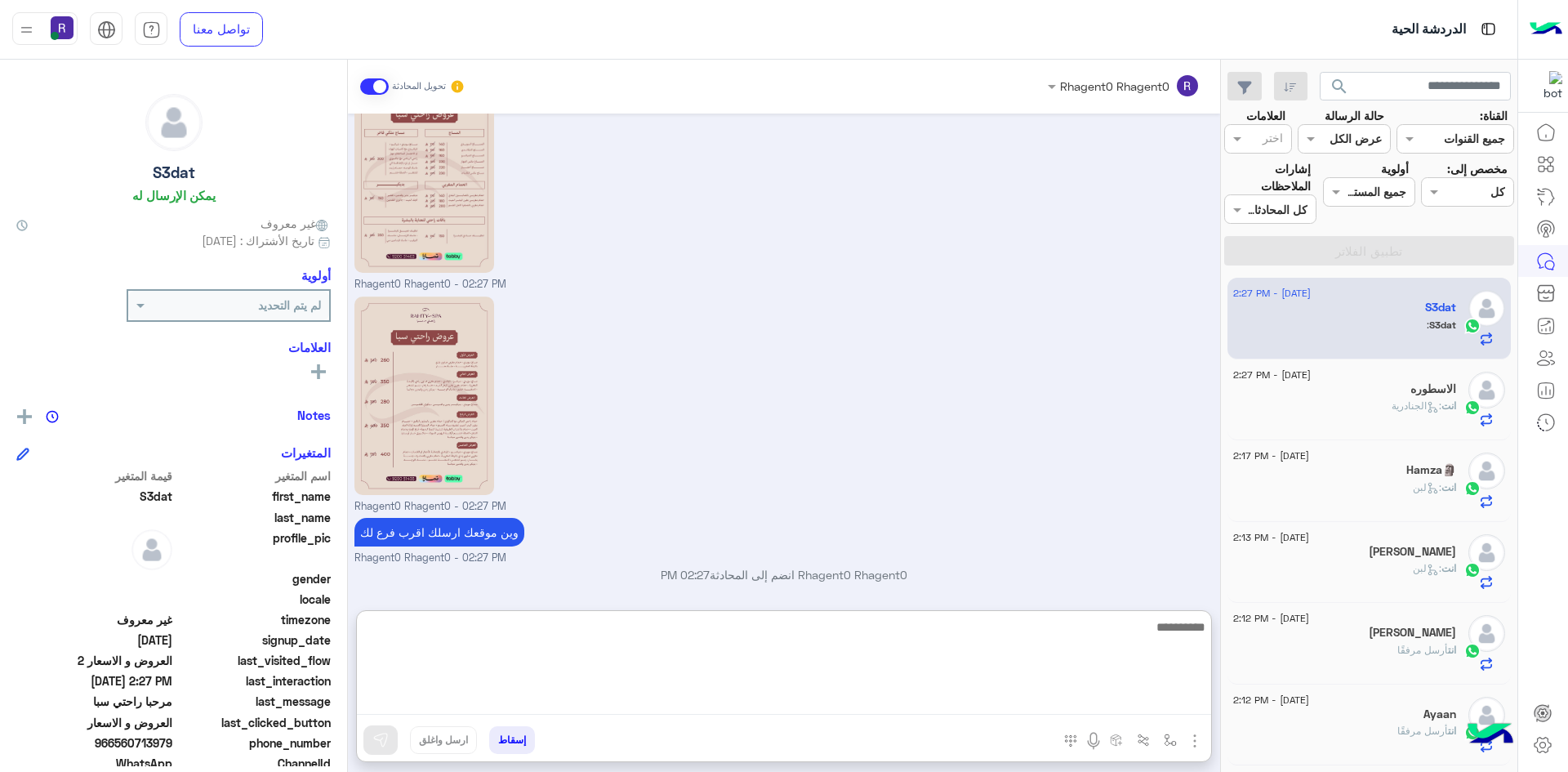
click at [937, 701] on textarea at bounding box center [784, 666] width 854 height 98
type textarea "**********"
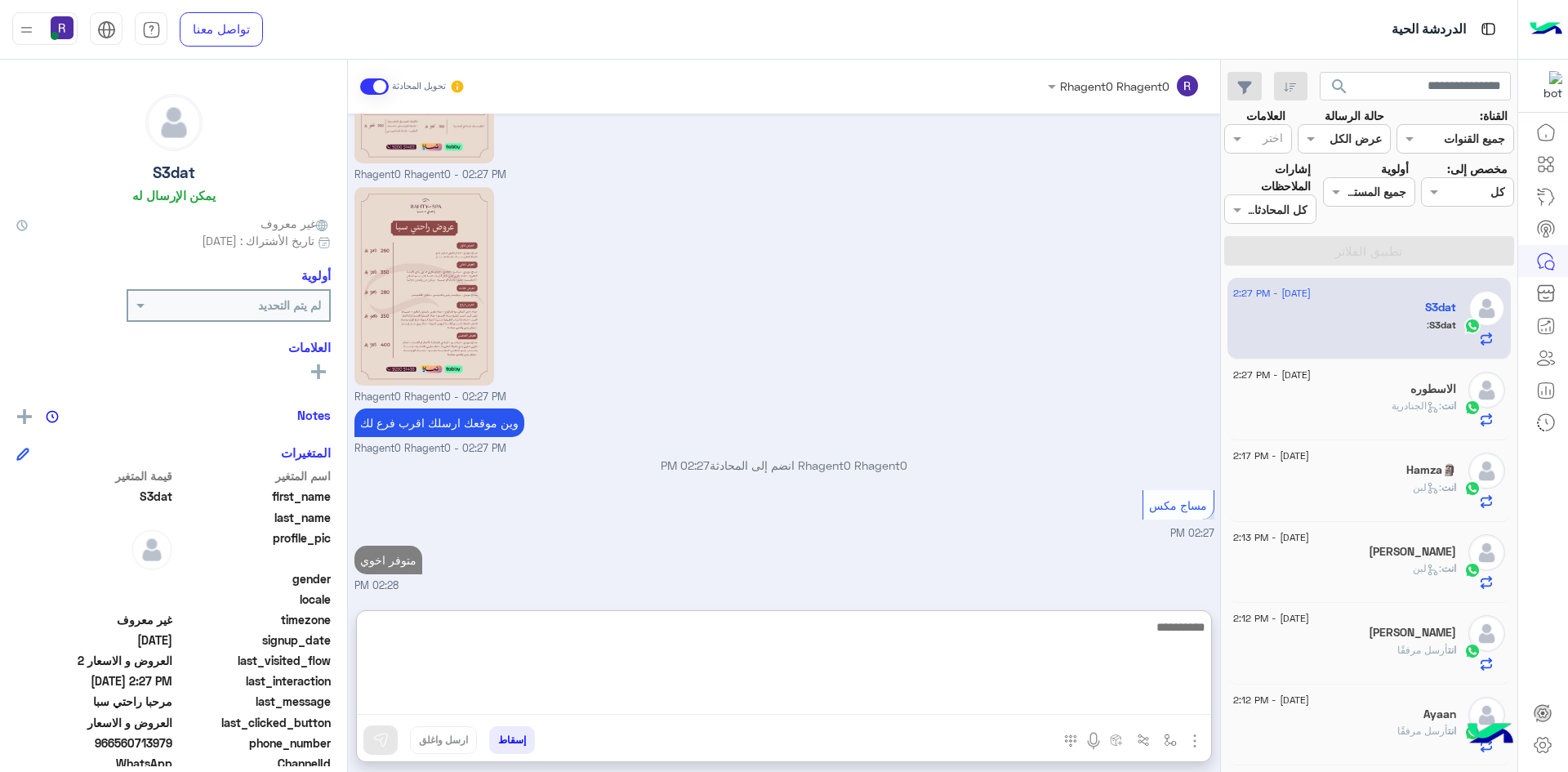
paste textarea "**********"
type textarea "**********"
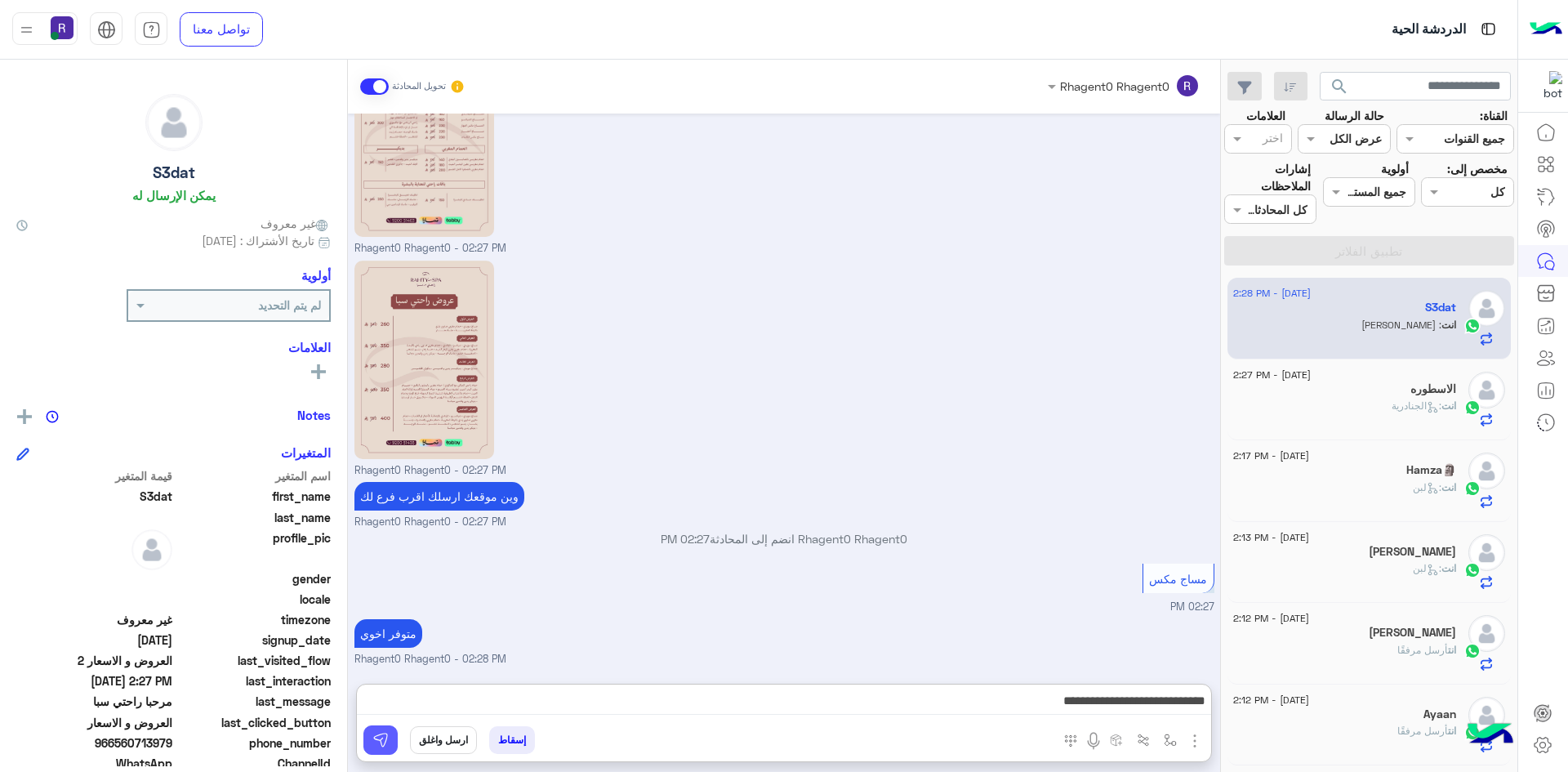
click at [383, 743] on img at bounding box center [381, 740] width 16 height 16
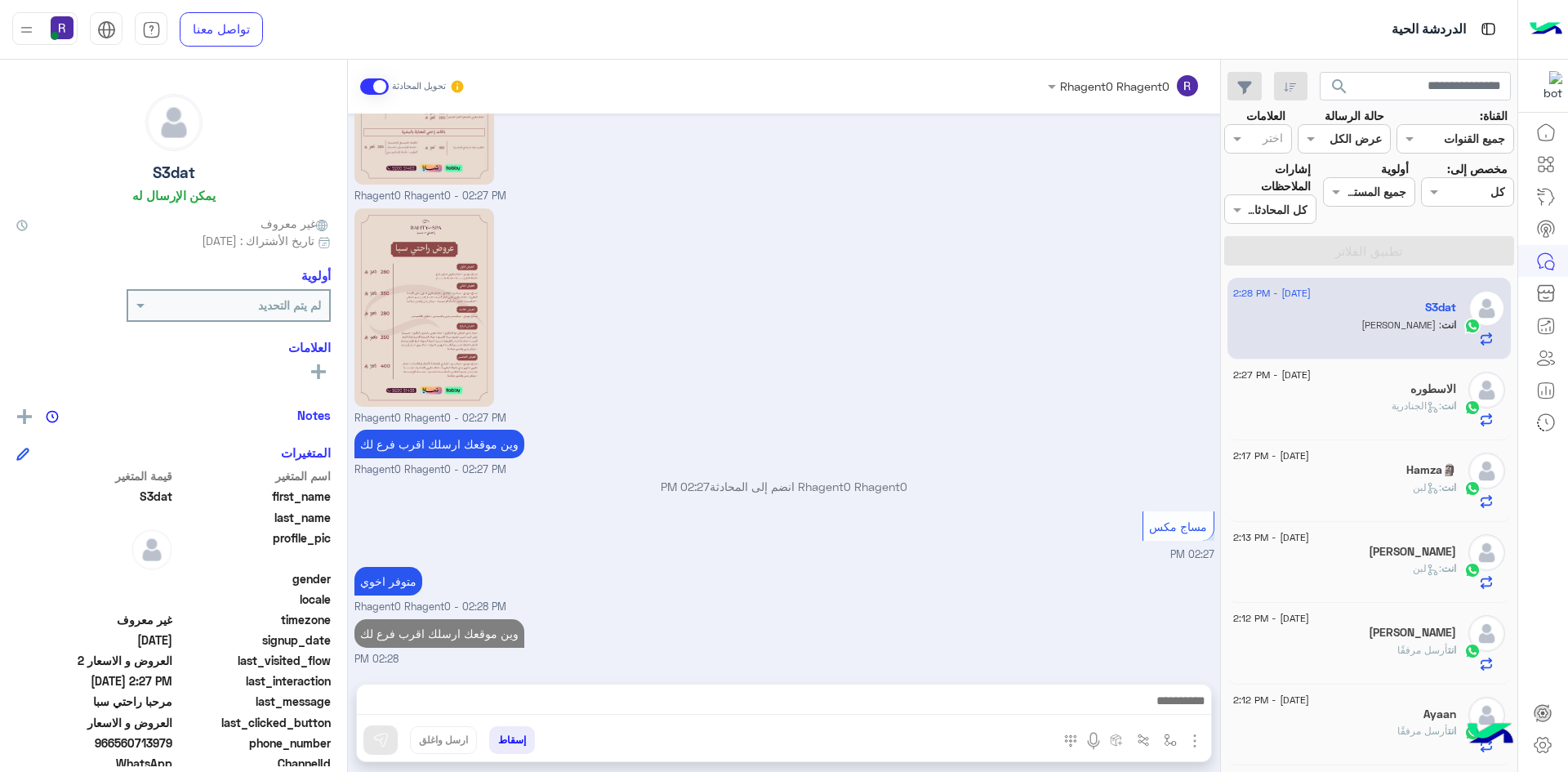
scroll to position [818, 0]
click at [1403, 483] on div "انت : لبن" at bounding box center [1346, 495] width 223 height 29
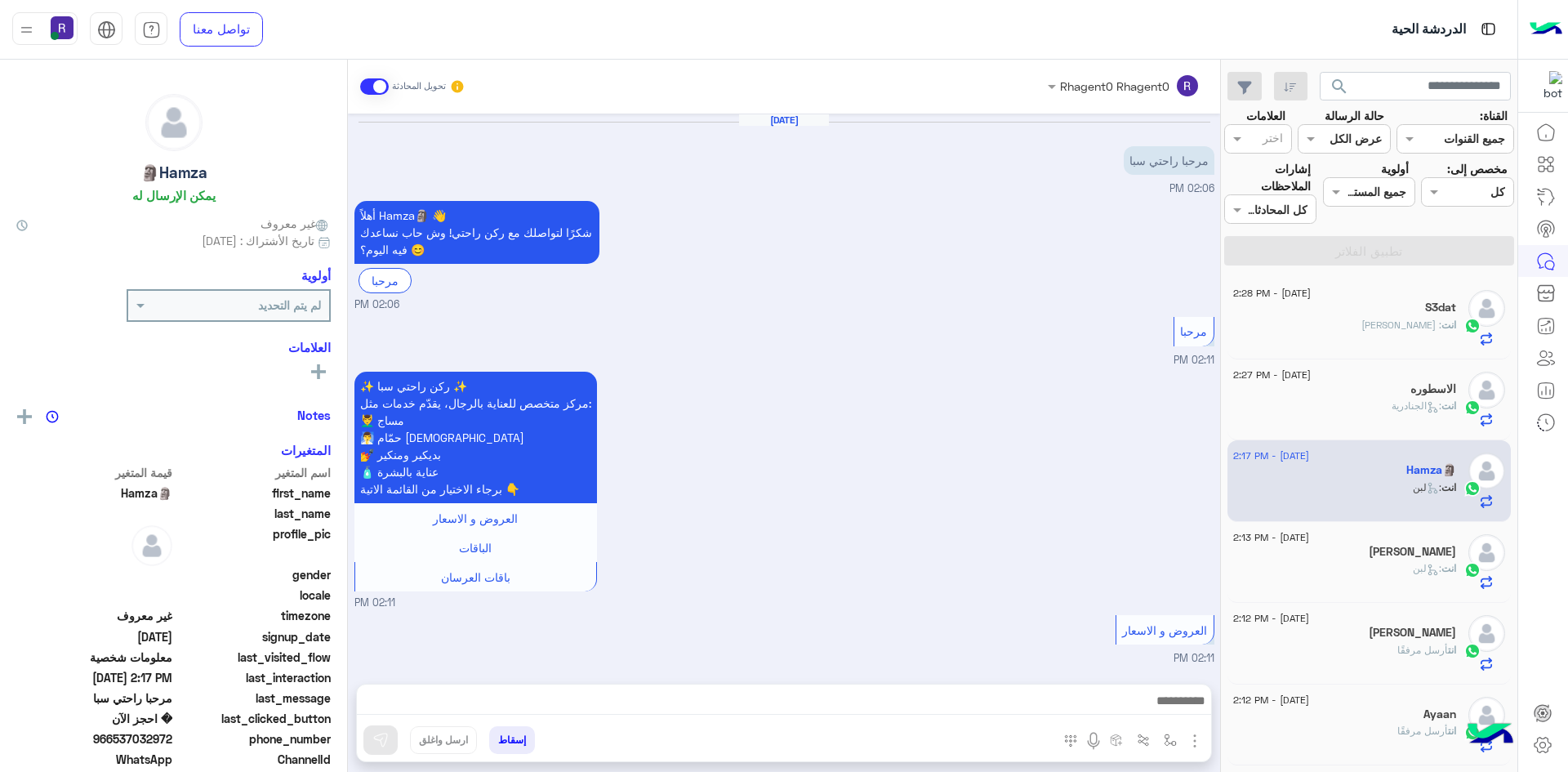
scroll to position [1145, 0]
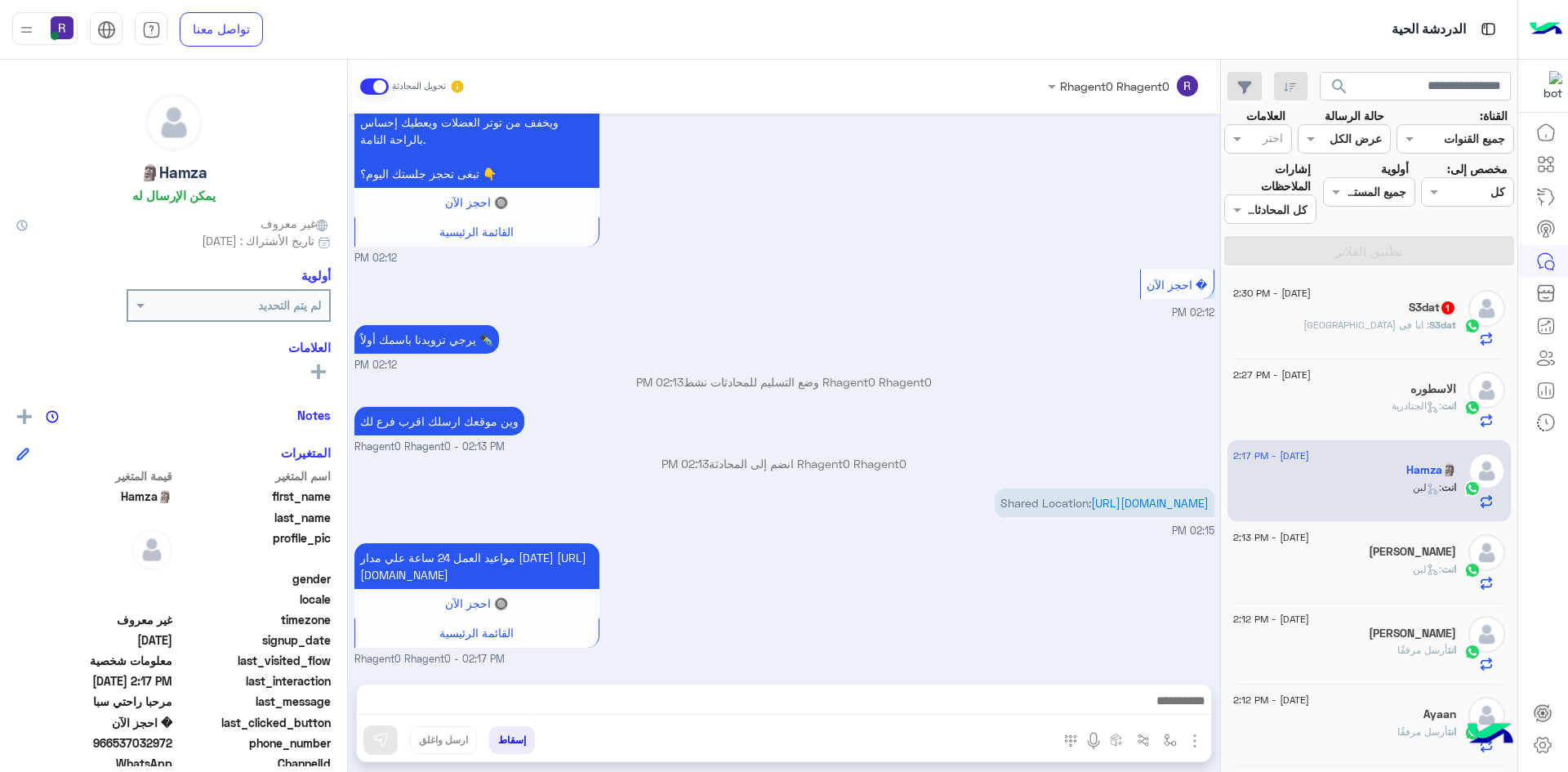
click at [1405, 316] on div "S3dat 1" at bounding box center [1346, 308] width 223 height 17
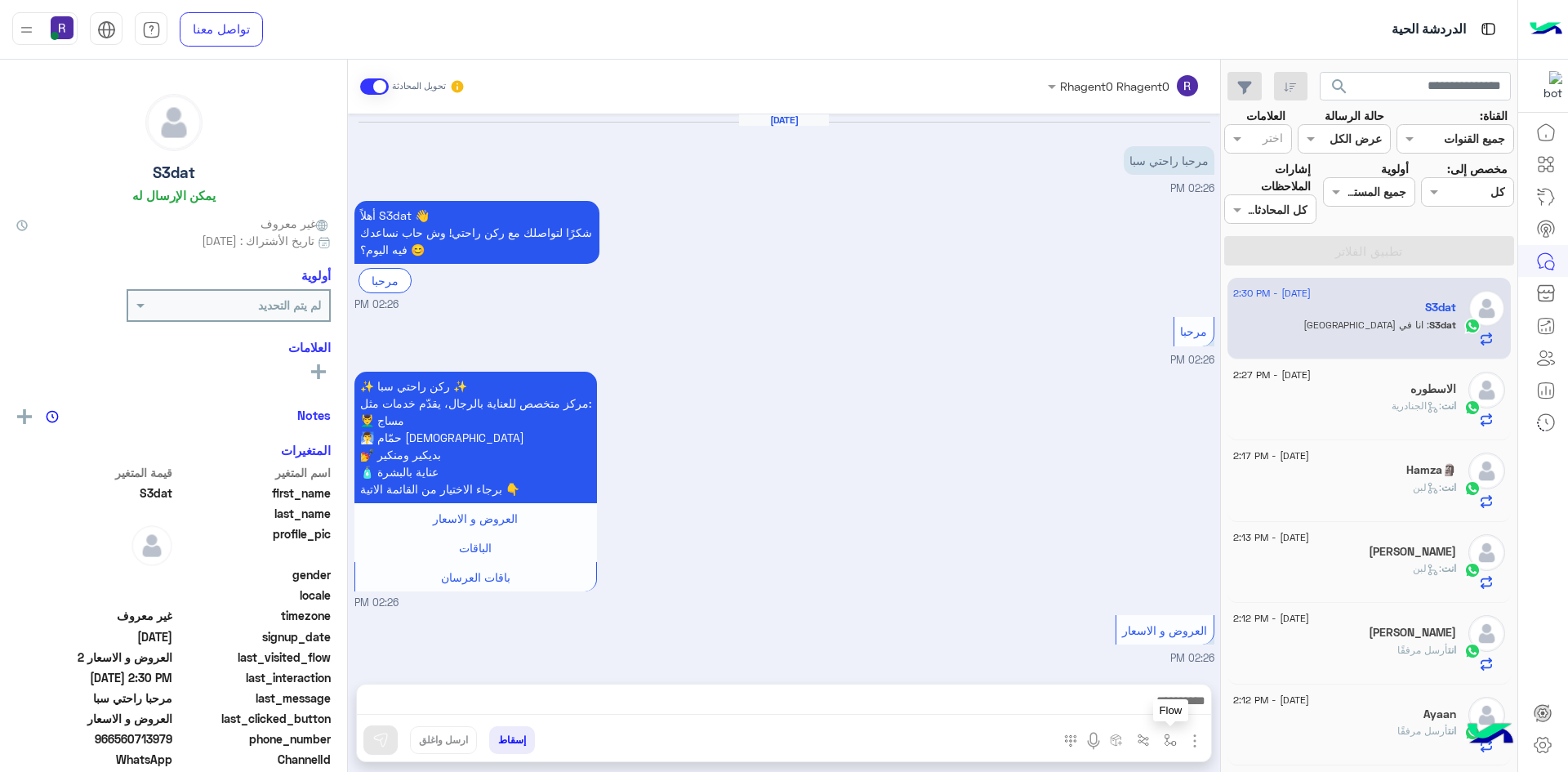
scroll to position [872, 0]
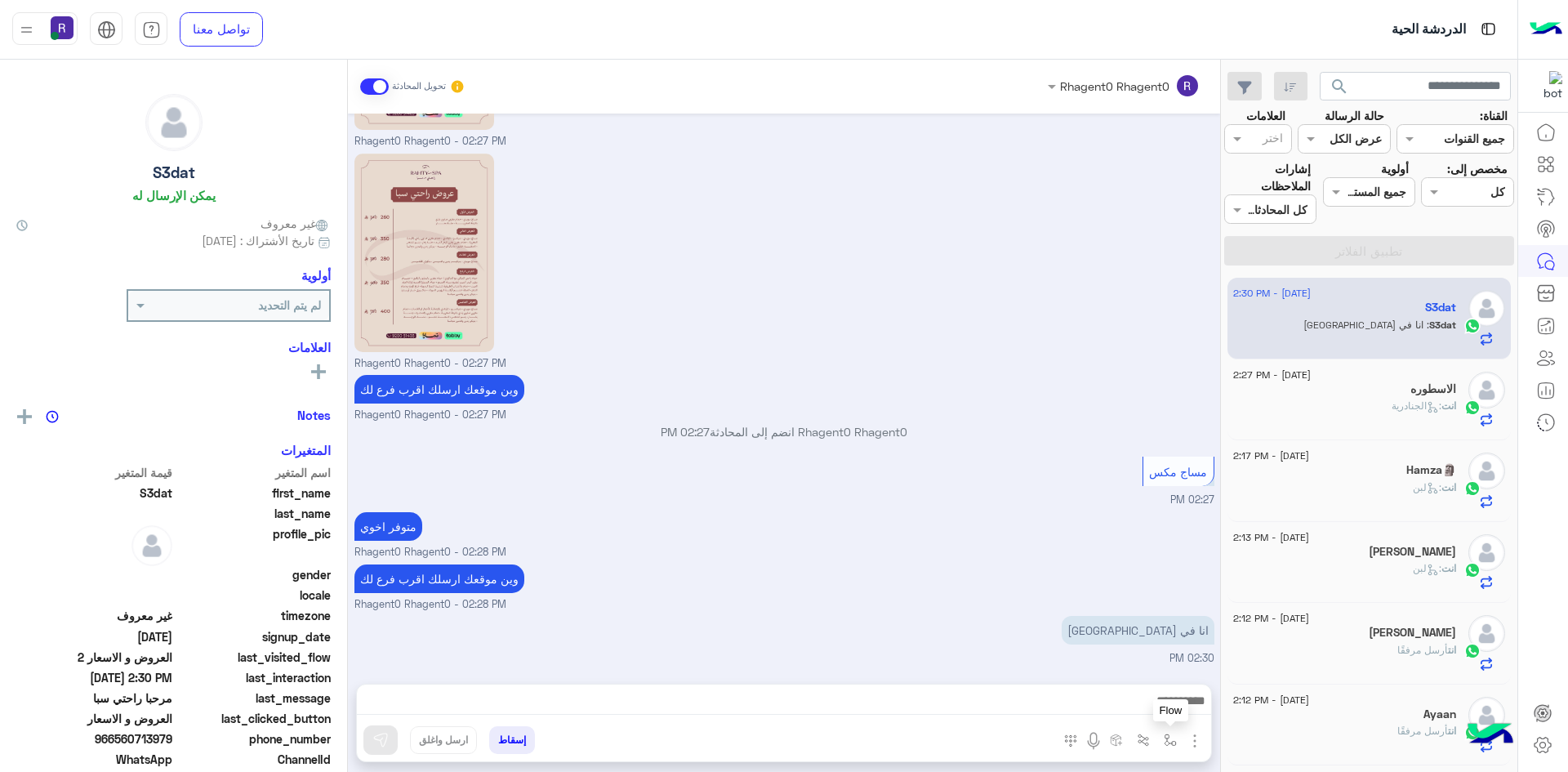
click at [1165, 743] on img "button" at bounding box center [1170, 740] width 13 height 13
click at [1155, 709] on input "text" at bounding box center [1119, 704] width 110 height 19
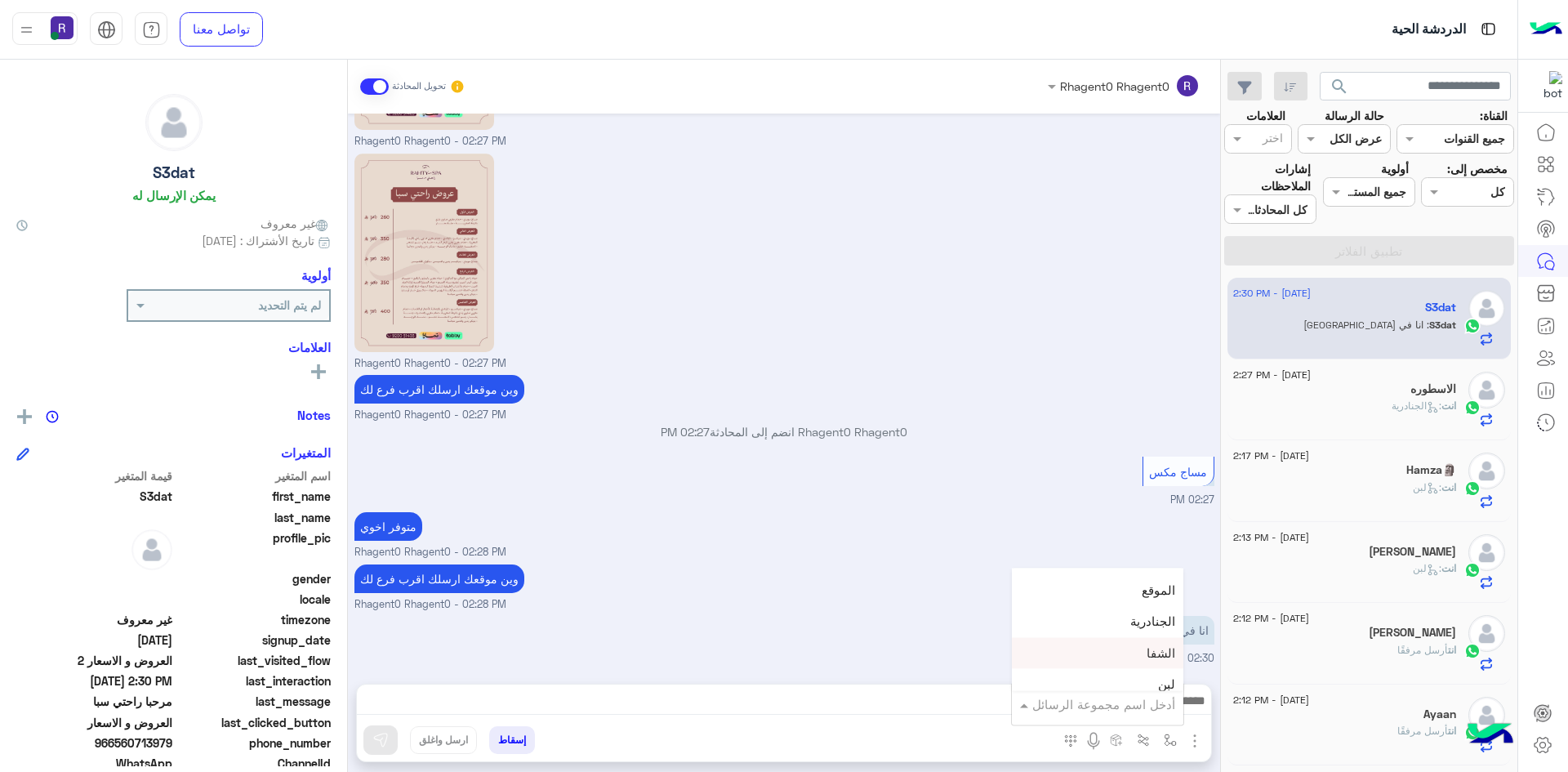
scroll to position [1062, 0]
click at [1124, 613] on div "الجنادرية" at bounding box center [1098, 623] width 172 height 32
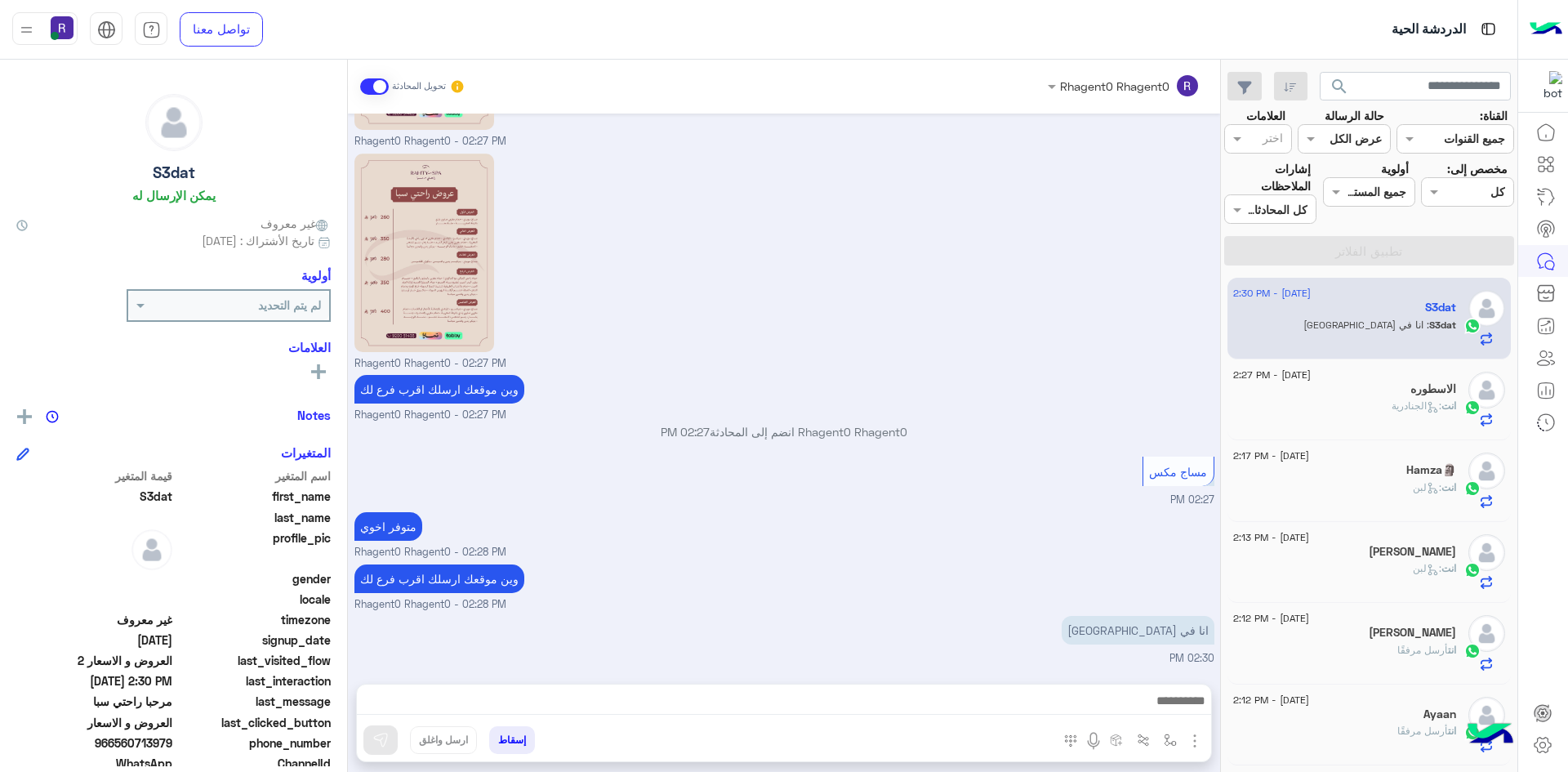
type textarea "*********"
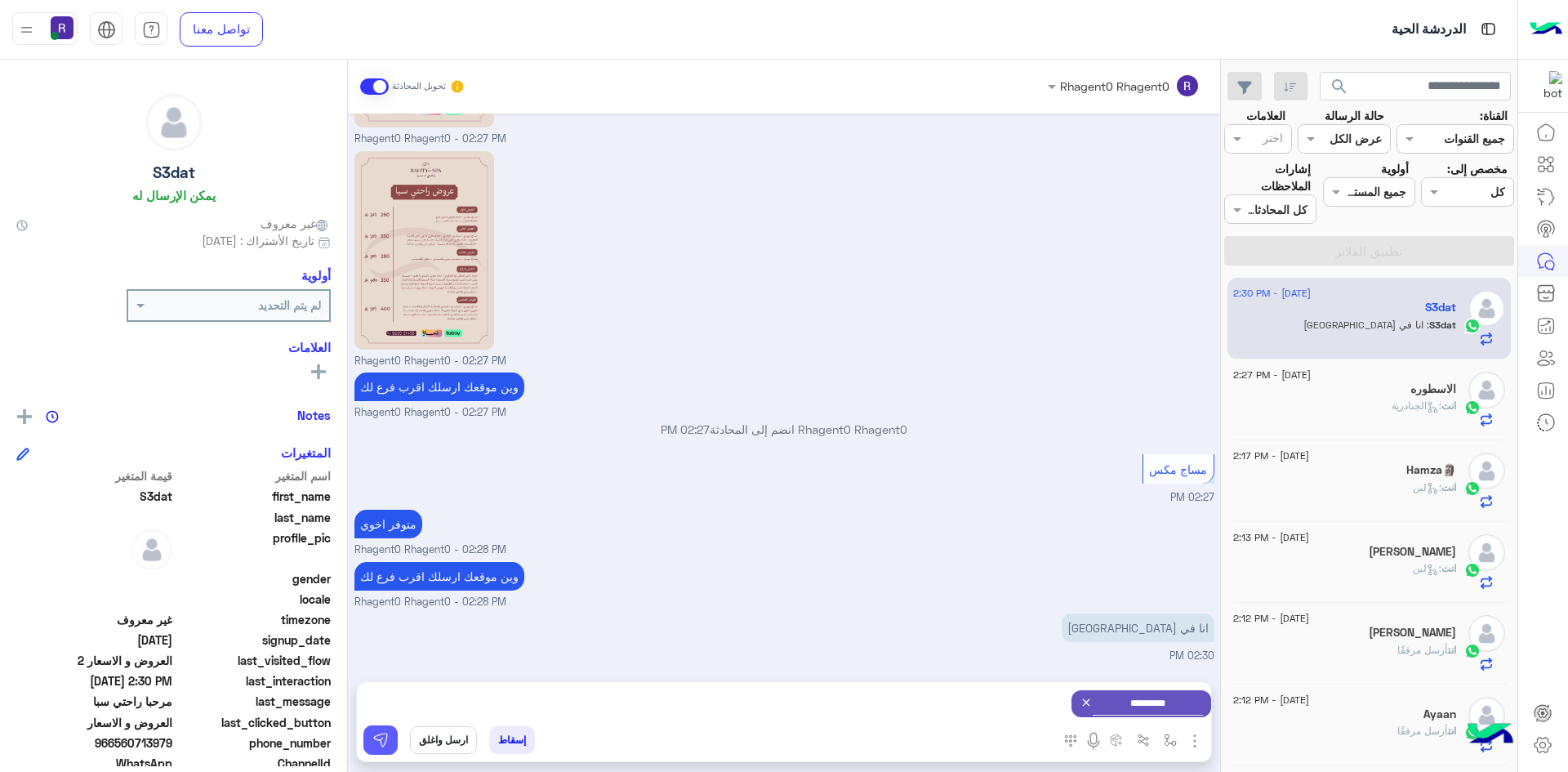
click at [382, 743] on img at bounding box center [381, 740] width 16 height 16
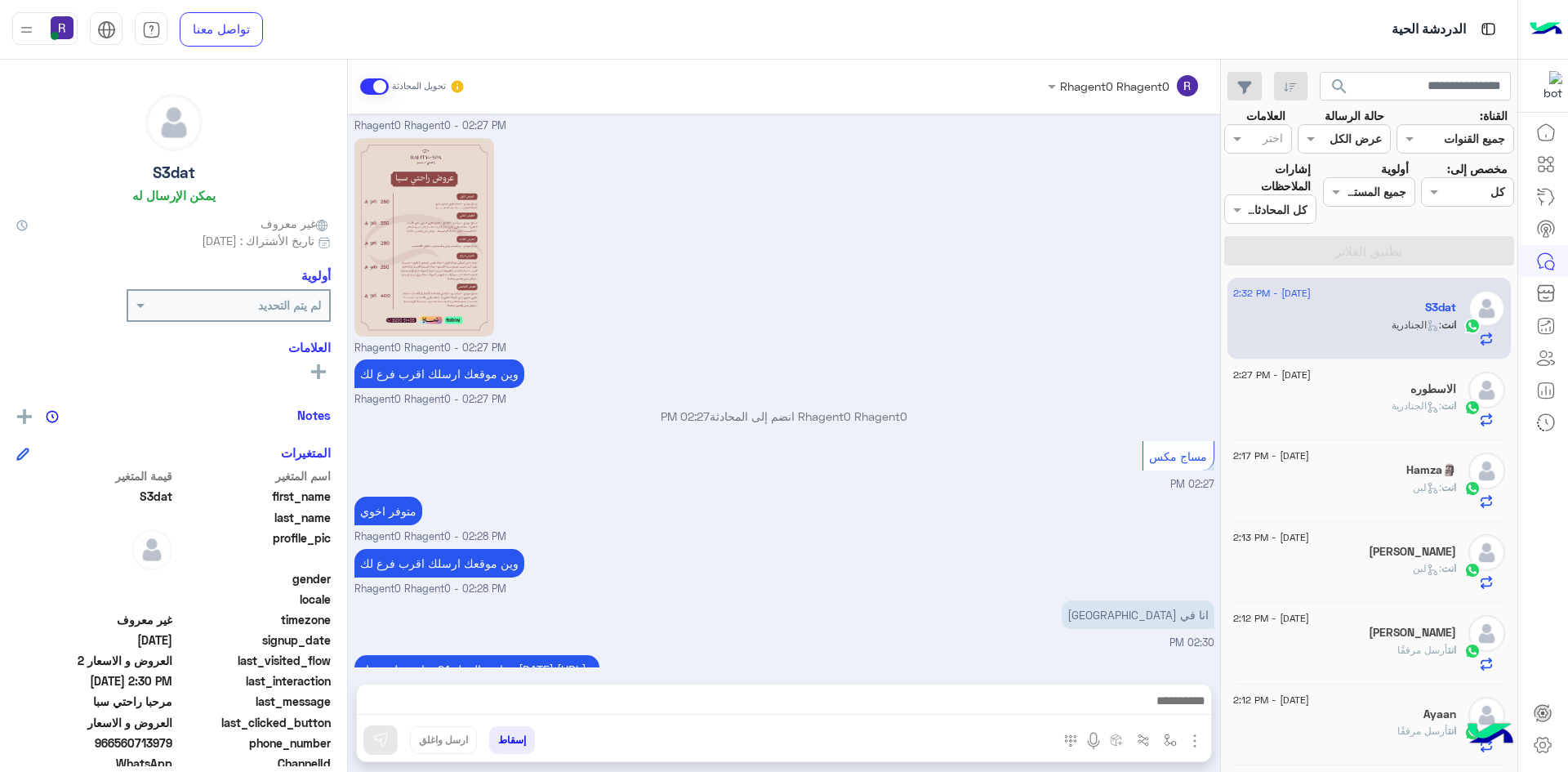
scroll to position [1017, 0]
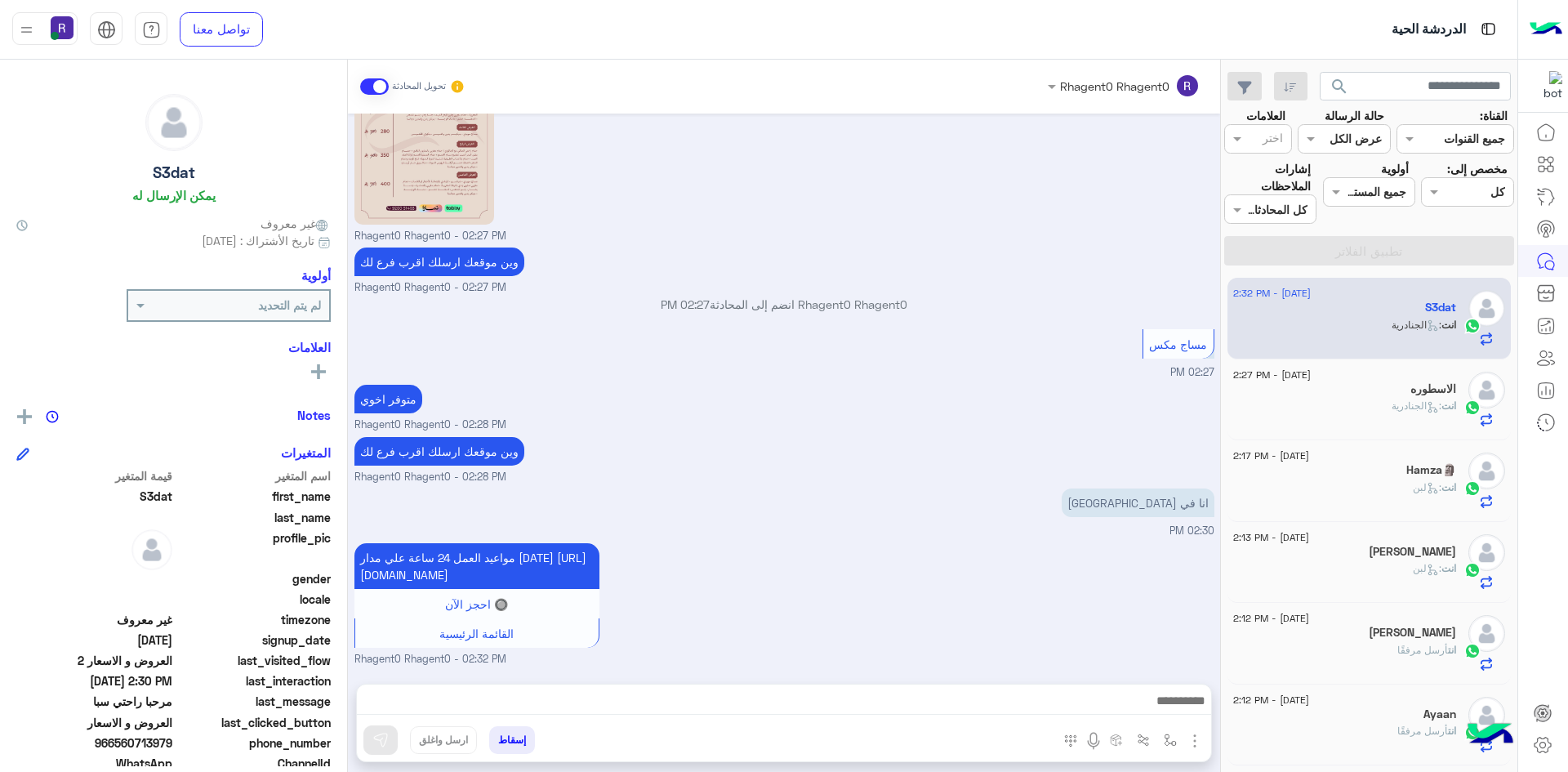
click at [1314, 402] on div "انت : الجنادرية" at bounding box center [1346, 413] width 223 height 29
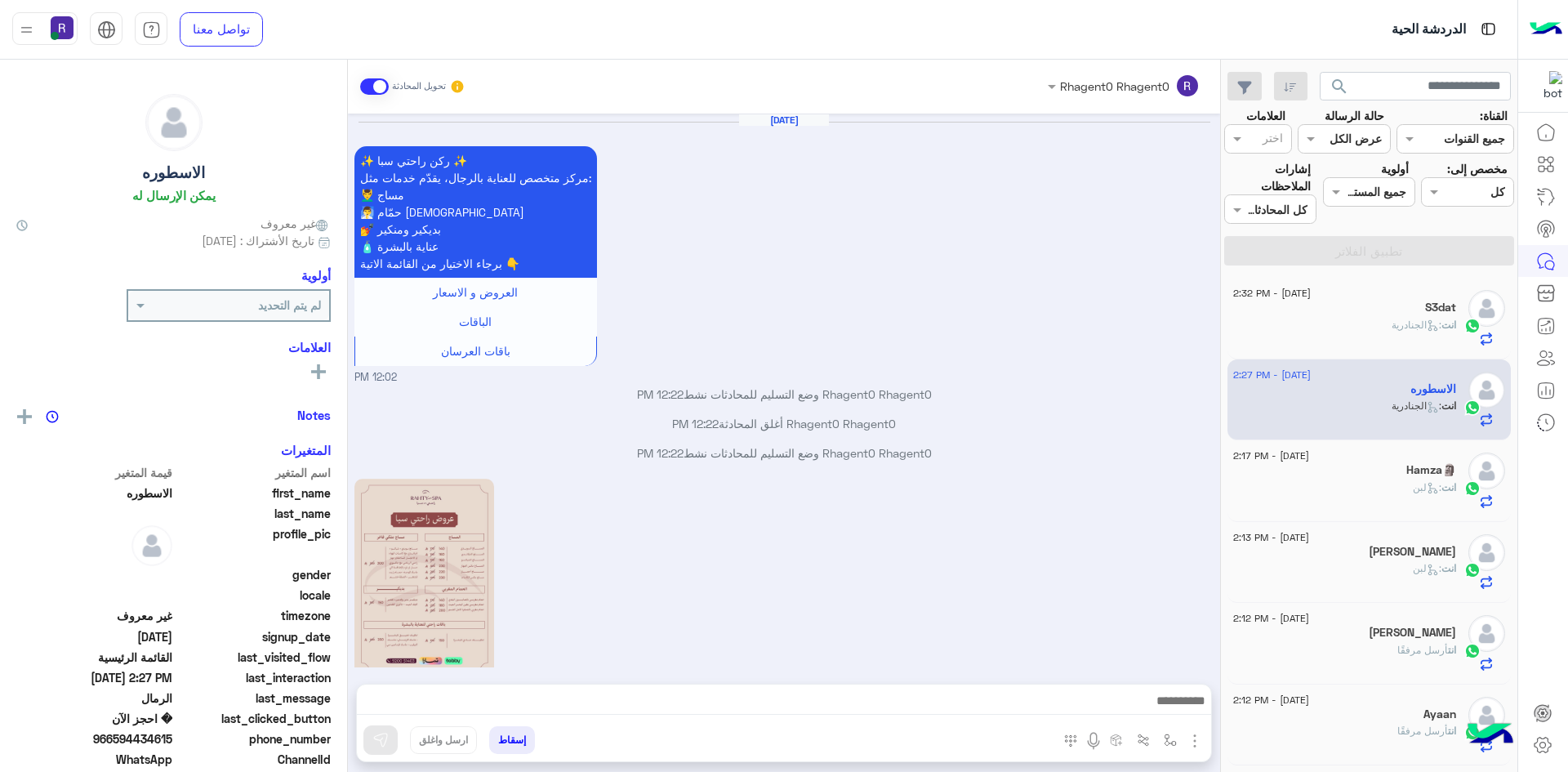
scroll to position [1543, 0]
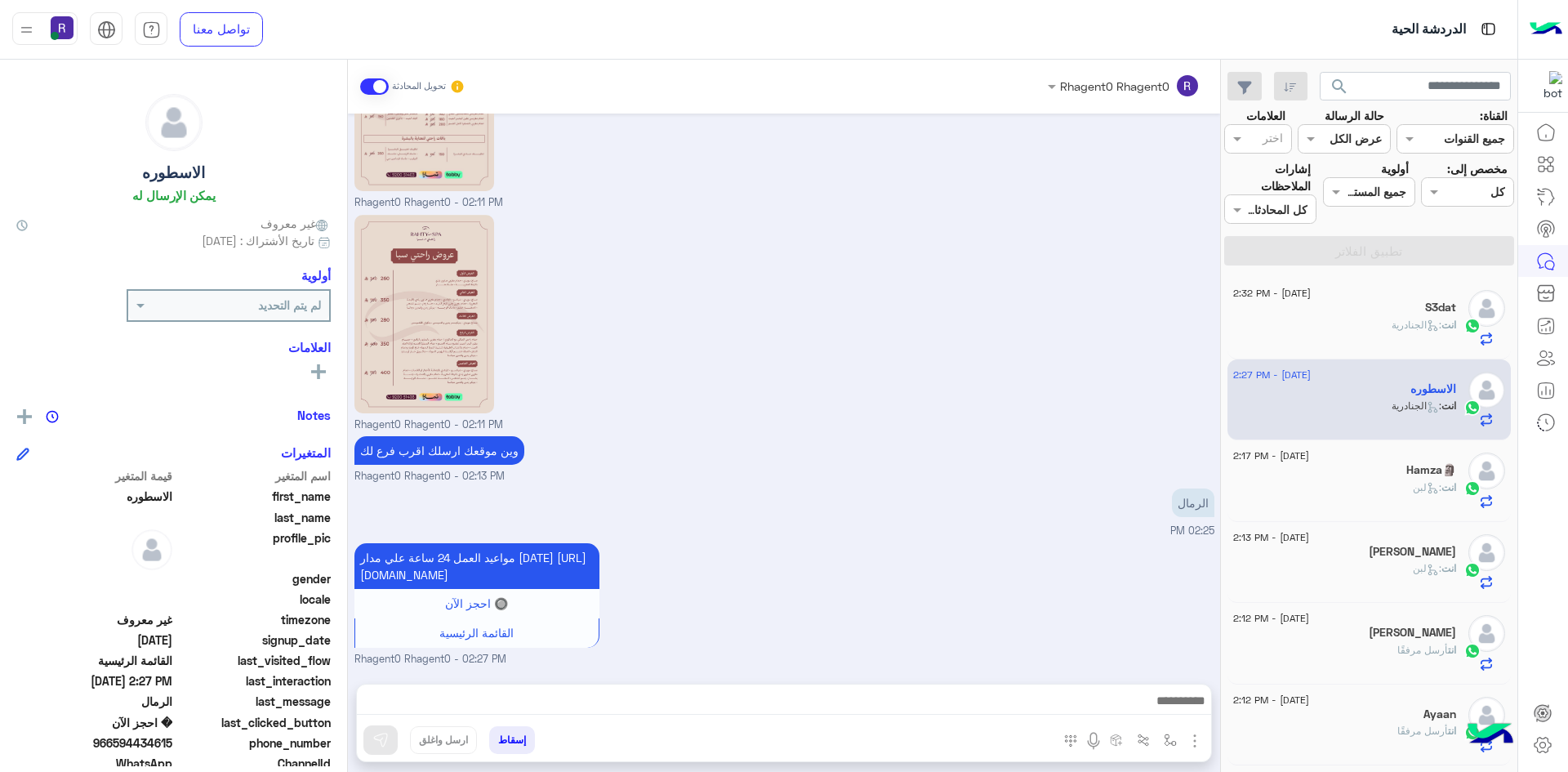
click at [1371, 455] on div "[DATE] - 2:17 PM" at bounding box center [1346, 457] width 223 height 11
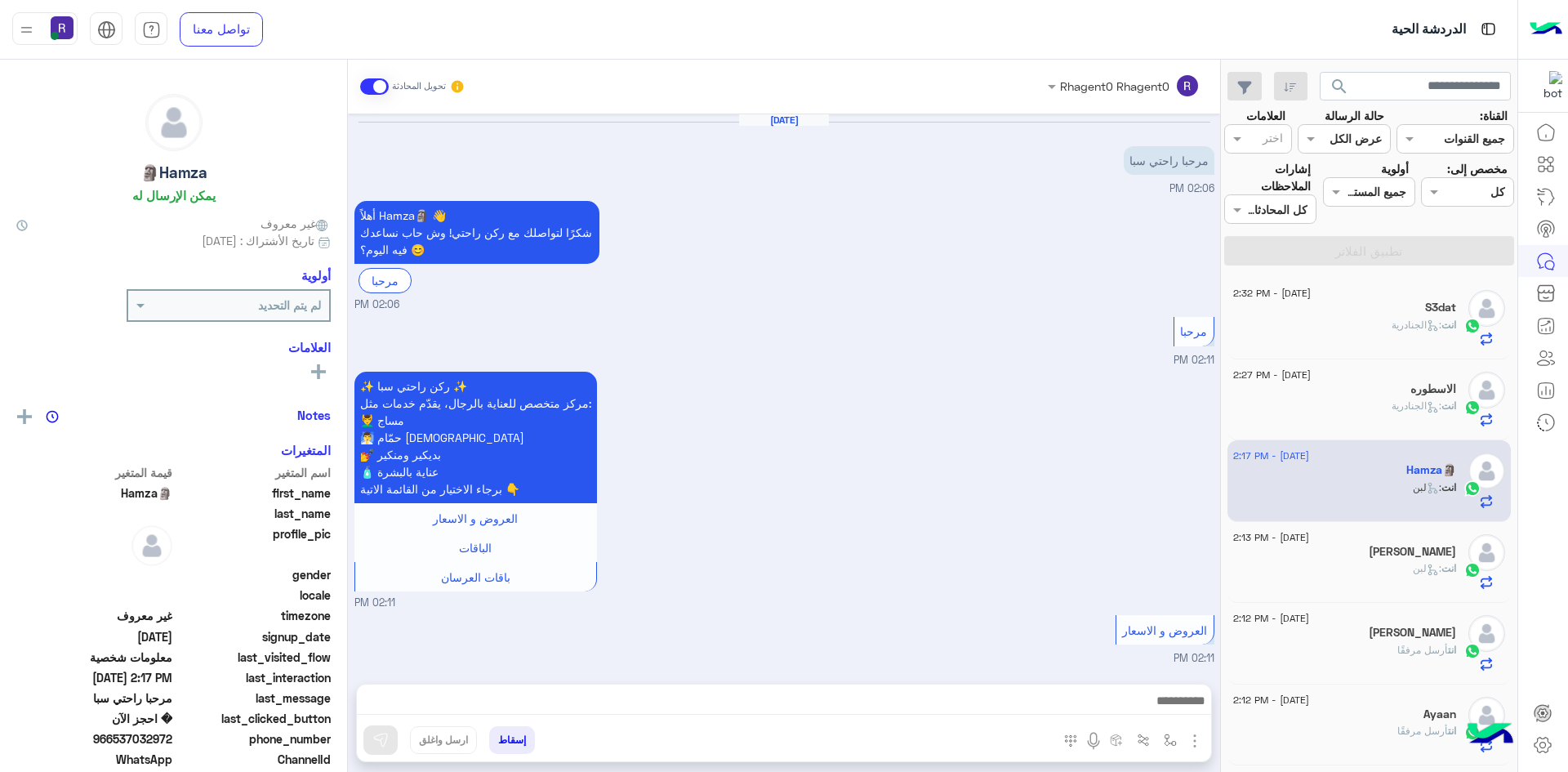
scroll to position [1145, 0]
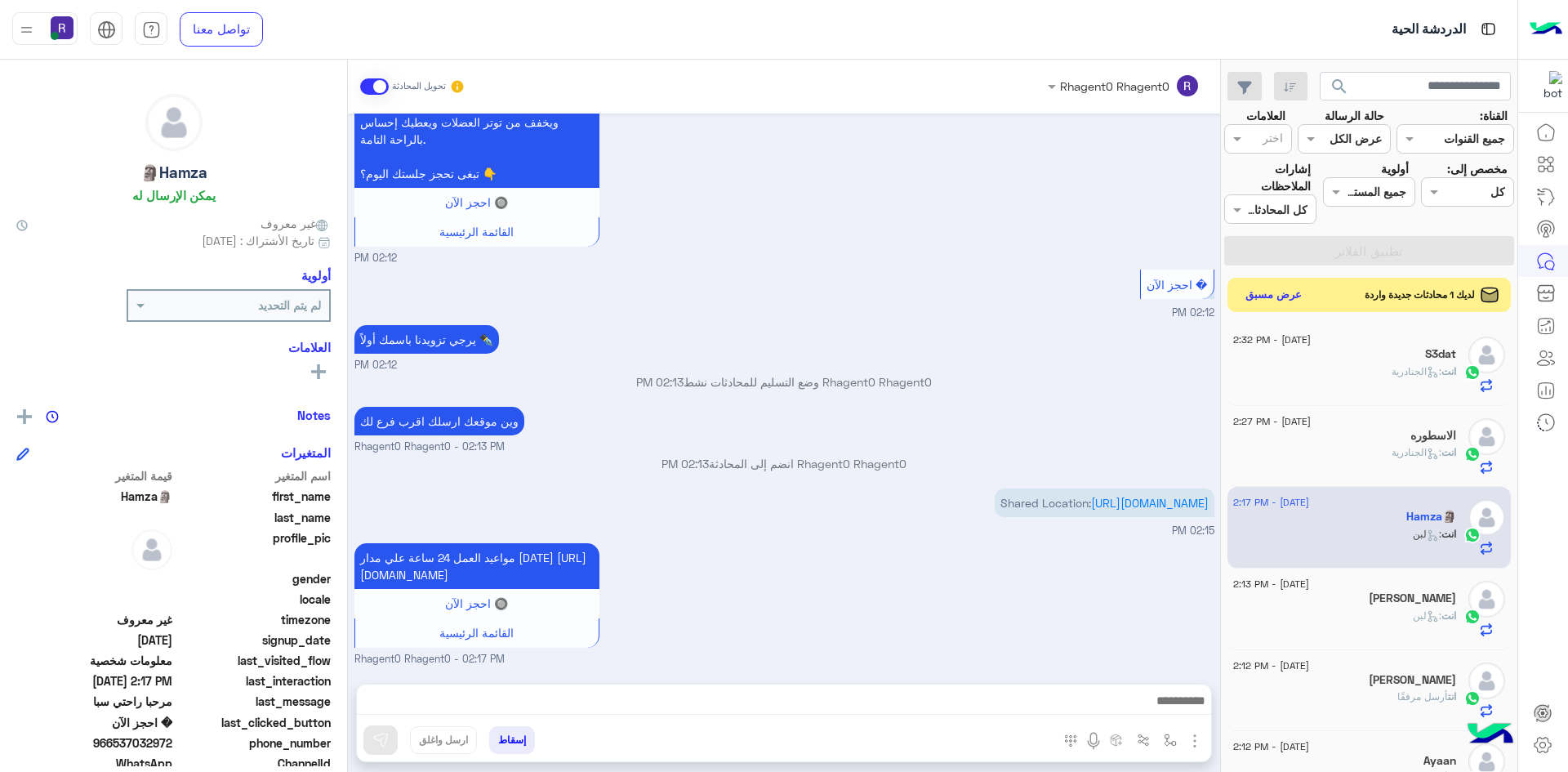
click at [1255, 301] on button "عرض مسبق" at bounding box center [1274, 295] width 69 height 22
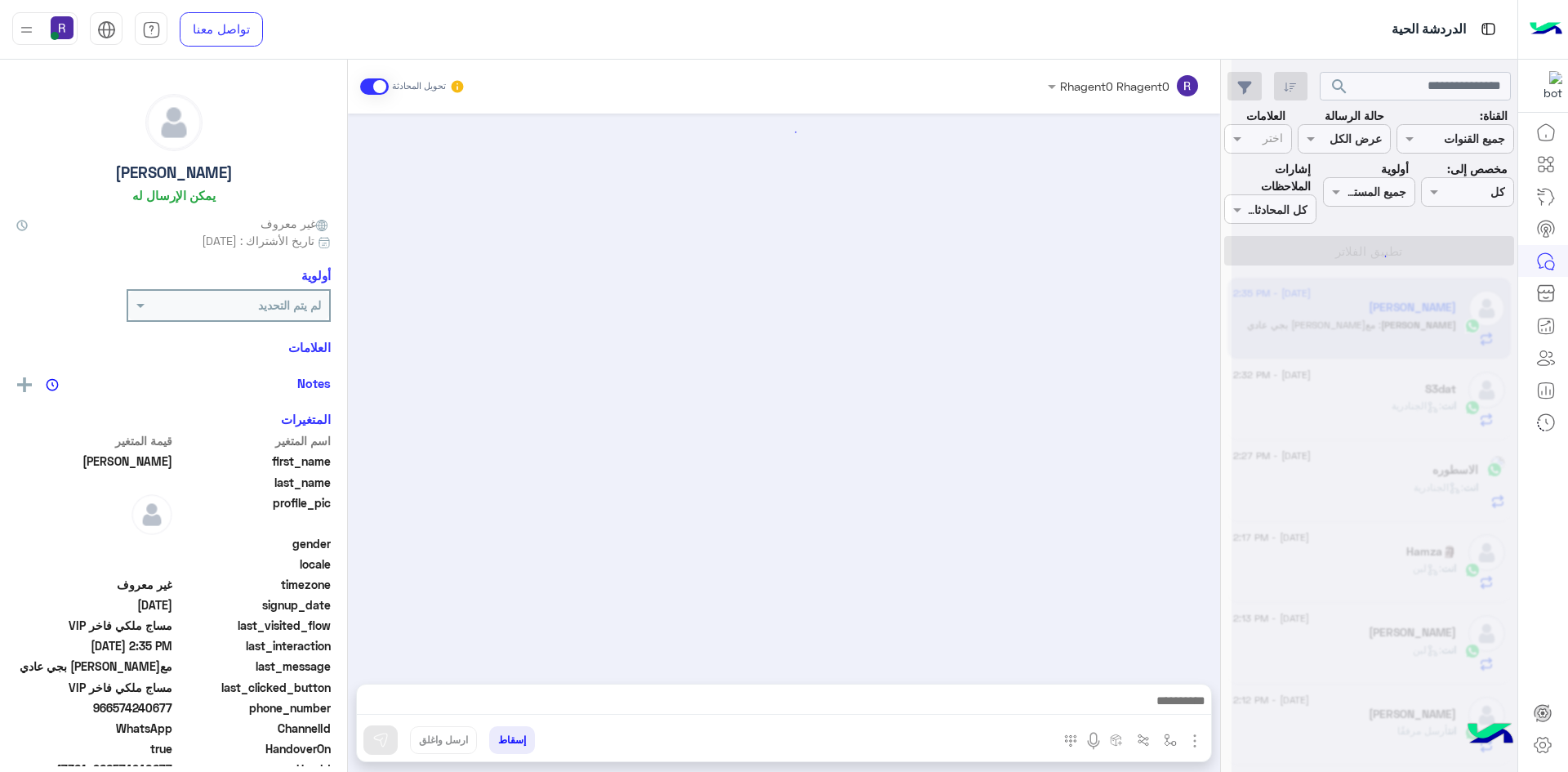
scroll to position [1049, 0]
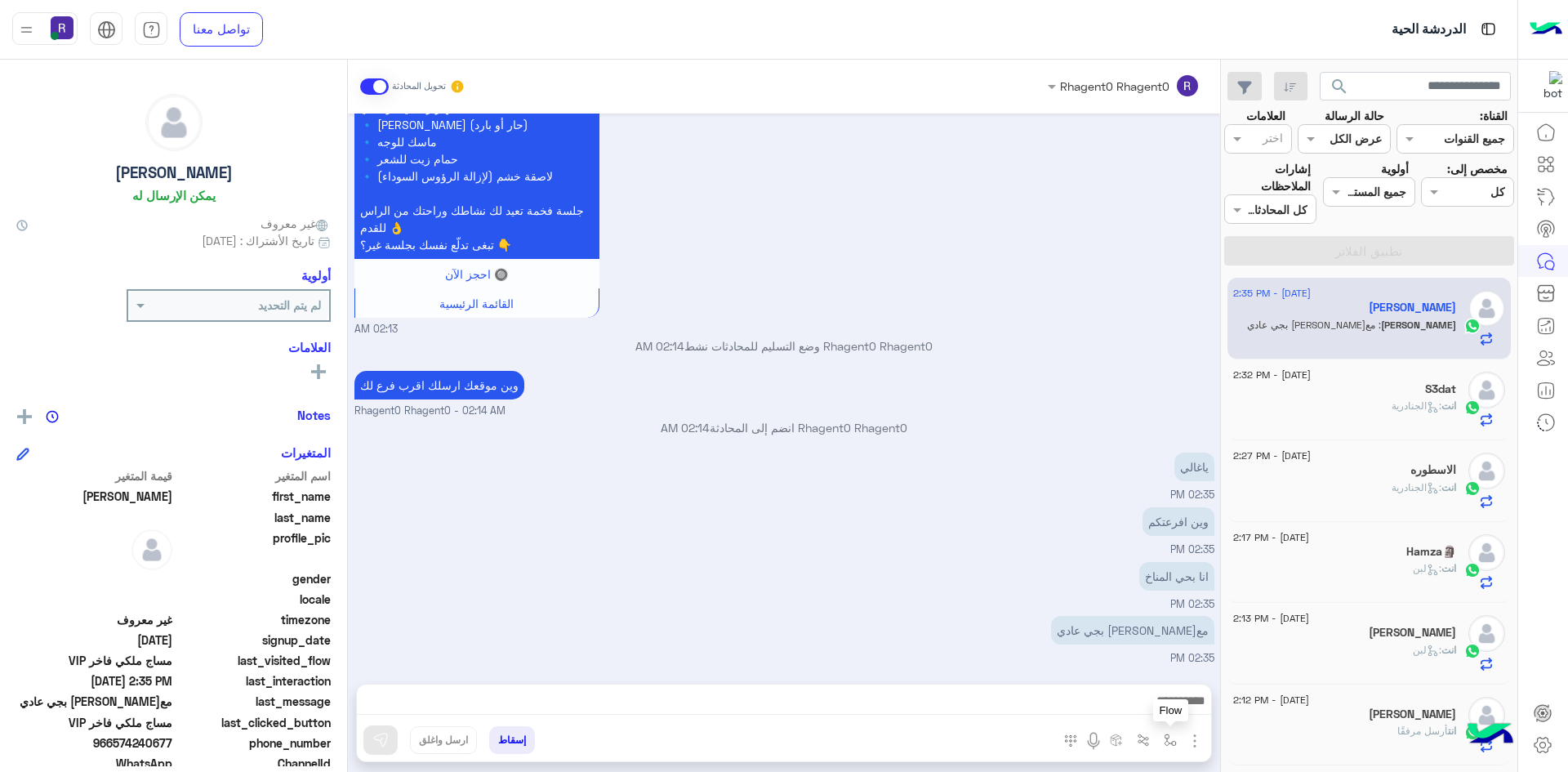
click at [1177, 738] on button "button" at bounding box center [1171, 740] width 27 height 27
click at [1154, 700] on input "text" at bounding box center [1119, 704] width 110 height 19
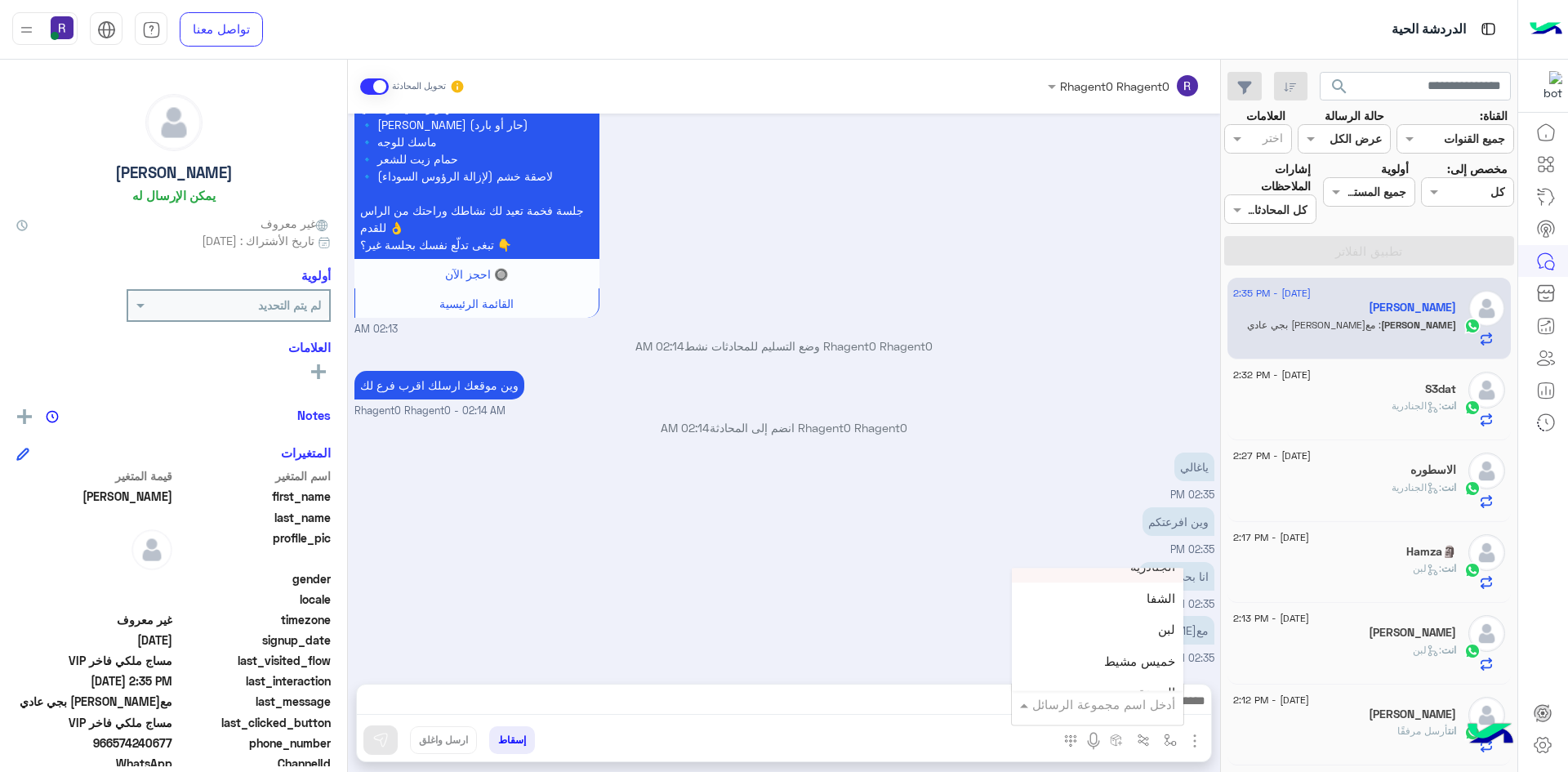
scroll to position [1144, 0]
click at [1136, 615] on div "لبن" at bounding box center [1098, 604] width 172 height 32
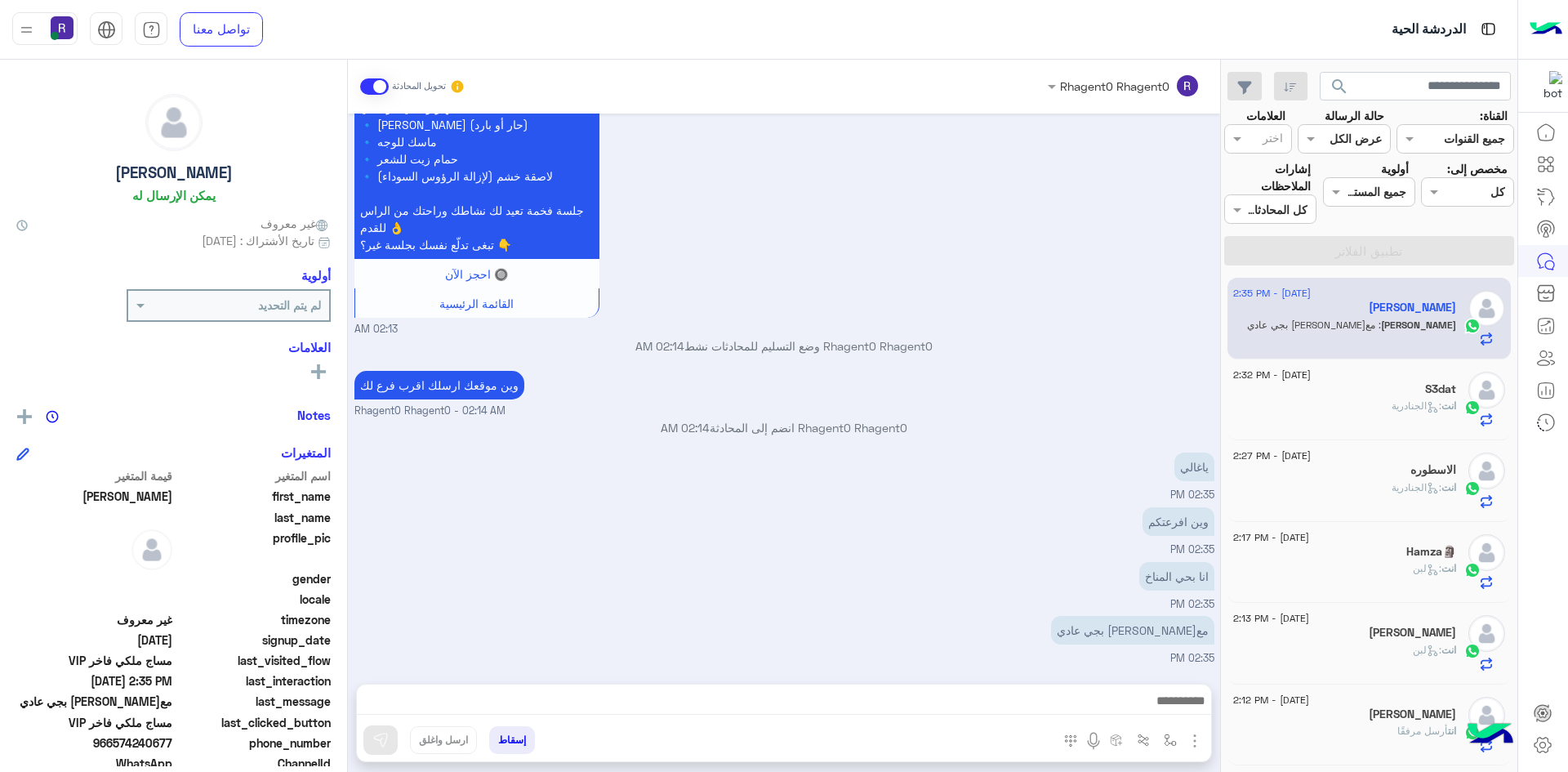
type textarea "***"
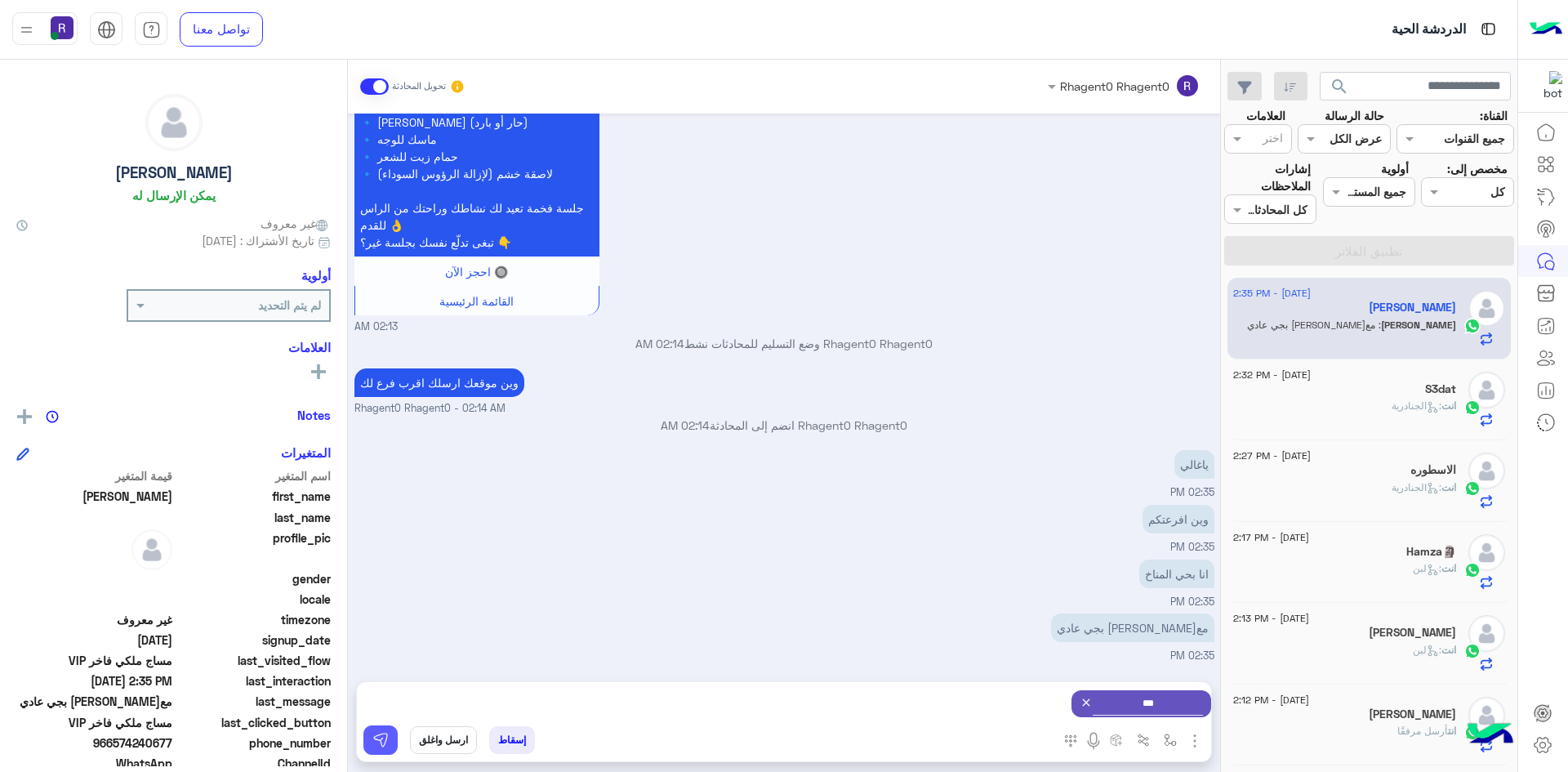
click at [386, 742] on img at bounding box center [381, 740] width 16 height 16
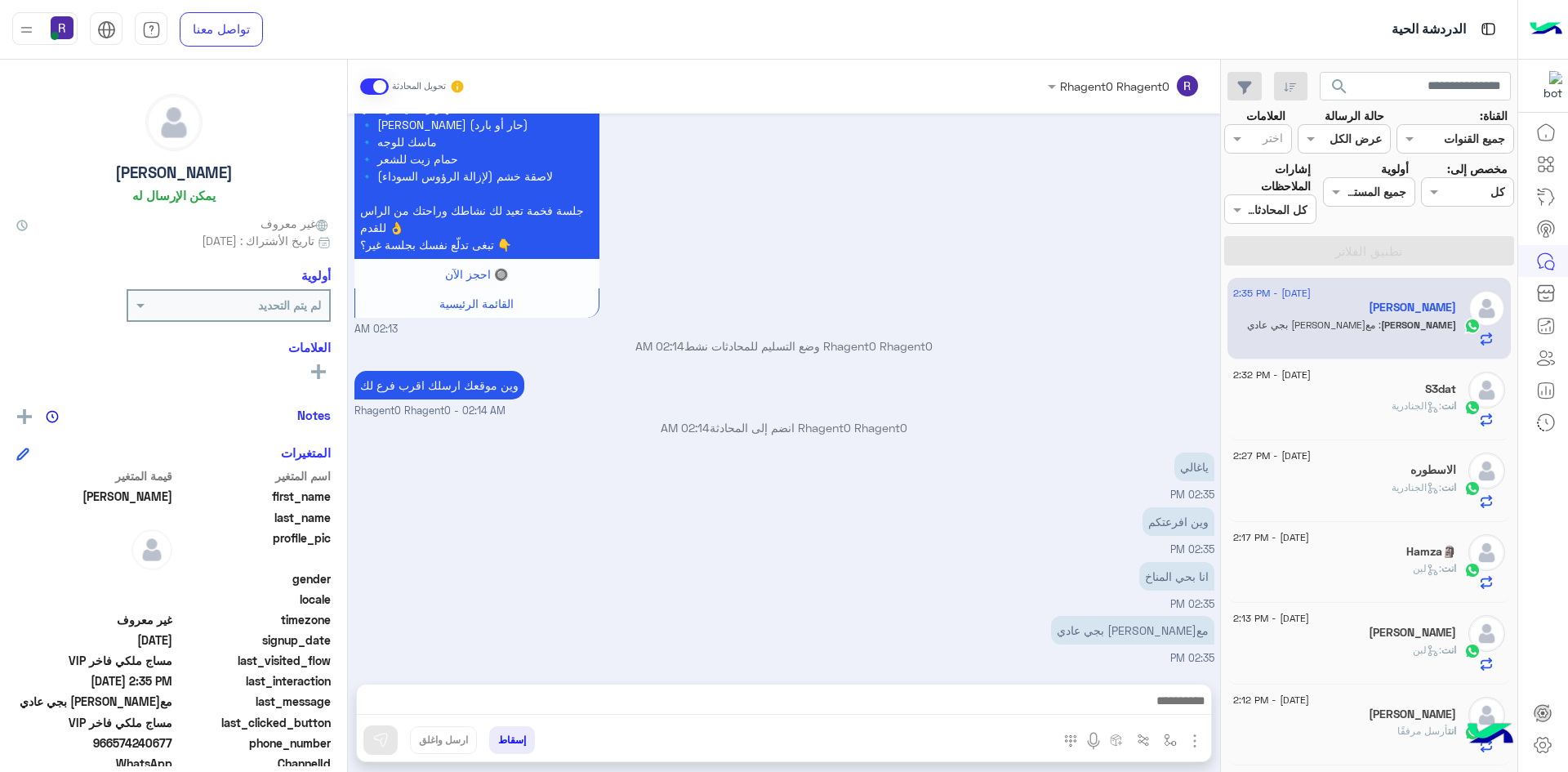
scroll to position [1049, 0]
click at [1192, 739] on img "button" at bounding box center [1195, 741] width 20 height 20
click at [1174, 712] on span "الصور" at bounding box center [1163, 705] width 30 height 19
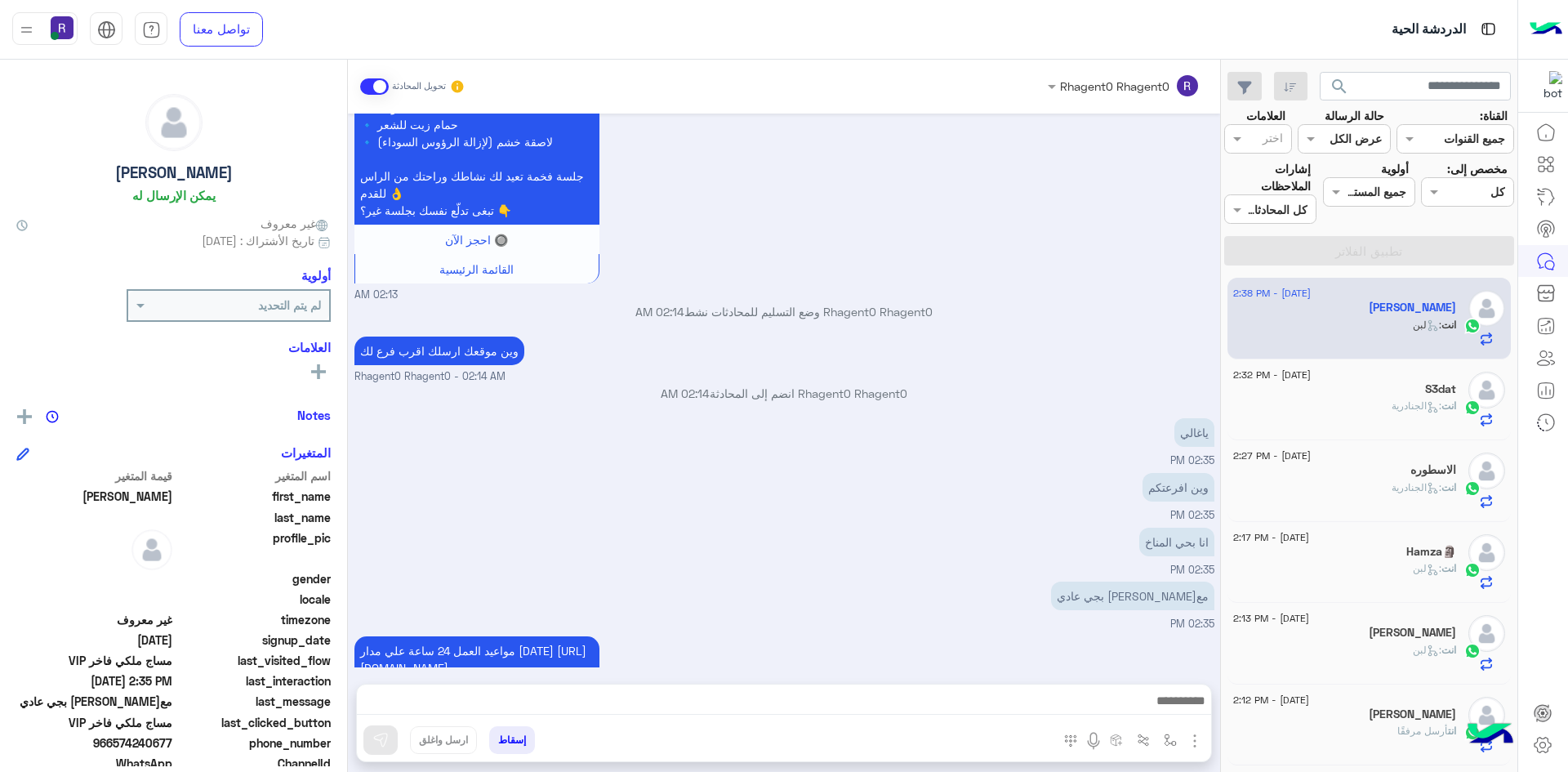
scroll to position [1194, 0]
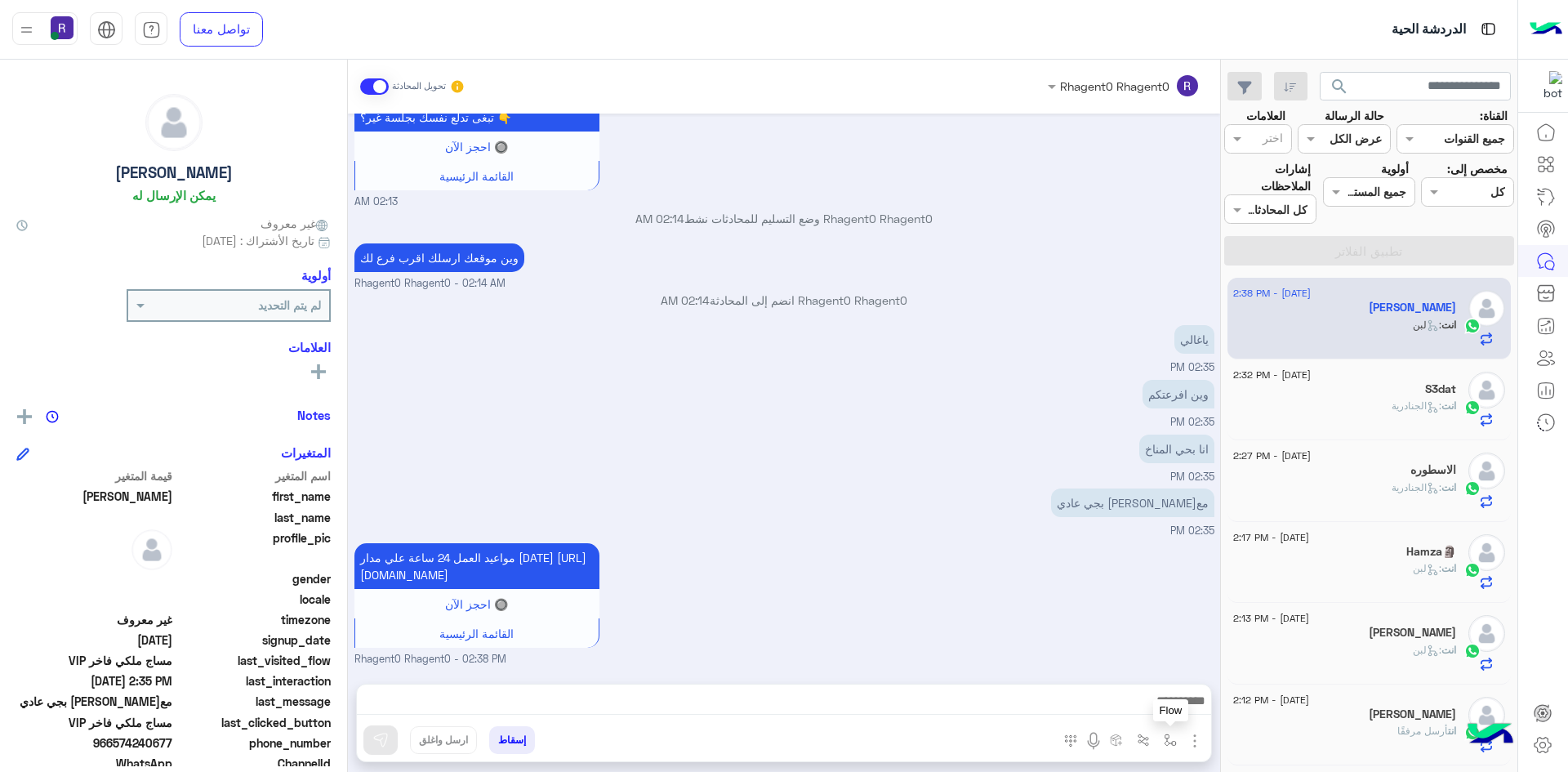
click at [1165, 740] on img "button" at bounding box center [1170, 740] width 13 height 13
click at [1147, 717] on div "أدخل اسم مجموعة الرسائل" at bounding box center [1098, 704] width 172 height 29
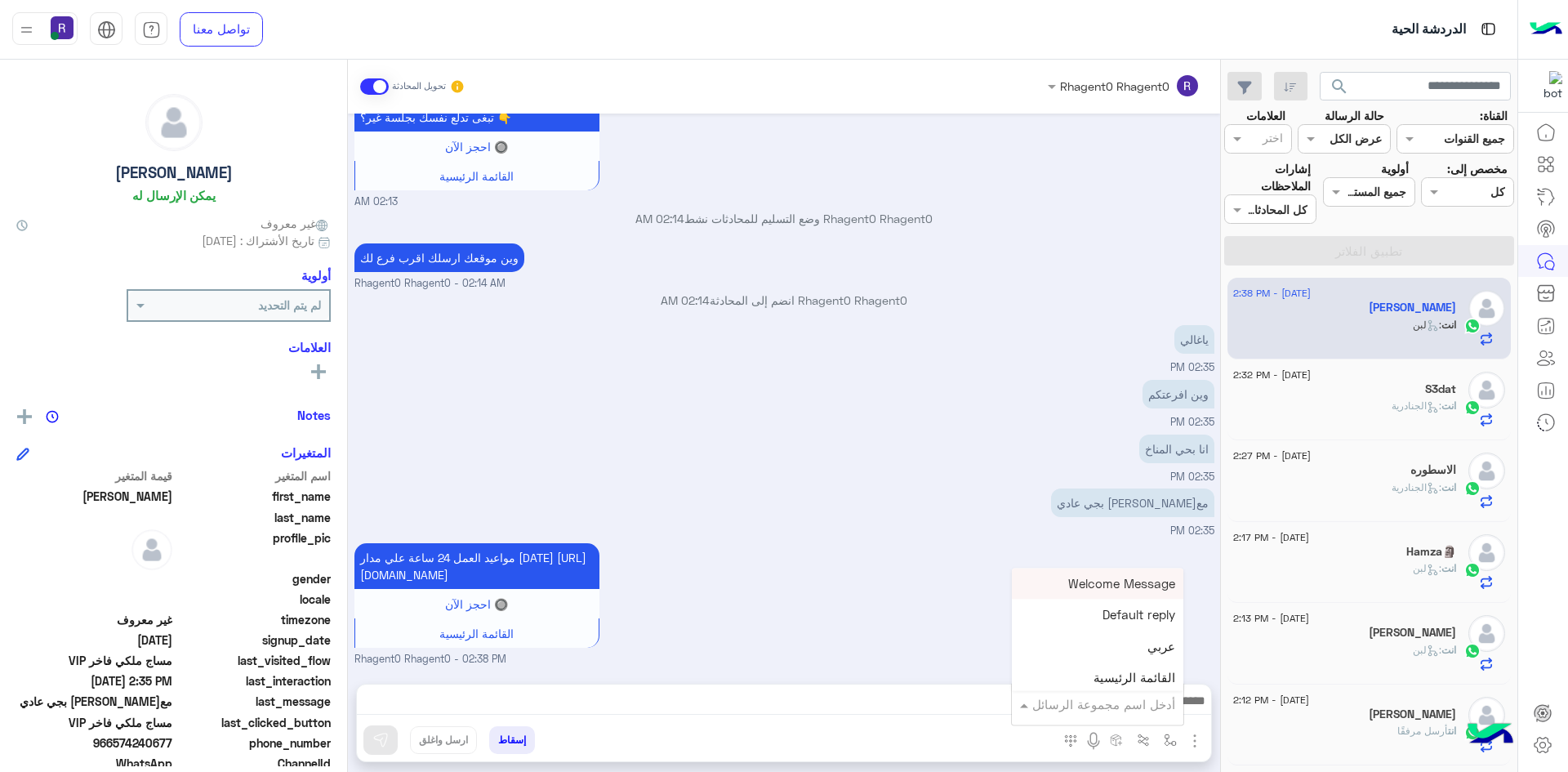
click at [1144, 701] on input "text" at bounding box center [1119, 704] width 110 height 19
click at [1145, 609] on div "لبن" at bounding box center [1098, 604] width 172 height 32
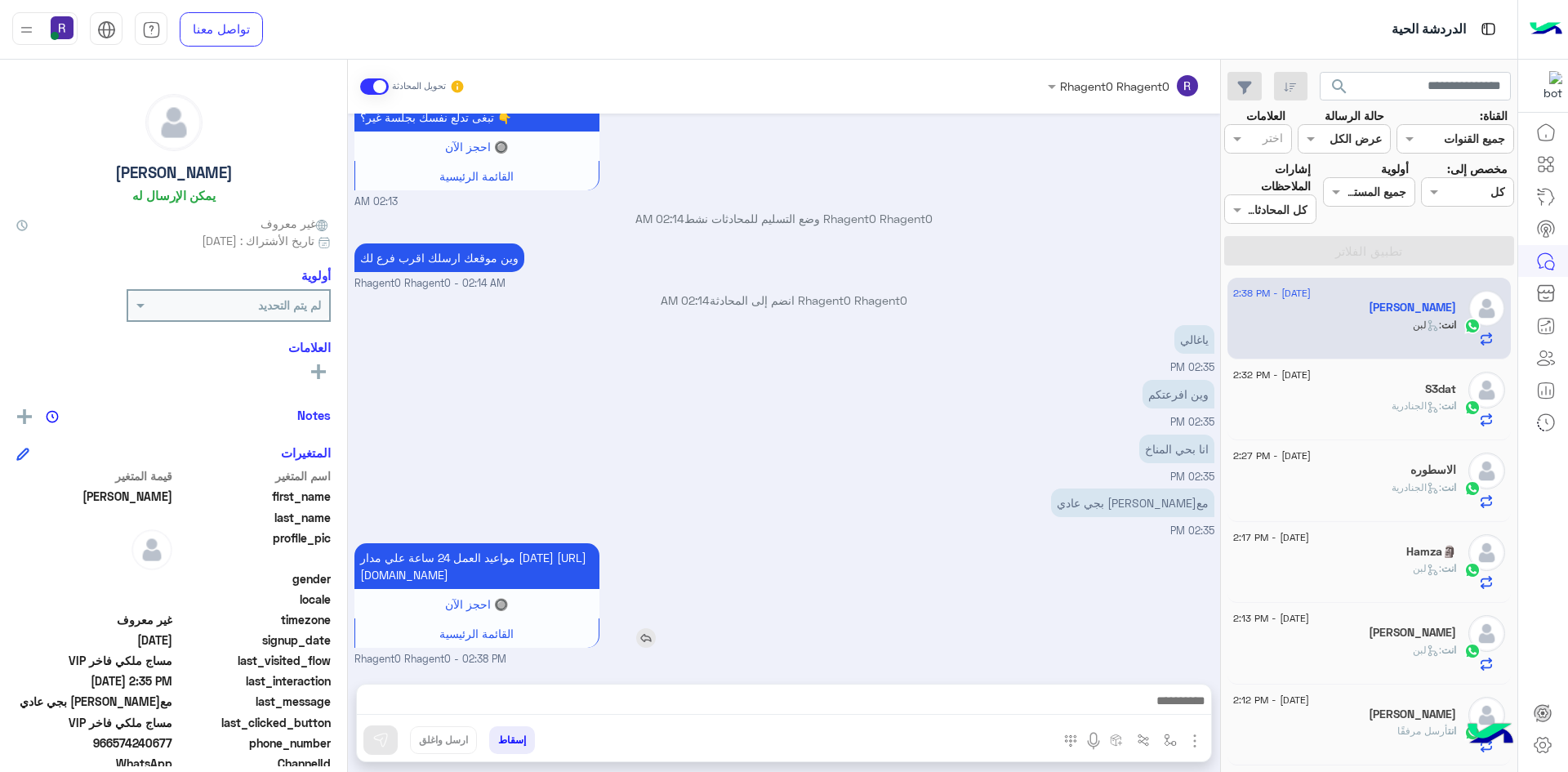
type textarea "***"
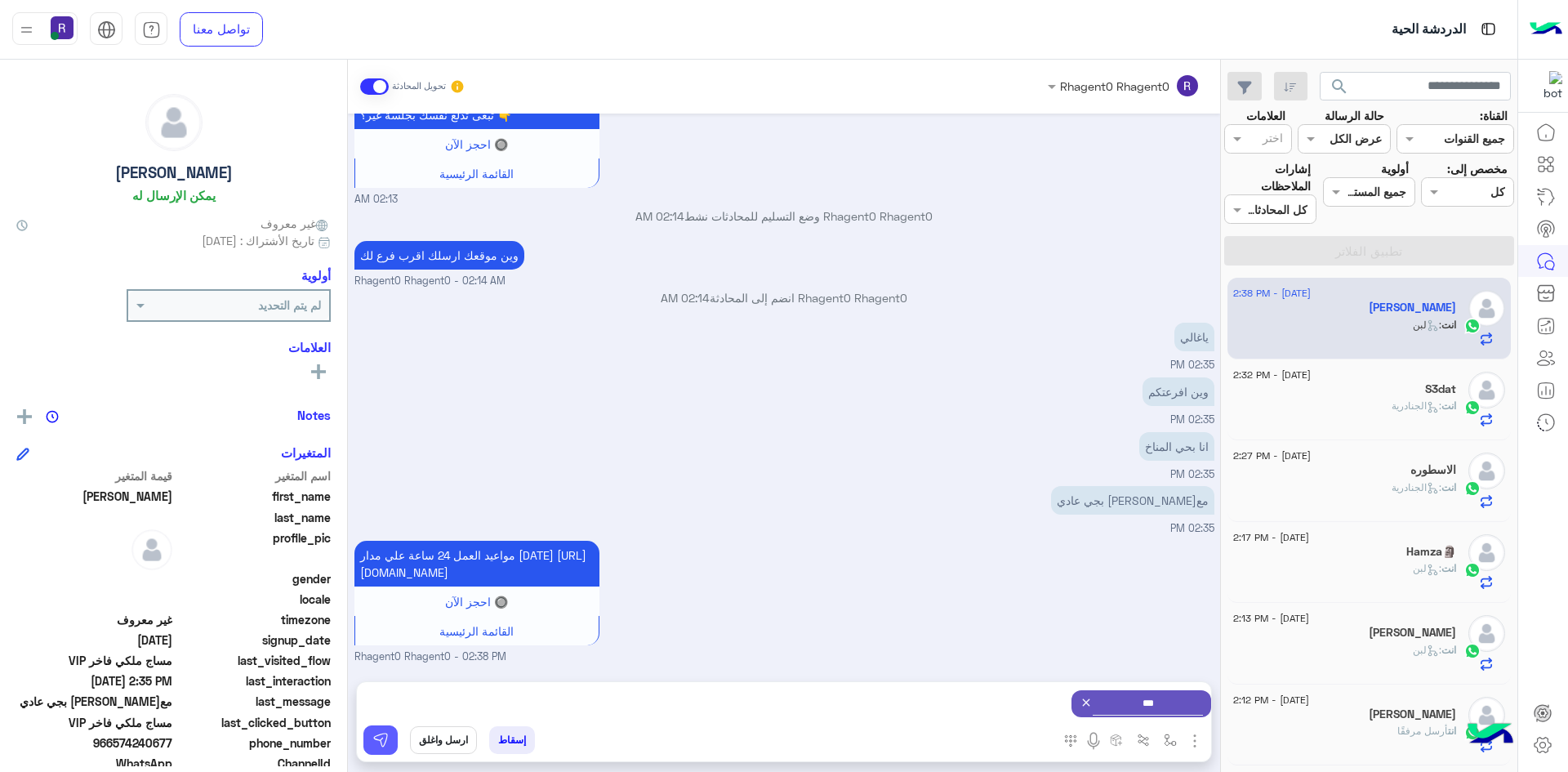
click at [386, 731] on button at bounding box center [381, 740] width 34 height 29
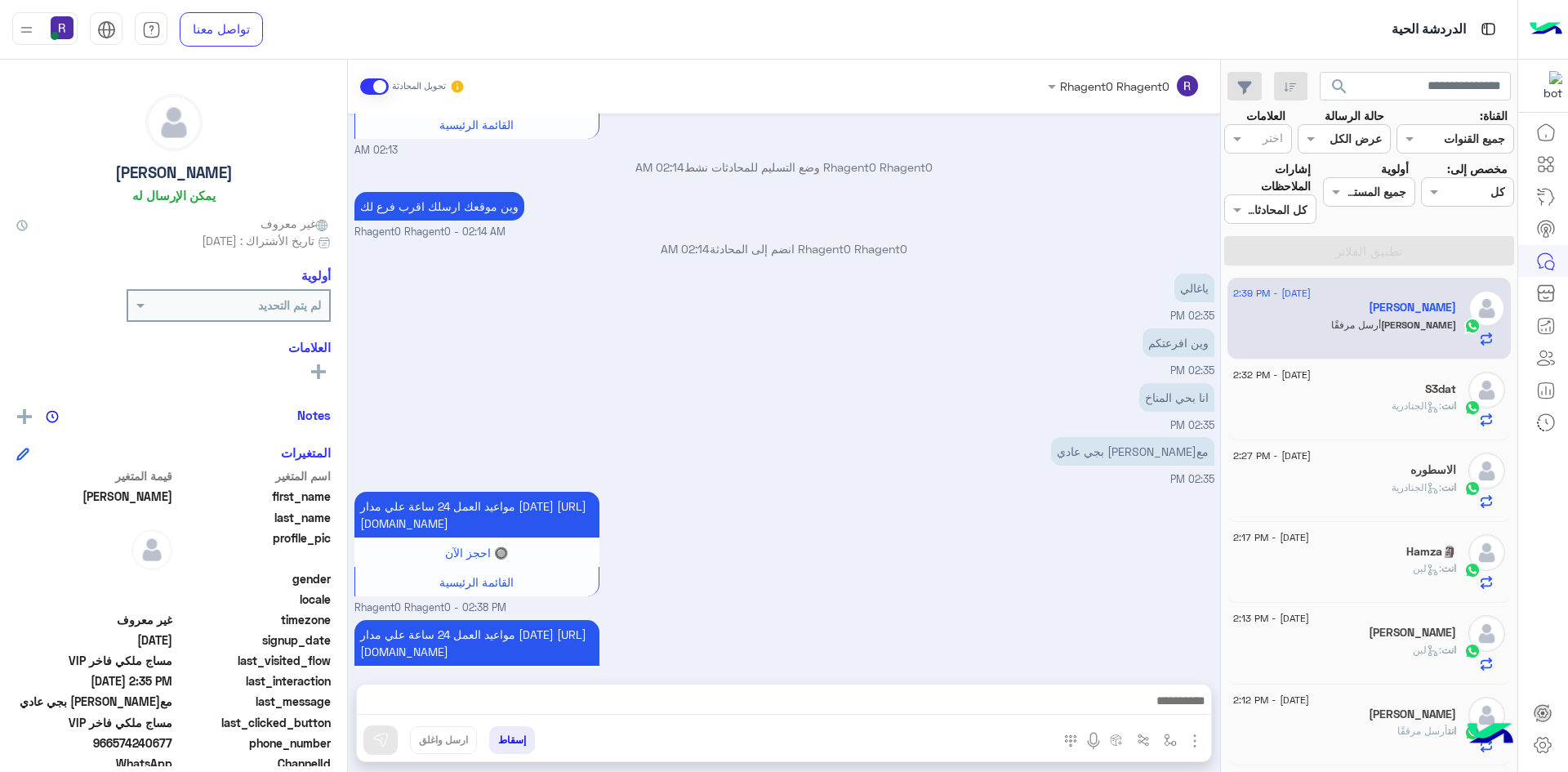
scroll to position [1572, 0]
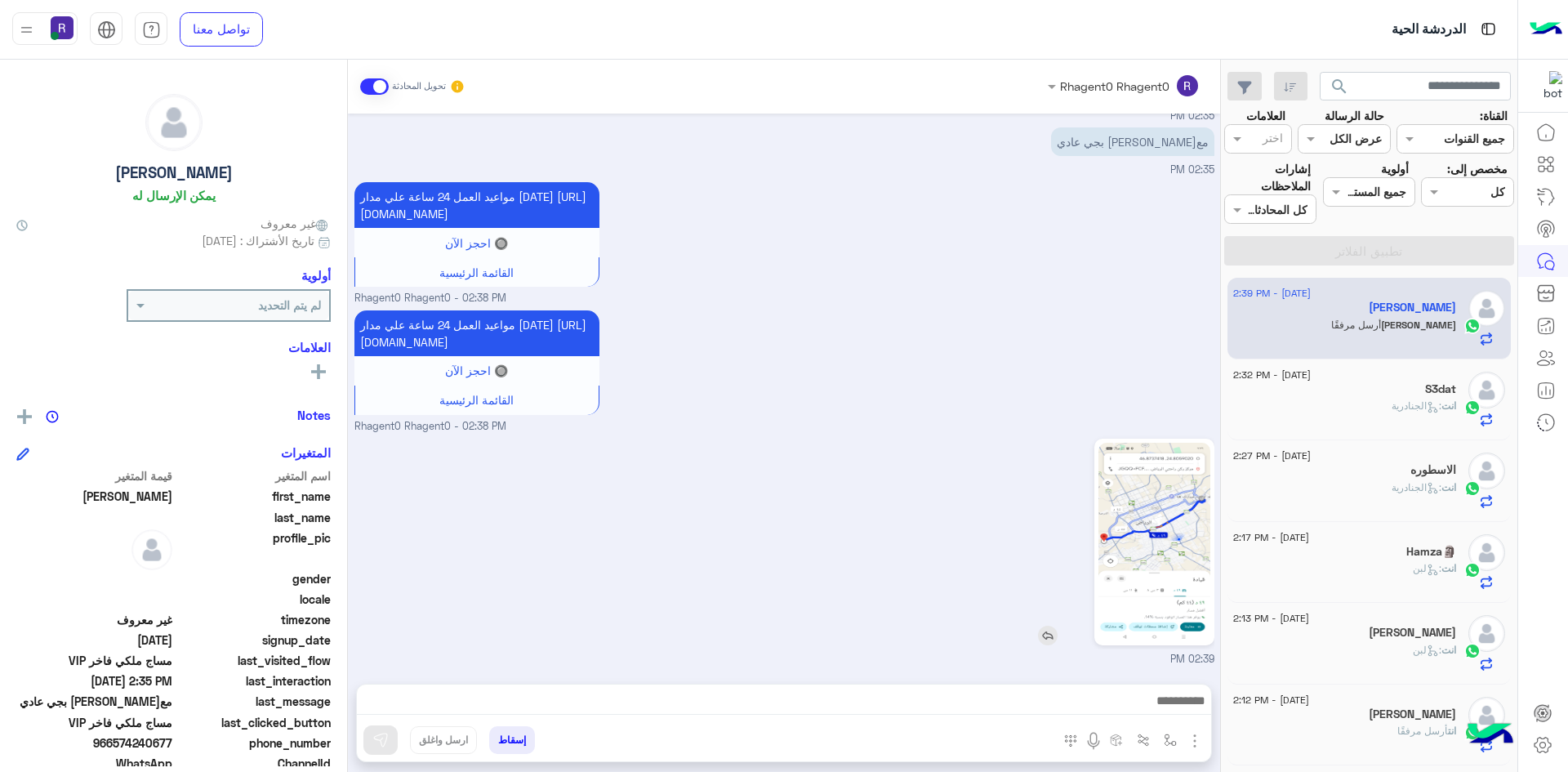
click at [1194, 543] on img at bounding box center [1154, 542] width 112 height 198
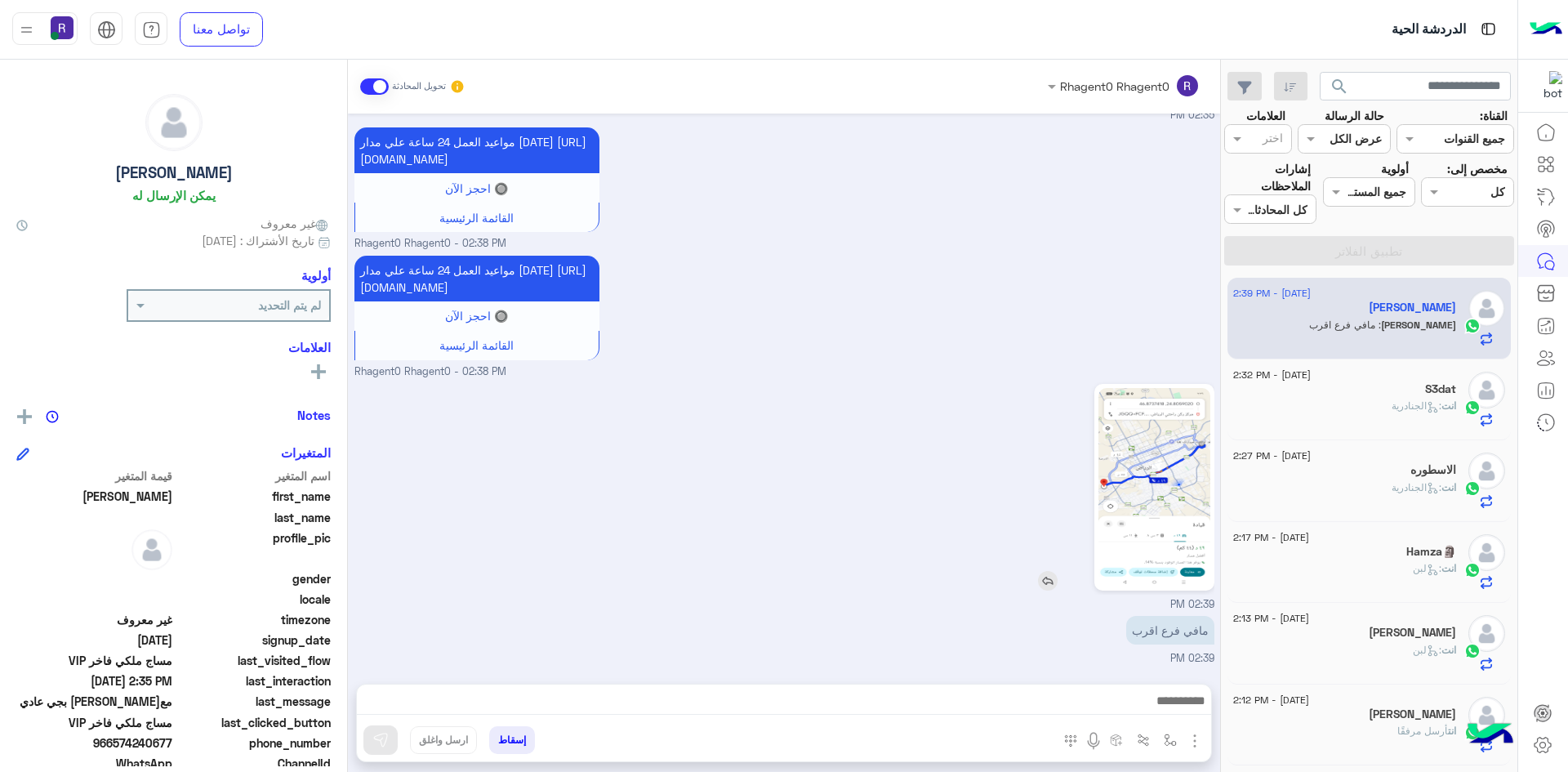
scroll to position [1626, 0]
click at [1170, 743] on img "button" at bounding box center [1170, 740] width 13 height 13
click at [1149, 709] on input "text" at bounding box center [1119, 704] width 110 height 19
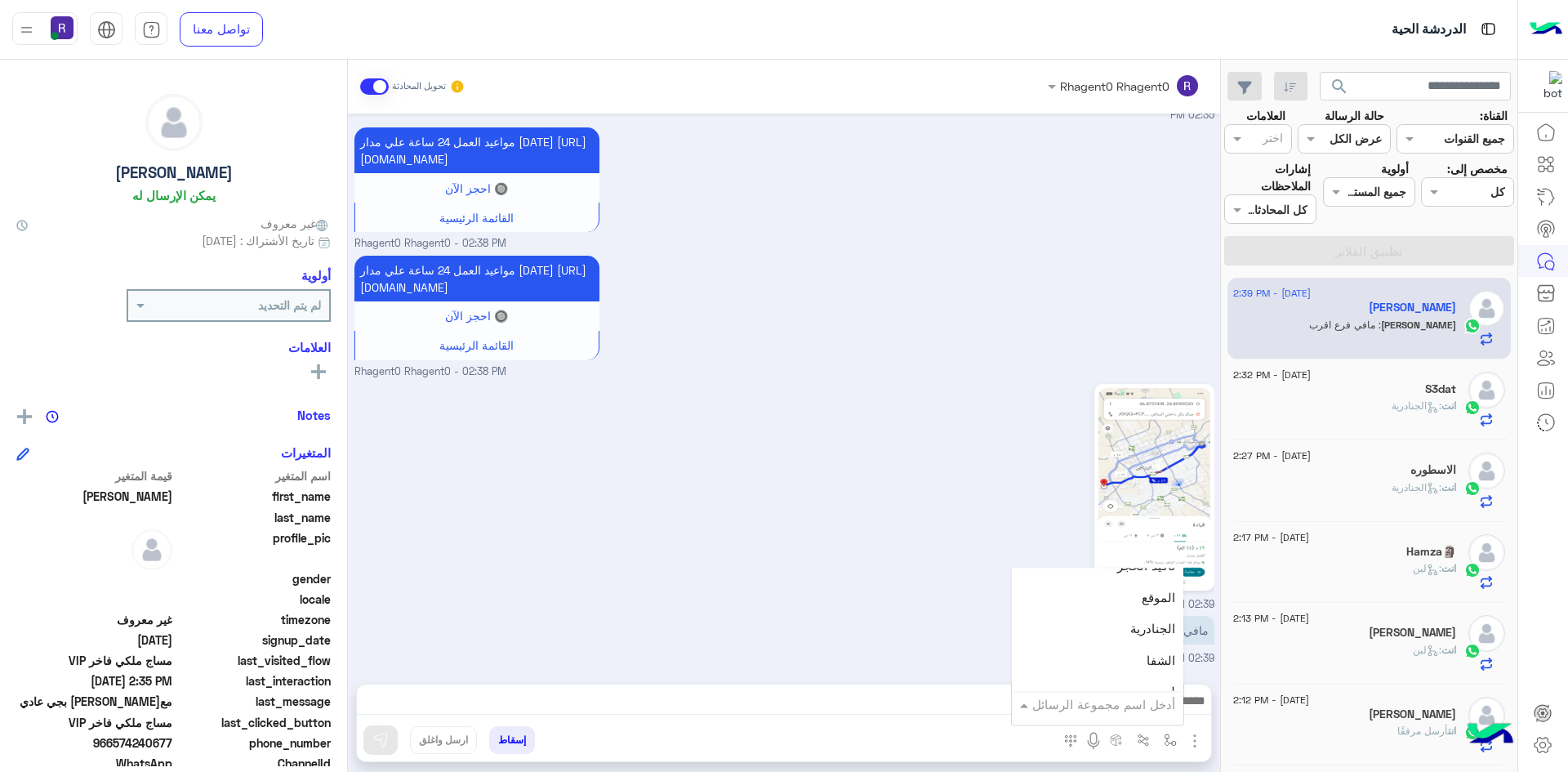
scroll to position [1062, 0]
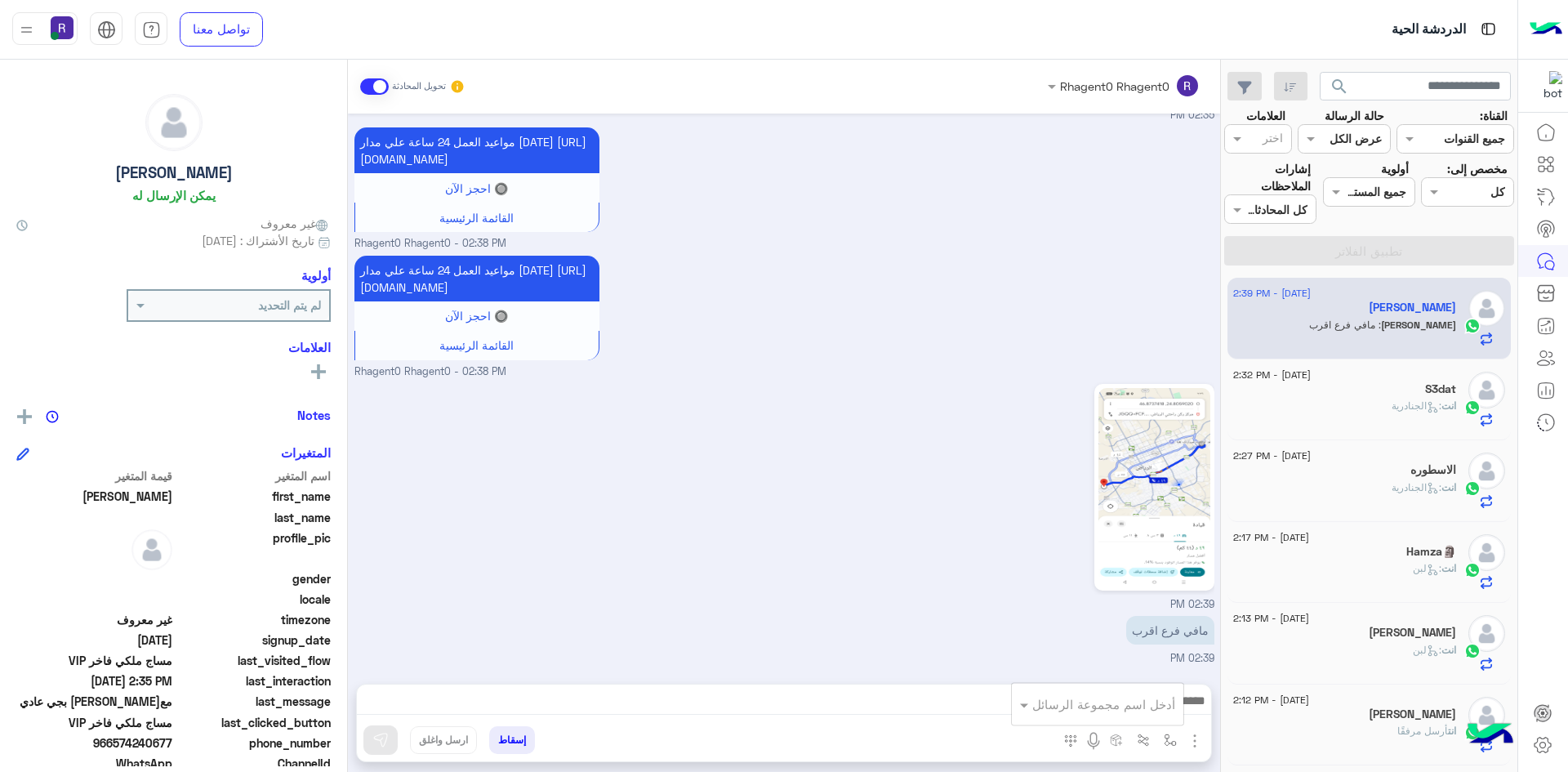
click at [987, 485] on div "02:39 PM" at bounding box center [784, 496] width 860 height 233
click at [1113, 491] on img at bounding box center [1154, 487] width 112 height 198
click at [1165, 738] on img "button" at bounding box center [1170, 740] width 13 height 13
click at [1158, 701] on input "text" at bounding box center [1119, 704] width 110 height 19
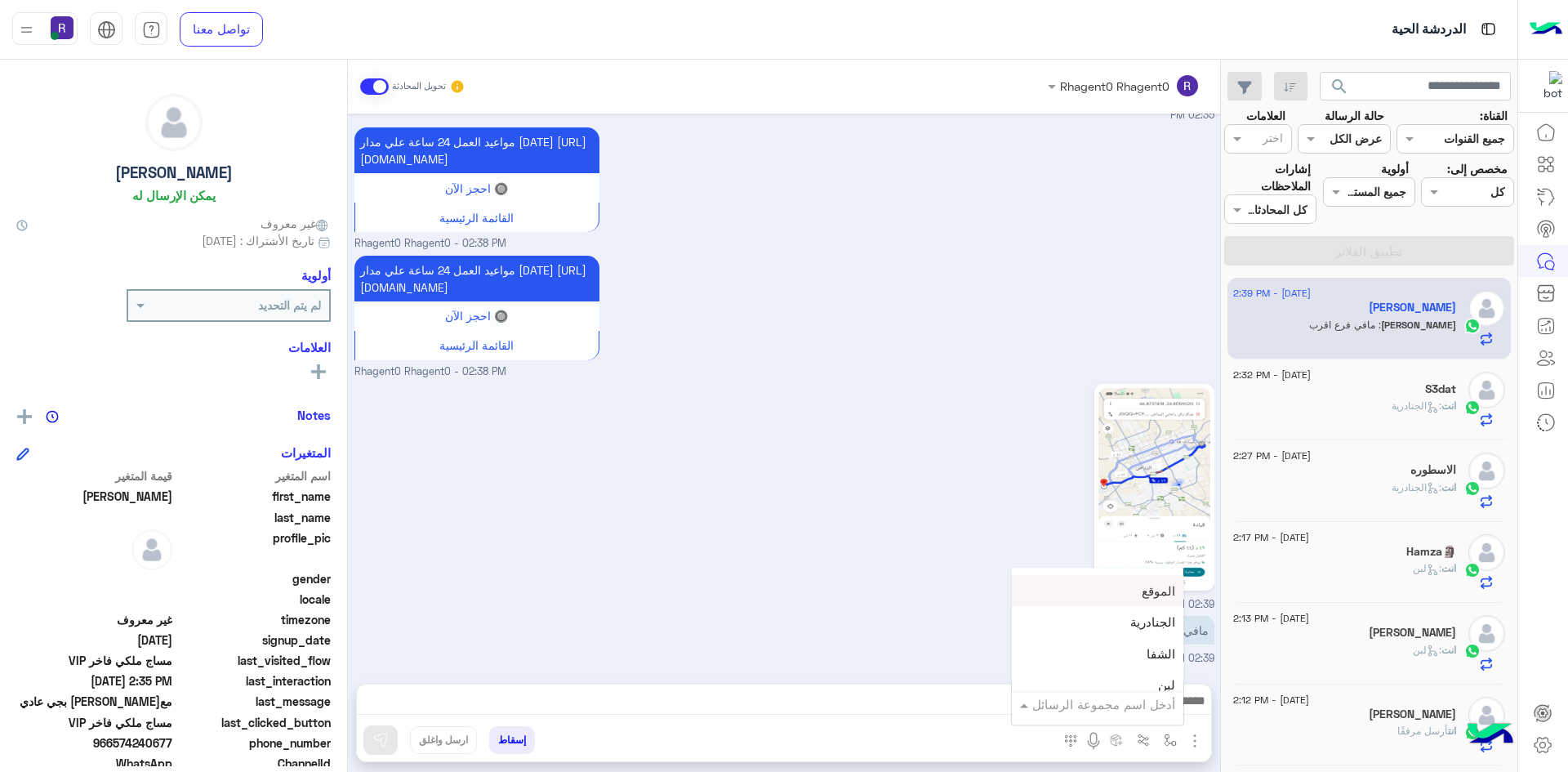
scroll to position [1144, 0]
click at [1111, 600] on div "لبن" at bounding box center [1098, 604] width 172 height 32
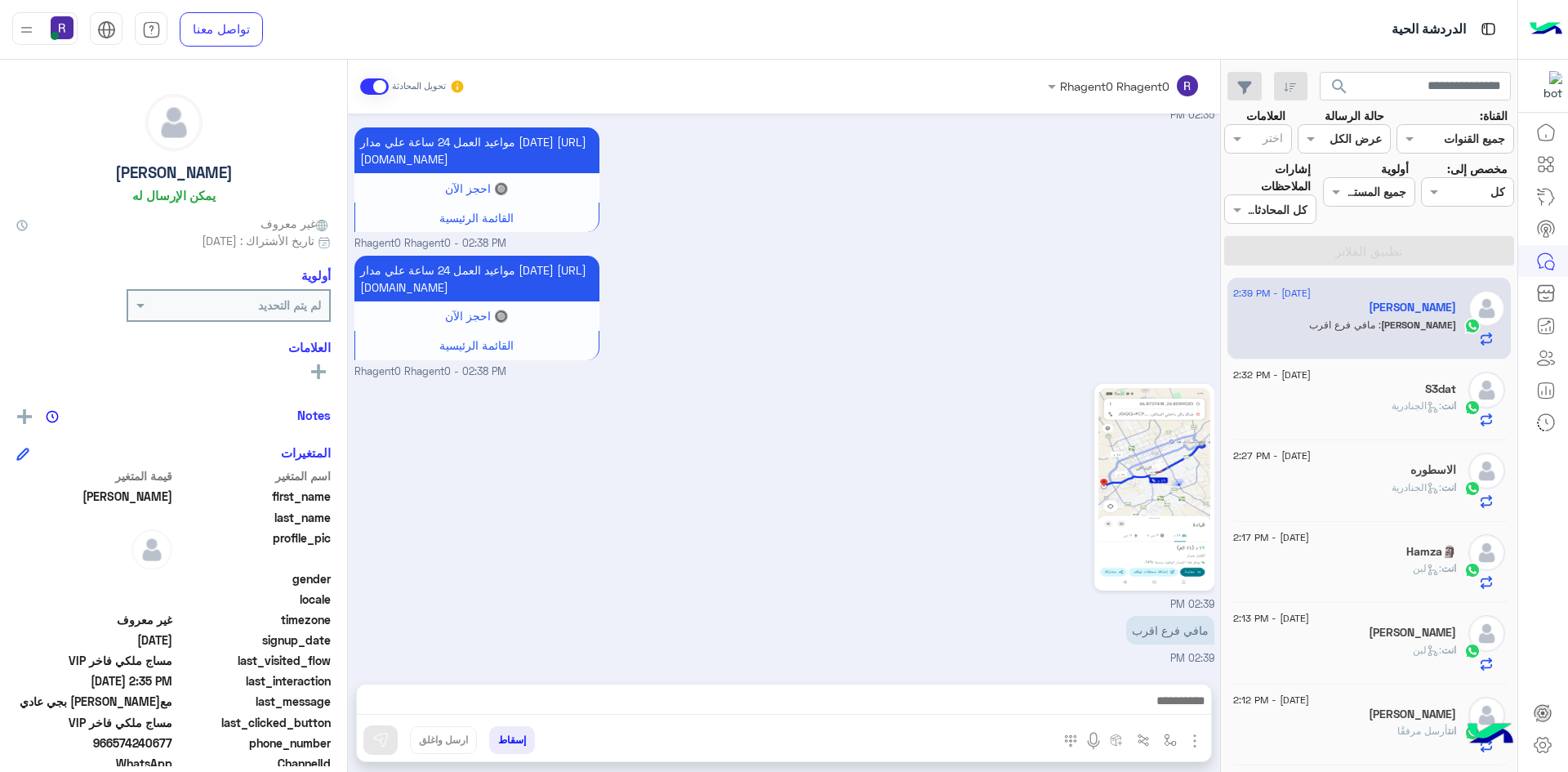
type textarea "***"
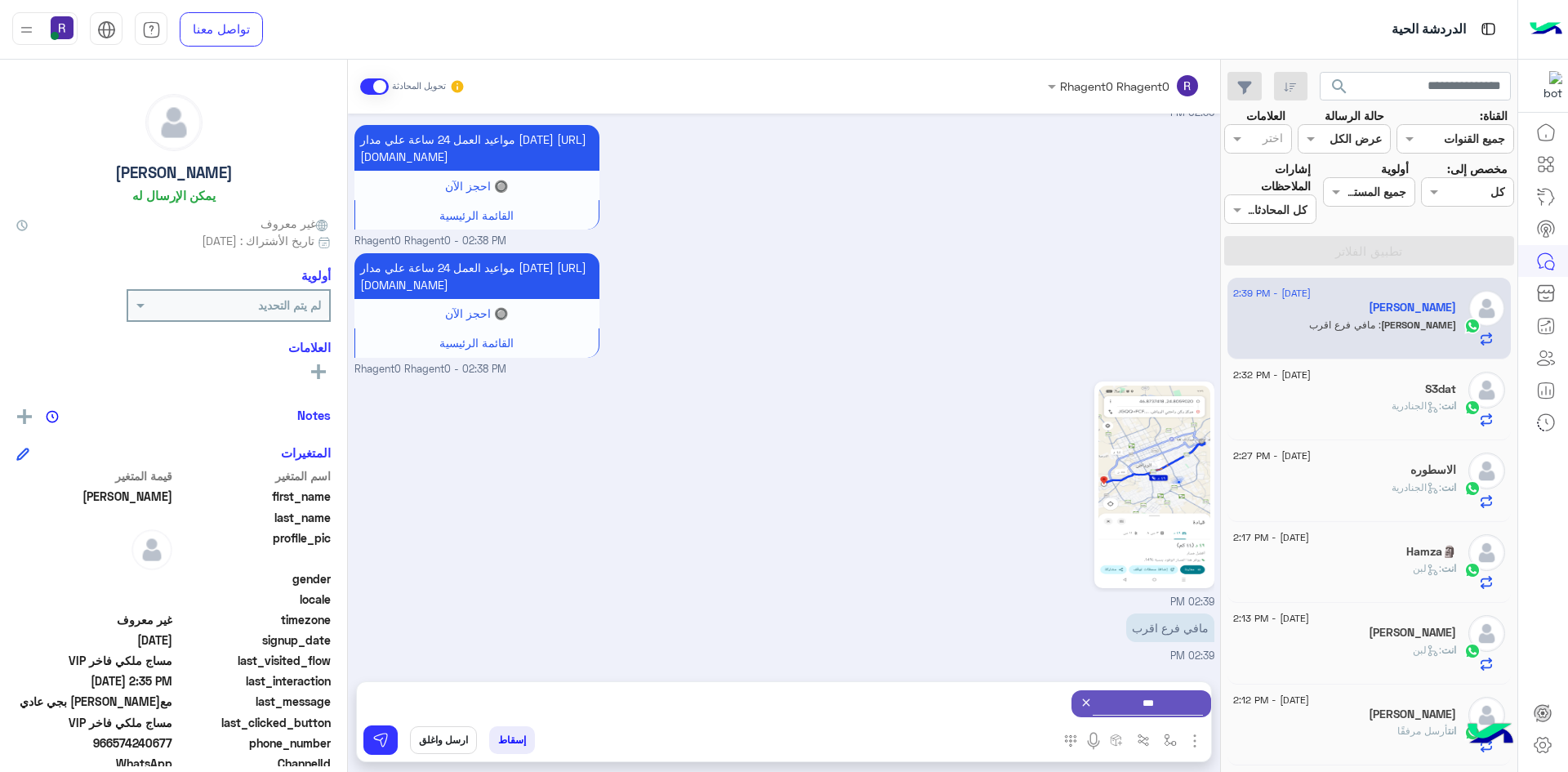
click at [1080, 699] on icon at bounding box center [1086, 702] width 13 height 13
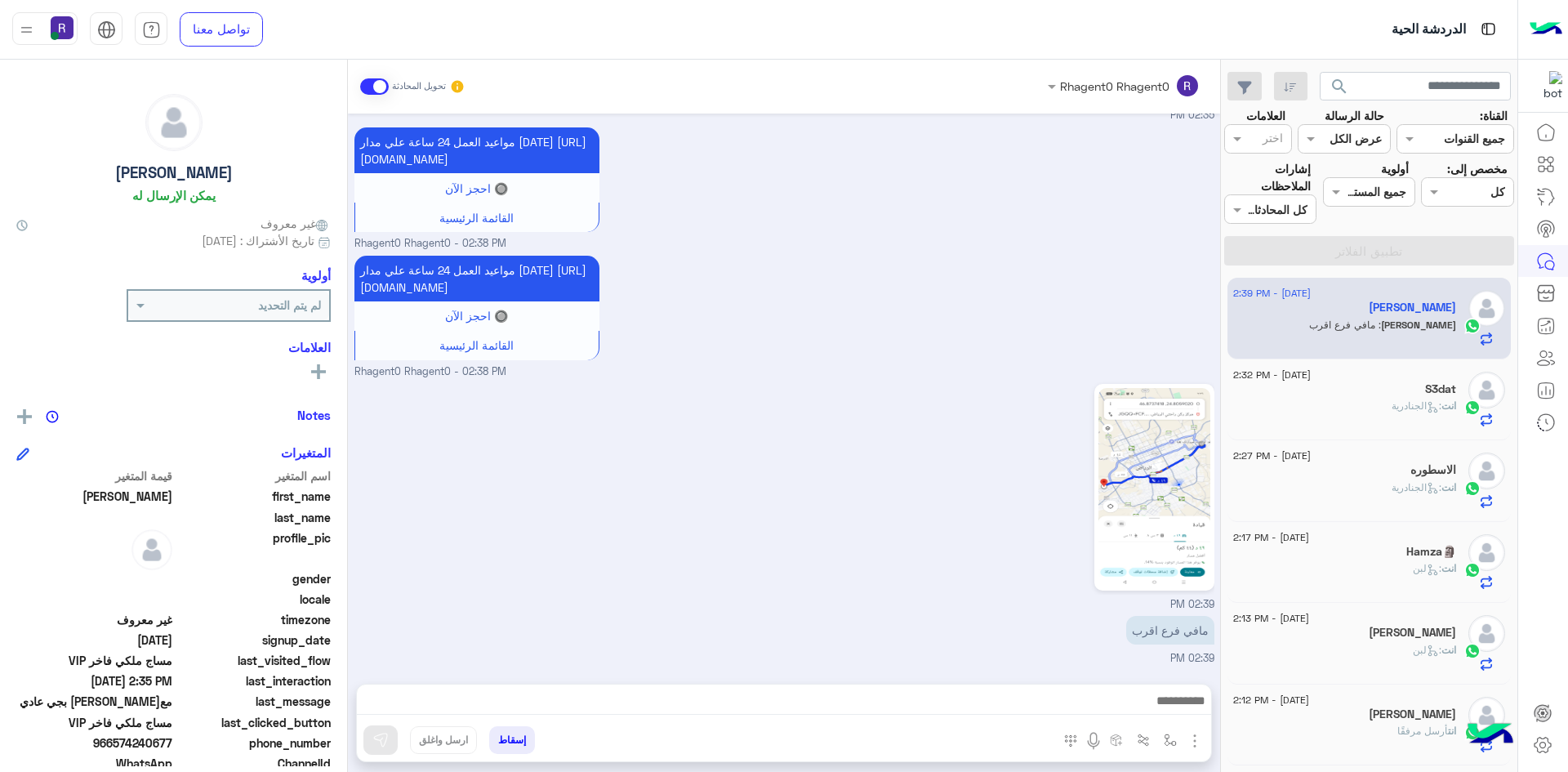
scroll to position [1626, 0]
click at [1161, 739] on button "button" at bounding box center [1171, 740] width 27 height 27
click at [1154, 709] on input "text" at bounding box center [1119, 704] width 110 height 19
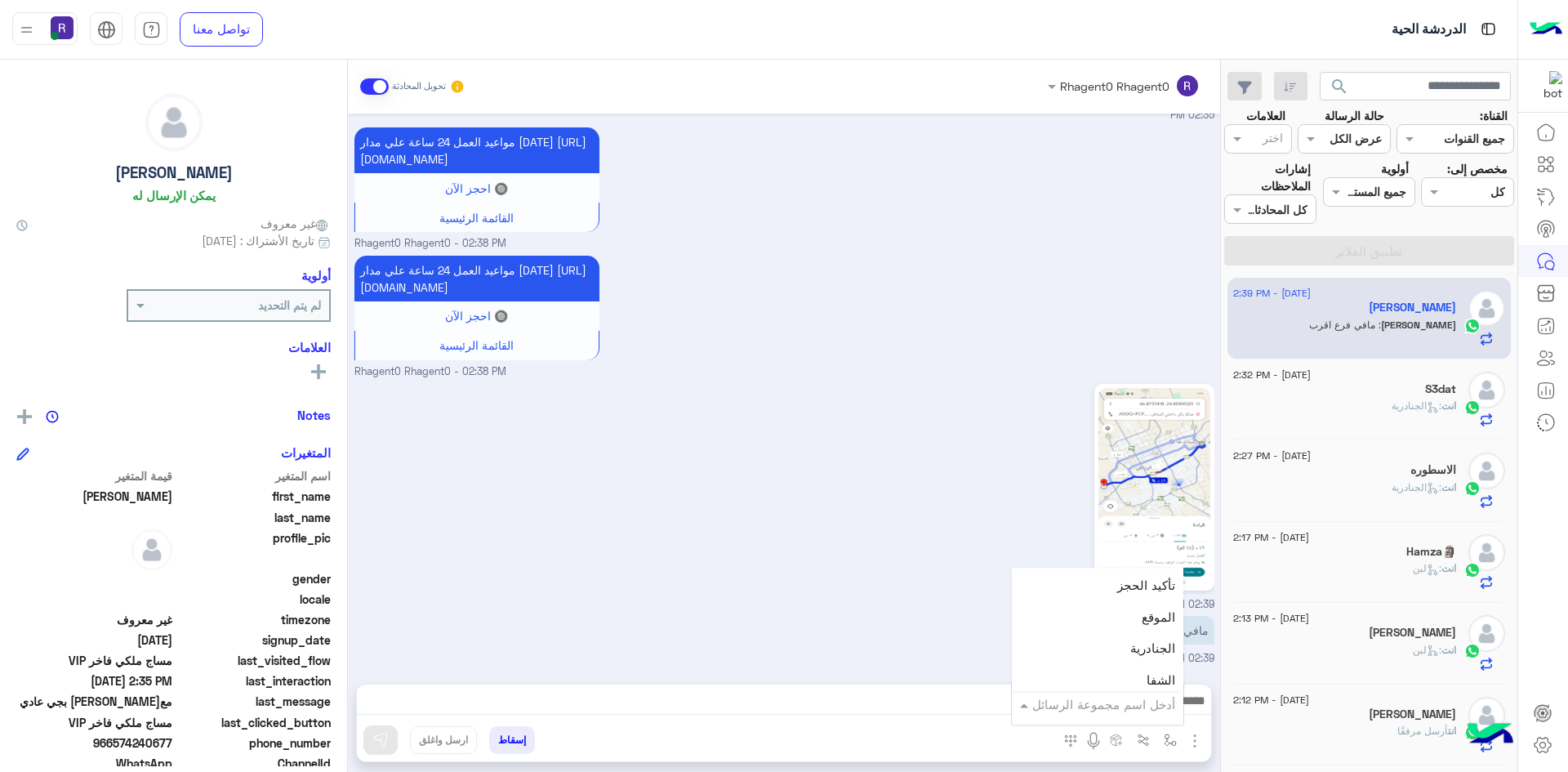
scroll to position [1062, 0]
drag, startPoint x: 1117, startPoint y: 615, endPoint x: 1101, endPoint y: 619, distance: 16.5
click at [1117, 615] on div "الجنادرية" at bounding box center [1098, 623] width 172 height 32
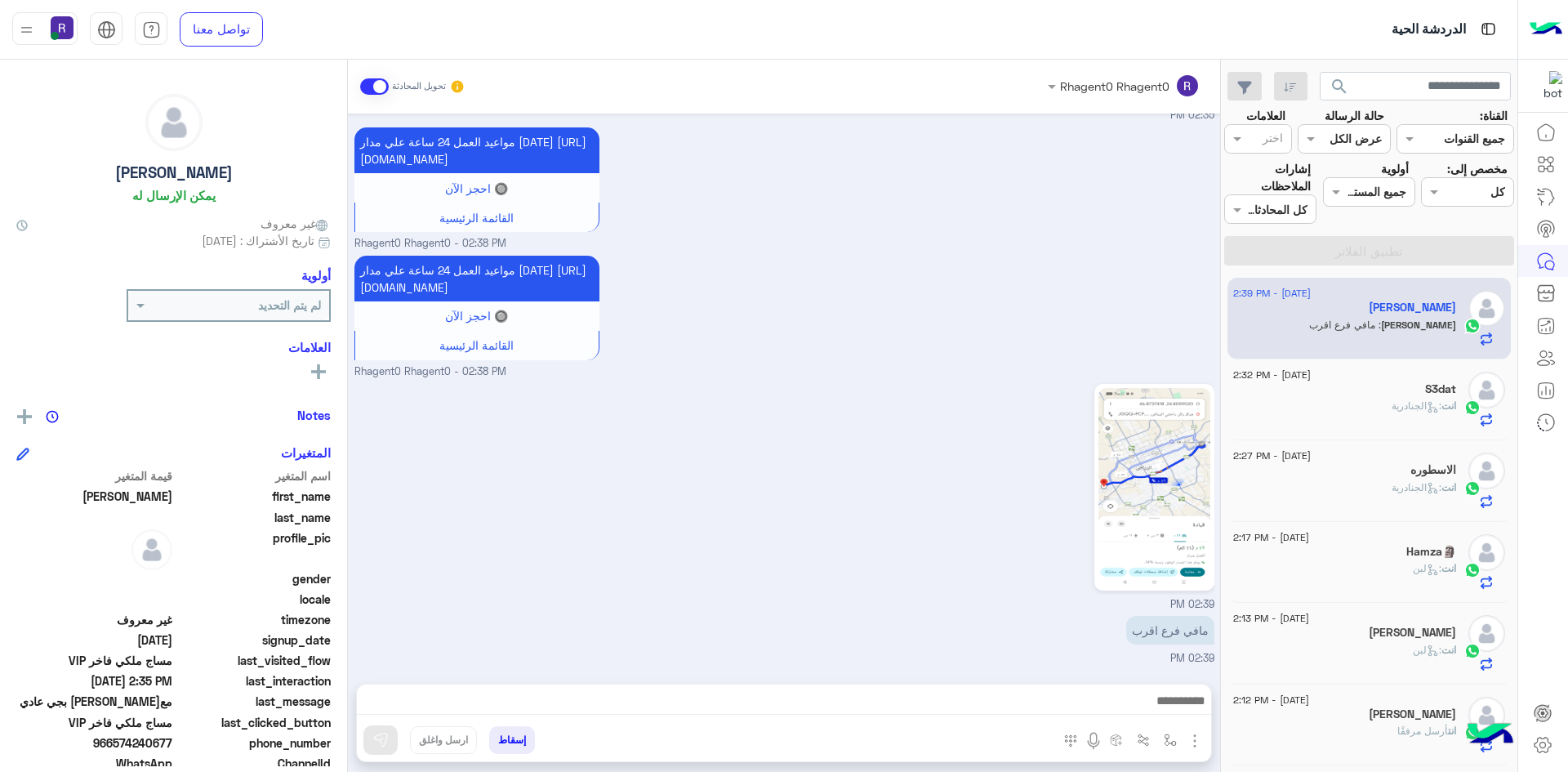
type textarea "*********"
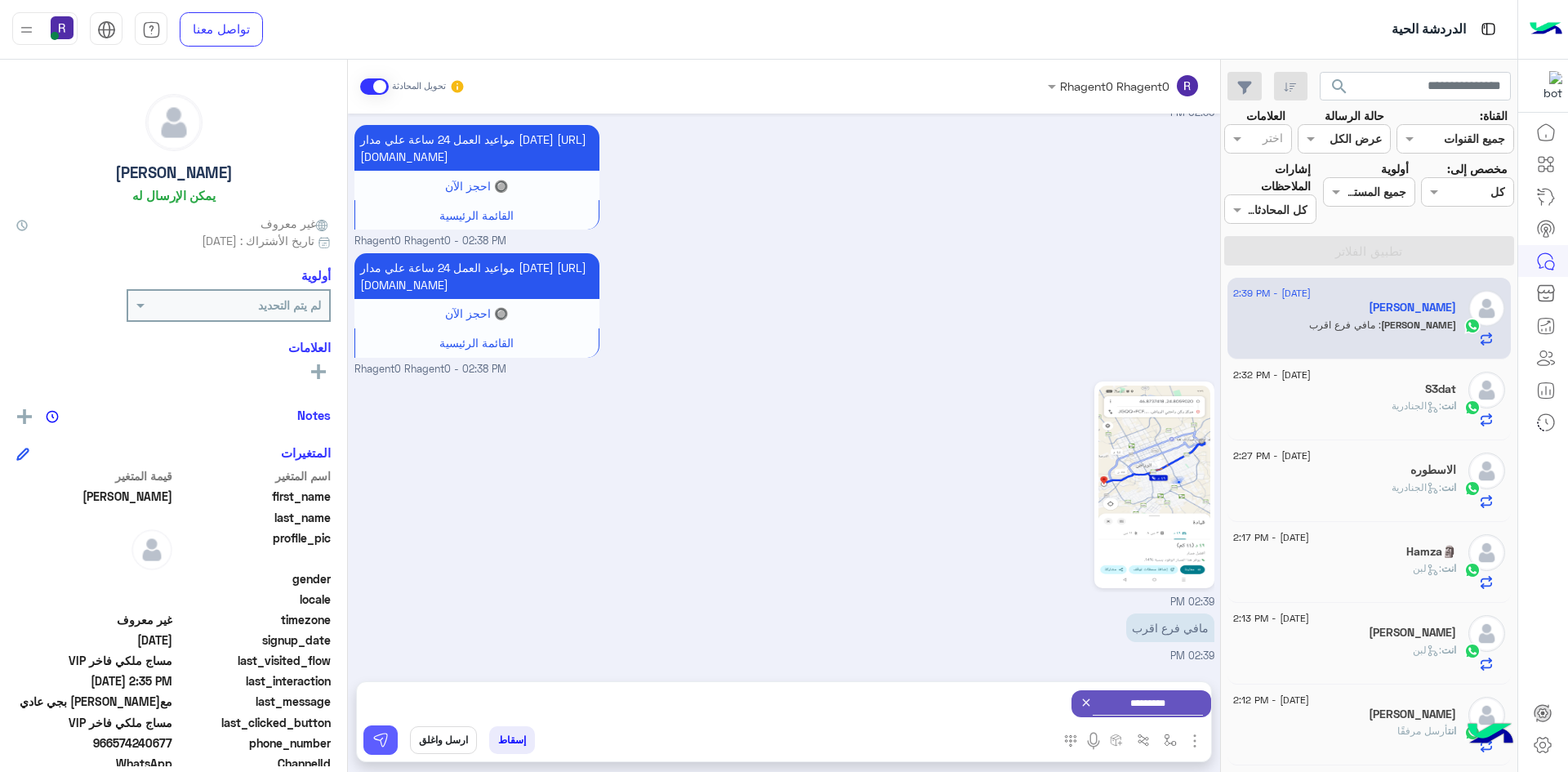
click at [371, 735] on button at bounding box center [381, 740] width 34 height 29
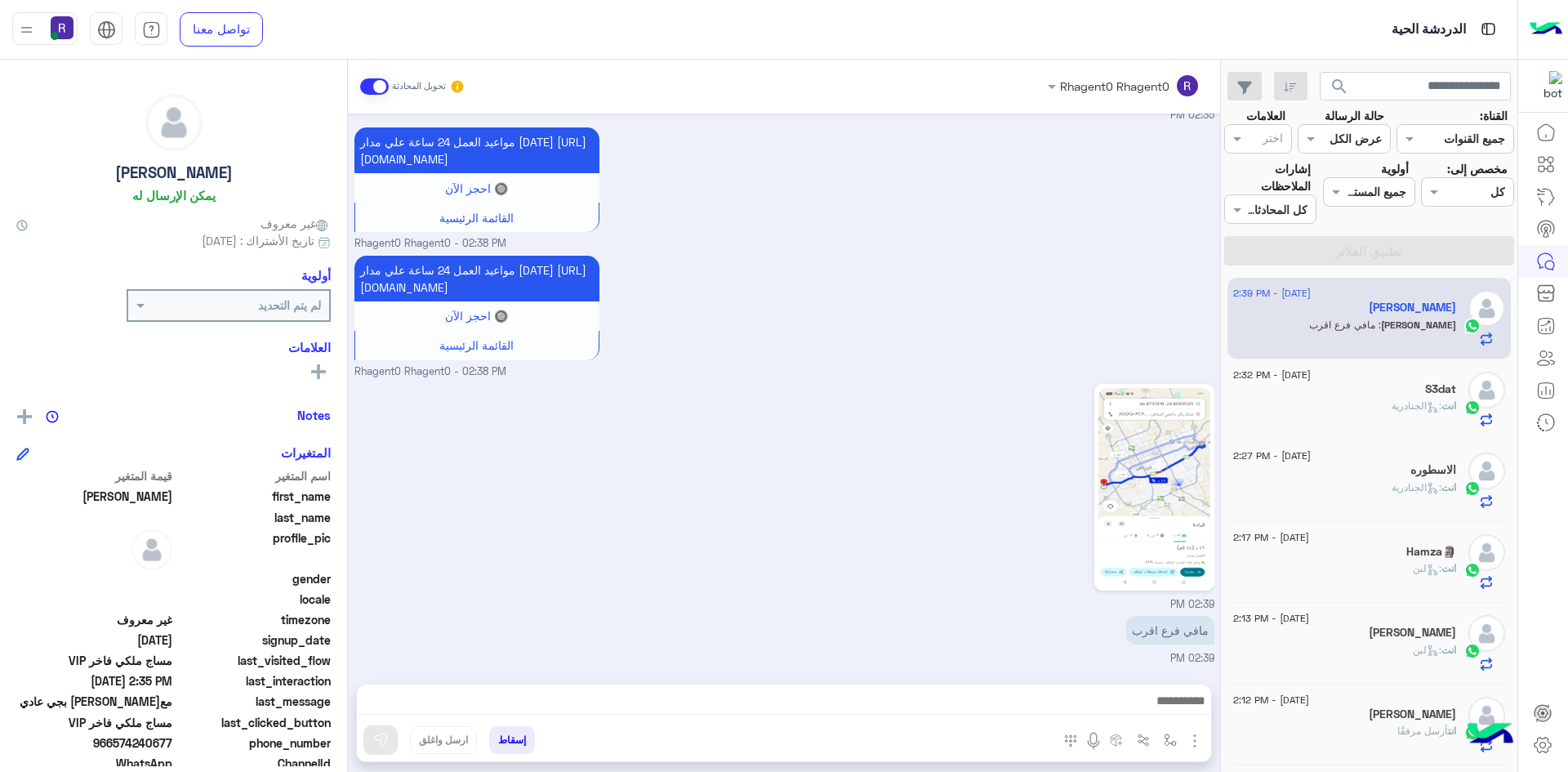
scroll to position [1626, 0]
click at [496, 578] on div "02:39 PM" at bounding box center [784, 496] width 860 height 233
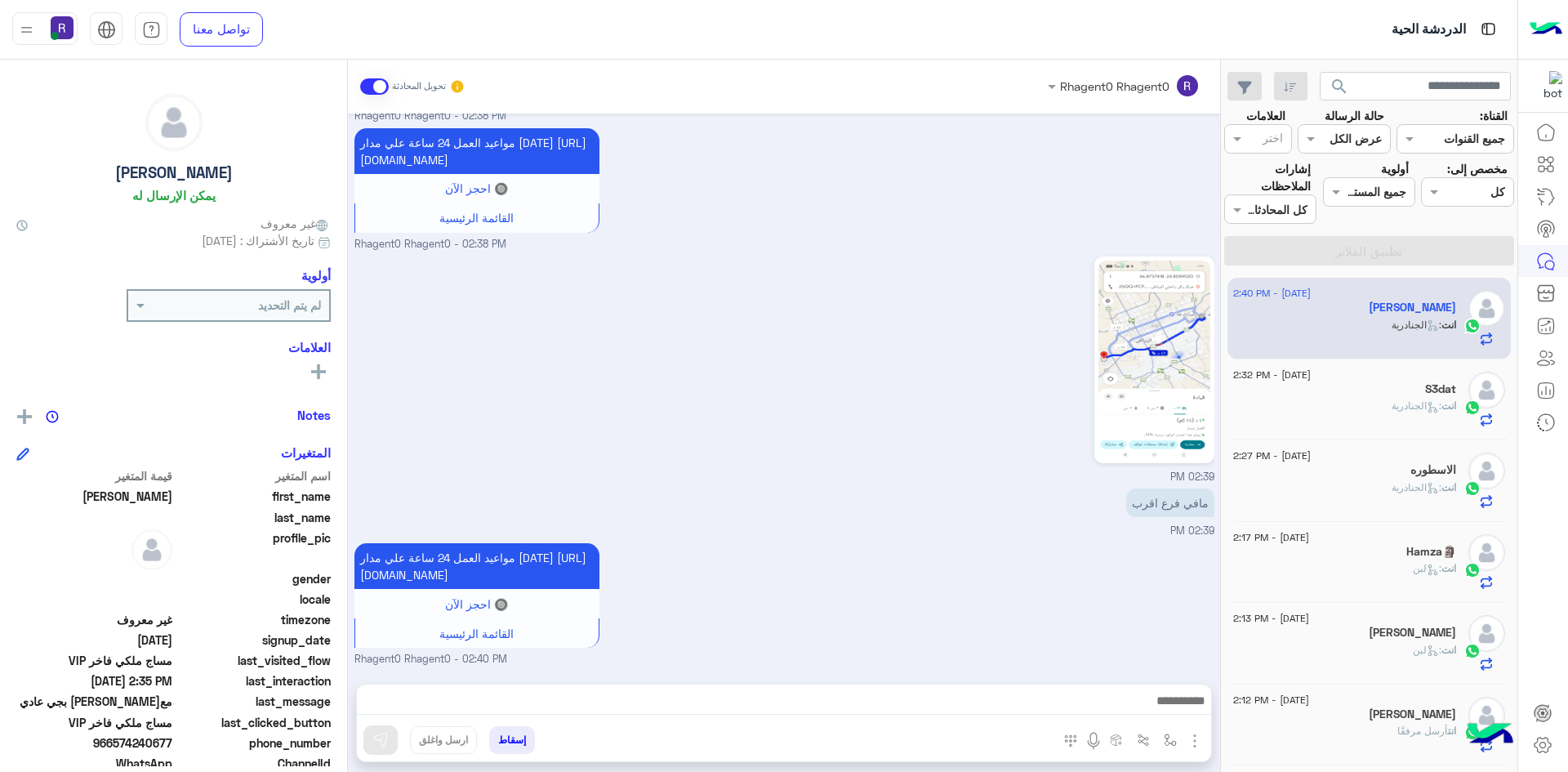
scroll to position [1826, 0]
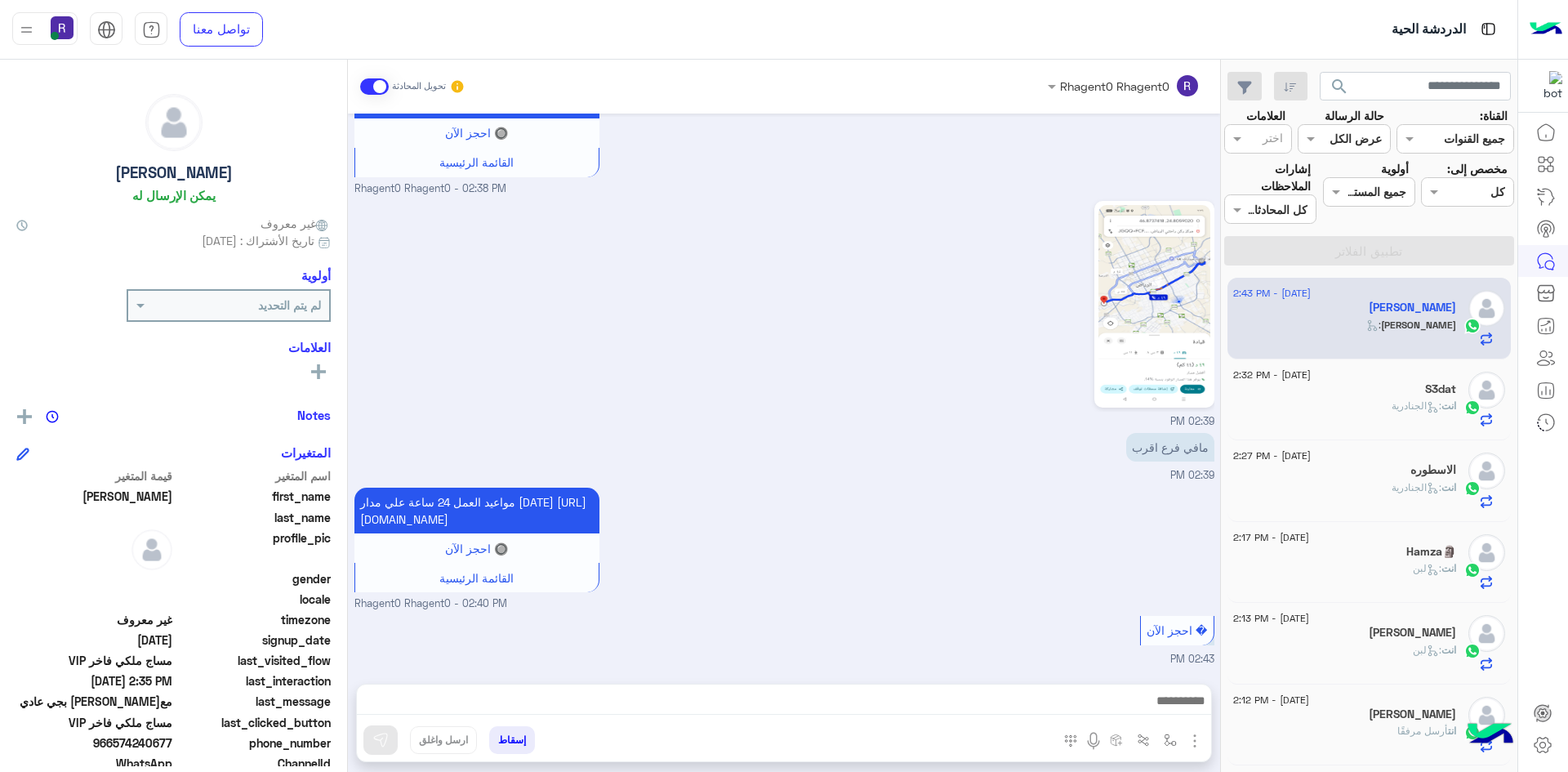
click at [517, 343] on div "02:39 PM" at bounding box center [784, 313] width 860 height 233
click at [1377, 393] on div "S3dat" at bounding box center [1346, 390] width 223 height 17
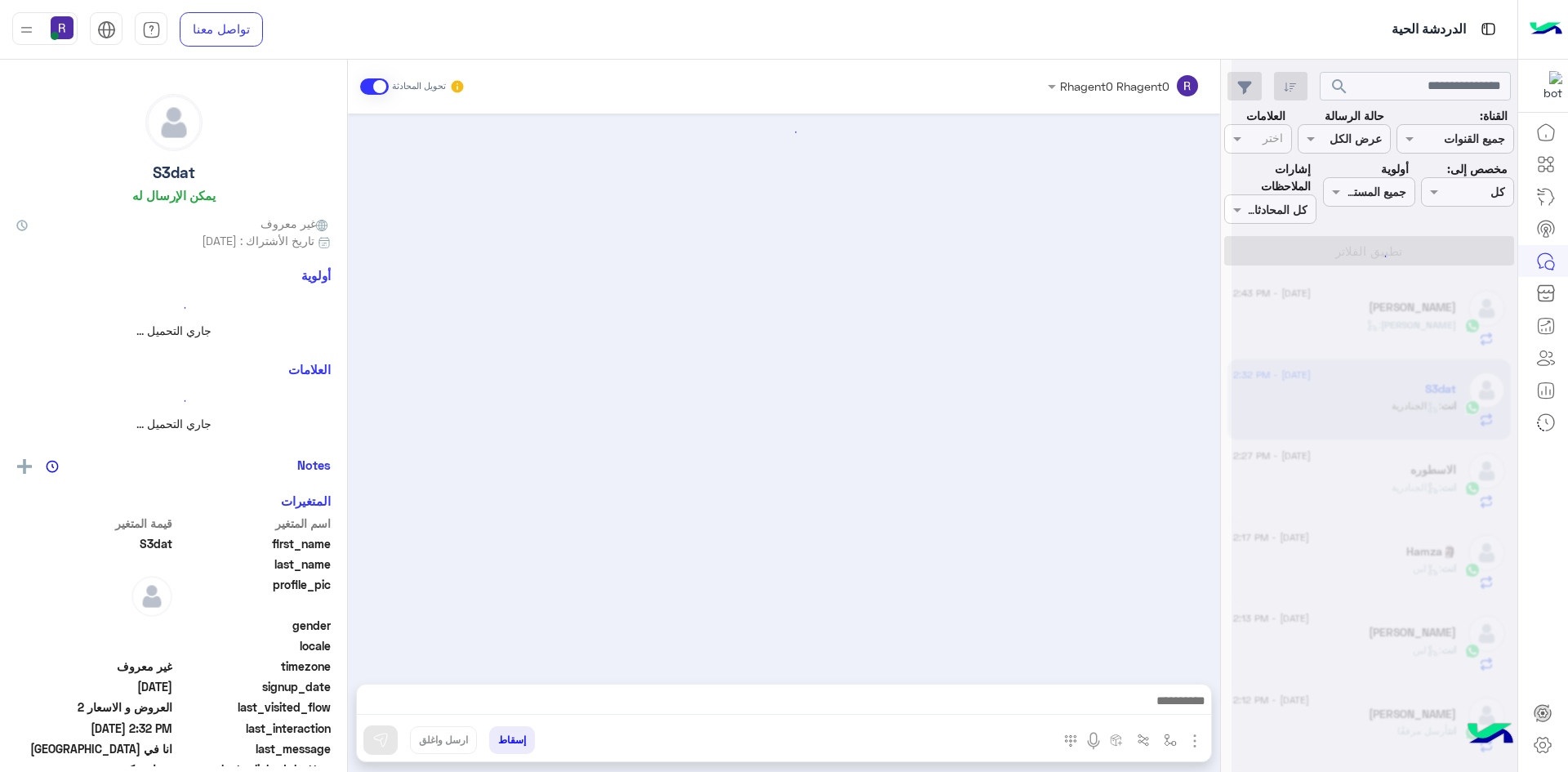
scroll to position [1017, 0]
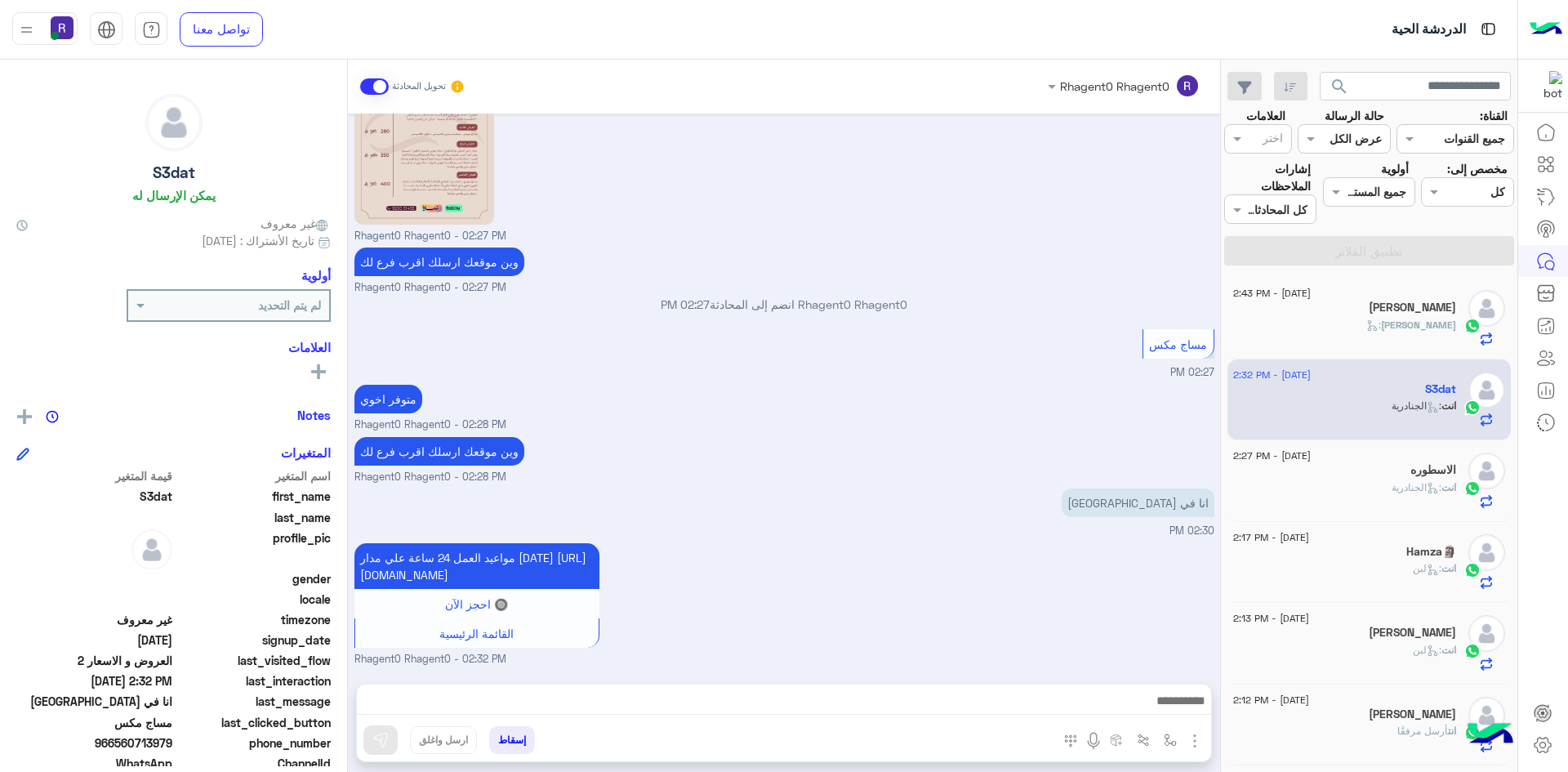
click at [1442, 488] on span "انت" at bounding box center [1449, 487] width 14 height 13
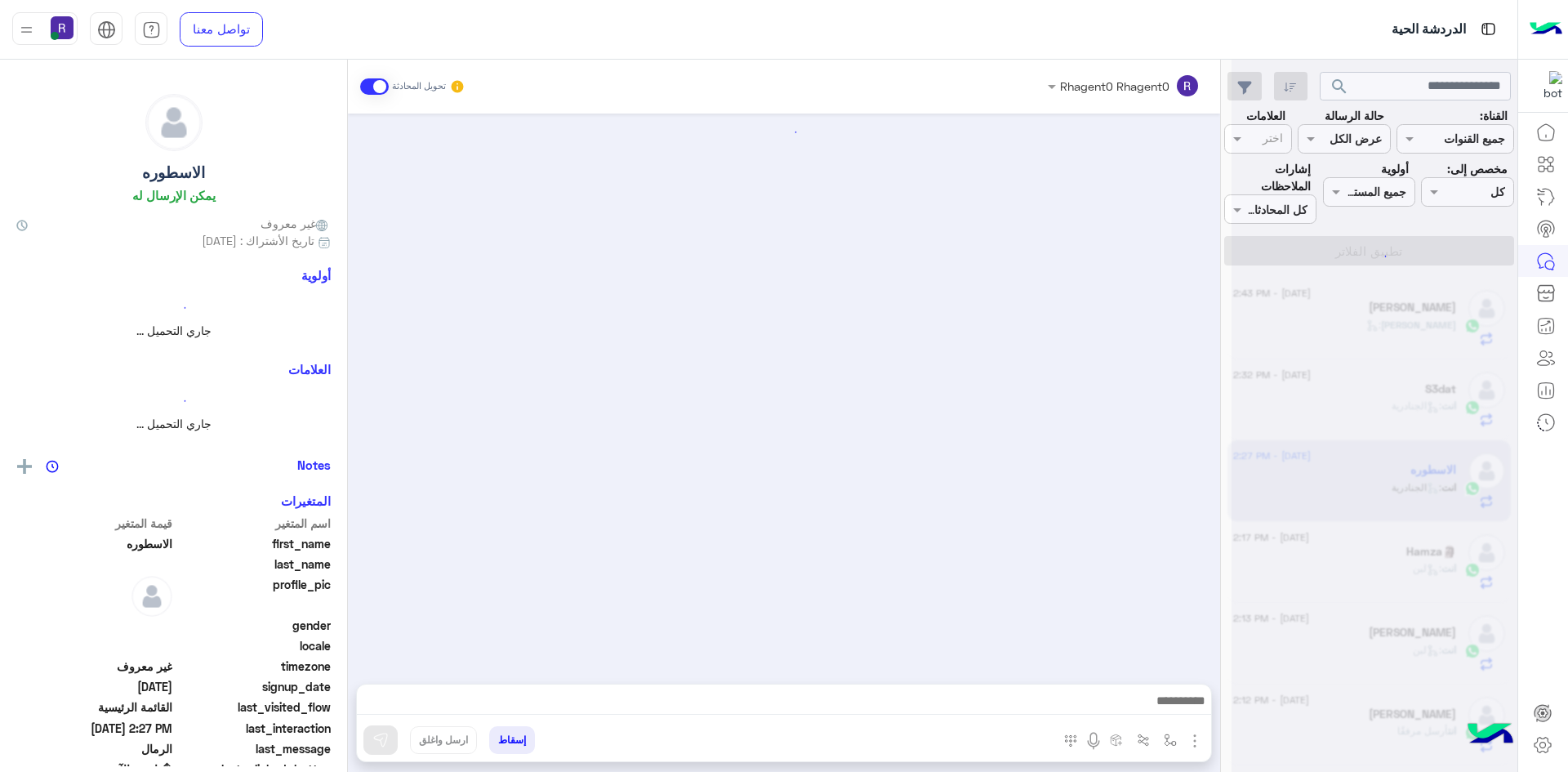
scroll to position [1543, 0]
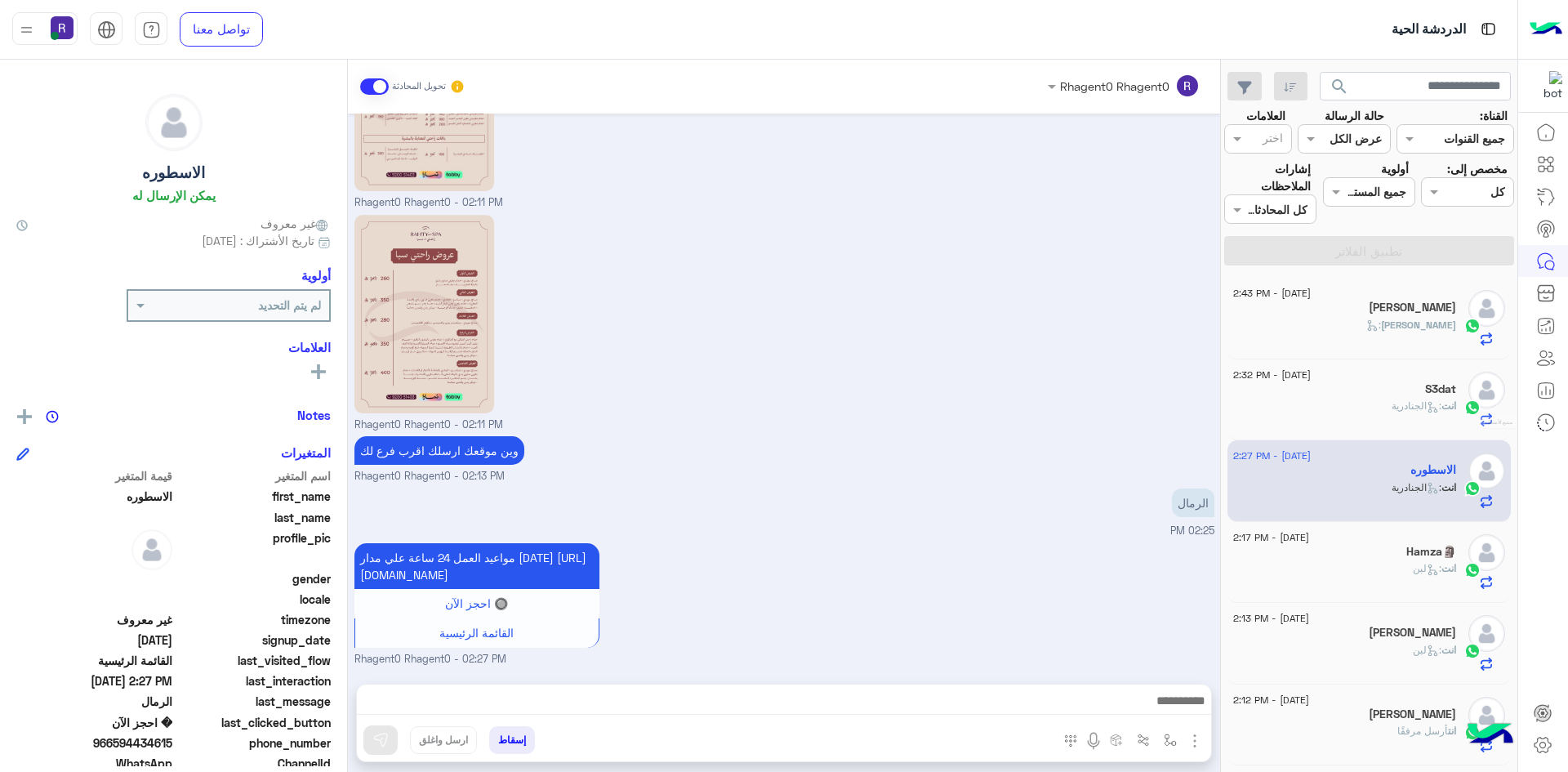
click at [1463, 402] on mat-tooltip-component "متتبع الأنشطة" at bounding box center [1474, 422] width 88 height 49
click at [1427, 396] on div "S3dat" at bounding box center [1346, 390] width 223 height 17
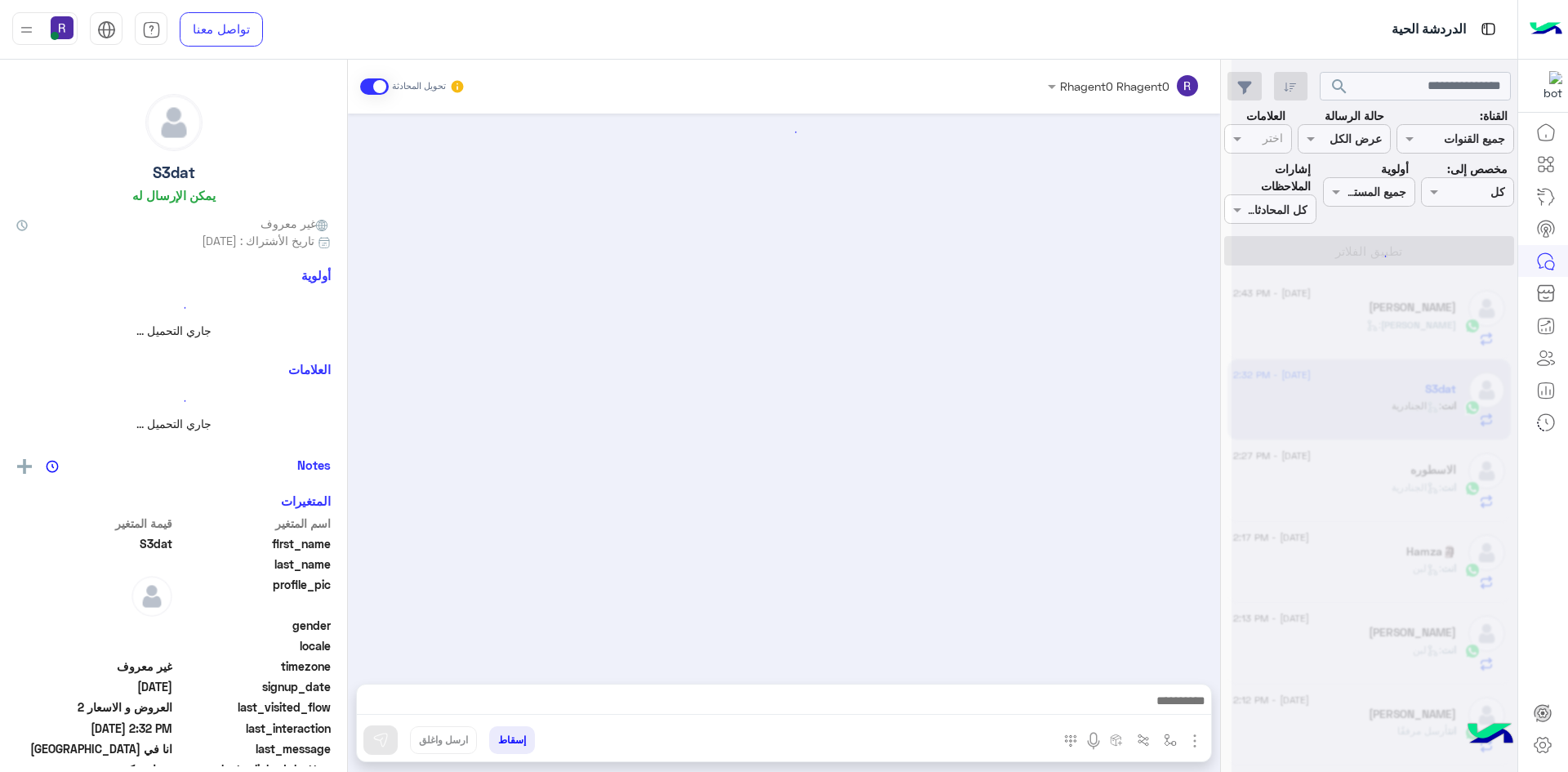
scroll to position [1017, 0]
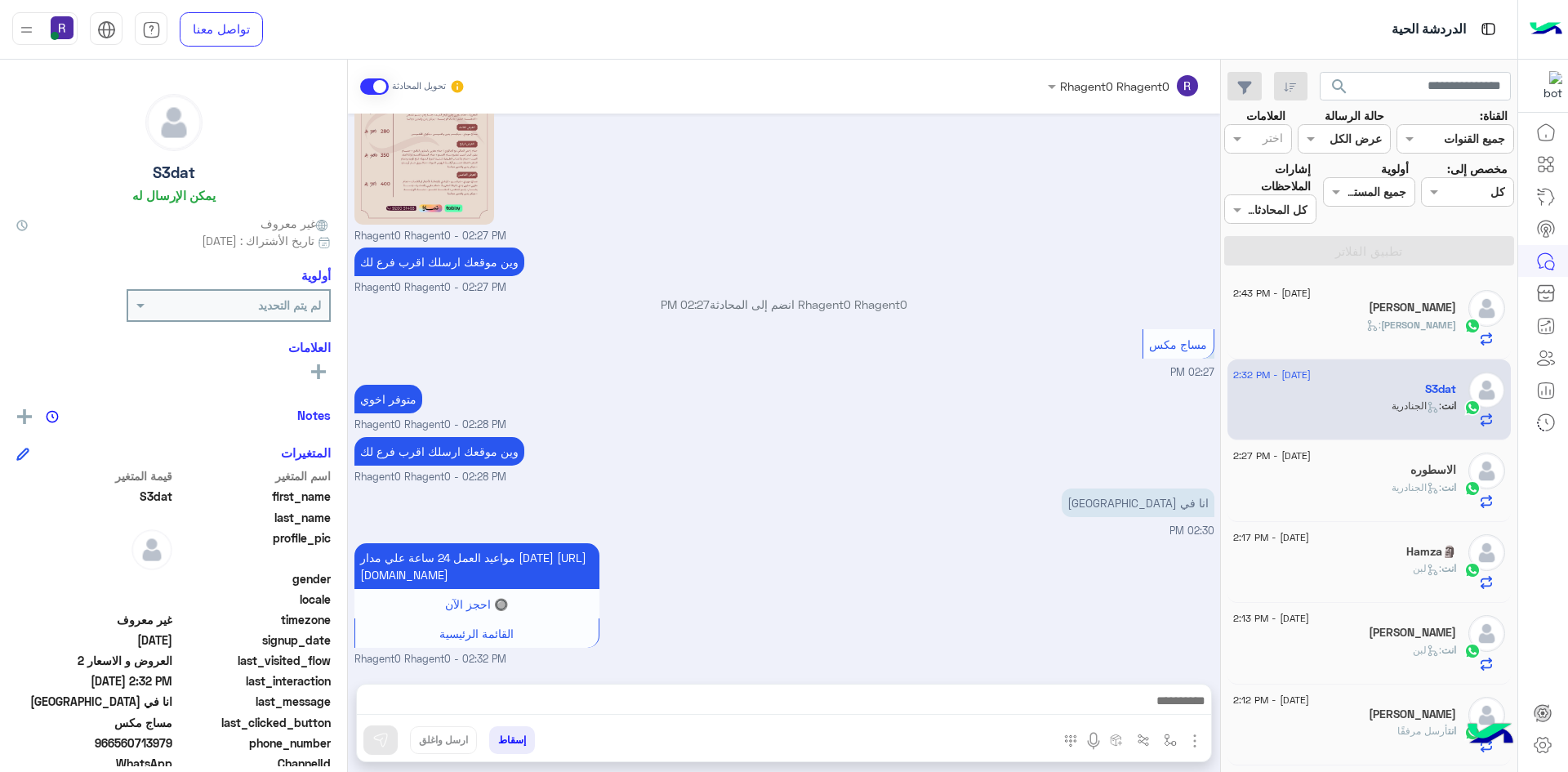
click at [1440, 324] on span "[PERSON_NAME]" at bounding box center [1419, 325] width 75 height 13
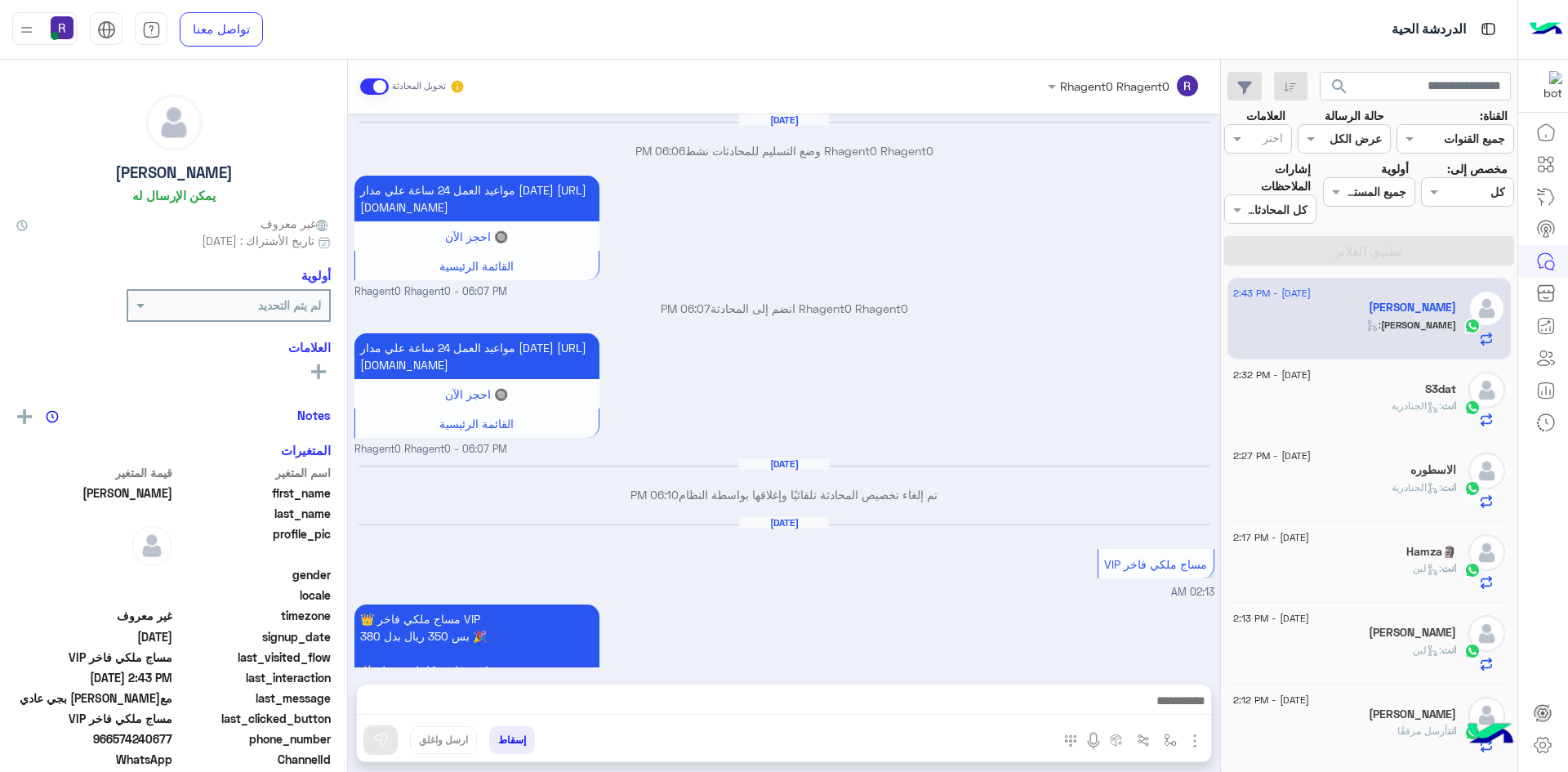
scroll to position [1426, 0]
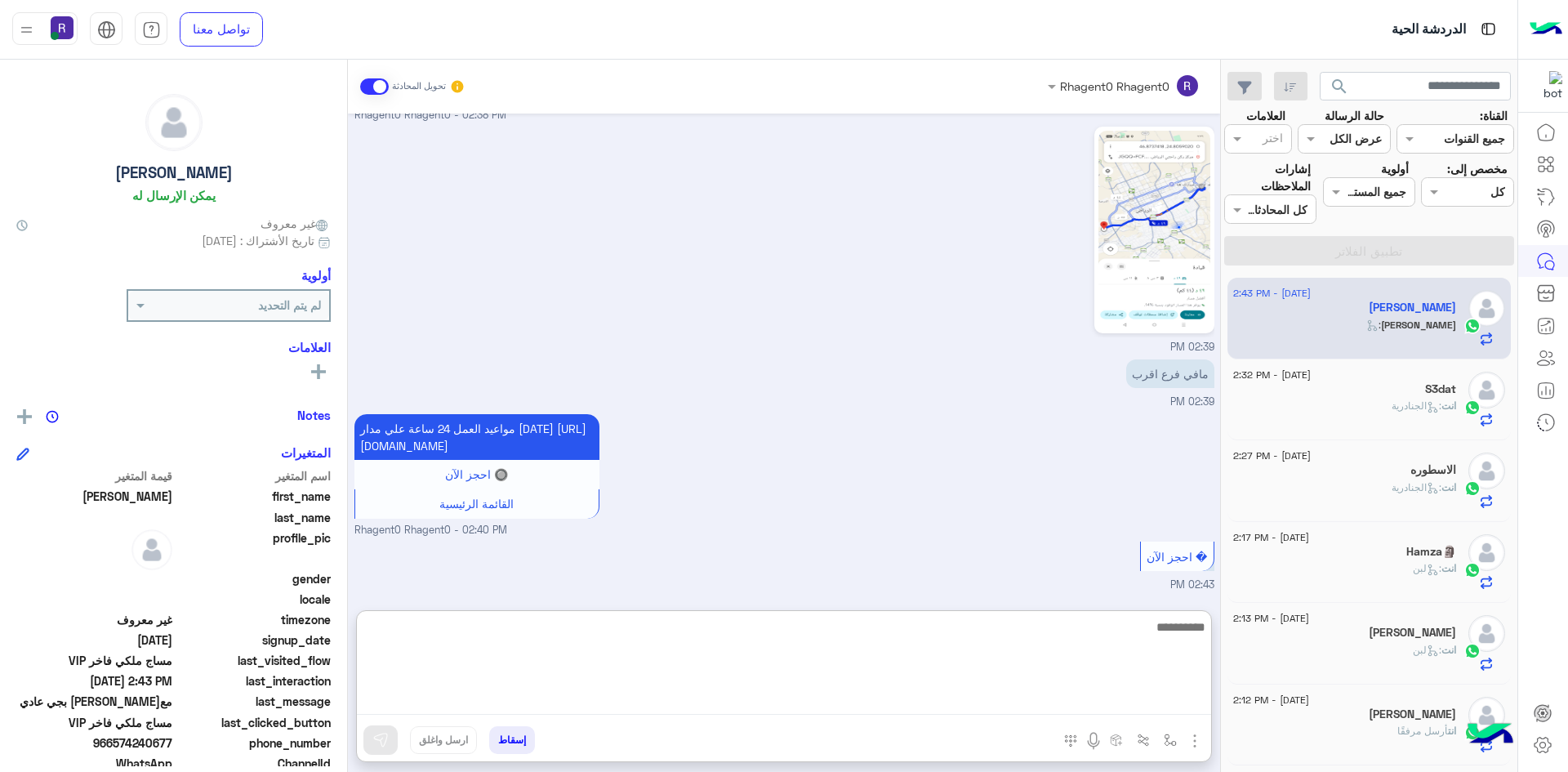
click at [791, 693] on textarea at bounding box center [784, 666] width 854 height 98
type textarea "**********"
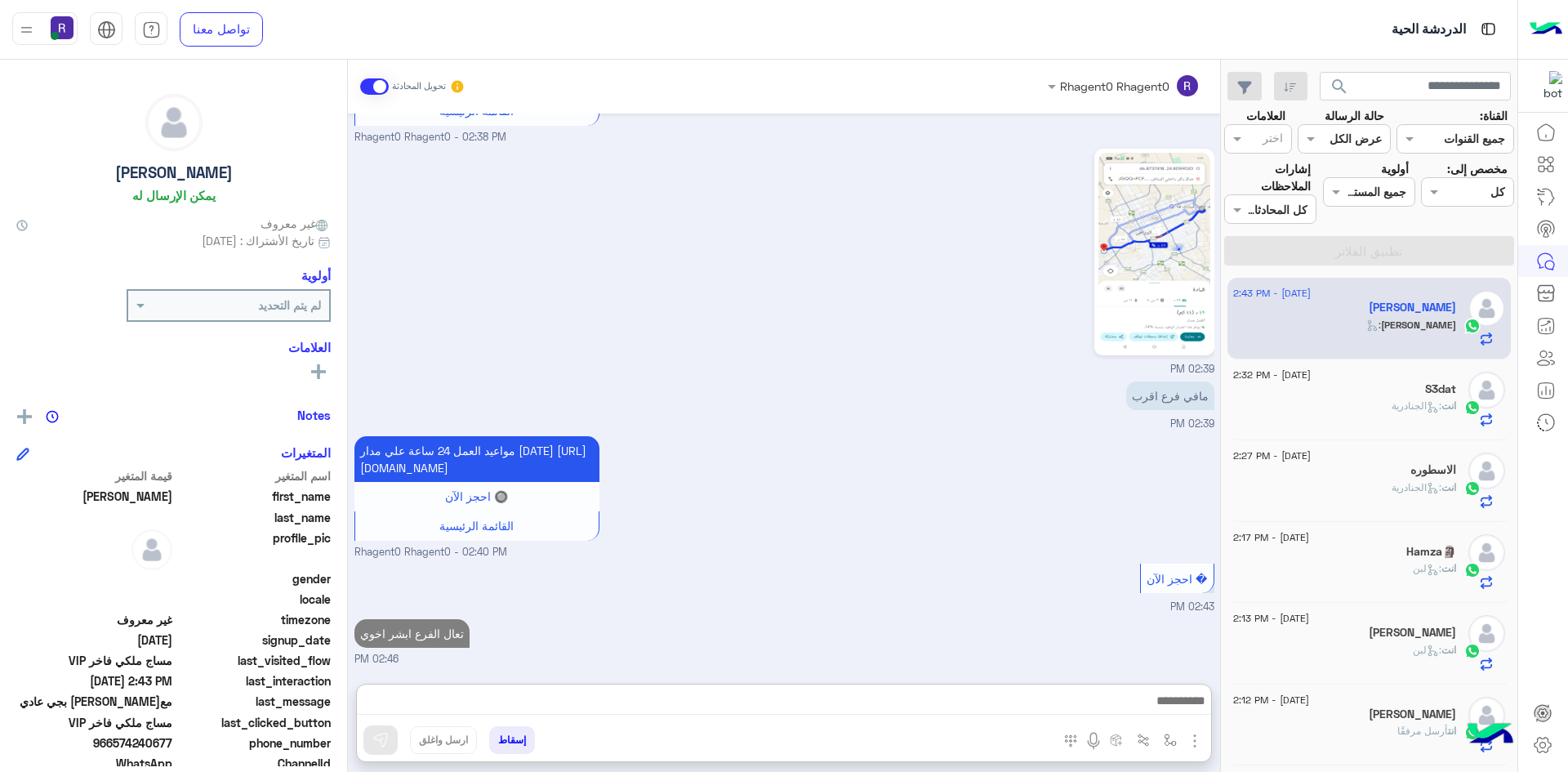
click at [1379, 390] on div "S3dat" at bounding box center [1346, 390] width 223 height 17
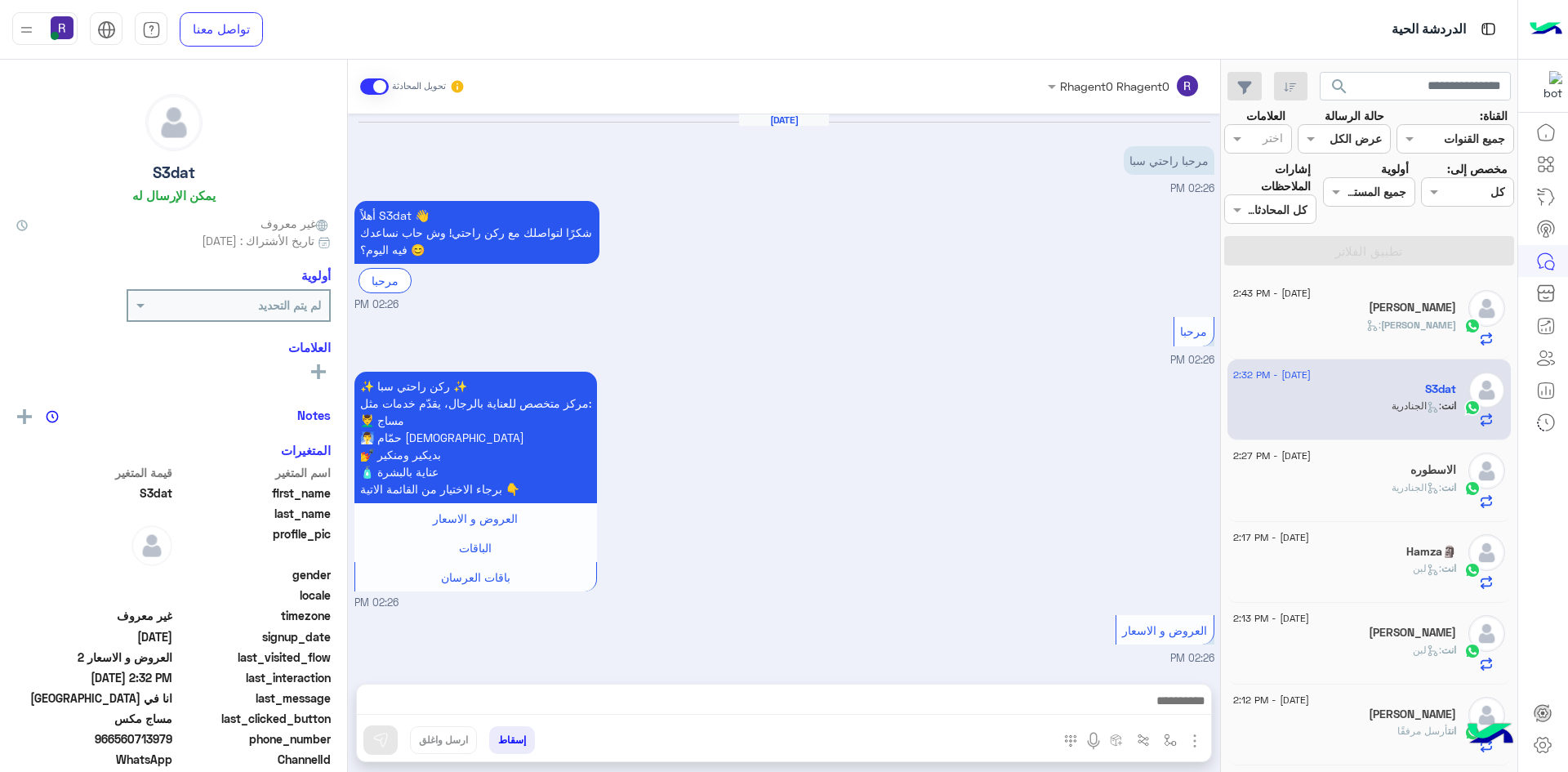
scroll to position [1017, 0]
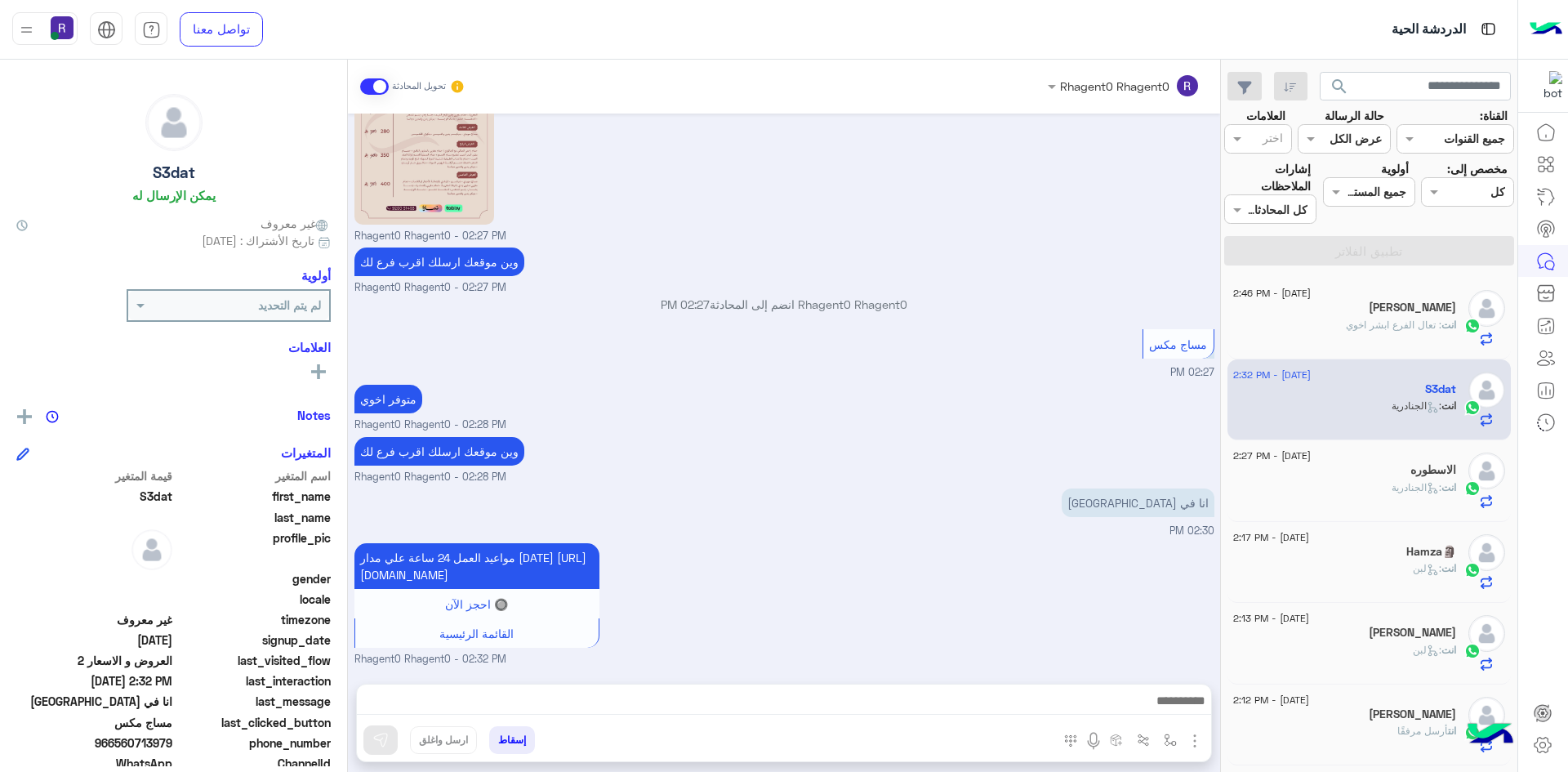
click at [1362, 485] on div "انت : الجنادرية" at bounding box center [1346, 495] width 223 height 29
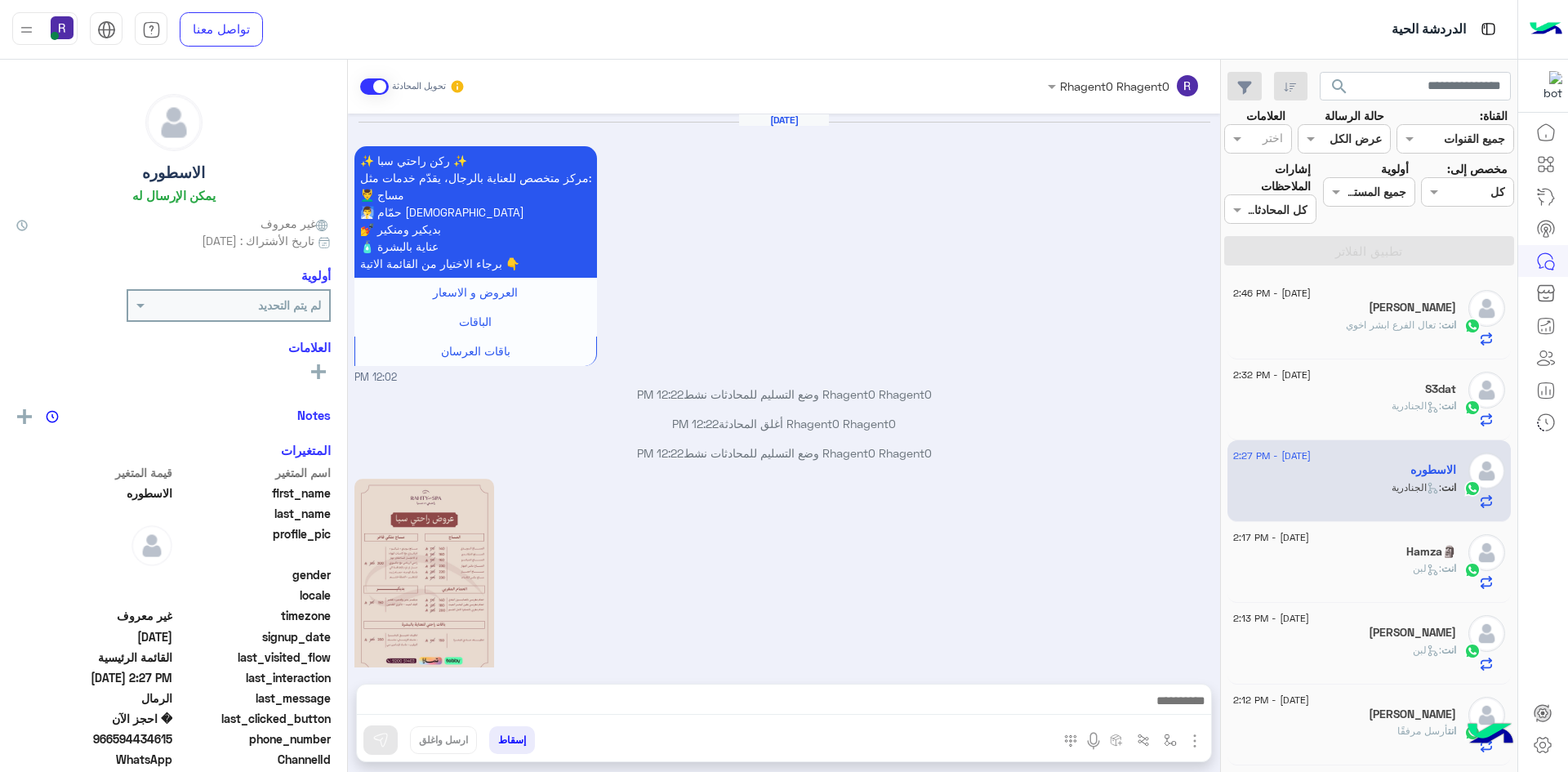
scroll to position [1543, 0]
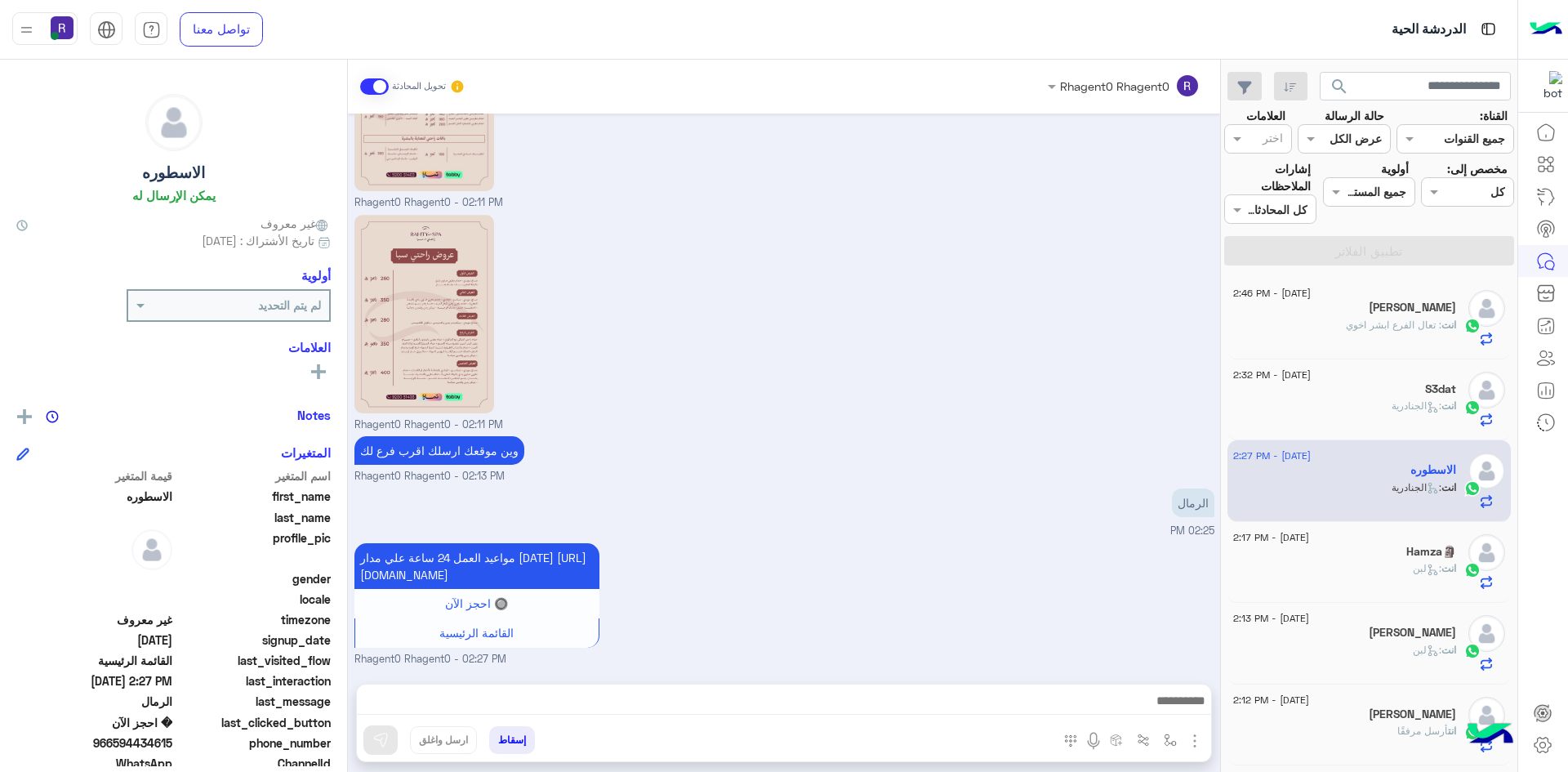
click at [1385, 569] on div "انت : لبن" at bounding box center [1346, 575] width 223 height 29
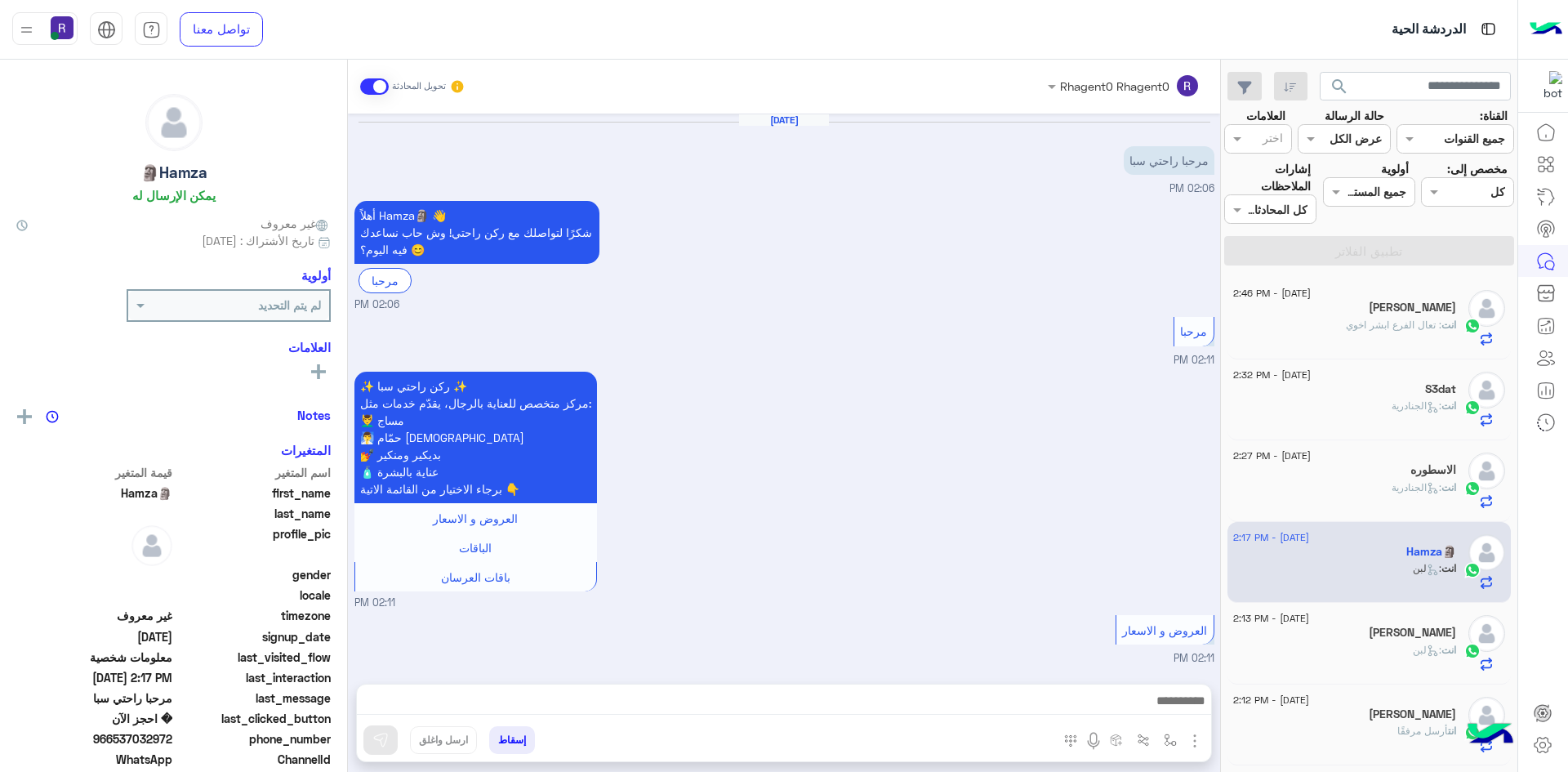
scroll to position [1145, 0]
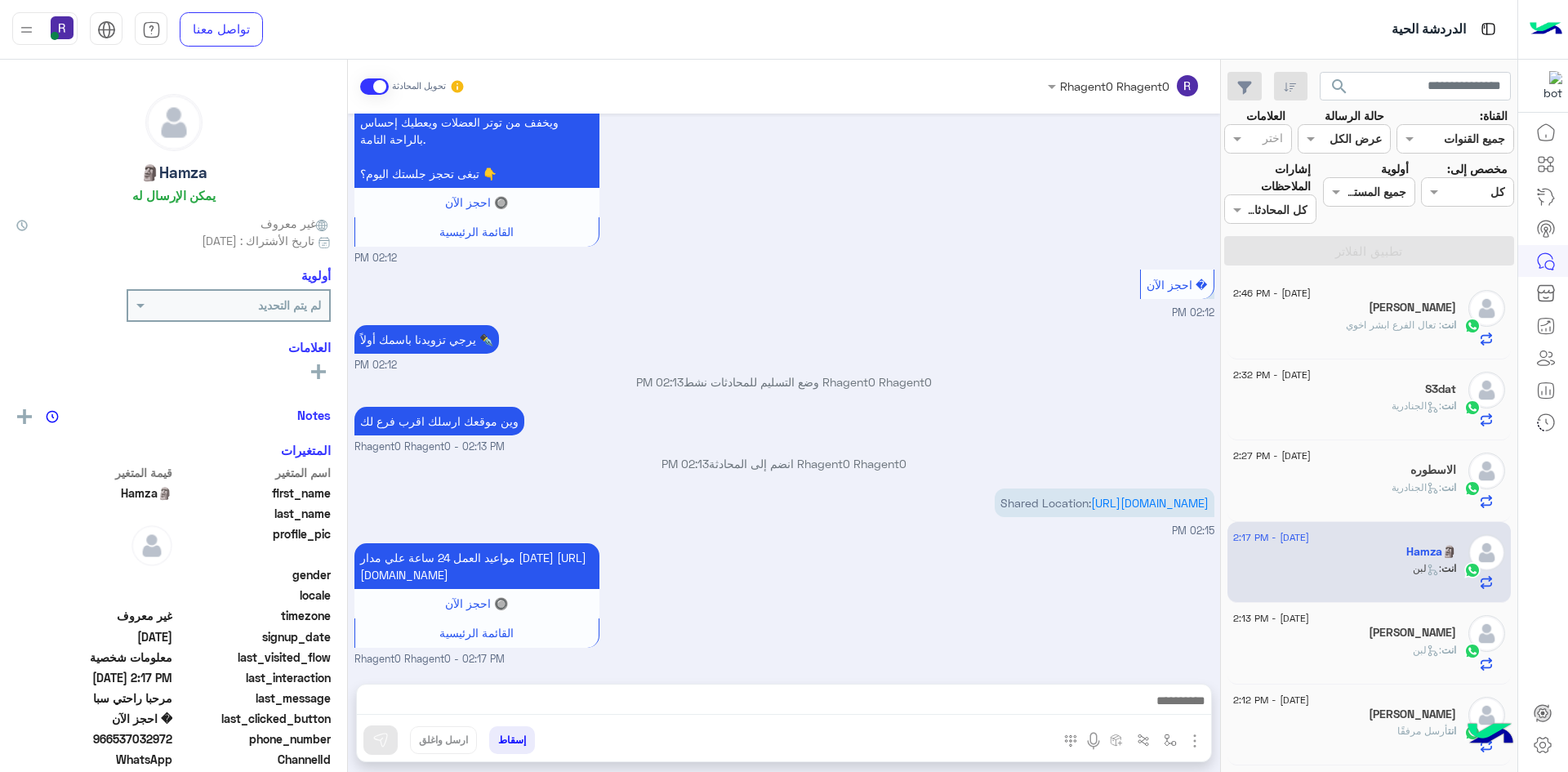
click at [1367, 643] on div "انت : لبن" at bounding box center [1346, 658] width 223 height 29
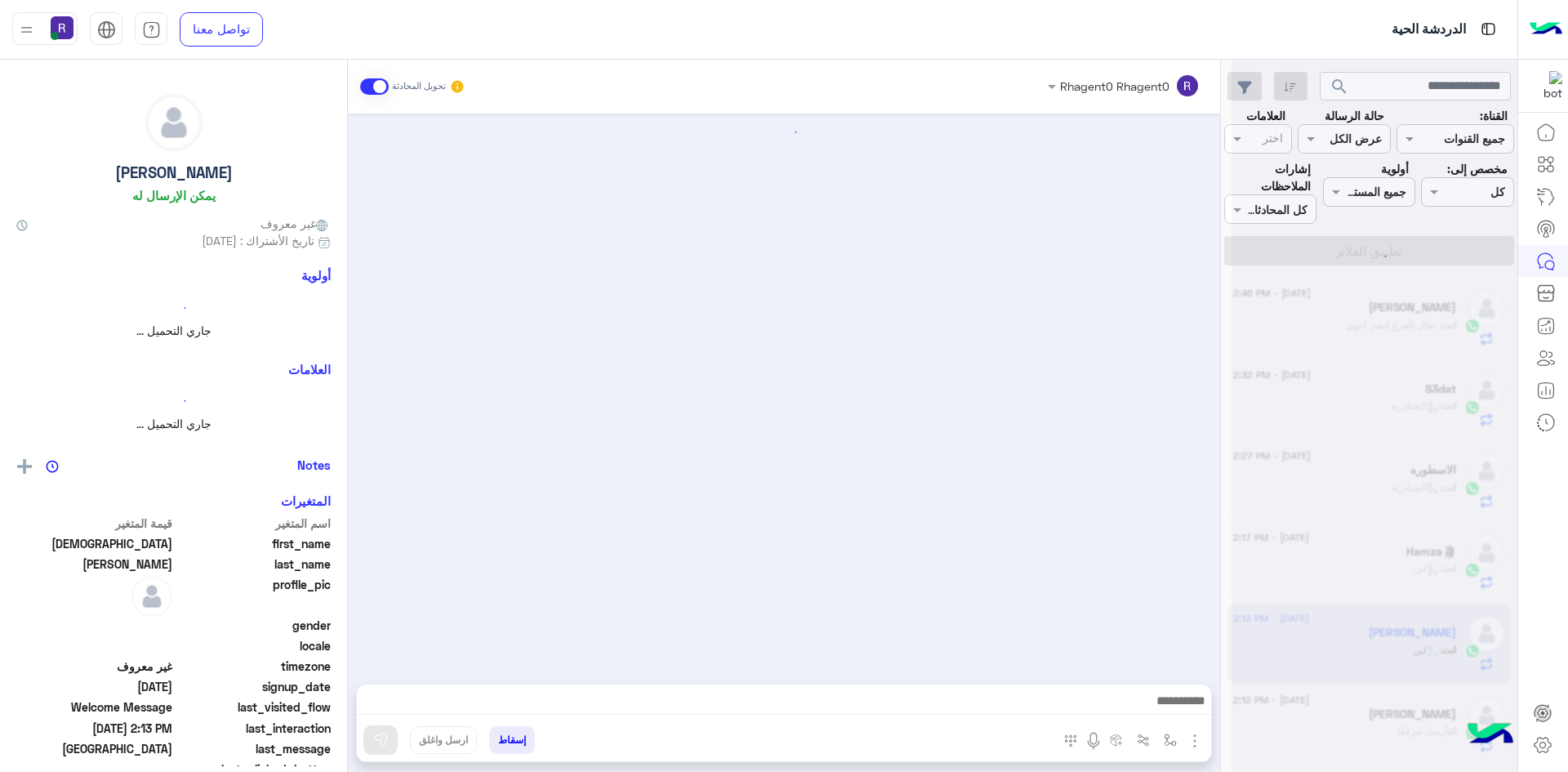
scroll to position [655, 0]
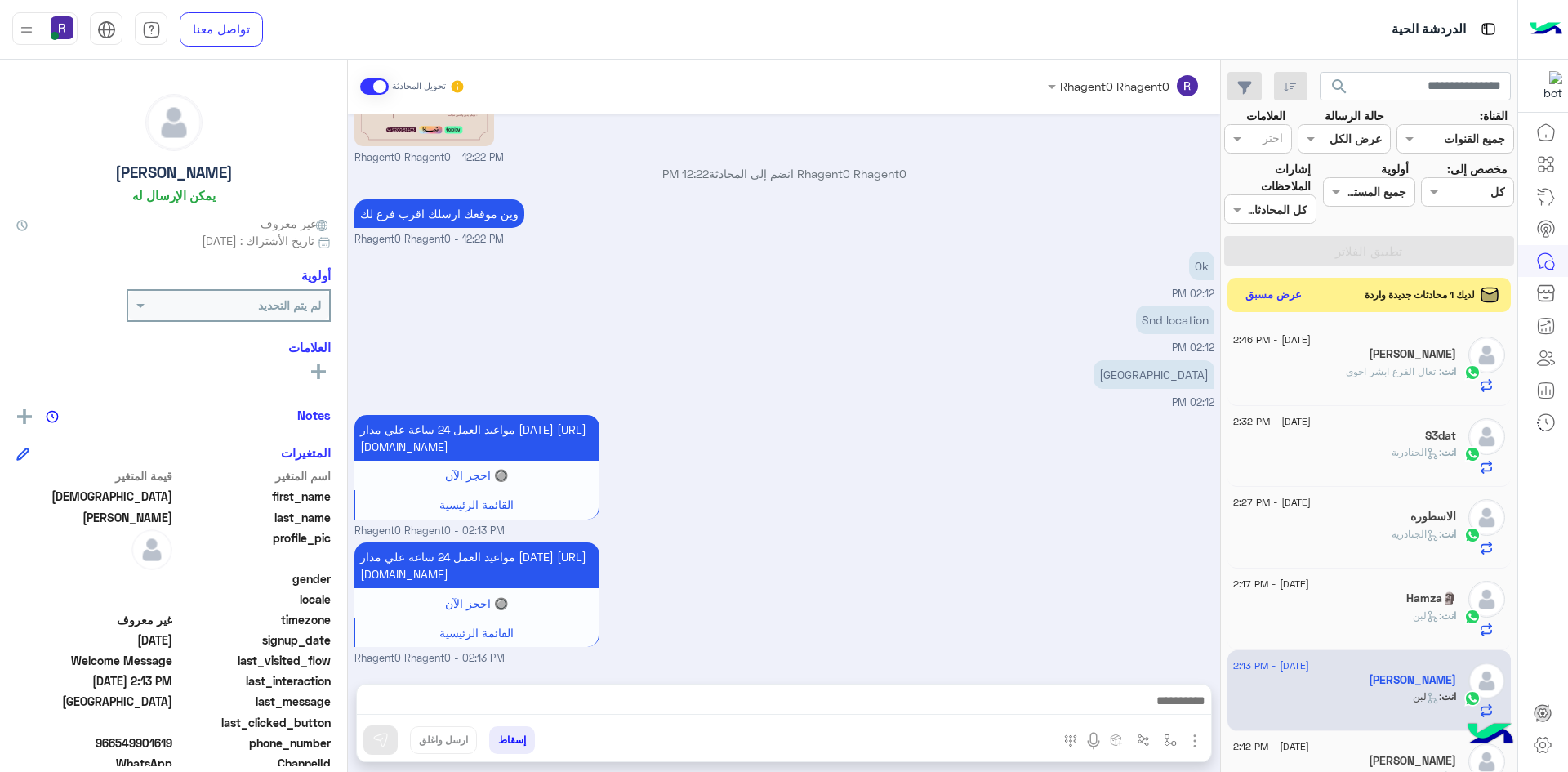
click at [1265, 298] on button "عرض مسبق" at bounding box center [1274, 295] width 69 height 22
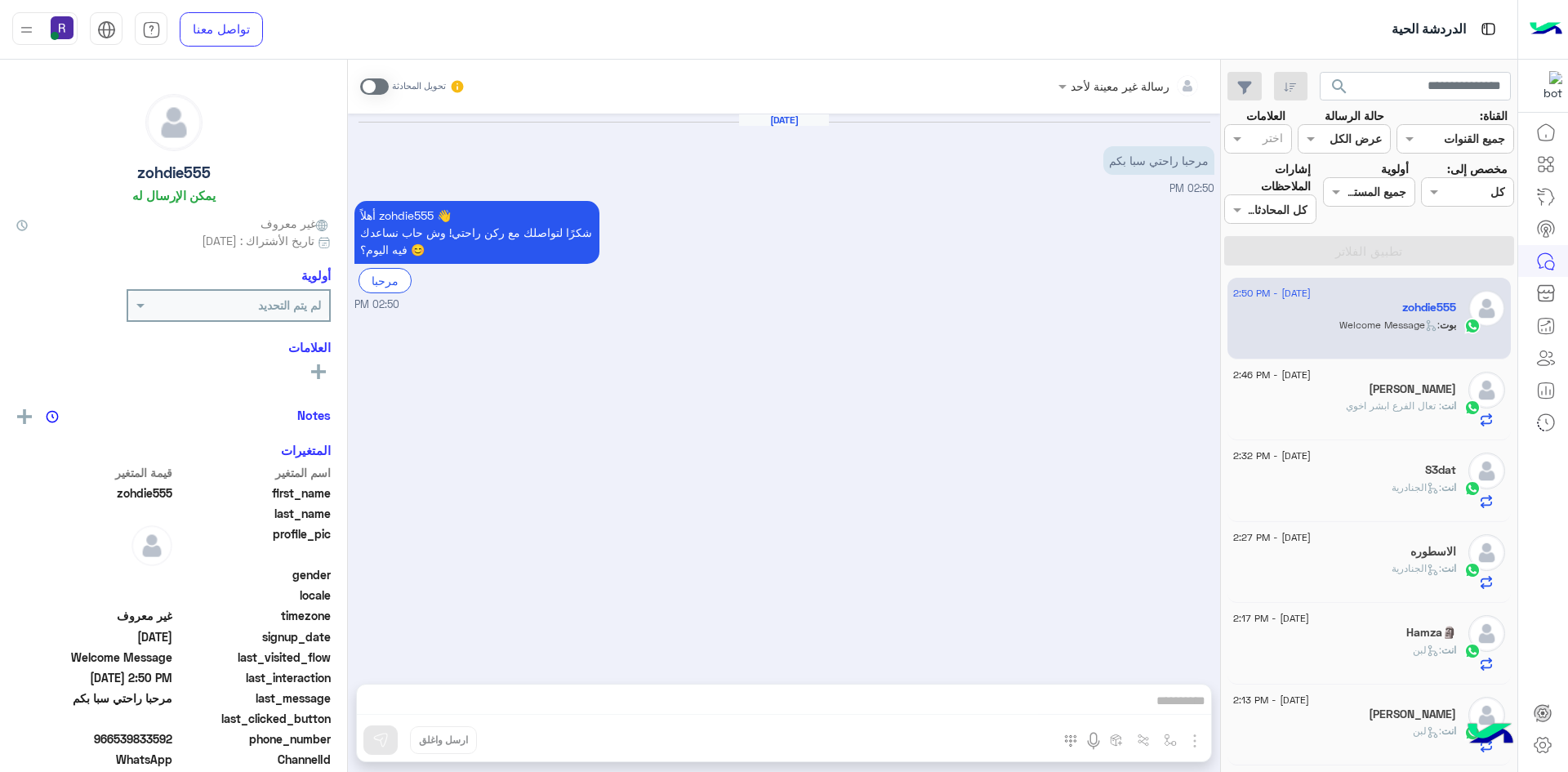
click at [384, 88] on span at bounding box center [374, 87] width 29 height 16
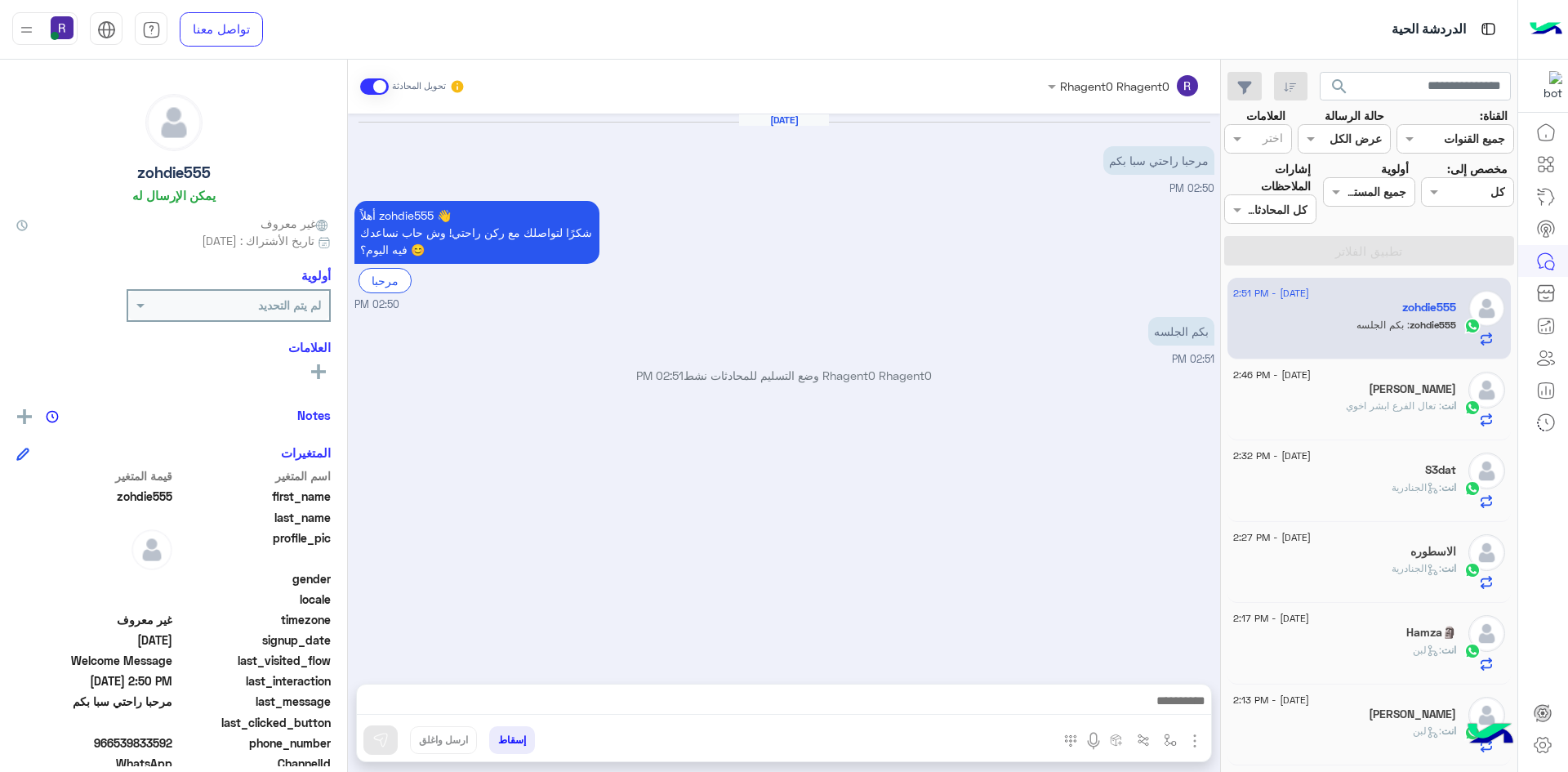
click at [1195, 744] on img "button" at bounding box center [1195, 741] width 20 height 20
click at [1170, 707] on span "الصور" at bounding box center [1163, 705] width 30 height 19
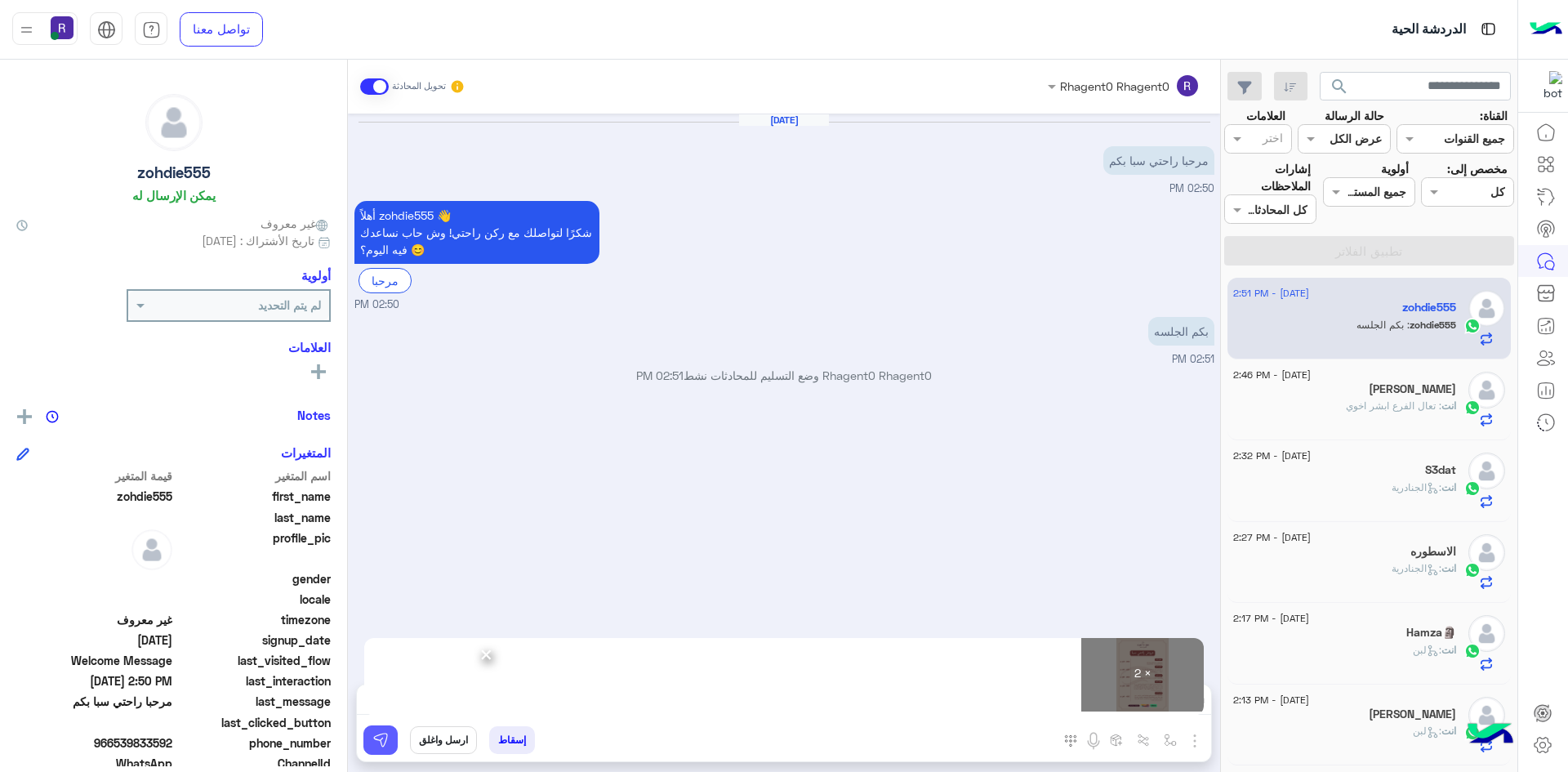
click at [390, 738] on button at bounding box center [381, 740] width 34 height 29
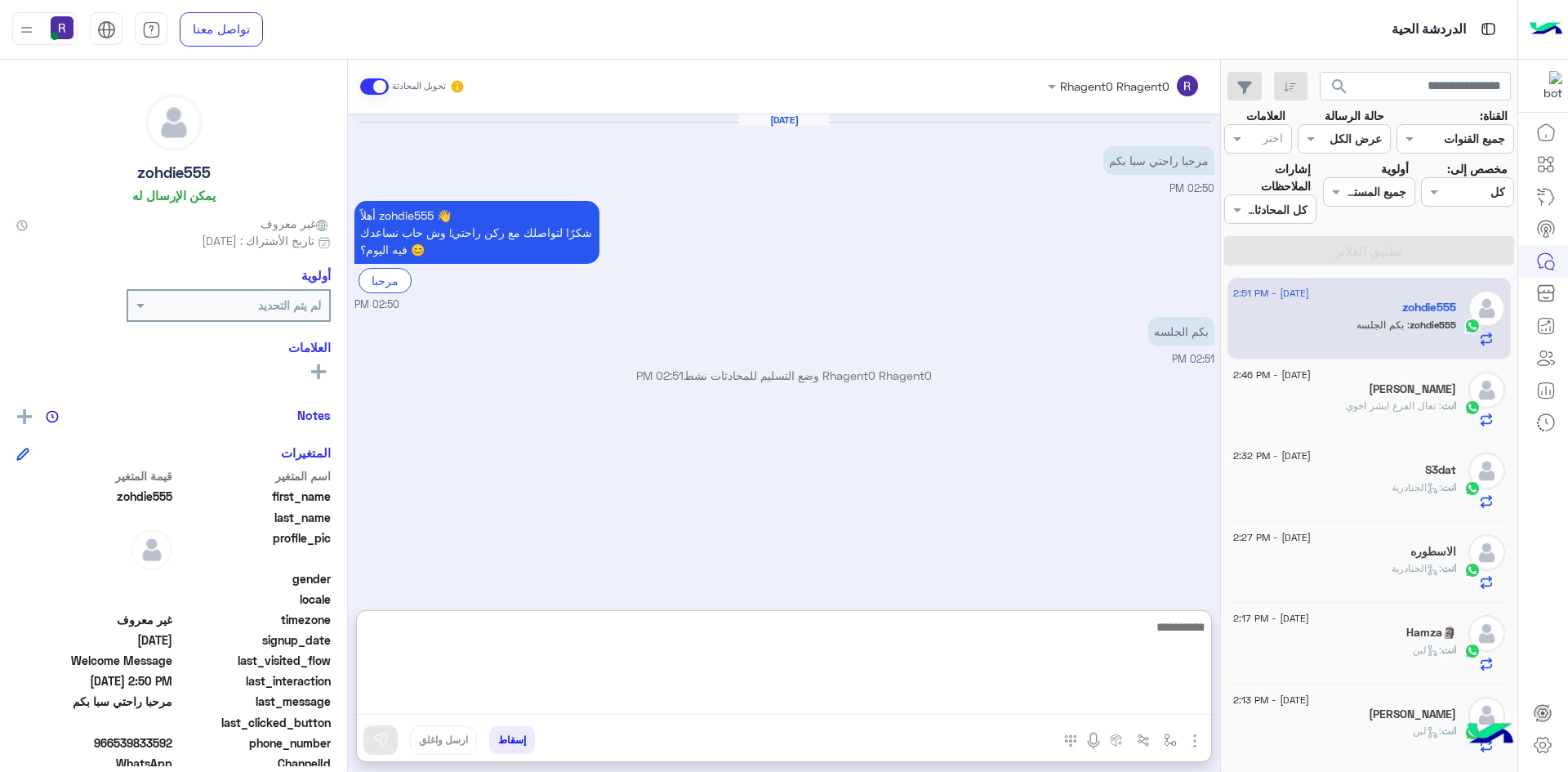
paste textarea "**********"
type textarea "**********"
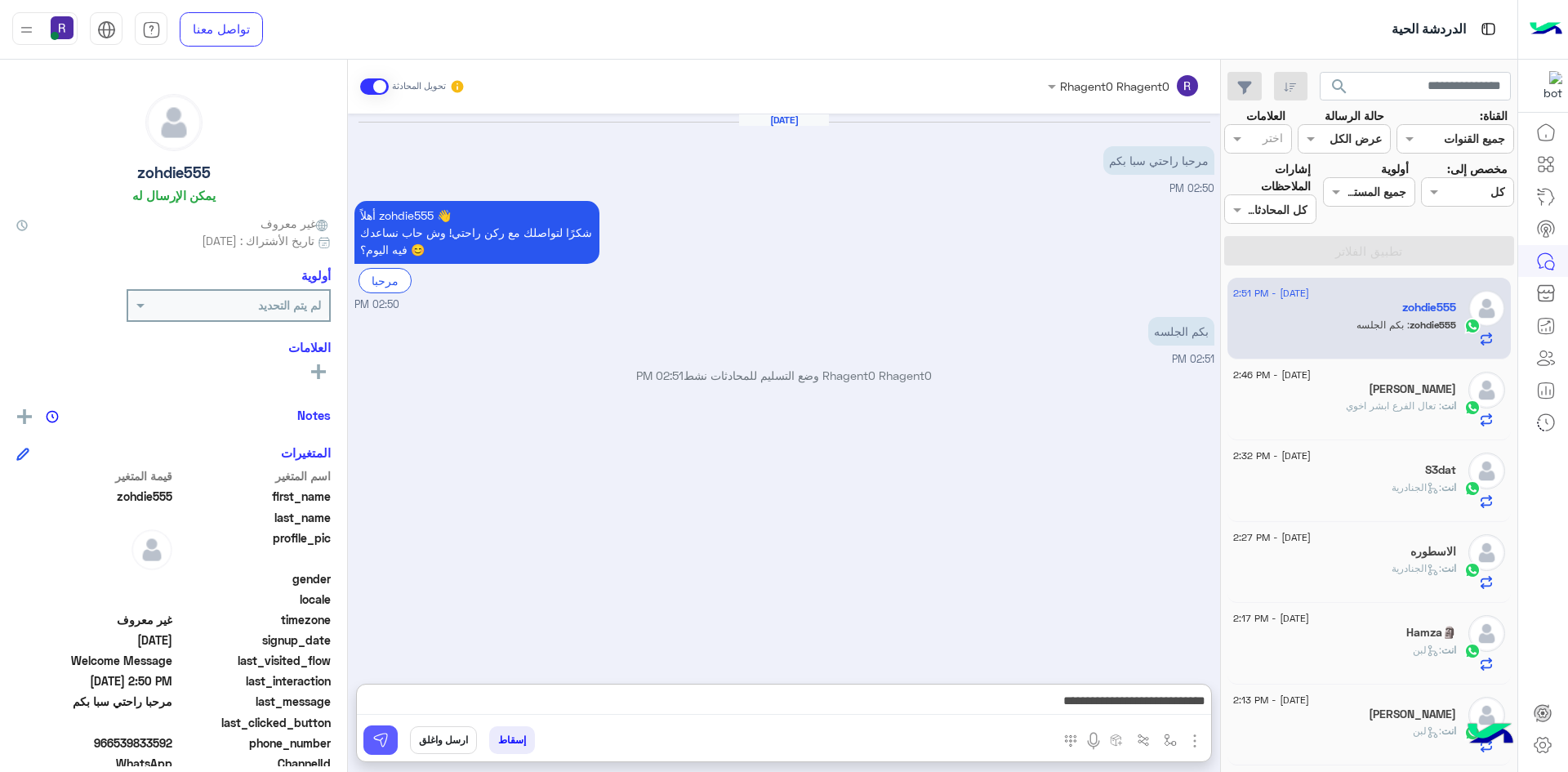
click at [380, 744] on img at bounding box center [381, 740] width 16 height 16
click at [1390, 396] on div "[PERSON_NAME]" at bounding box center [1346, 390] width 223 height 17
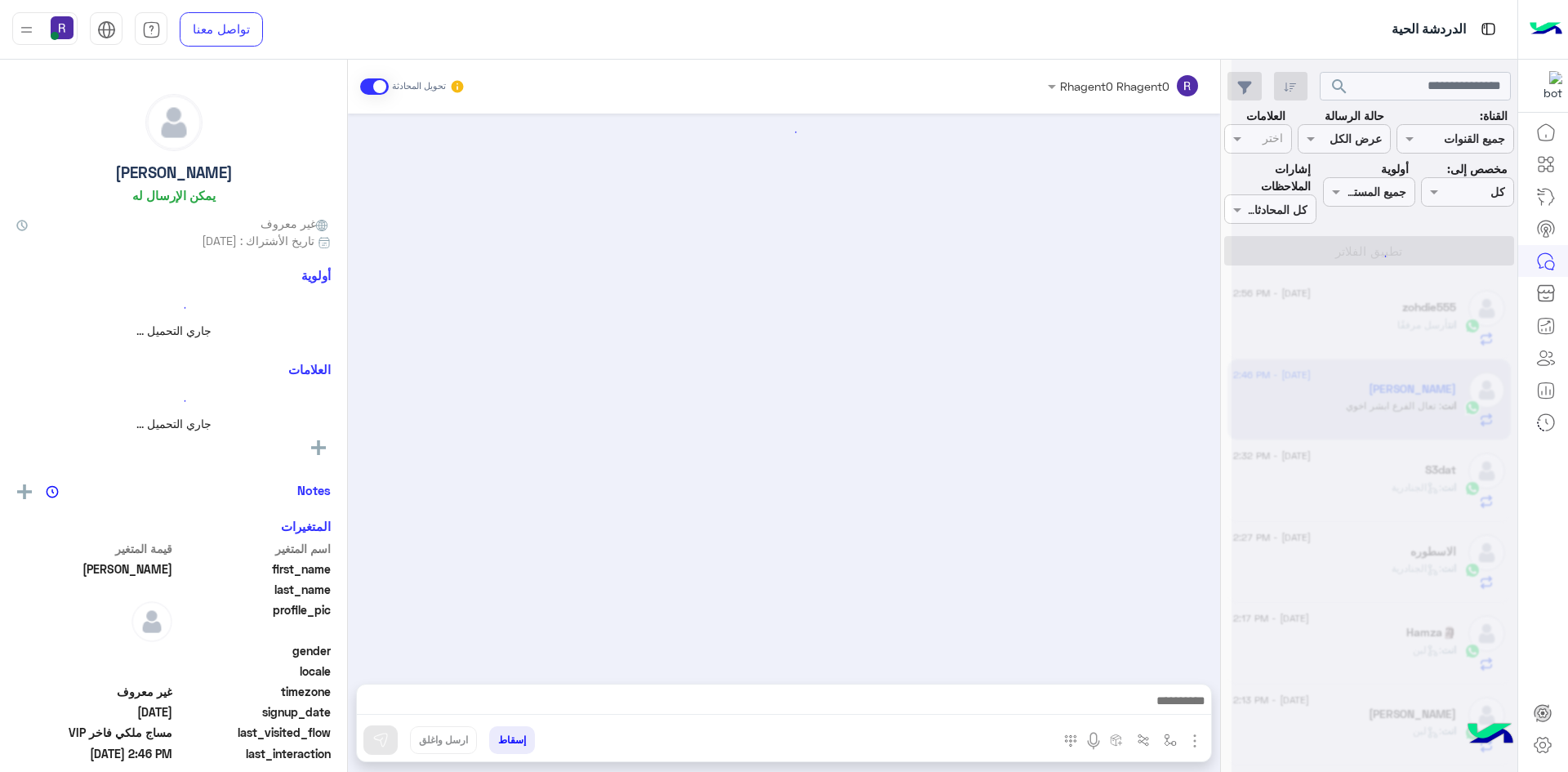
scroll to position [1448, 0]
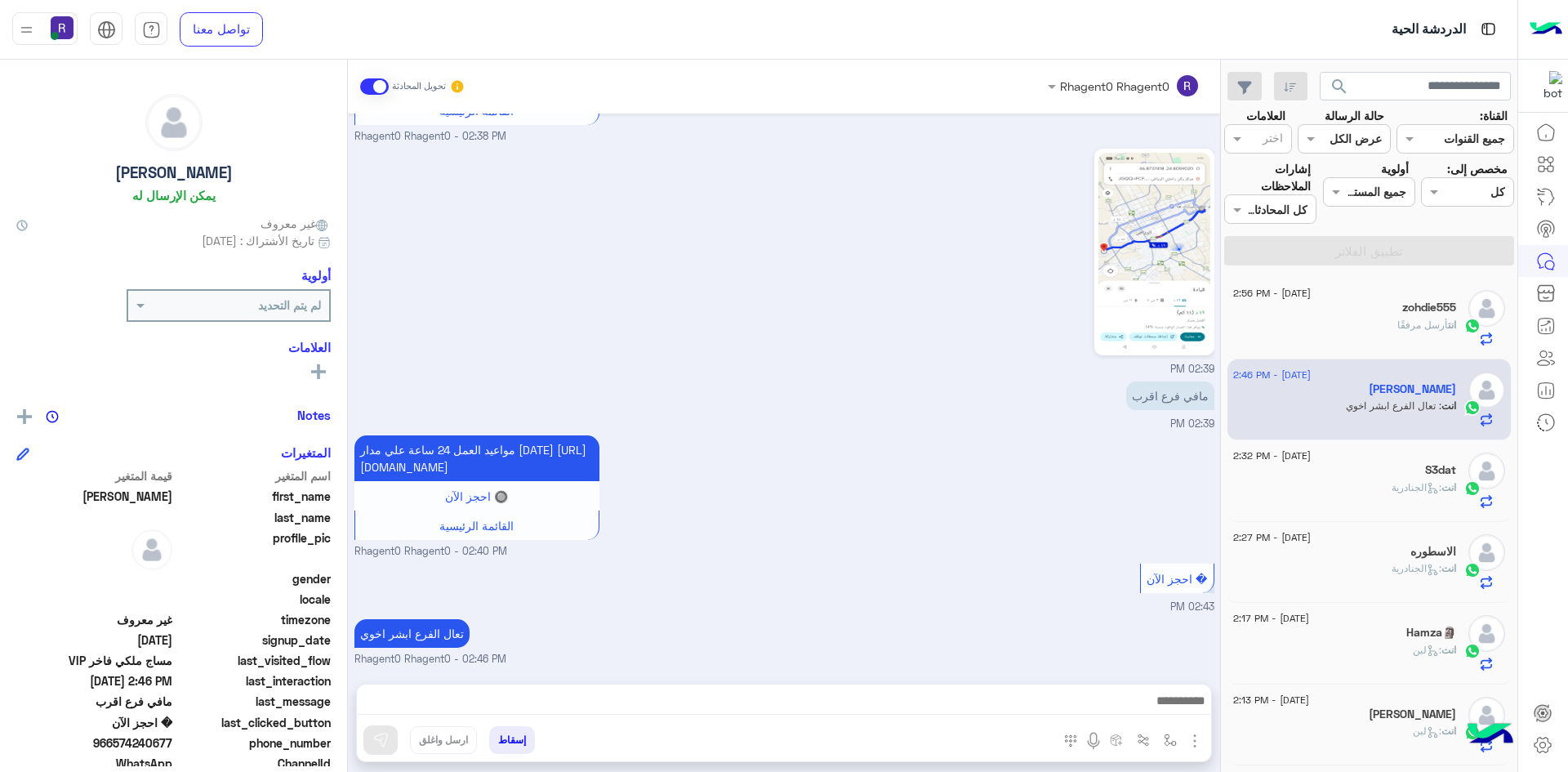
click at [1341, 323] on div "انت أرسل مرفقًا" at bounding box center [1346, 332] width 223 height 29
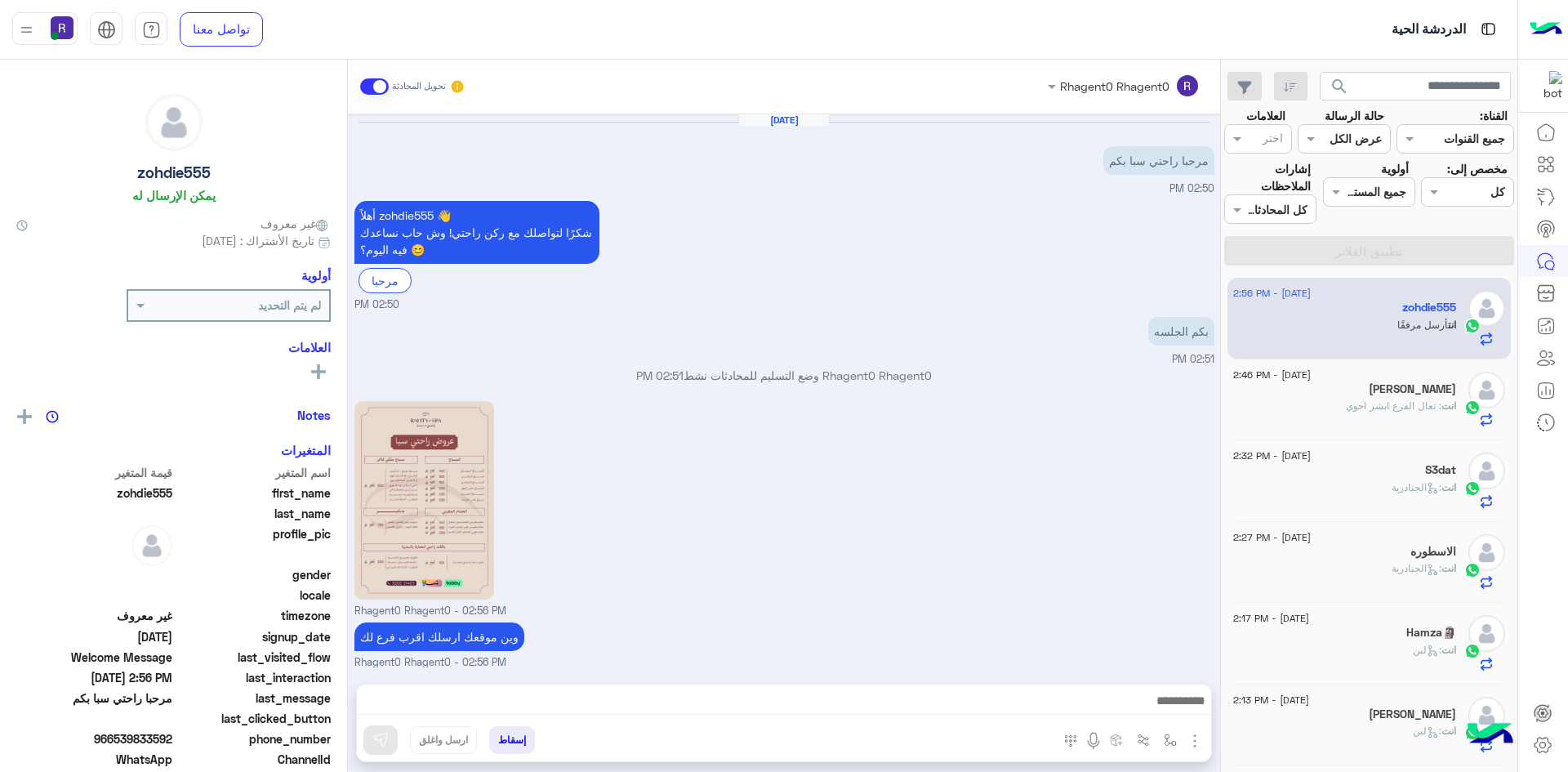
scroll to position [256, 0]
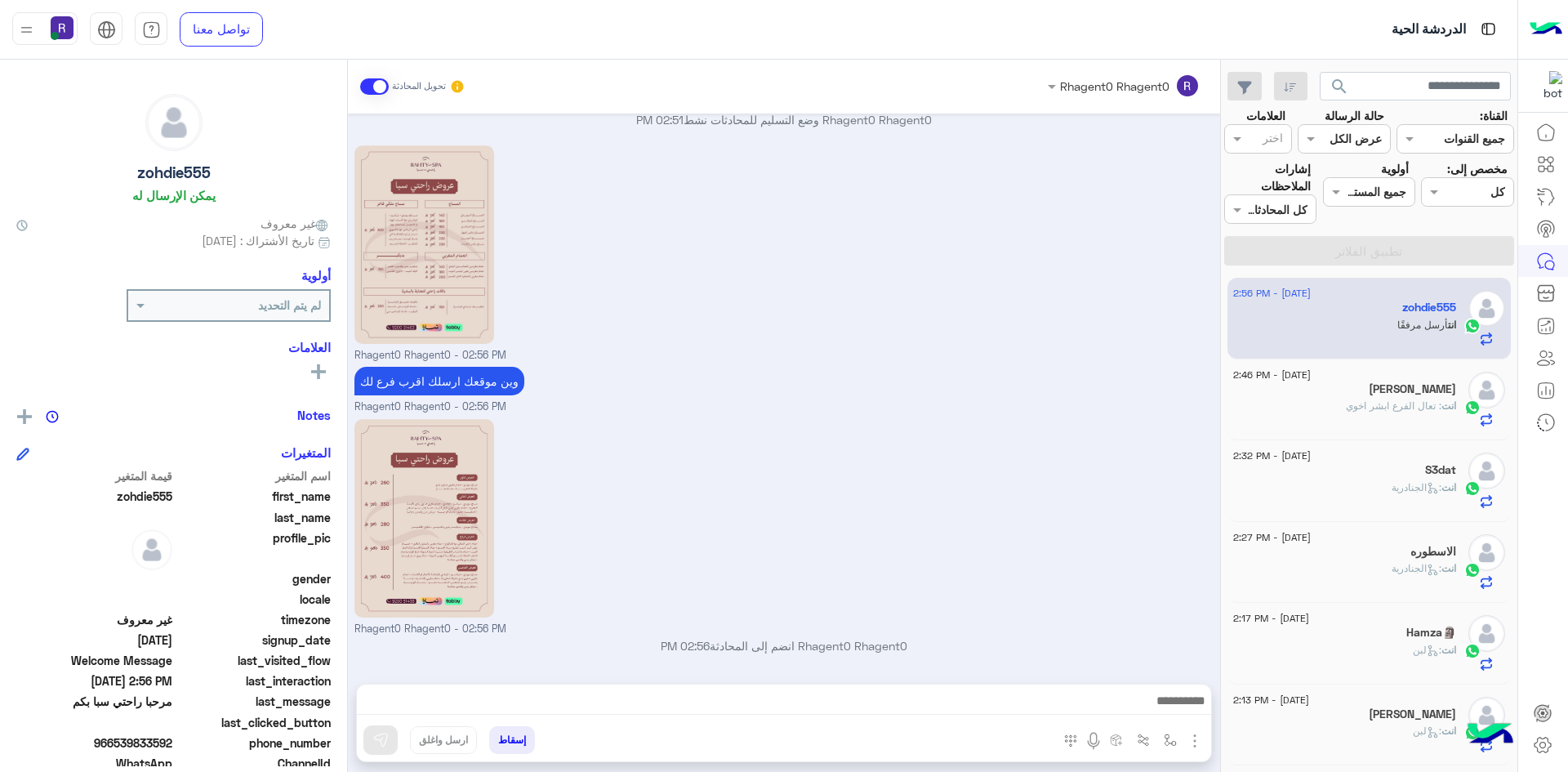
click at [1414, 398] on div "[PERSON_NAME]" at bounding box center [1346, 390] width 223 height 17
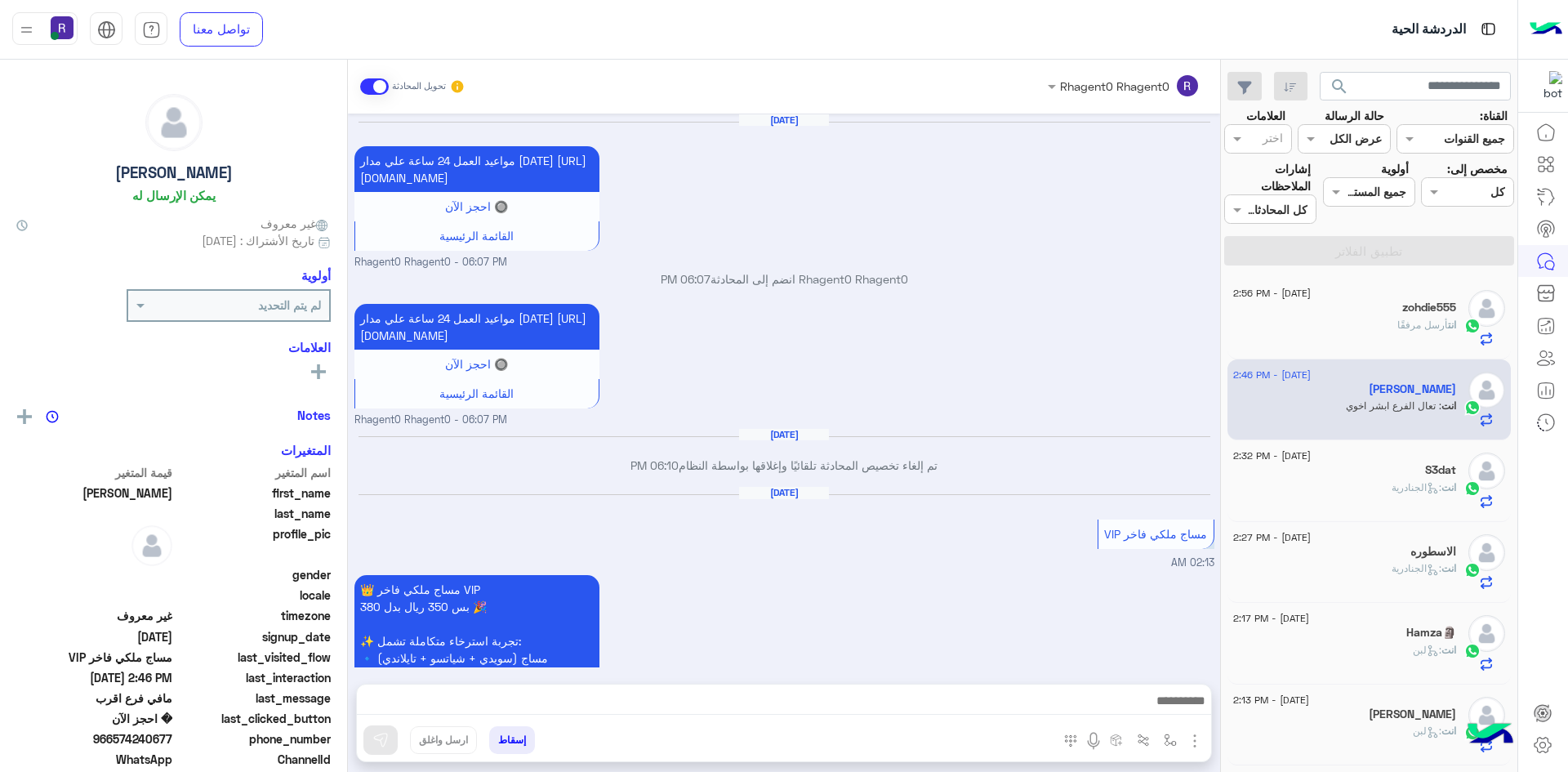
scroll to position [1448, 0]
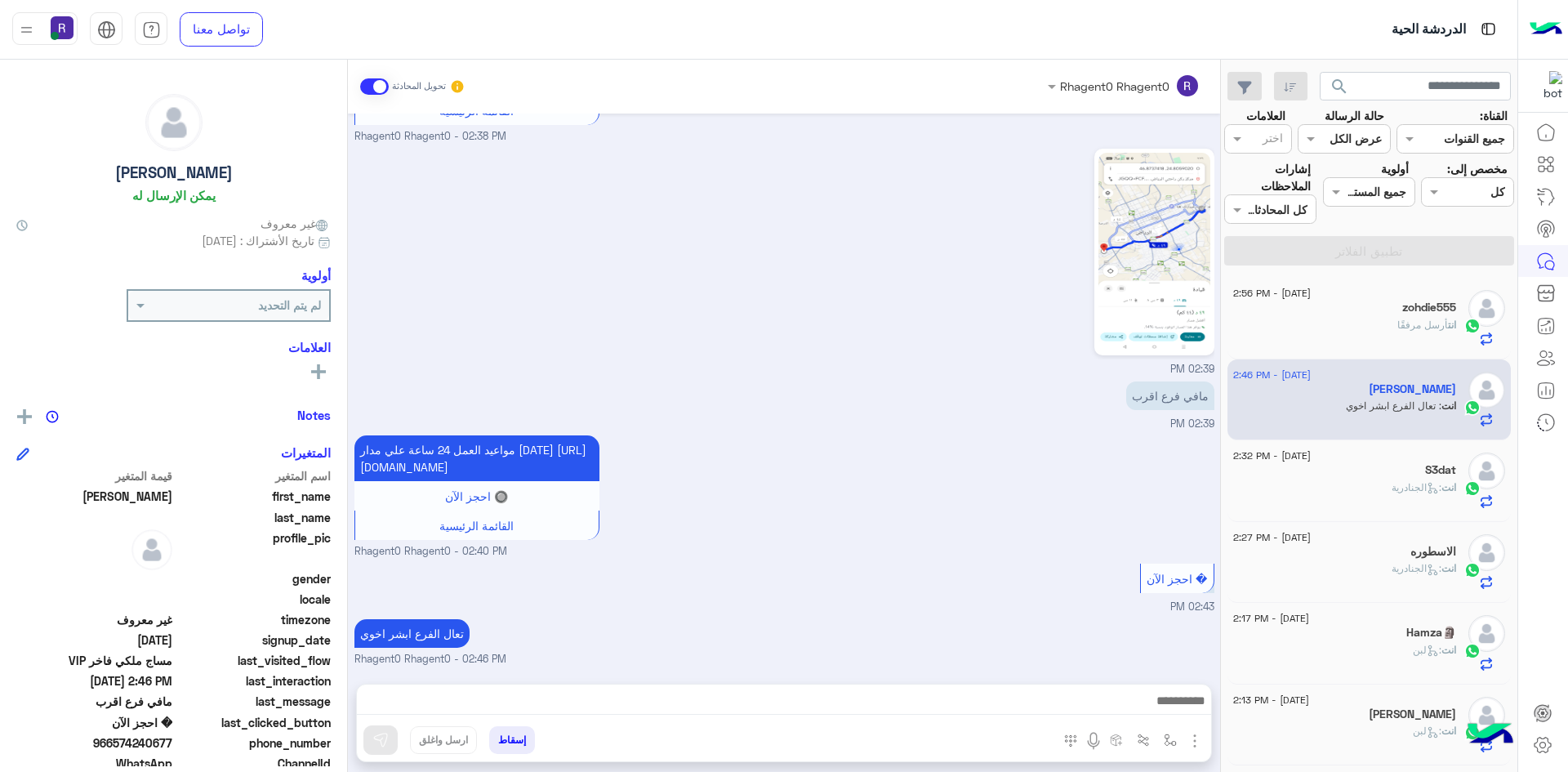
click at [1354, 491] on div "انت : الجنادرية" at bounding box center [1346, 495] width 223 height 29
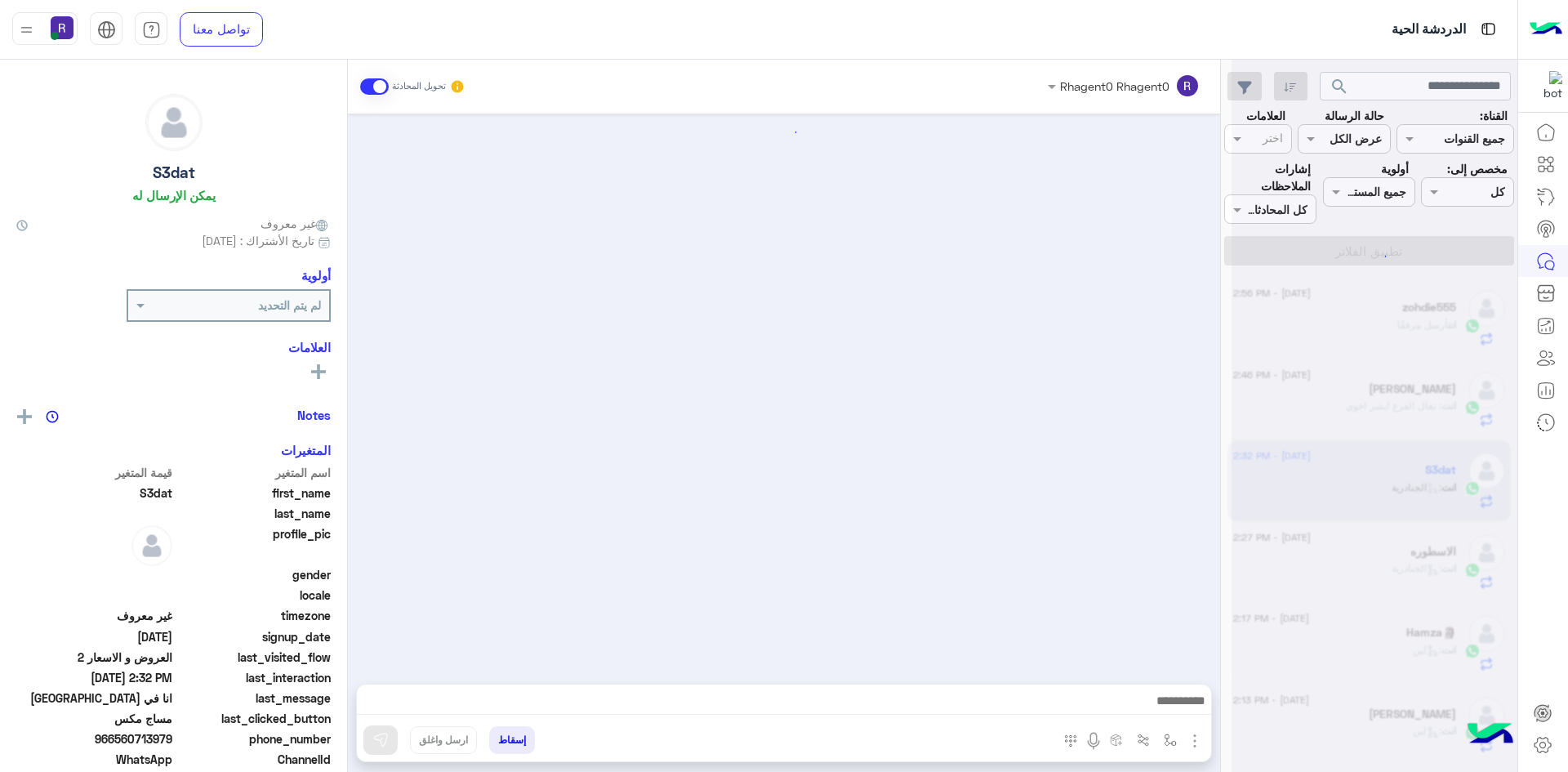
scroll to position [1017, 0]
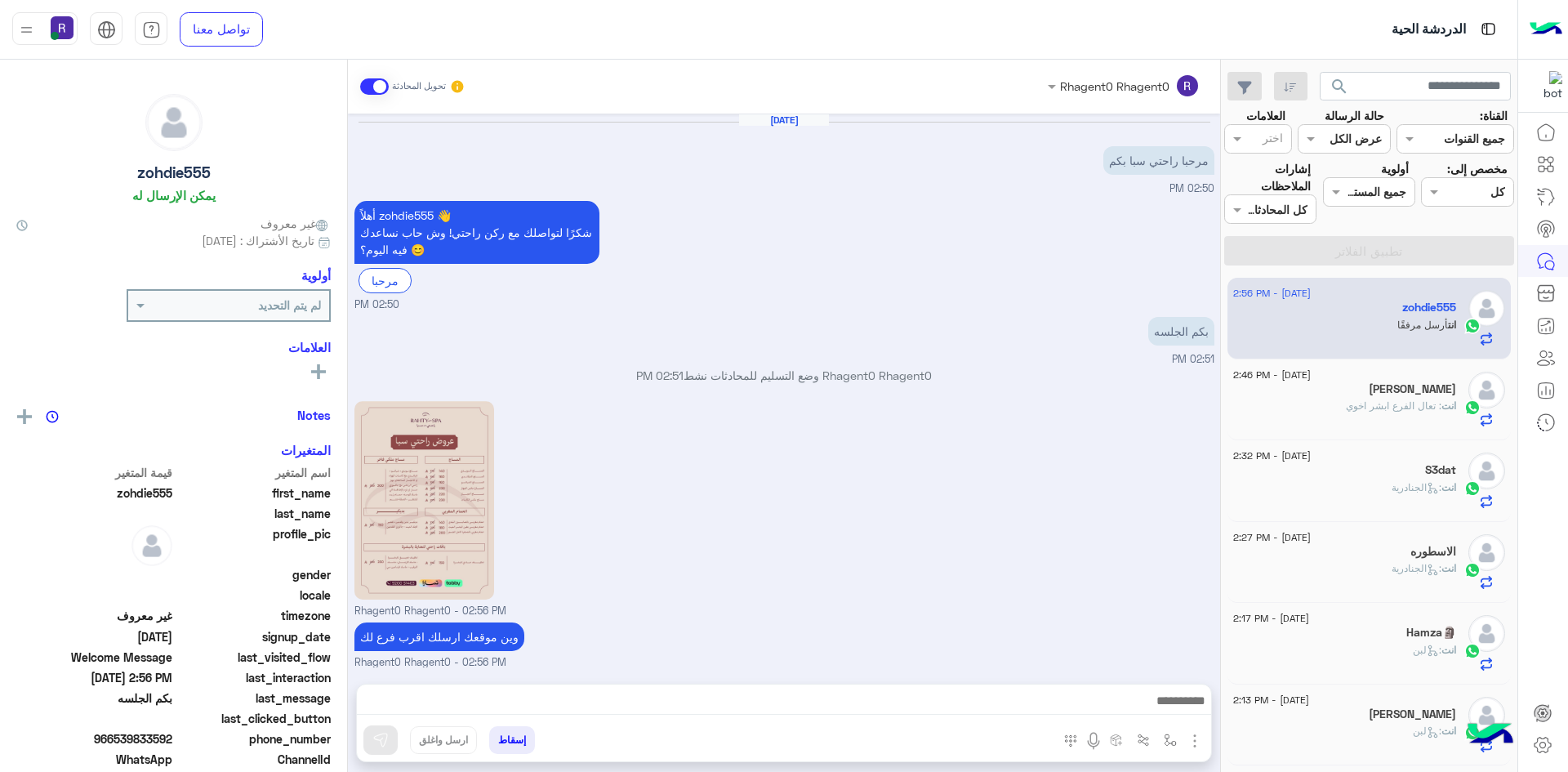
scroll to position [256, 0]
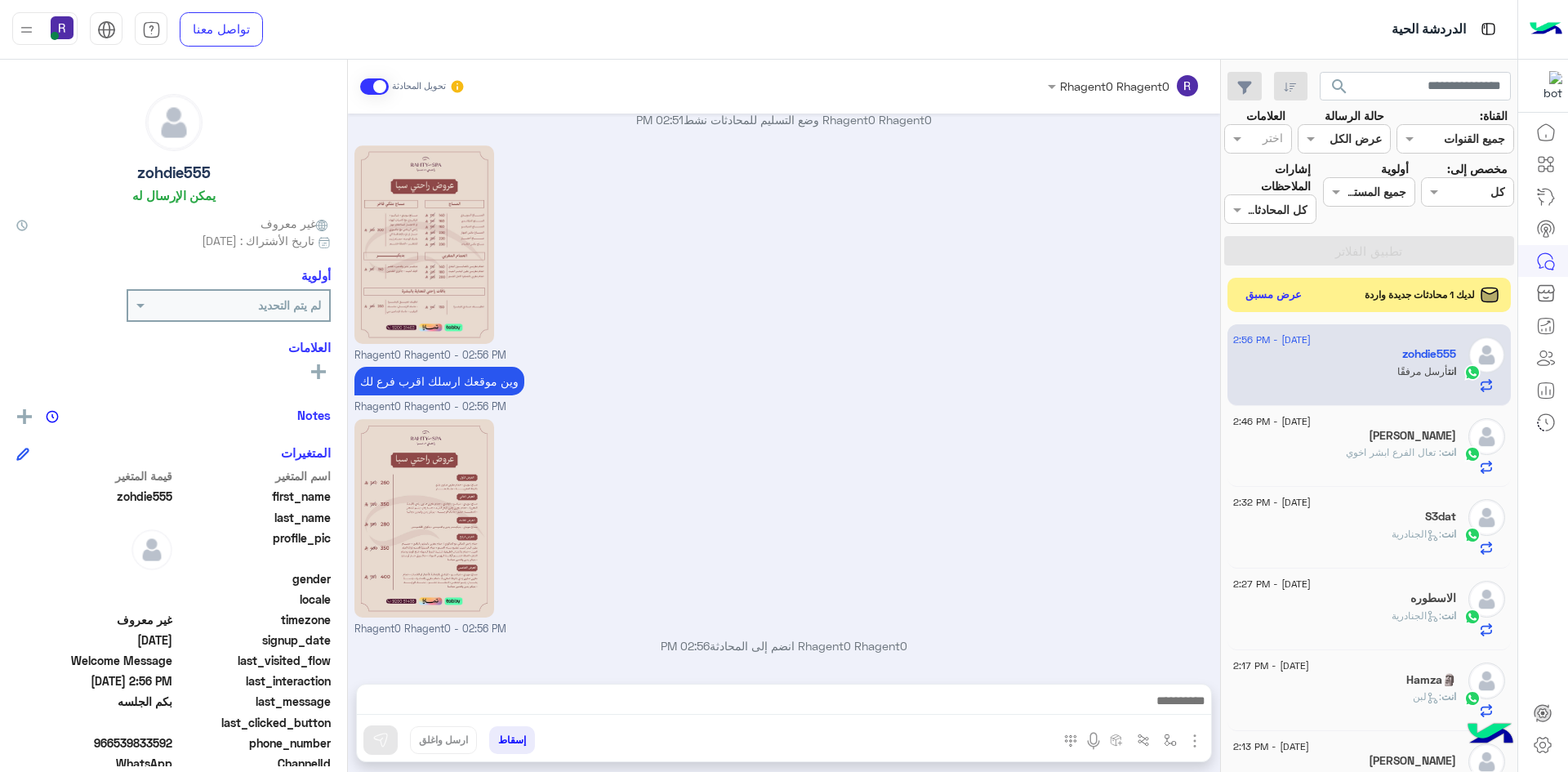
click at [1279, 298] on button "عرض مسبق" at bounding box center [1274, 295] width 69 height 22
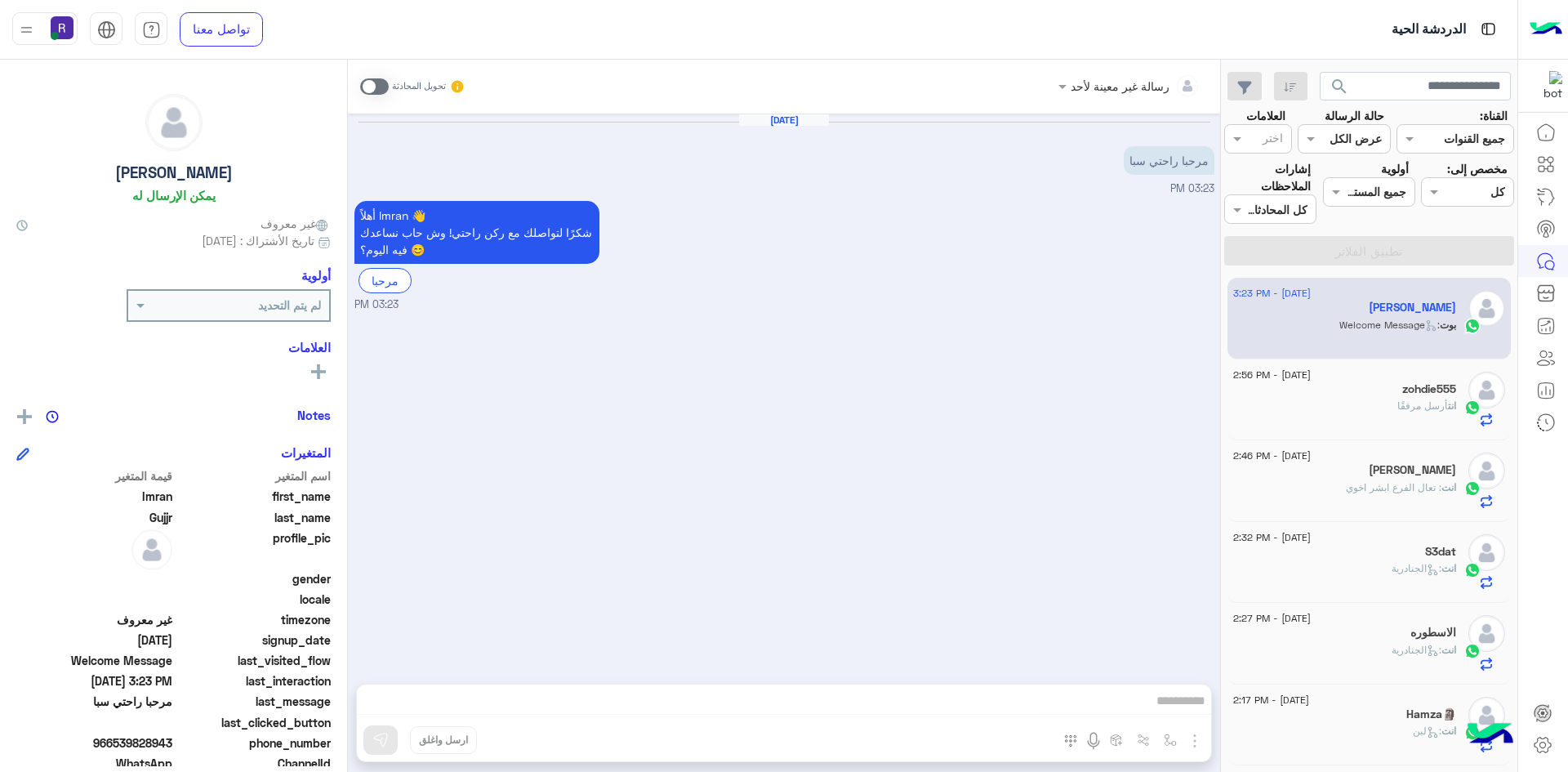
click at [383, 88] on span at bounding box center [374, 87] width 29 height 16
click at [1197, 742] on img "button" at bounding box center [1195, 741] width 20 height 20
click at [1178, 709] on span "الصور" at bounding box center [1163, 705] width 30 height 19
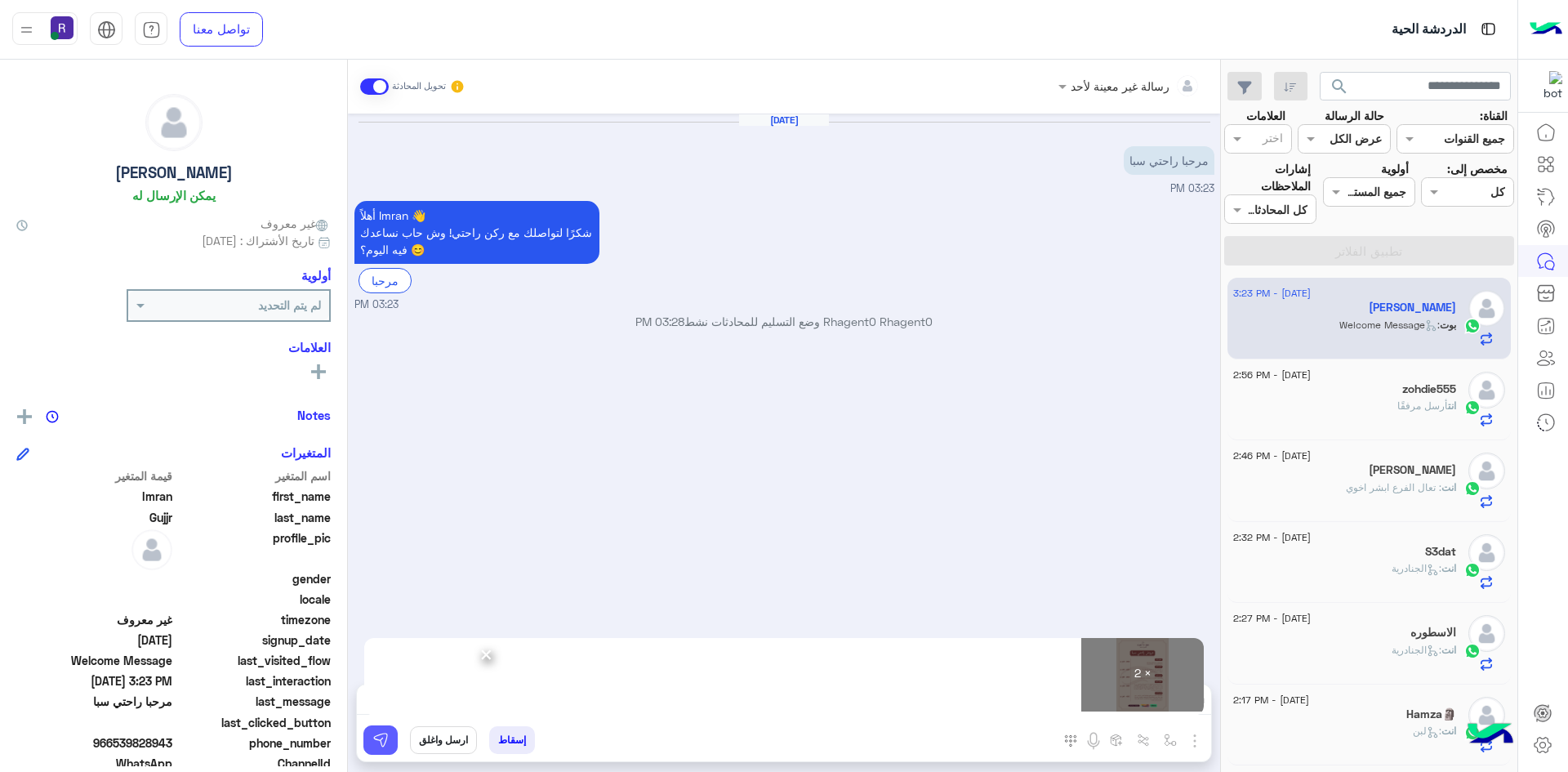
click at [390, 738] on button at bounding box center [381, 740] width 34 height 29
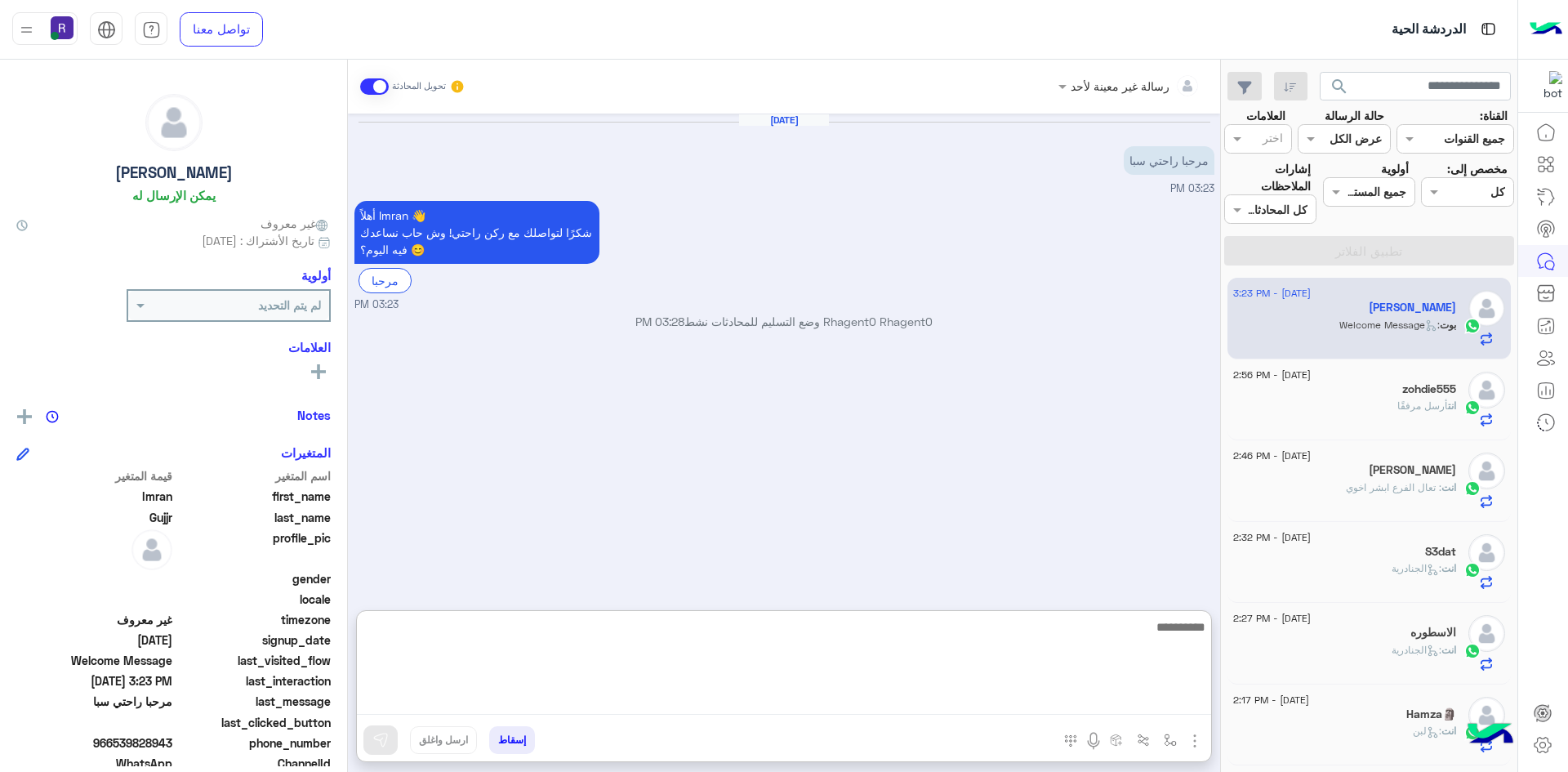
paste textarea "**********"
type textarea "**********"
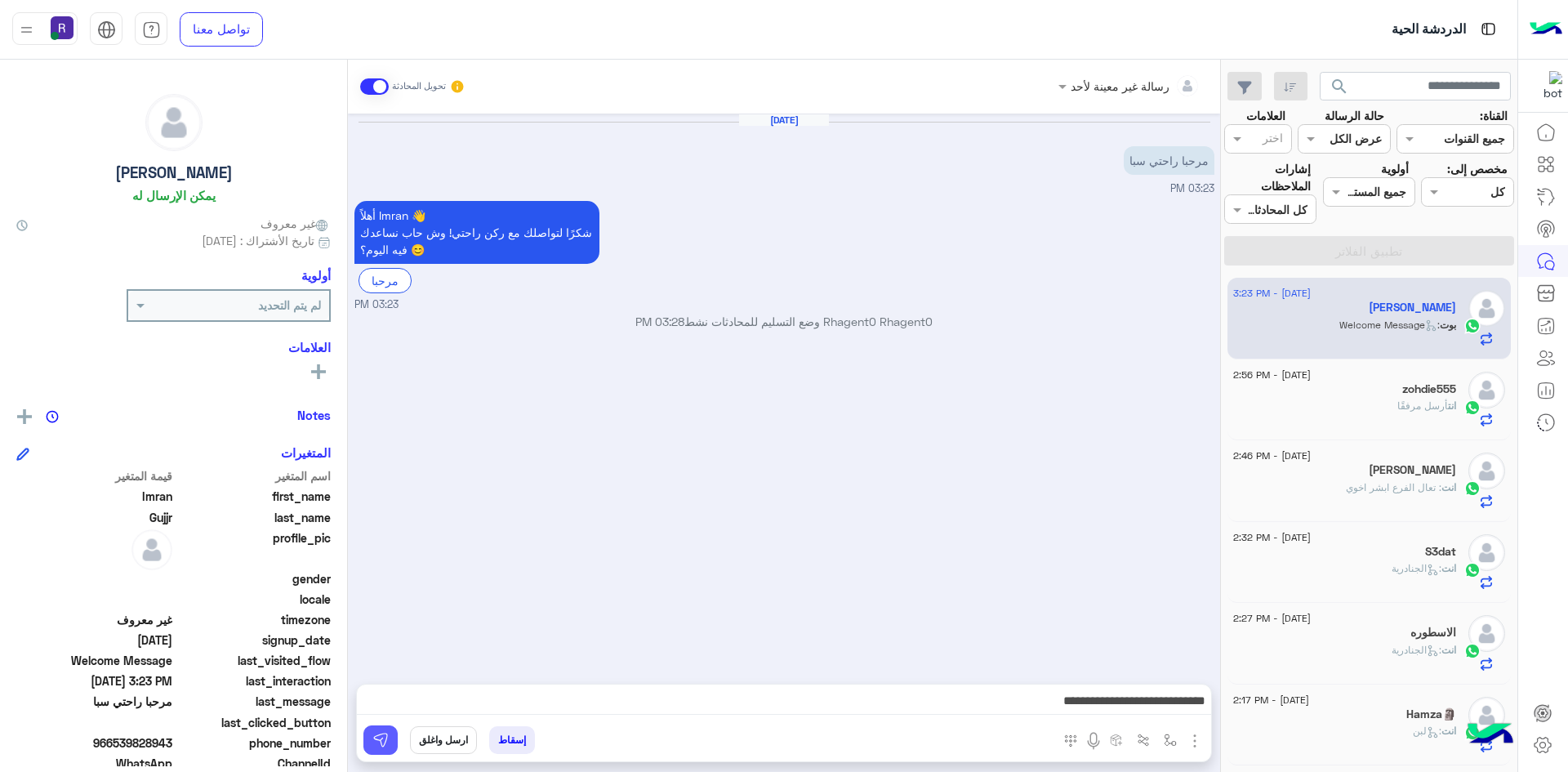
click at [386, 741] on img at bounding box center [381, 740] width 16 height 16
click at [1409, 407] on span "أرسل مرفقًا" at bounding box center [1422, 406] width 51 height 13
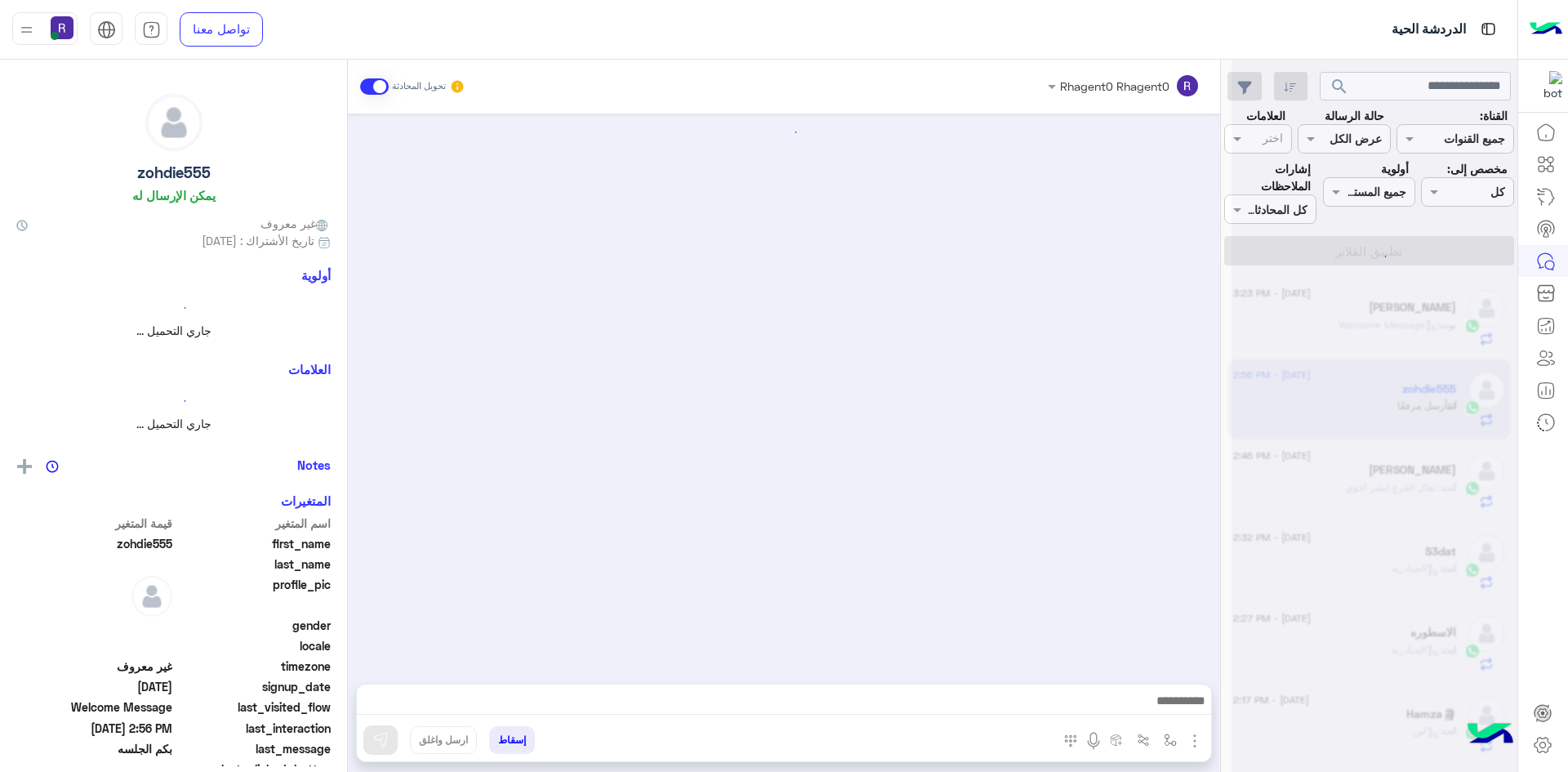
scroll to position [256, 0]
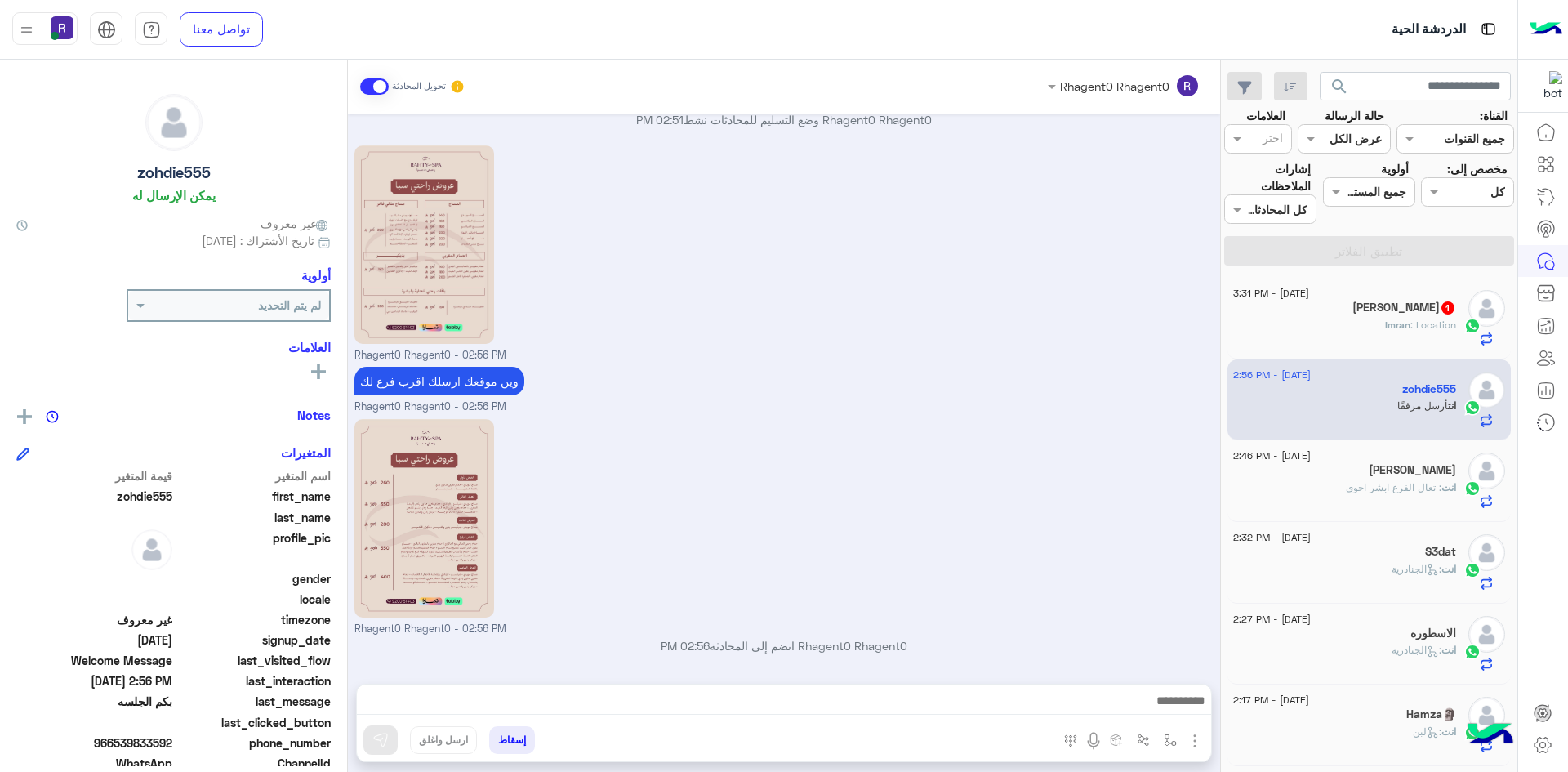
click at [1367, 309] on div "[PERSON_NAME] 1" at bounding box center [1346, 308] width 223 height 17
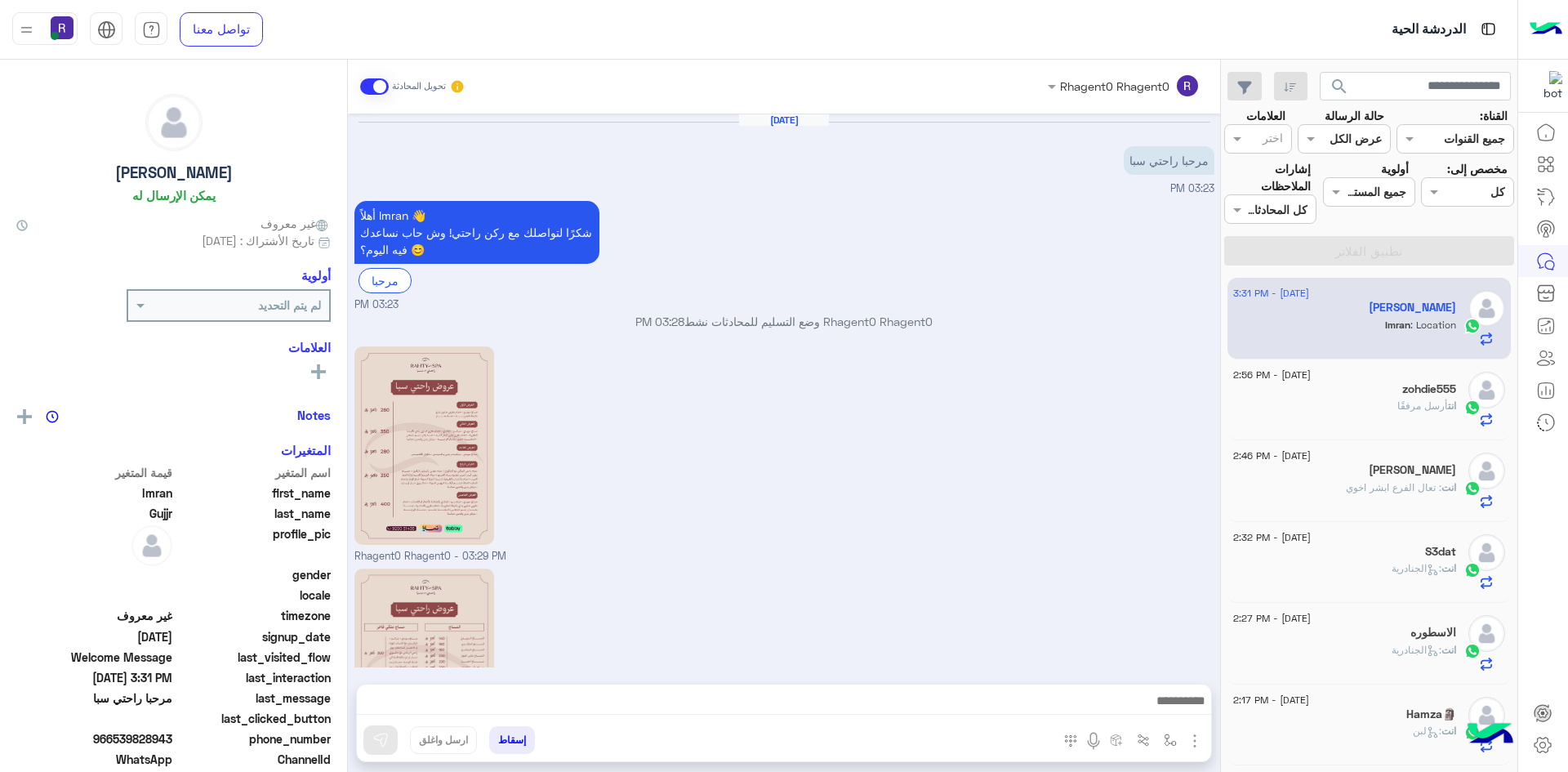
scroll to position [256, 0]
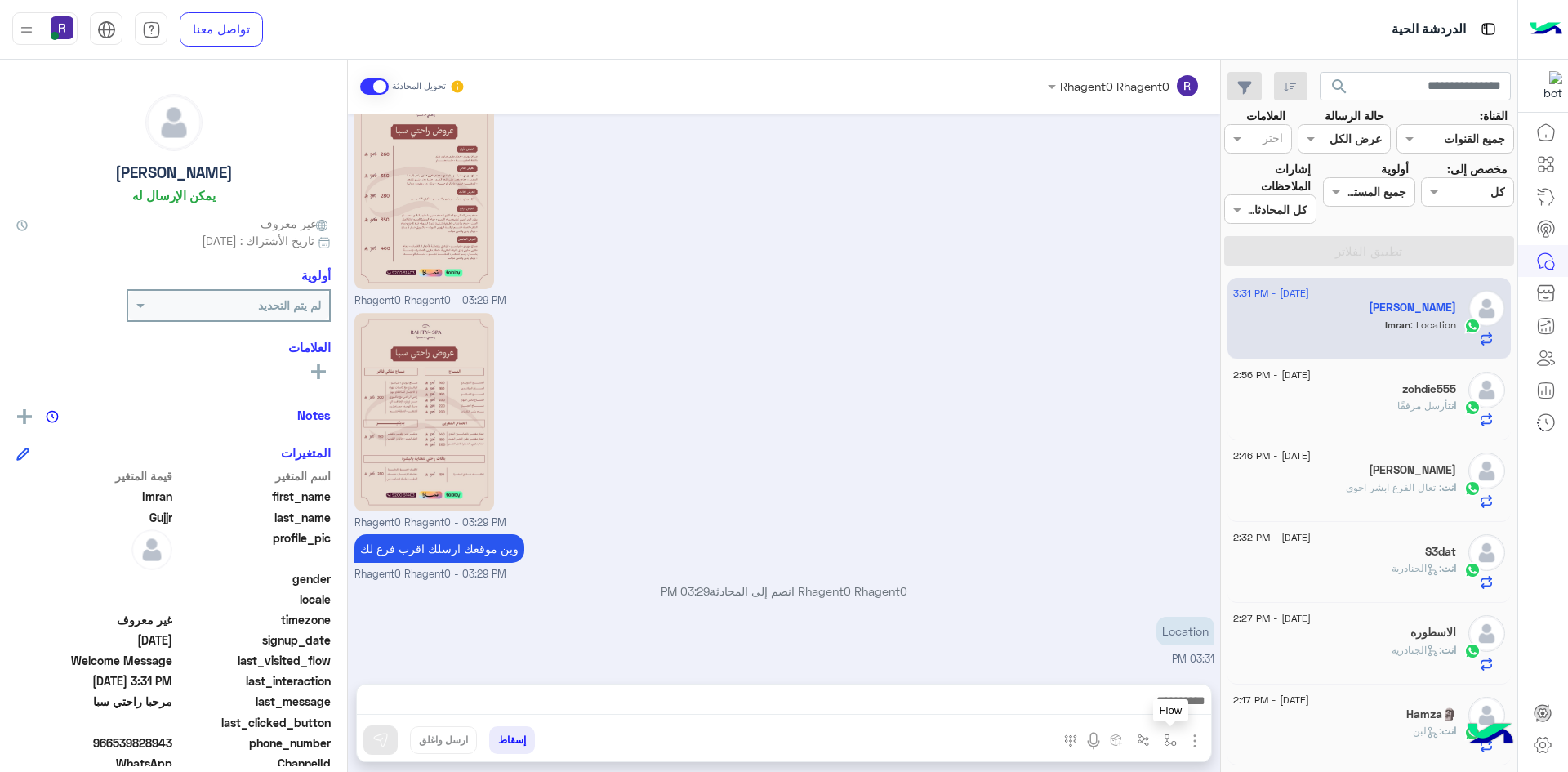
click at [1169, 736] on img "button" at bounding box center [1170, 740] width 13 height 13
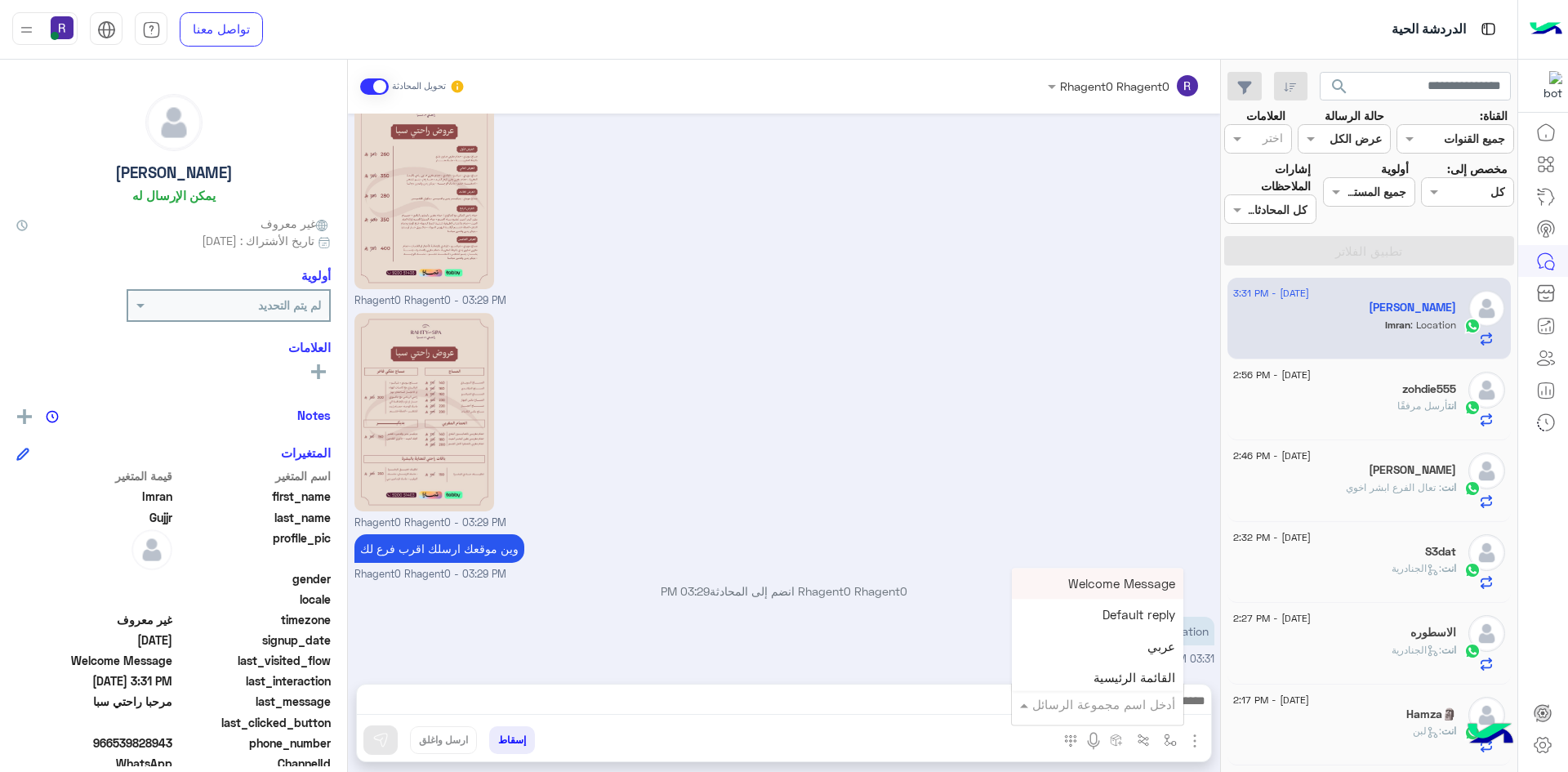
click at [1157, 701] on input "text" at bounding box center [1119, 704] width 110 height 19
click at [1149, 626] on span "الجنادرية" at bounding box center [1153, 622] width 45 height 14
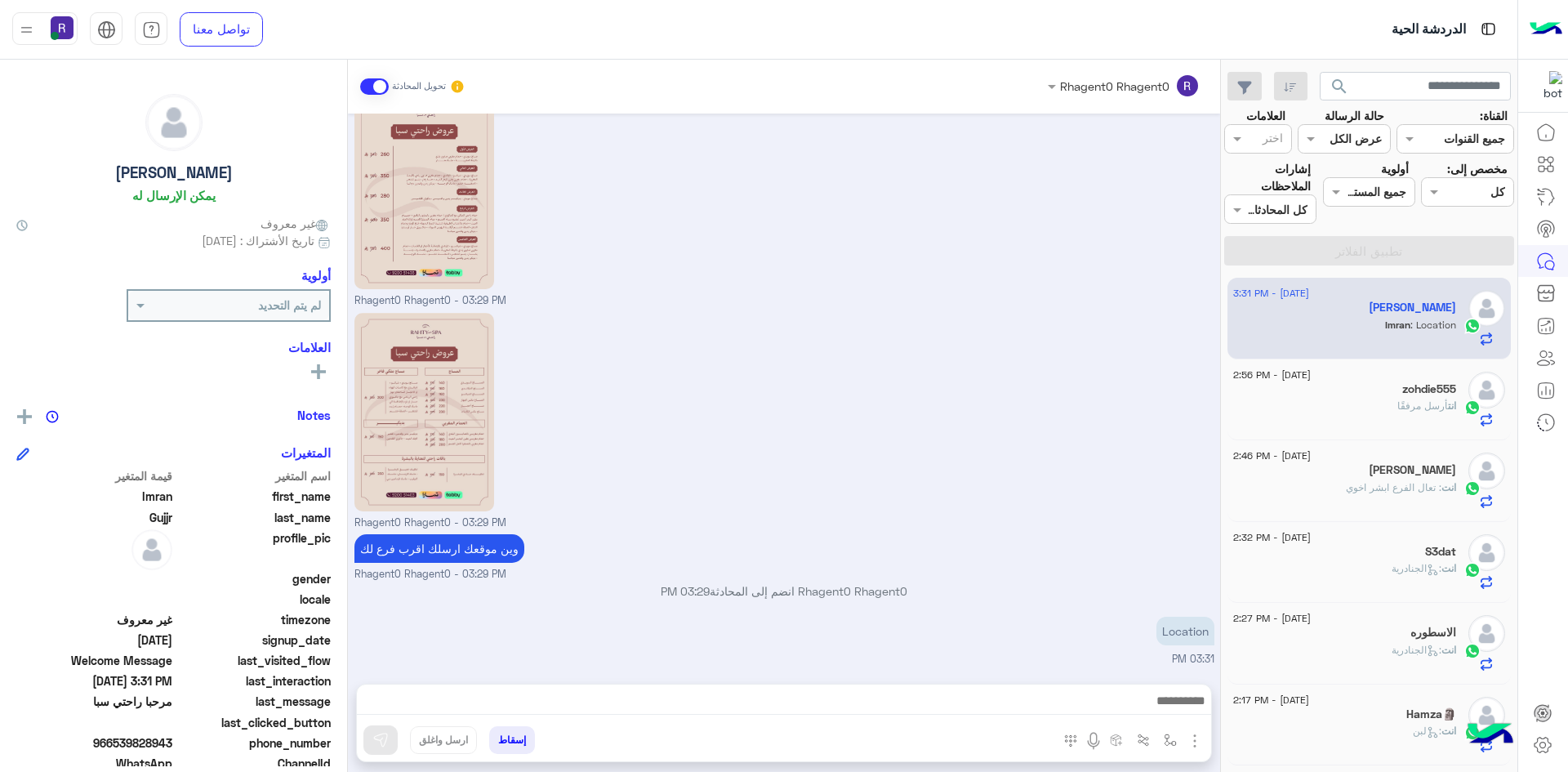
type textarea "*********"
click at [386, 745] on img at bounding box center [381, 740] width 16 height 16
click at [1170, 736] on img "button" at bounding box center [1170, 740] width 13 height 13
click at [1155, 703] on input "text" at bounding box center [1119, 704] width 110 height 19
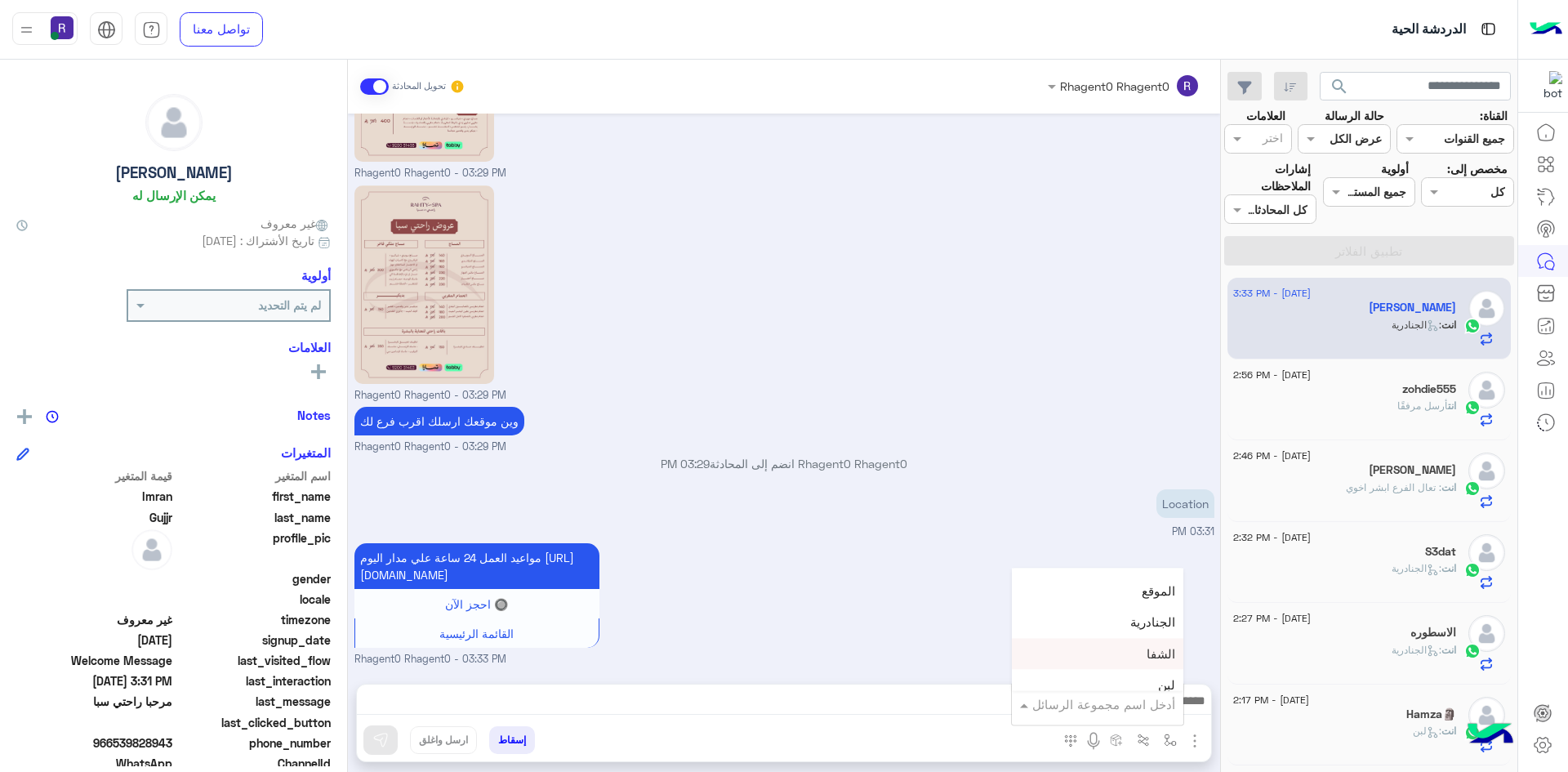
scroll to position [1144, 0]
click at [1149, 606] on div "لبن" at bounding box center [1098, 604] width 172 height 32
type textarea "***"
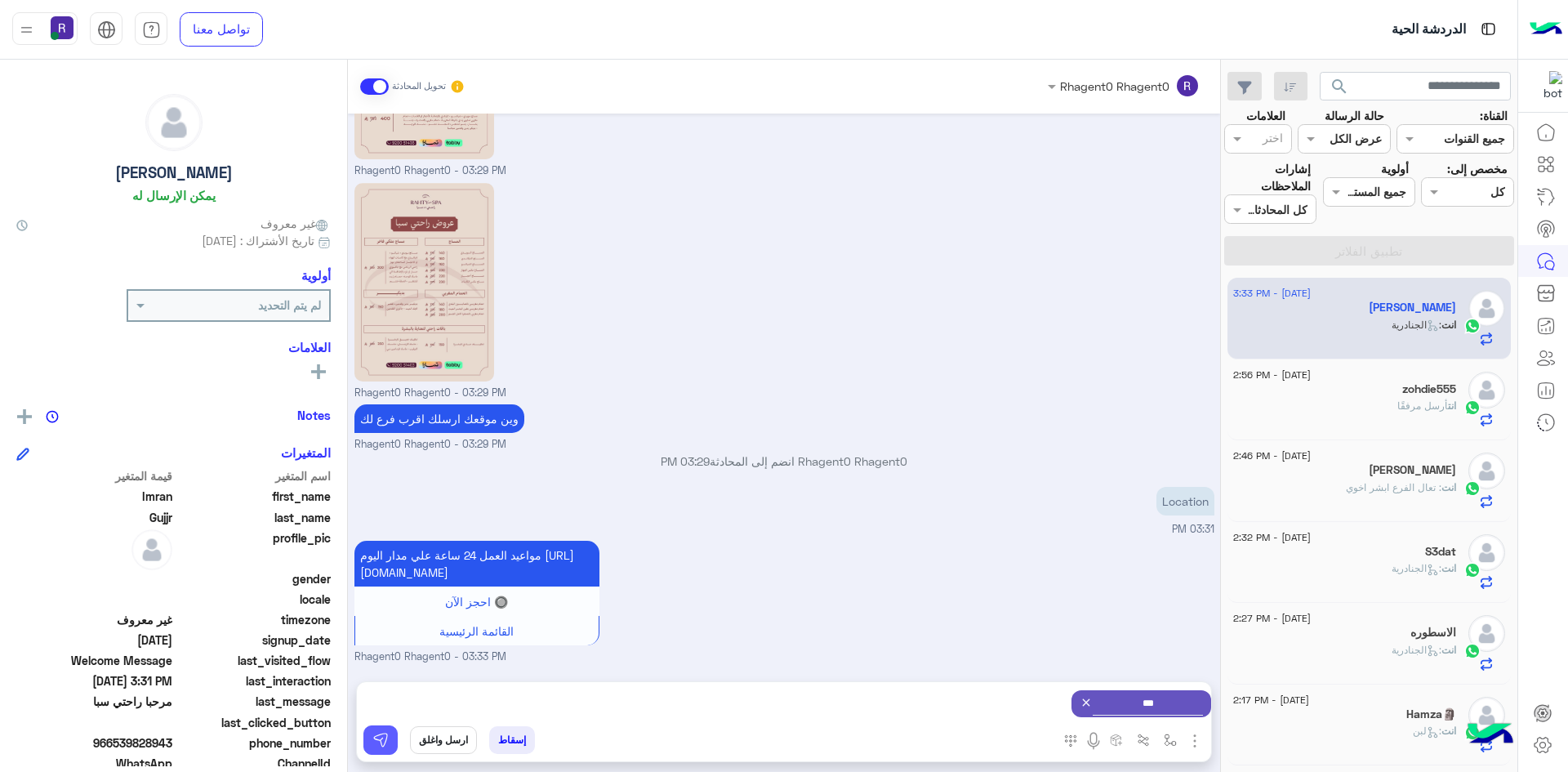
click at [385, 729] on button at bounding box center [381, 740] width 34 height 29
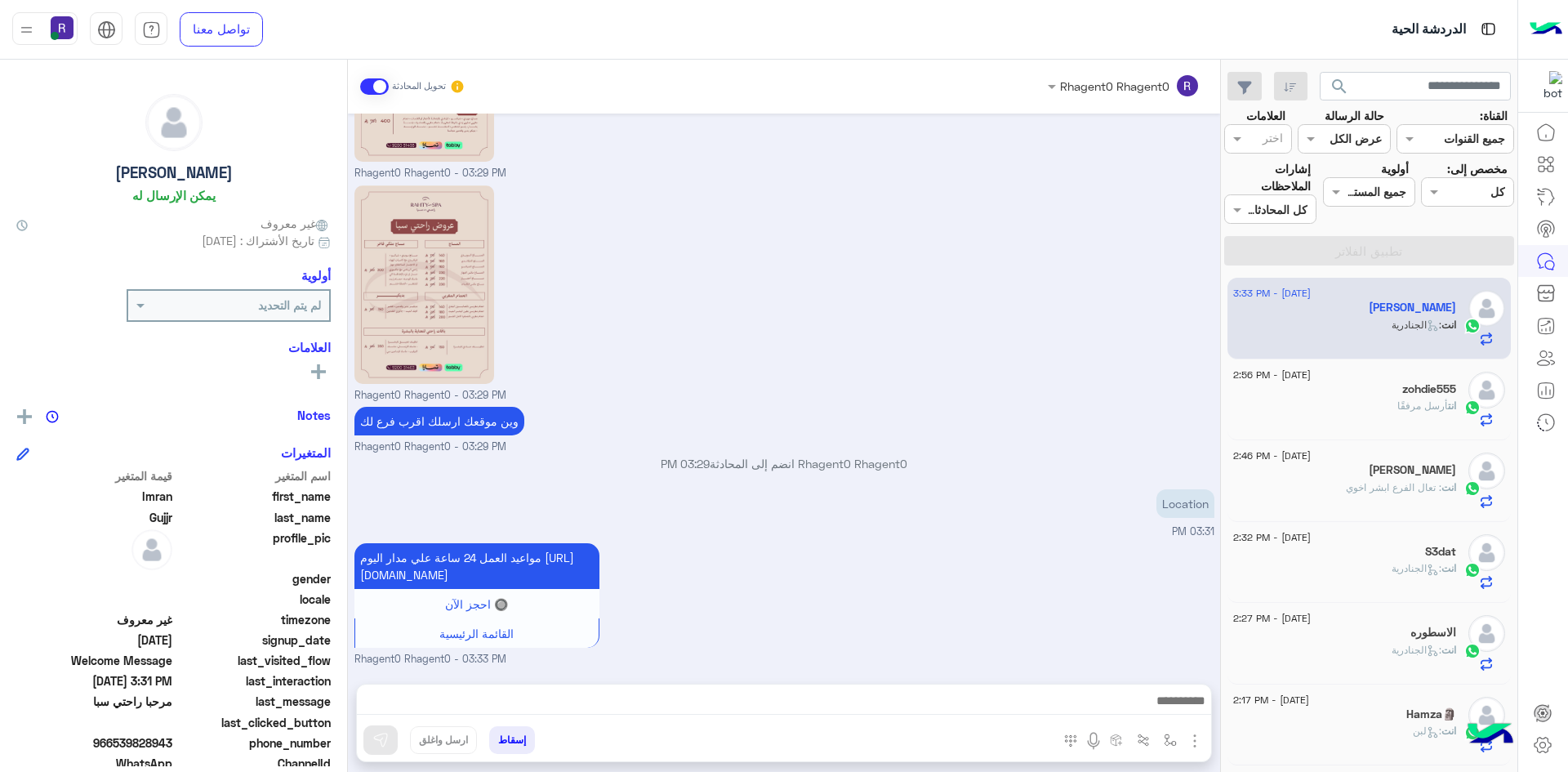
scroll to position [400, 0]
click at [1389, 488] on span ": تعال الفرع ابشر اخوي" at bounding box center [1394, 487] width 96 height 13
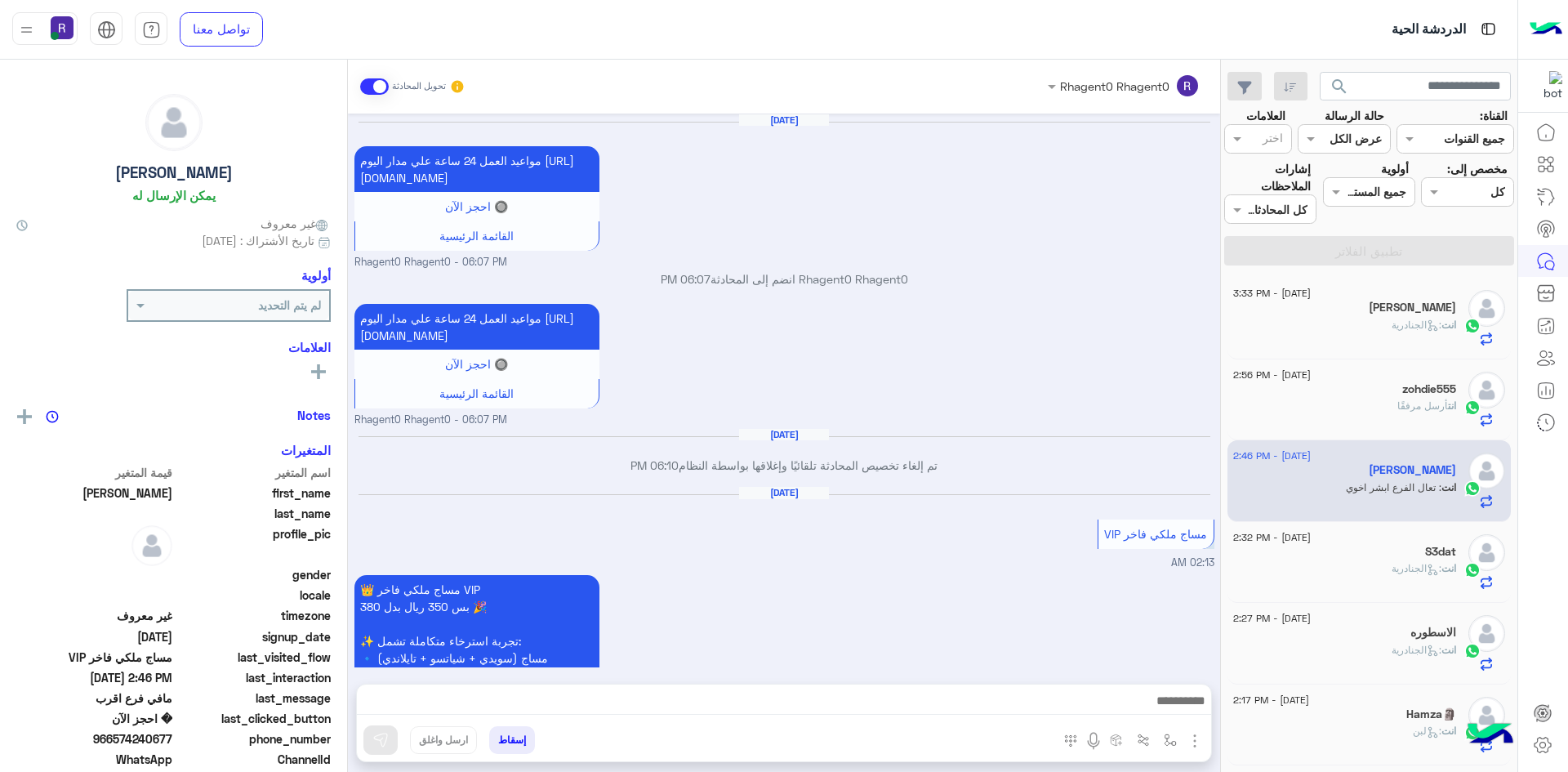
scroll to position [1448, 0]
